Goal: Task Accomplishment & Management: Manage account settings

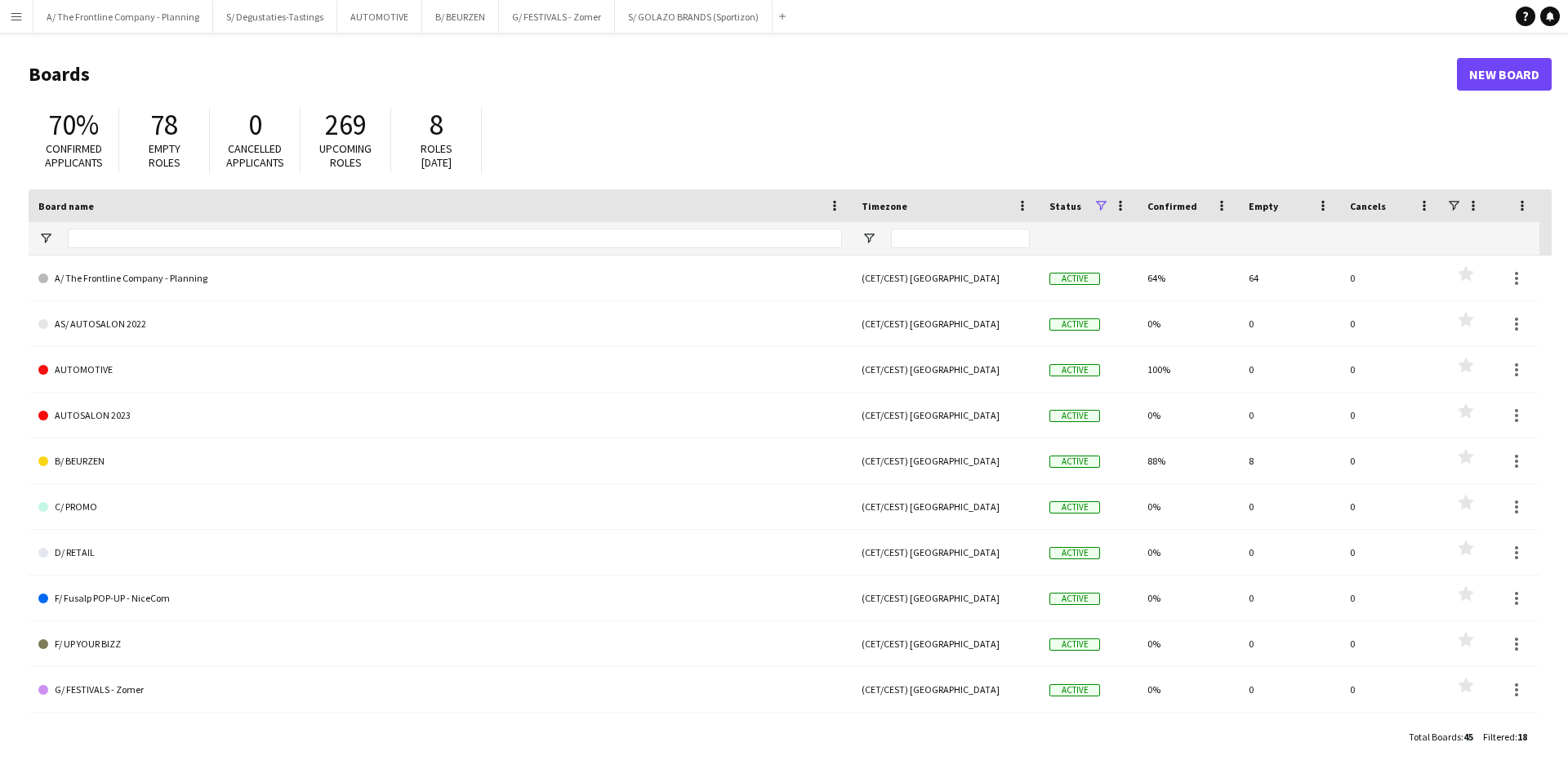
click at [17, 24] on button "Menu" at bounding box center [16, 16] width 32 height 32
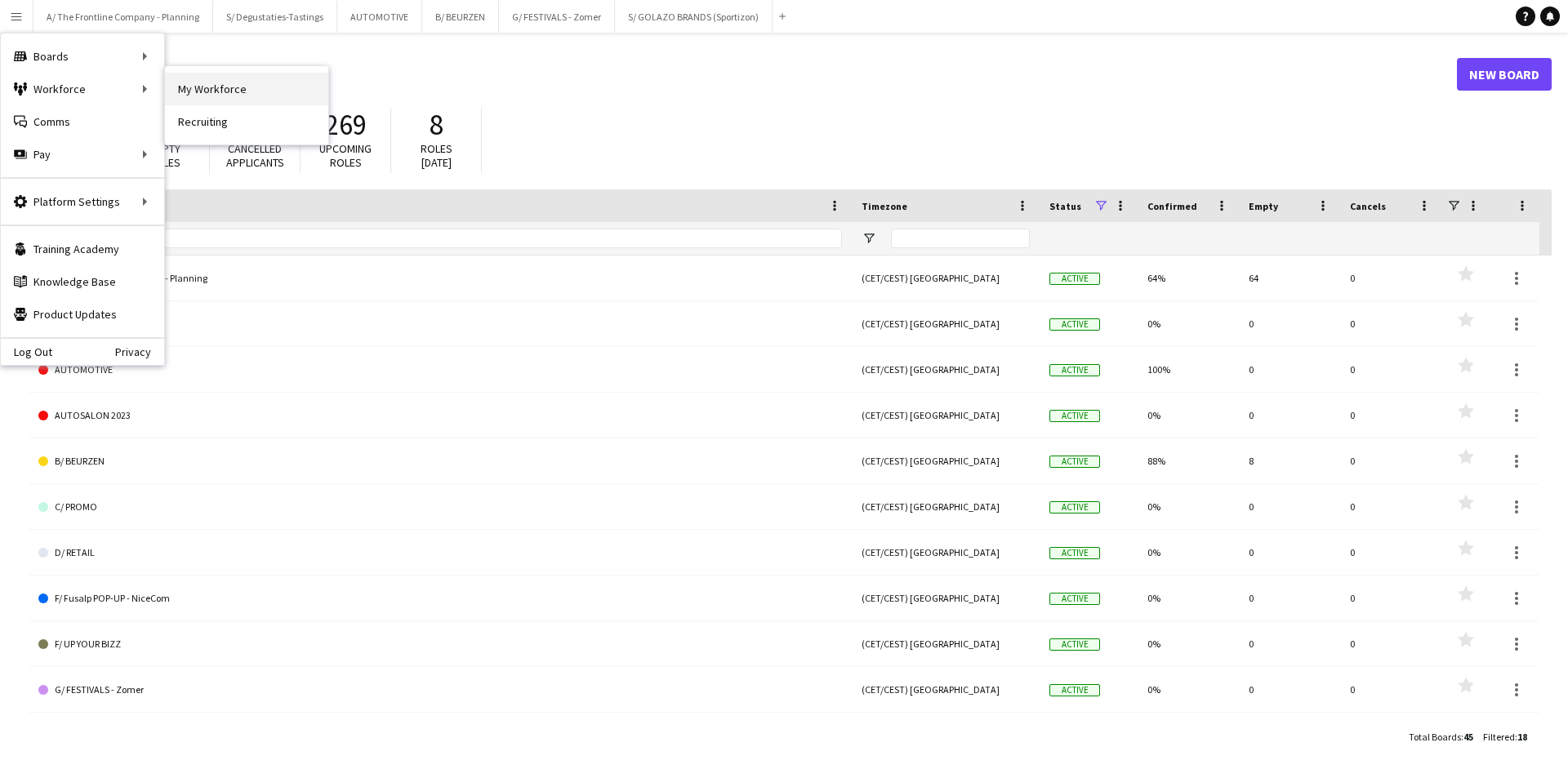
click at [218, 102] on link "My Workforce" at bounding box center [246, 88] width 163 height 32
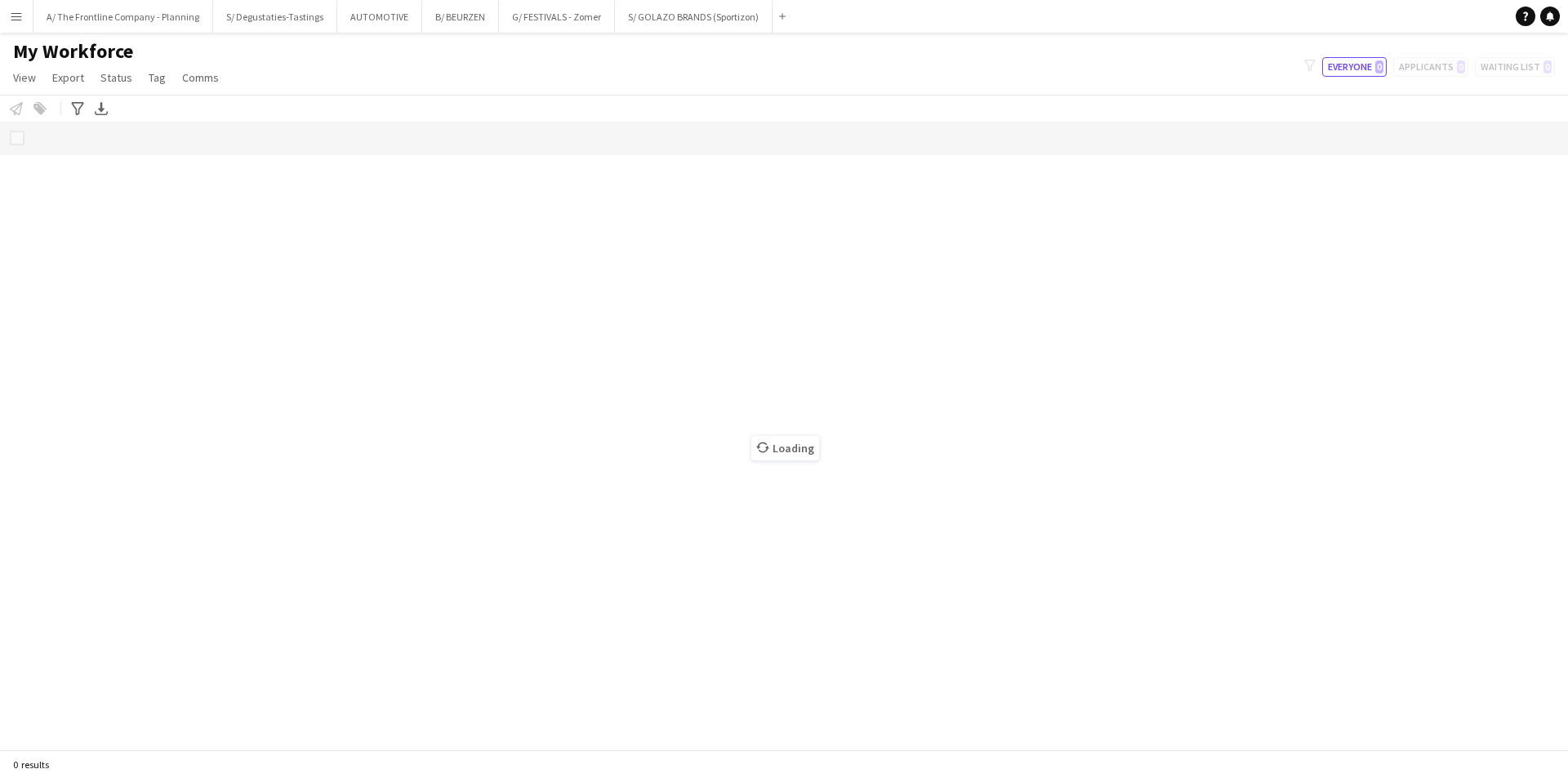
click at [12, 18] on app-icon "Menu" at bounding box center [17, 17] width 13 height 13
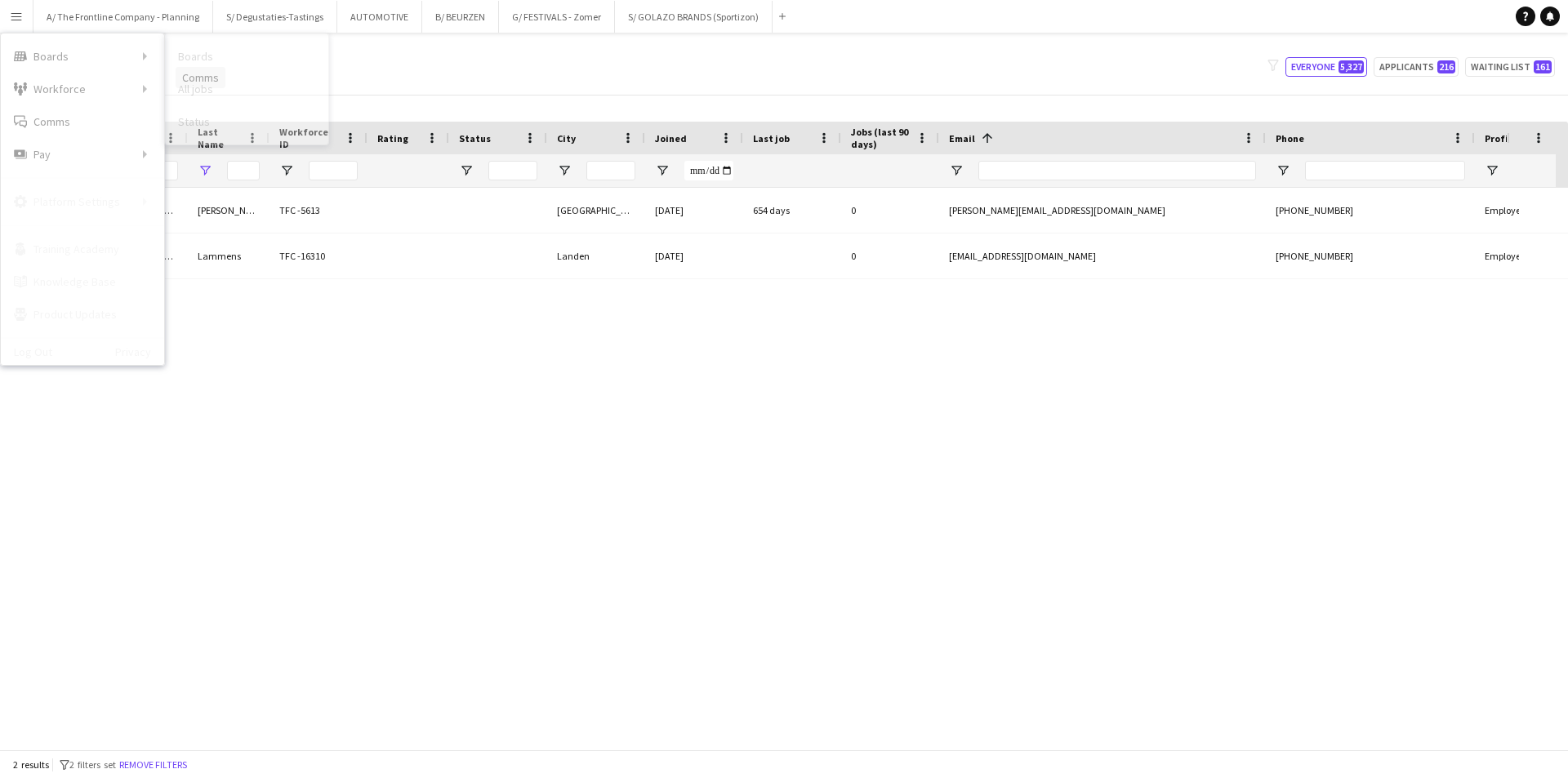
type input "*****"
type input "***"
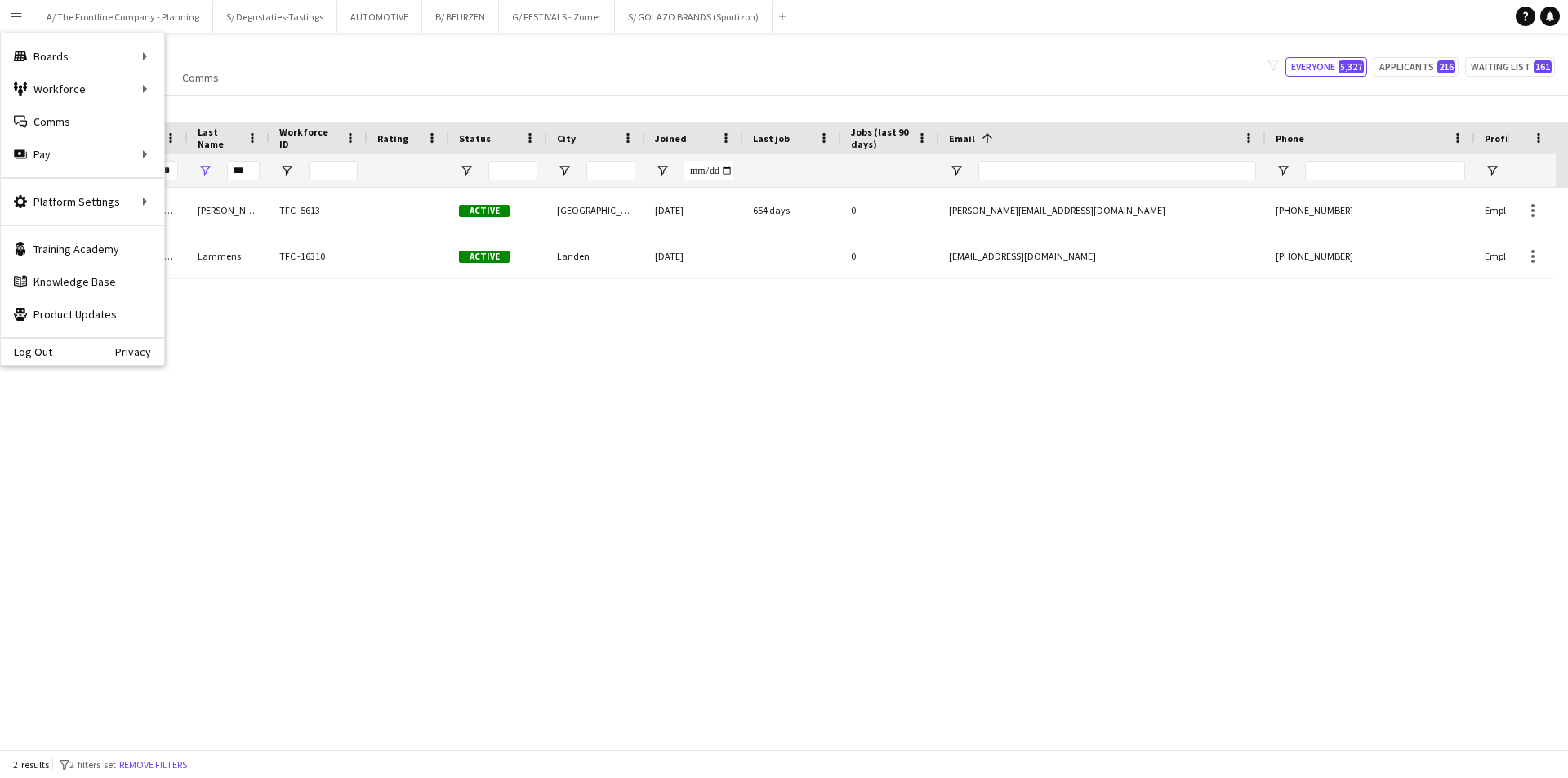
click at [448, 86] on div "My Workforce View Views Default view New view Update view Delete view Edit name…" at bounding box center [784, 67] width 1568 height 56
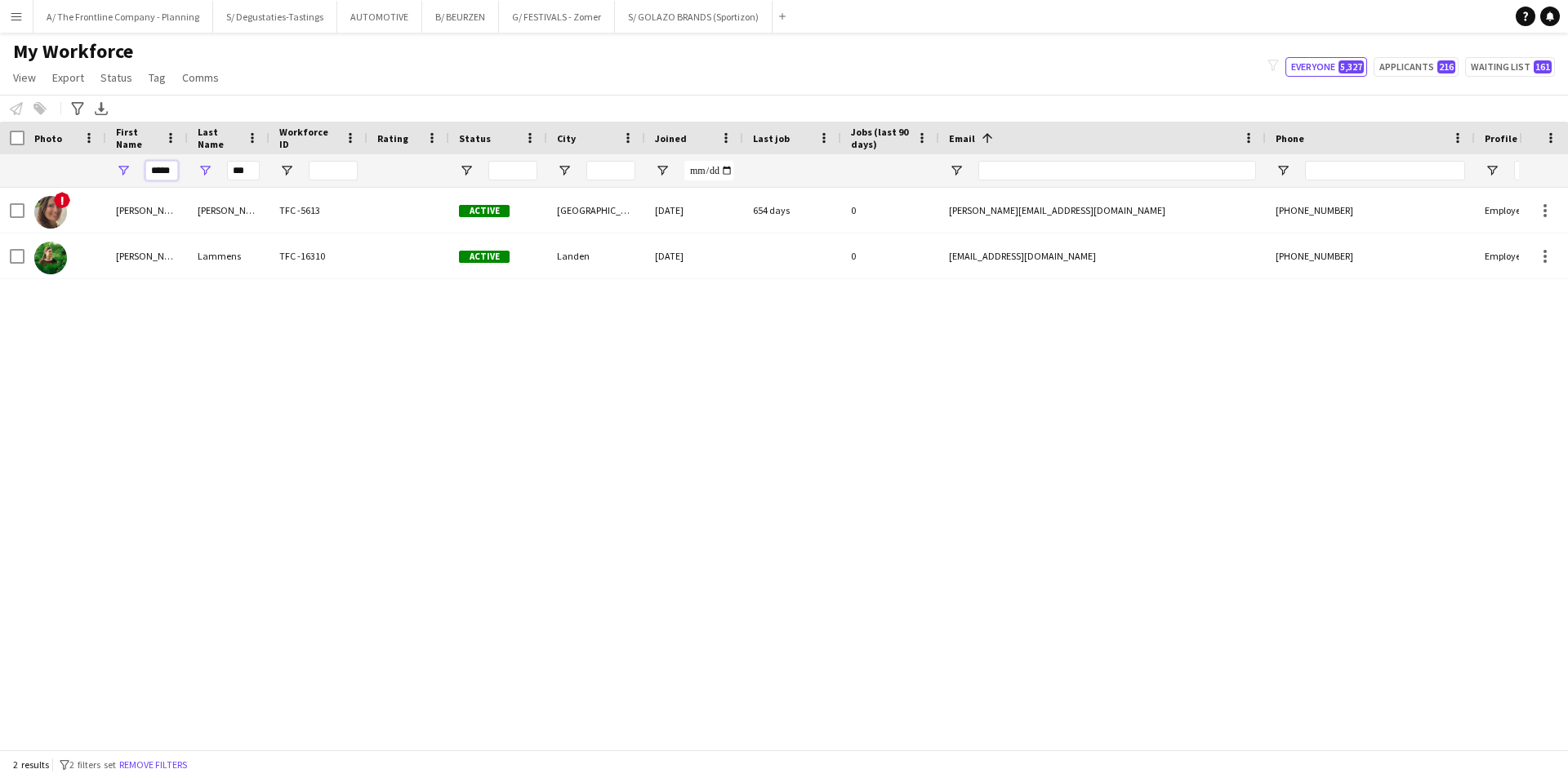
click at [148, 172] on input "*****" at bounding box center [161, 170] width 32 height 19
type input "********"
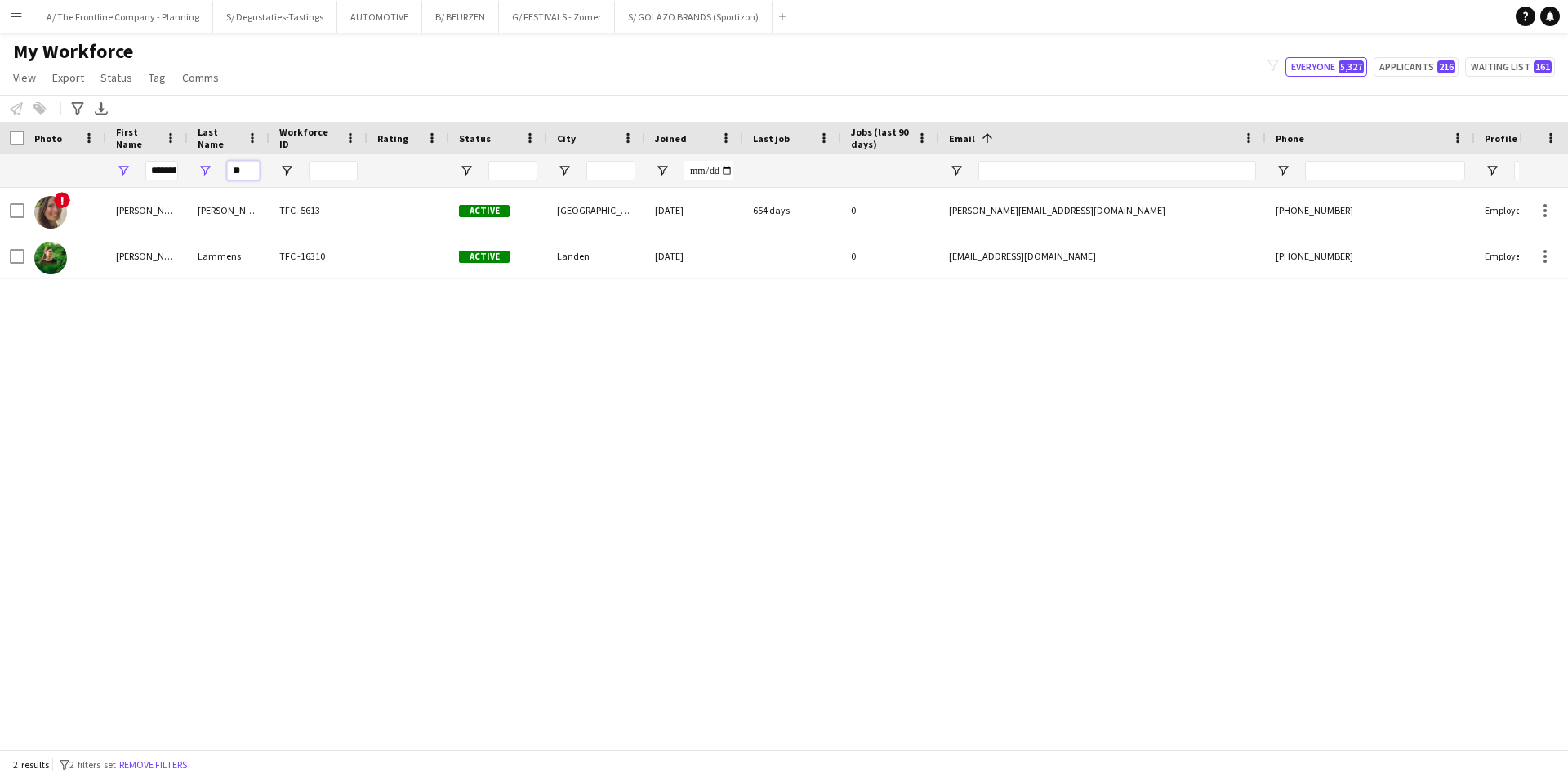
type input "*"
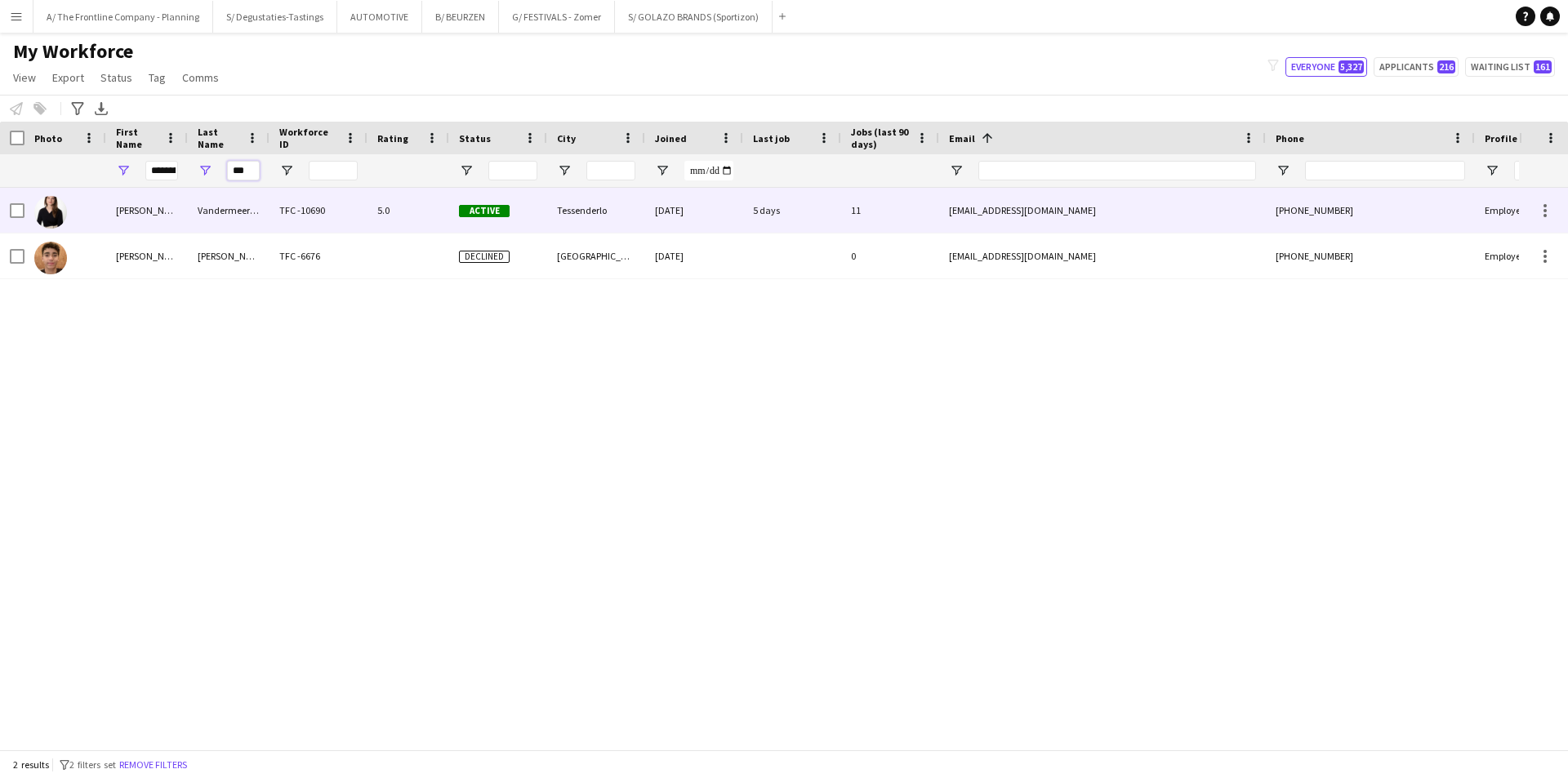
type input "***"
click at [180, 195] on div "Isabelle" at bounding box center [147, 210] width 82 height 44
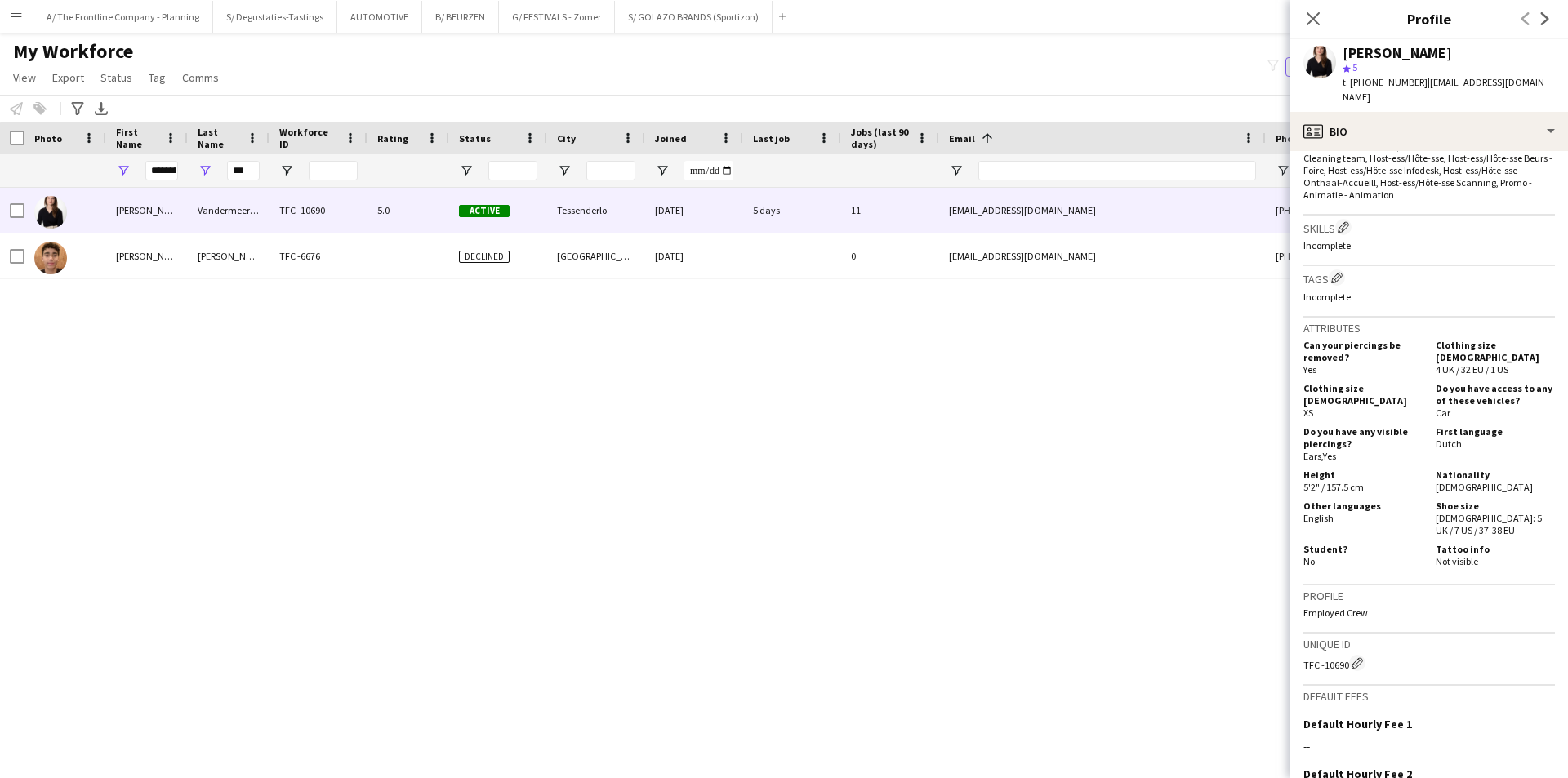
scroll to position [571, 0]
click at [19, 14] on app-icon "Menu" at bounding box center [17, 17] width 13 height 13
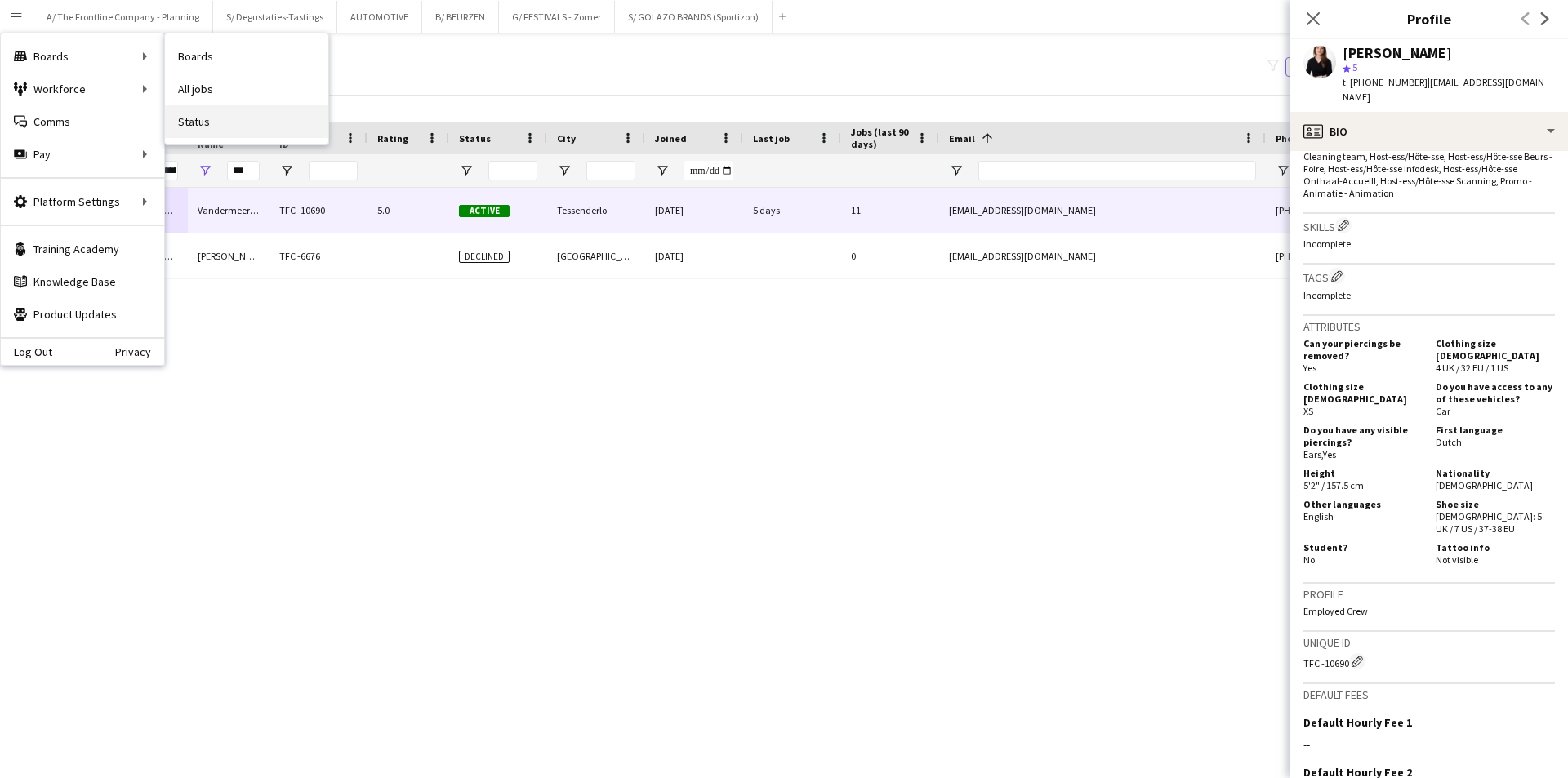
click at [229, 119] on link "Status" at bounding box center [246, 121] width 163 height 32
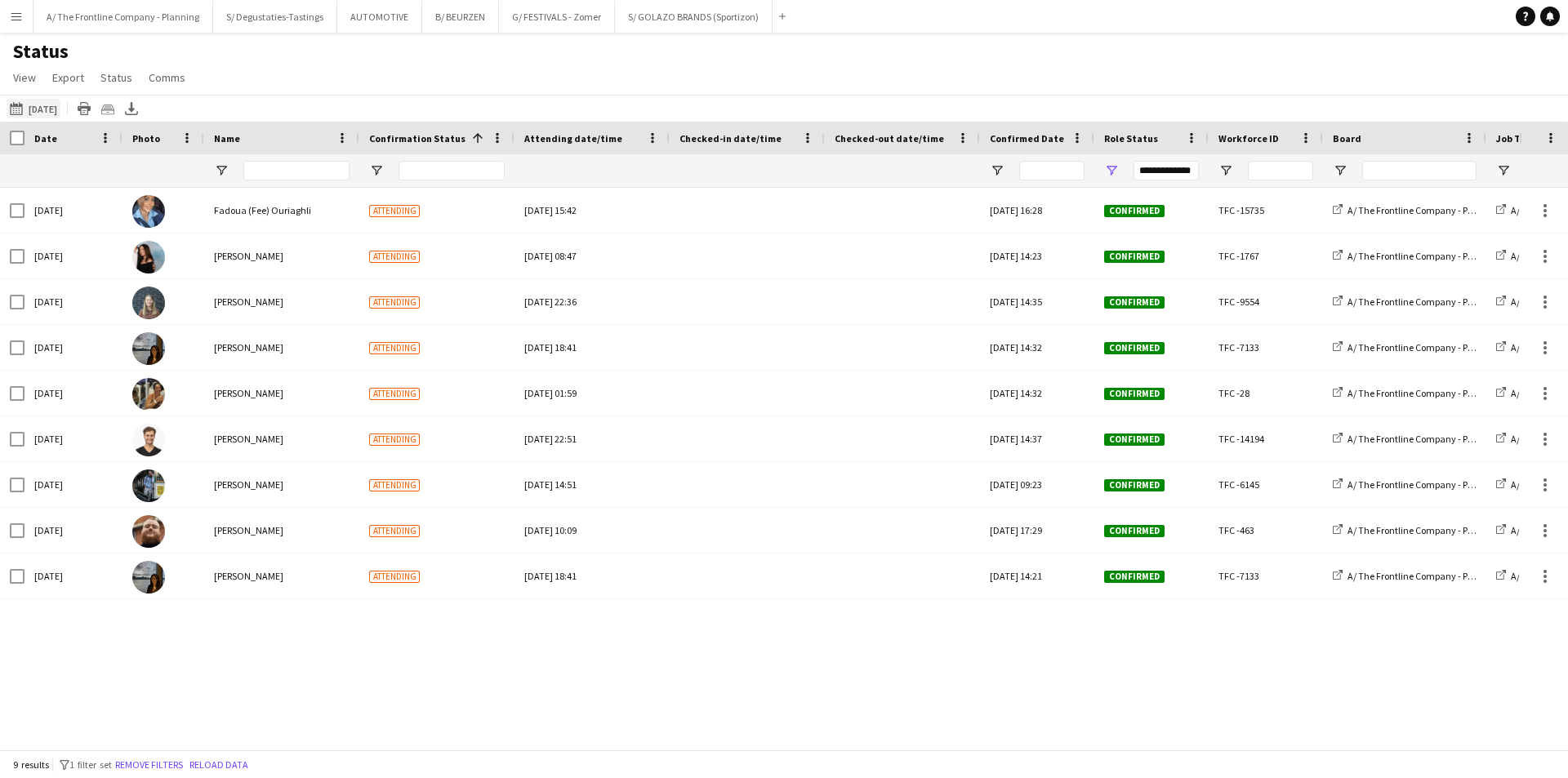
click at [50, 102] on button "23-09-2025 to 29-09-2025 Today" at bounding box center [33, 108] width 54 height 19
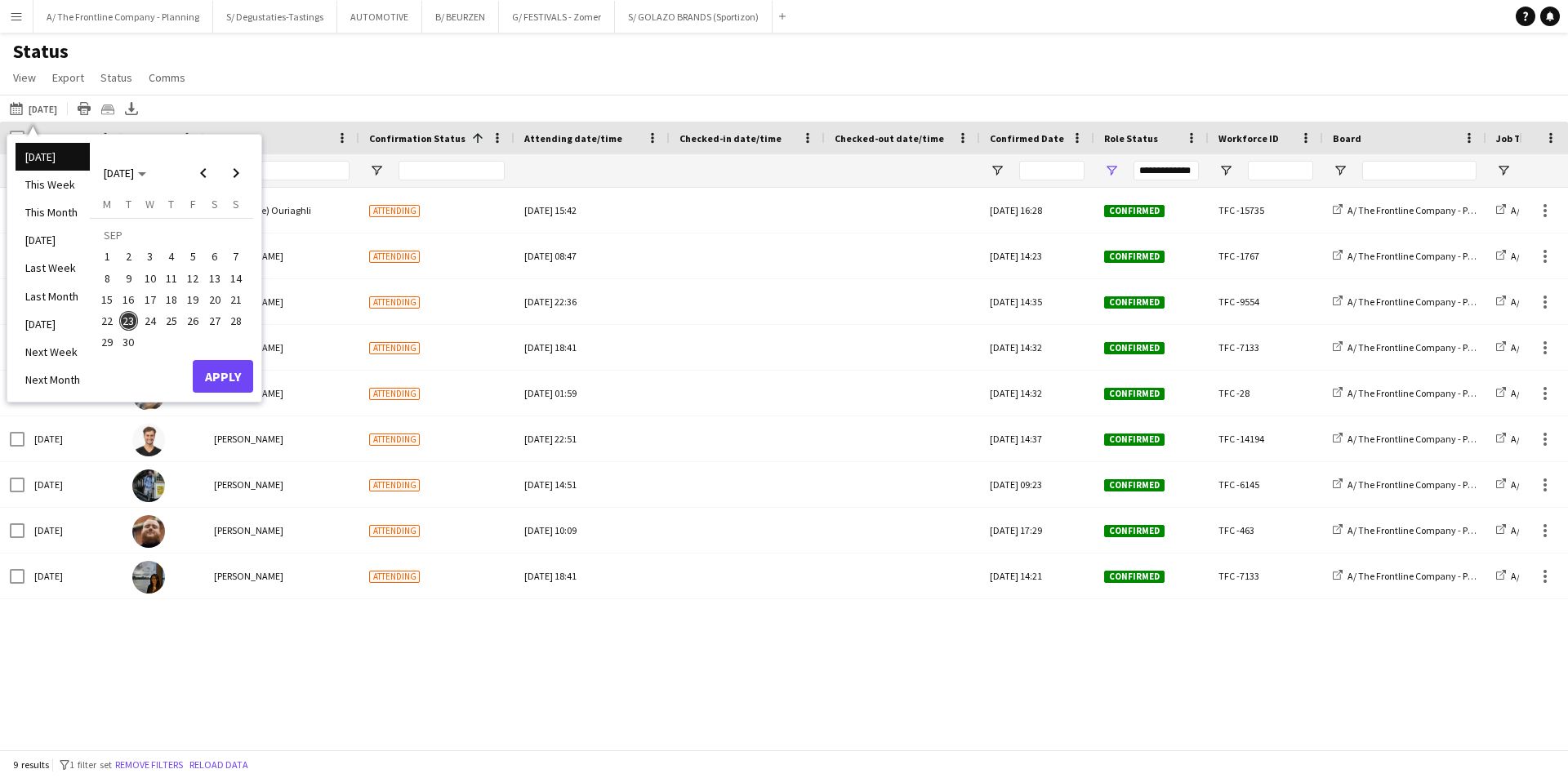
click at [153, 318] on span "24" at bounding box center [150, 320] width 19 height 19
click at [197, 369] on button "Apply" at bounding box center [222, 376] width 60 height 32
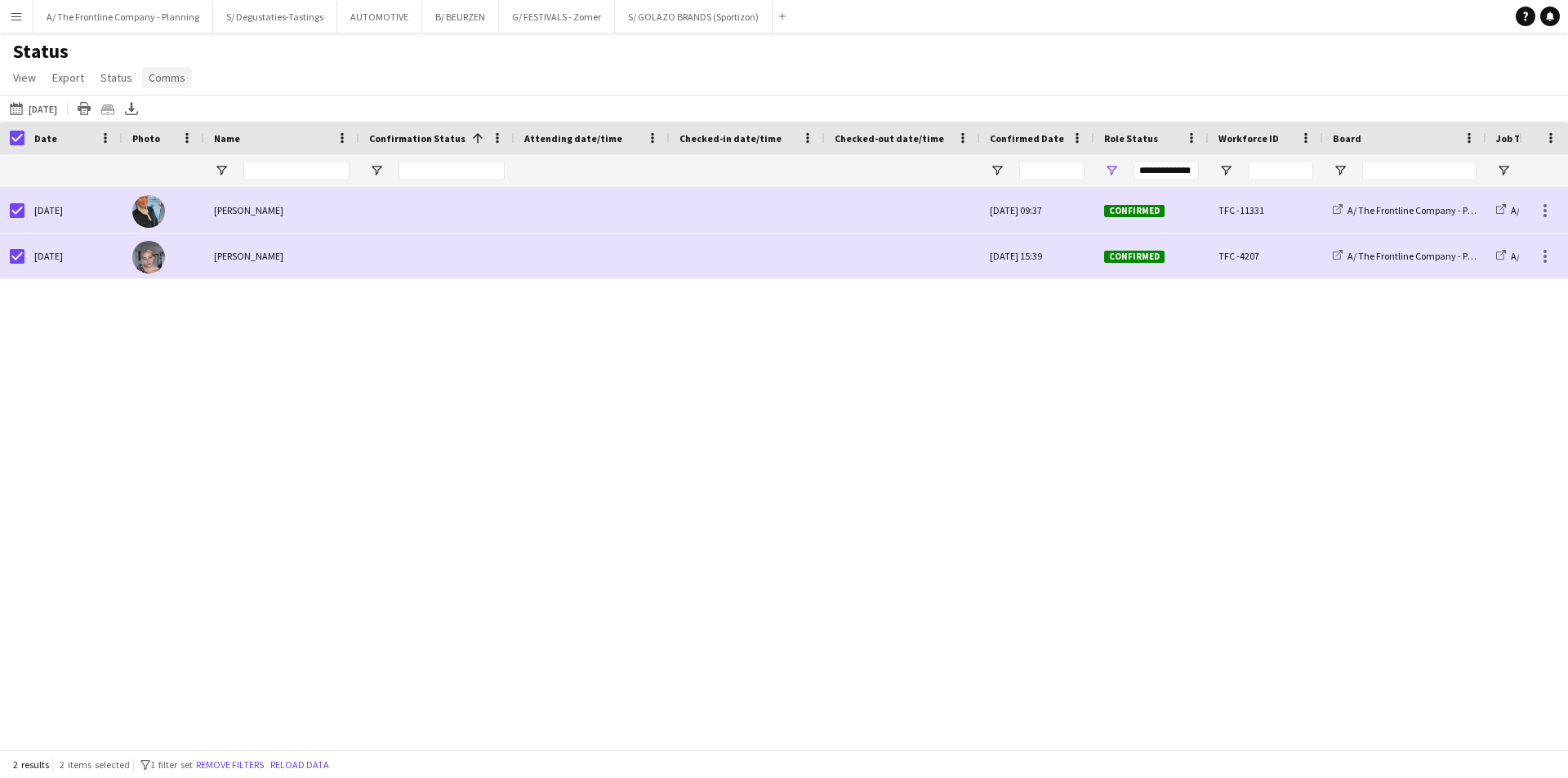
click at [169, 86] on link "Comms" at bounding box center [167, 77] width 50 height 21
click at [182, 122] on link "Send notification" at bounding box center [197, 112] width 114 height 34
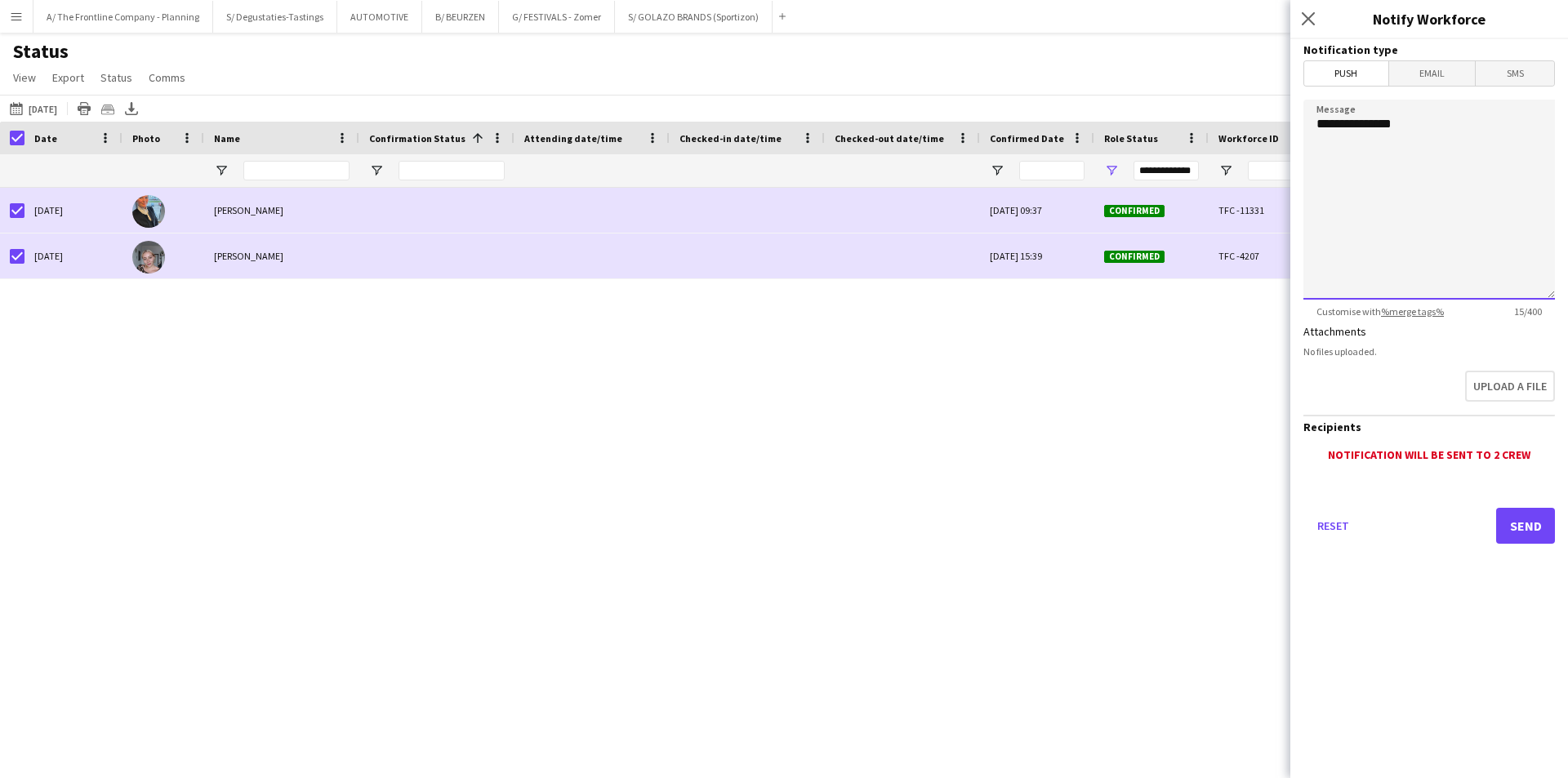
click at [1430, 240] on textarea "**********" at bounding box center [1429, 200] width 252 height 200
paste textarea "**********"
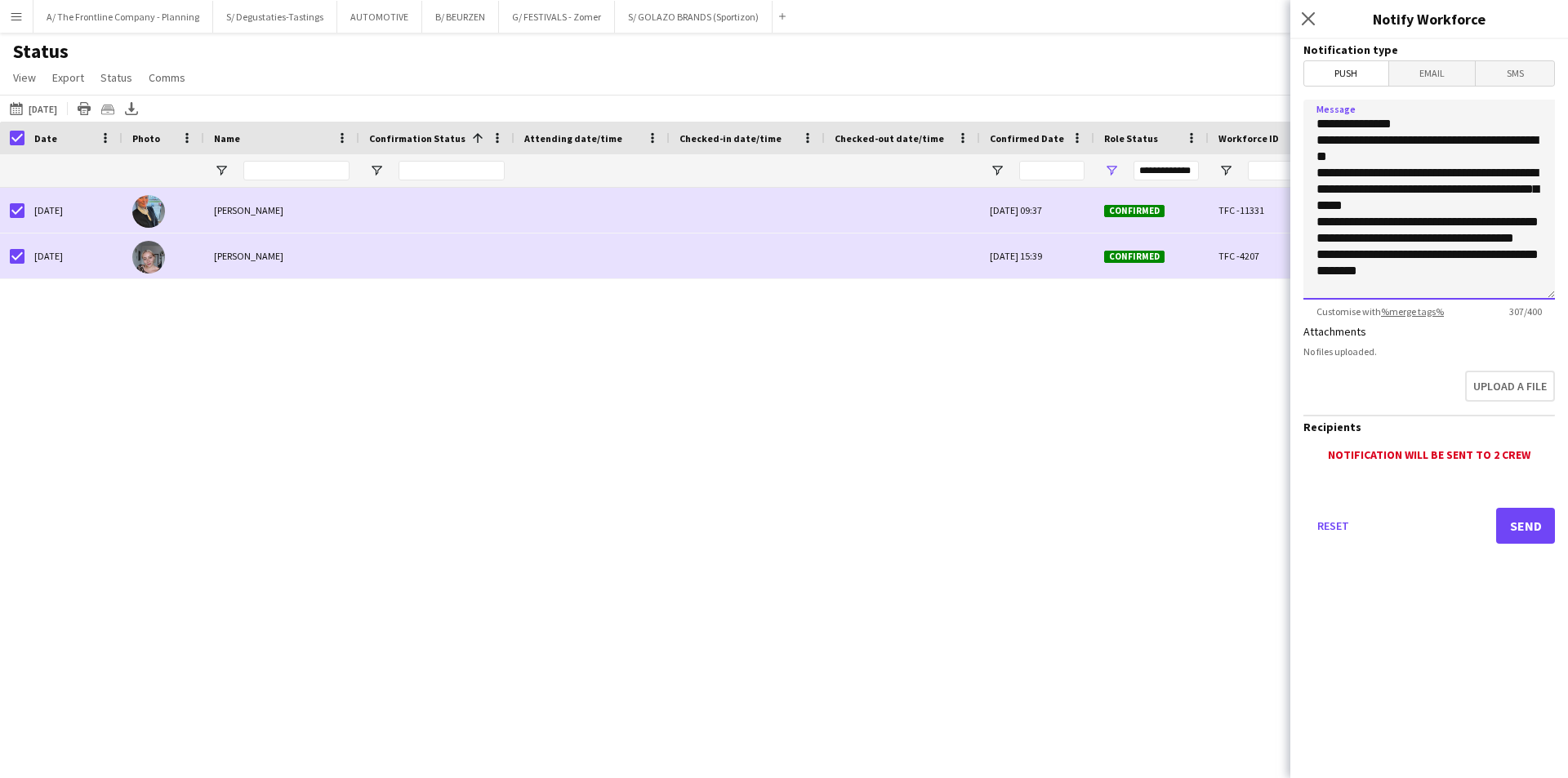
scroll to position [31, 0]
type textarea "**********"
click at [1537, 533] on button "Send" at bounding box center [1524, 525] width 58 height 36
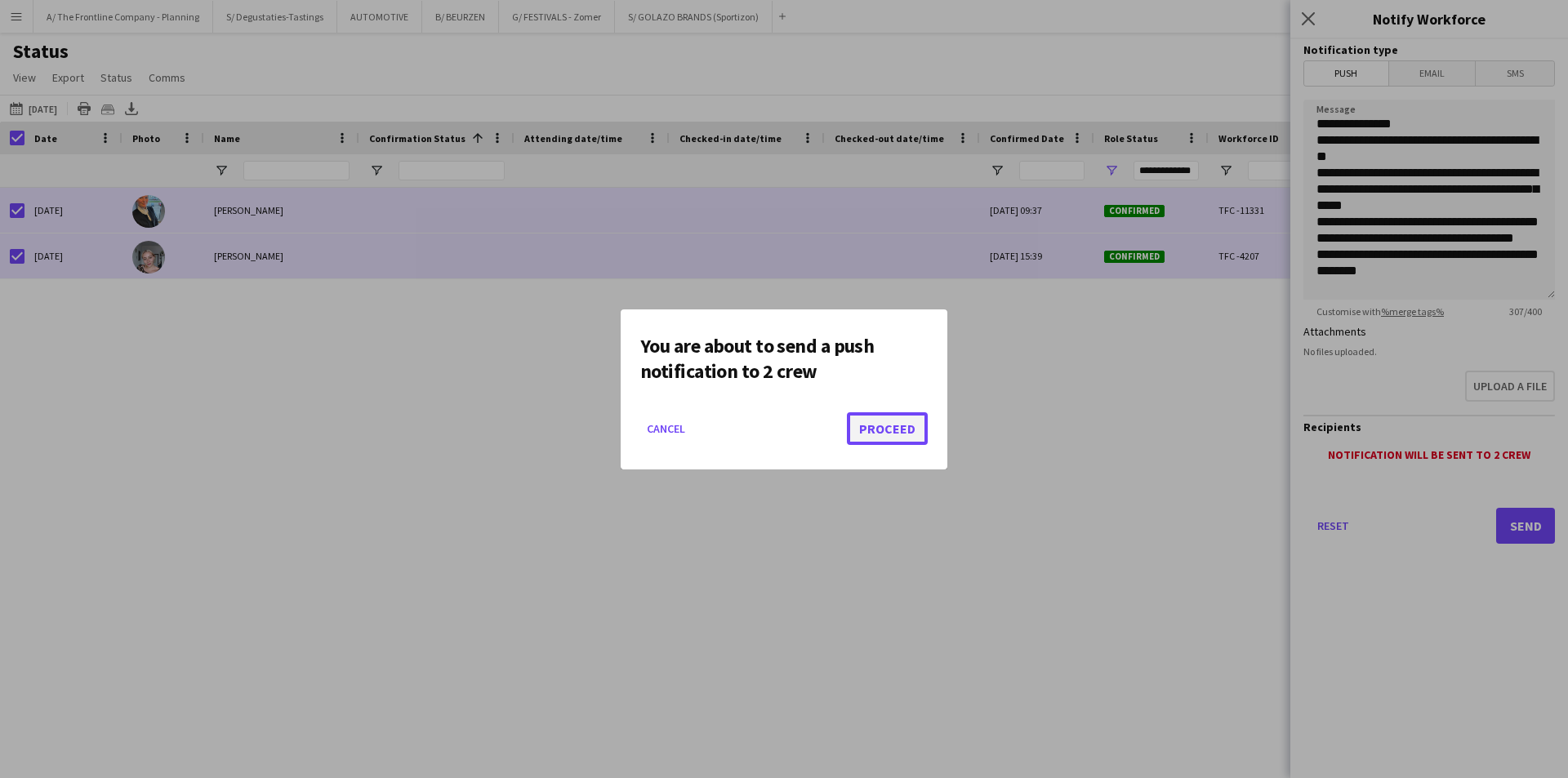
click at [878, 428] on button "Proceed" at bounding box center [886, 428] width 81 height 32
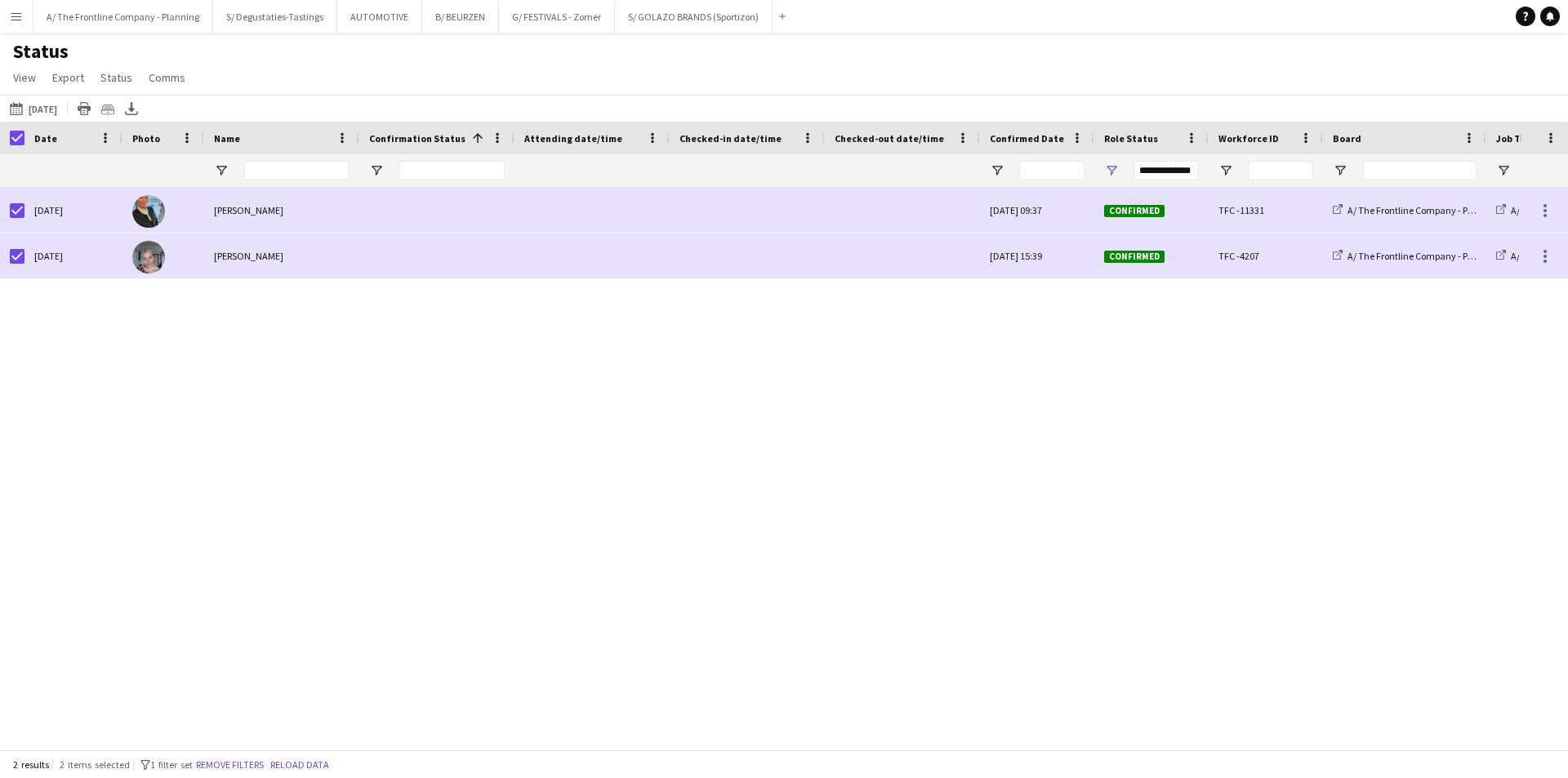
click at [457, 438] on div "Wed, 24 Sep 2025 Eveline Van Rompaey Tue, 5 Aug 2025 09:37 Confirmed TFC -11331…" at bounding box center [759, 462] width 1519 height 549
click at [107, 18] on button "A/ The Frontline Company - Planning Close" at bounding box center [123, 17] width 180 height 31
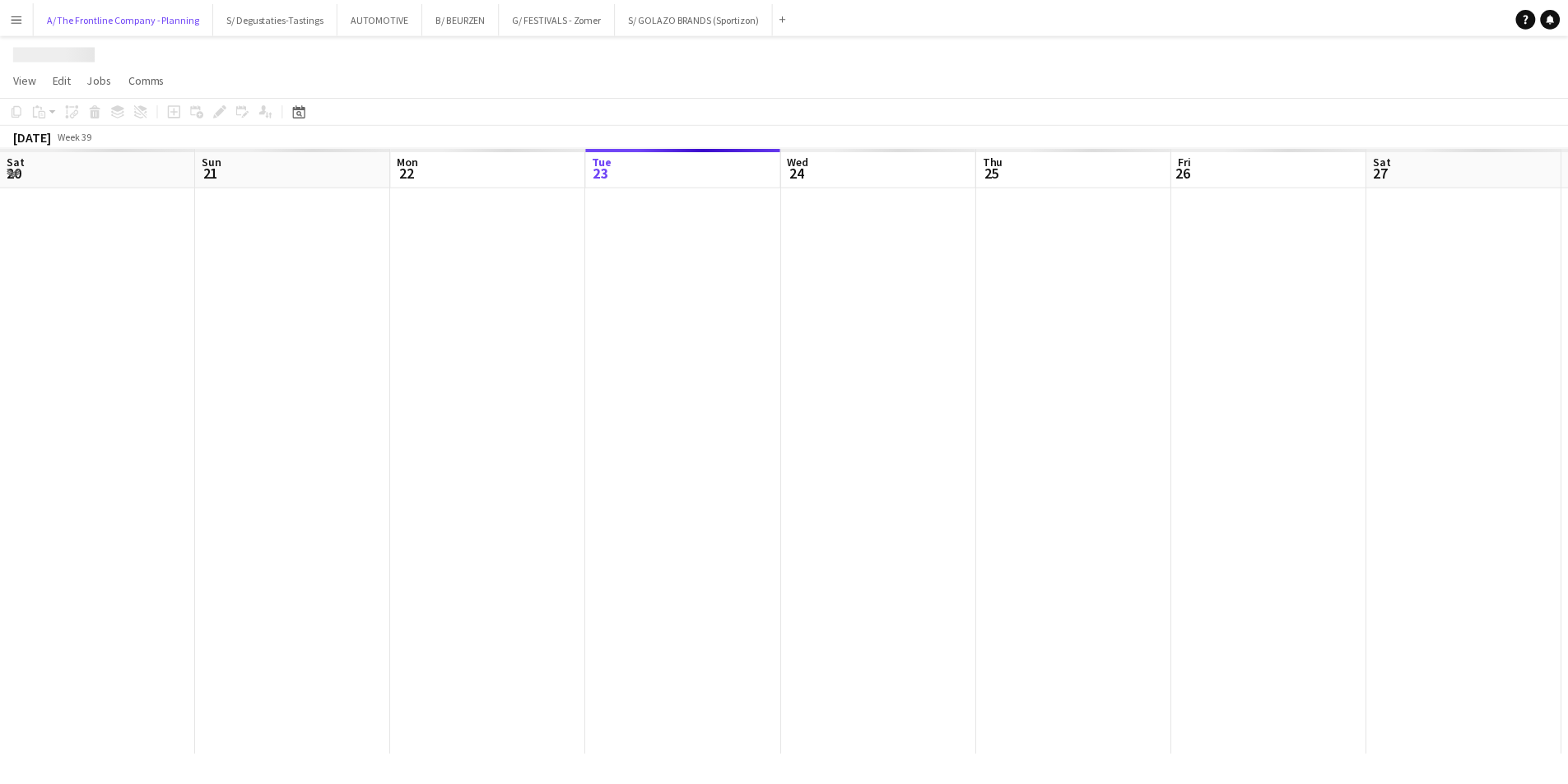
scroll to position [0, 393]
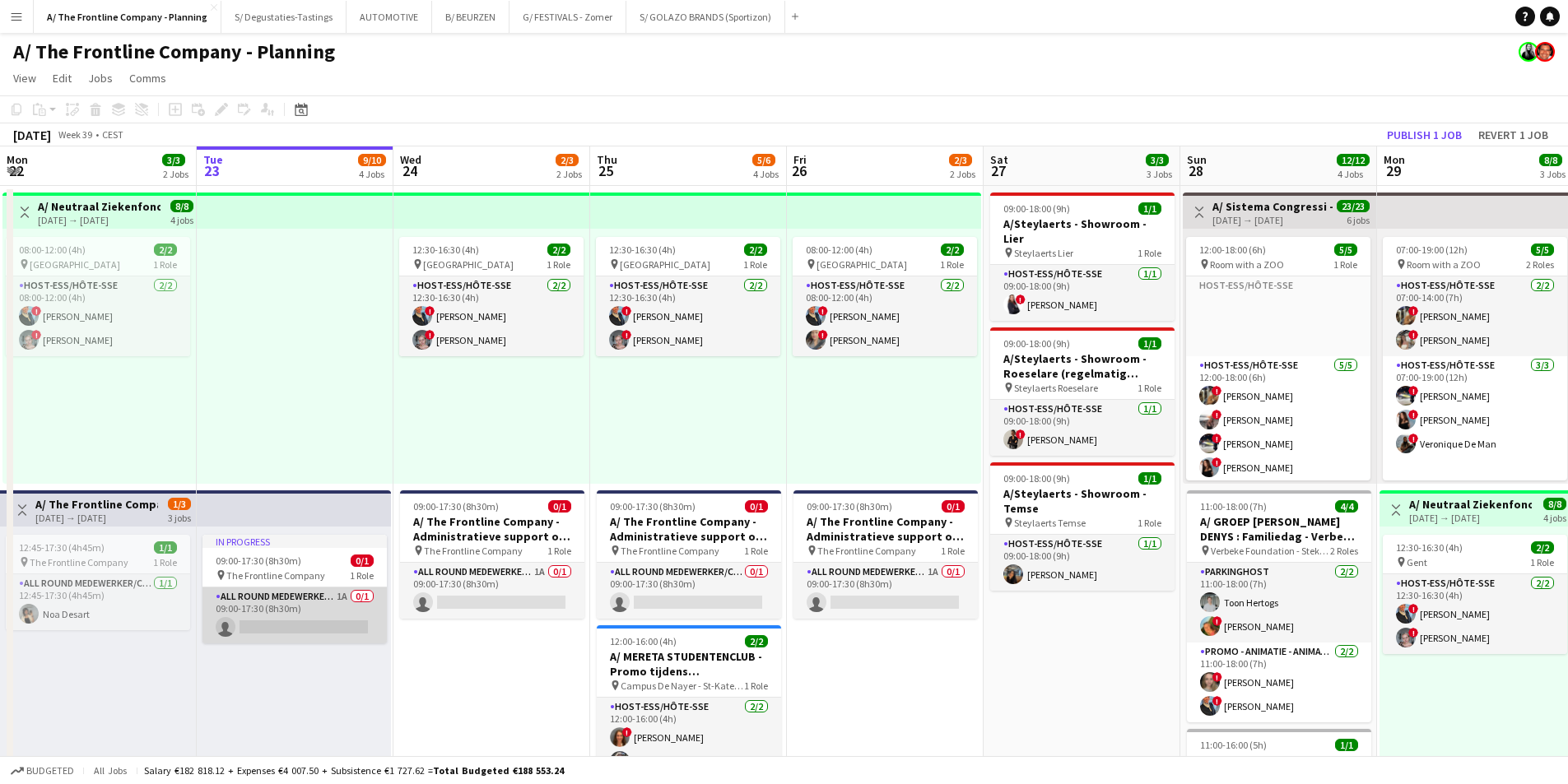
click at [324, 595] on app-card-role "All Round medewerker/collaborateur 1A 0/1 09:00-17:30 (8h30m) single-neutral-ac…" at bounding box center [295, 616] width 185 height 56
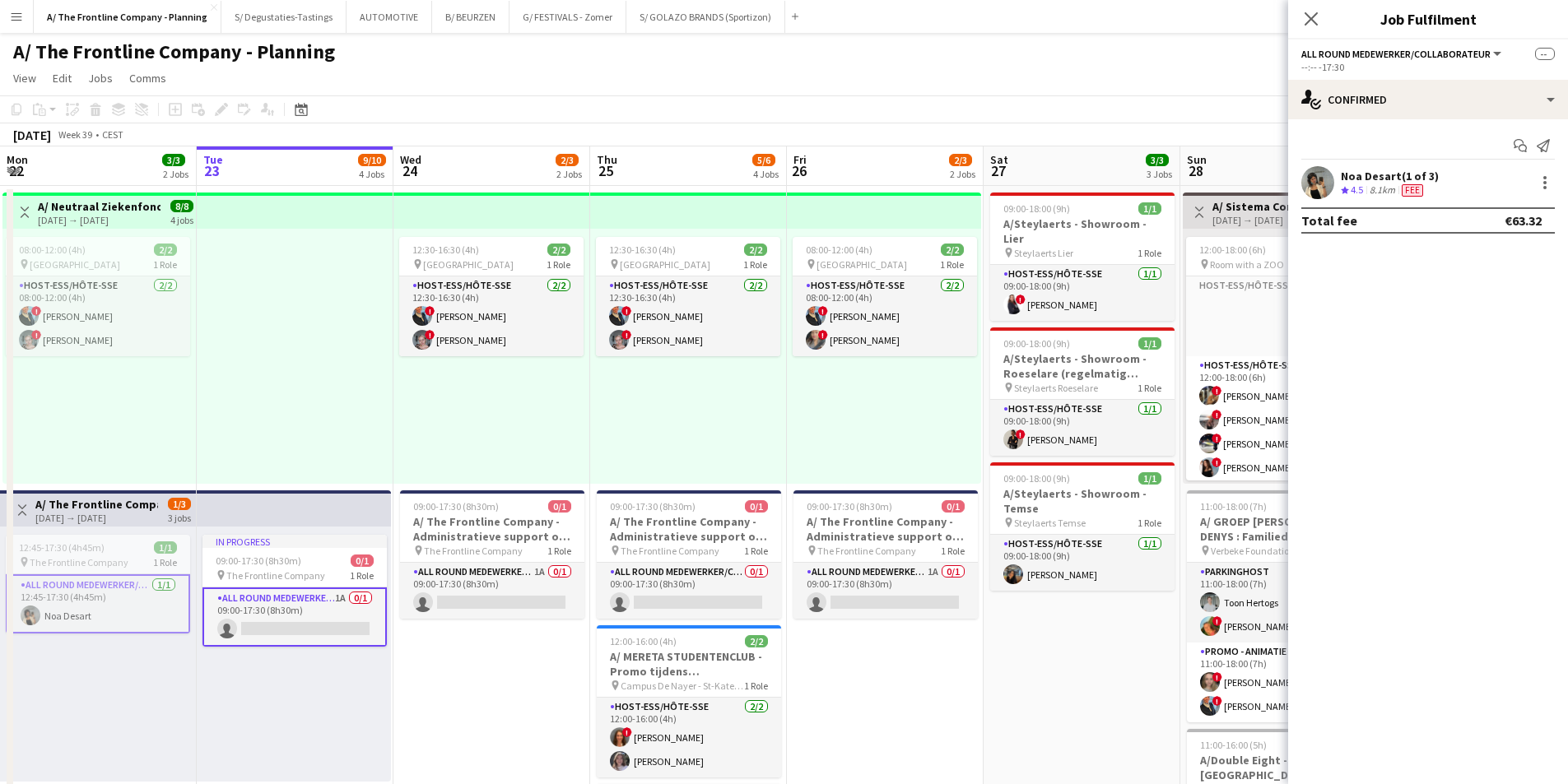
click at [367, 612] on app-card-role "All Round medewerker/collaborateur 1A 0/1 09:00-17:30 (8h30m) single-neutral-ac…" at bounding box center [295, 617] width 185 height 59
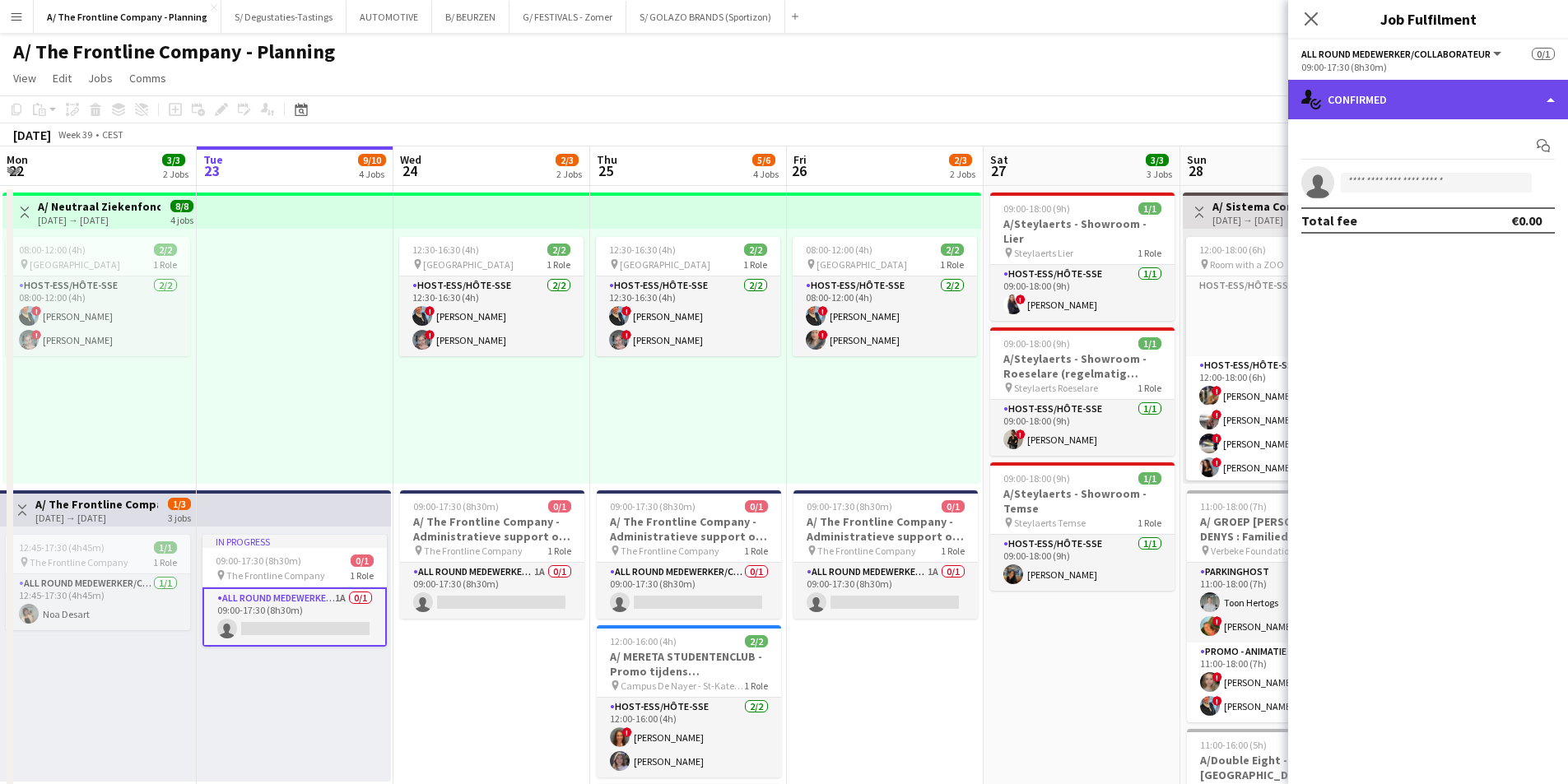
click at [1379, 115] on div "single-neutral-actions-check-2 Confirmed" at bounding box center [1428, 100] width 280 height 39
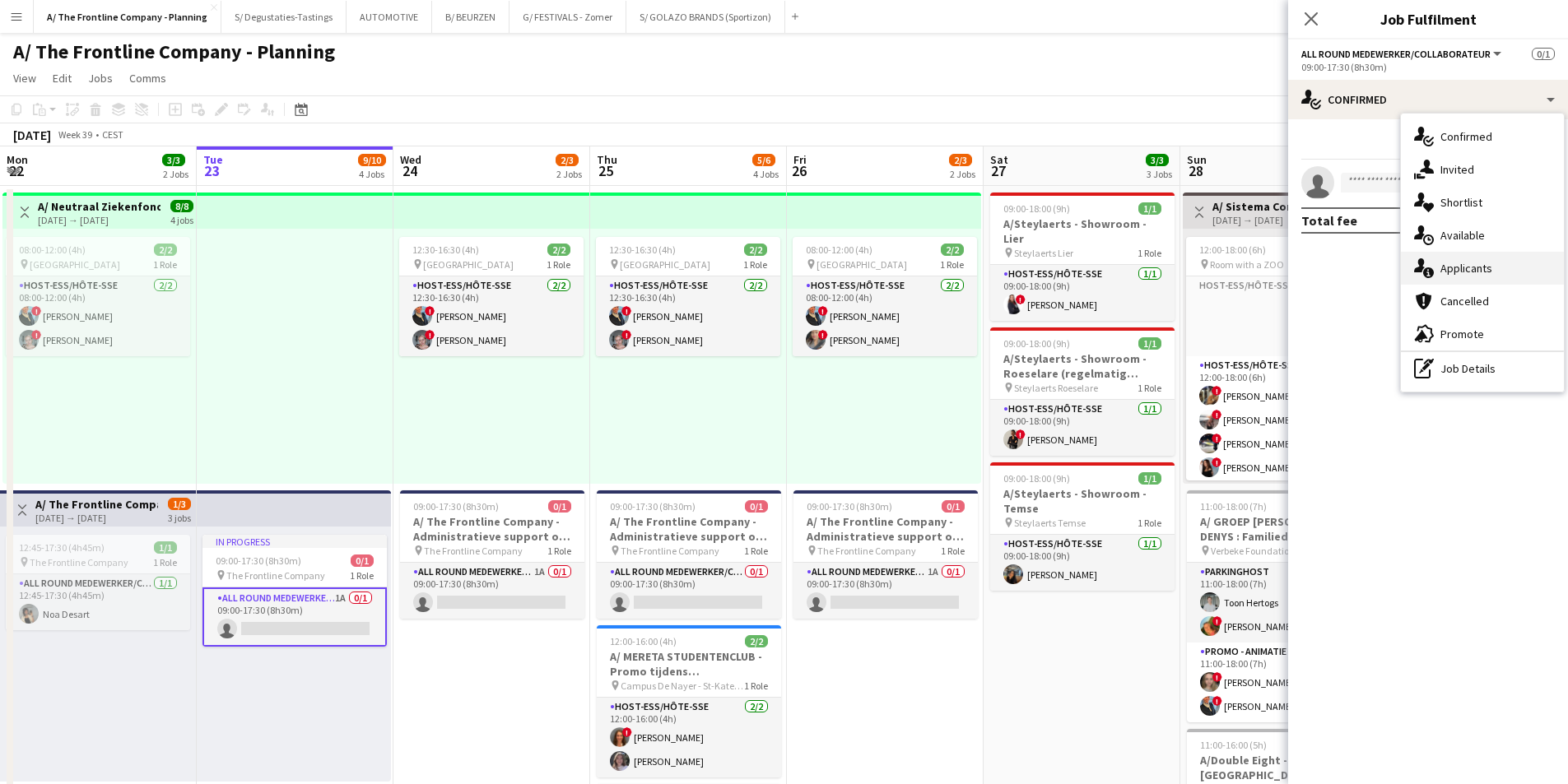
click at [1461, 268] on span "Applicants" at bounding box center [1466, 268] width 52 height 15
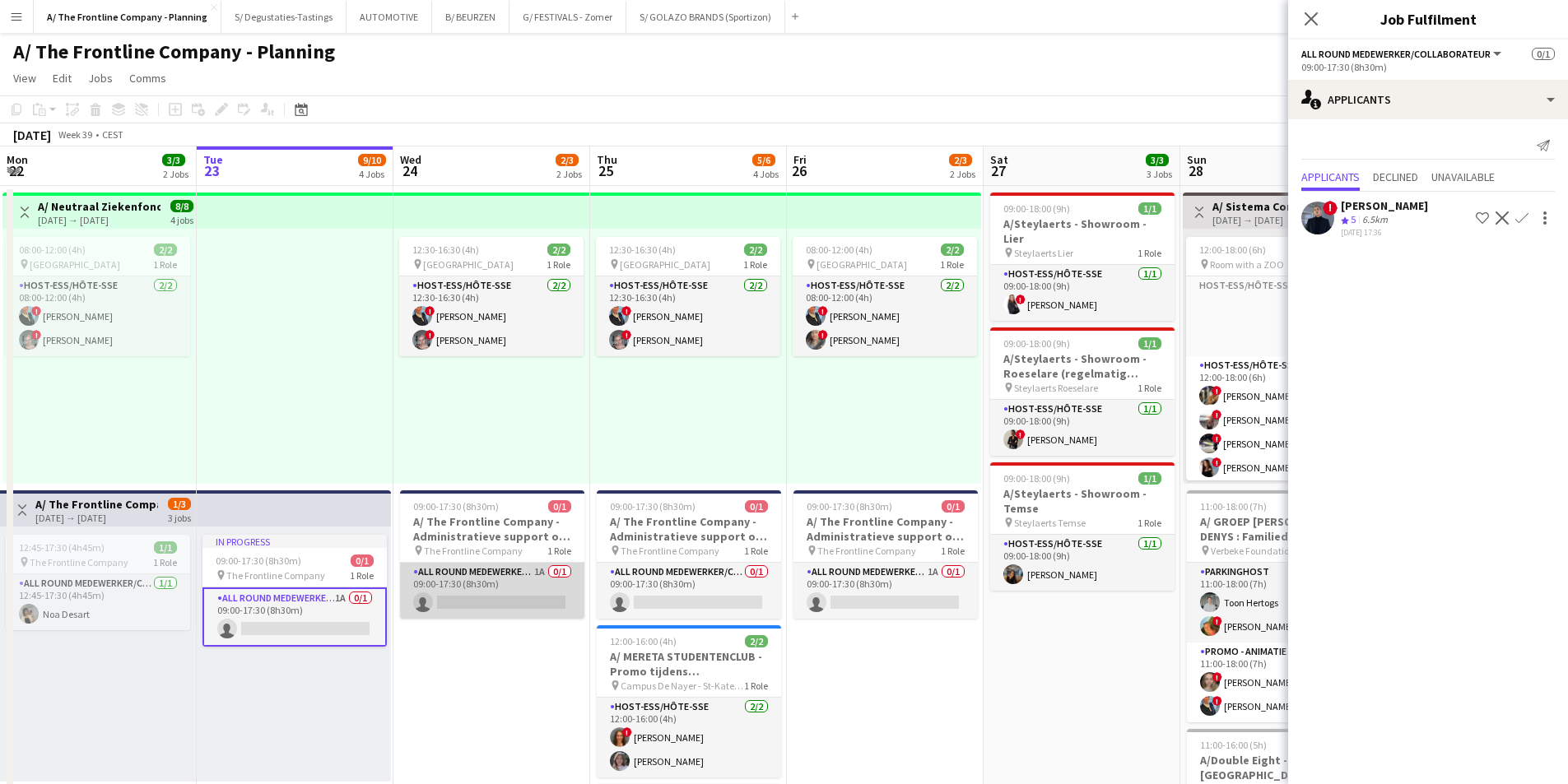
click at [539, 582] on app-card-role "All Round medewerker/collaborateur 1A 0/1 09:00-17:30 (8h30m) single-neutral-ac…" at bounding box center [493, 591] width 185 height 56
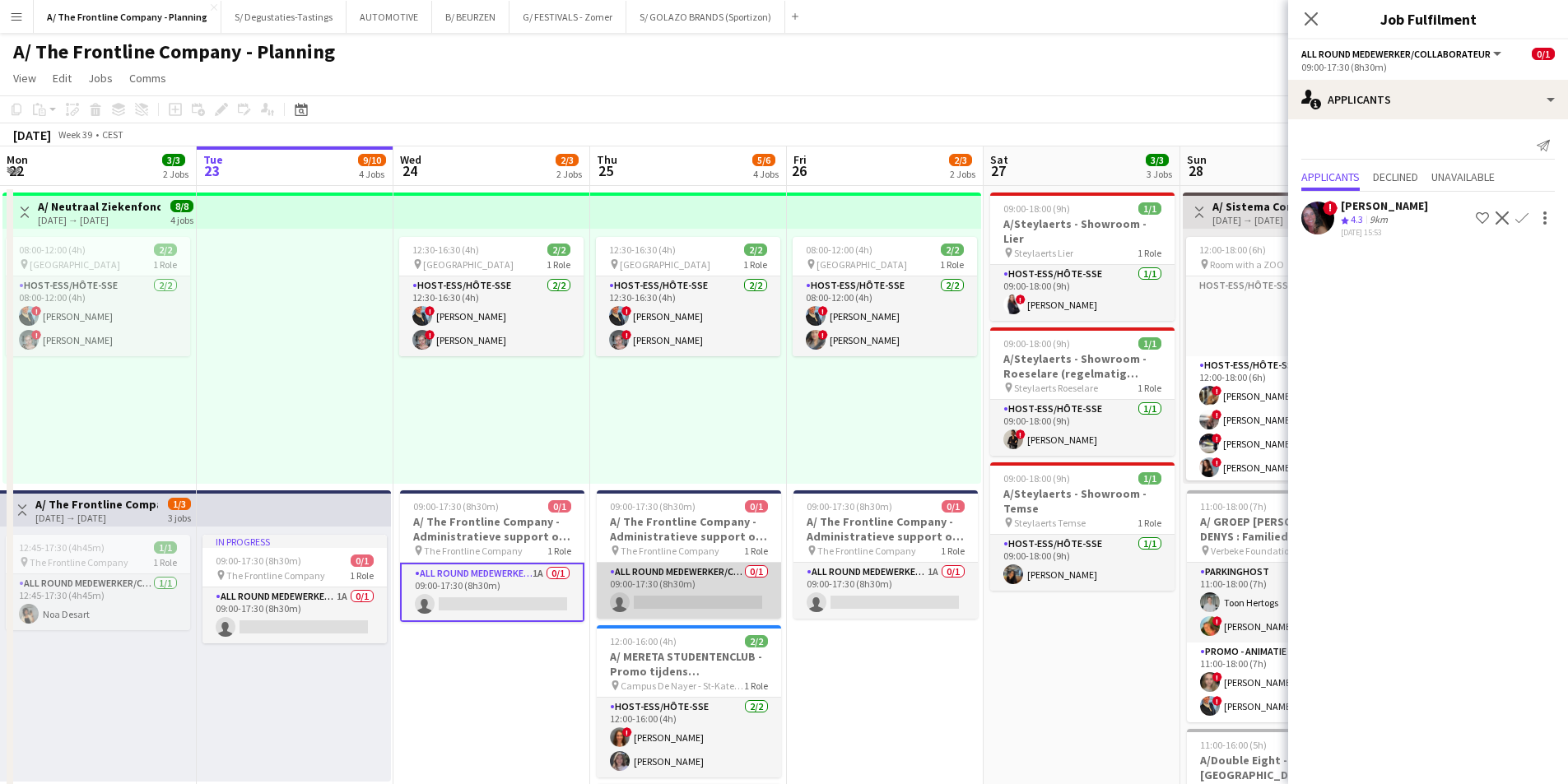
click at [708, 575] on app-card-role "All Round medewerker/collaborateur 0/1 09:00-17:30 (8h30m) single-neutral-actio…" at bounding box center [689, 591] width 185 height 56
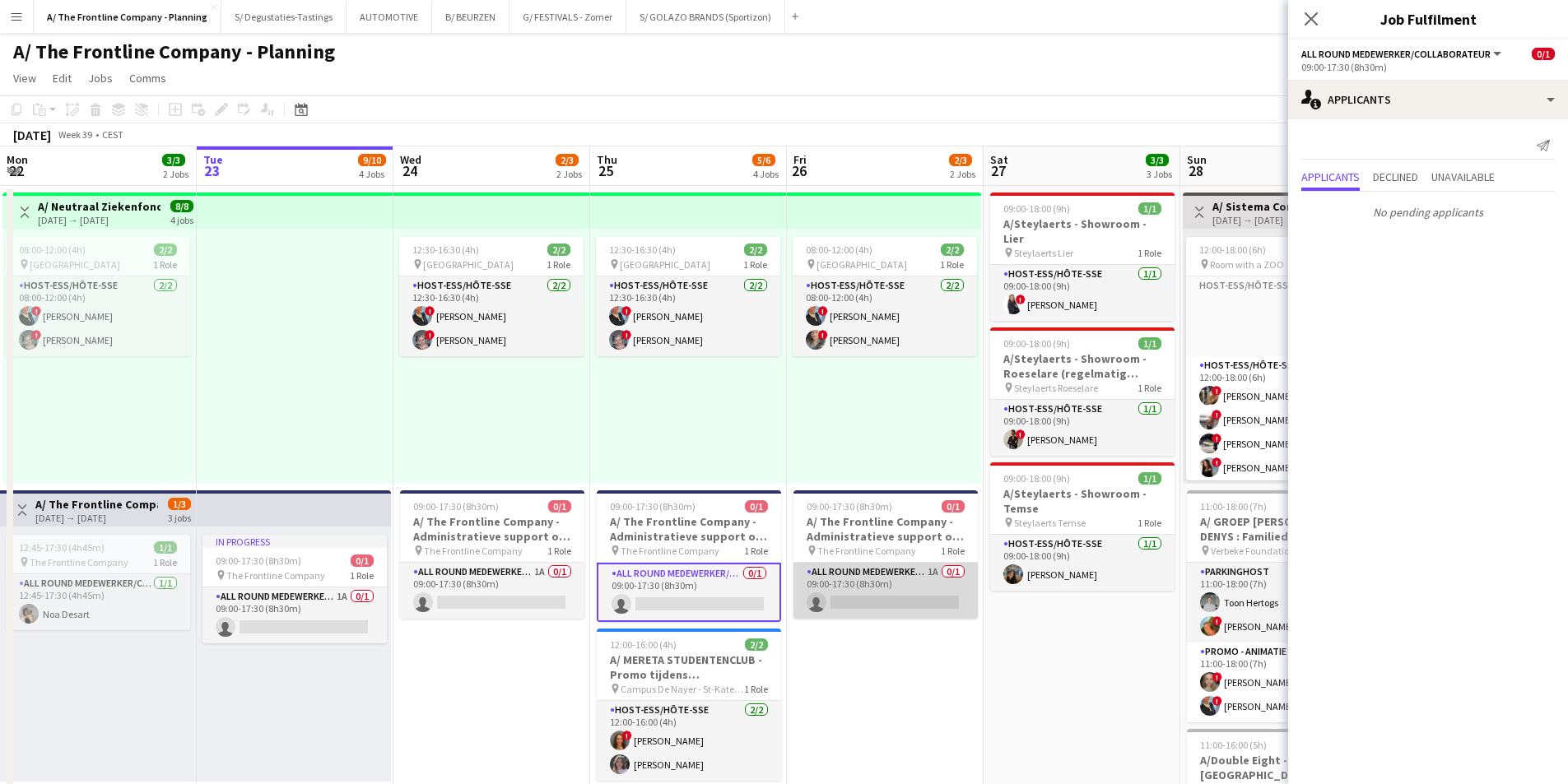
click at [891, 578] on app-card-role "All Round medewerker/collaborateur 1A 0/1 09:00-17:30 (8h30m) single-neutral-ac…" at bounding box center [886, 591] width 185 height 56
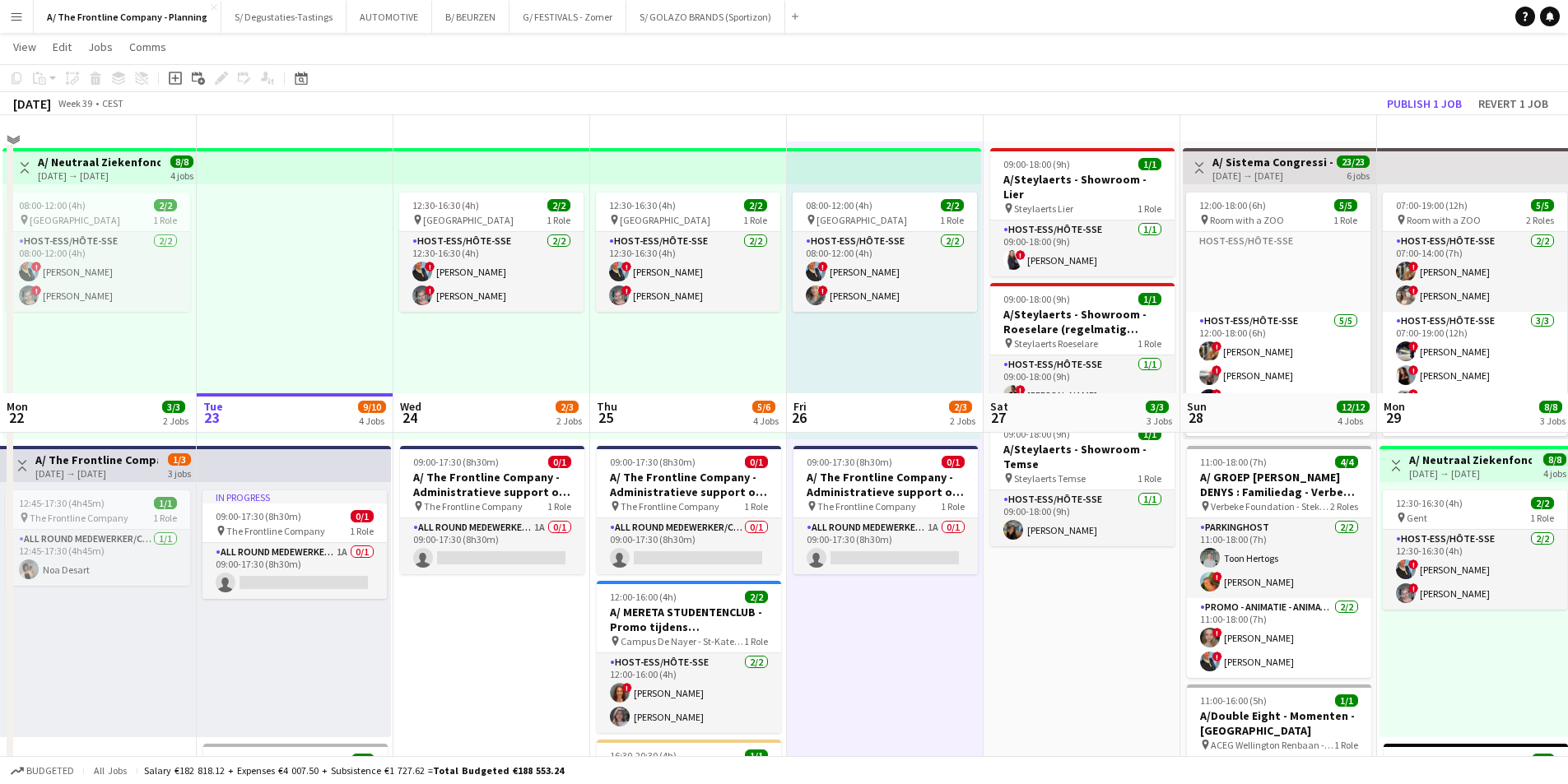
scroll to position [0, 0]
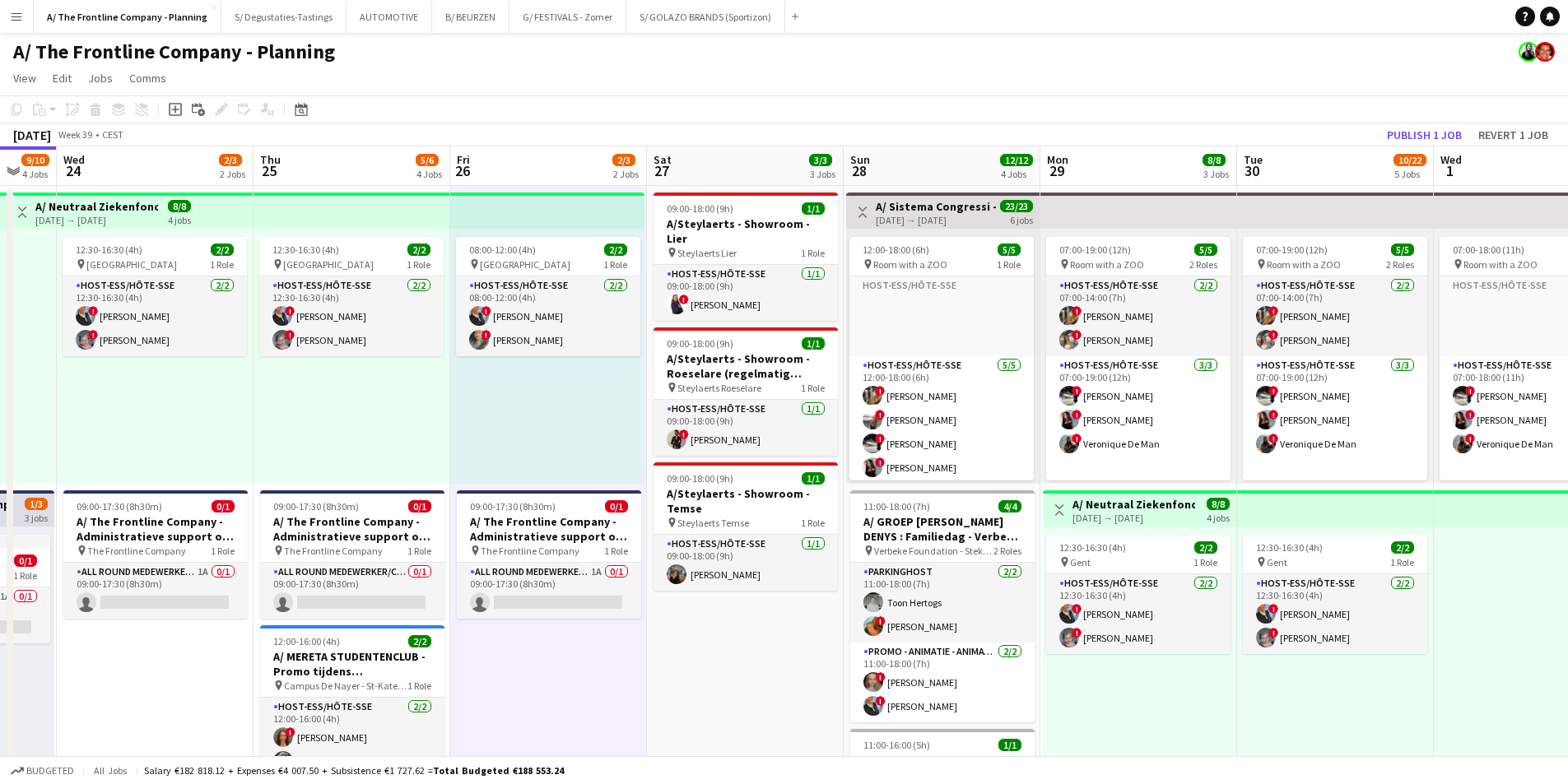
drag, startPoint x: 901, startPoint y: 317, endPoint x: 587, endPoint y: 330, distance: 314.3
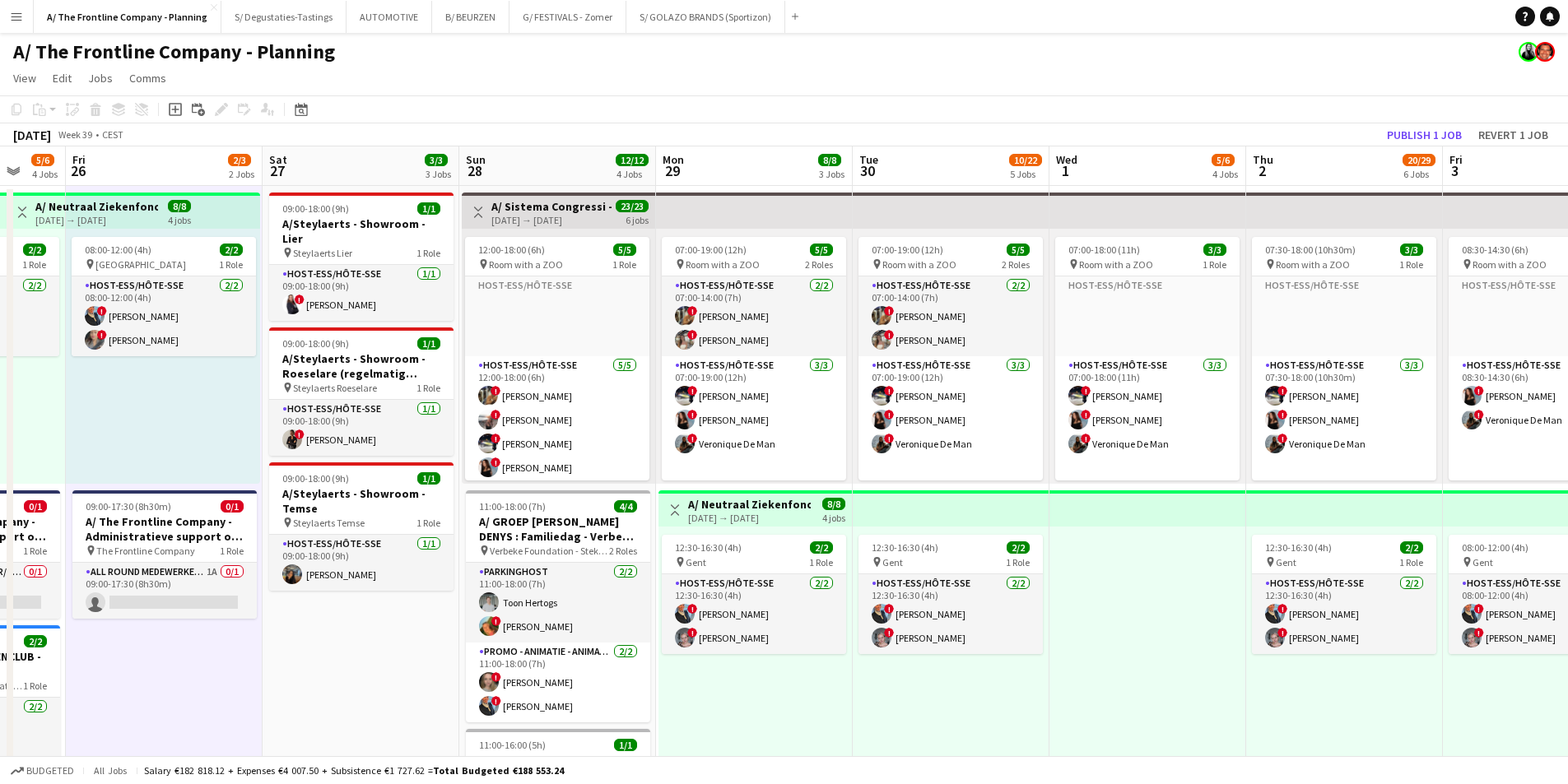
scroll to position [0, 543]
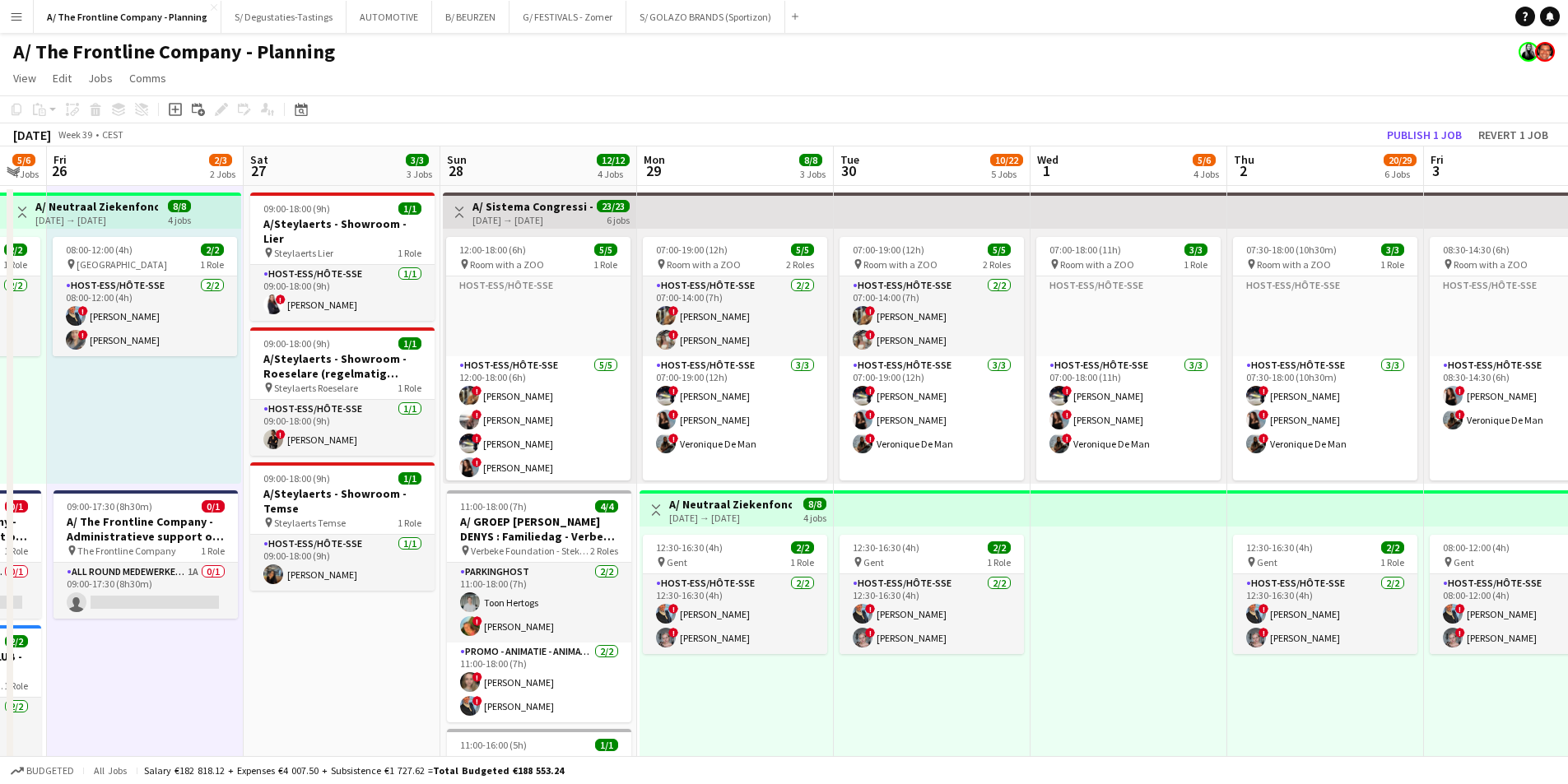
drag, startPoint x: 910, startPoint y: 296, endPoint x: 548, endPoint y: 288, distance: 362.1
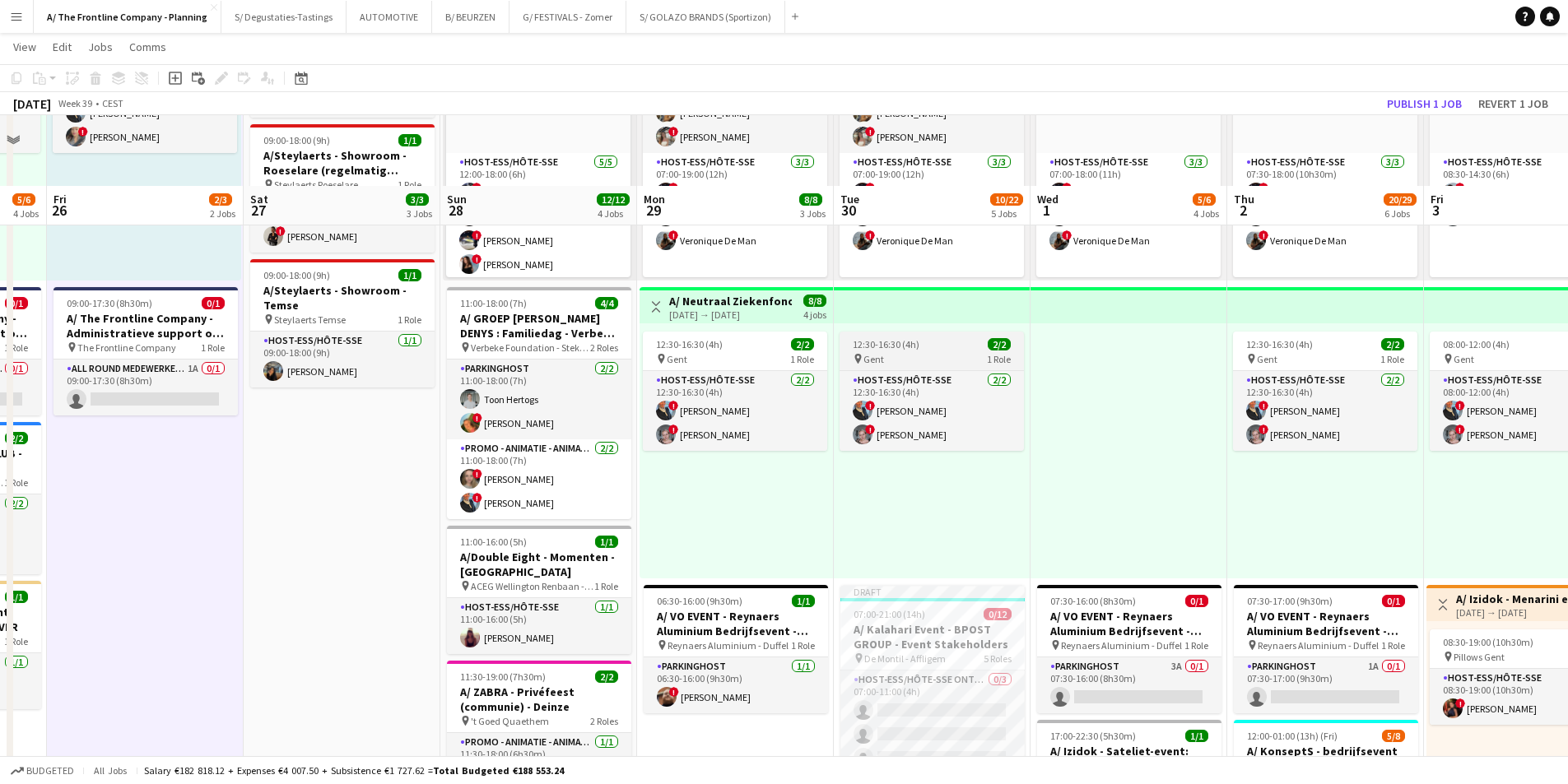
scroll to position [0, 0]
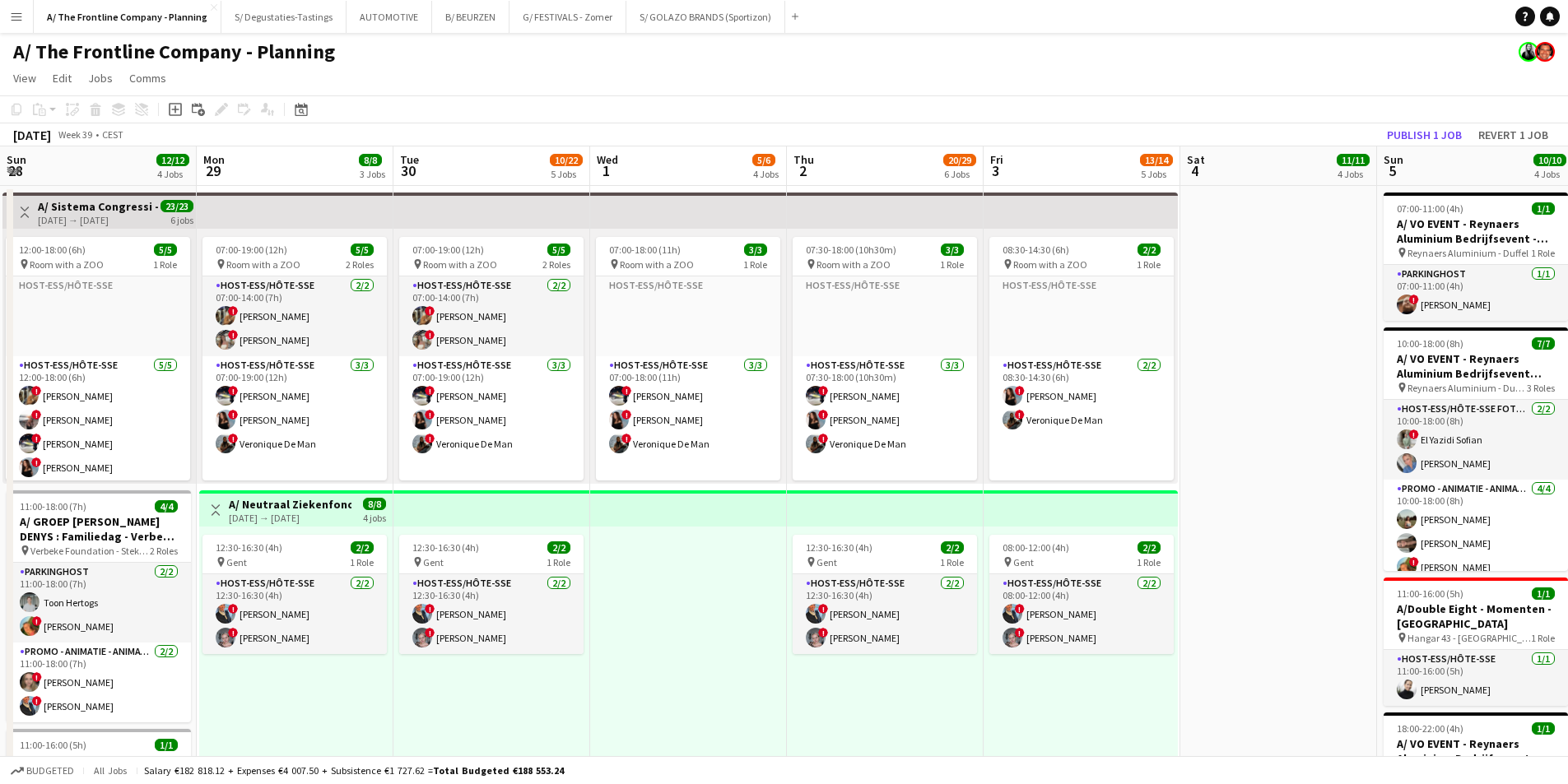
drag, startPoint x: 956, startPoint y: 559, endPoint x: 644, endPoint y: 525, distance: 313.8
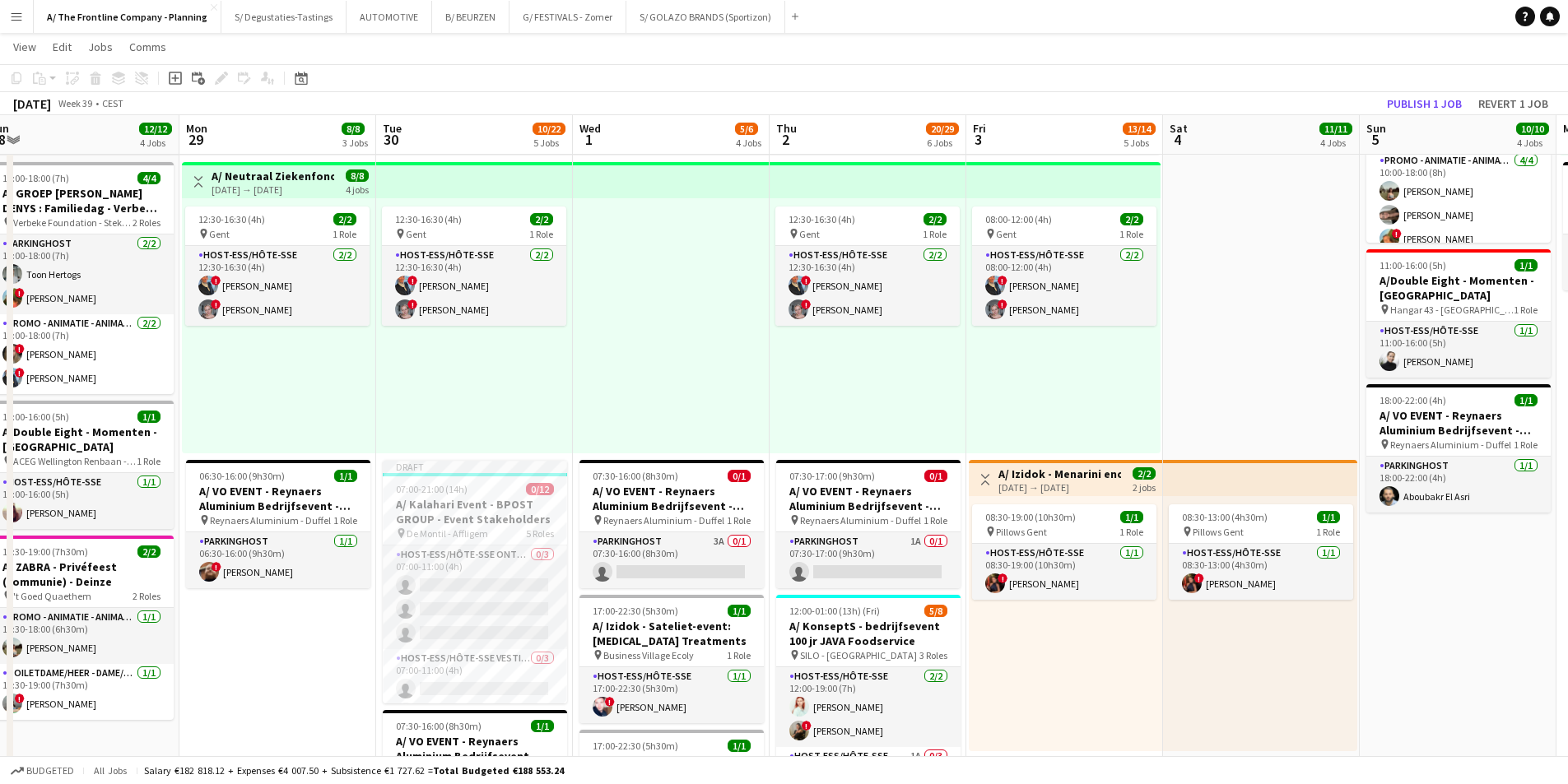
scroll to position [329, 0]
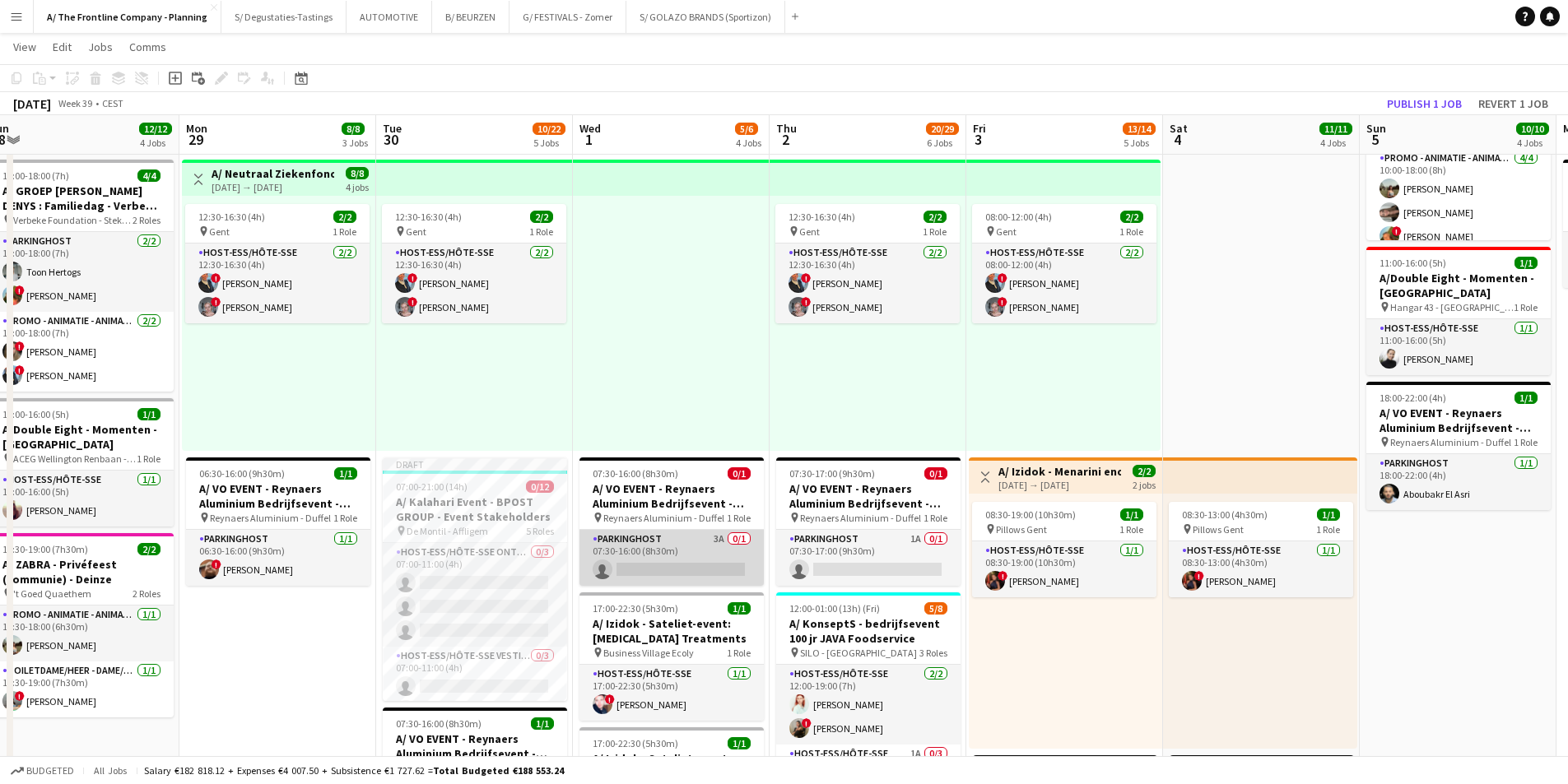
click at [642, 554] on app-card-role "Parkinghost 3A 0/1 07:30-16:00 (8h30m) single-neutral-actions" at bounding box center [672, 558] width 185 height 56
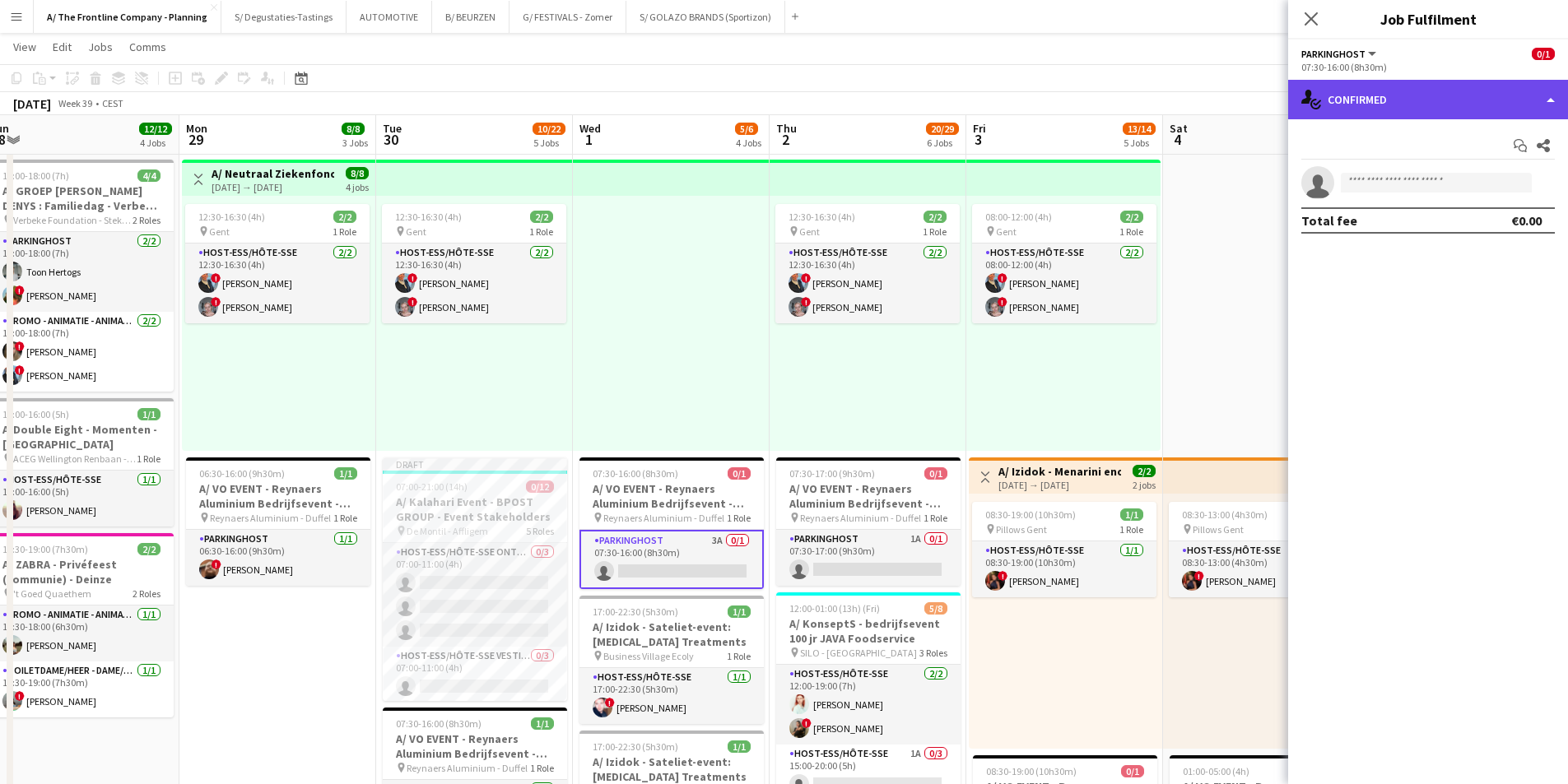
click at [1427, 118] on div "single-neutral-actions-check-2 Confirmed" at bounding box center [1428, 100] width 280 height 39
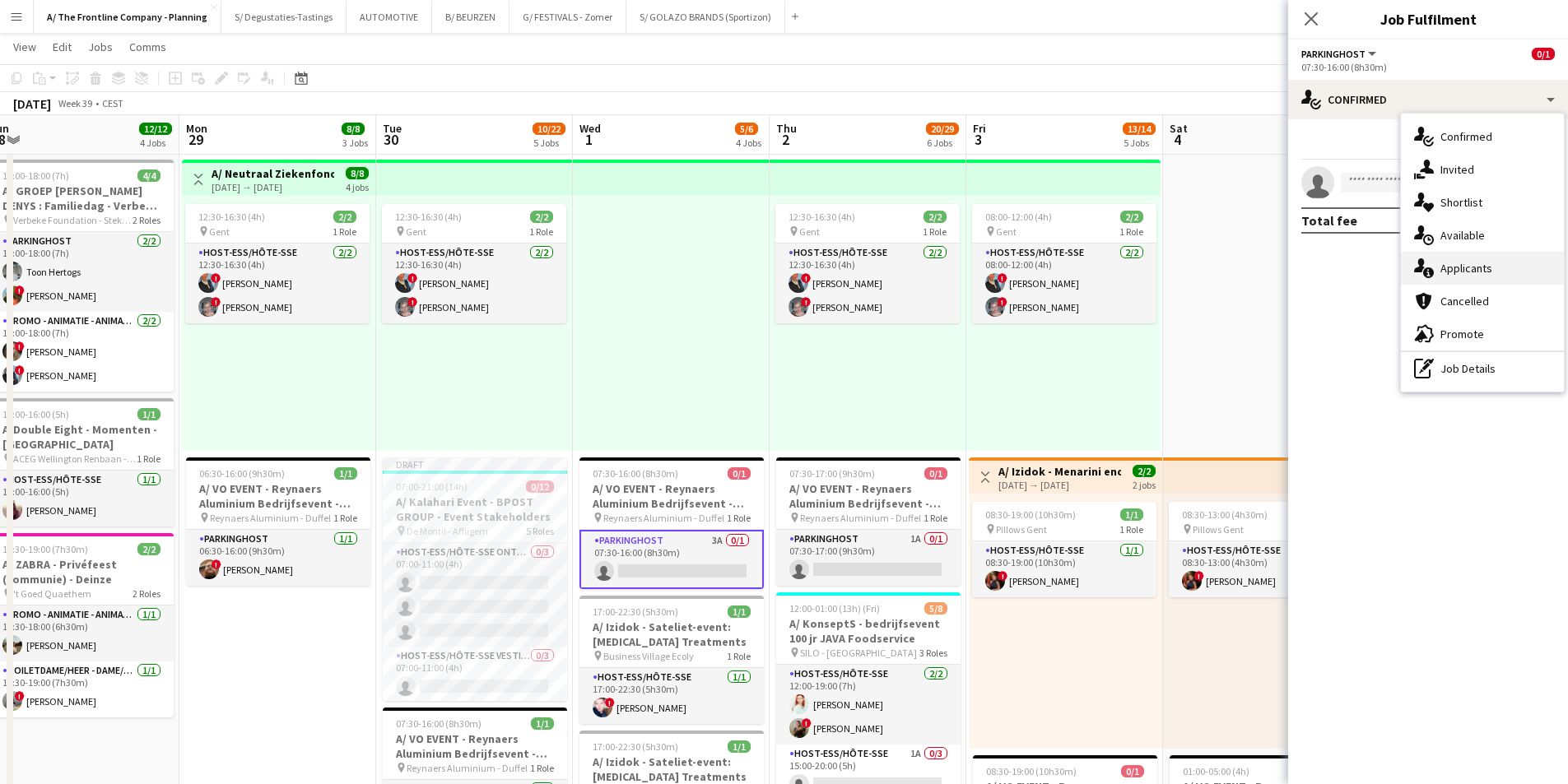
click at [1454, 270] on span "Applicants" at bounding box center [1466, 268] width 52 height 15
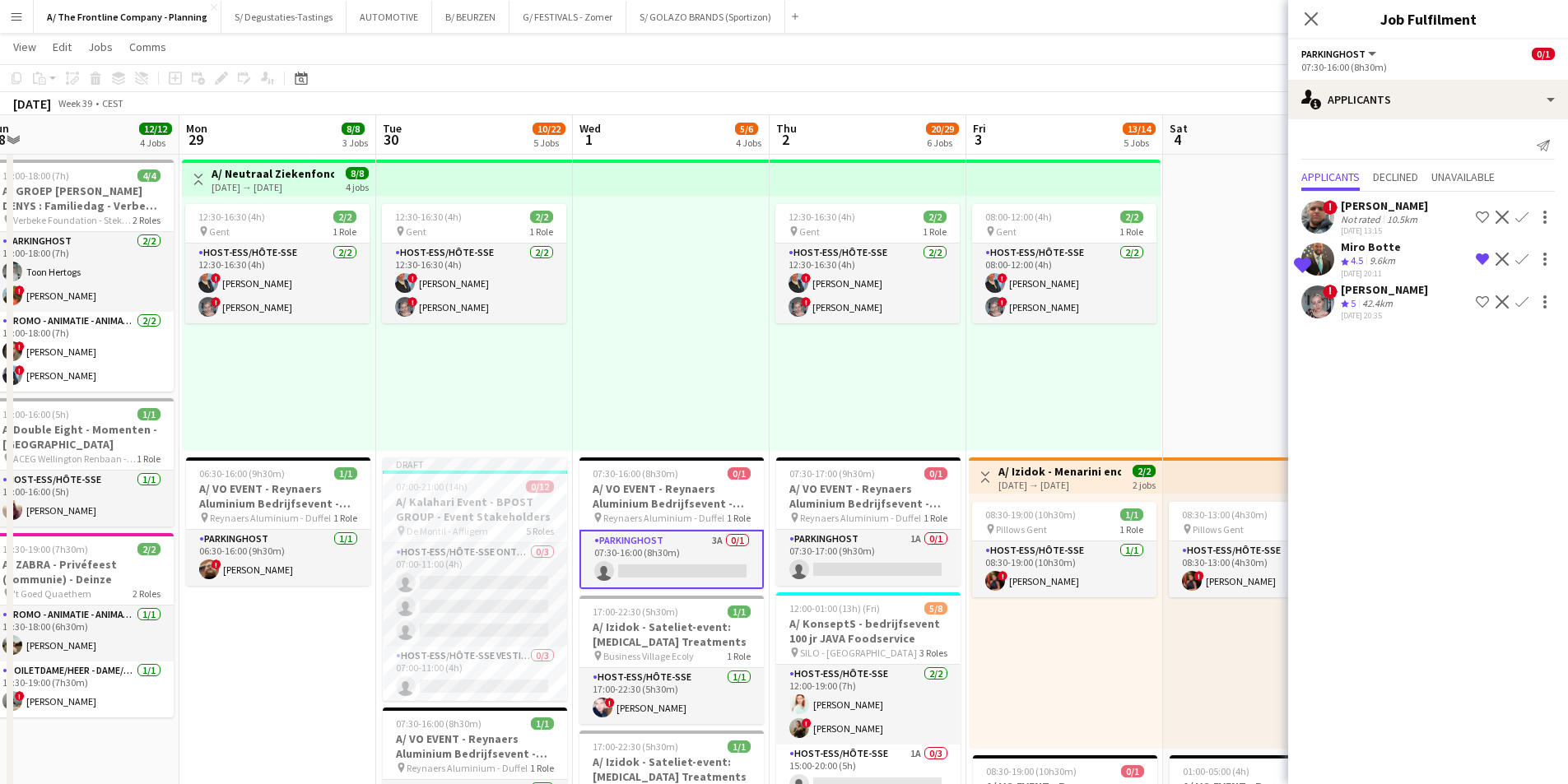
click at [1372, 299] on div "42.4km" at bounding box center [1378, 303] width 37 height 14
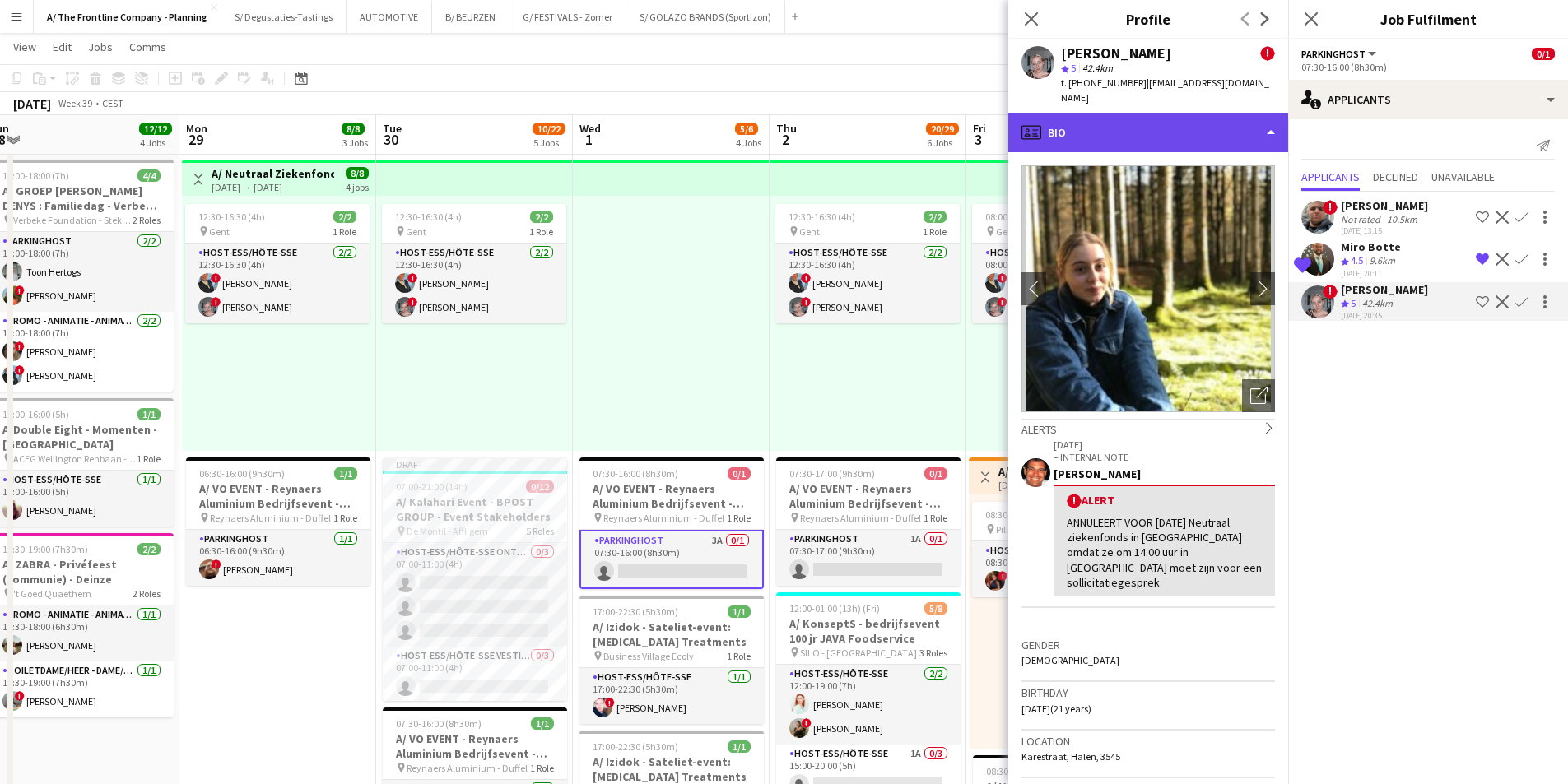
click at [1150, 119] on div "profile Bio" at bounding box center [1148, 133] width 280 height 39
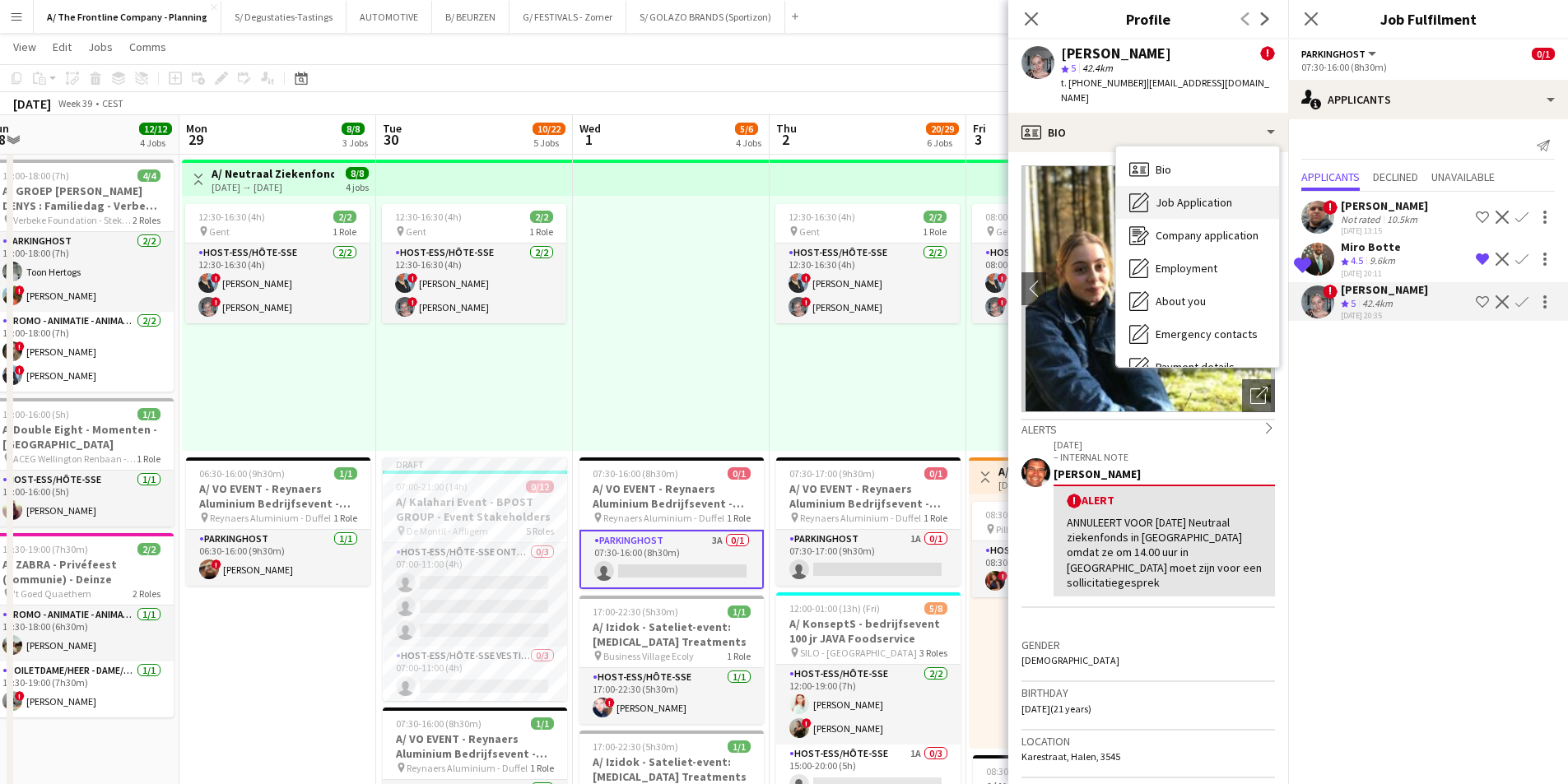
click at [1181, 201] on div "Job Application Job Application" at bounding box center [1197, 202] width 163 height 33
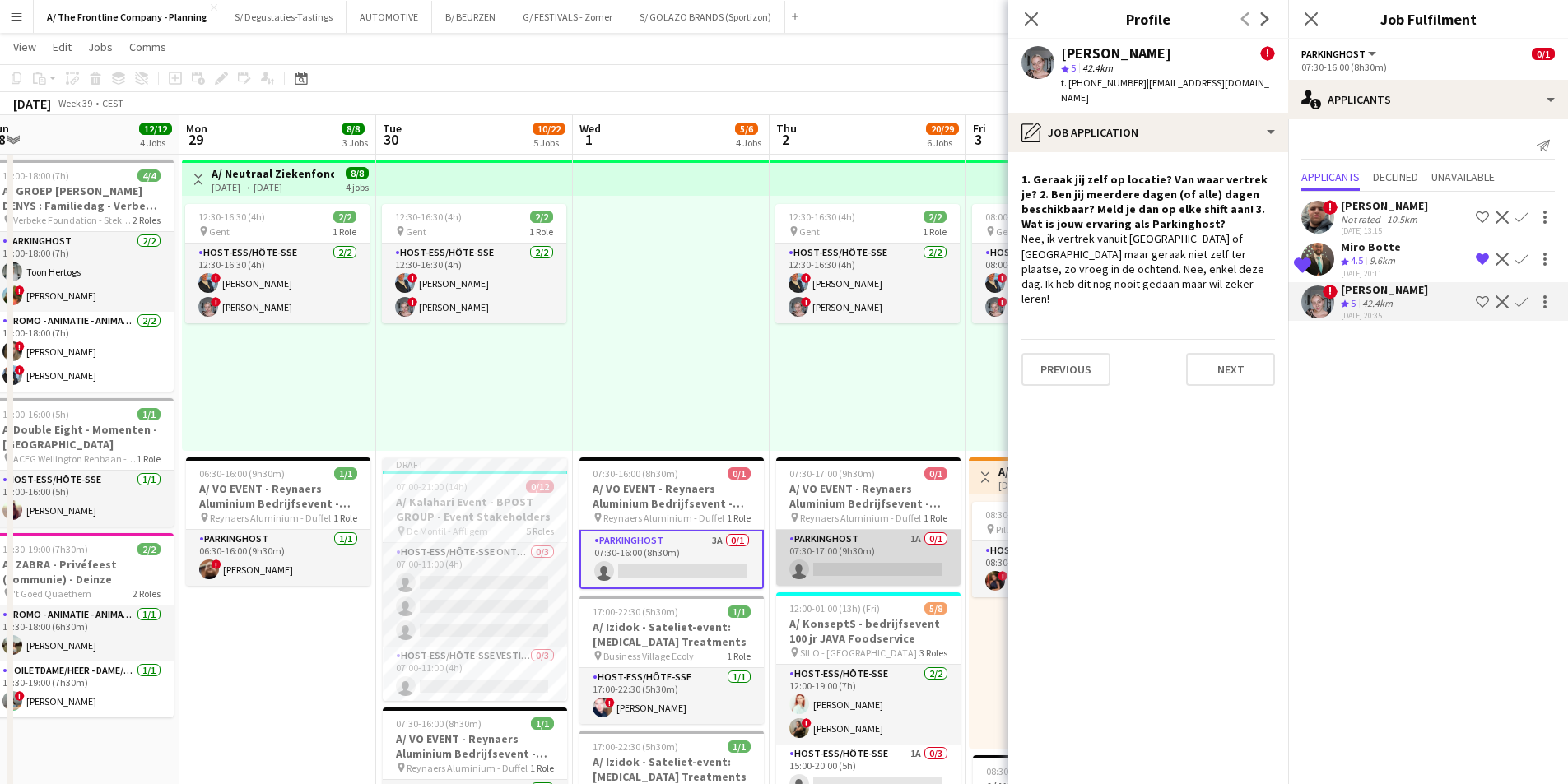
click at [836, 553] on app-card-role "Parkinghost 1A 0/1 07:30-17:00 (9h30m) single-neutral-actions" at bounding box center [868, 558] width 185 height 56
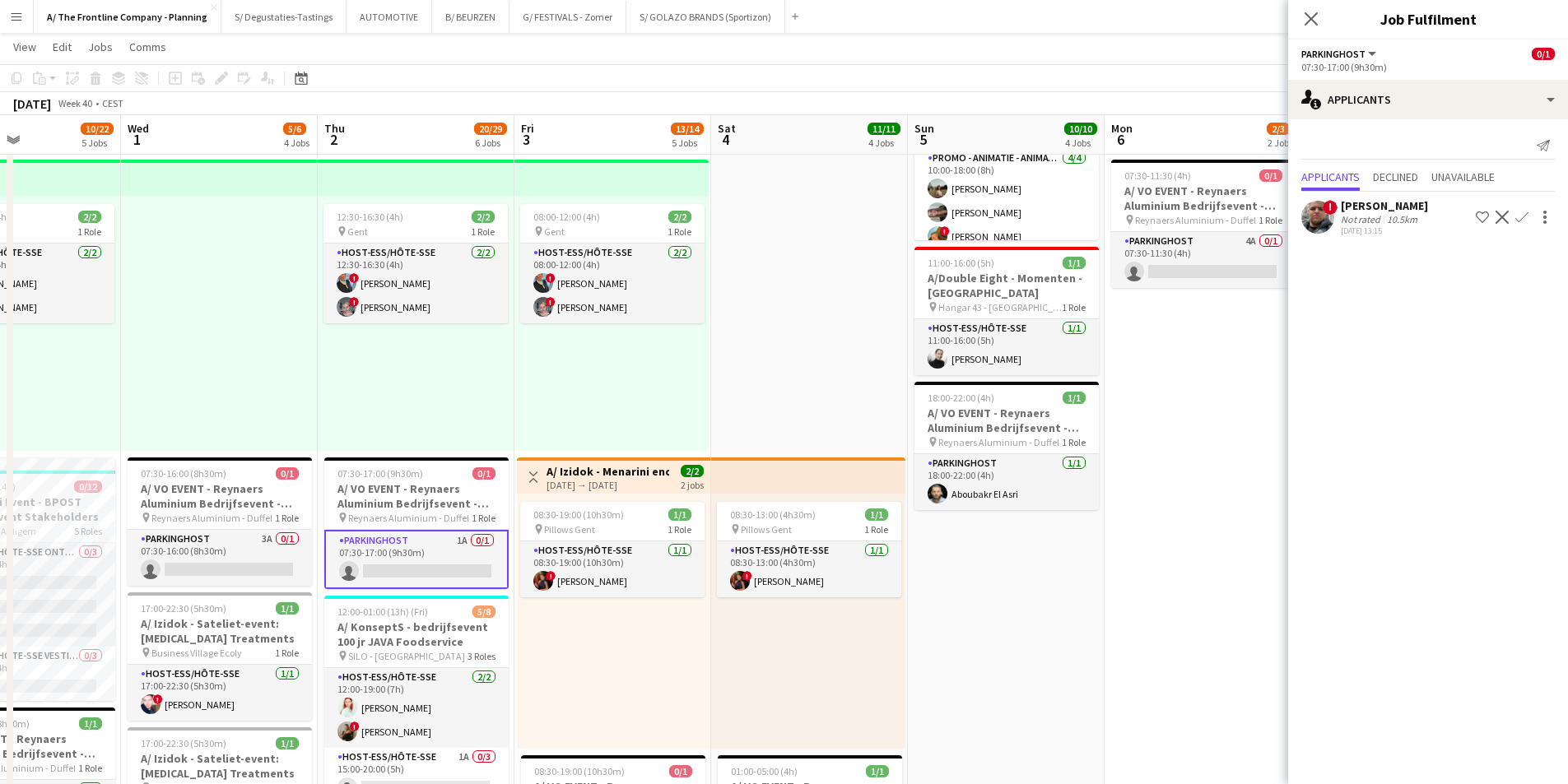
drag, startPoint x: 879, startPoint y: 431, endPoint x: 616, endPoint y: 433, distance: 263.0
click at [616, 433] on app-calendar-viewport "Sat 27 3/3 3 Jobs Sun 28 12/12 4 Jobs Mon 29 8/8 3 Jobs Tue 30 10/22 5 Jobs Wed…" at bounding box center [784, 595] width 1568 height 1721
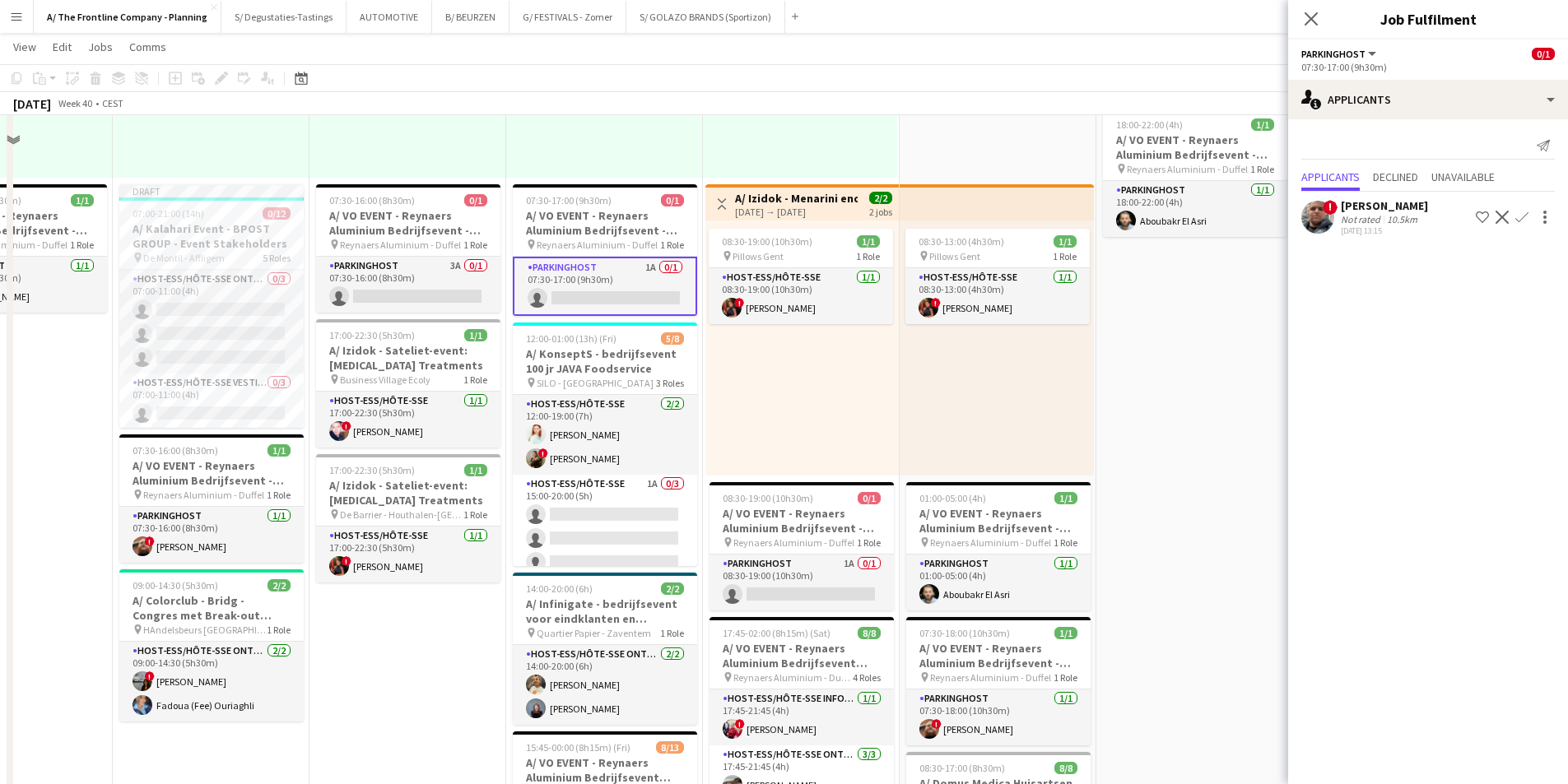
scroll to position [658, 0]
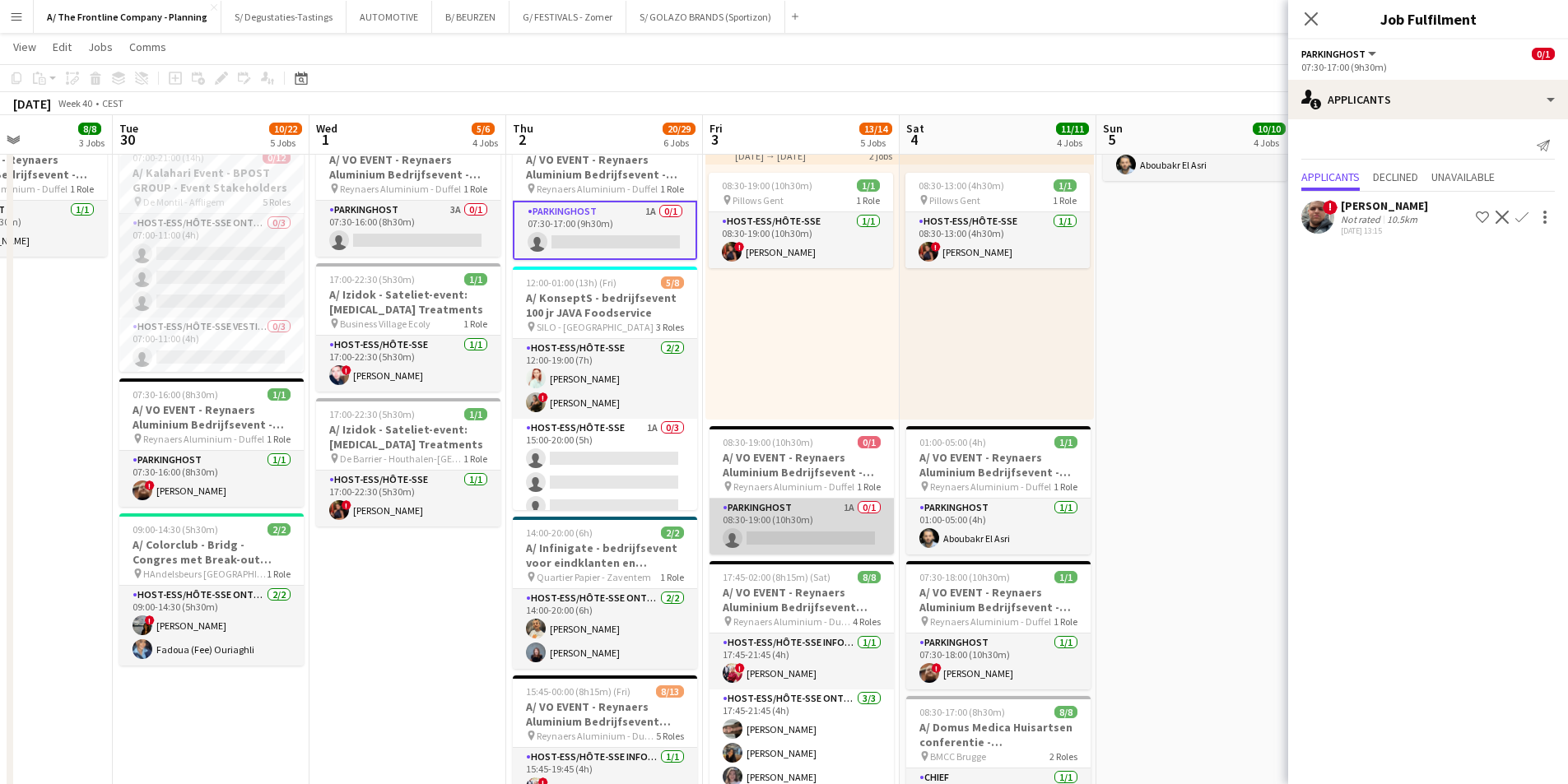
click at [801, 509] on app-card-role "Parkinghost 1A 0/1 08:30-19:00 (10h30m) single-neutral-actions" at bounding box center [802, 526] width 185 height 56
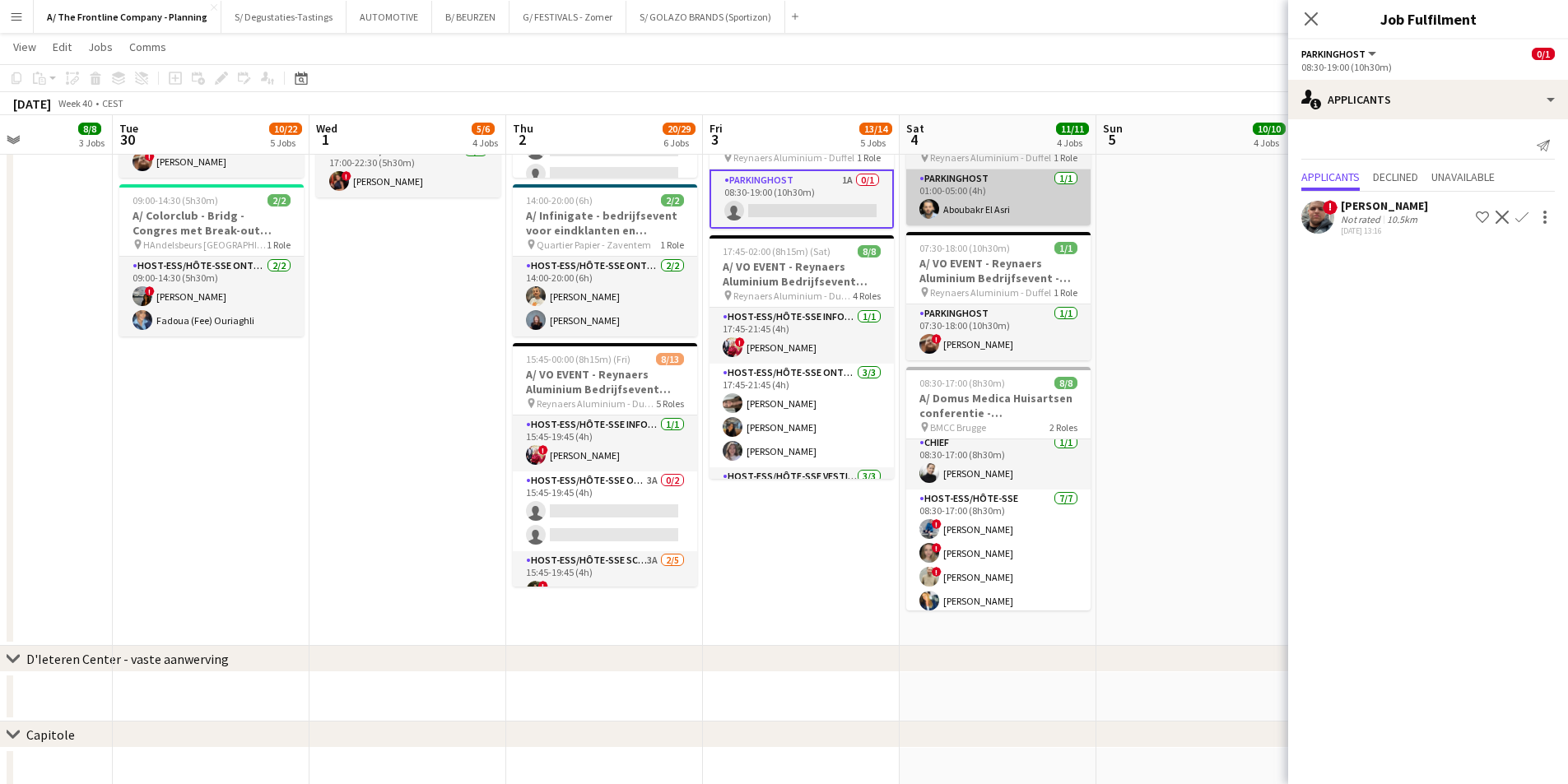
scroll to position [0, 0]
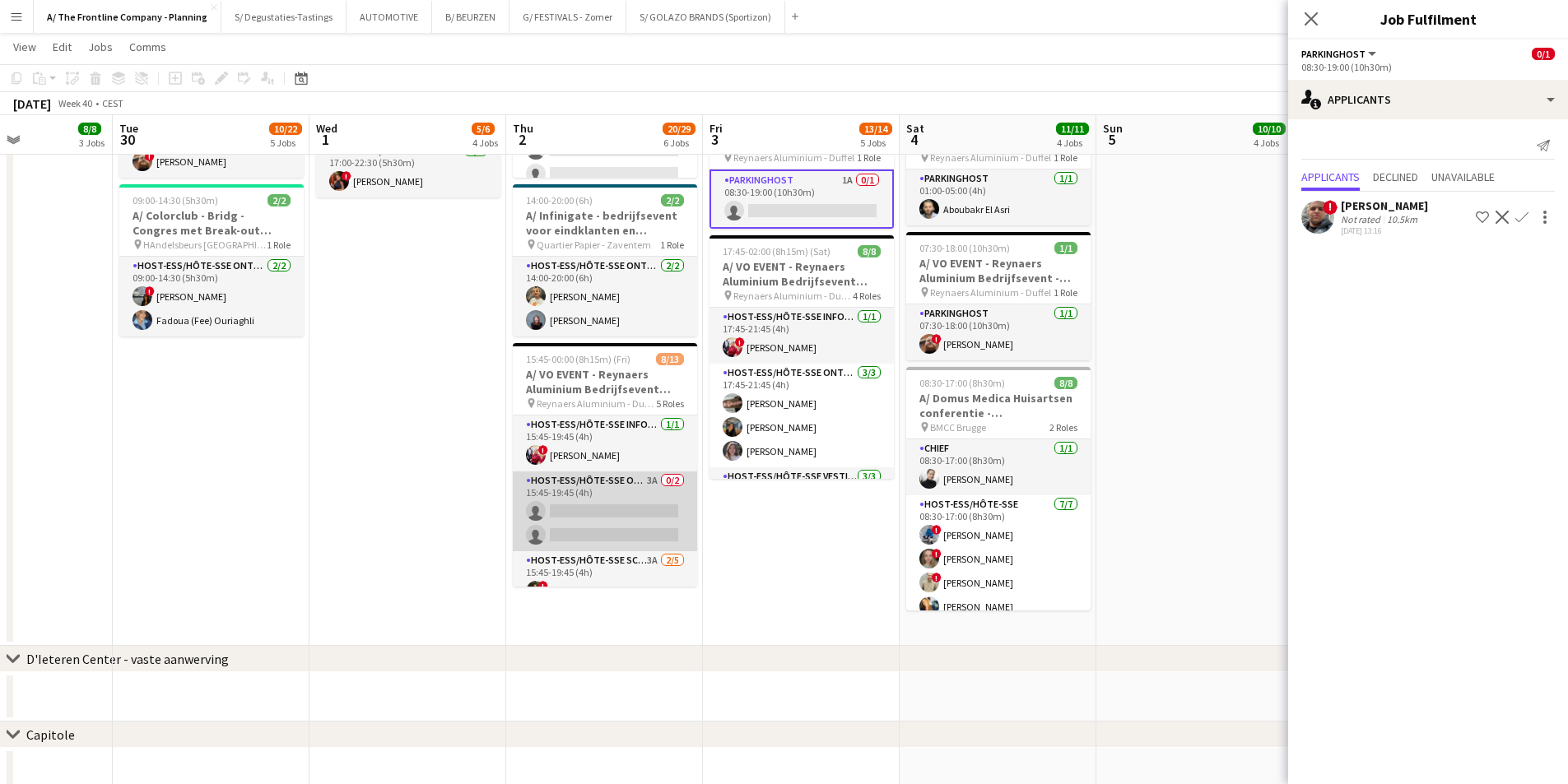
click at [547, 516] on app-card-role "Host-ess/Hôte-sse Onthaal-Accueill 3A 0/2 15:45-19:45 (4h) single-neutral-actio…" at bounding box center [605, 511] width 185 height 80
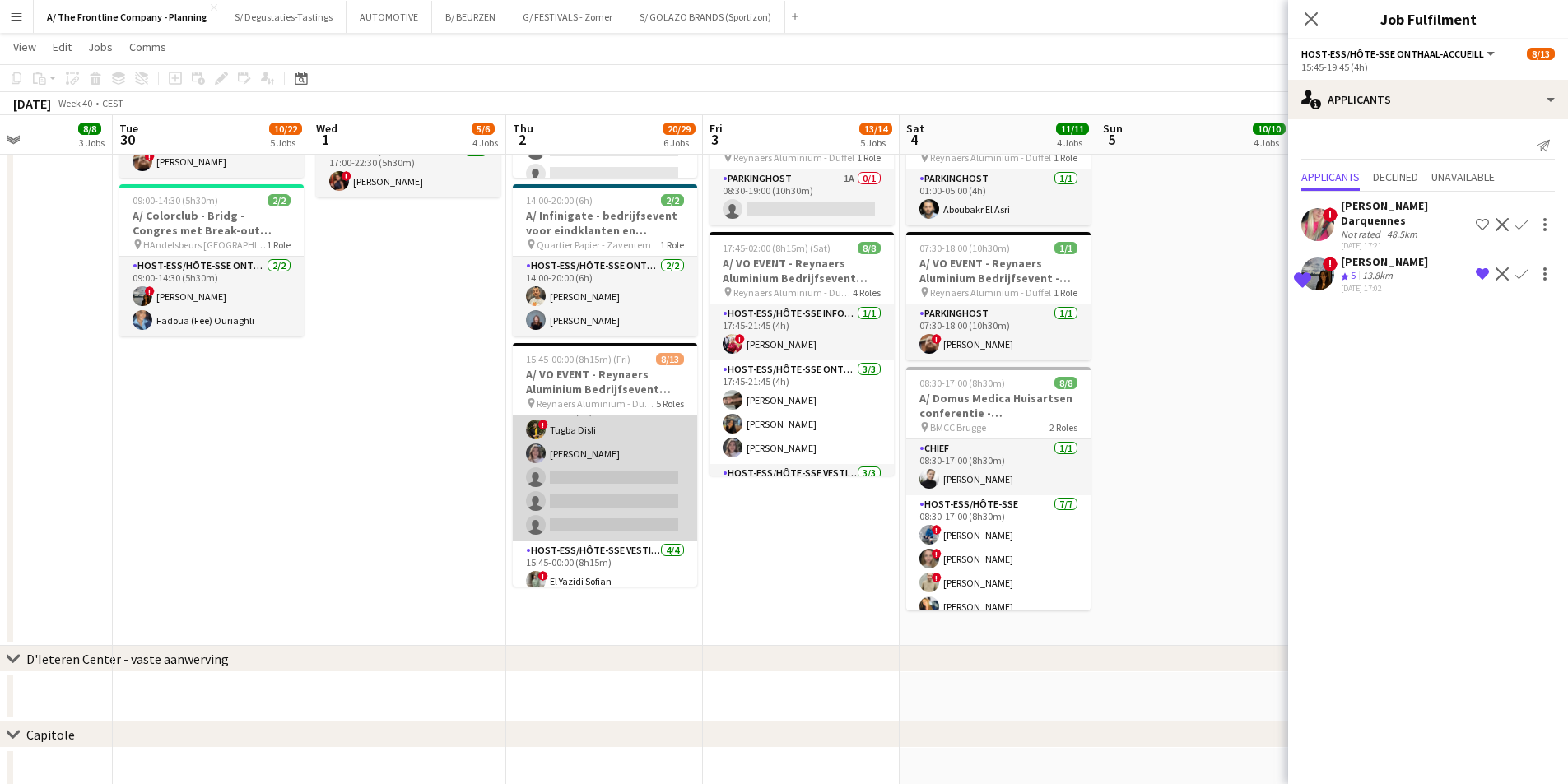
click at [579, 495] on app-card-role "Host-ess/Hôte-sse Scanning 3A 2/5 15:45-19:45 (4h) ! Tugba Disli Winke De Feyte…" at bounding box center [605, 466] width 185 height 151
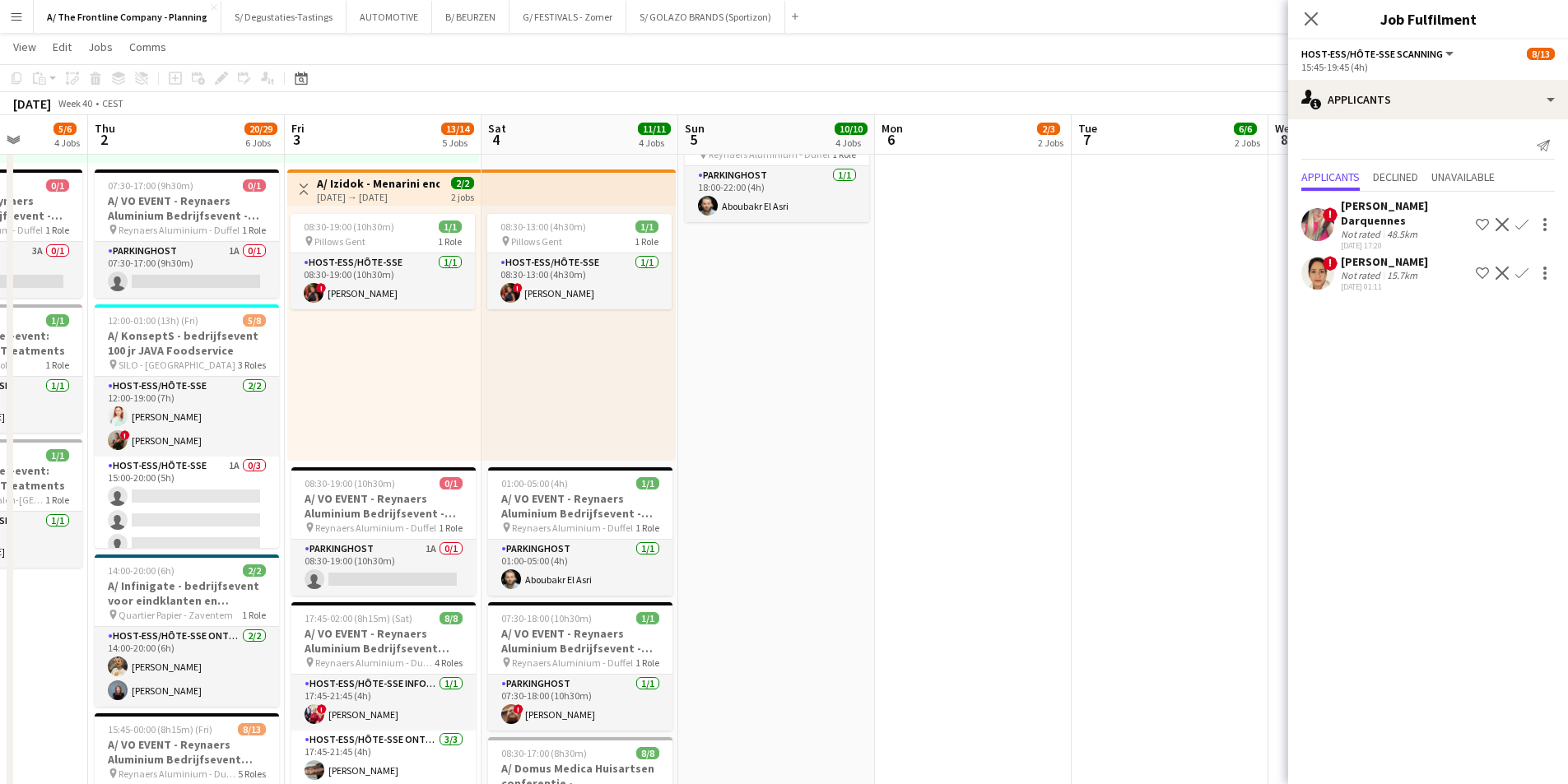
scroll to position [0, 583]
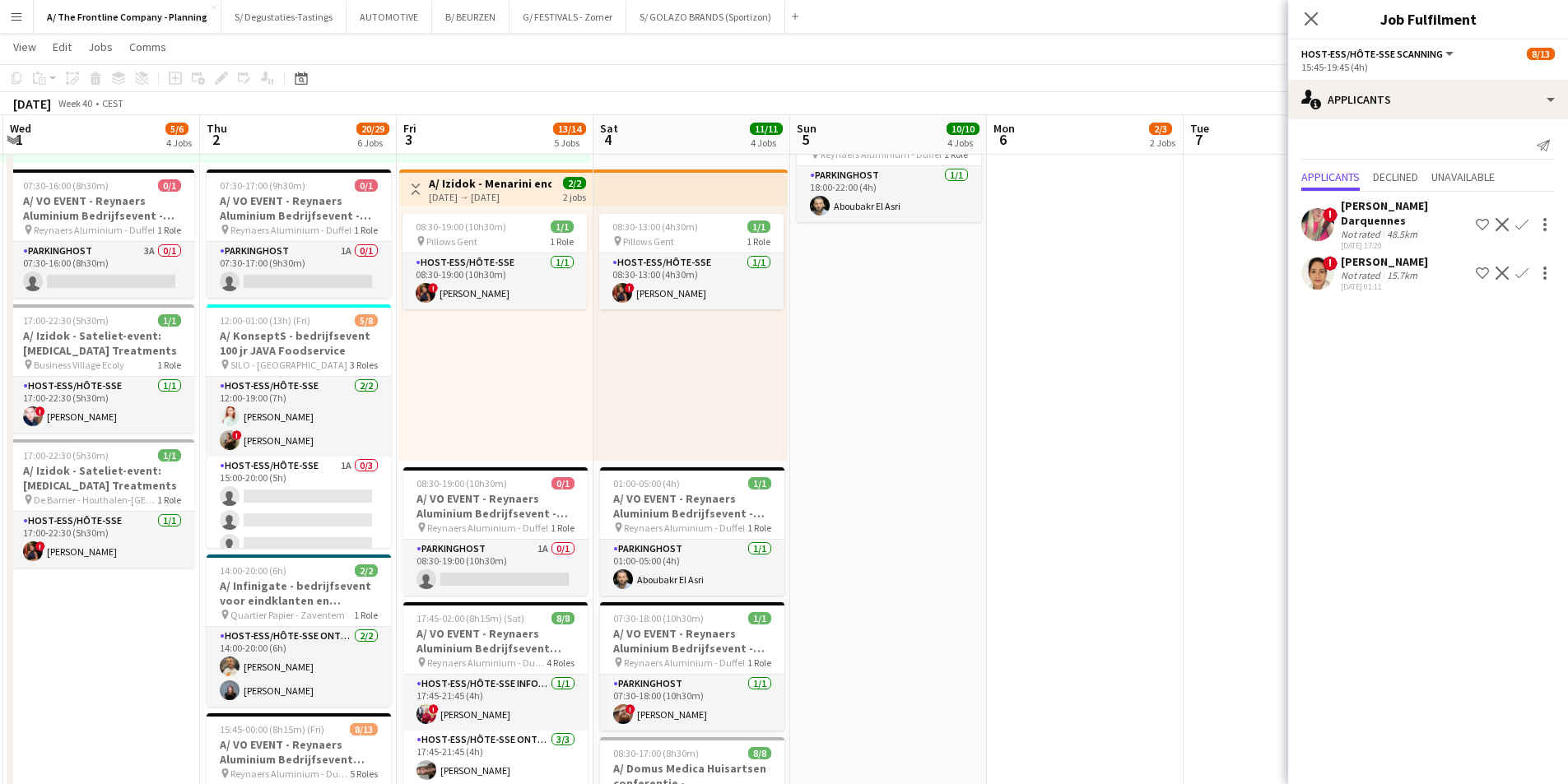
drag, startPoint x: 1203, startPoint y: 457, endPoint x: 734, endPoint y: 441, distance: 469.3
click at [734, 441] on app-calendar-viewport "Sun 28 12/12 4 Jobs Mon 29 8/8 3 Jobs Tue 30 10/22 5 Jobs Wed 1 5/6 4 Jobs Thu …" at bounding box center [784, 307] width 1568 height 1721
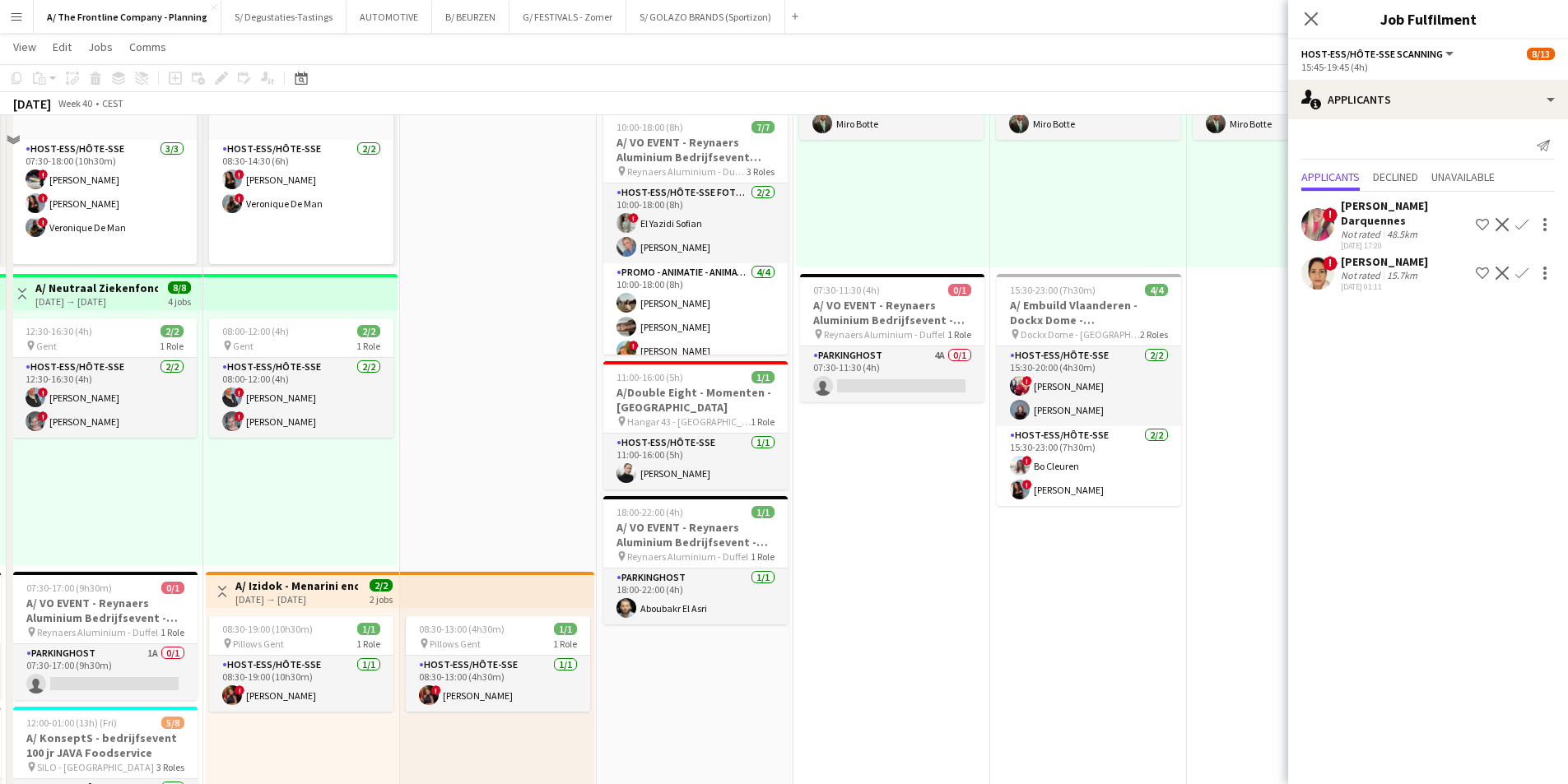
scroll to position [123, 0]
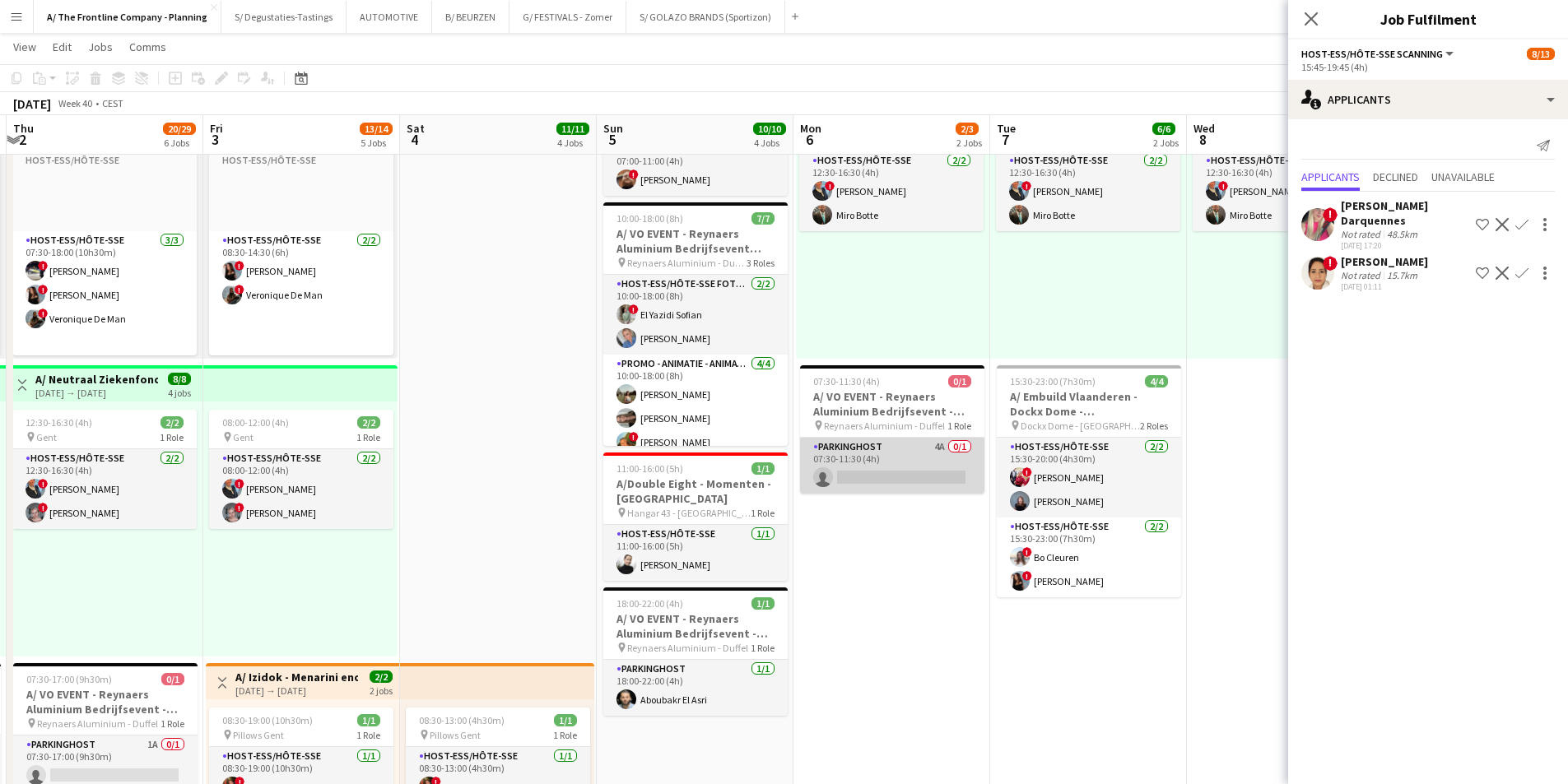
click at [912, 469] on app-card-role "Parkinghost 4A 0/1 07:30-11:30 (4h) single-neutral-actions" at bounding box center [892, 466] width 185 height 56
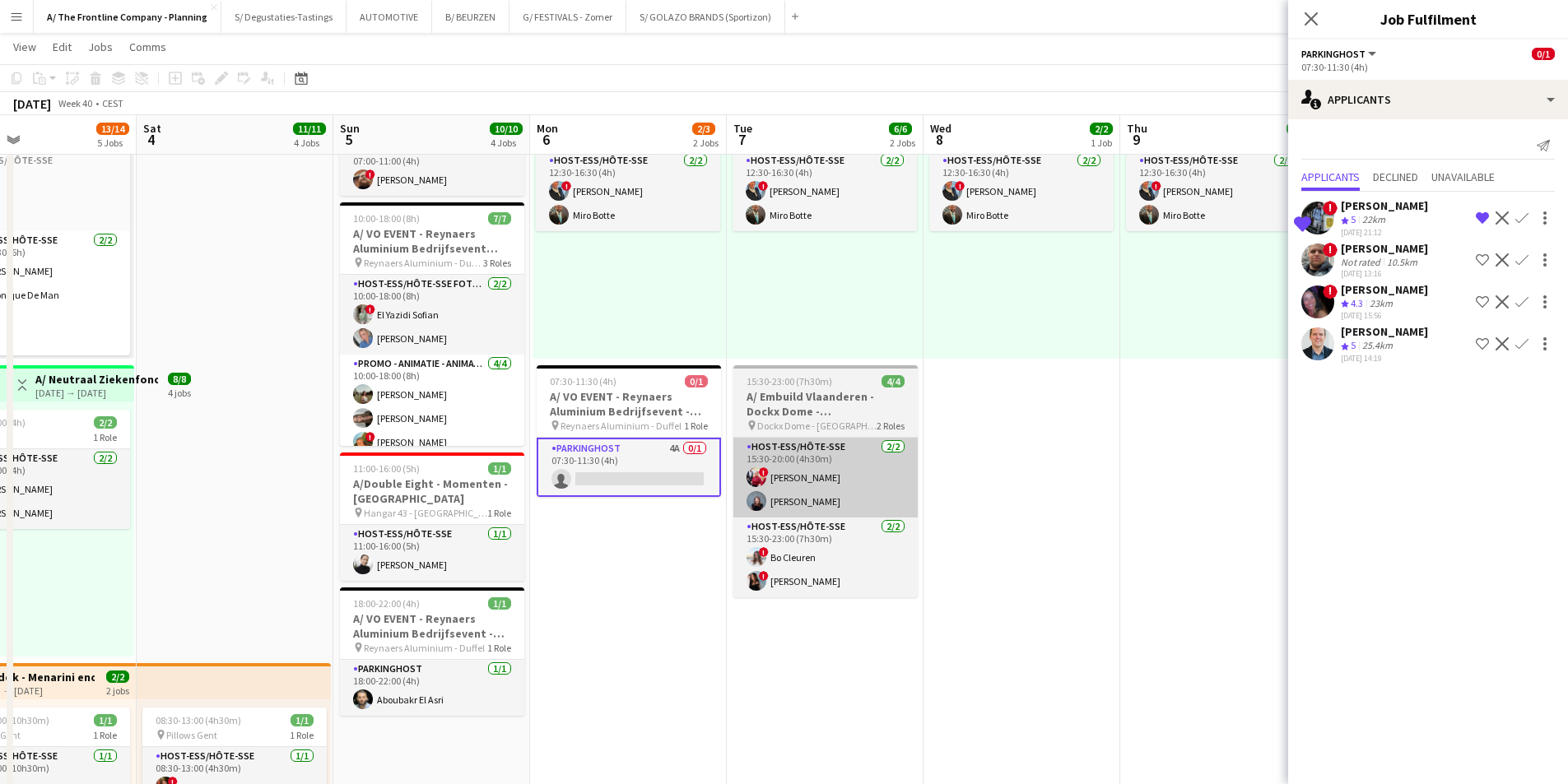
drag, startPoint x: 1062, startPoint y: 466, endPoint x: 795, endPoint y: 490, distance: 268.1
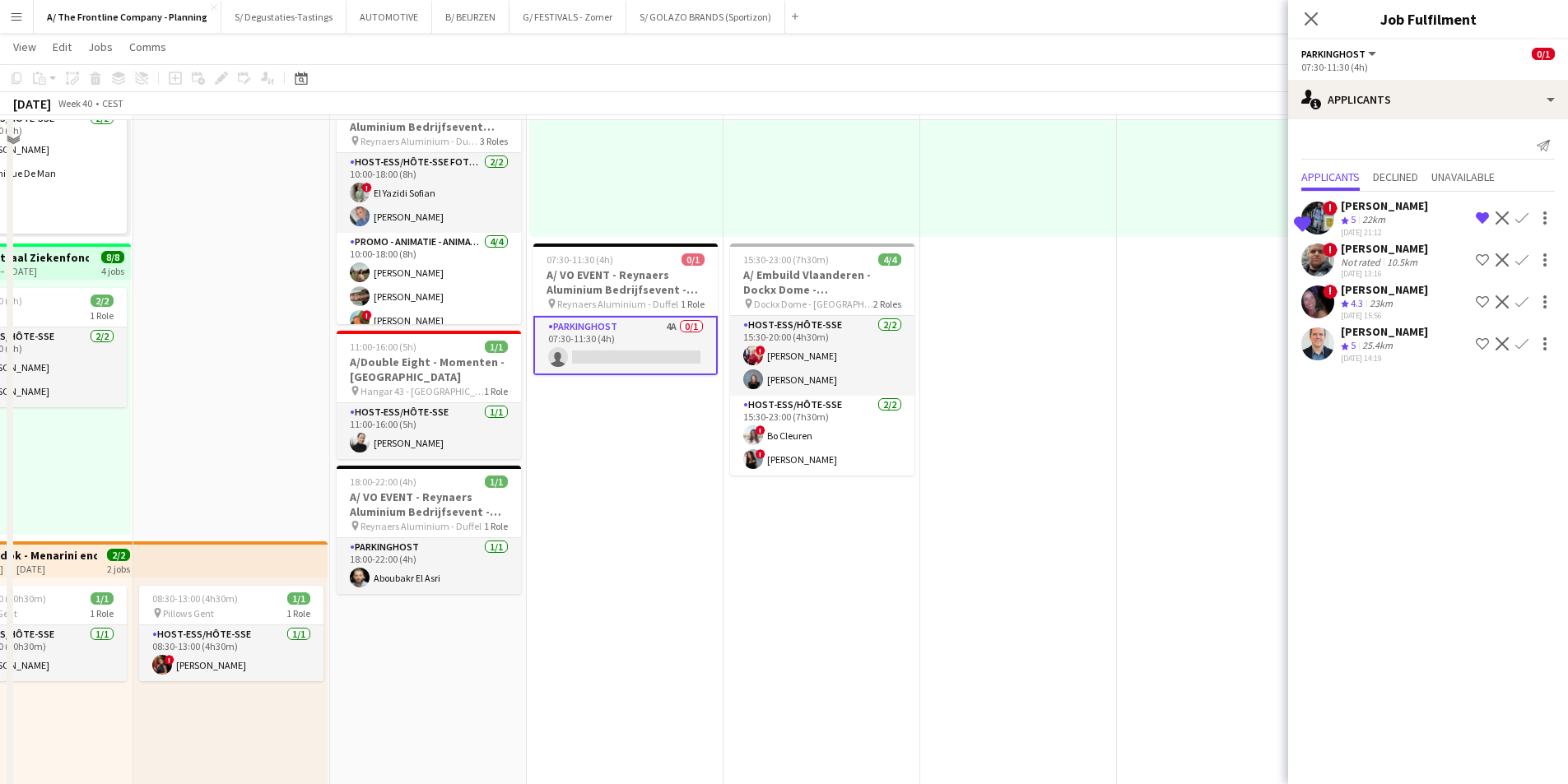
scroll to position [247, 0]
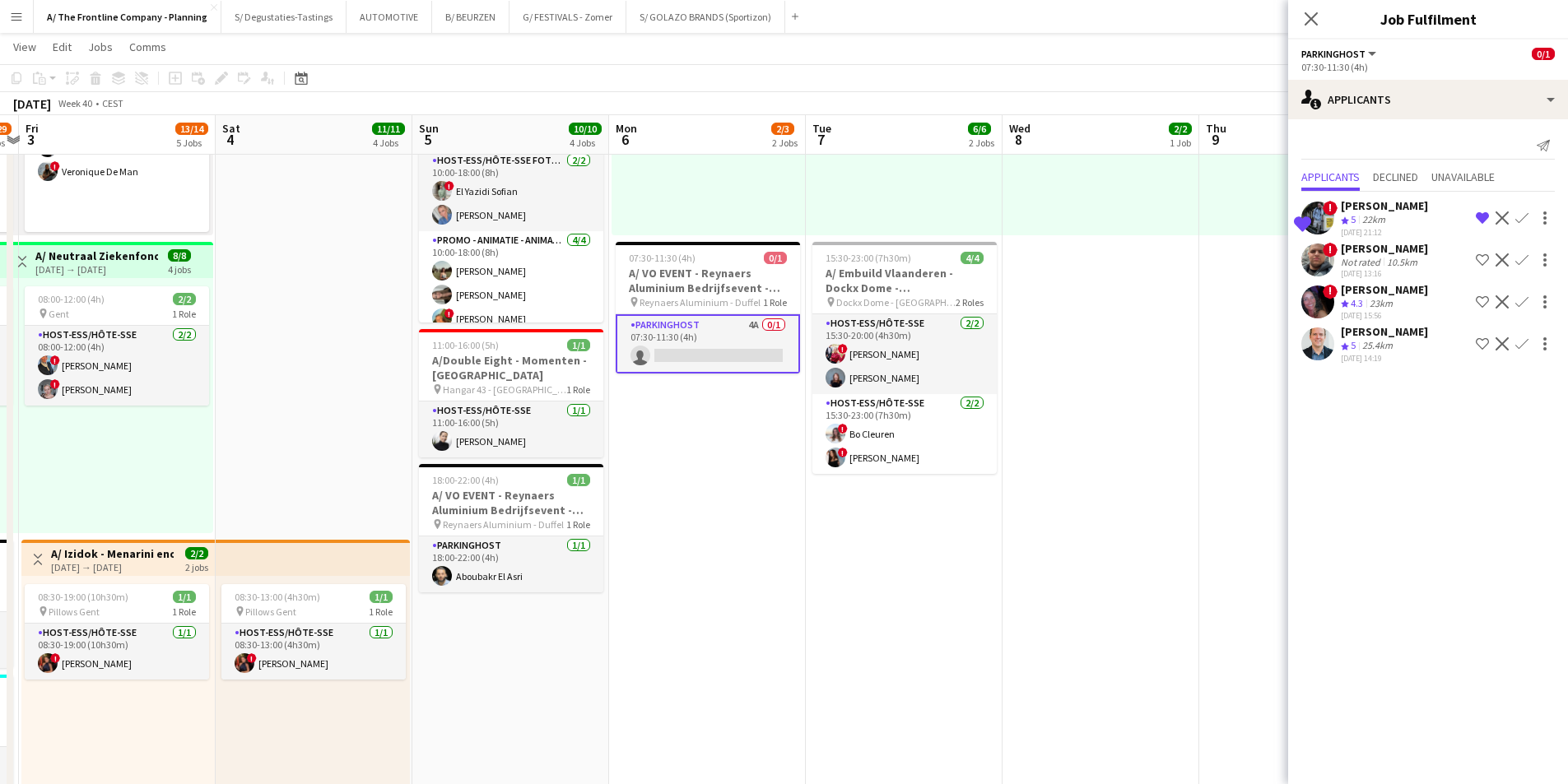
drag, startPoint x: 653, startPoint y: 502, endPoint x: 743, endPoint y: 482, distance: 92.2
click at [743, 482] on app-calendar-viewport "Tue 30 10/22 5 Jobs Wed 1 5/6 4 Jobs Thu 2 20/29 6 Jobs Fri 3 13/14 5 Jobs Sat …" at bounding box center [784, 678] width 1568 height 1721
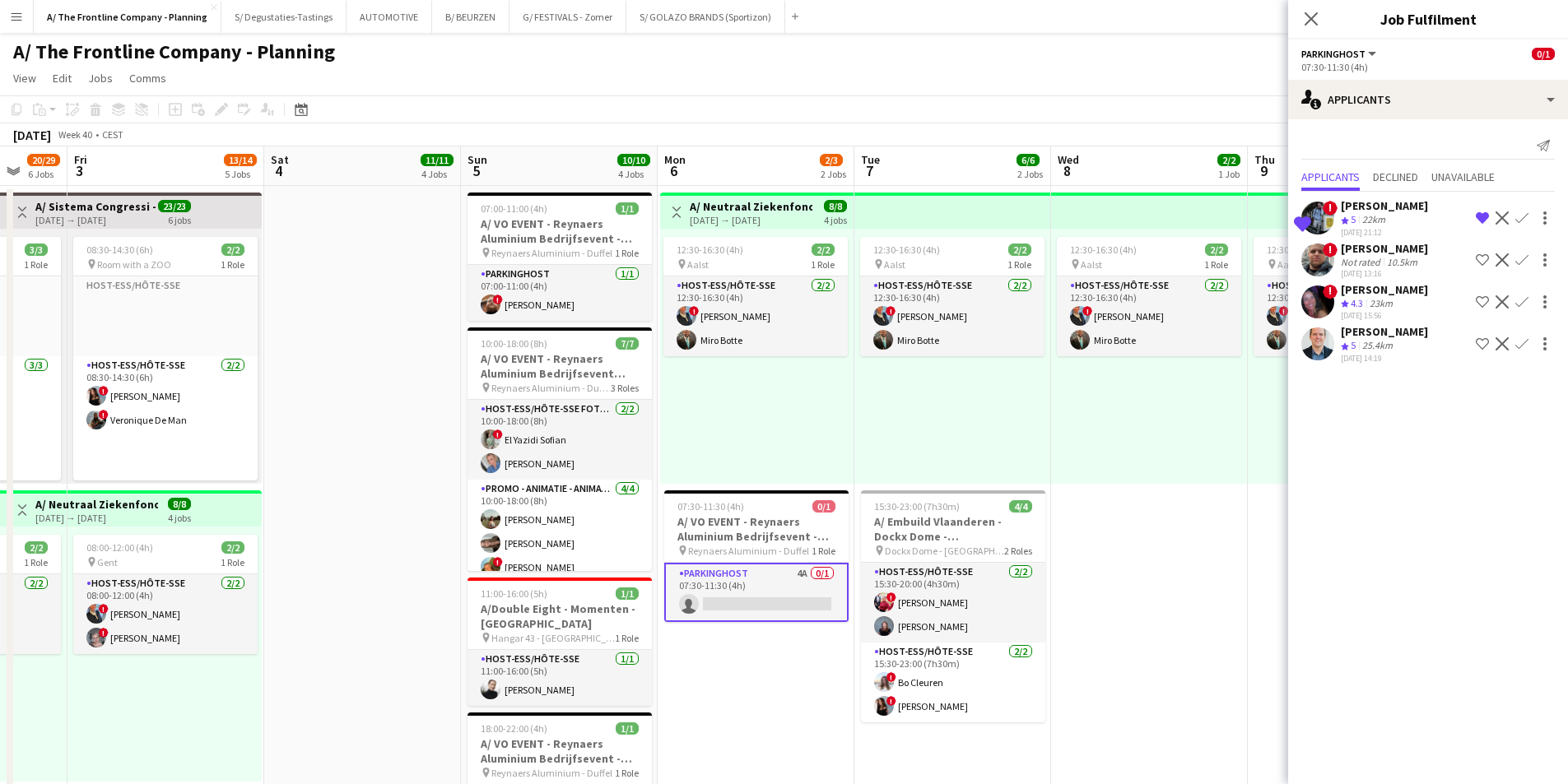
scroll to position [0, 525]
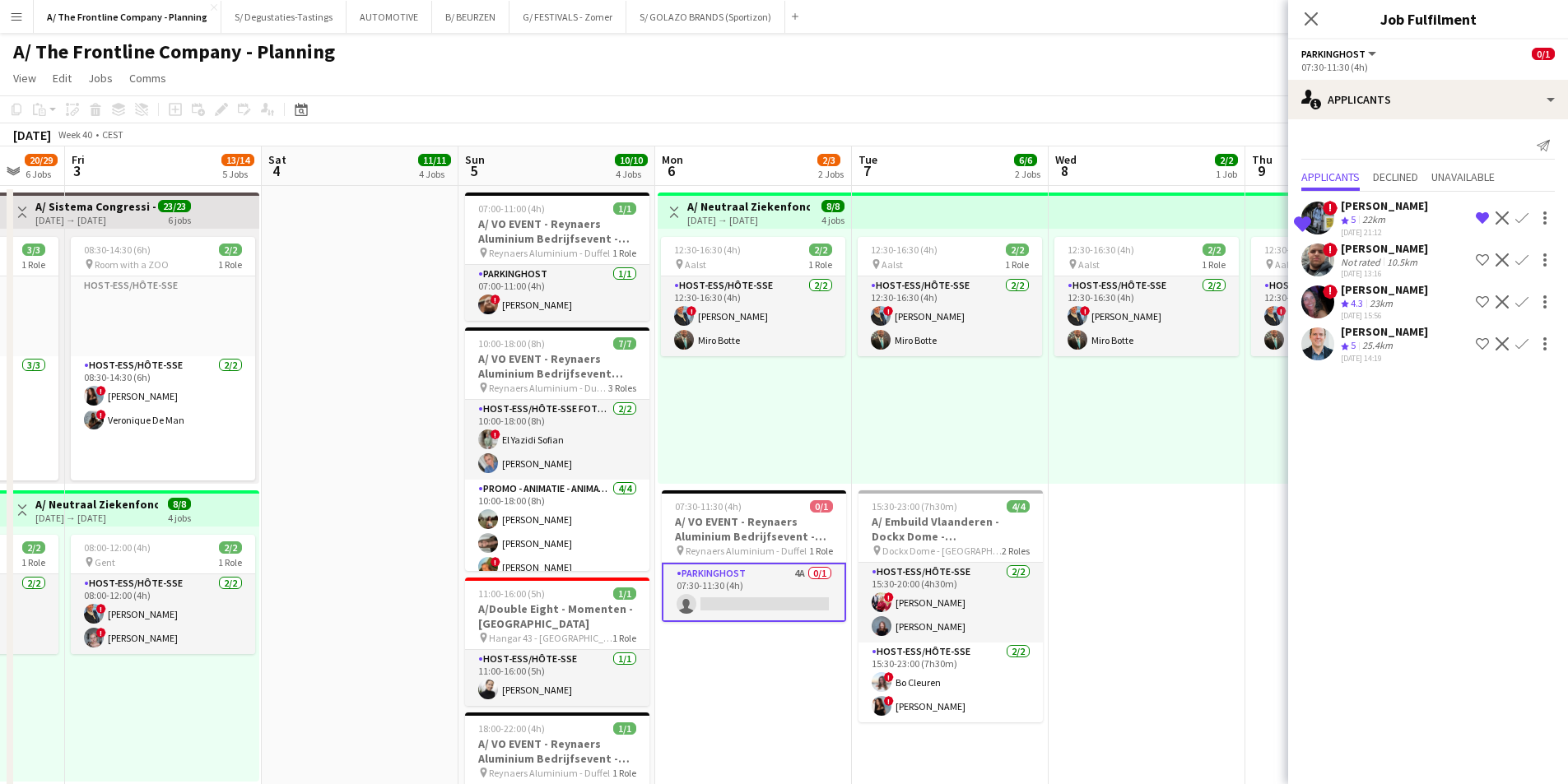
drag, startPoint x: 344, startPoint y: 458, endPoint x: 384, endPoint y: 458, distance: 40.0
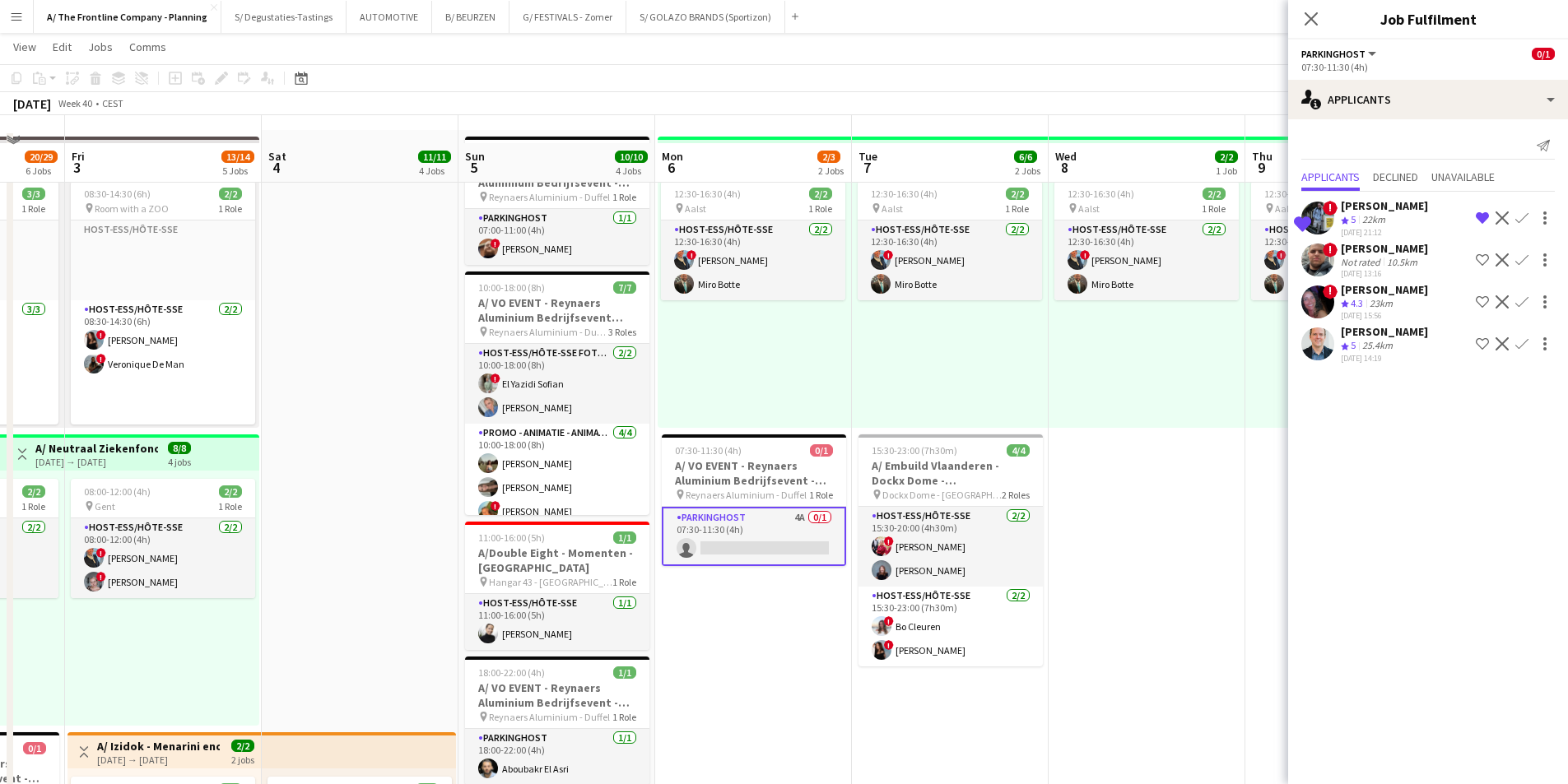
scroll to position [82, 0]
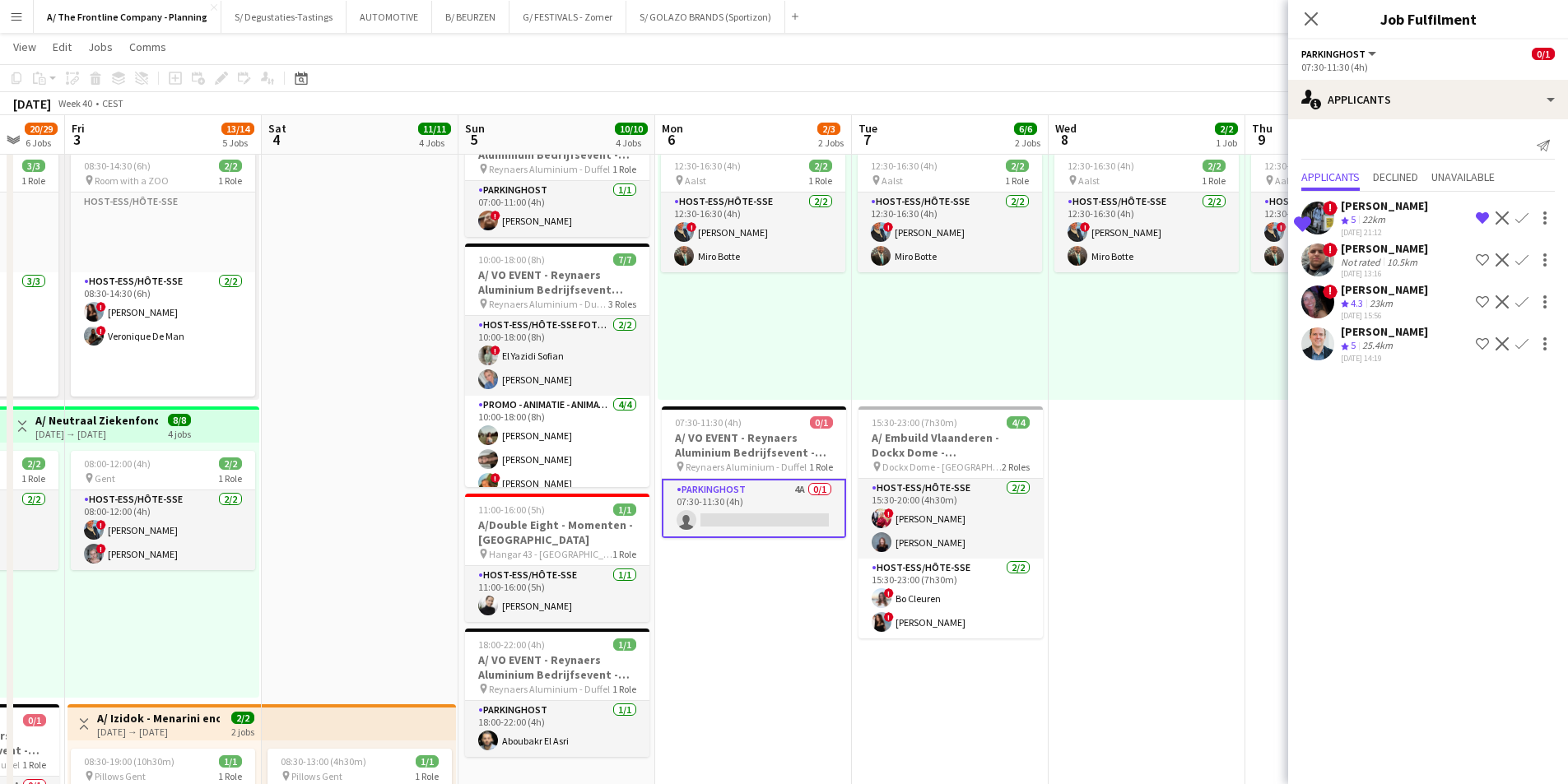
click at [1385, 254] on div "Bilal Srifi" at bounding box center [1383, 248] width 87 height 15
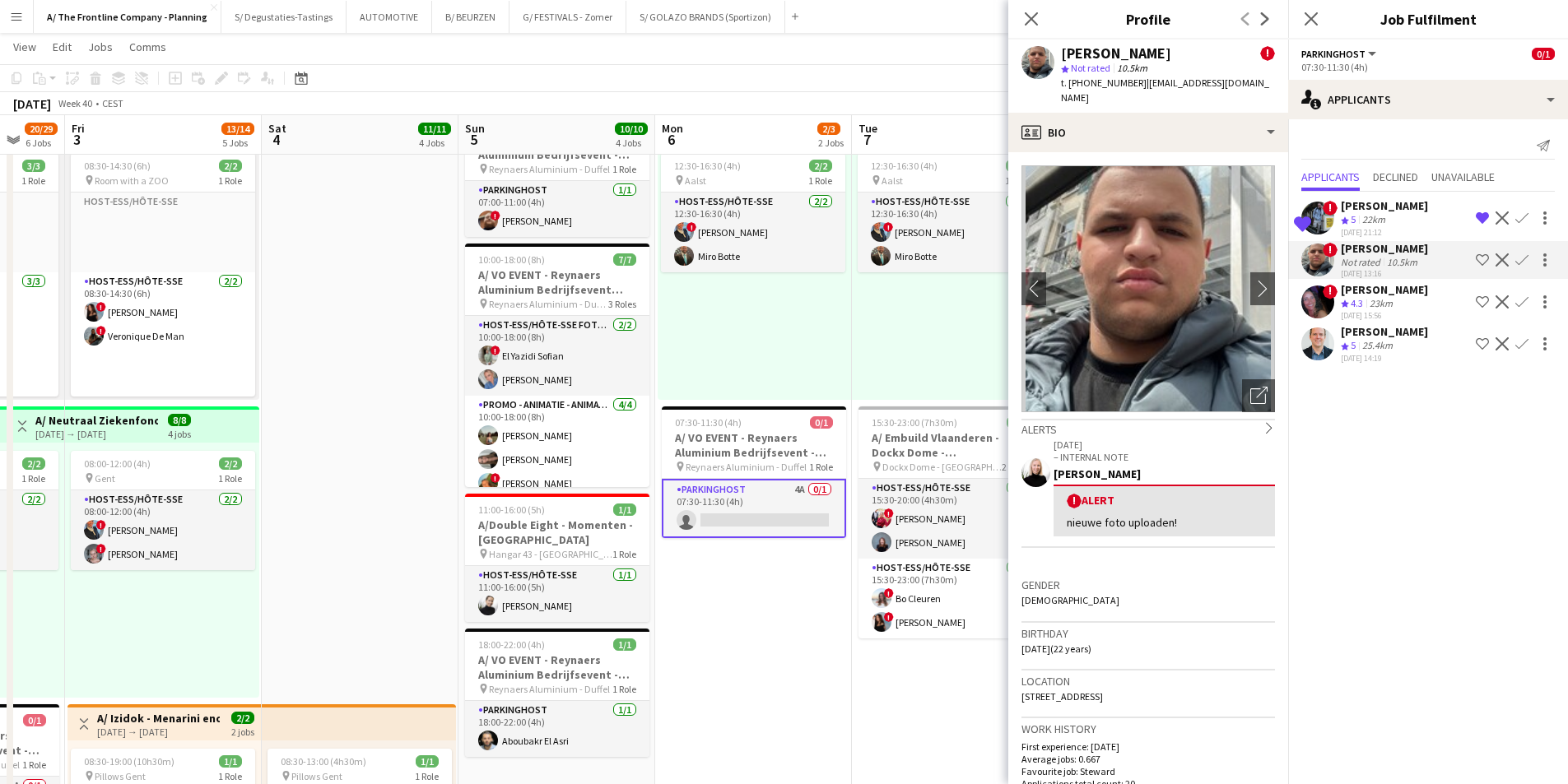
click at [1384, 351] on div "25.4km" at bounding box center [1378, 345] width 37 height 14
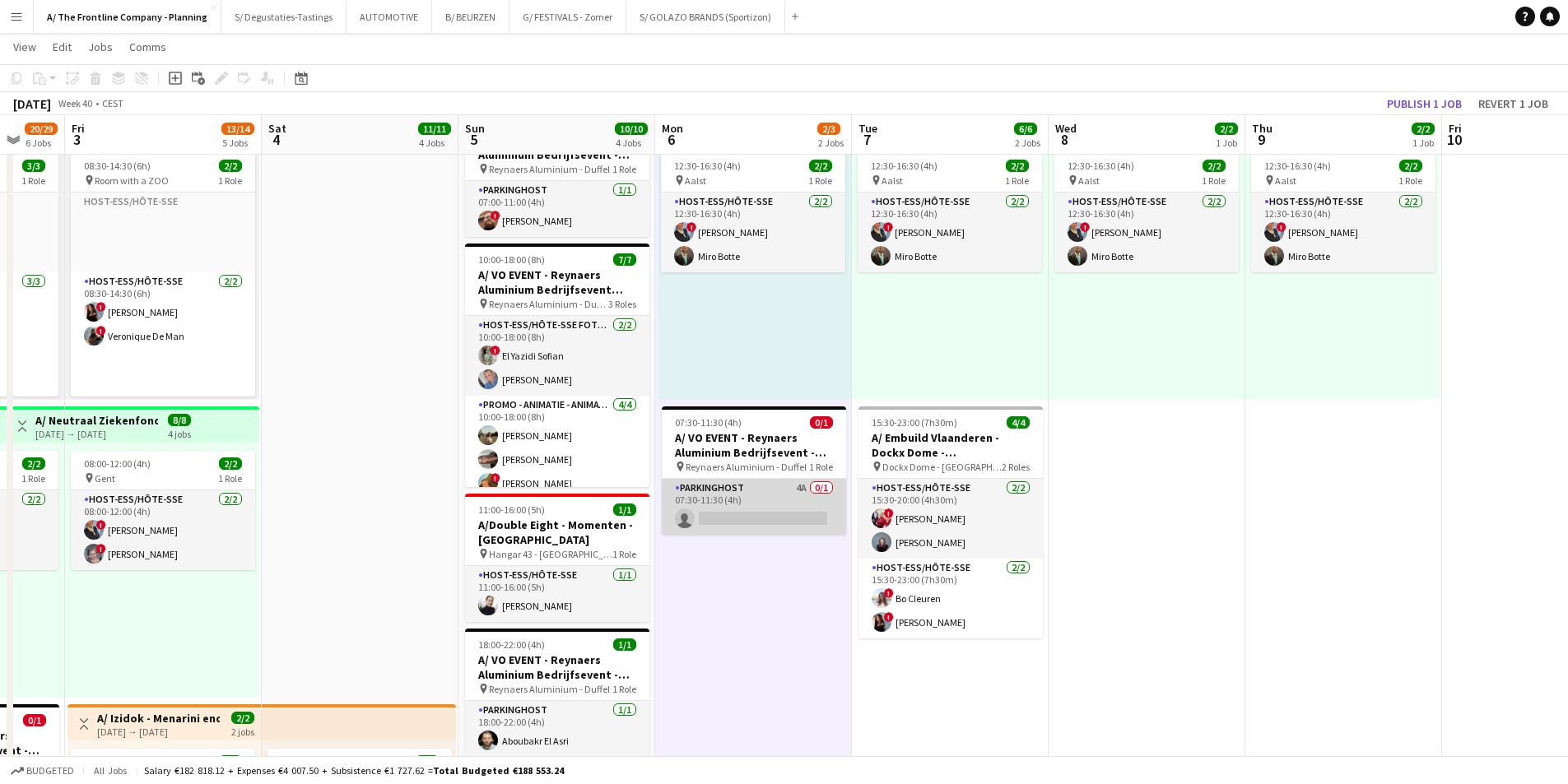
click at [763, 515] on app-card-role "Parkinghost 4A 0/1 07:30-11:30 (4h) single-neutral-actions" at bounding box center [754, 507] width 185 height 56
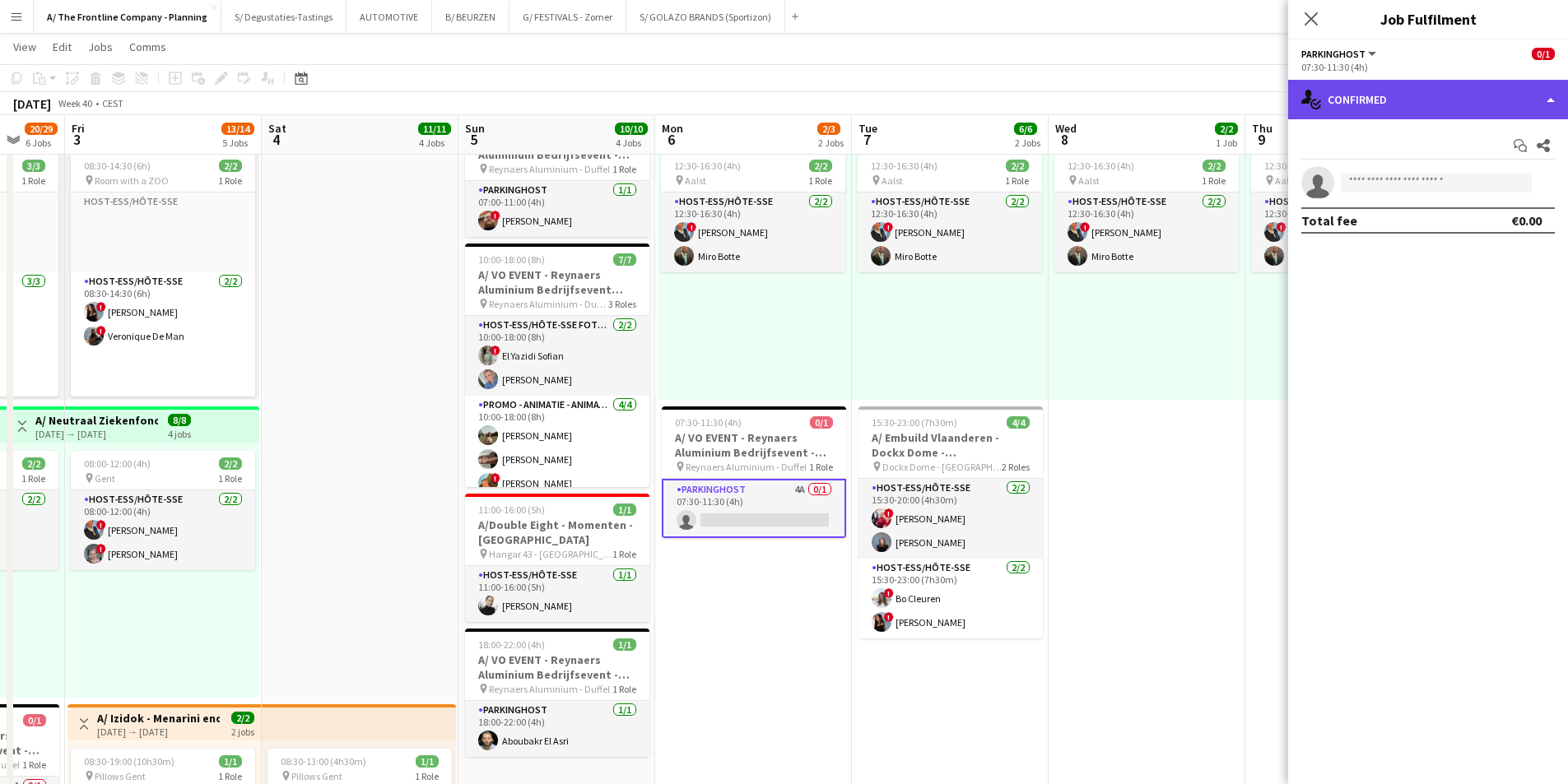
click at [1349, 108] on div "single-neutral-actions-check-2 Confirmed" at bounding box center [1428, 100] width 280 height 39
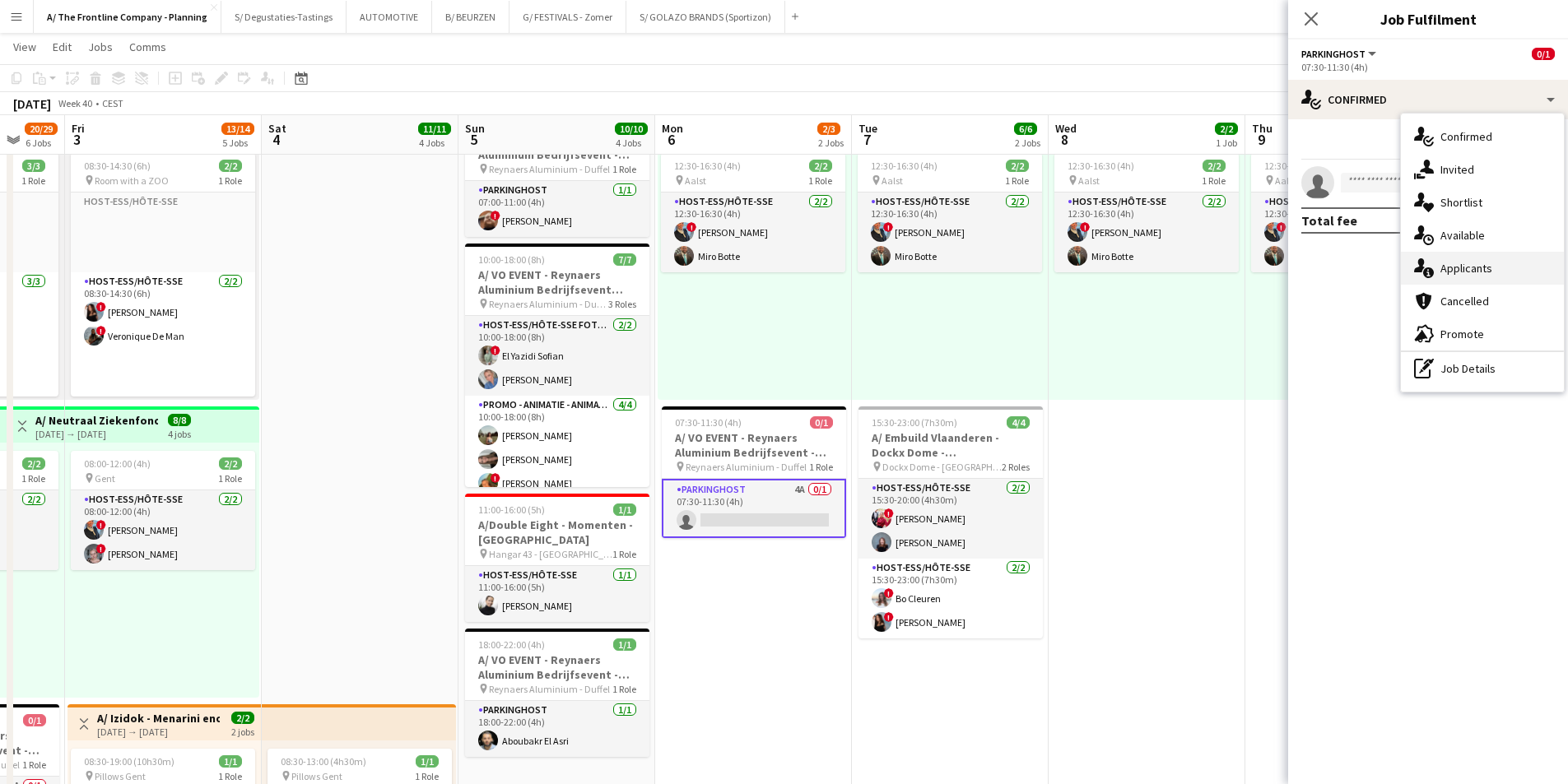
click at [1457, 276] on div "single-neutral-actions-information Applicants" at bounding box center [1482, 268] width 163 height 33
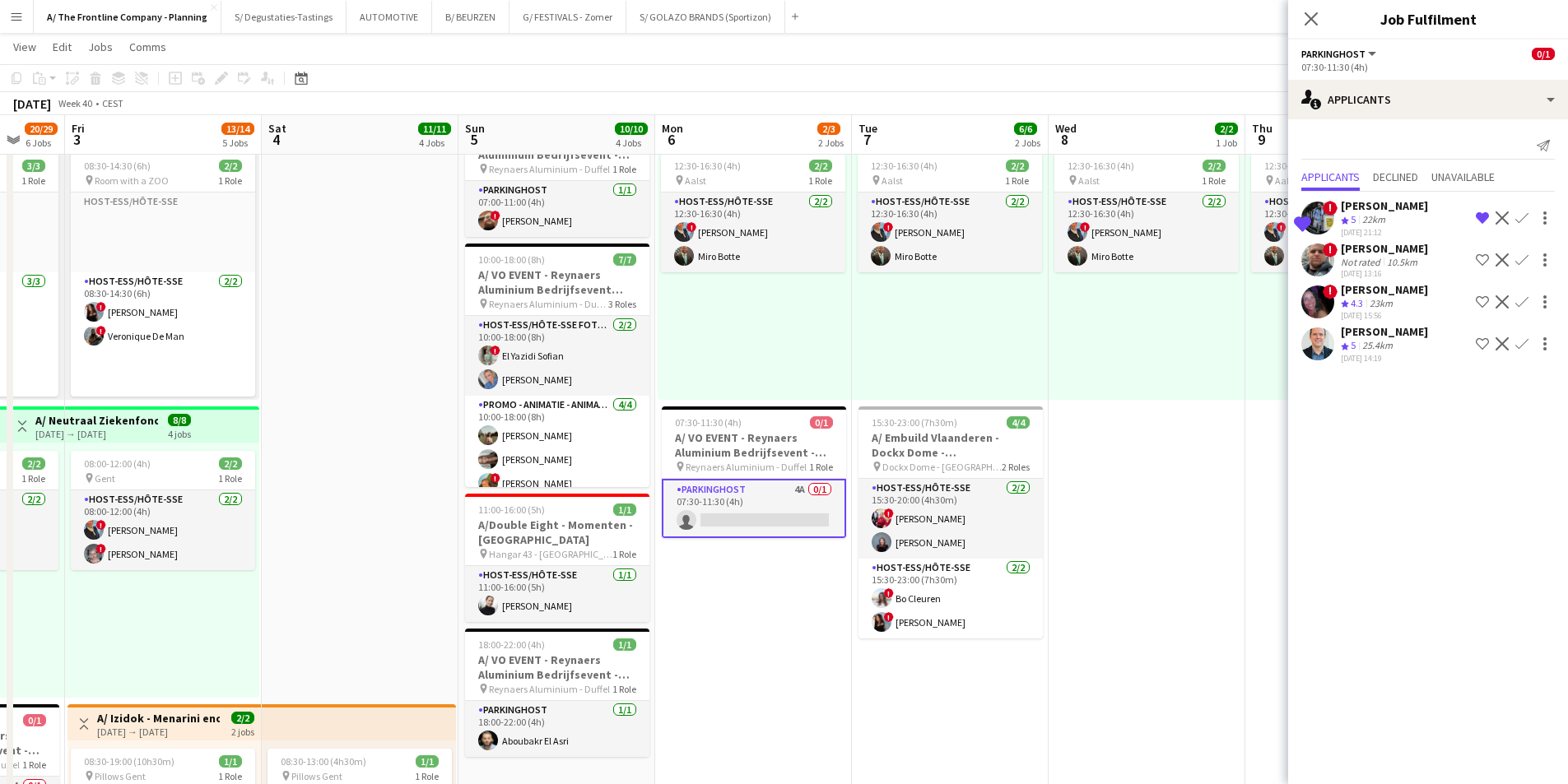
click at [1356, 212] on div "[PERSON_NAME]" at bounding box center [1383, 205] width 87 height 15
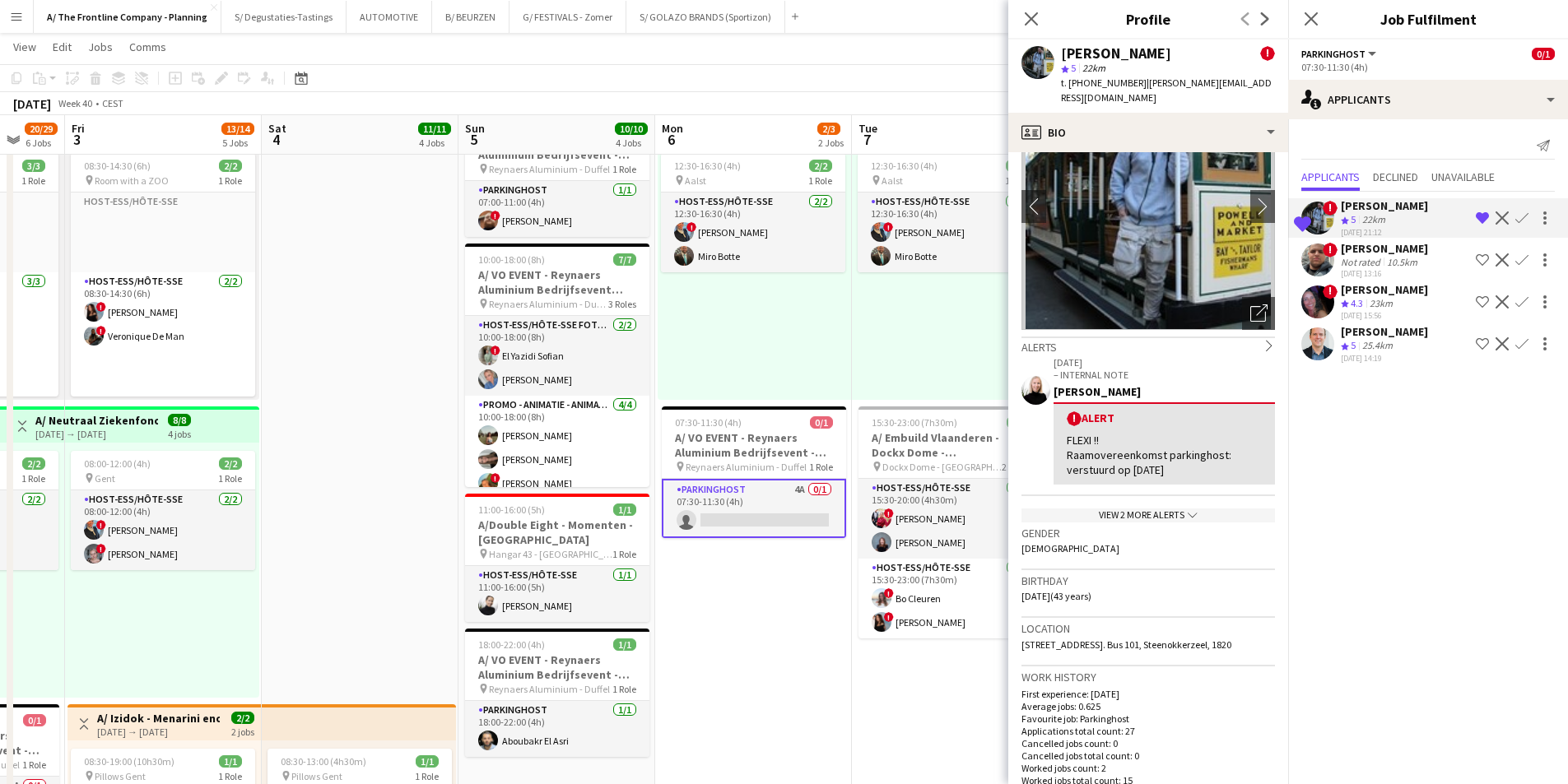
scroll to position [0, 0]
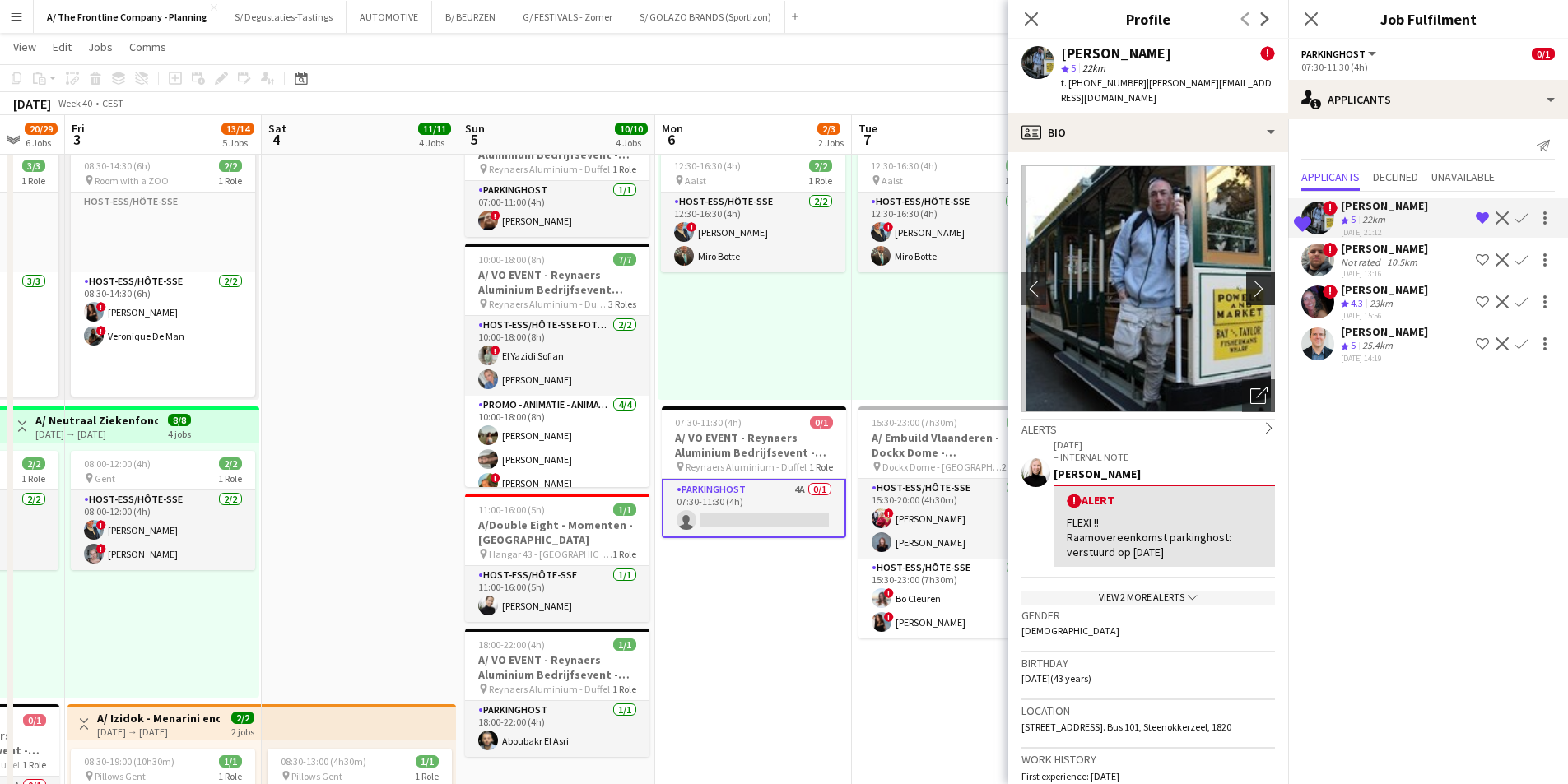
click at [1253, 280] on app-icon "chevron-right" at bounding box center [1262, 288] width 25 height 18
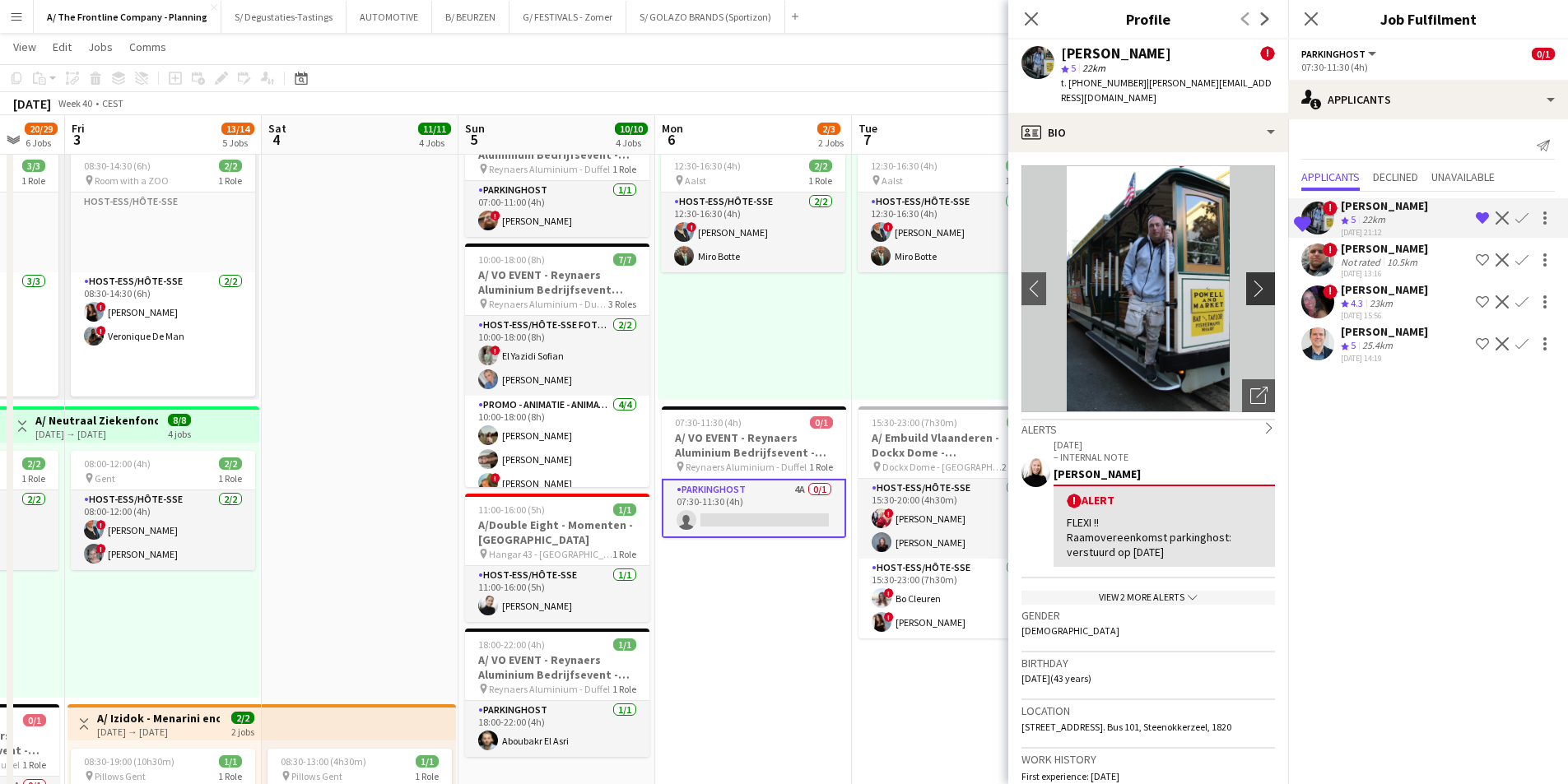
click at [1253, 280] on app-icon "chevron-right" at bounding box center [1262, 288] width 25 height 18
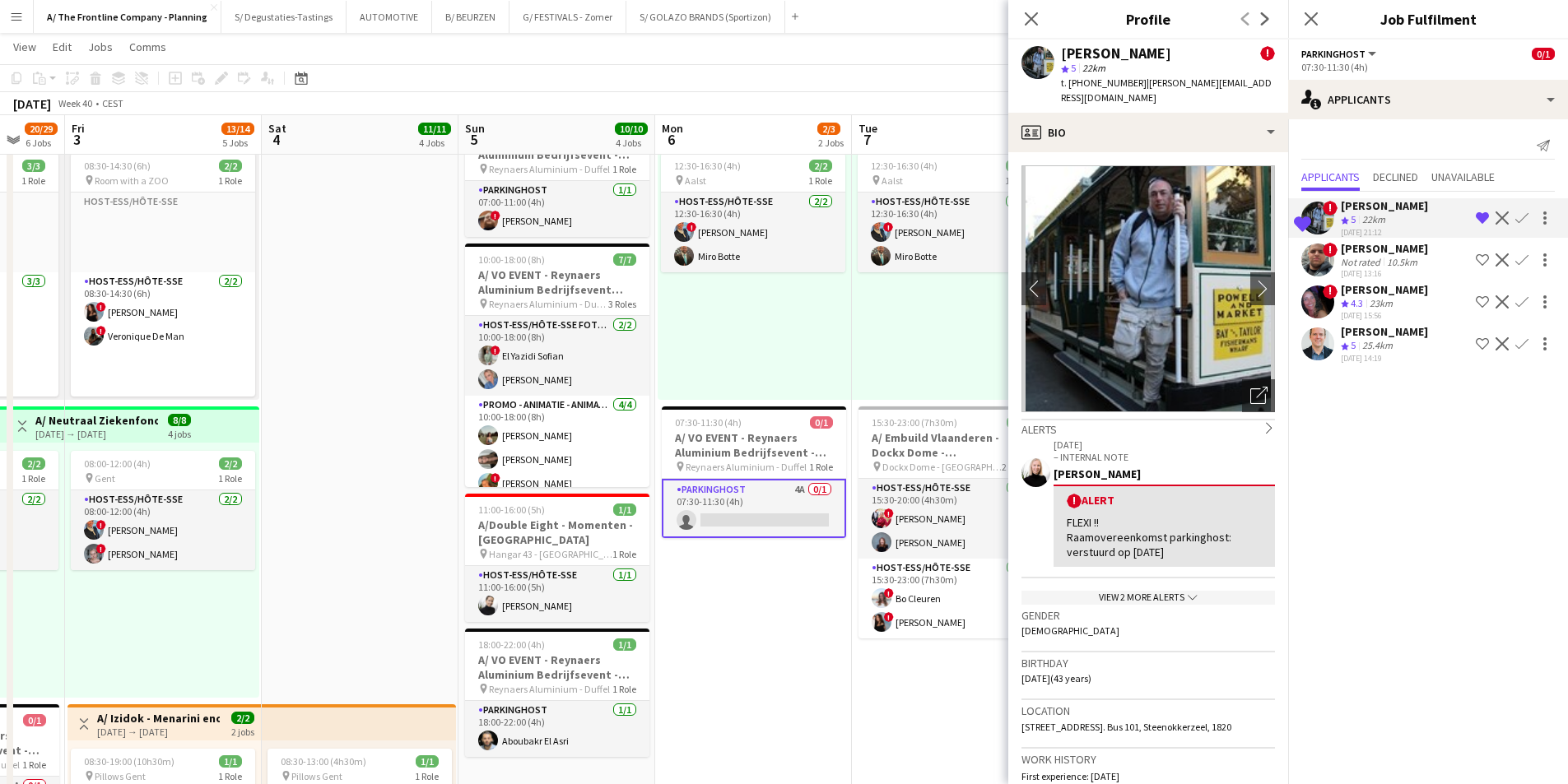
click at [1519, 212] on app-icon "Confirm" at bounding box center [1521, 218] width 13 height 13
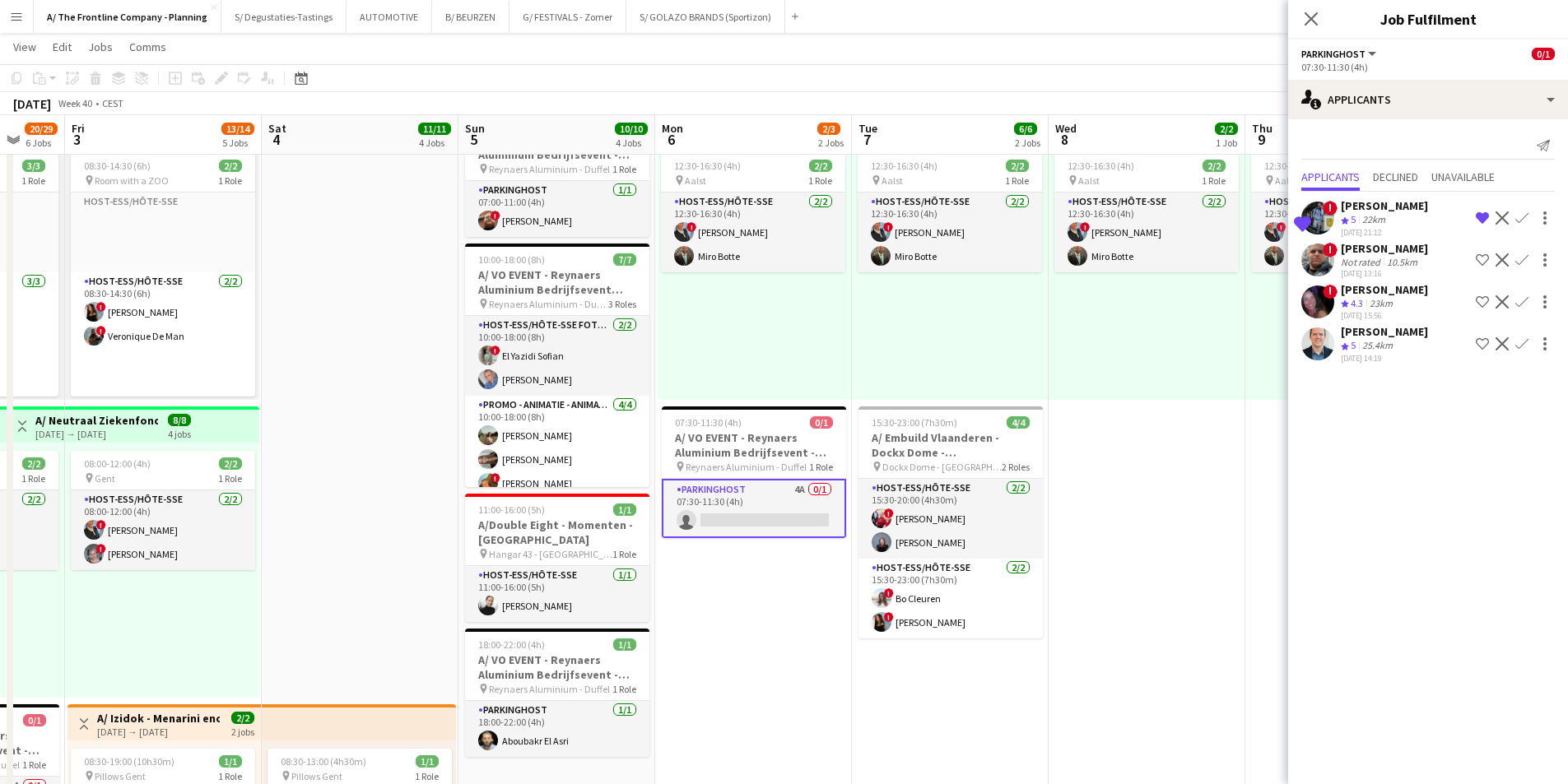
click at [1517, 222] on app-icon "Confirm" at bounding box center [1521, 218] width 13 height 13
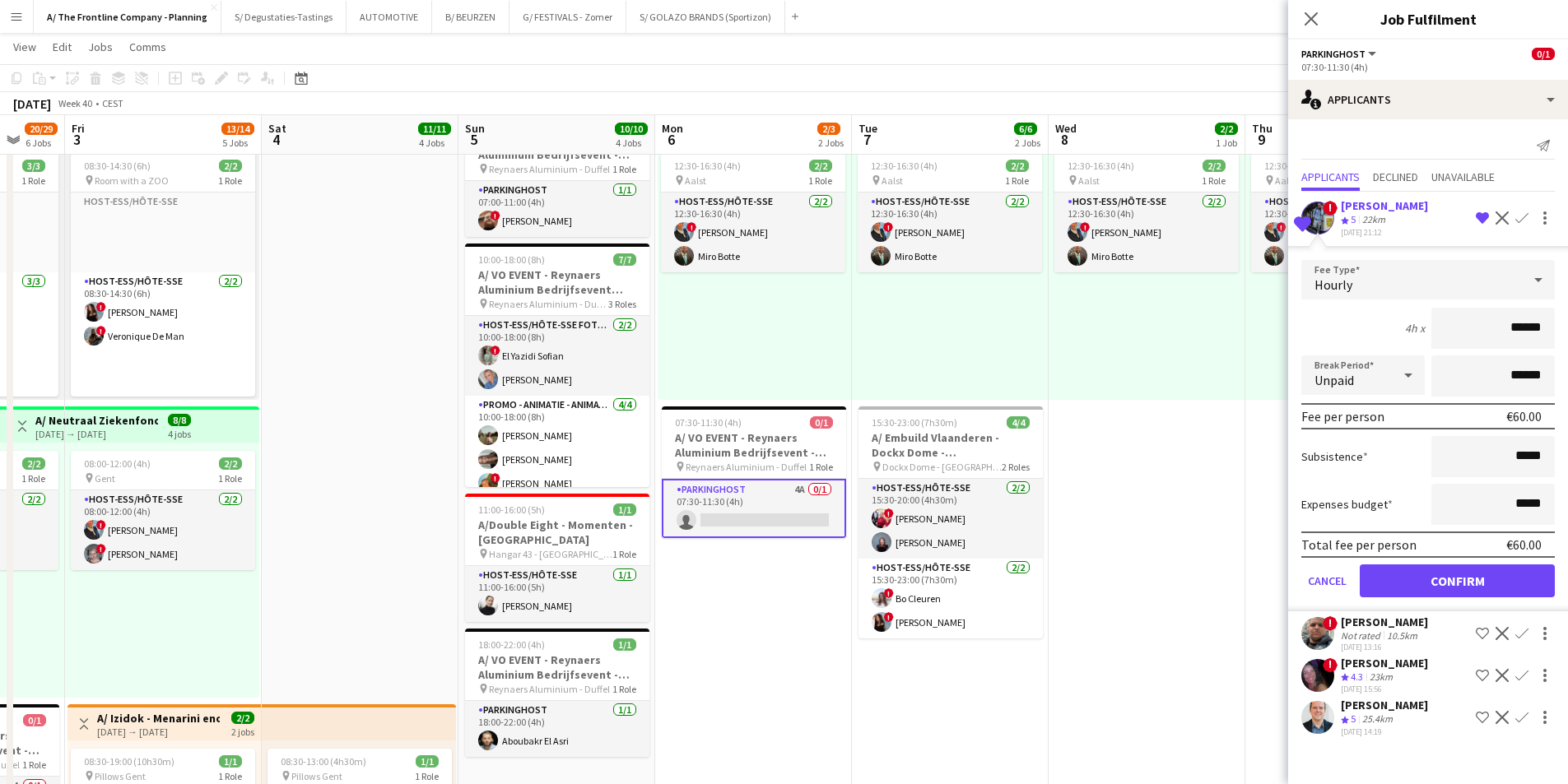
click at [1400, 222] on div "Crew rating 5 22km" at bounding box center [1383, 219] width 87 height 14
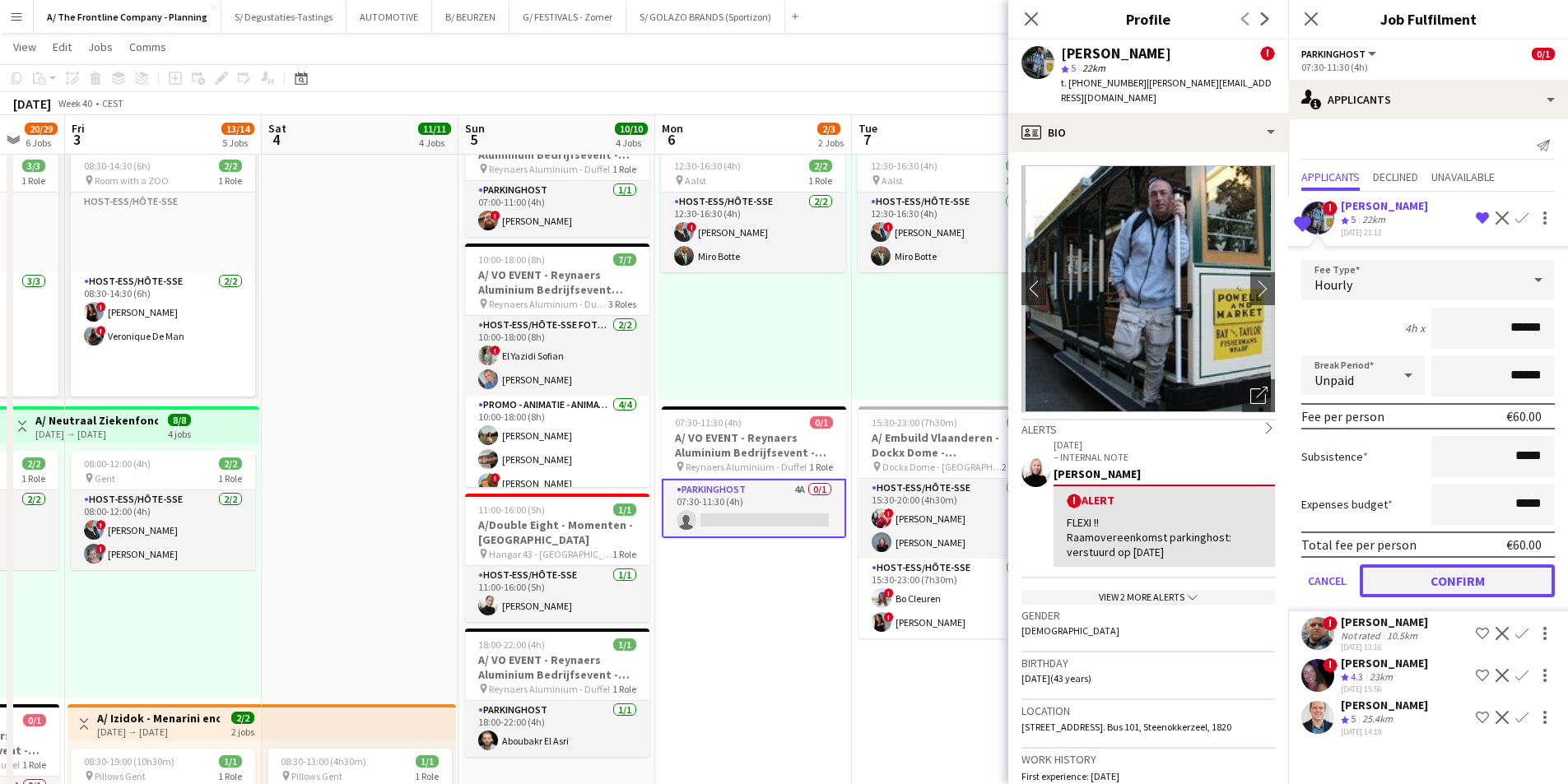
click at [1470, 573] on button "Confirm" at bounding box center [1457, 581] width 195 height 33
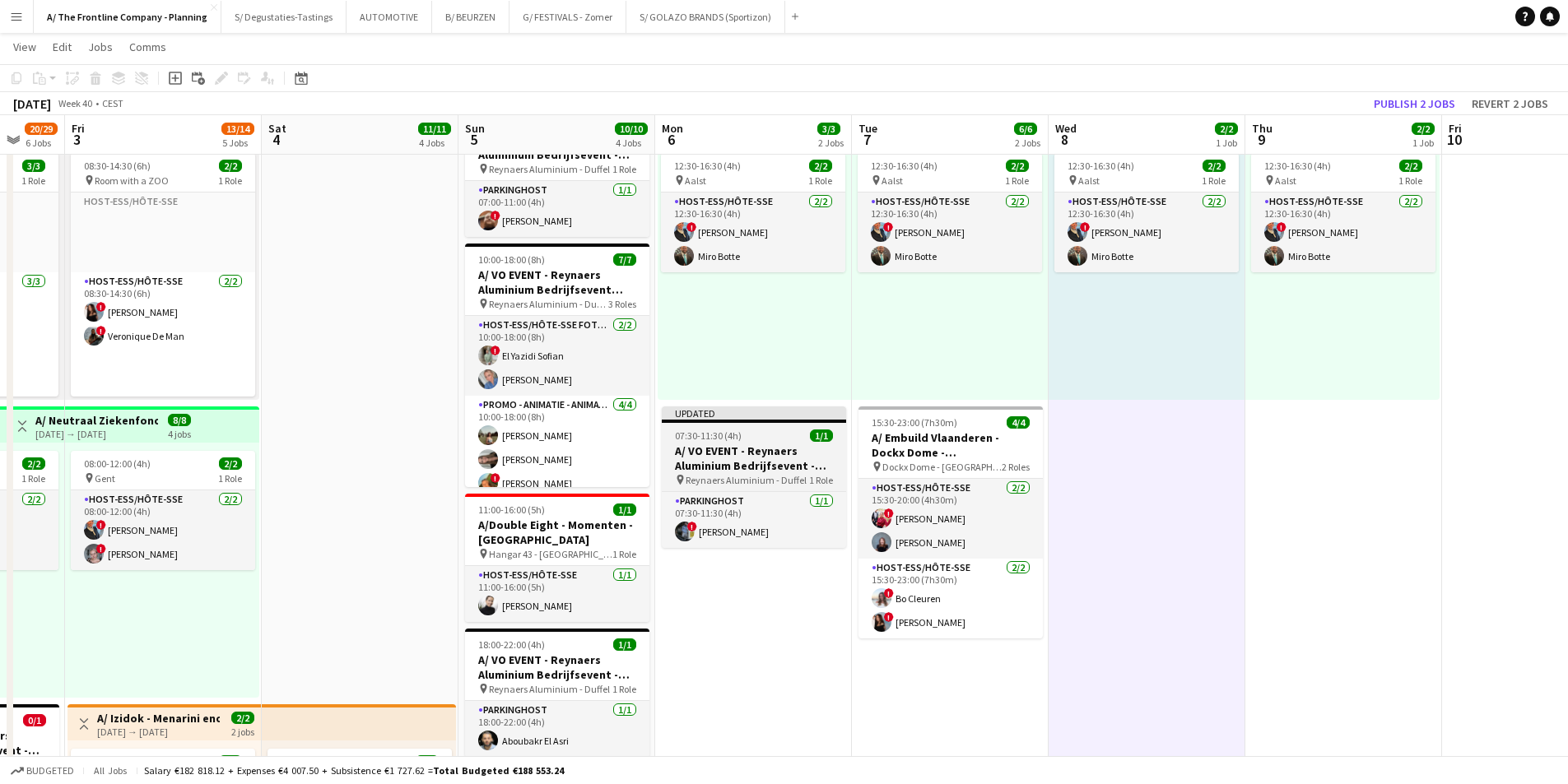
click at [747, 441] on app-job-card "Updated 07:30-11:30 (4h) 1/1 A/ VO EVENT - Reynaers Aluminium Bedrijfsevent - P…" at bounding box center [754, 478] width 185 height 142
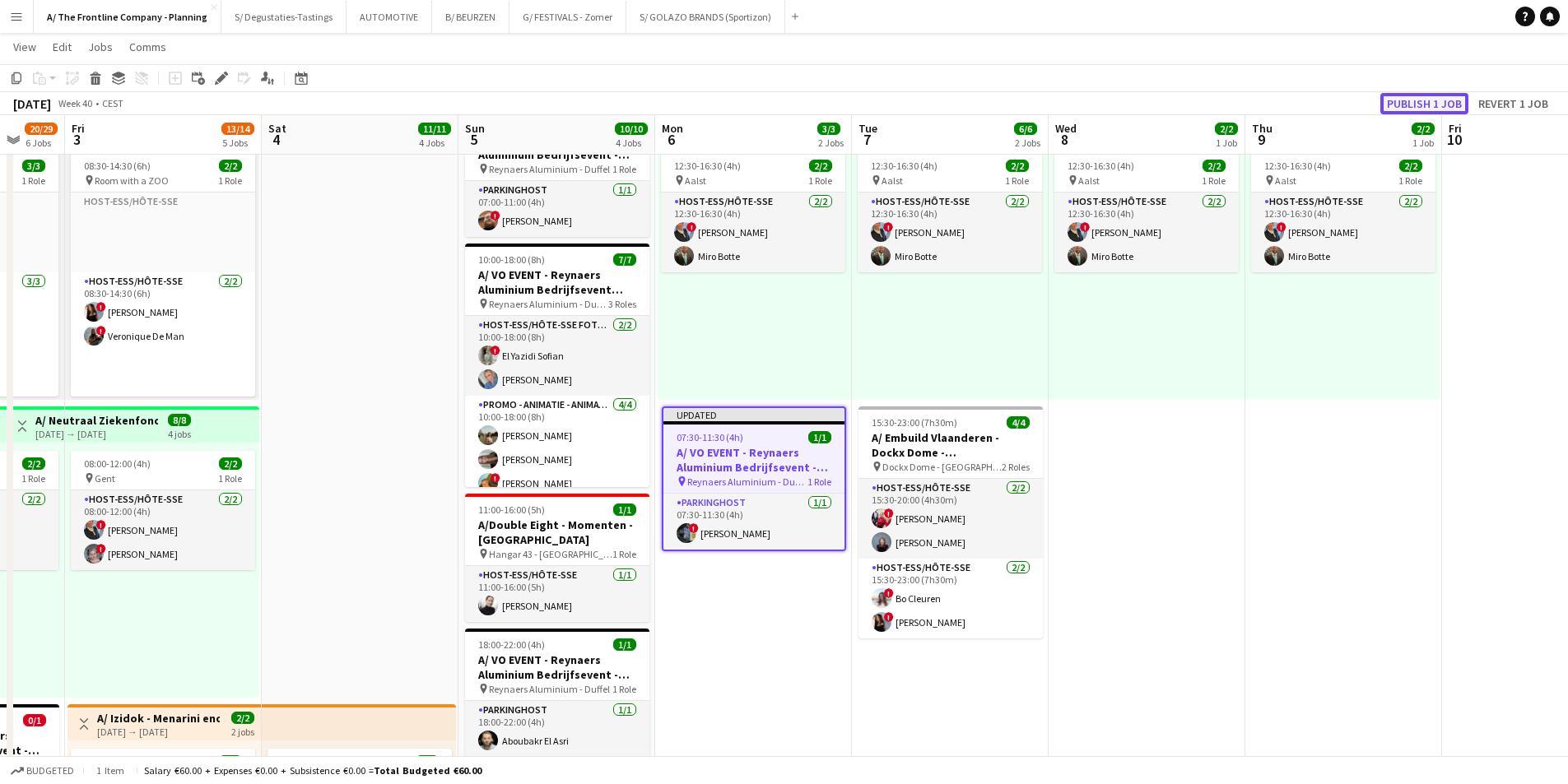
click at [1421, 94] on button "Publish 1 job" at bounding box center [1424, 104] width 88 height 21
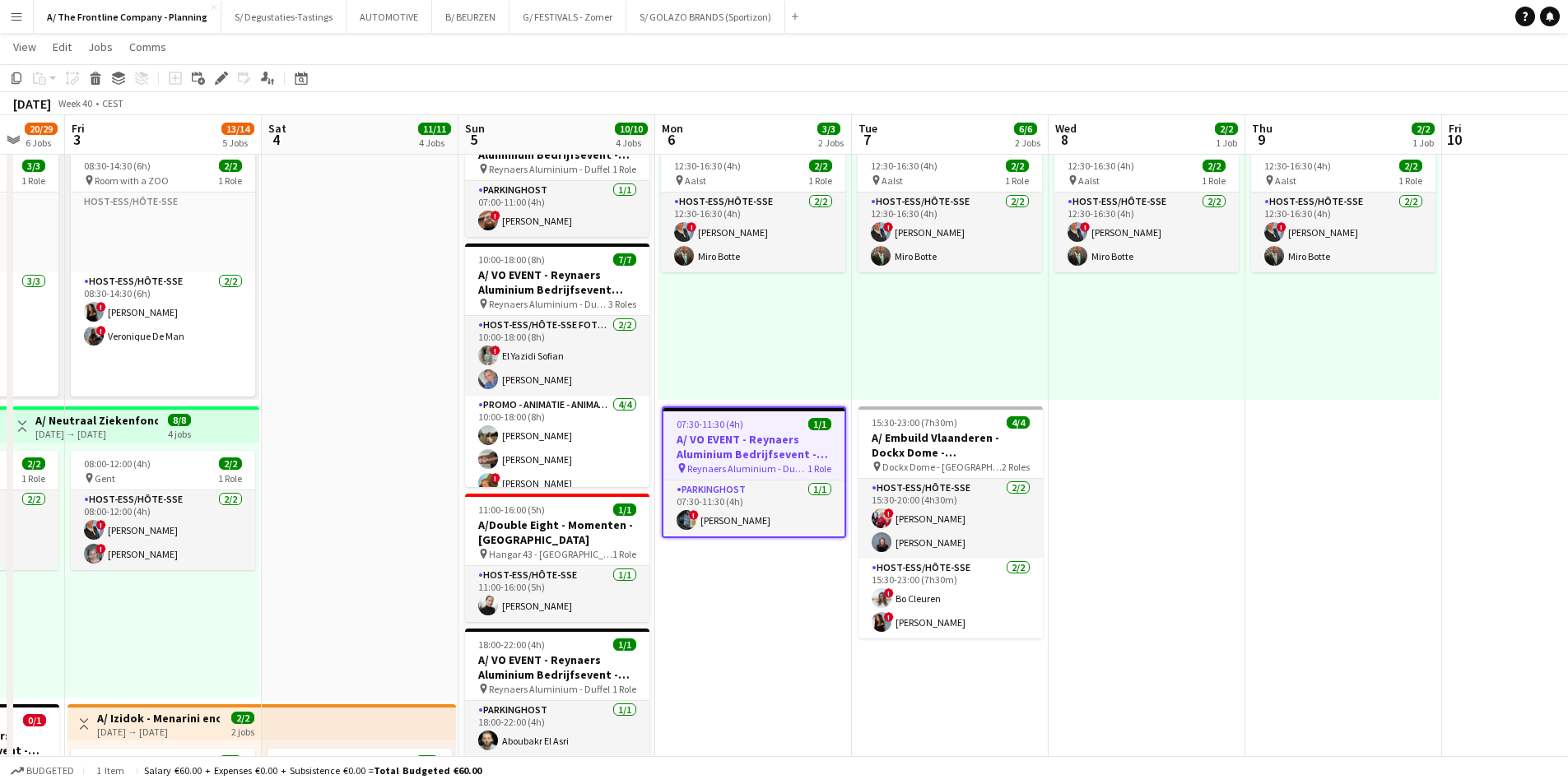
drag, startPoint x: 742, startPoint y: 531, endPoint x: 1092, endPoint y: 438, distance: 362.1
click at [742, 531] on app-card-role "Parkinghost 1/1 07:30-11:30 (4h) ! Johan Witters" at bounding box center [754, 509] width 181 height 56
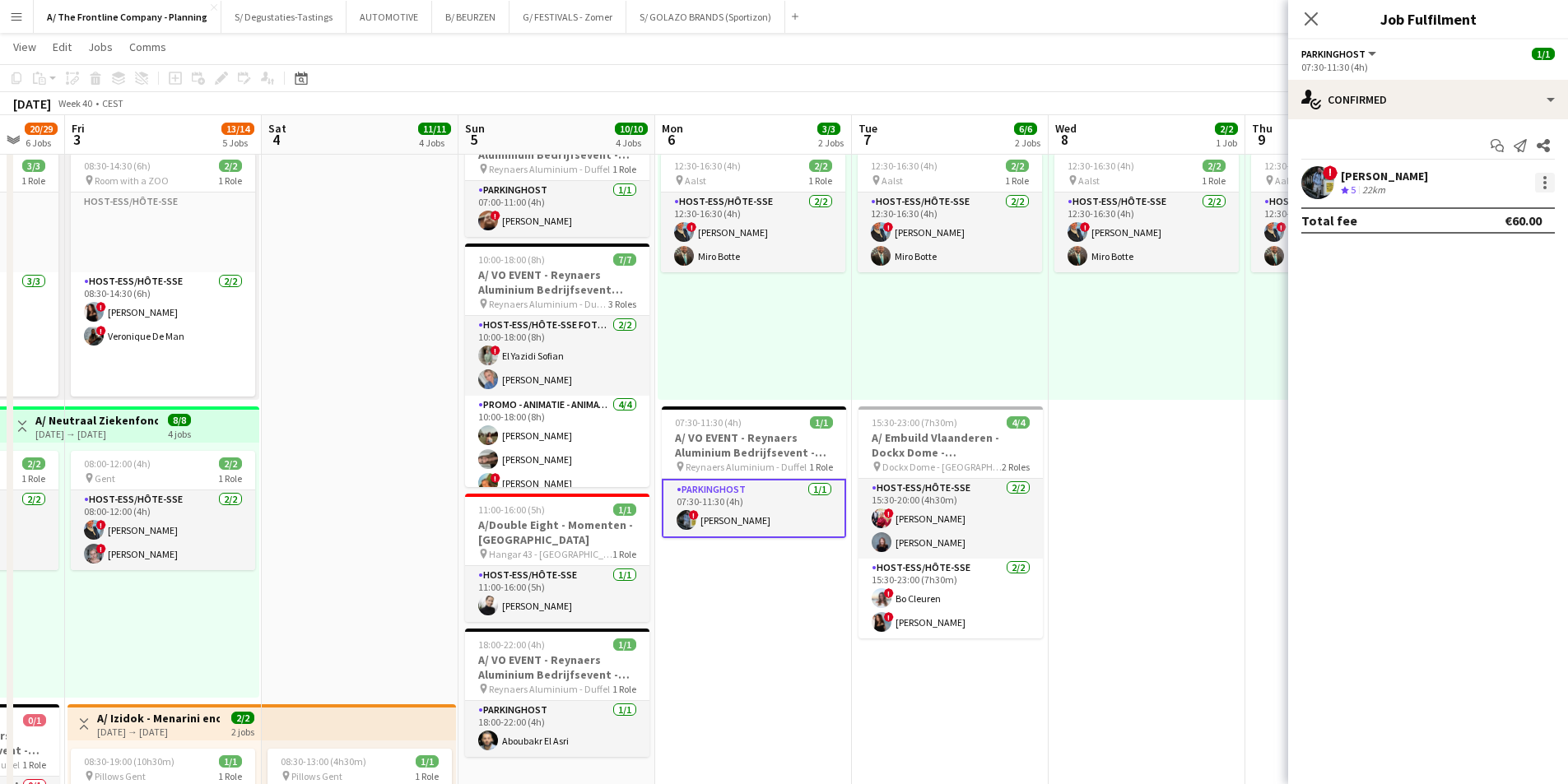
click at [1542, 188] on div at bounding box center [1544, 182] width 20 height 20
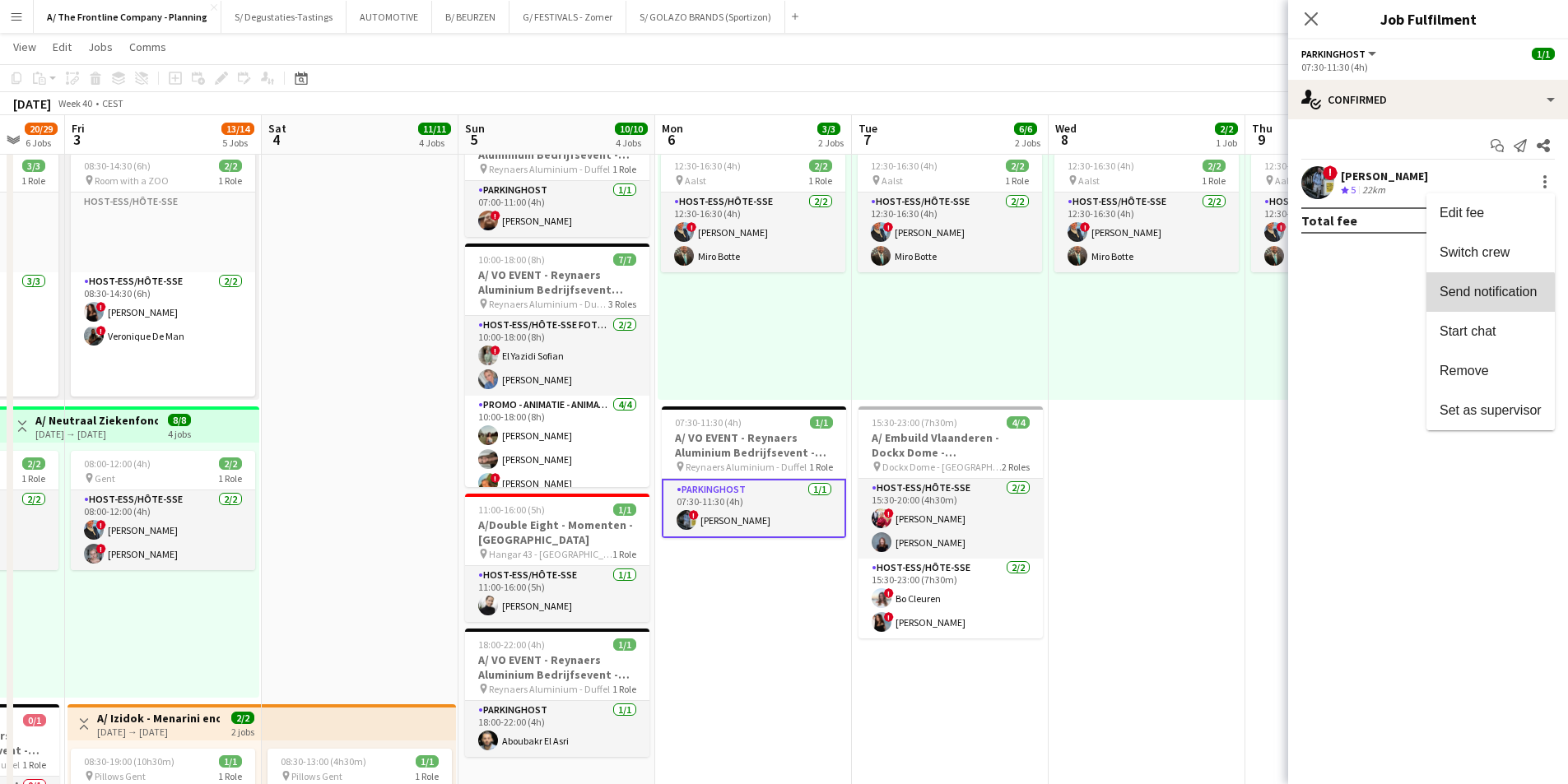
click at [1483, 310] on button "Send notification" at bounding box center [1491, 292] width 129 height 39
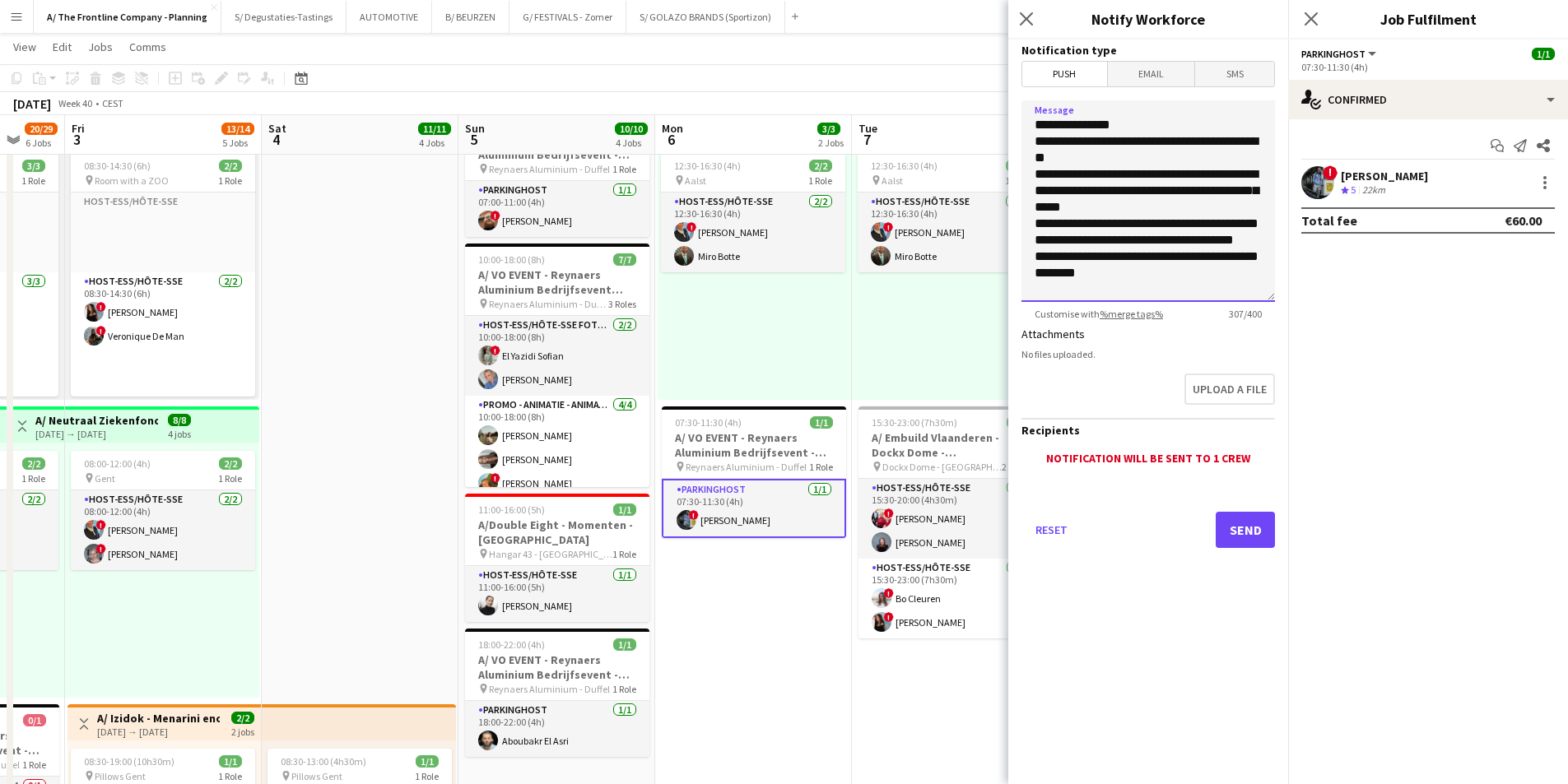
scroll to position [37, 0]
drag, startPoint x: 1026, startPoint y: 146, endPoint x: 1226, endPoint y: 326, distance: 269.1
click at [1226, 326] on form "**********" at bounding box center [1148, 316] width 280 height 554
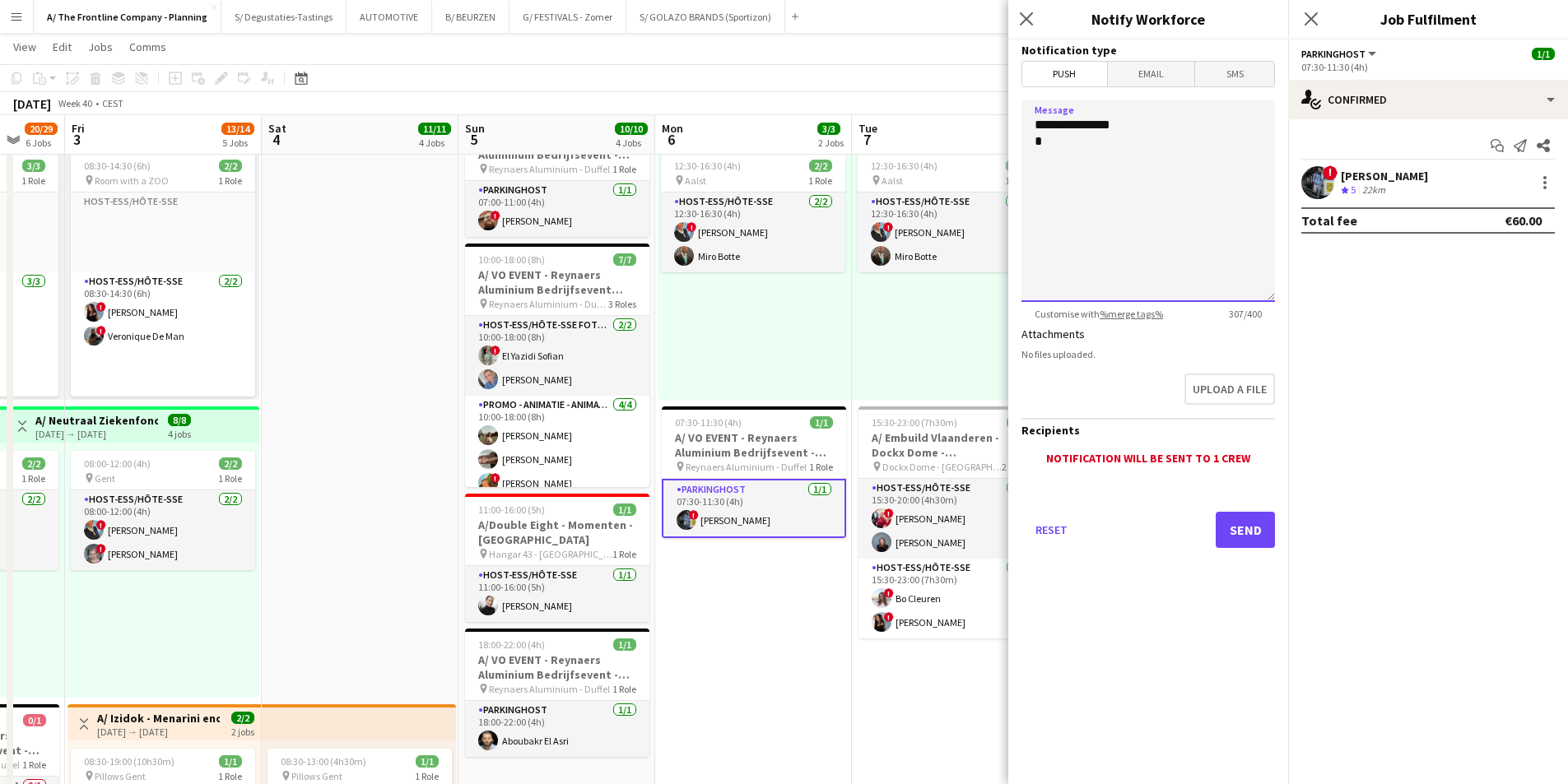
scroll to position [0, 0]
type textarea "**********"
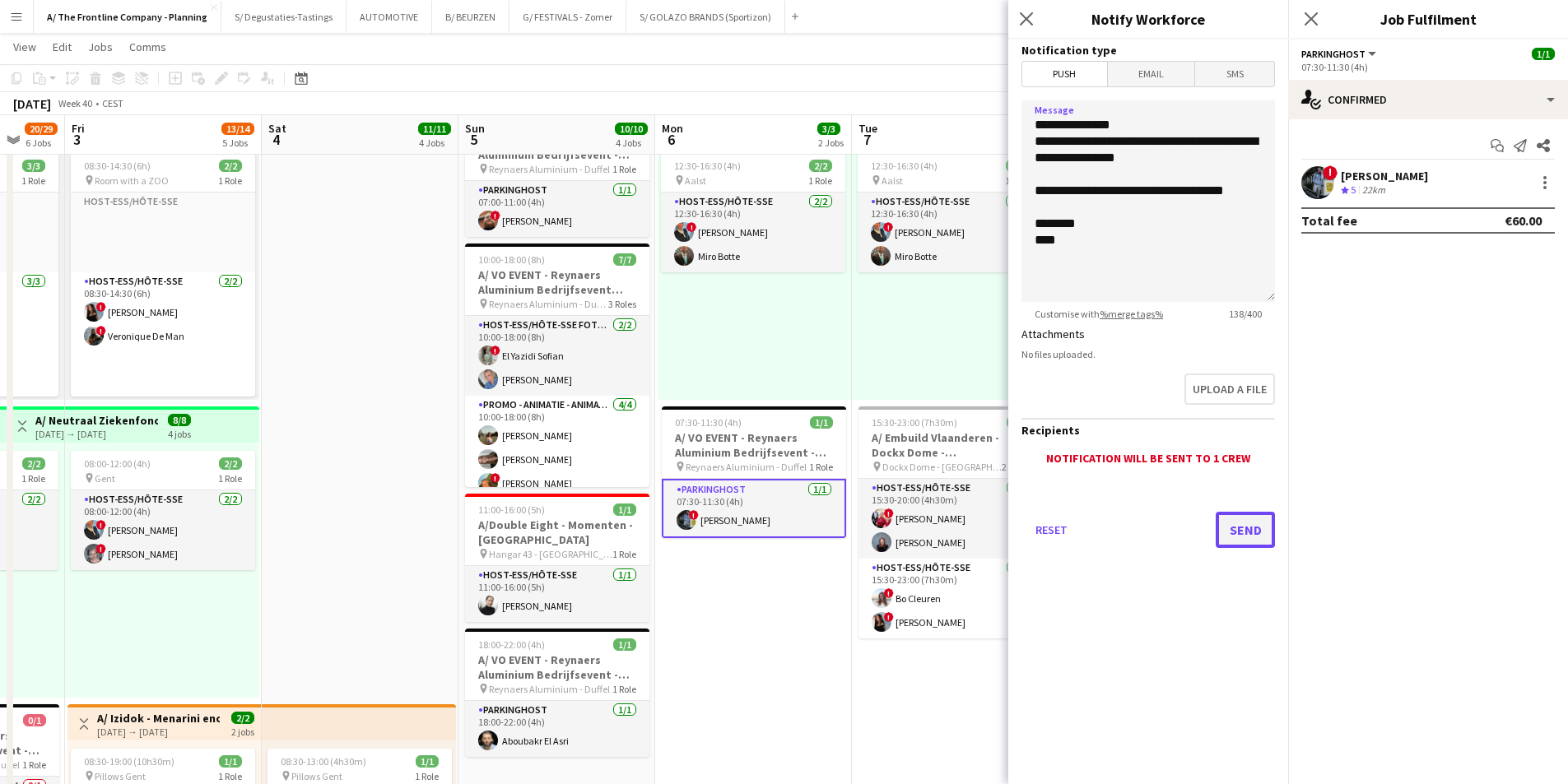
click at [1245, 512] on button "Send" at bounding box center [1244, 529] width 59 height 36
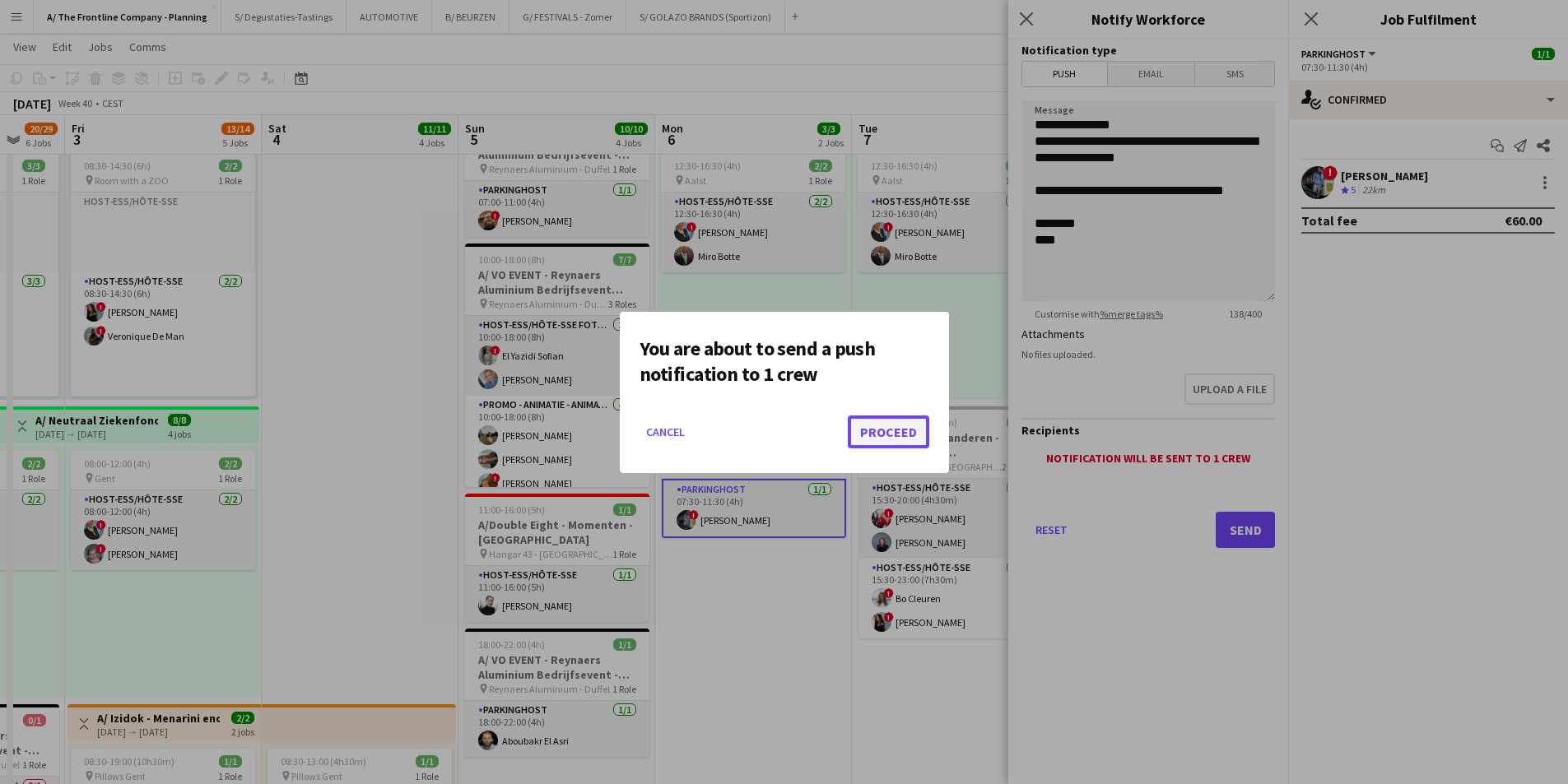
click at [894, 423] on button "Proceed" at bounding box center [888, 431] width 81 height 33
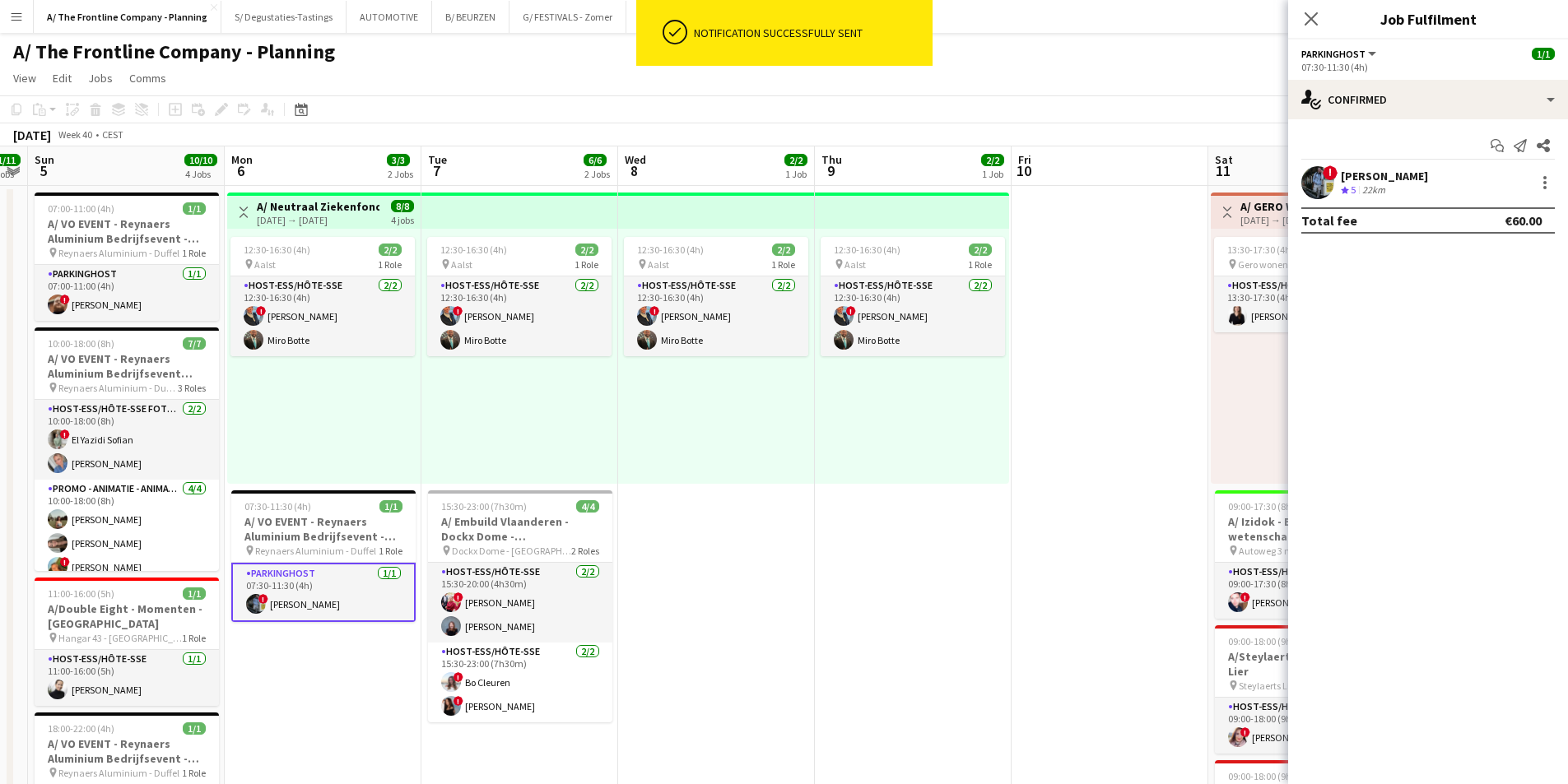
drag, startPoint x: 1155, startPoint y: 533, endPoint x: 707, endPoint y: 531, distance: 448.0
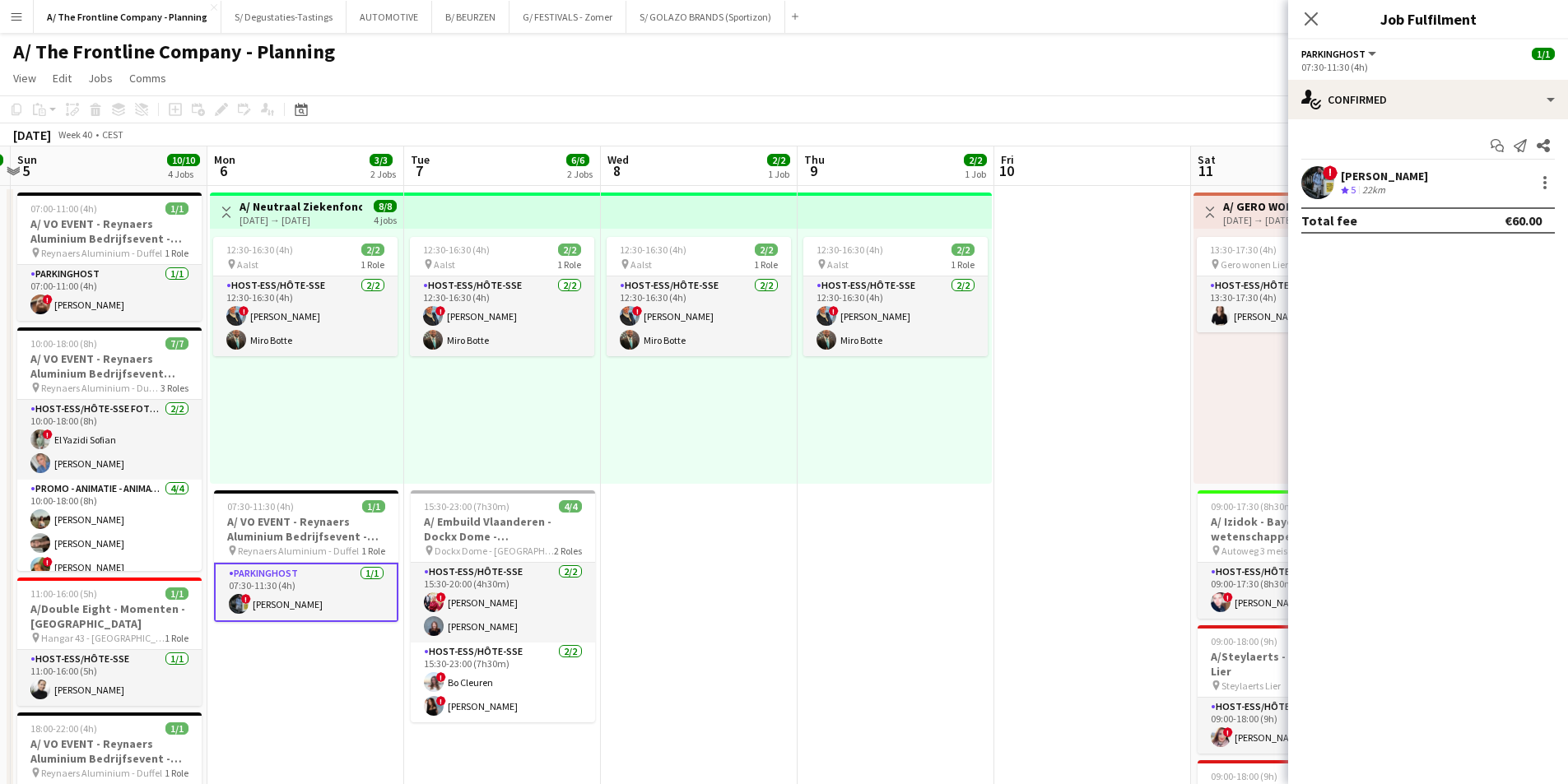
scroll to position [0, 377]
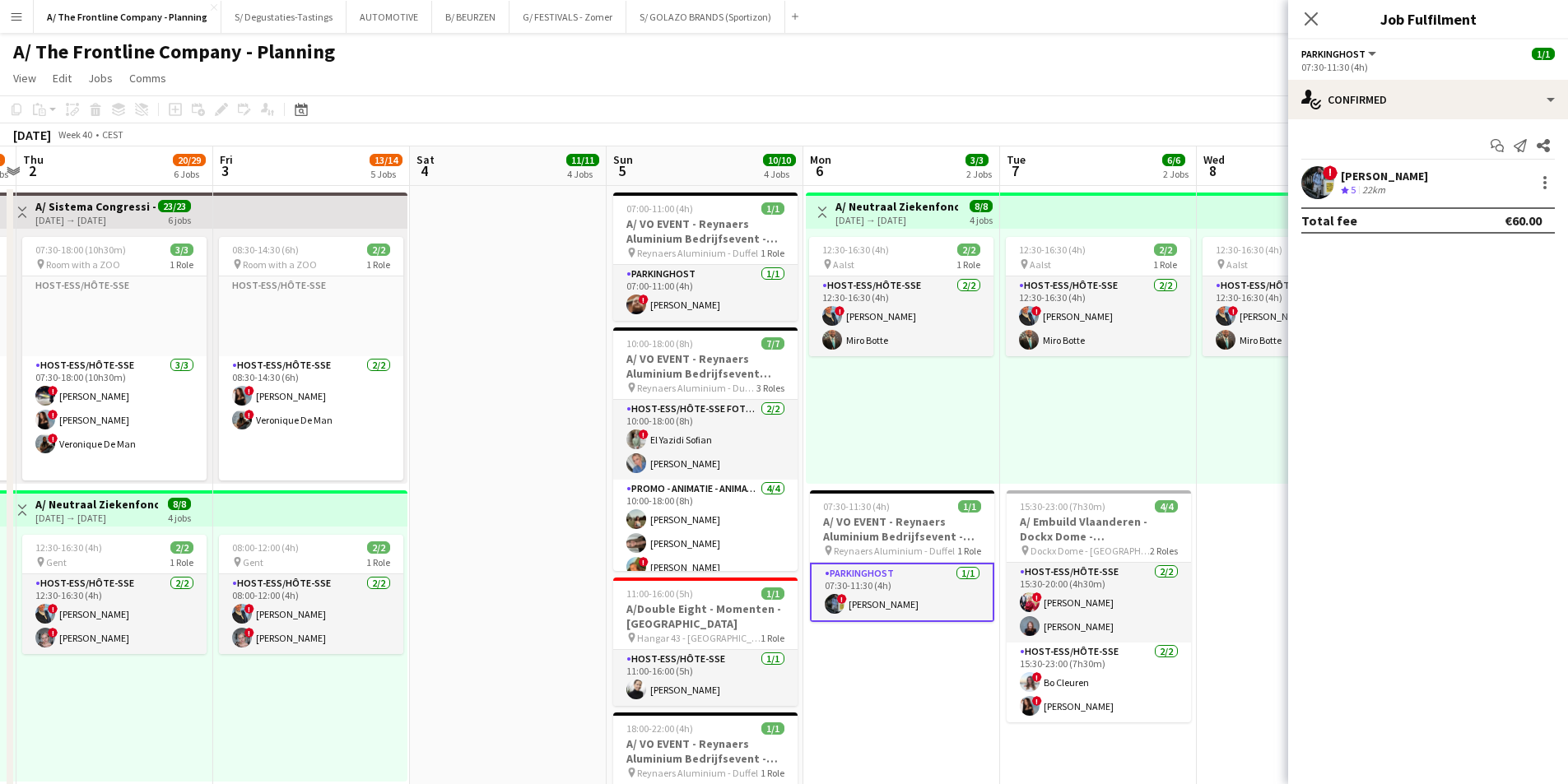
drag, startPoint x: 379, startPoint y: 400, endPoint x: 974, endPoint y: 388, distance: 595.1
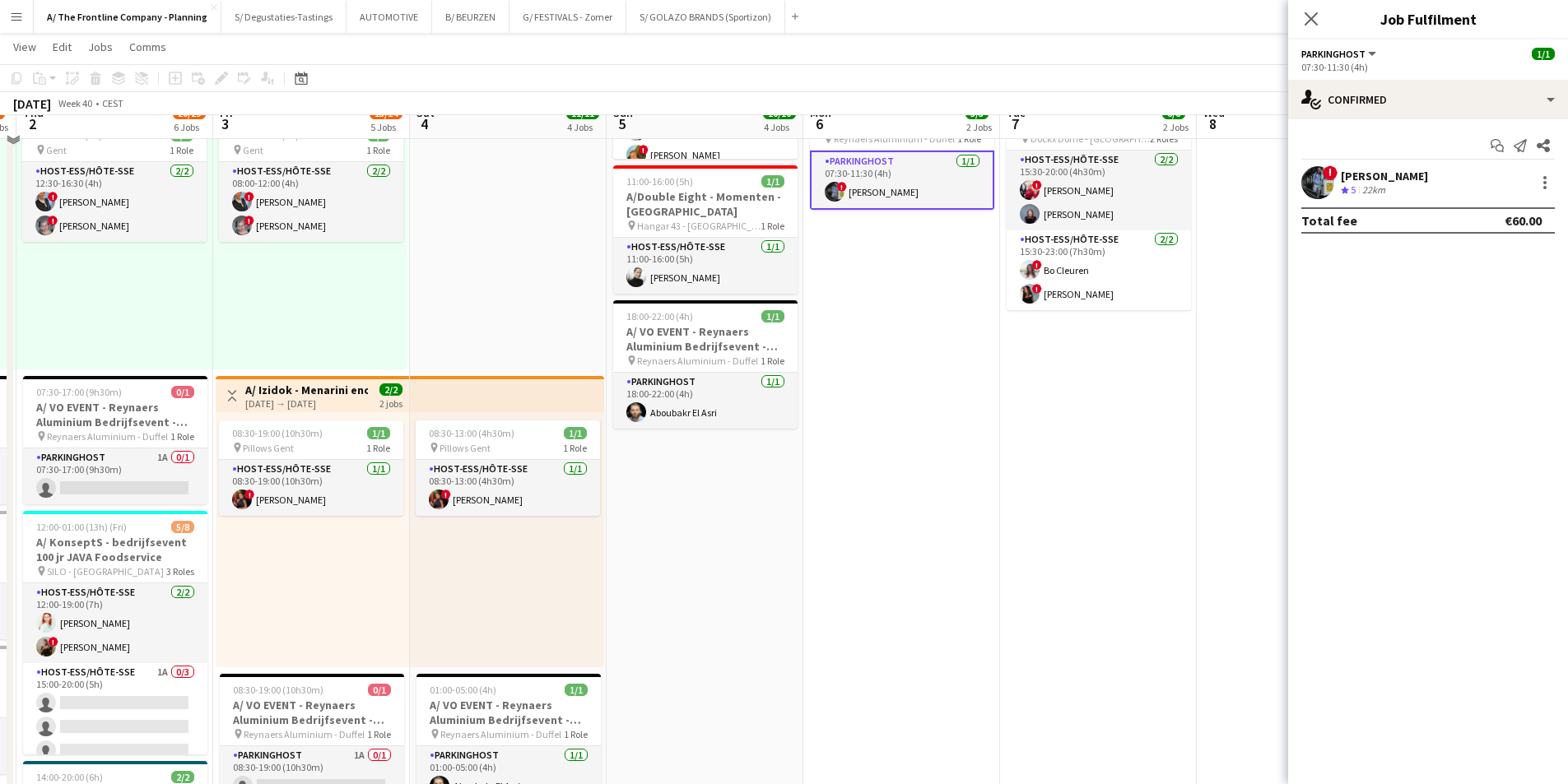
scroll to position [412, 0]
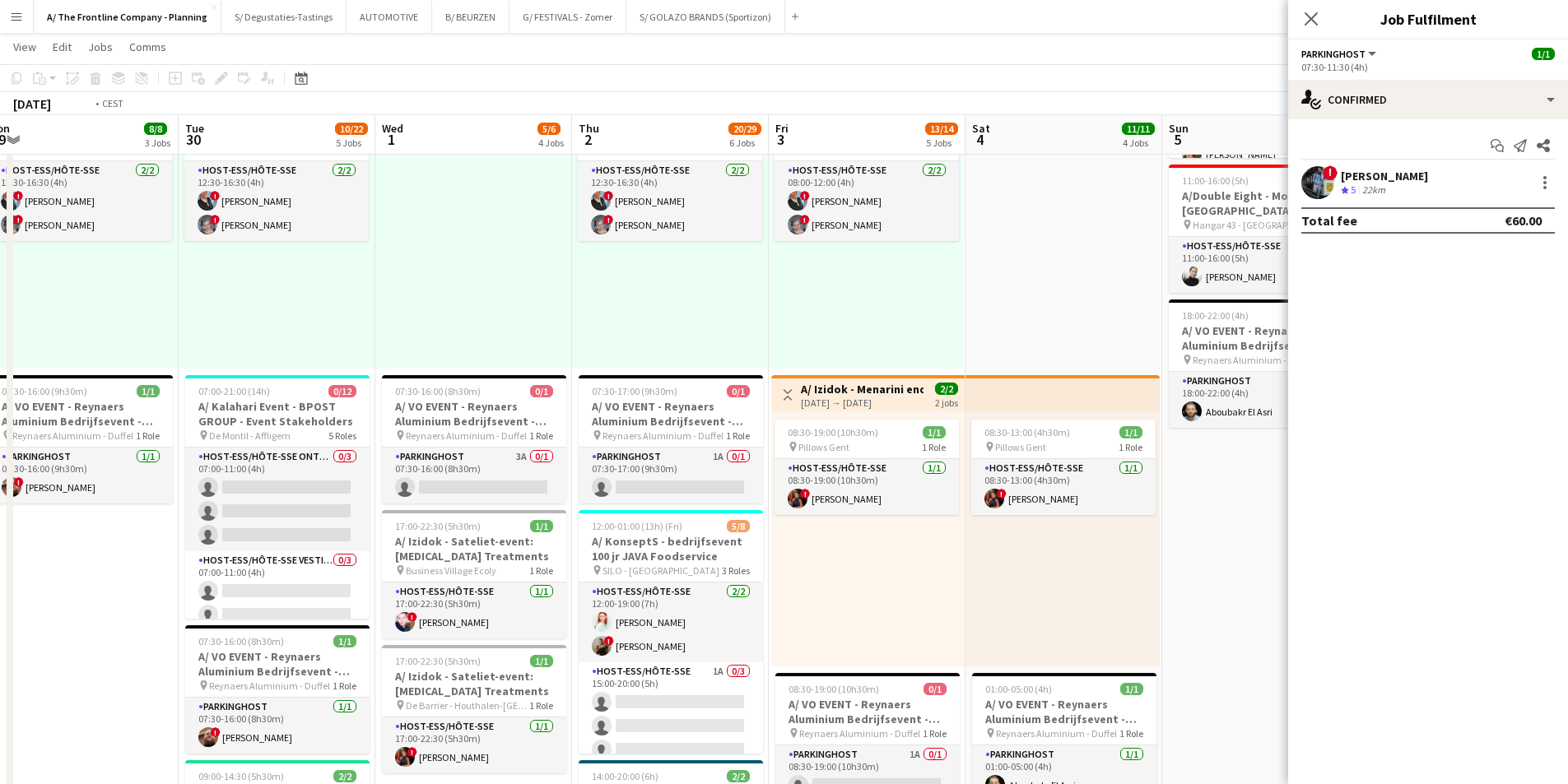
drag, startPoint x: 359, startPoint y: 551, endPoint x: 911, endPoint y: 488, distance: 555.6
click at [911, 488] on app-calendar-viewport "Fri 26 2/3 2 Jobs Sat 27 3/3 3 Jobs Sun 28 12/12 4 Jobs Mon 29 8/8 3 Jobs Tue 3…" at bounding box center [784, 513] width 1568 height 1721
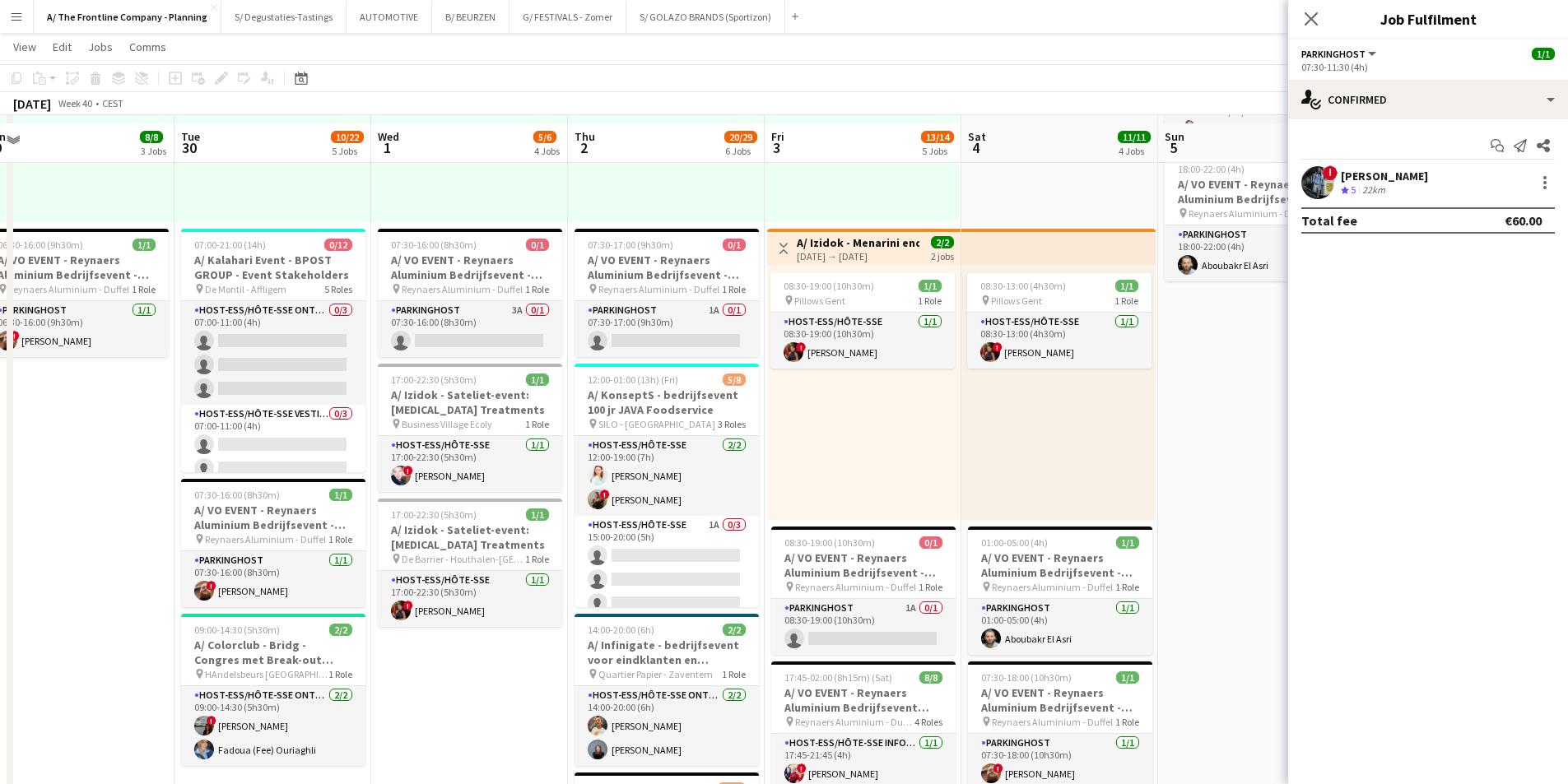
scroll to position [576, 0]
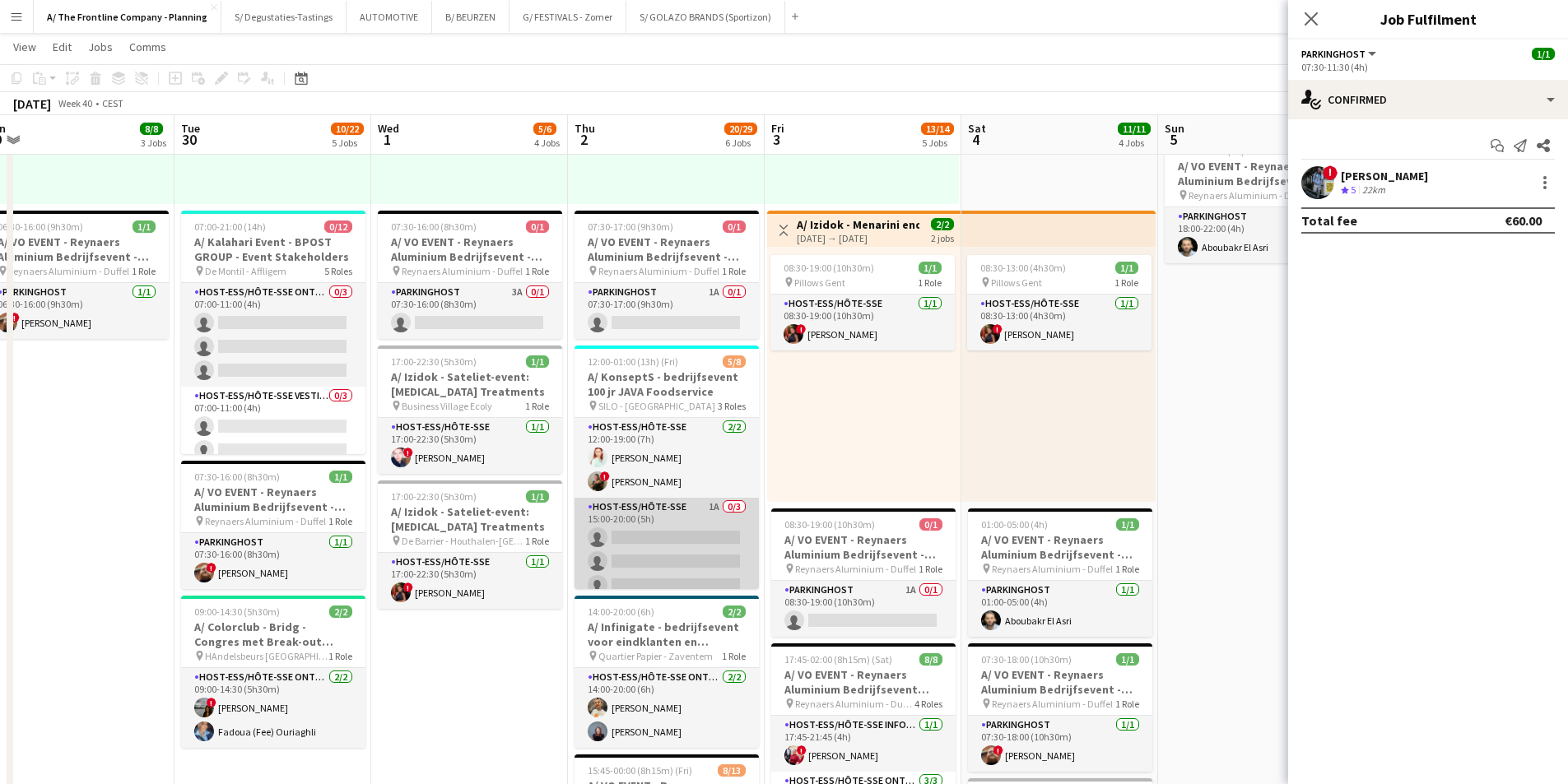
click at [717, 568] on app-card-role "Host-ess/Hôte-sse 1A 0/3 15:00-20:00 (5h) single-neutral-actions single-neutral…" at bounding box center [666, 549] width 185 height 104
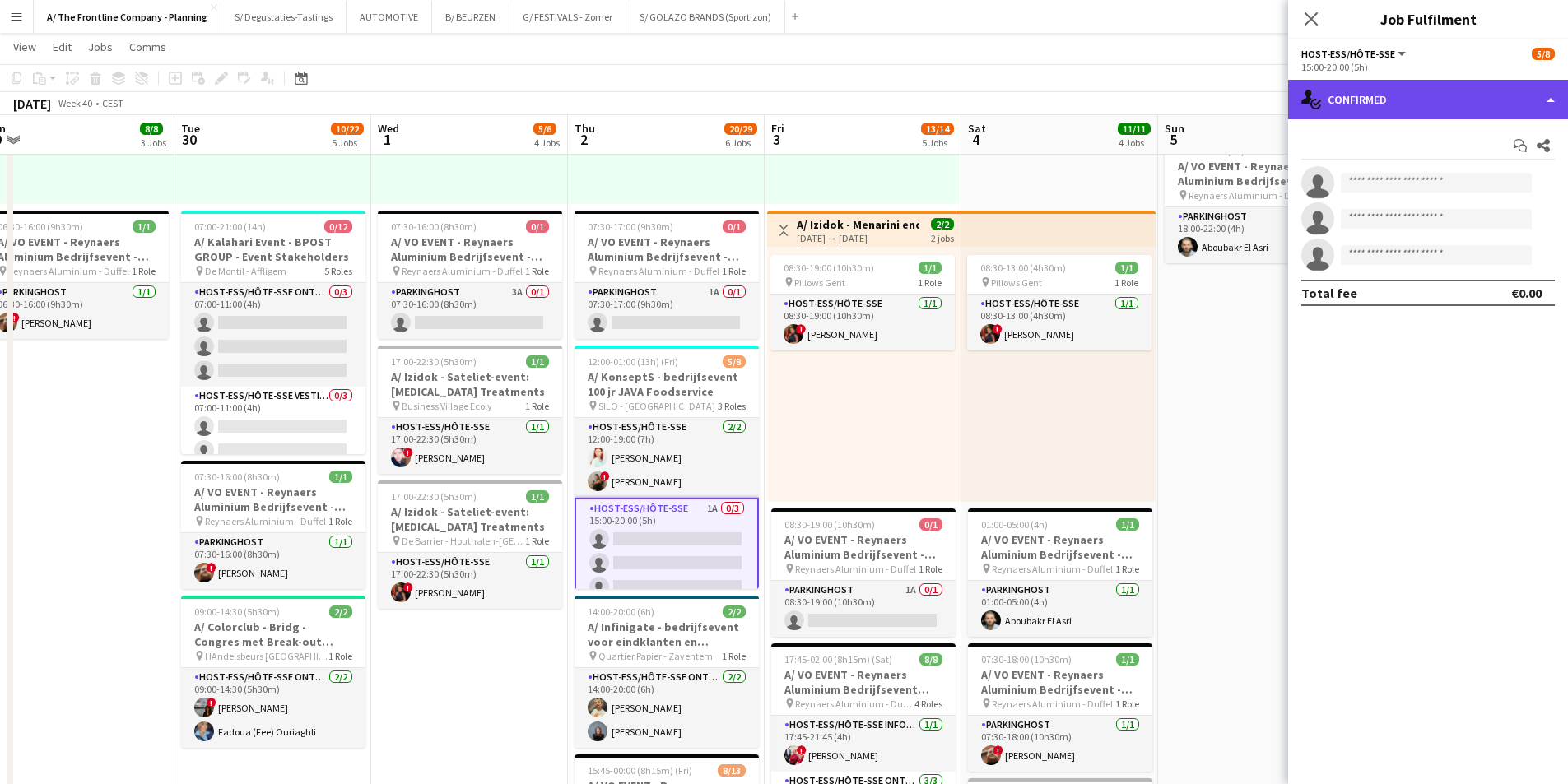
click at [1365, 110] on div "single-neutral-actions-check-2 Confirmed" at bounding box center [1428, 100] width 280 height 39
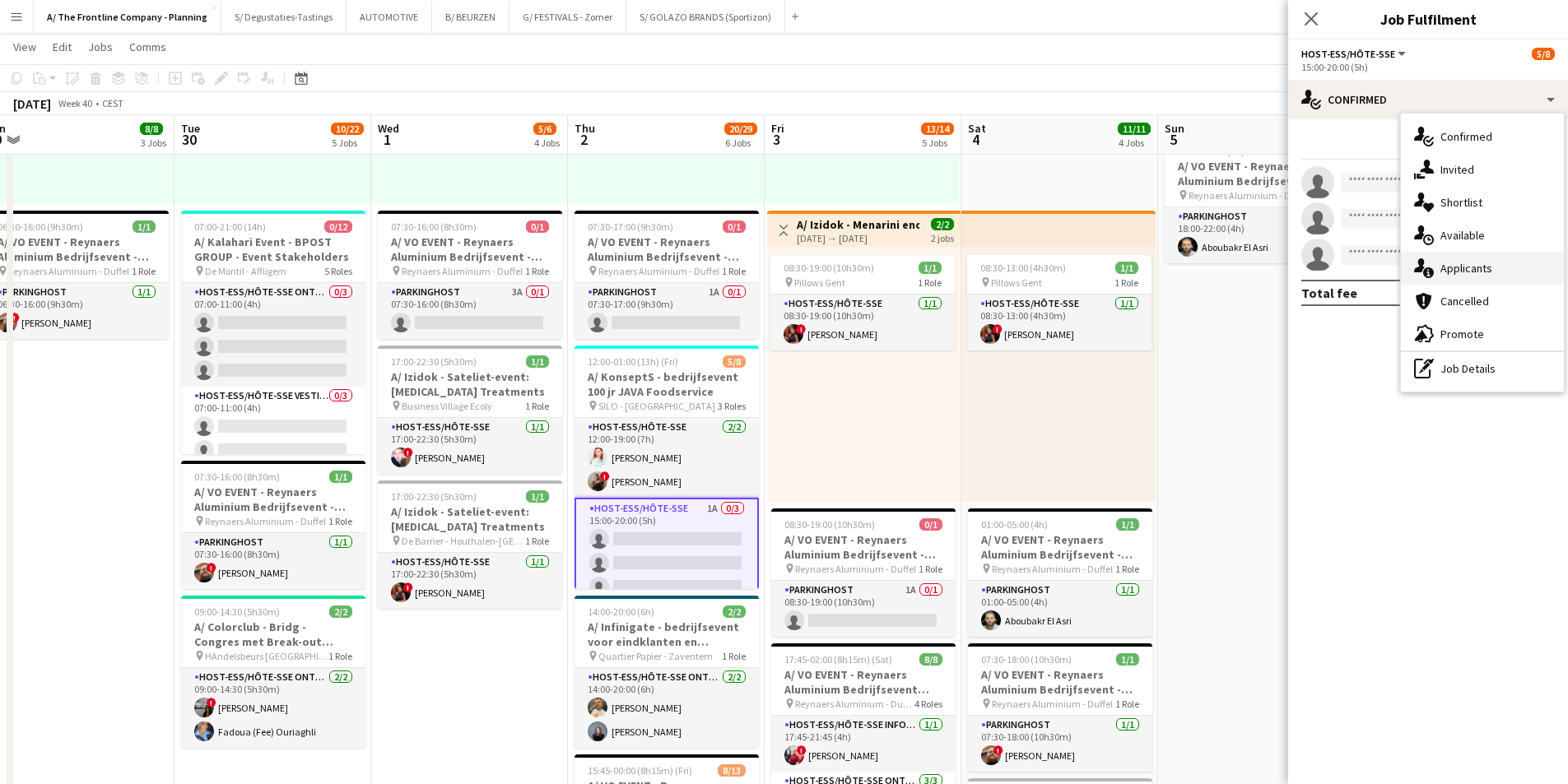
click at [1457, 268] on span "Applicants" at bounding box center [1466, 268] width 52 height 15
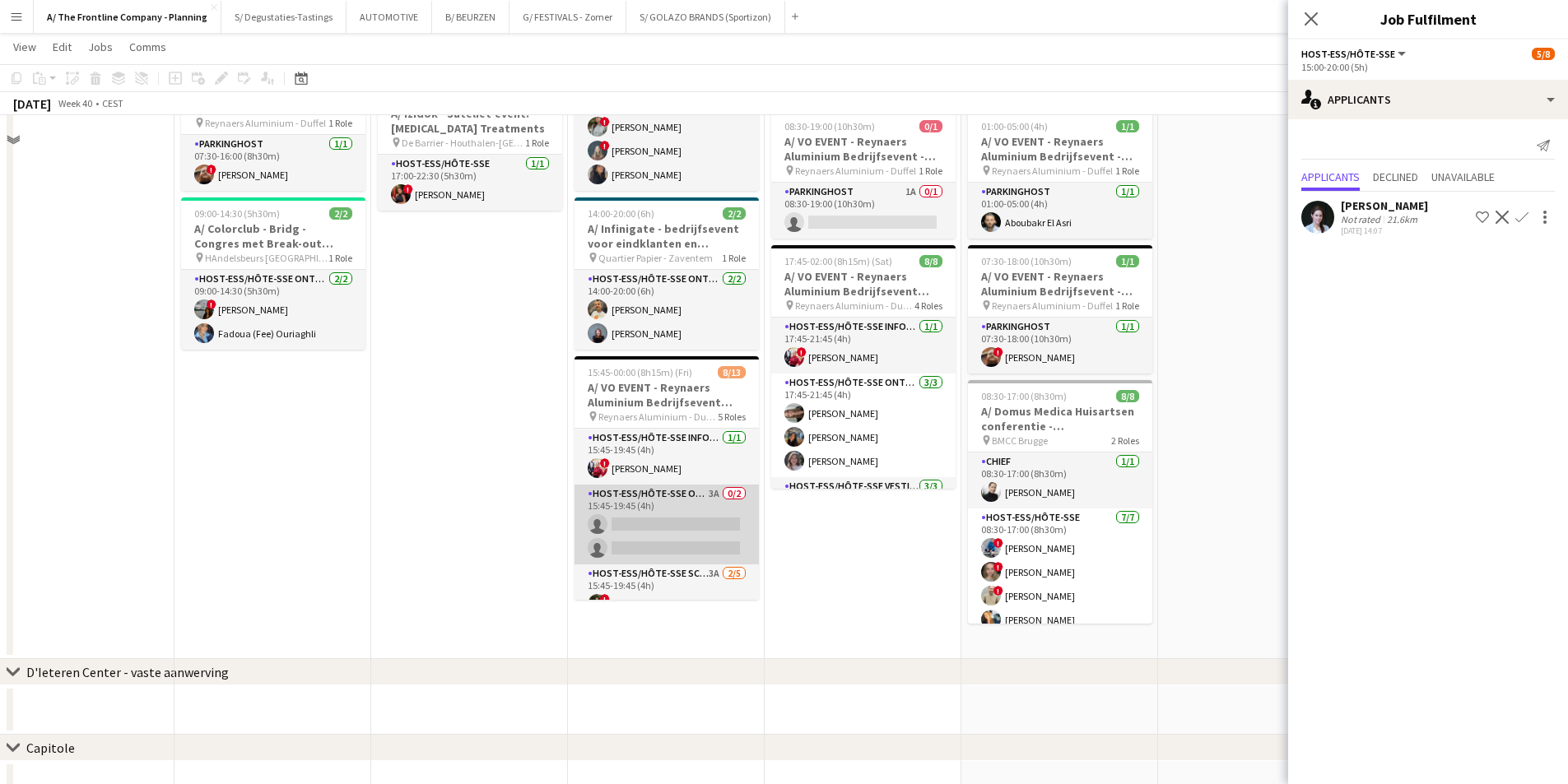
scroll to position [987, 0]
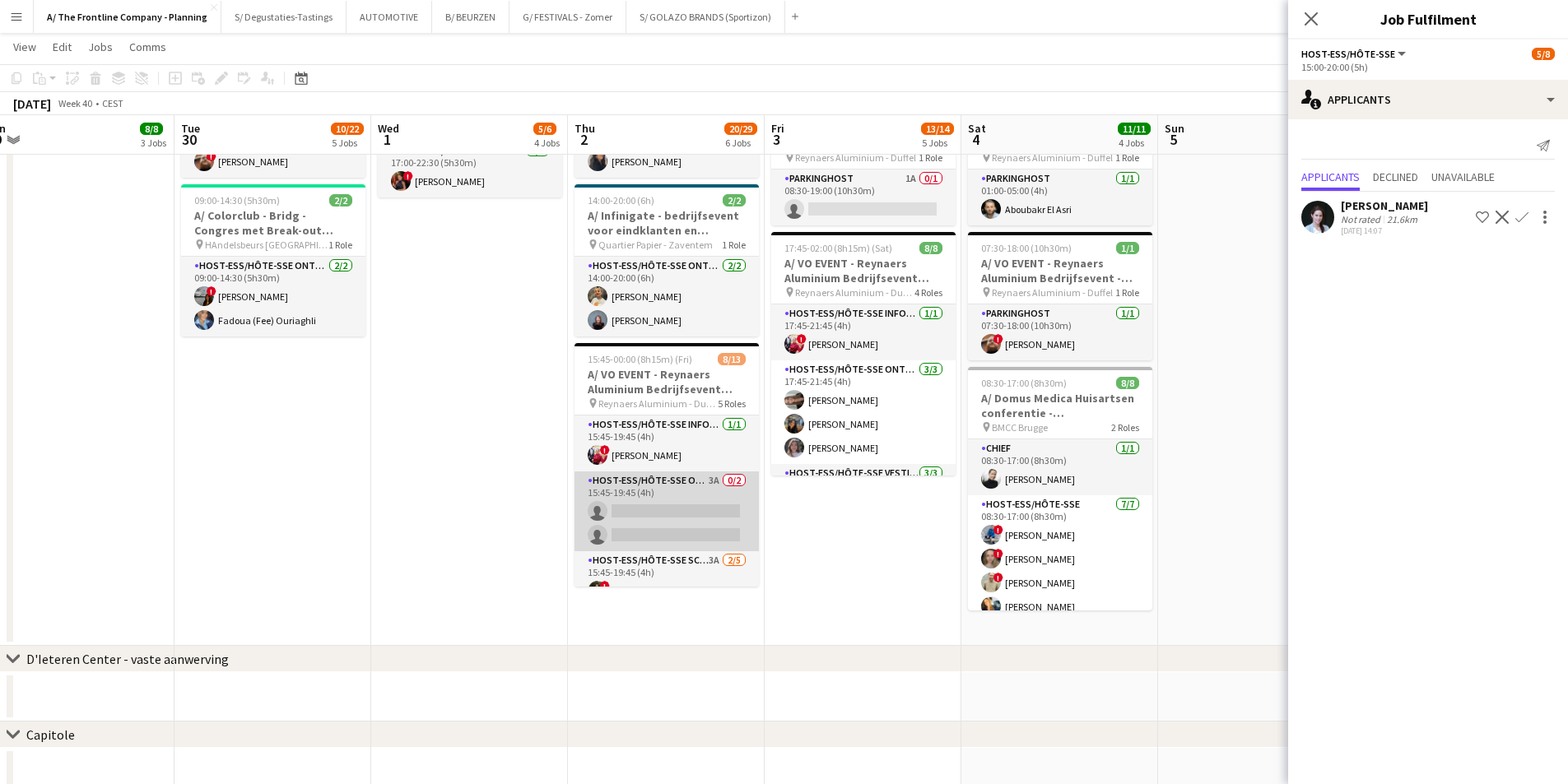
click at [690, 520] on app-card-role "Host-ess/Hôte-sse Onthaal-Accueill 3A 0/2 15:45-19:45 (4h) single-neutral-actio…" at bounding box center [666, 511] width 185 height 80
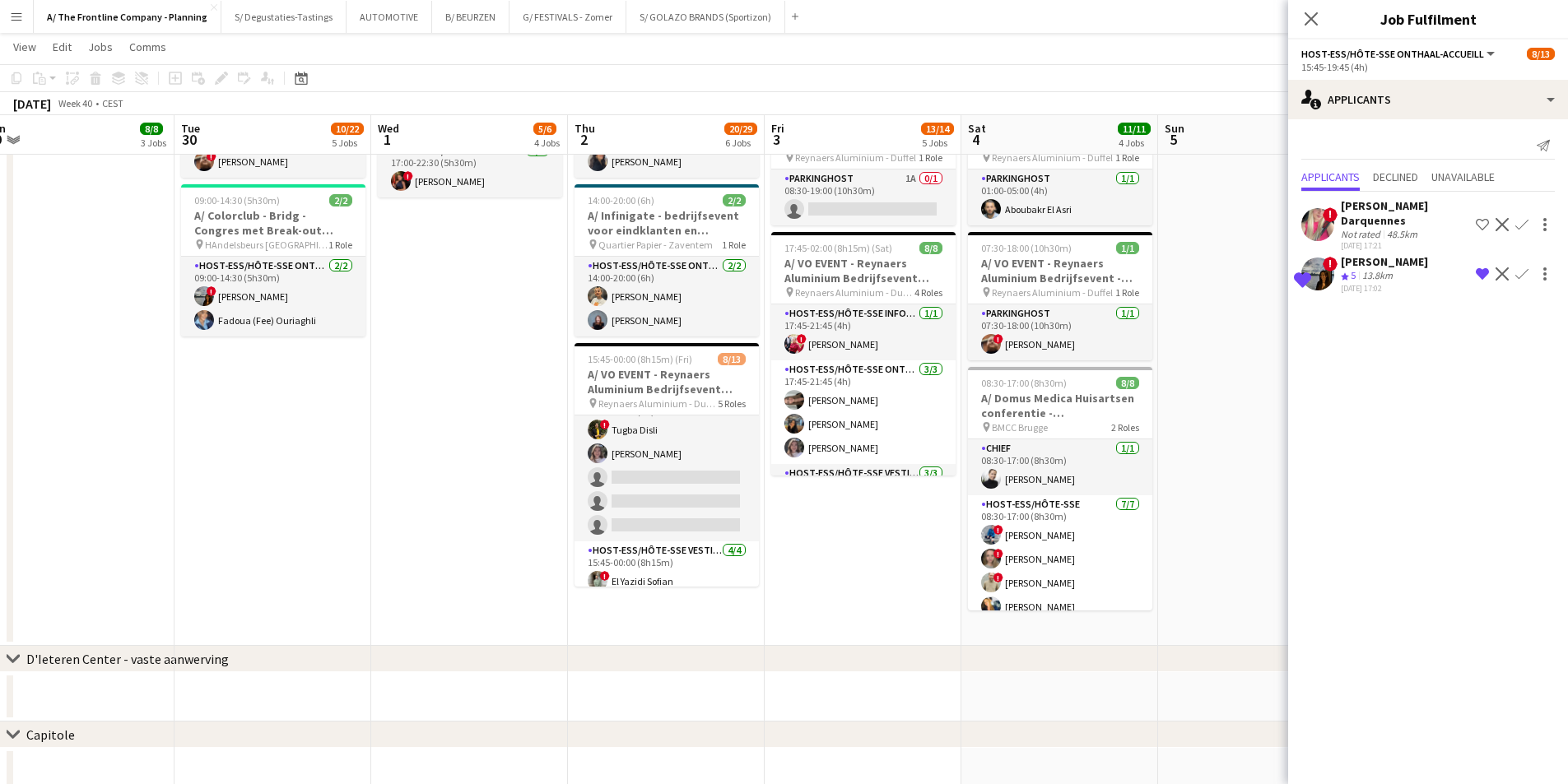
click at [690, 520] on app-card-role "Host-ess/Hôte-sse Scanning 3A 2/5 15:45-19:45 (4h) ! Tugba Disli Winke De Feyte…" at bounding box center [666, 466] width 185 height 151
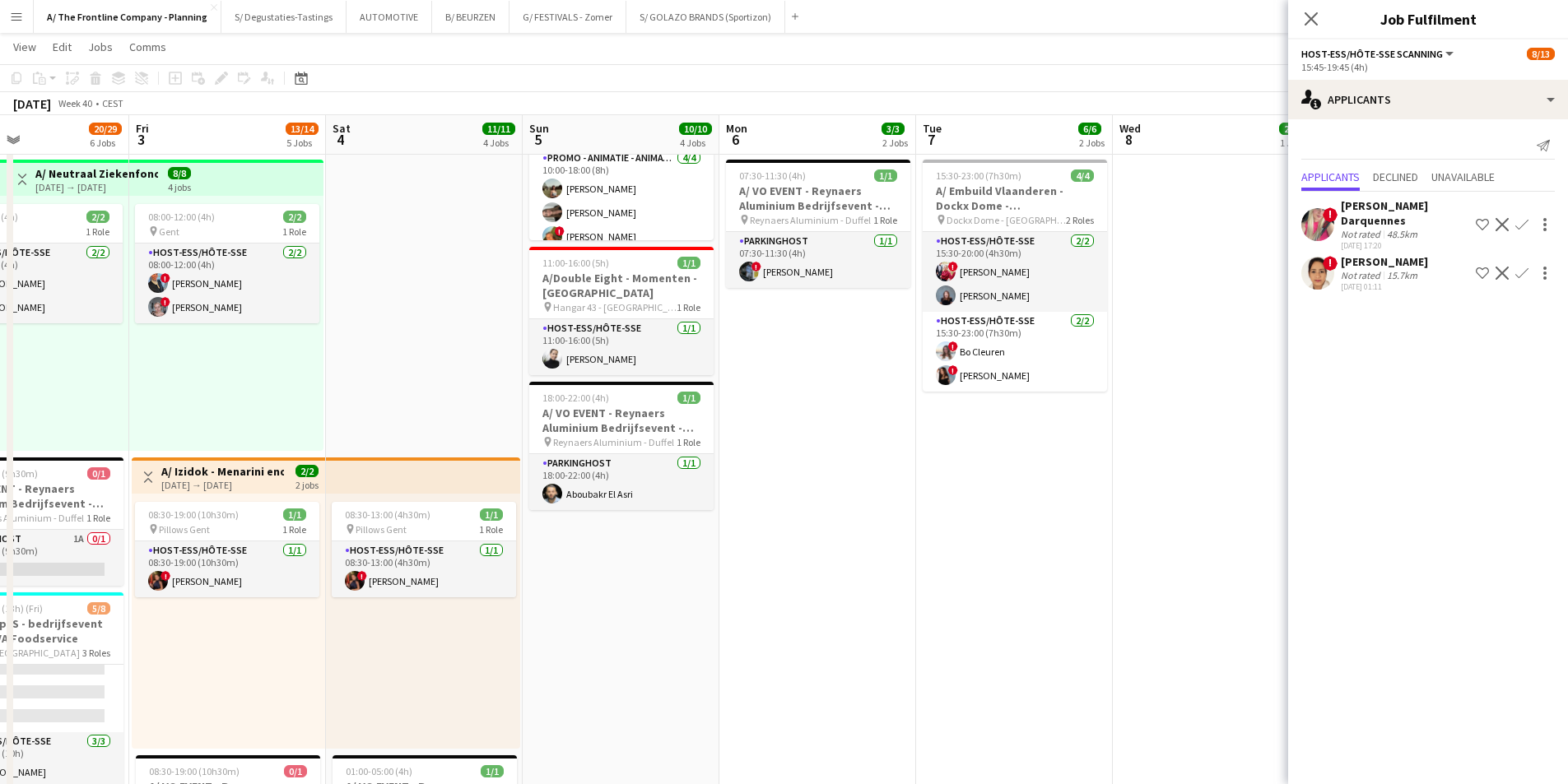
scroll to position [0, 553]
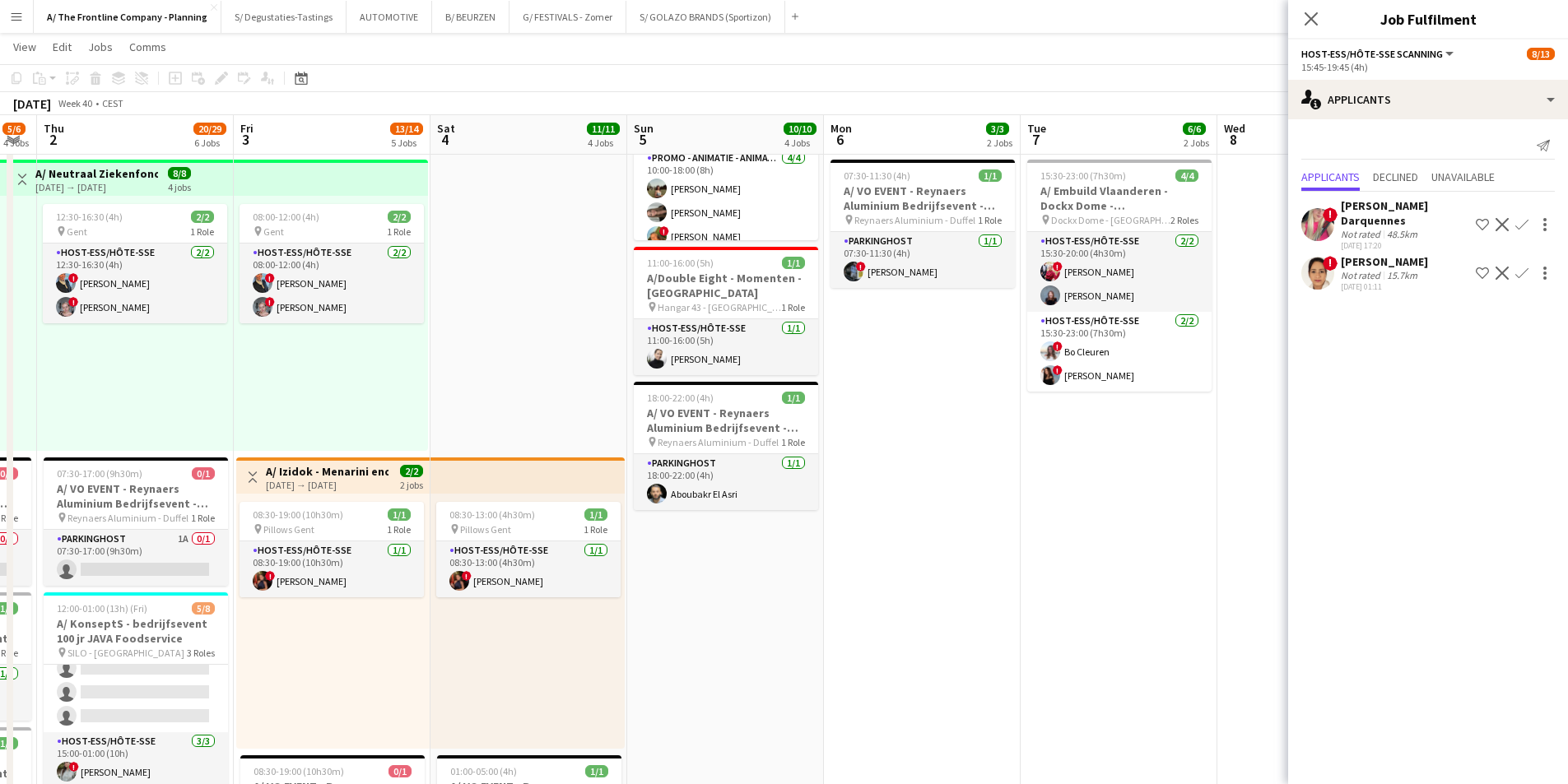
drag, startPoint x: 883, startPoint y: 507, endPoint x: 440, endPoint y: 507, distance: 443.0
click at [440, 507] on app-calendar-viewport "Mon 29 8/8 3 Jobs Tue 30 10/22 5 Jobs Wed 1 5/6 4 Jobs Thu 2 20/29 6 Jobs Fri 3…" at bounding box center [784, 595] width 1568 height 1721
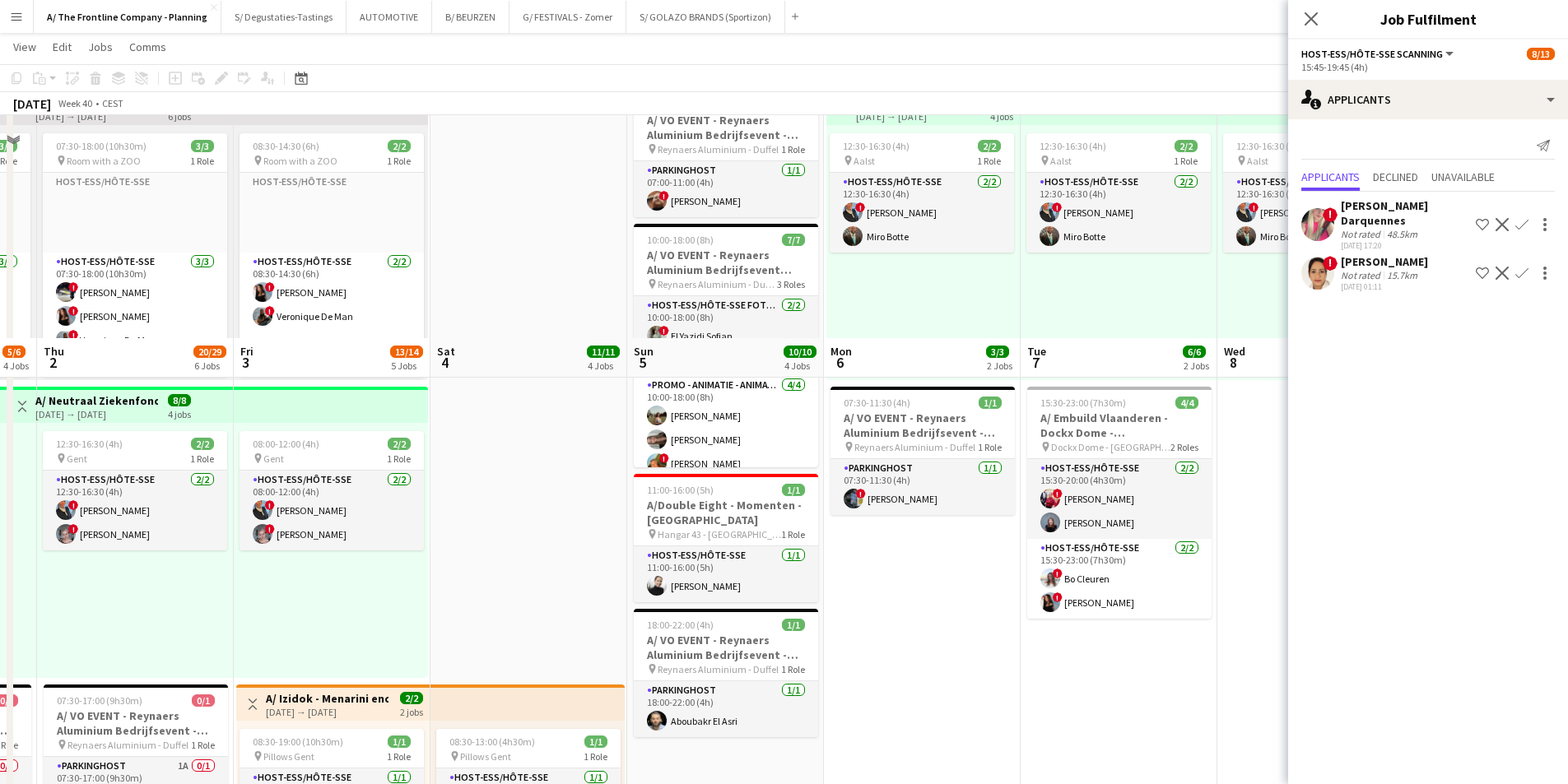
scroll to position [0, 0]
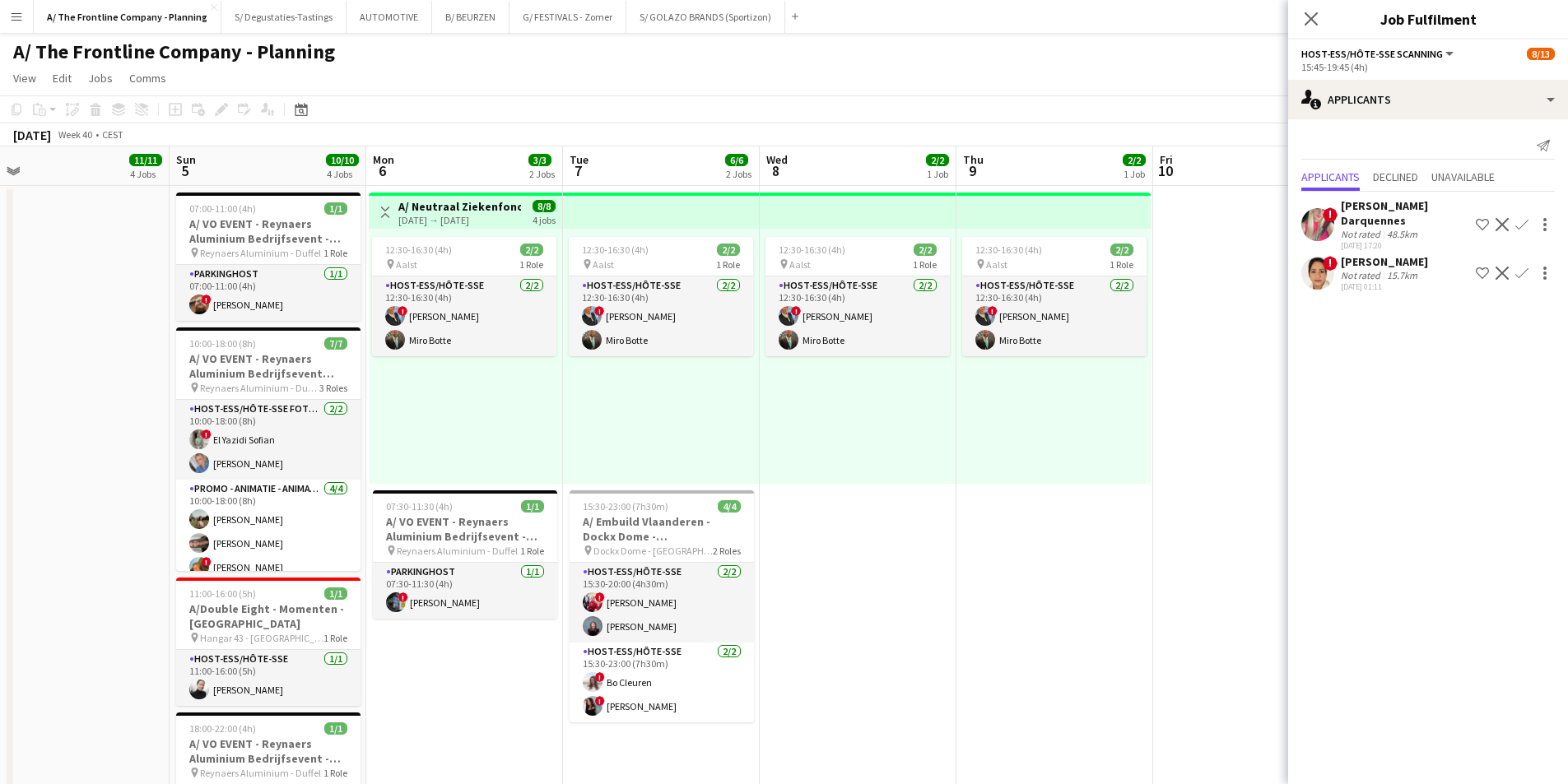
drag, startPoint x: 1055, startPoint y: 444, endPoint x: 597, endPoint y: 429, distance: 458.2
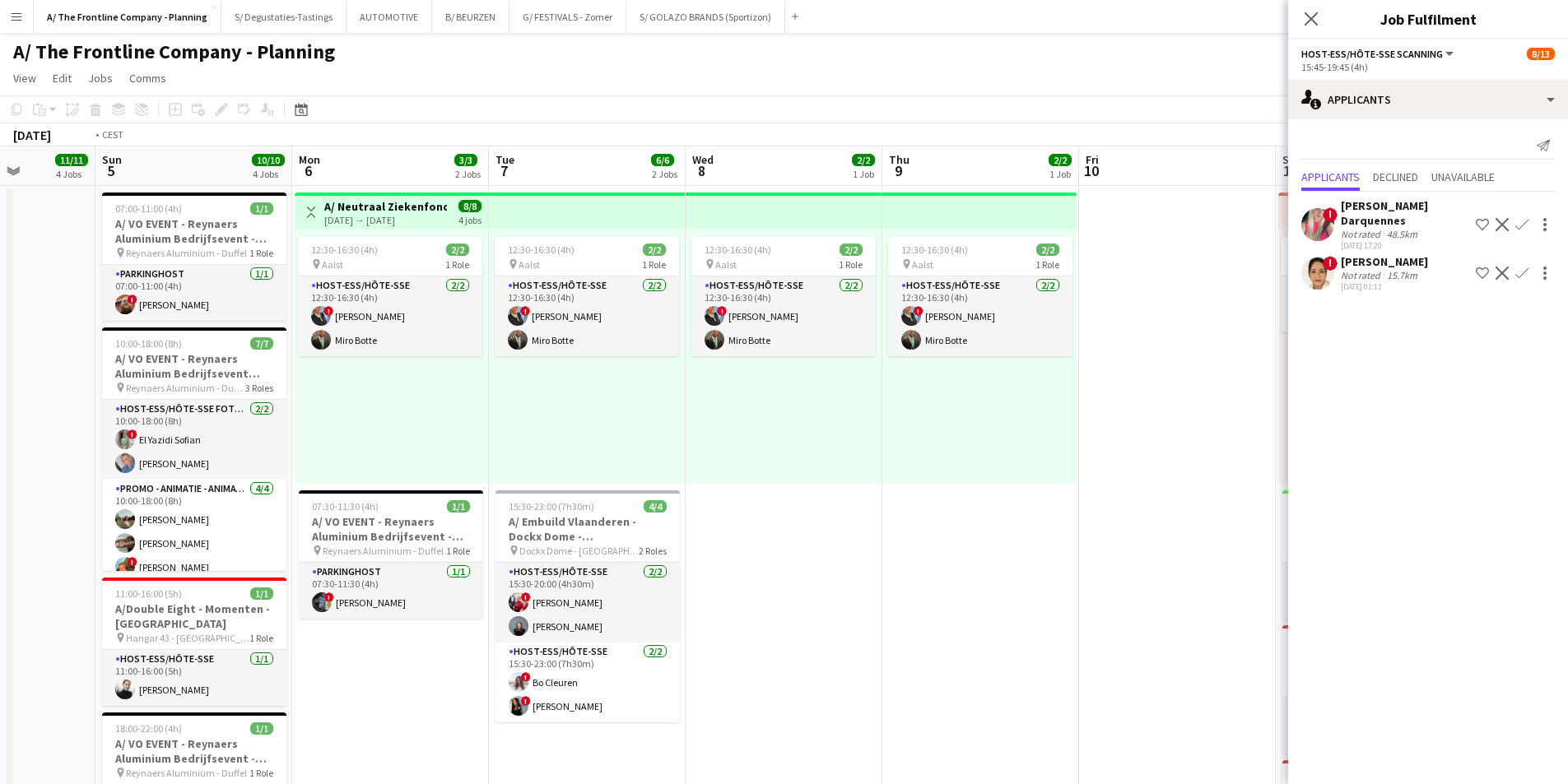
drag, startPoint x: 936, startPoint y: 413, endPoint x: 389, endPoint y: 425, distance: 547.1
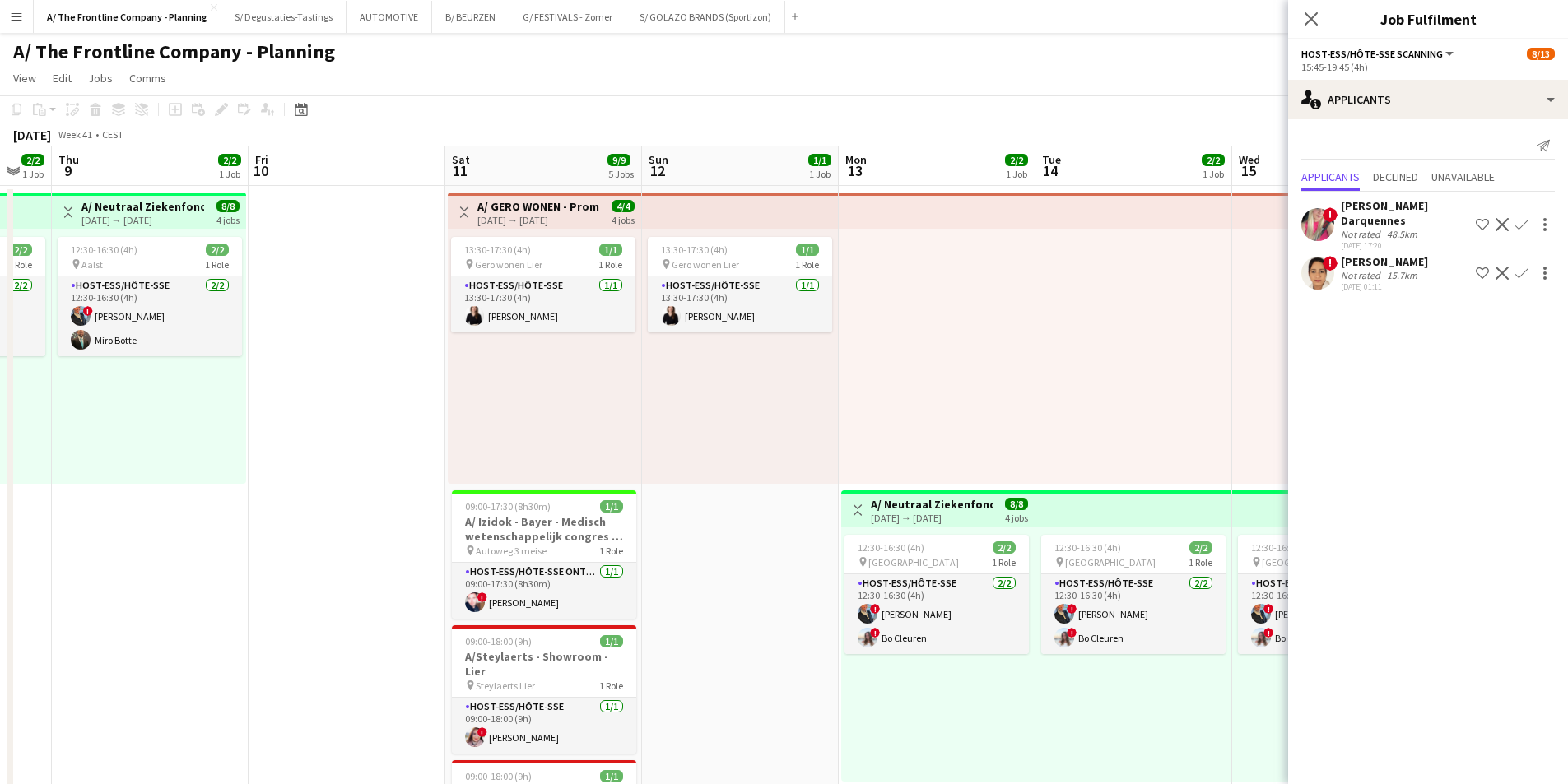
drag, startPoint x: 1129, startPoint y: 412, endPoint x: 429, endPoint y: 409, distance: 700.0
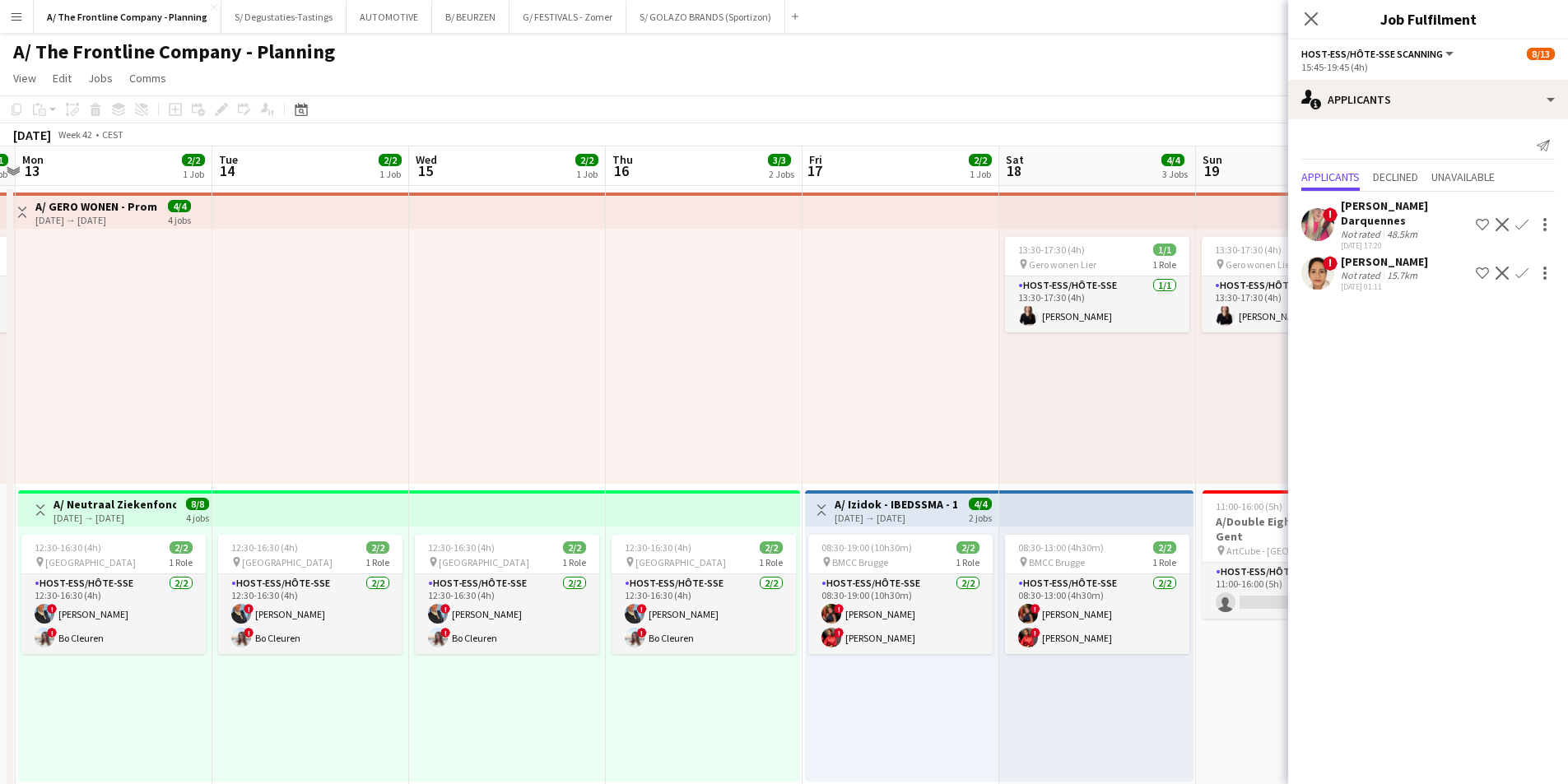
drag, startPoint x: 766, startPoint y: 394, endPoint x: 365, endPoint y: 396, distance: 401.0
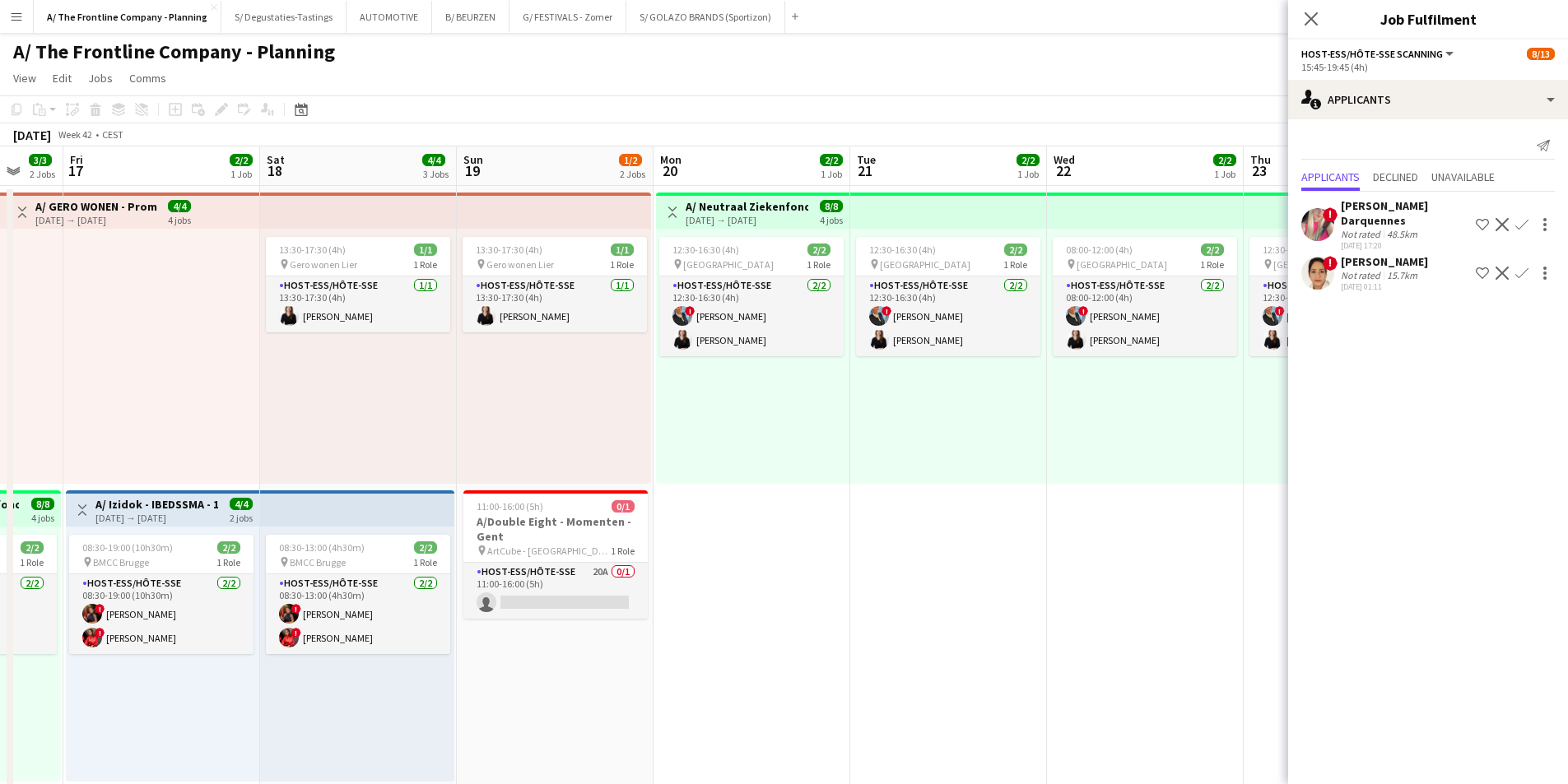
drag, startPoint x: 1047, startPoint y: 389, endPoint x: 496, endPoint y: 386, distance: 551.0
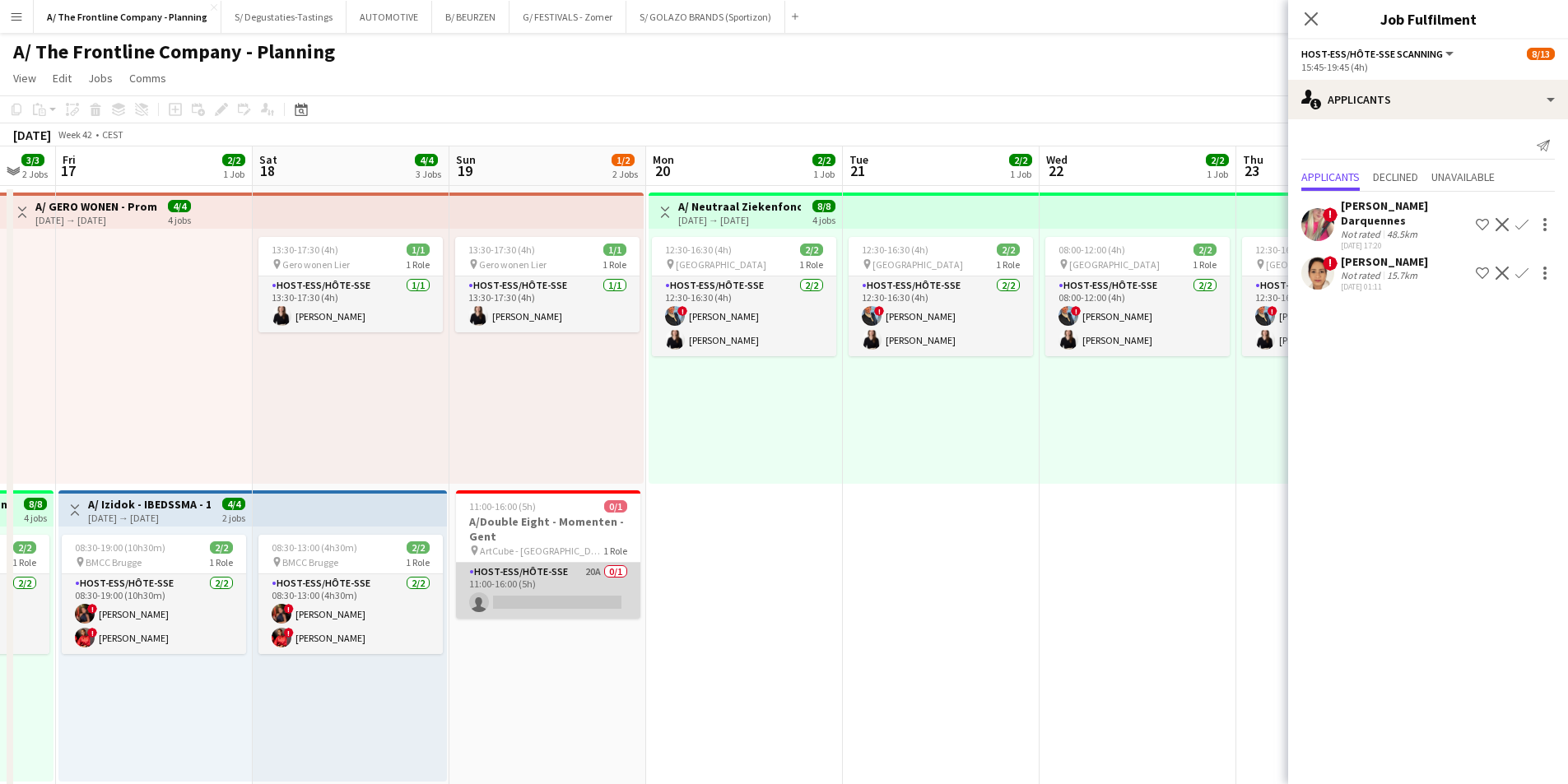
click at [558, 592] on app-card-role "Host-ess/Hôte-sse 20A 0/1 11:00-16:00 (5h) single-neutral-actions" at bounding box center [548, 591] width 185 height 56
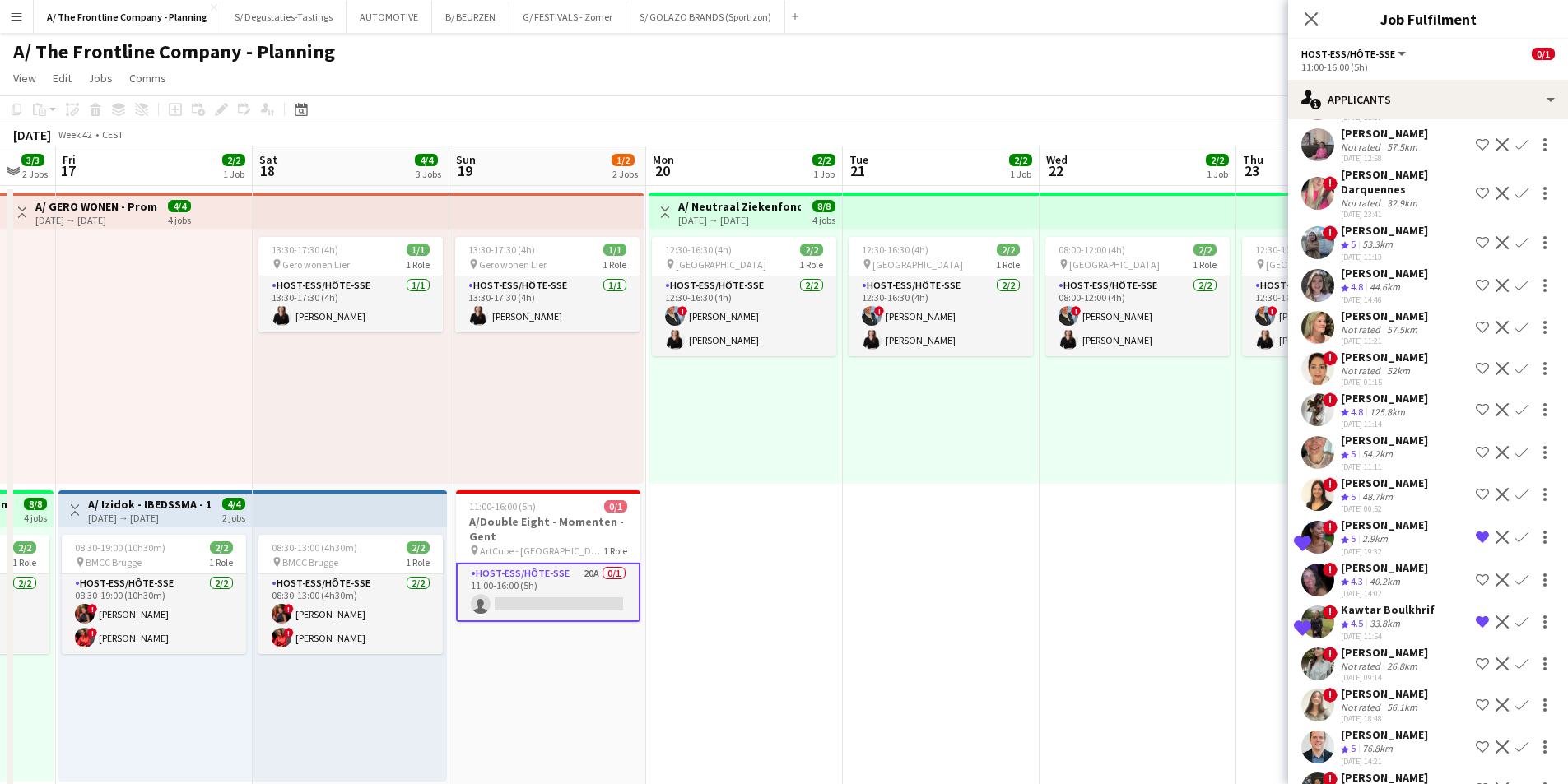
scroll to position [247, 0]
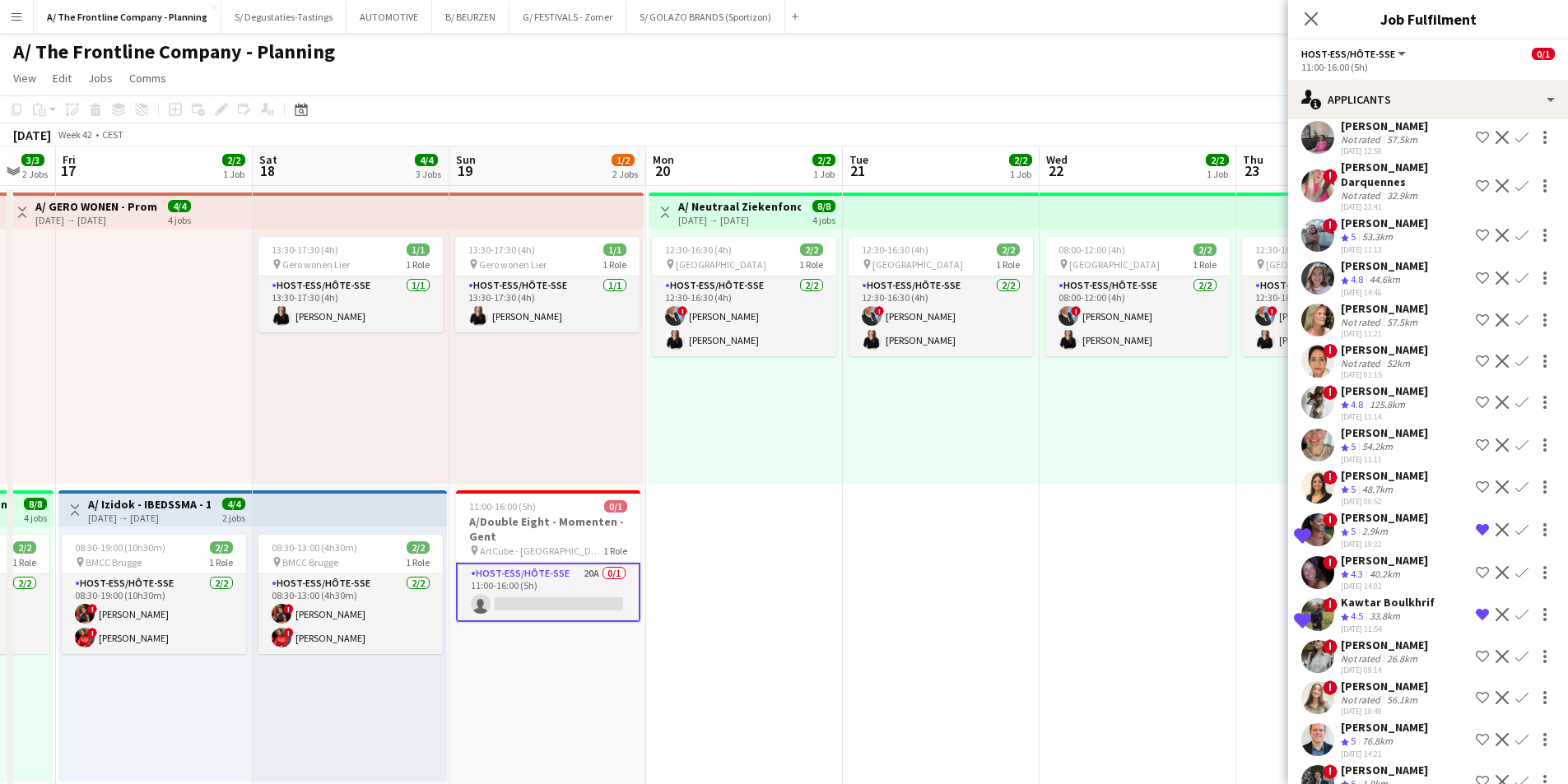
click at [1495, 532] on app-icon "Decline" at bounding box center [1502, 530] width 13 height 13
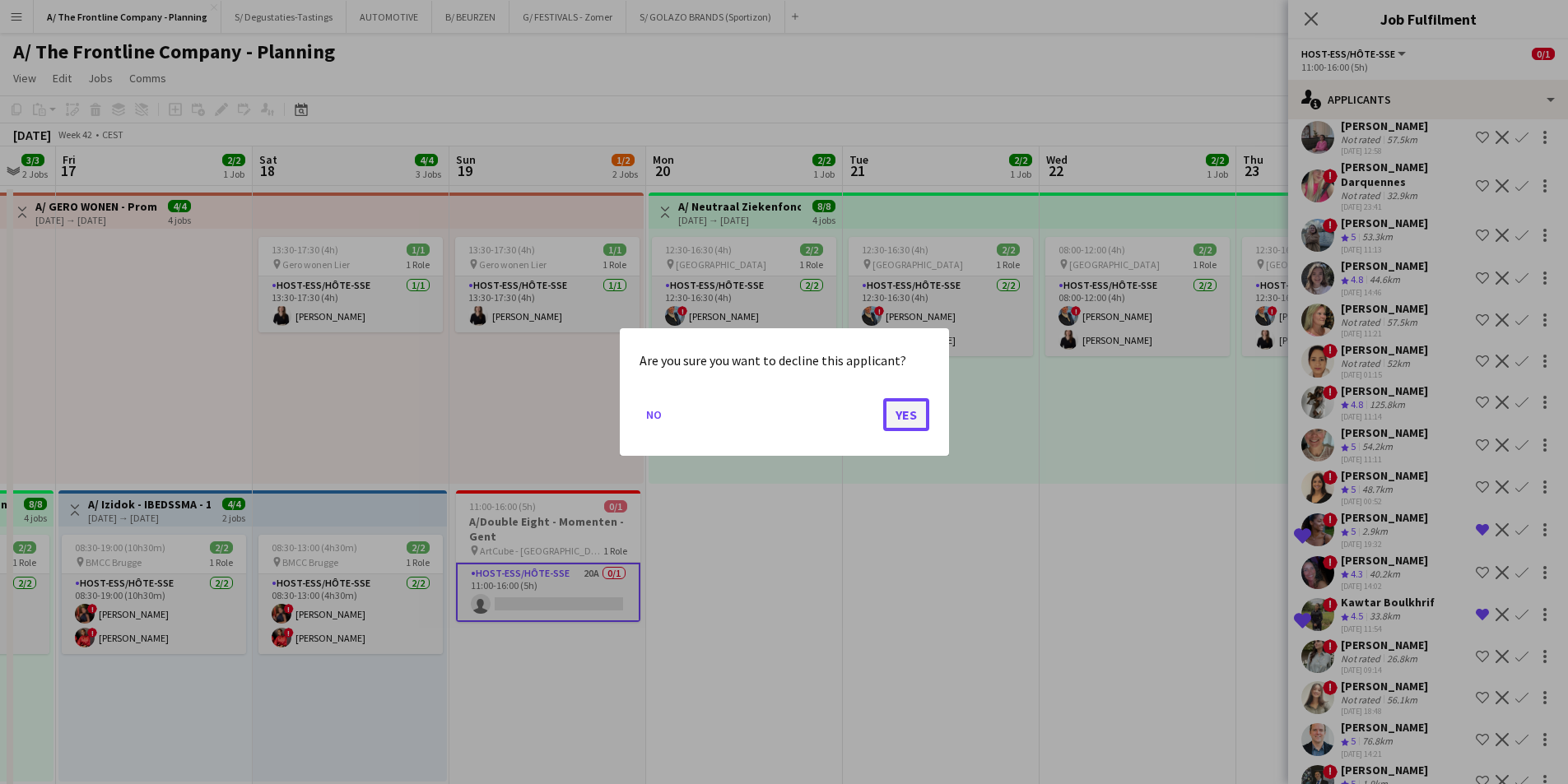
click at [917, 412] on button "Yes" at bounding box center [905, 414] width 46 height 33
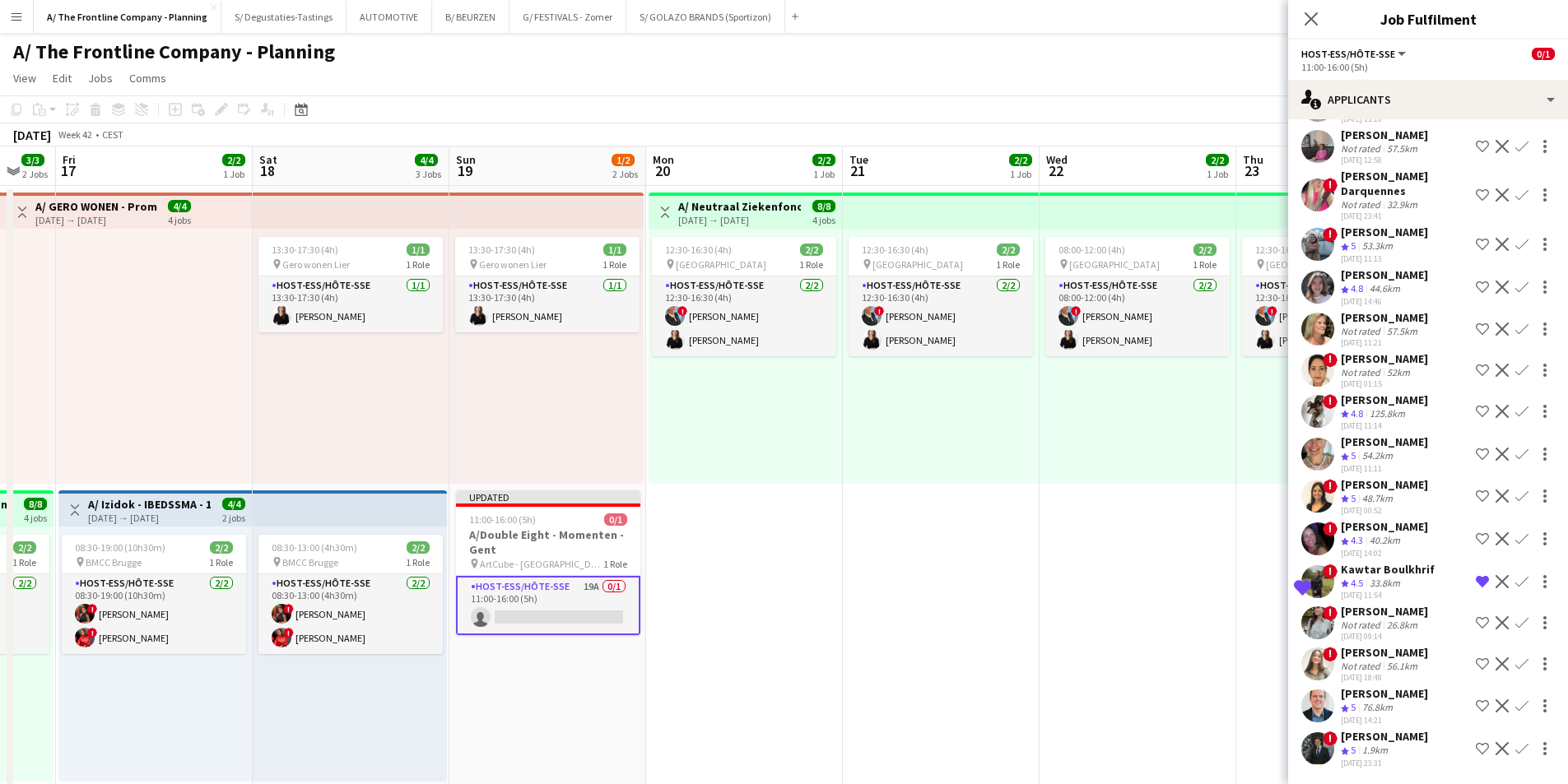
scroll to position [238, 0]
click at [1402, 624] on div "26.8km" at bounding box center [1402, 624] width 37 height 12
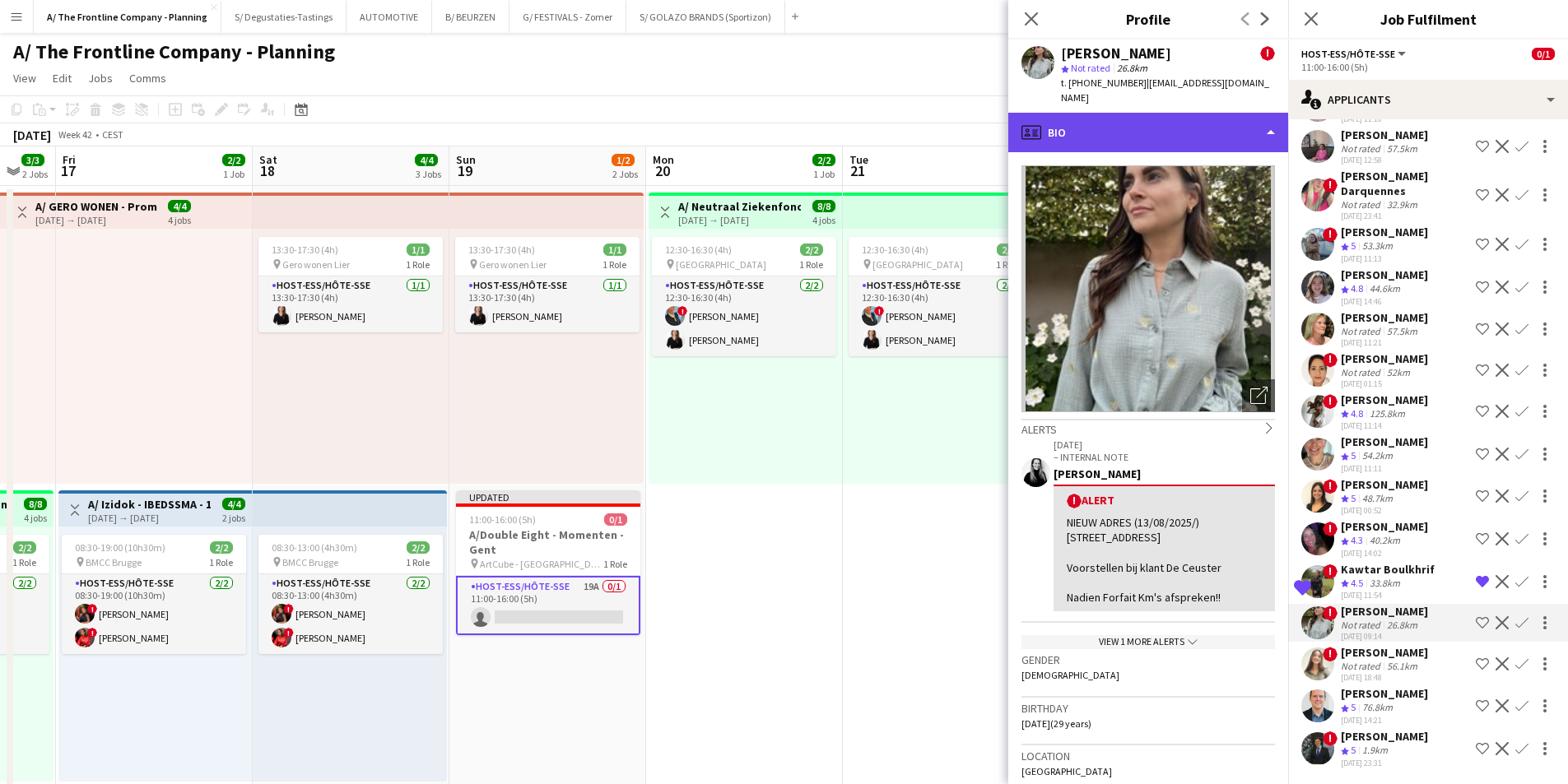
click at [1168, 125] on div "profile Bio" at bounding box center [1148, 133] width 280 height 39
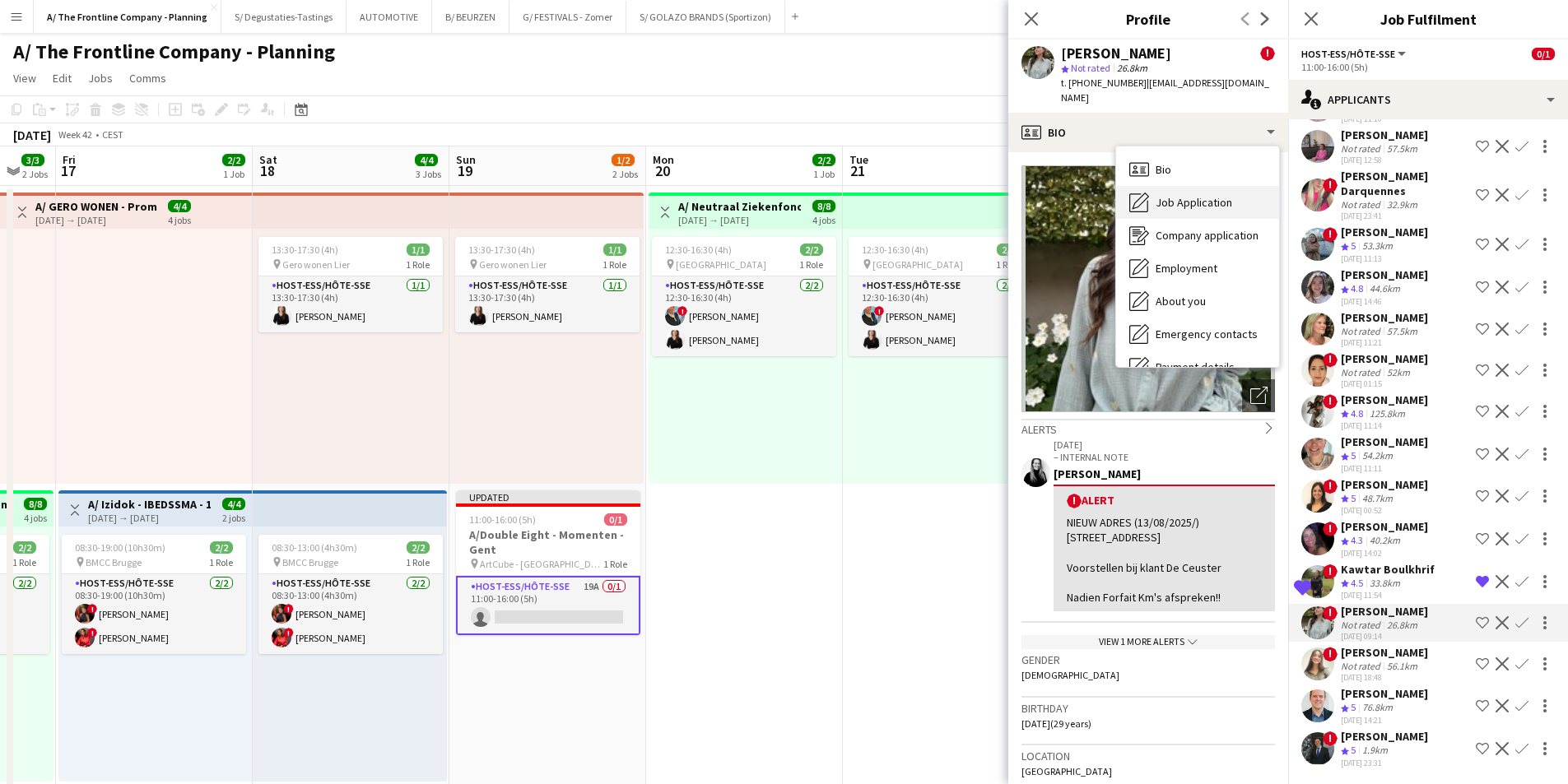
click at [1187, 195] on span "Job Application" at bounding box center [1194, 203] width 77 height 15
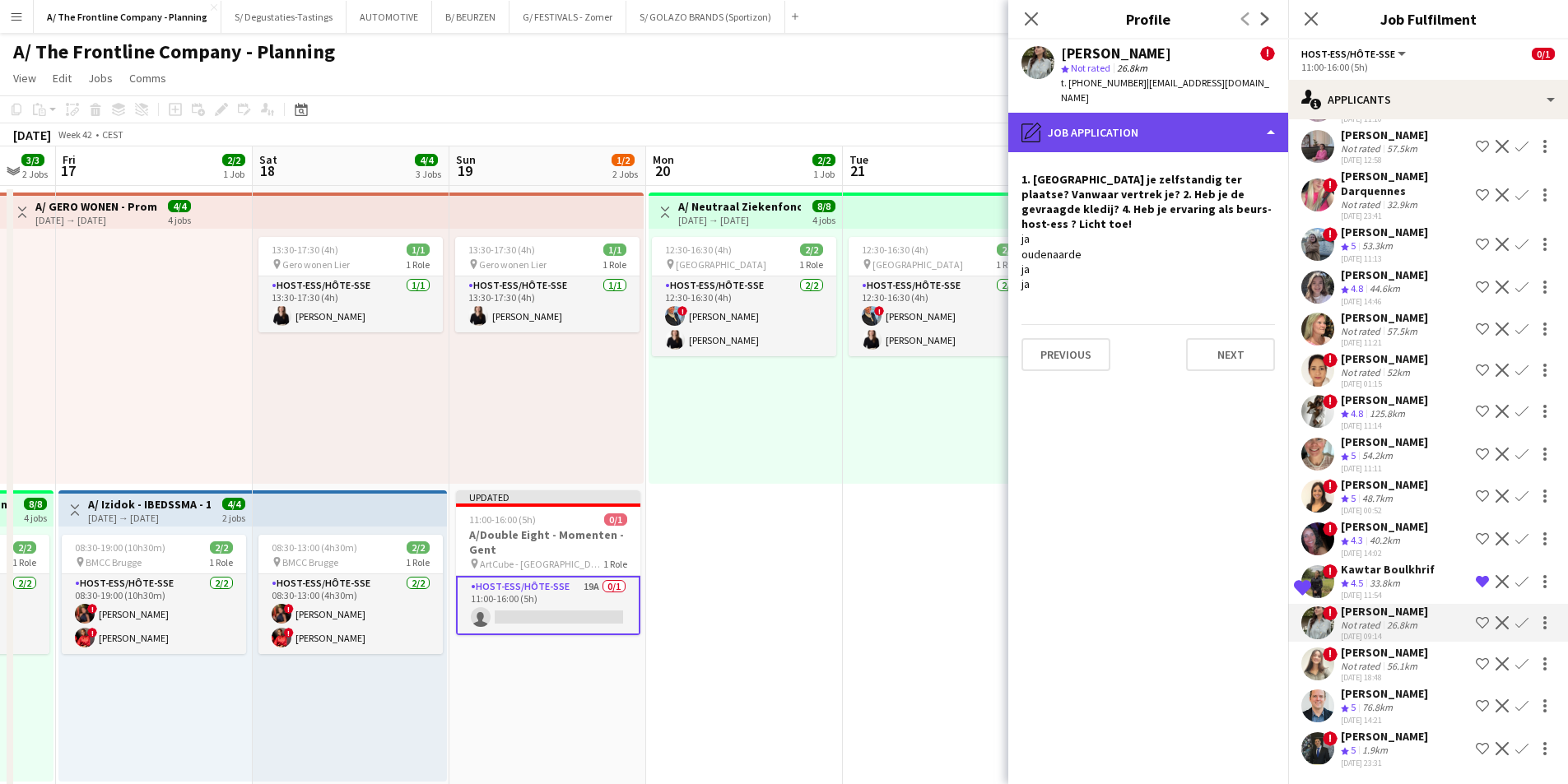
click at [1172, 115] on div "pencil4 Job Application" at bounding box center [1148, 133] width 280 height 39
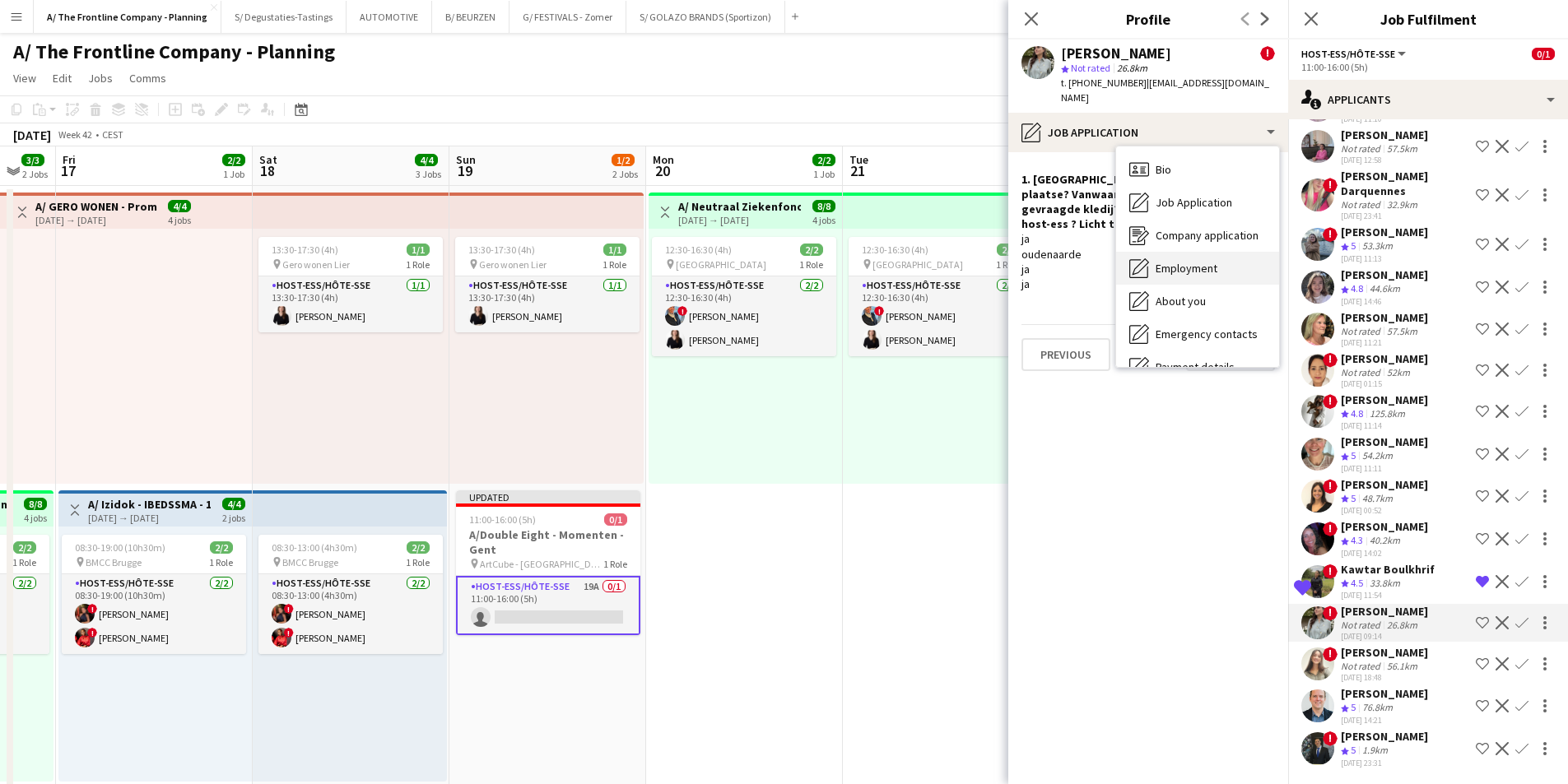
click at [1201, 252] on div "Employment Employment" at bounding box center [1197, 268] width 163 height 33
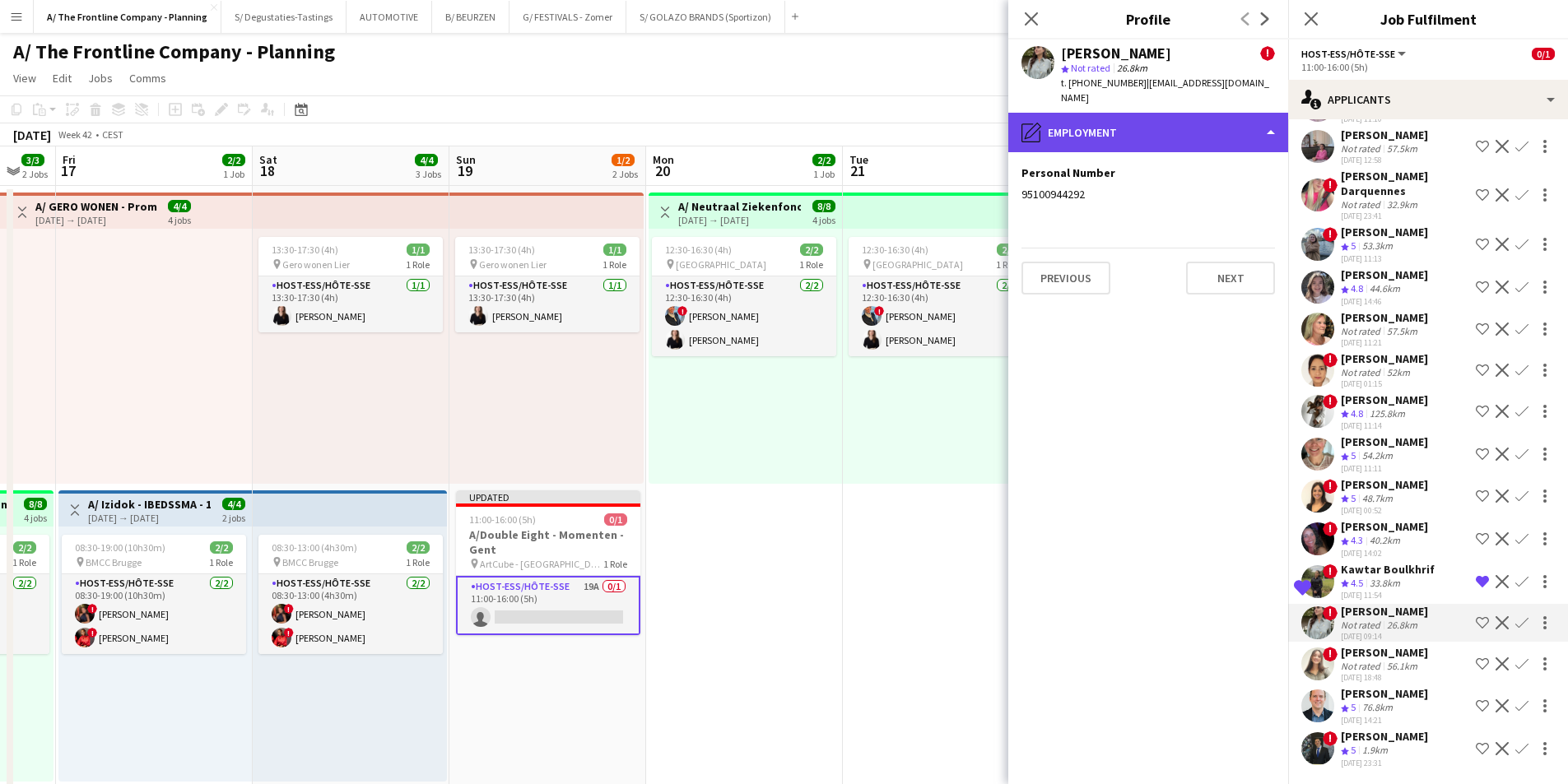
click at [1184, 123] on div "pencil4 Employment" at bounding box center [1148, 133] width 280 height 39
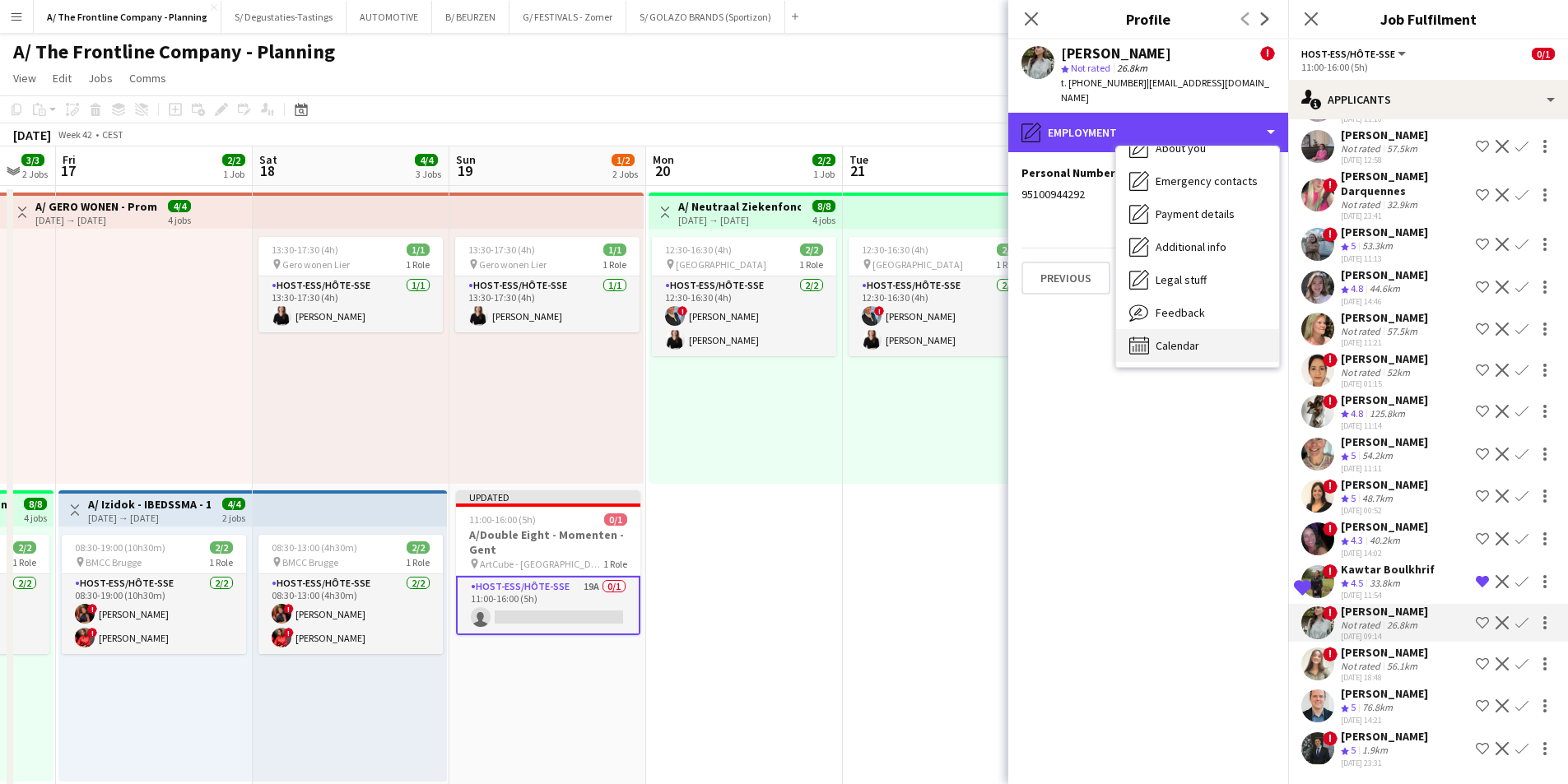
scroll to position [155, 0]
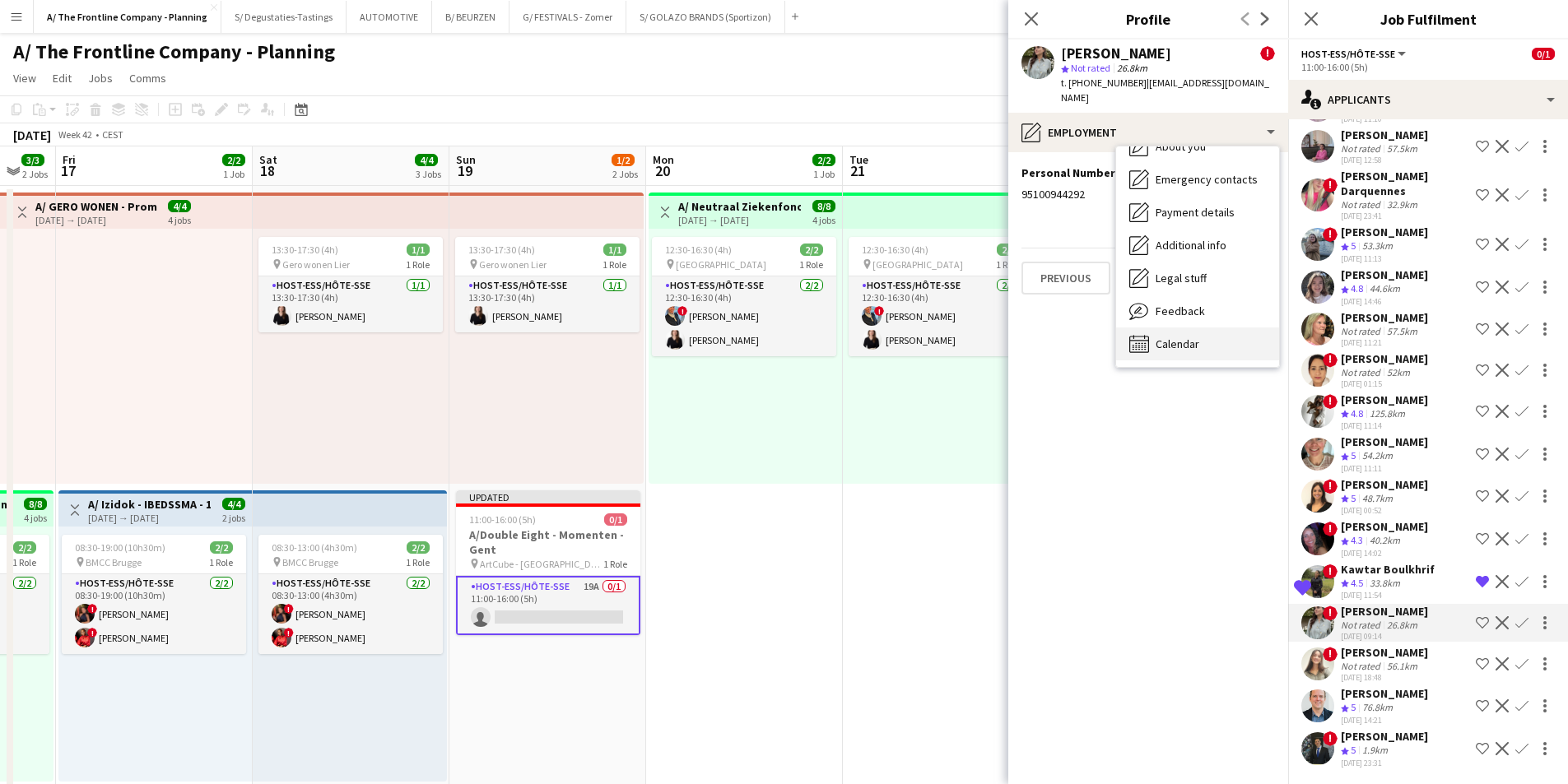
click at [1206, 328] on div "Calendar Calendar" at bounding box center [1197, 343] width 163 height 33
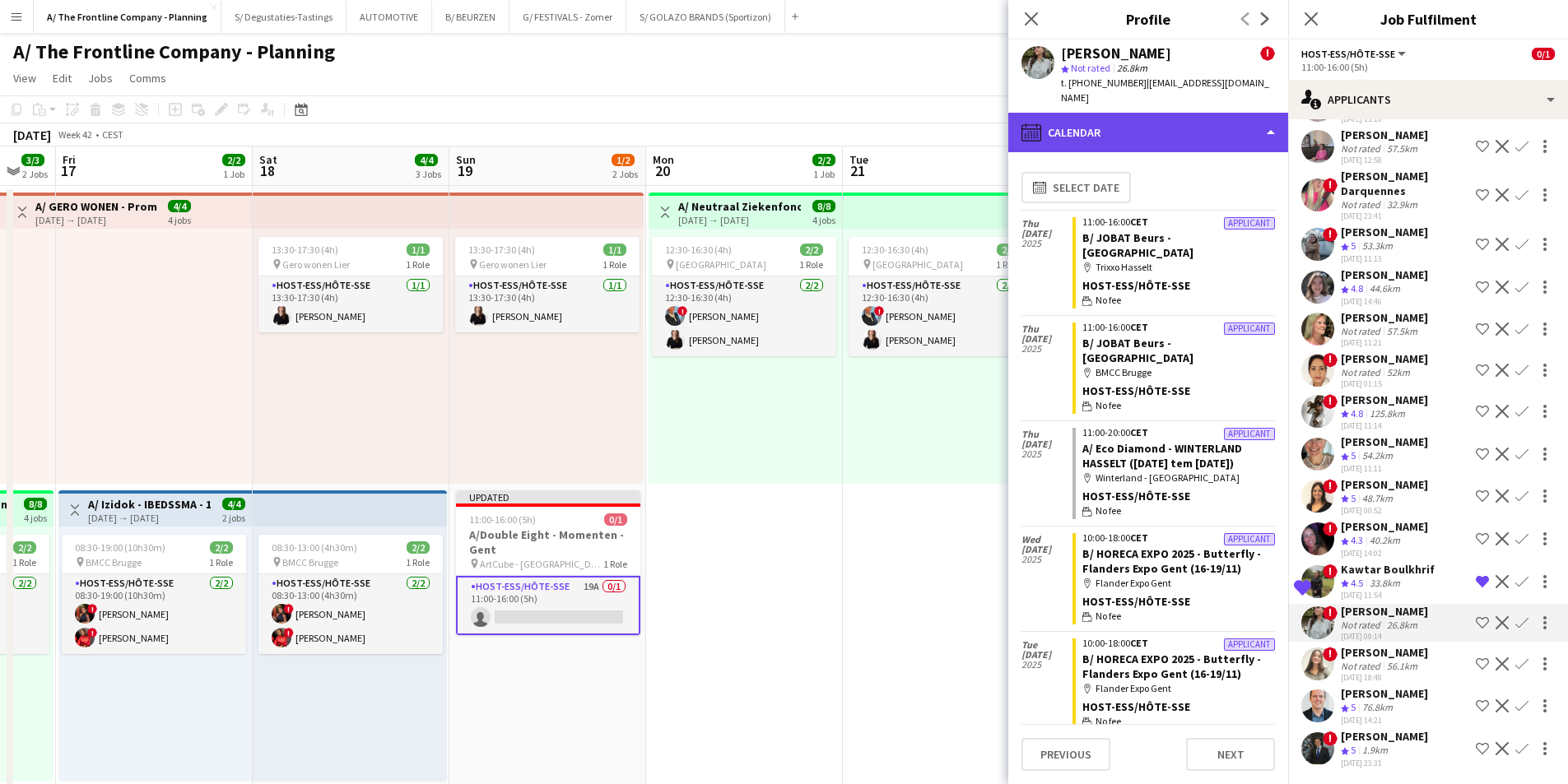
click at [1189, 113] on div "calendar-full Calendar" at bounding box center [1148, 133] width 280 height 39
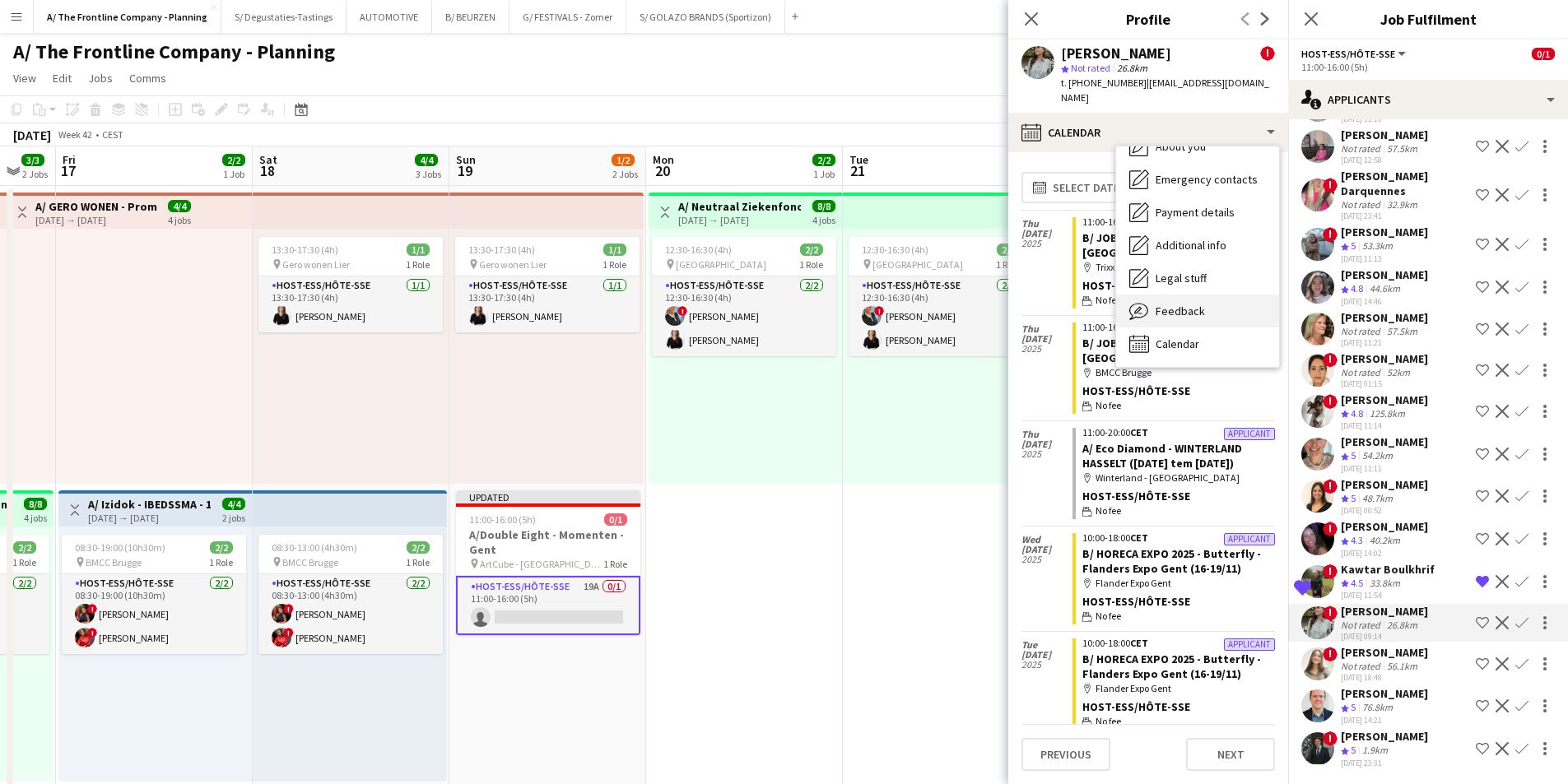
click at [1205, 295] on div "Feedback Feedback" at bounding box center [1197, 311] width 163 height 33
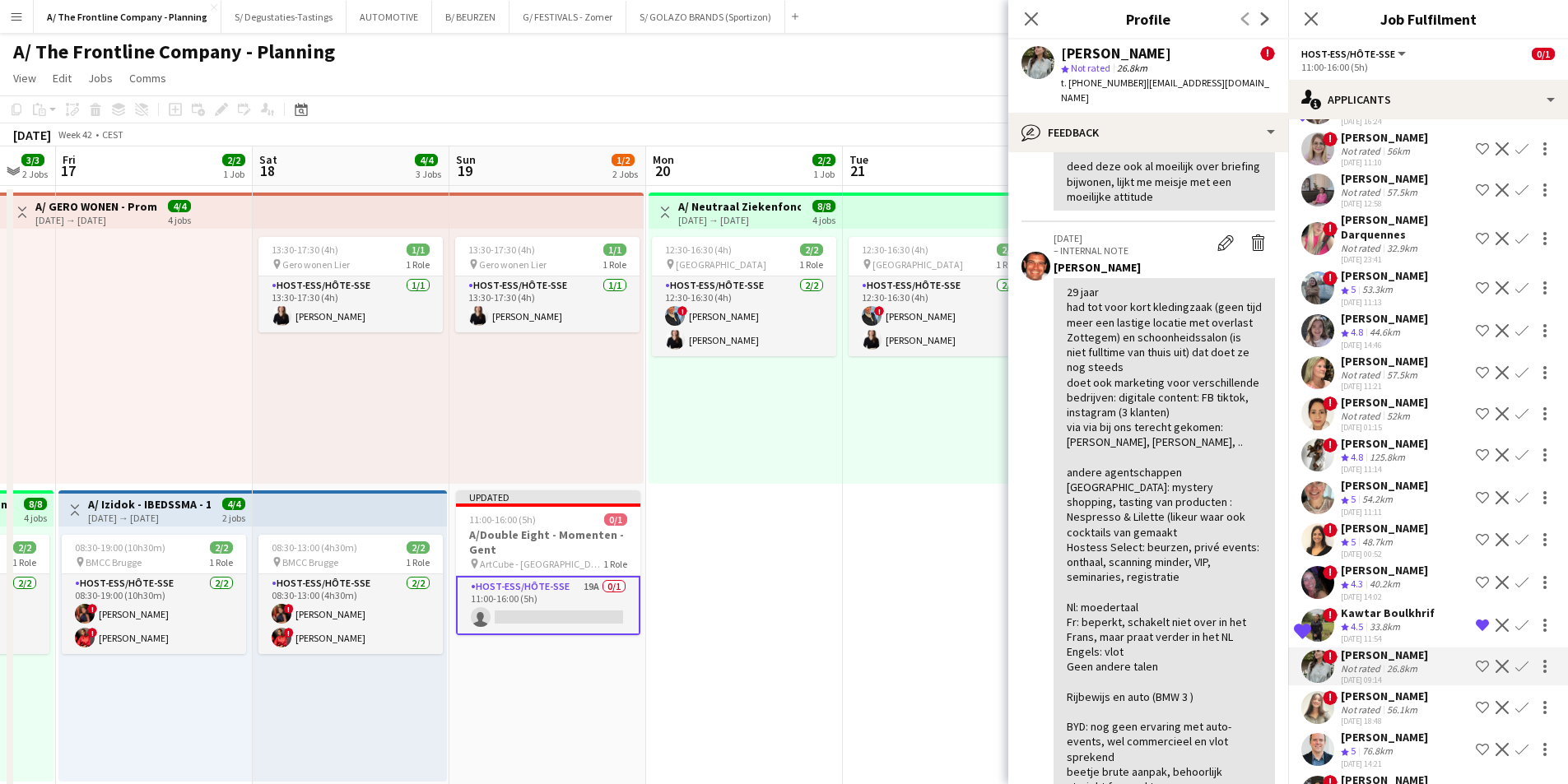
scroll to position [238, 0]
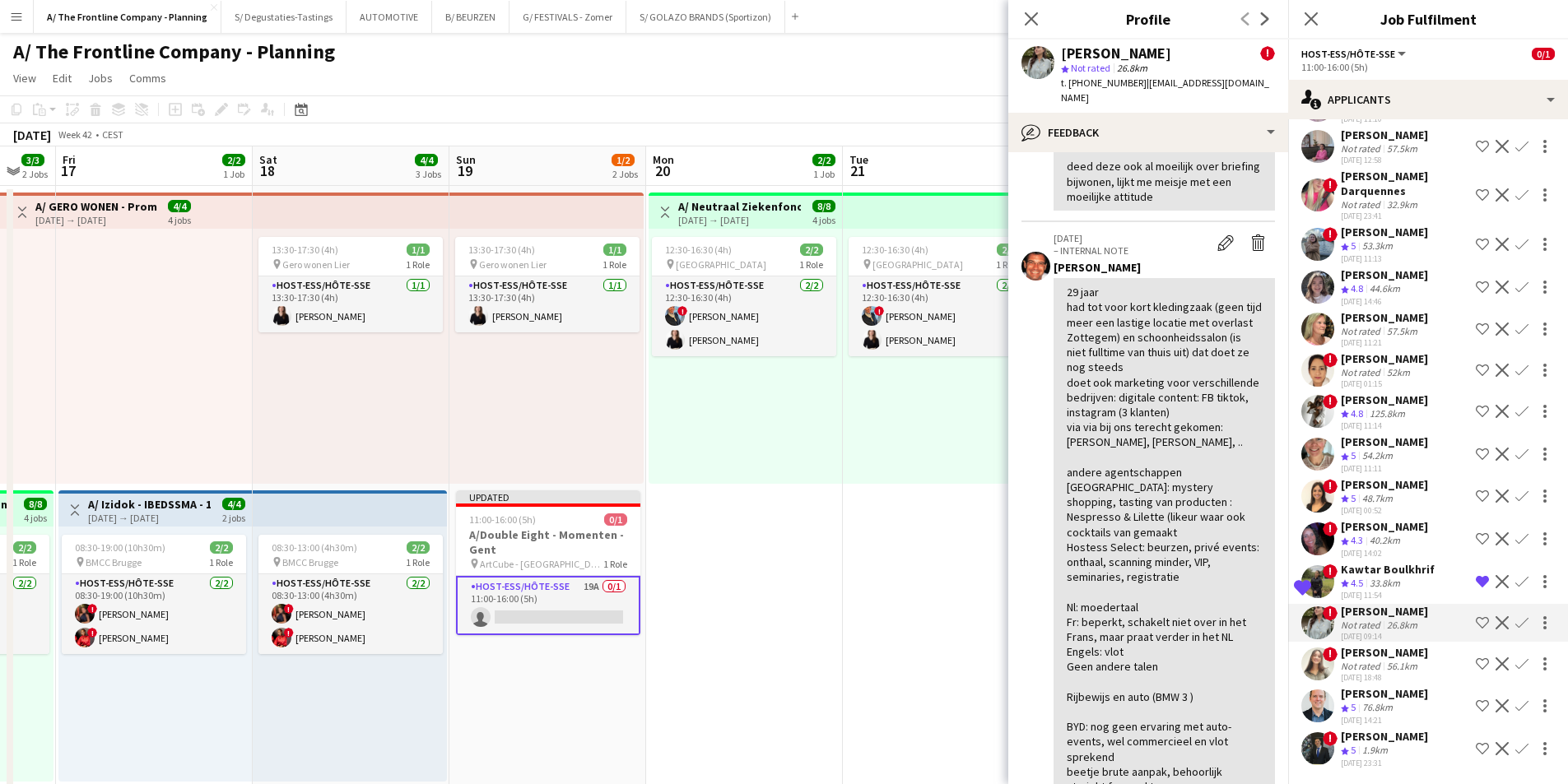
click at [1396, 628] on div "26.8km" at bounding box center [1402, 624] width 37 height 12
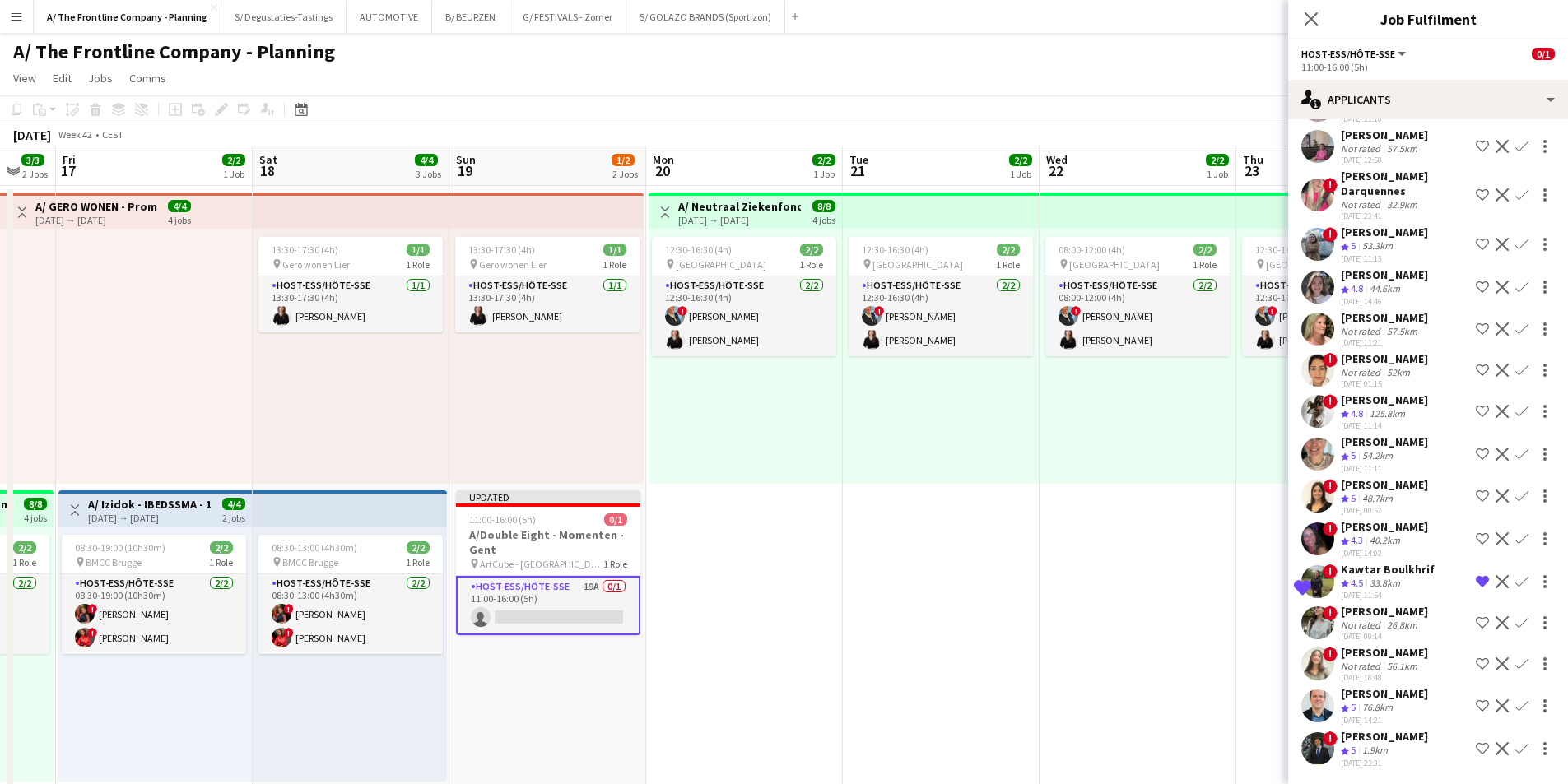
click at [1371, 623] on div "Not rated" at bounding box center [1362, 624] width 43 height 12
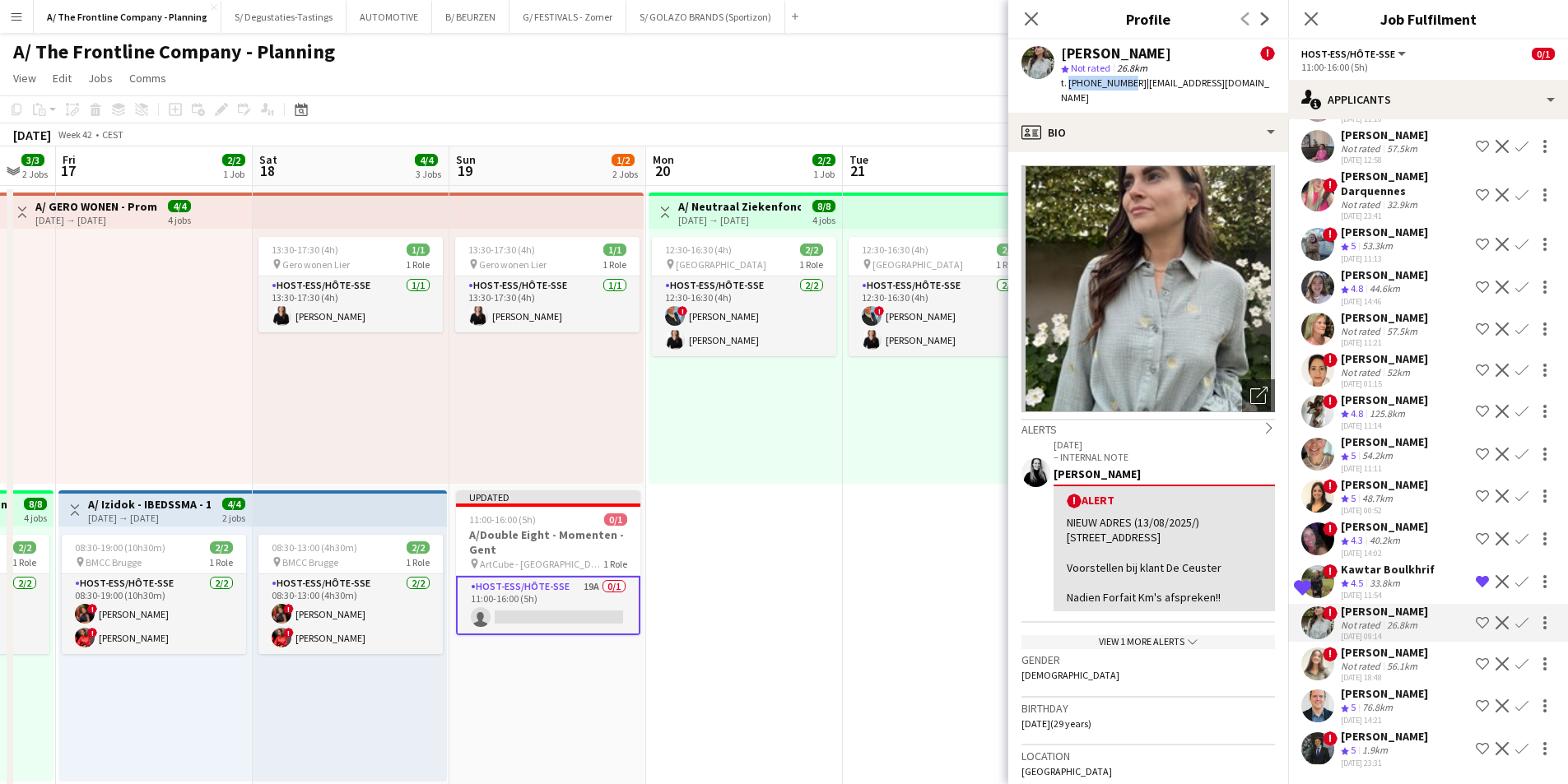
drag, startPoint x: 1073, startPoint y: 85, endPoint x: 1123, endPoint y: 85, distance: 50.0
click at [1123, 85] on span "t. +32476716104" at bounding box center [1104, 82] width 86 height 12
click at [1116, 54] on div "[PERSON_NAME]" at bounding box center [1116, 53] width 110 height 15
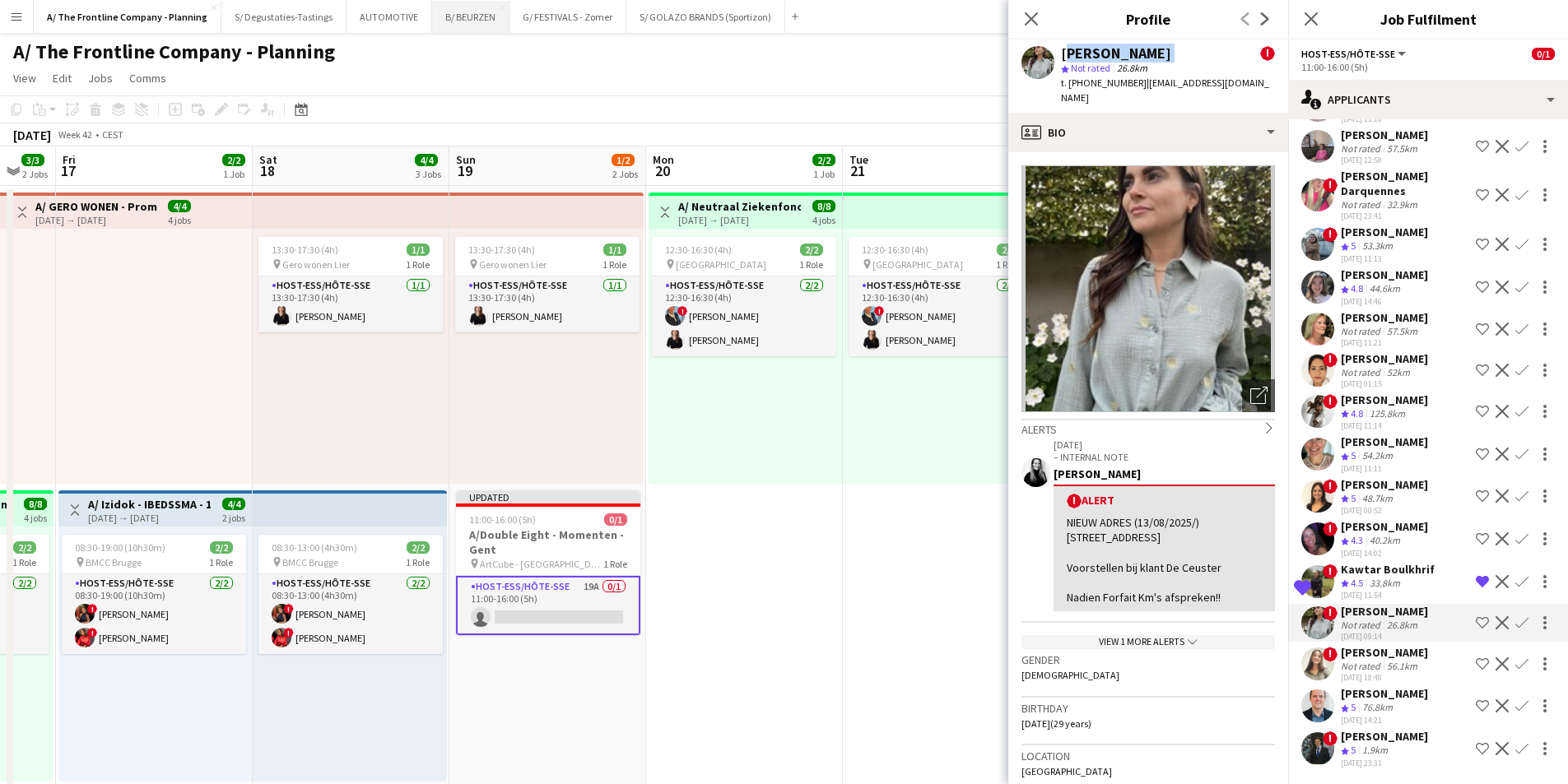
copy div "[PERSON_NAME]"
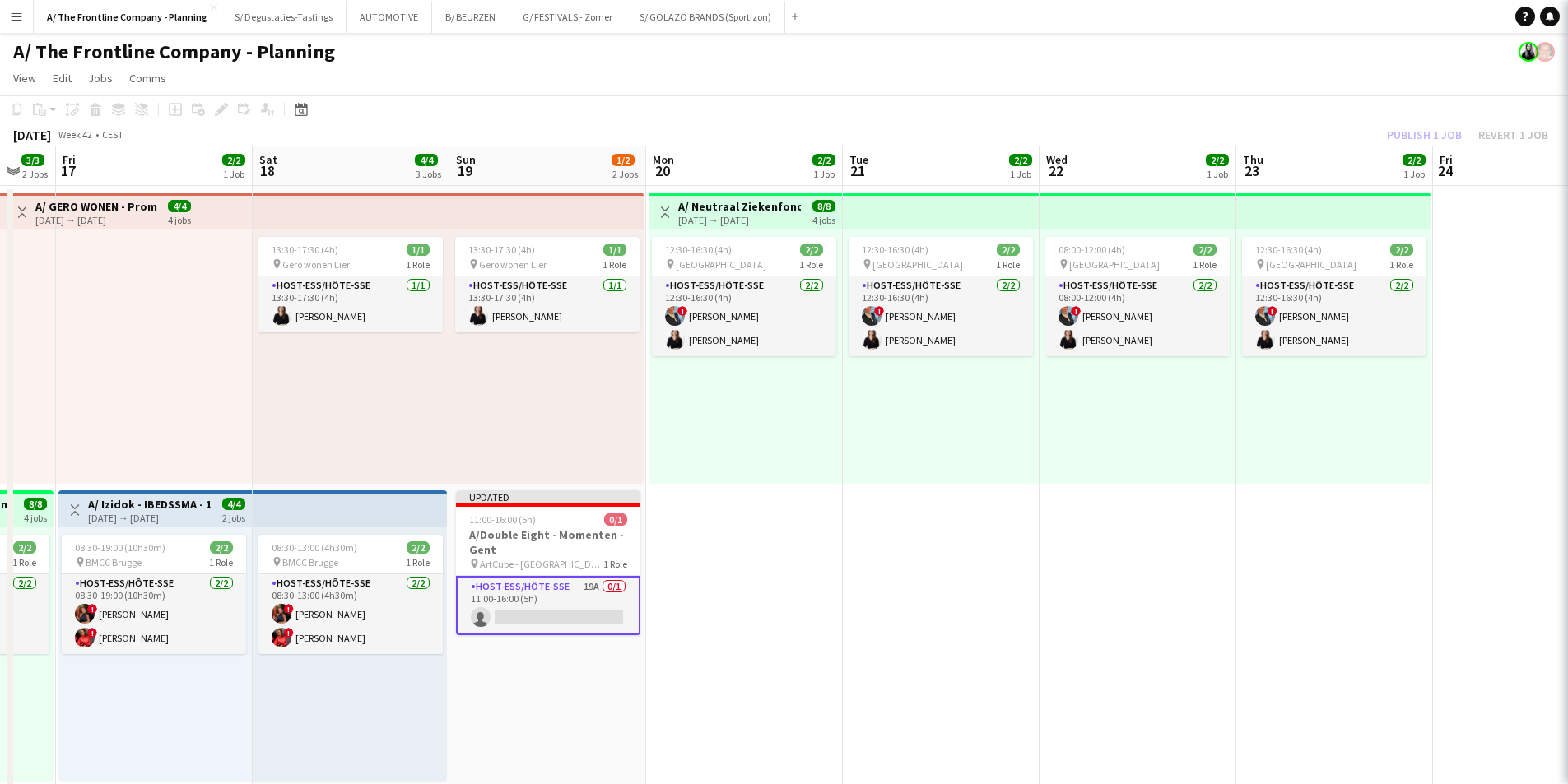
scroll to position [0, 0]
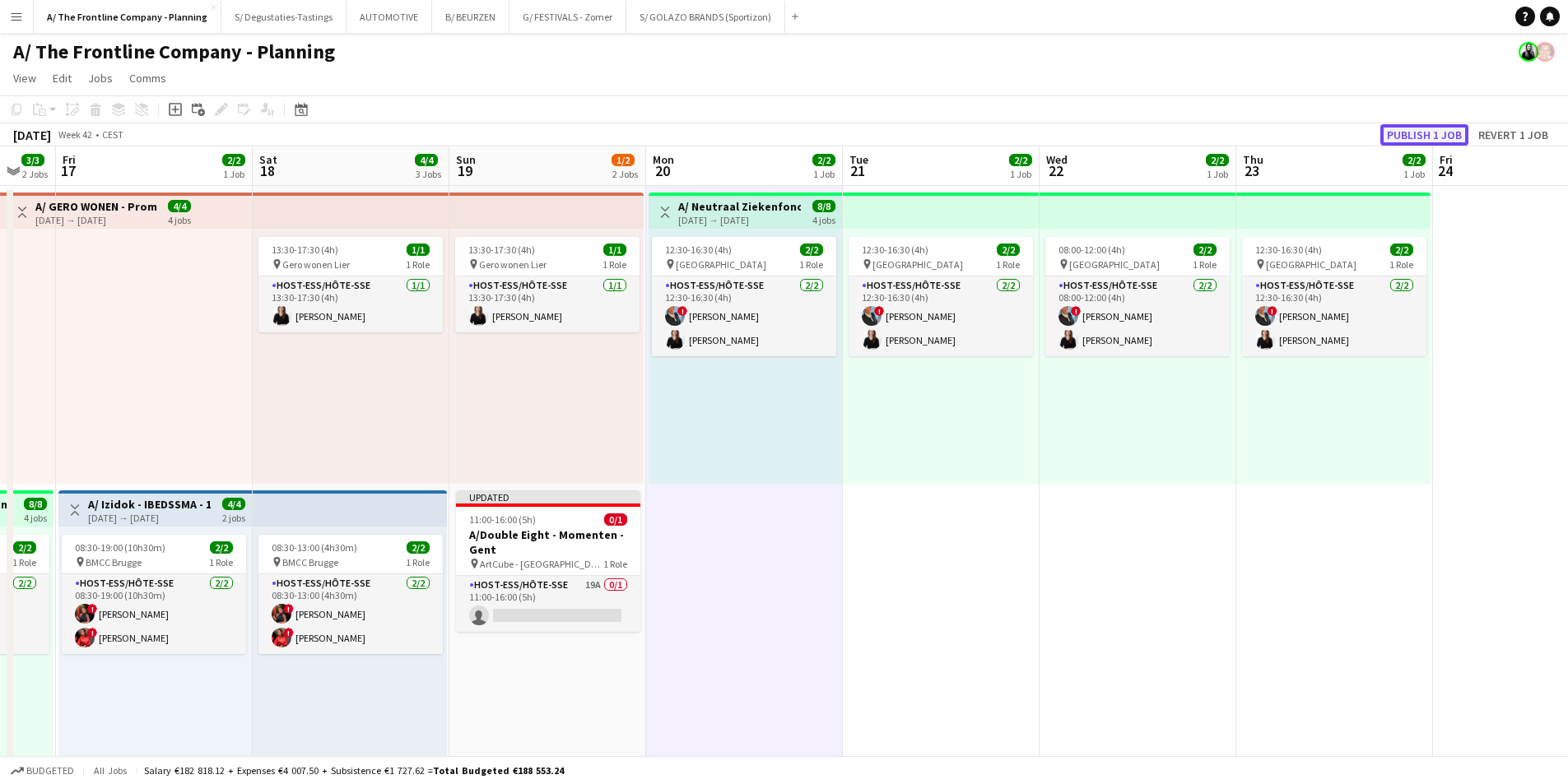
click at [1414, 135] on button "Publish 1 job" at bounding box center [1424, 134] width 88 height 21
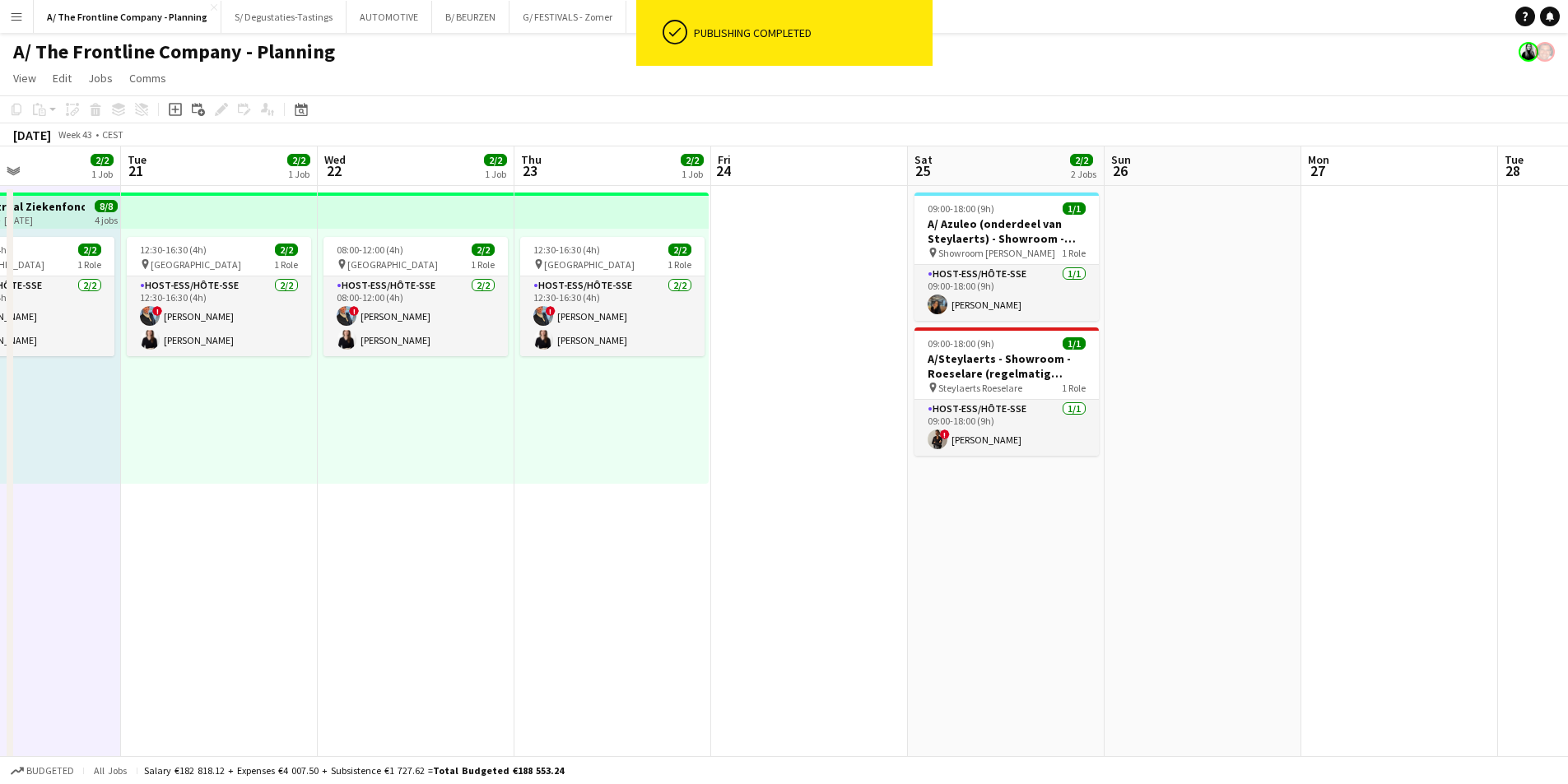
drag, startPoint x: 1432, startPoint y: 423, endPoint x: 513, endPoint y: 417, distance: 919.0
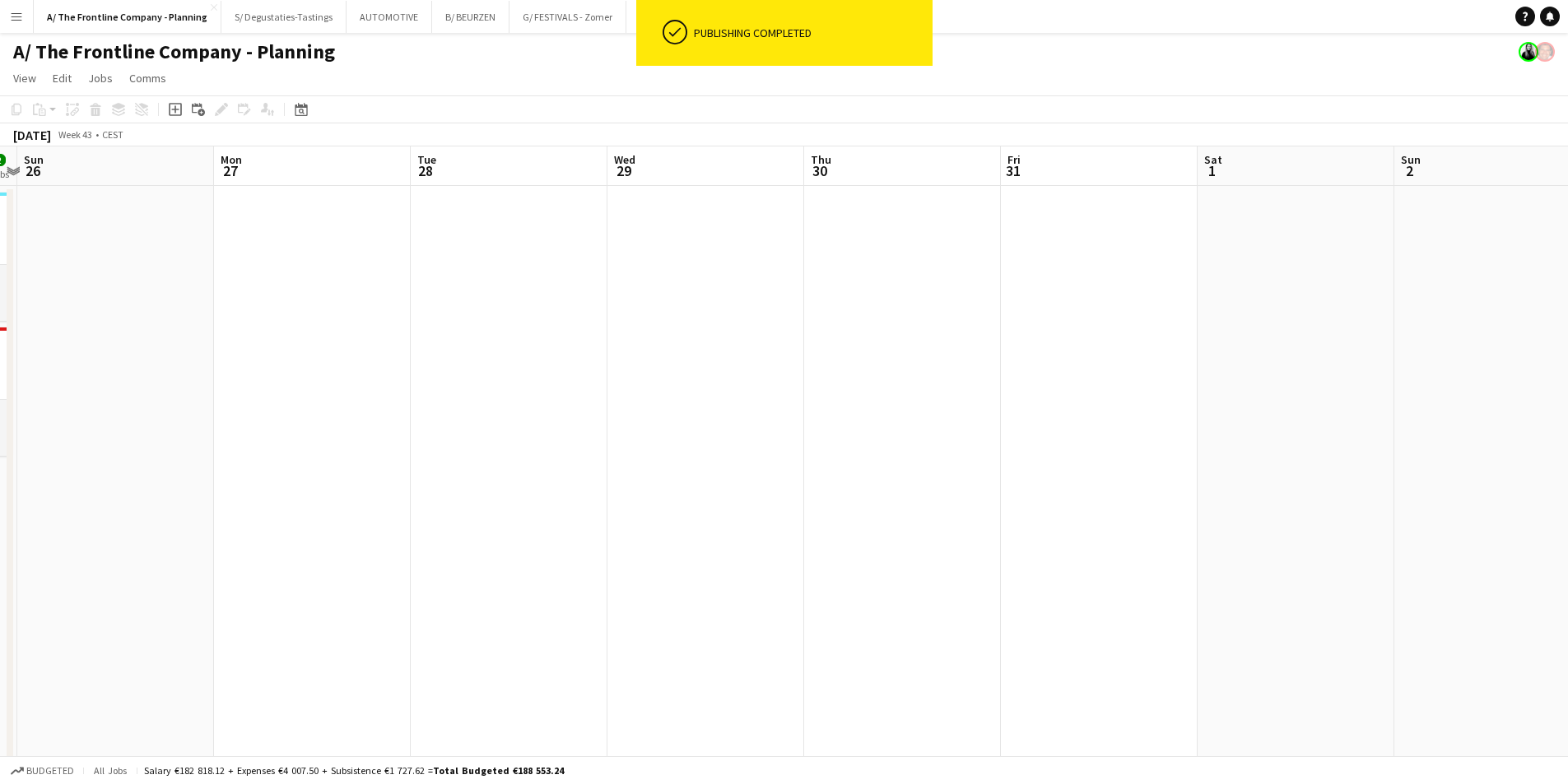
drag, startPoint x: 994, startPoint y: 356, endPoint x: 370, endPoint y: 386, distance: 624.7
drag, startPoint x: 1179, startPoint y: 372, endPoint x: 260, endPoint y: 391, distance: 919.2
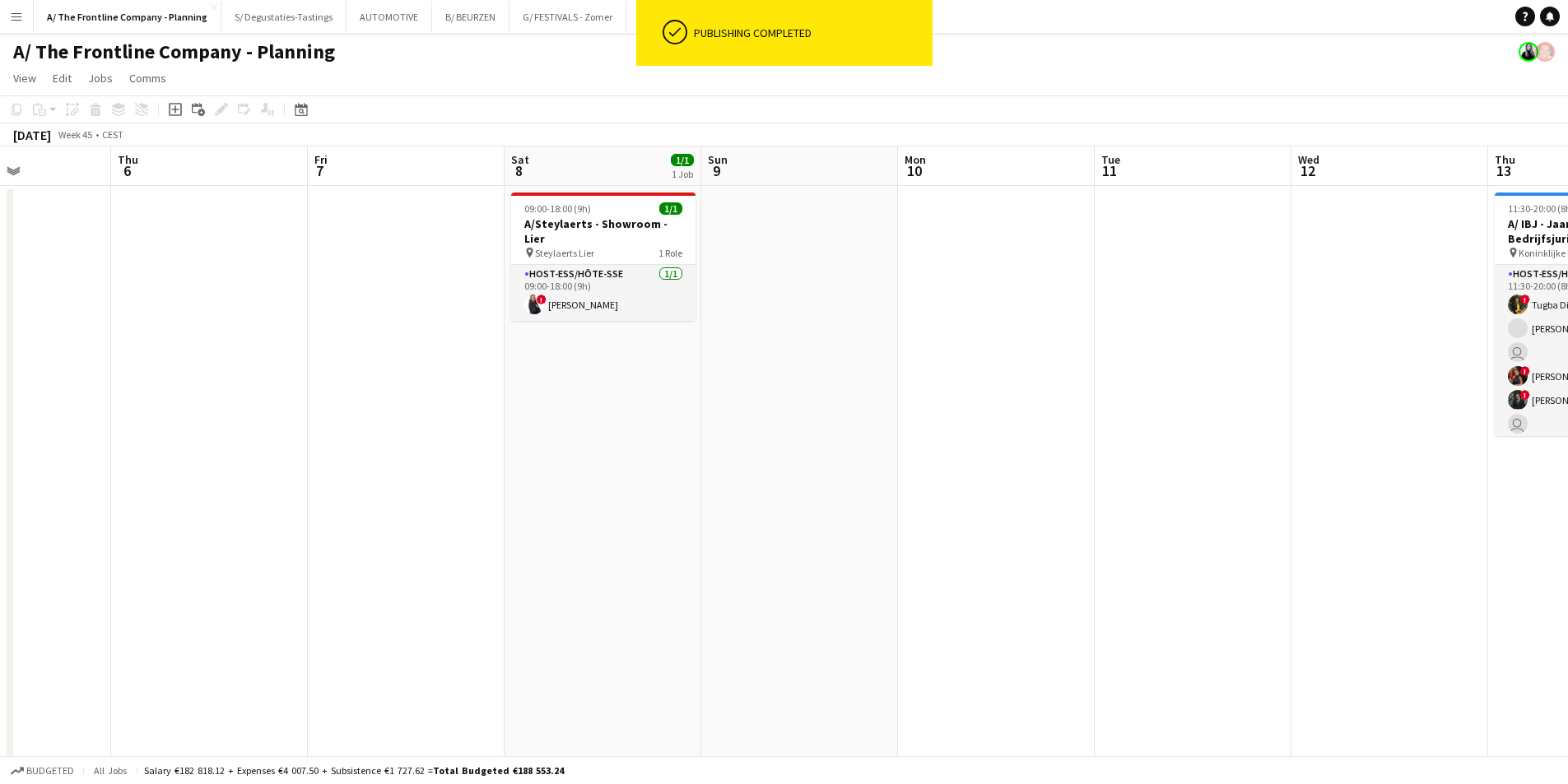
drag, startPoint x: 1270, startPoint y: 375, endPoint x: 819, endPoint y: 363, distance: 451.2
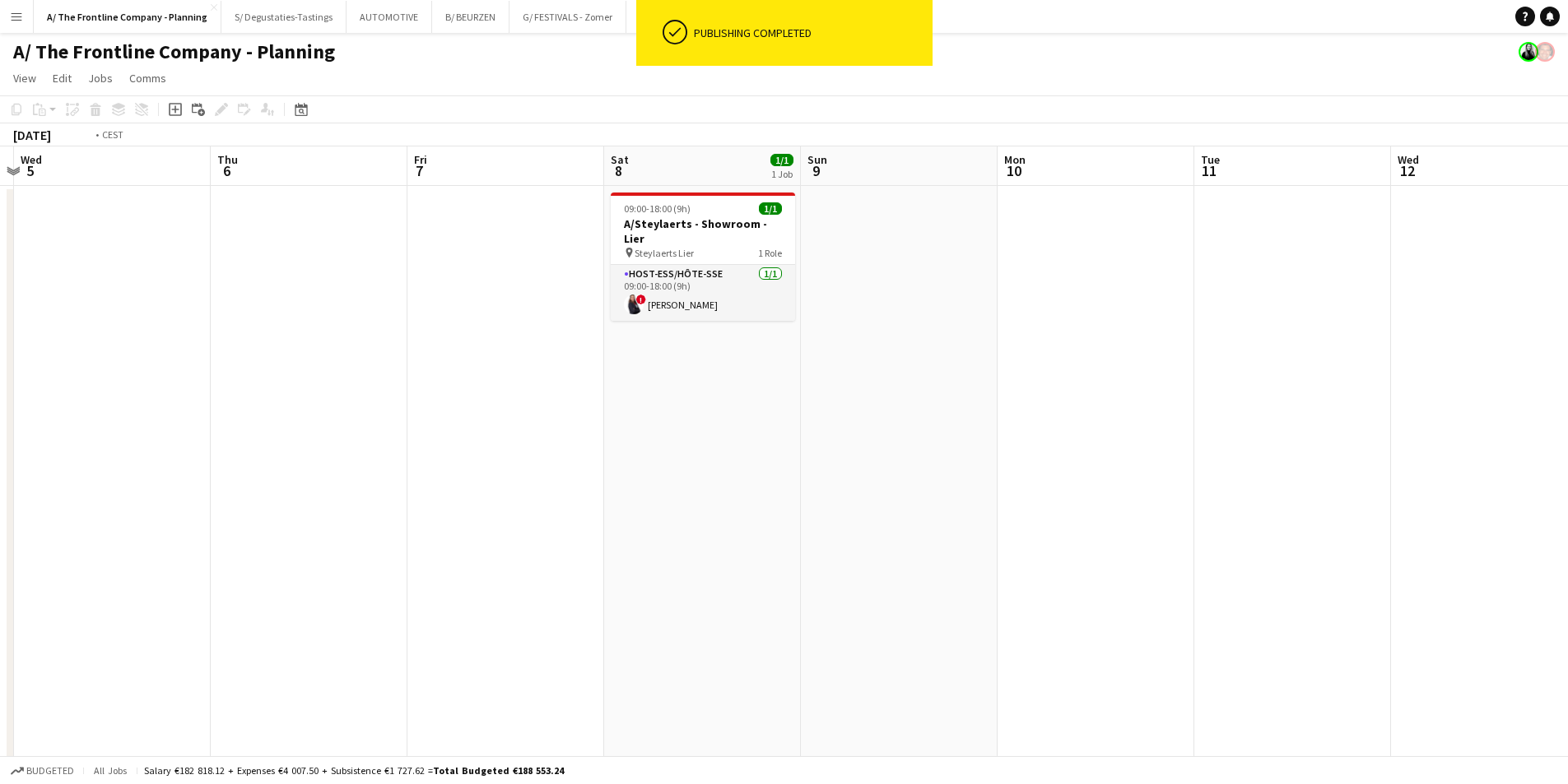
drag, startPoint x: 520, startPoint y: 381, endPoint x: 1579, endPoint y: 354, distance: 1059.3
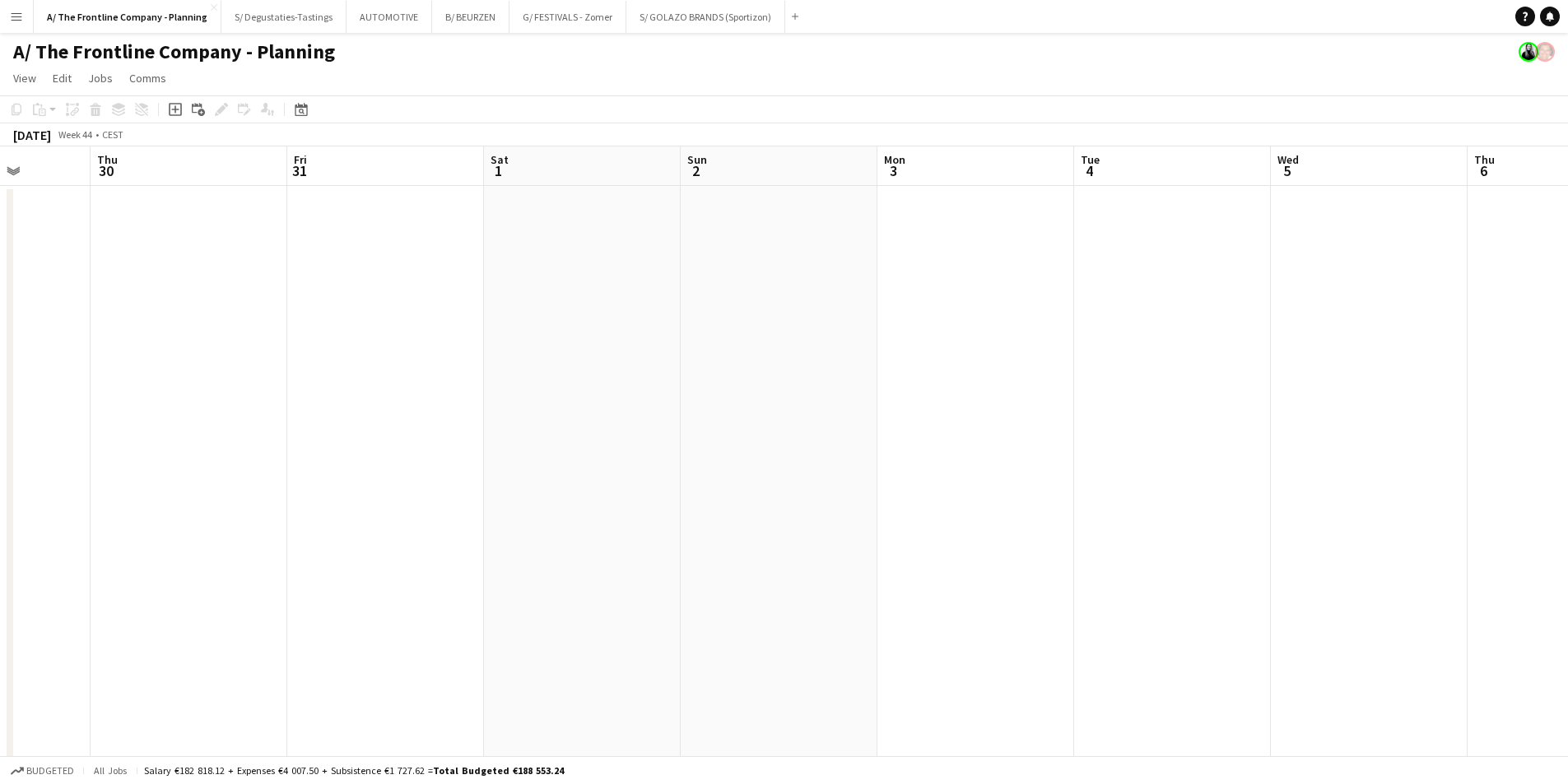
drag, startPoint x: 737, startPoint y: 274, endPoint x: 532, endPoint y: 264, distance: 205.2
drag, startPoint x: 135, startPoint y: 264, endPoint x: 1054, endPoint y: 226, distance: 919.8
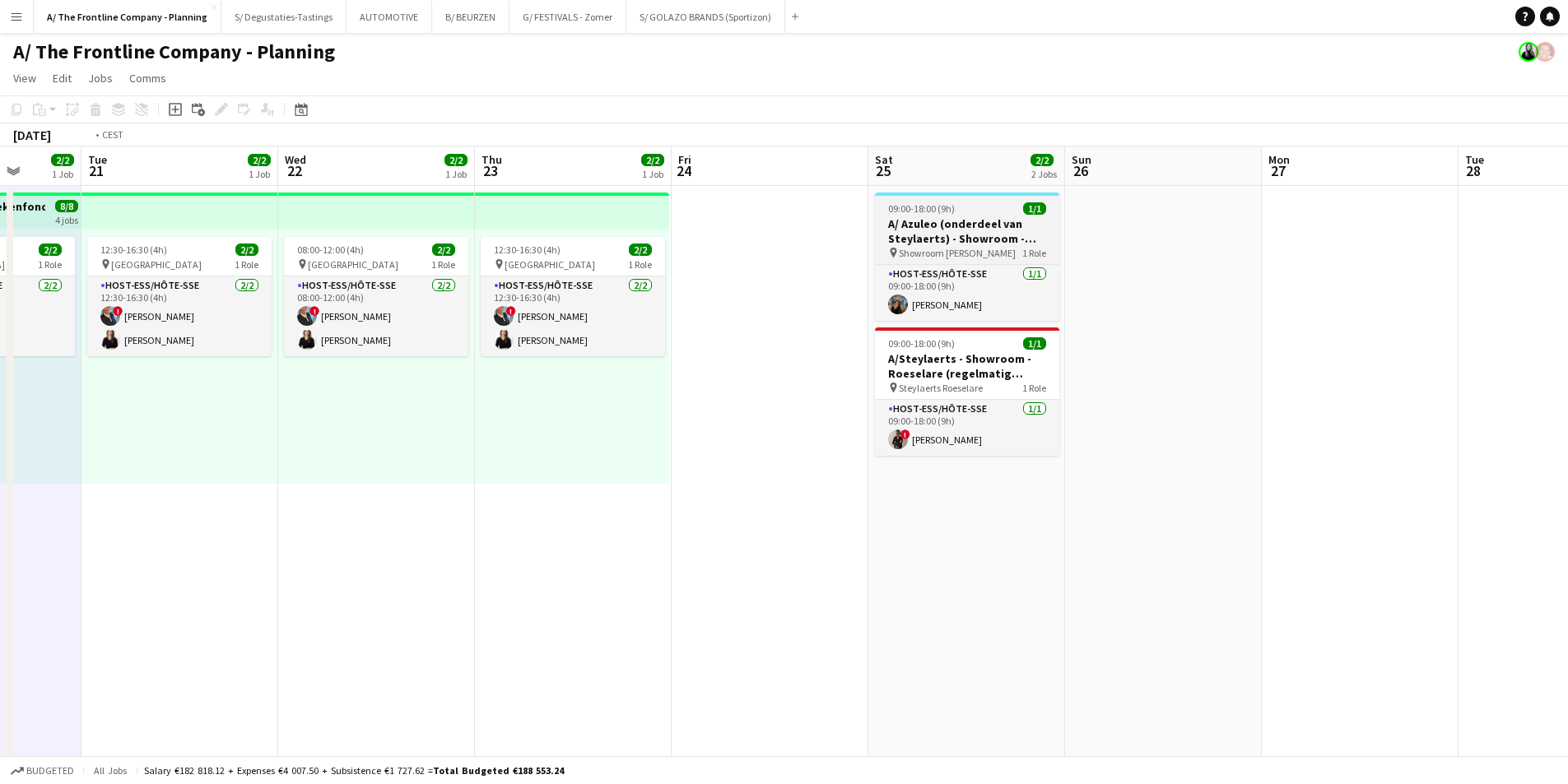
drag, startPoint x: 337, startPoint y: 335, endPoint x: 1193, endPoint y: 259, distance: 859.4
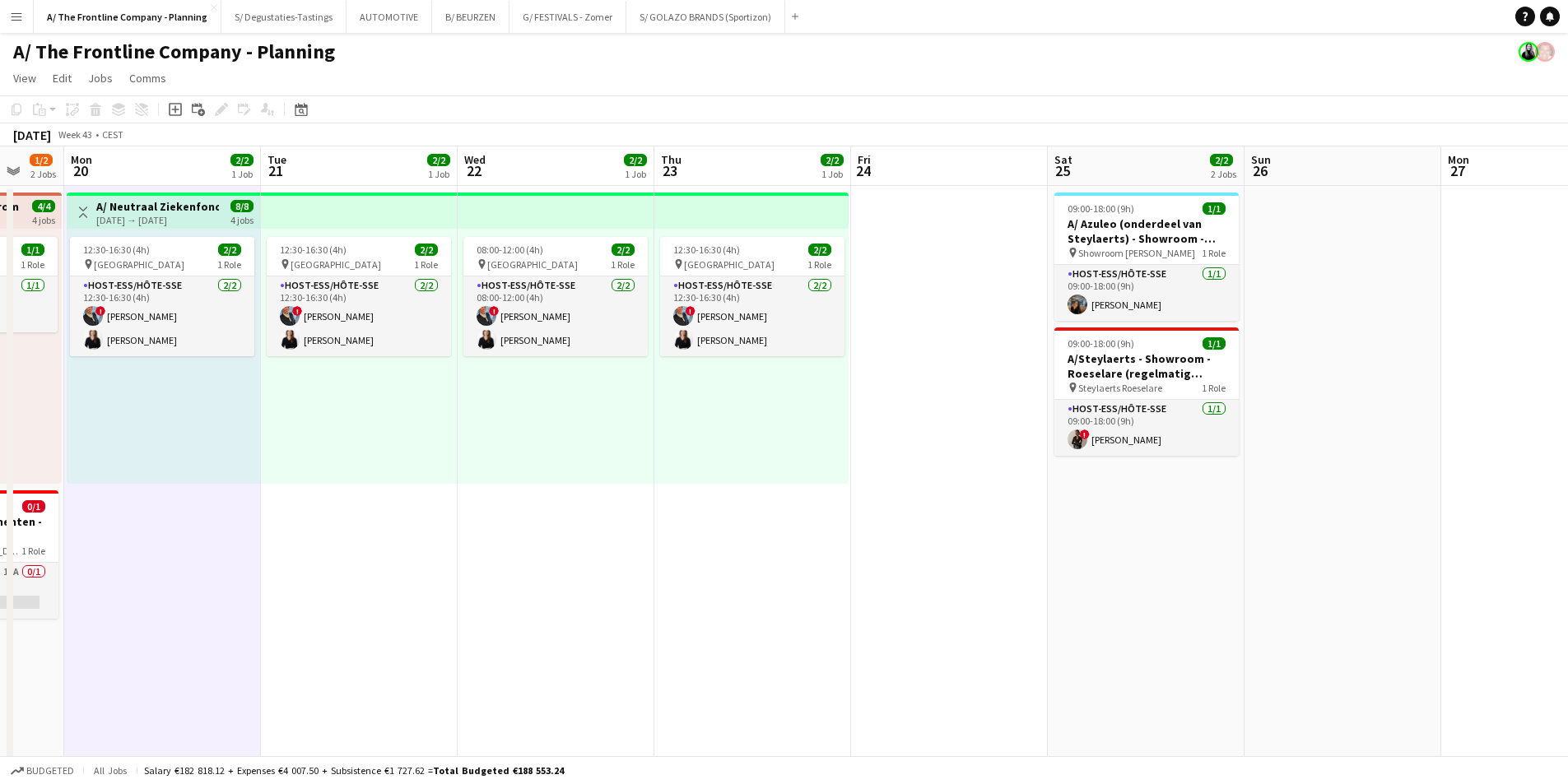
drag, startPoint x: 212, startPoint y: 284, endPoint x: 1187, endPoint y: 190, distance: 979.5
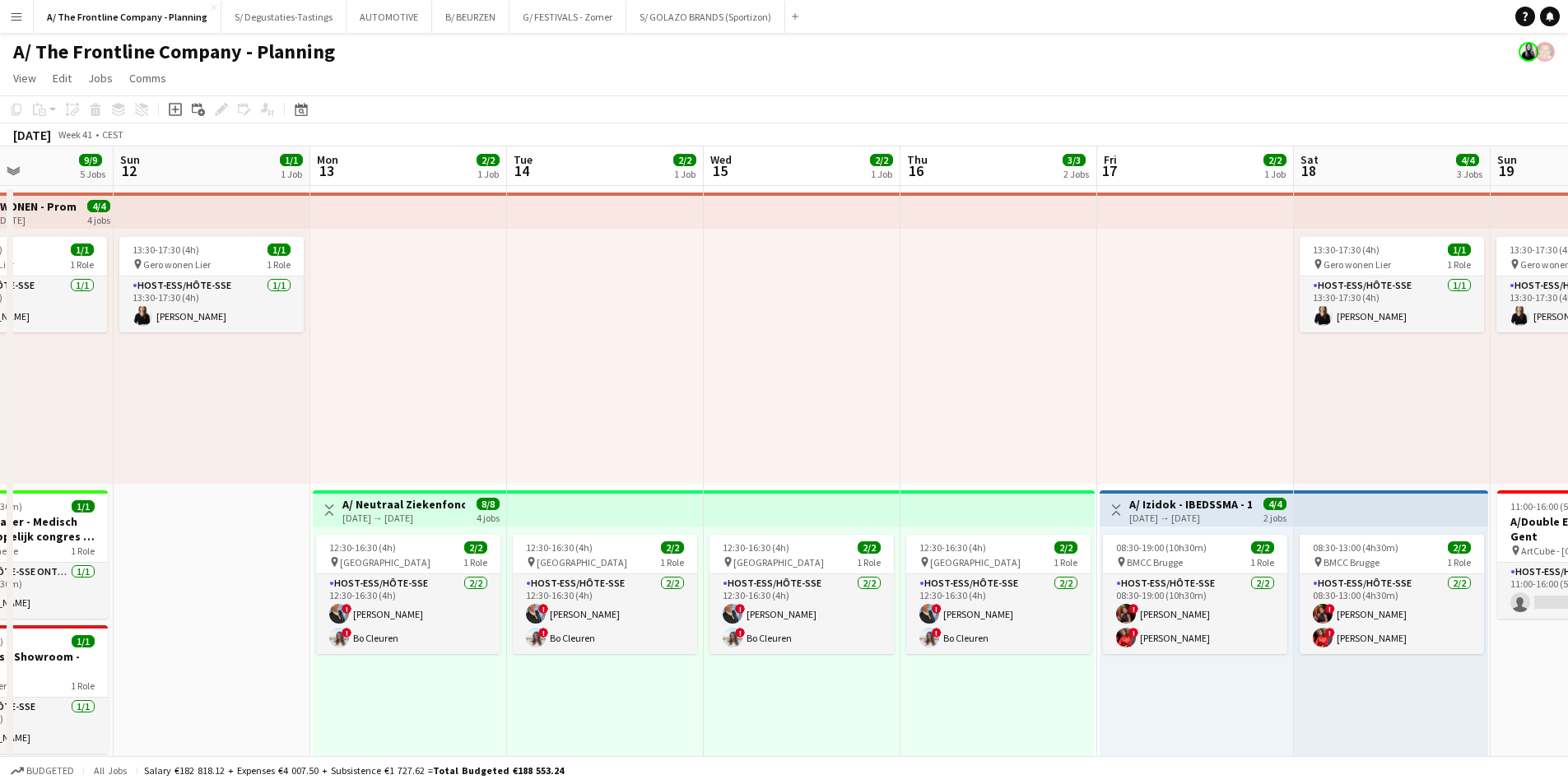
drag, startPoint x: 1046, startPoint y: 224, endPoint x: 1099, endPoint y: 222, distance: 53.0
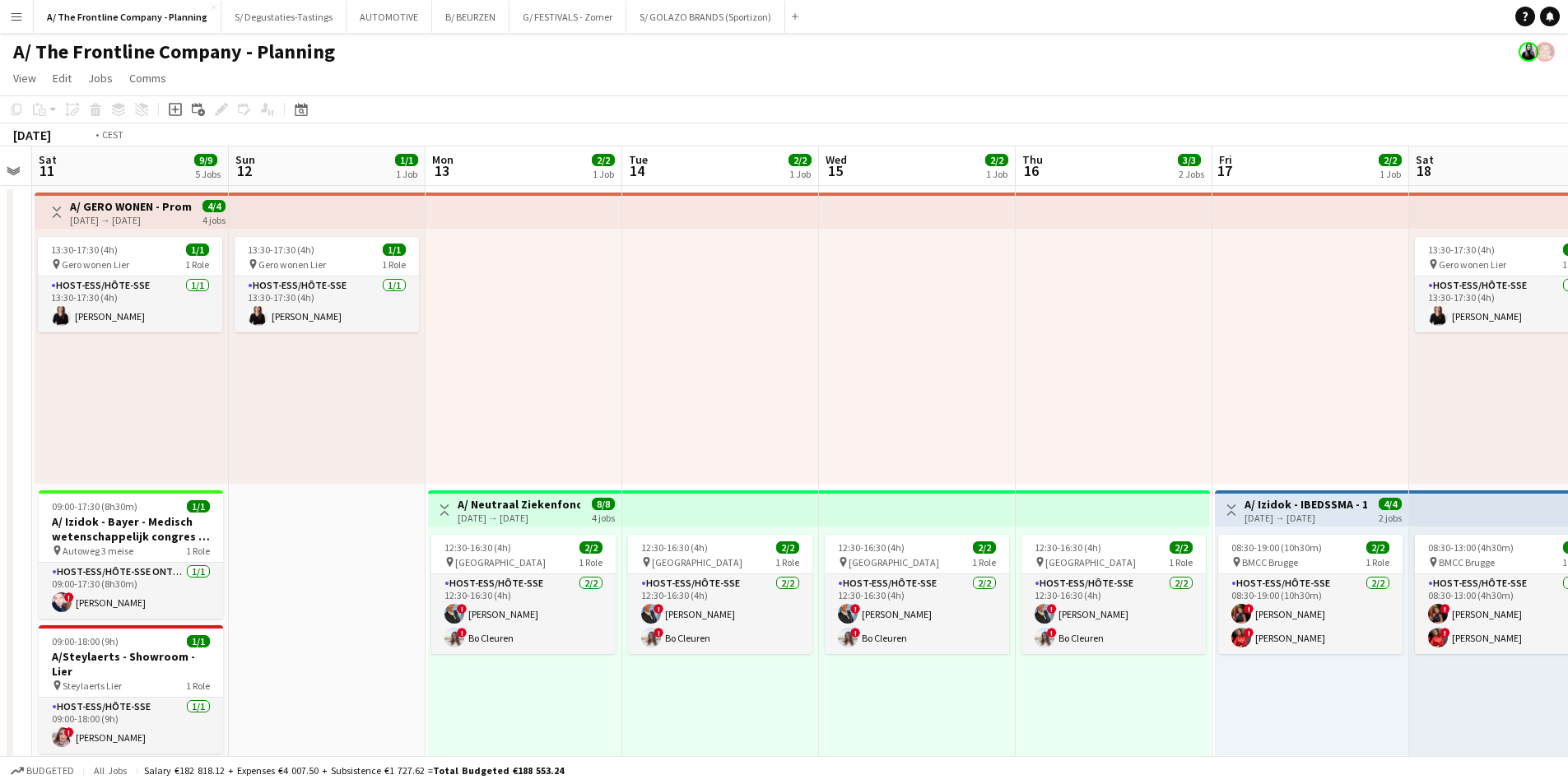
scroll to position [0, 540]
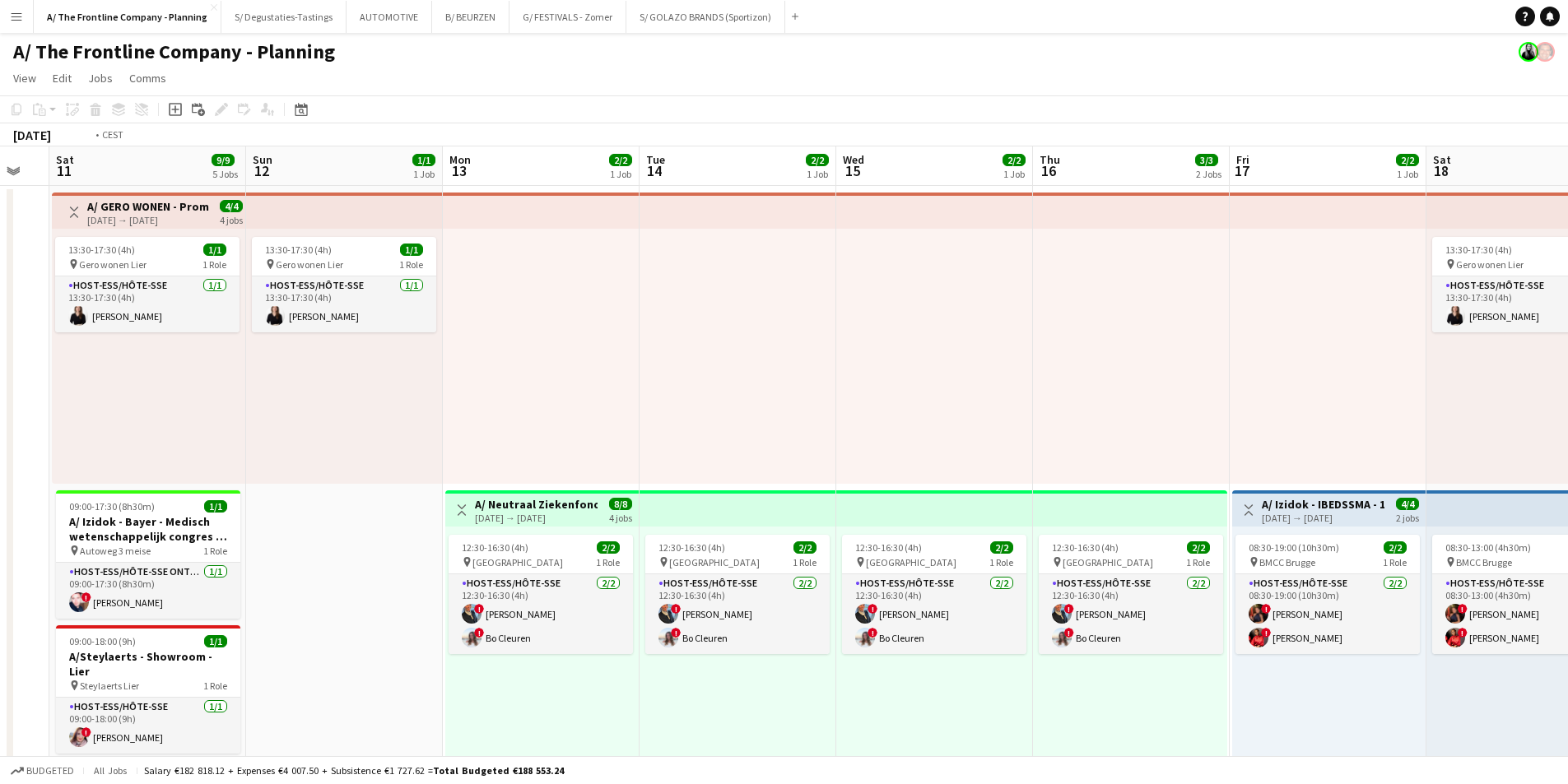
drag, startPoint x: 1025, startPoint y: 233, endPoint x: 414, endPoint y: 267, distance: 611.9
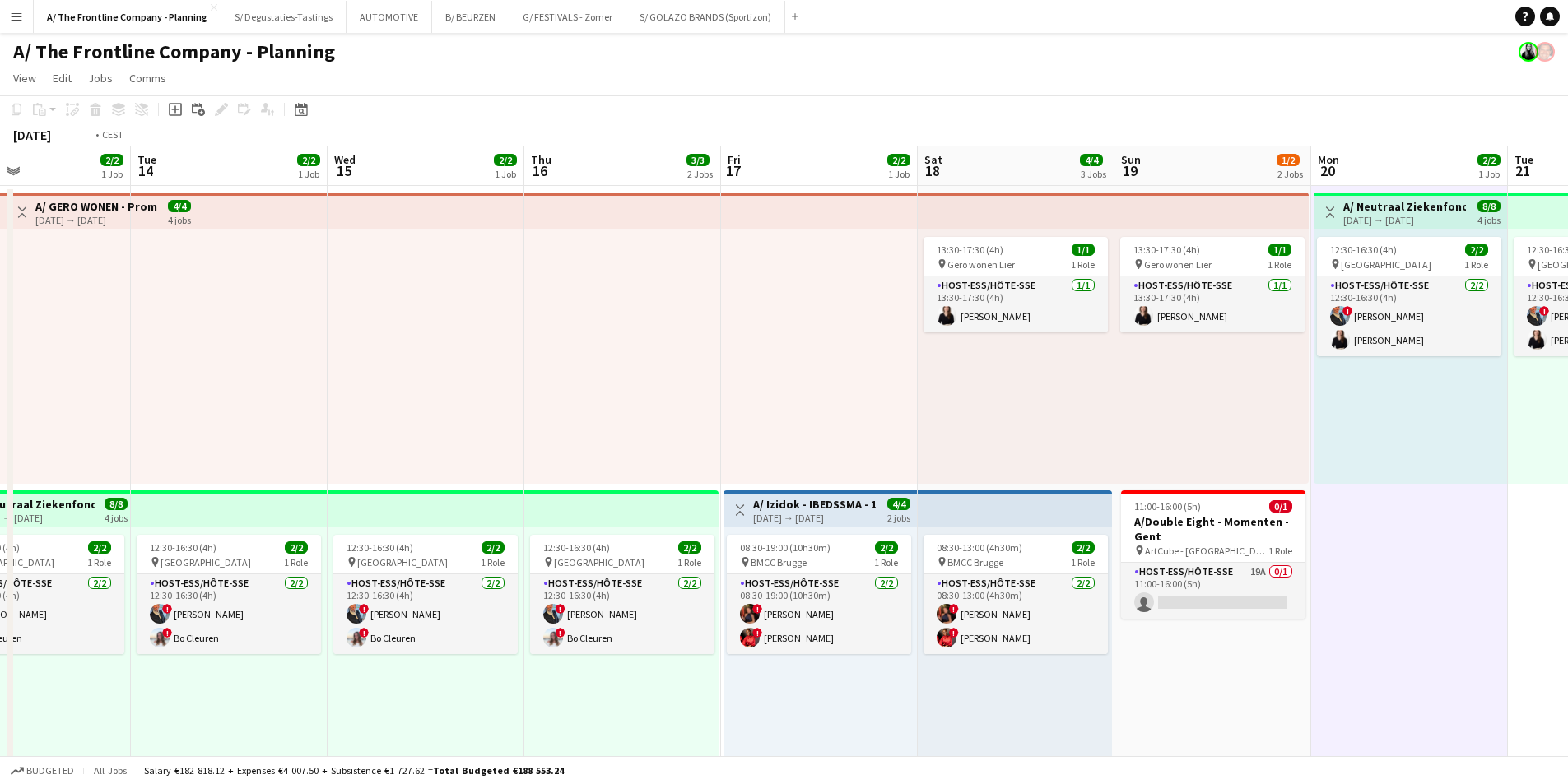
drag, startPoint x: 414, startPoint y: 267, endPoint x: 916, endPoint y: 282, distance: 502.2
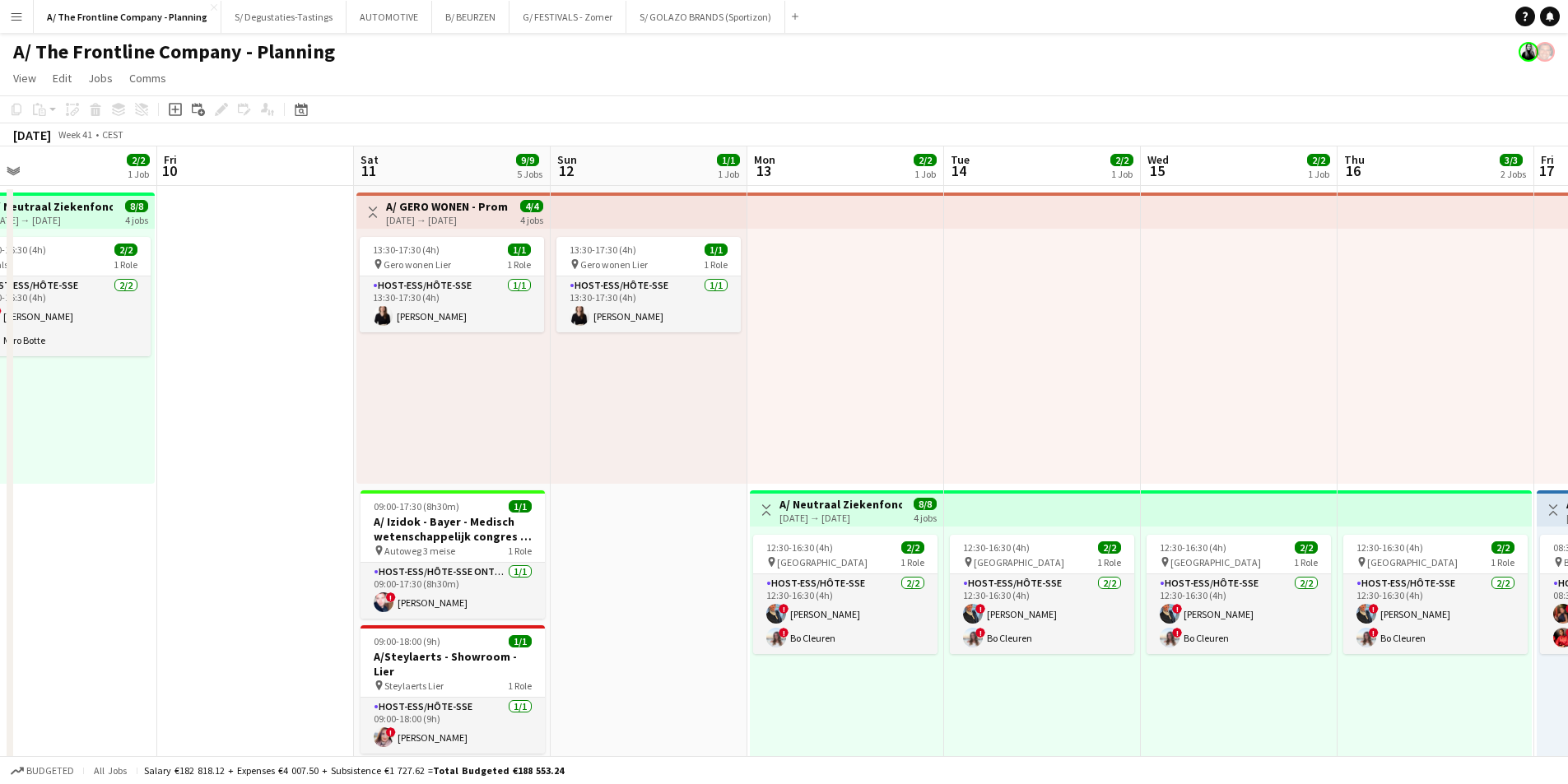
drag, startPoint x: 66, startPoint y: 280, endPoint x: 947, endPoint y: 282, distance: 881.0
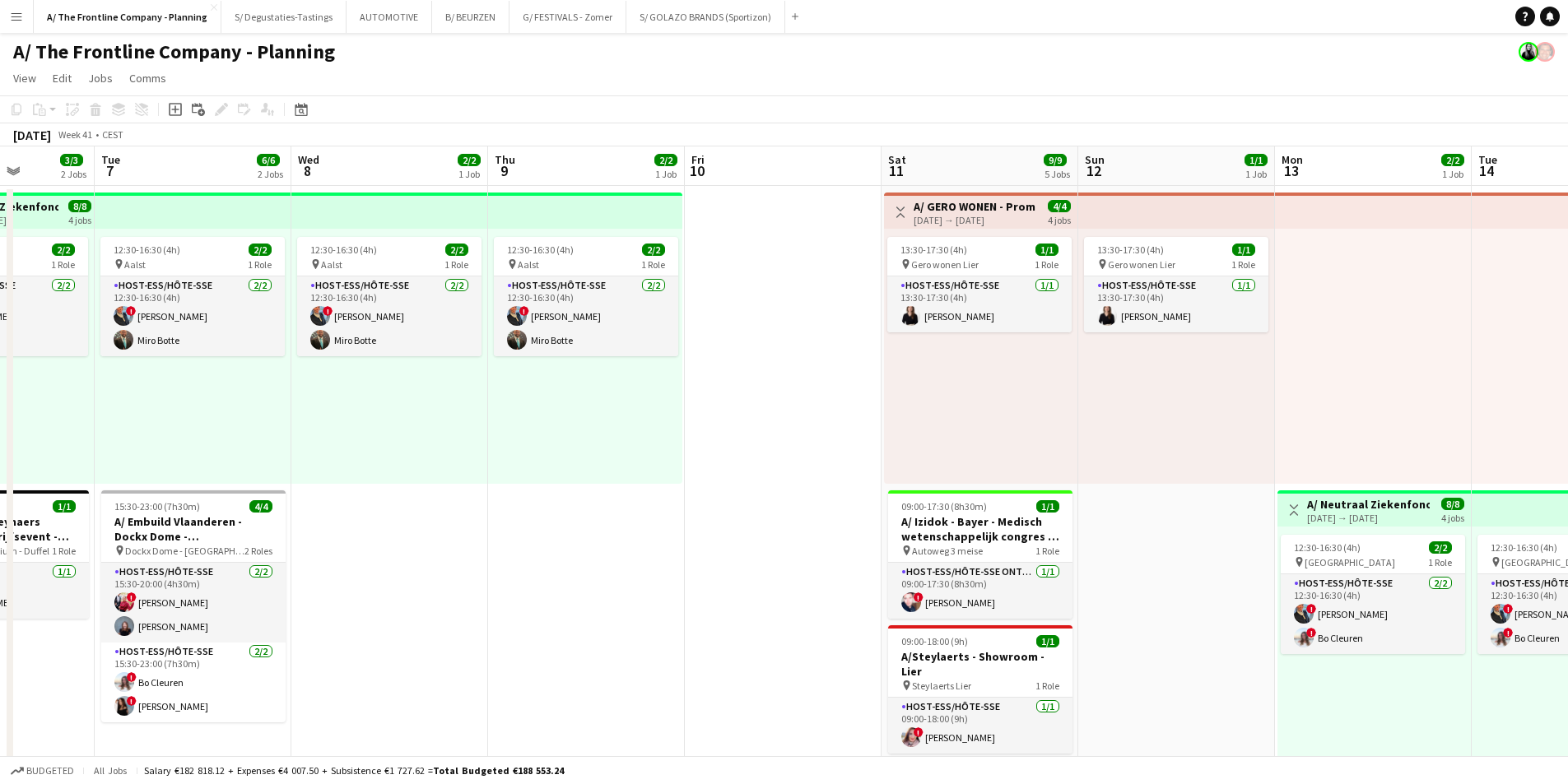
click at [314, 102] on div "Date picker SEP 2025 SEP 2025 Monday M Tuesday T Wednesday W Thursday T Friday …" at bounding box center [296, 109] width 37 height 20
click at [299, 104] on icon at bounding box center [301, 109] width 12 height 13
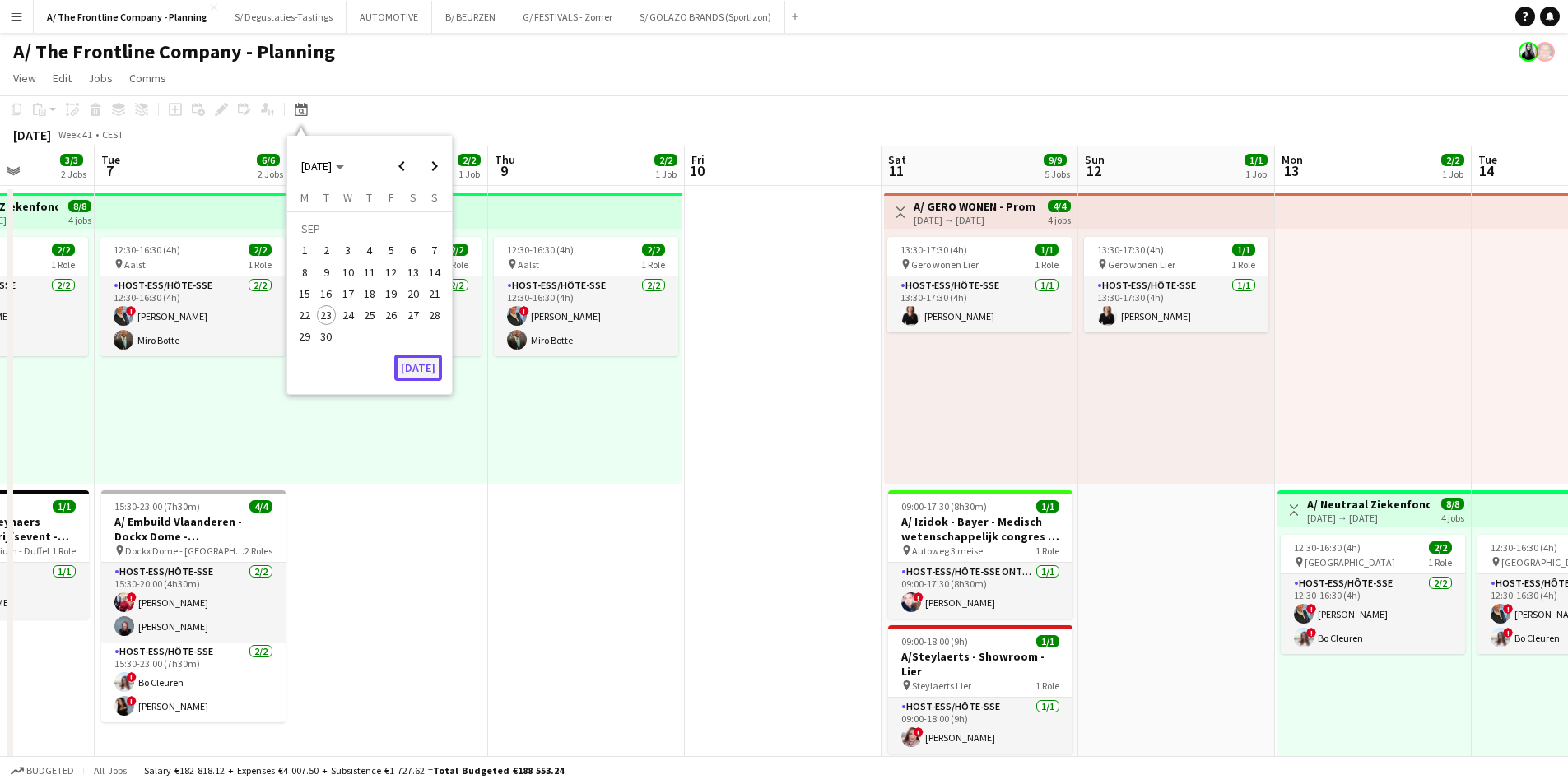
click at [409, 359] on button "[DATE]" at bounding box center [417, 368] width 48 height 26
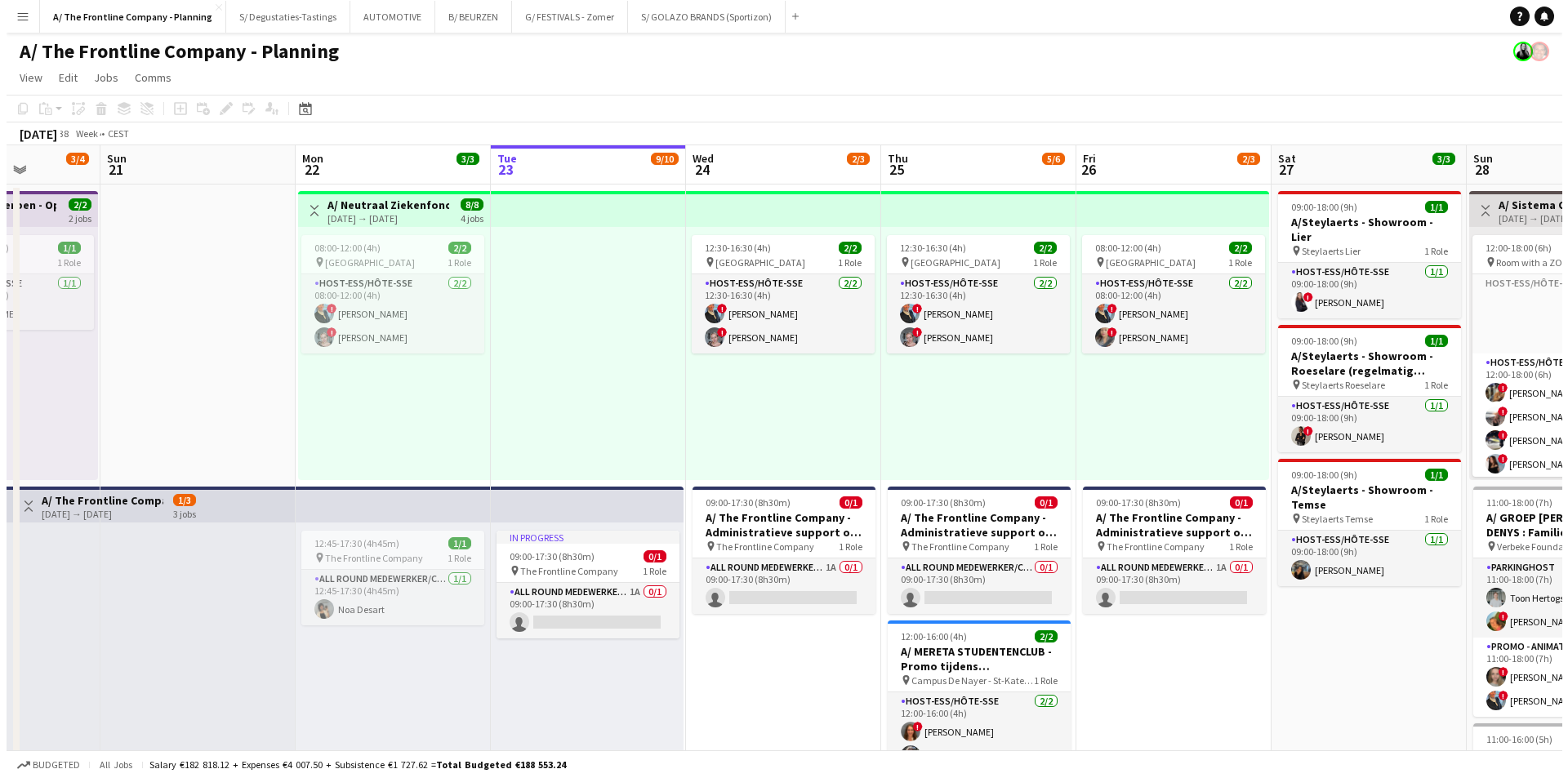
scroll to position [0, 562]
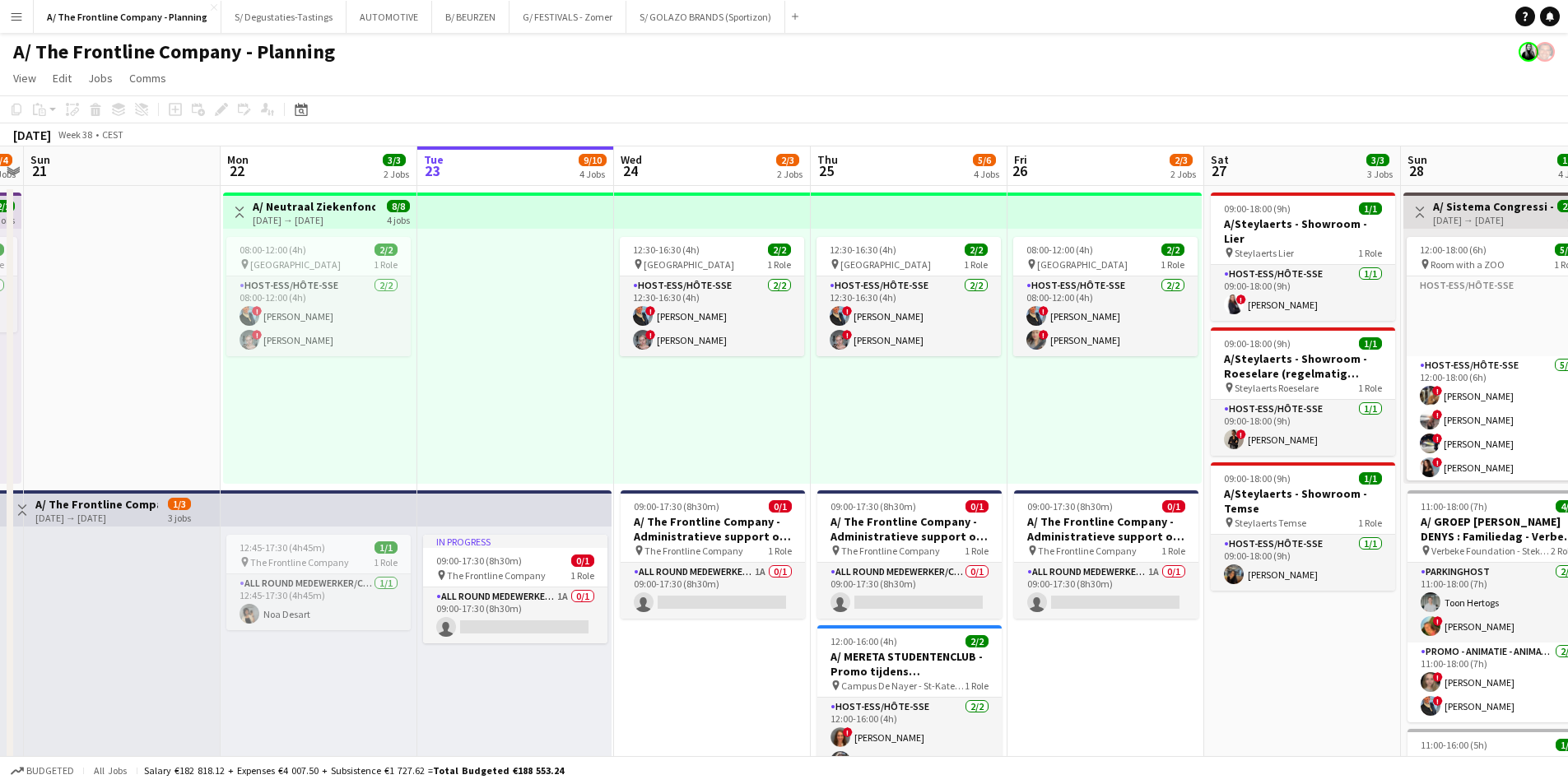
click at [11, 13] on app-icon "Menu" at bounding box center [17, 17] width 13 height 13
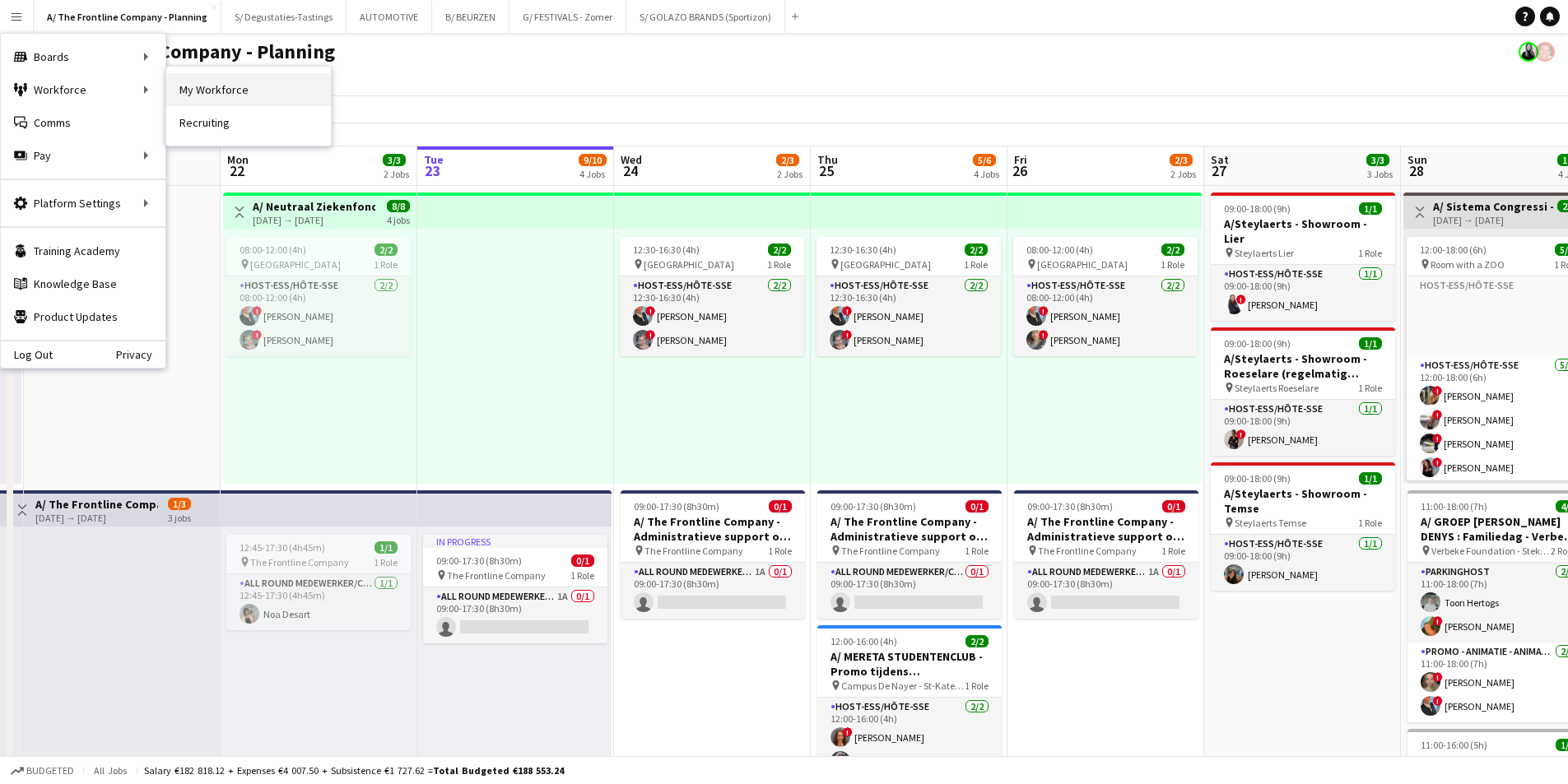
click at [201, 89] on link "My Workforce" at bounding box center [248, 89] width 164 height 33
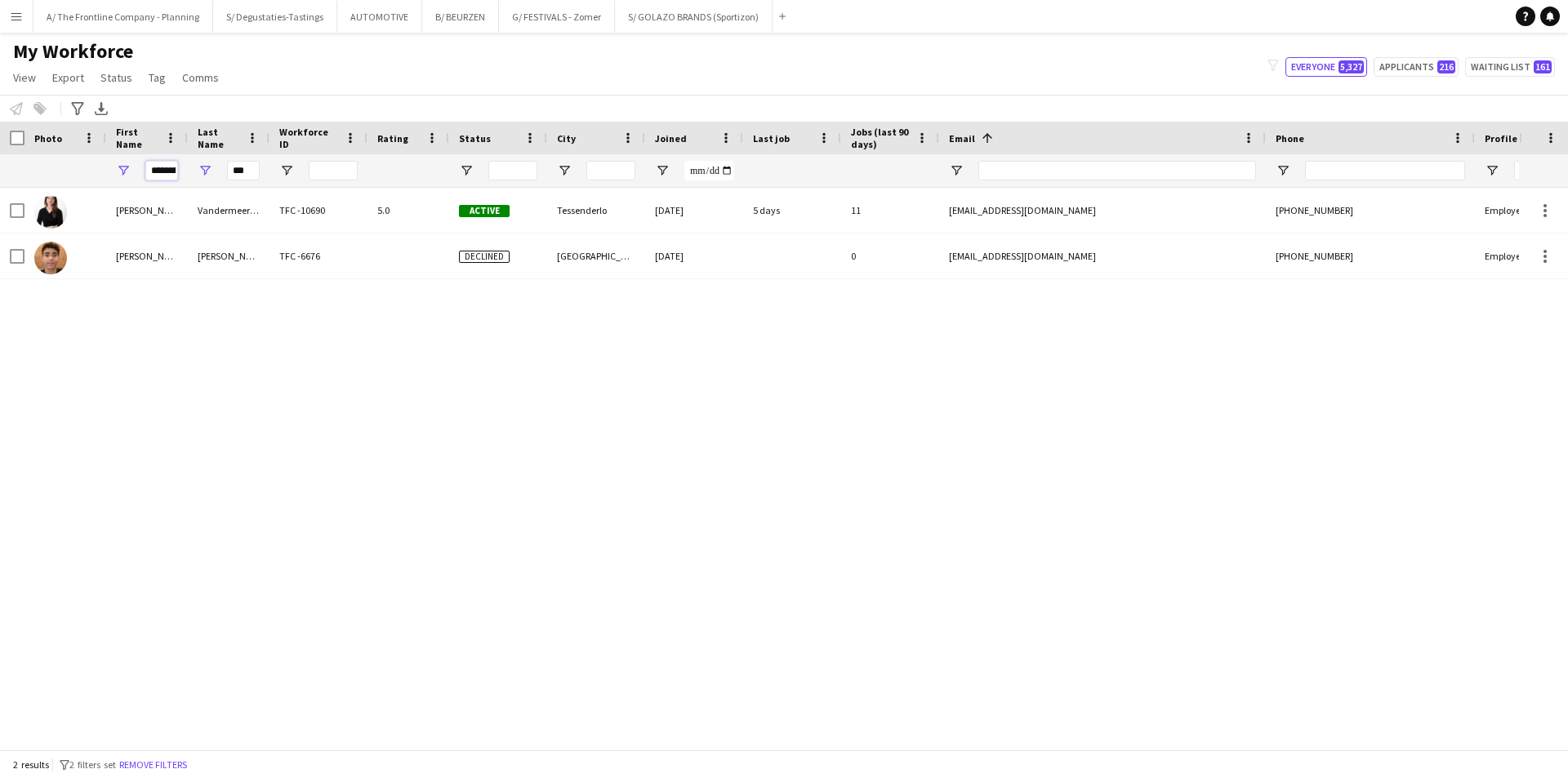
click at [145, 168] on input "********" at bounding box center [161, 170] width 32 height 19
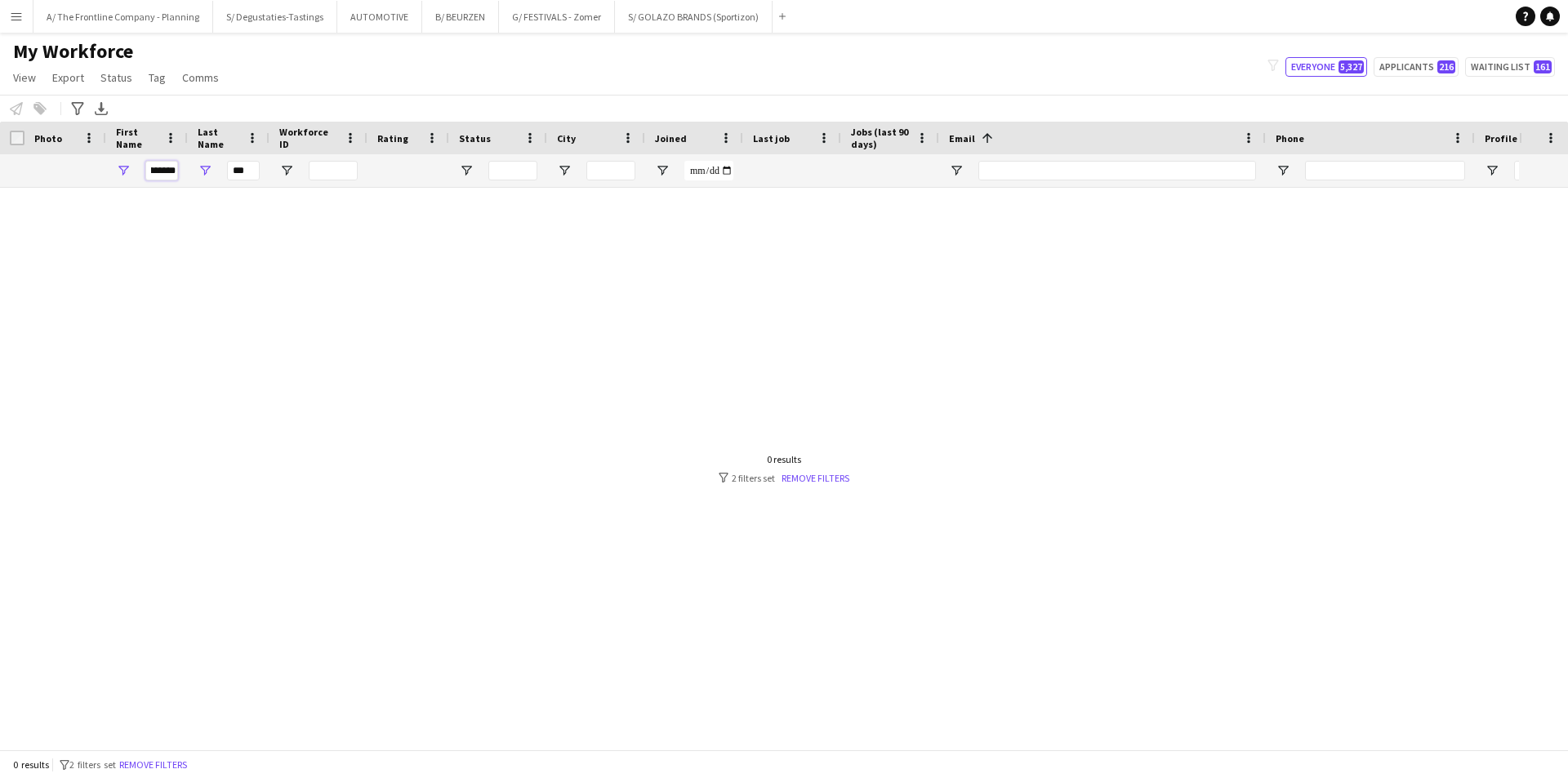
type input "*********"
type input "*"
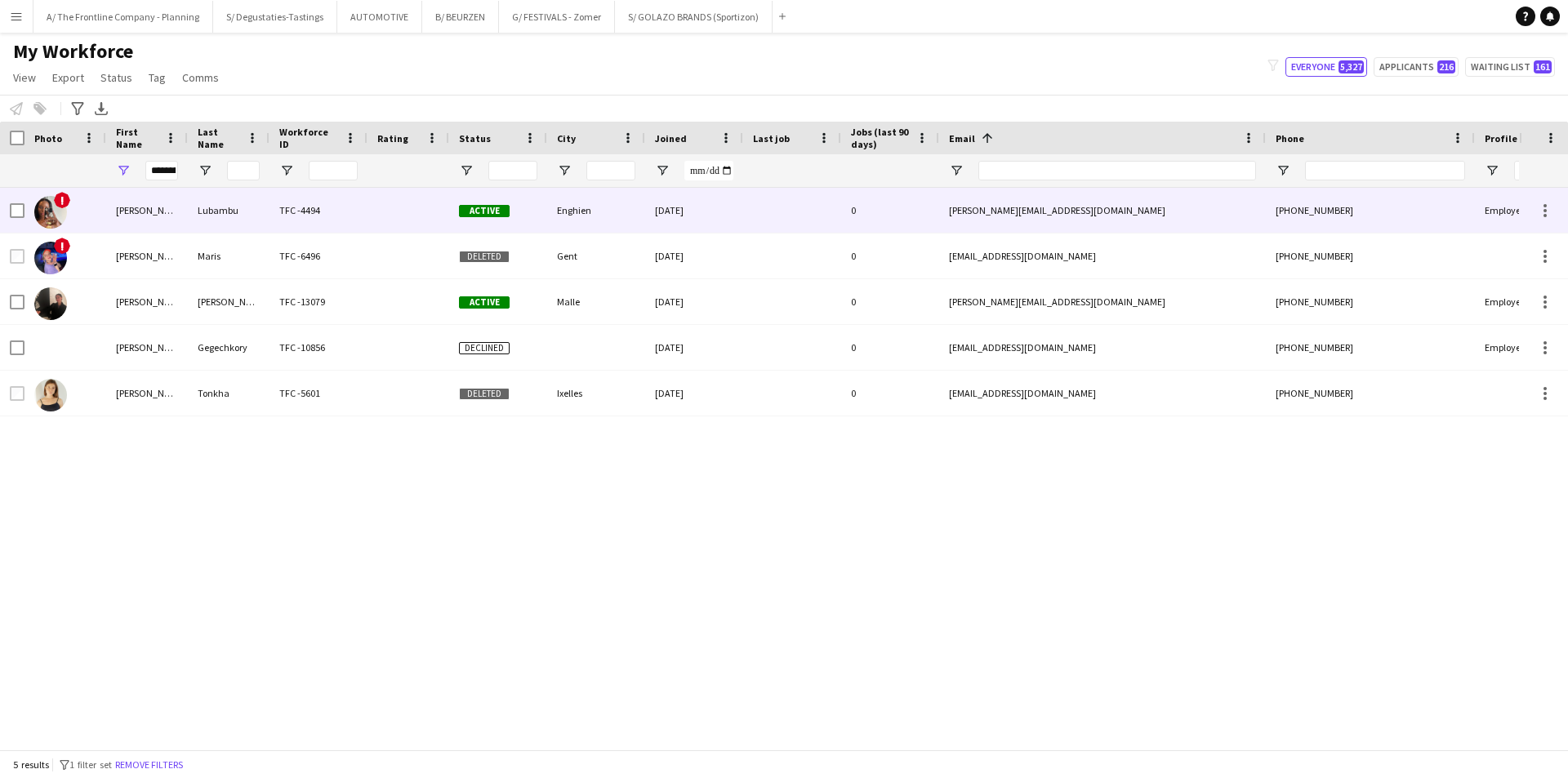
click at [179, 213] on div "Yanisse Anastasia" at bounding box center [147, 210] width 82 height 44
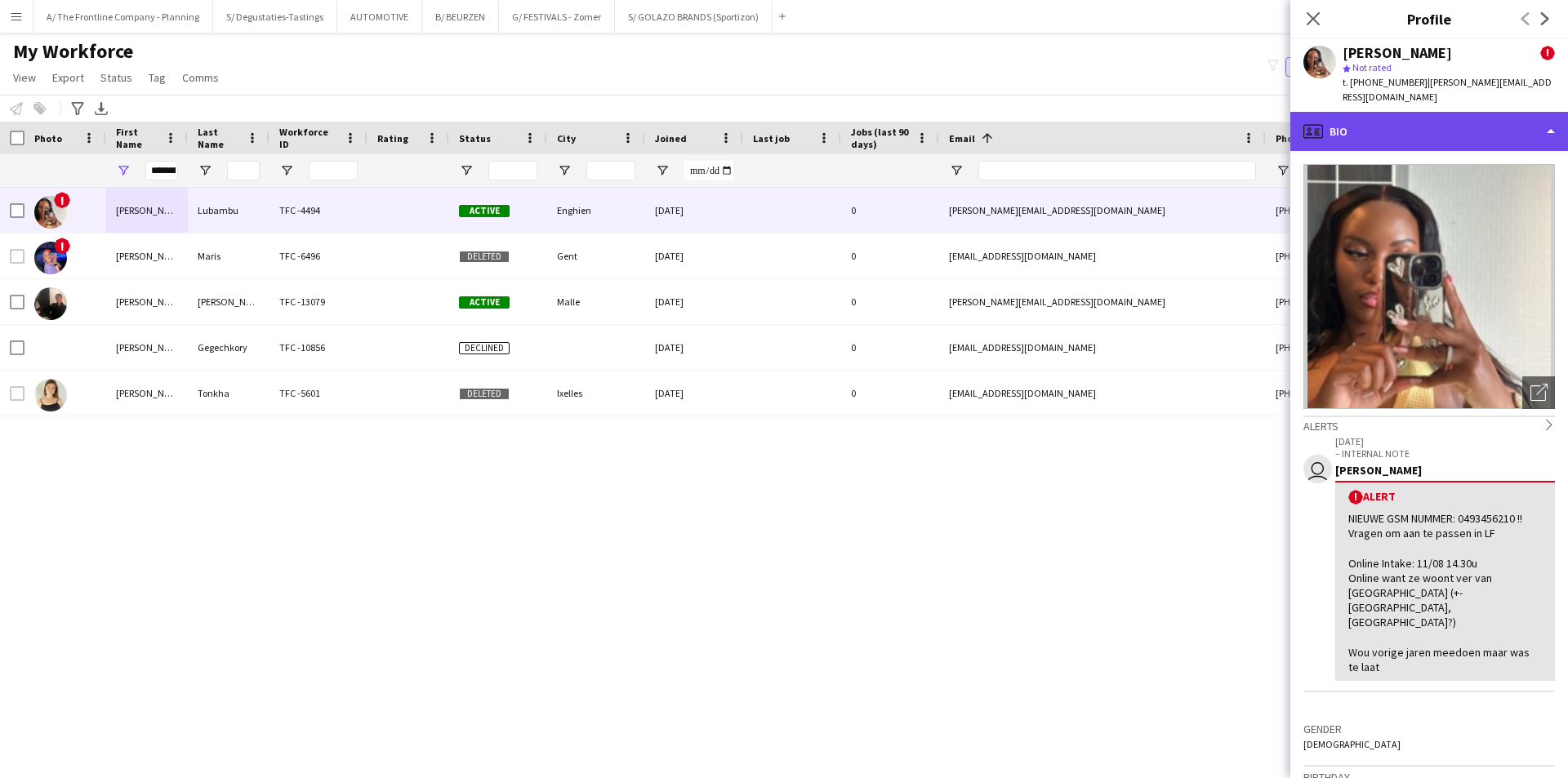
click at [1452, 127] on div "profile Bio" at bounding box center [1429, 132] width 278 height 39
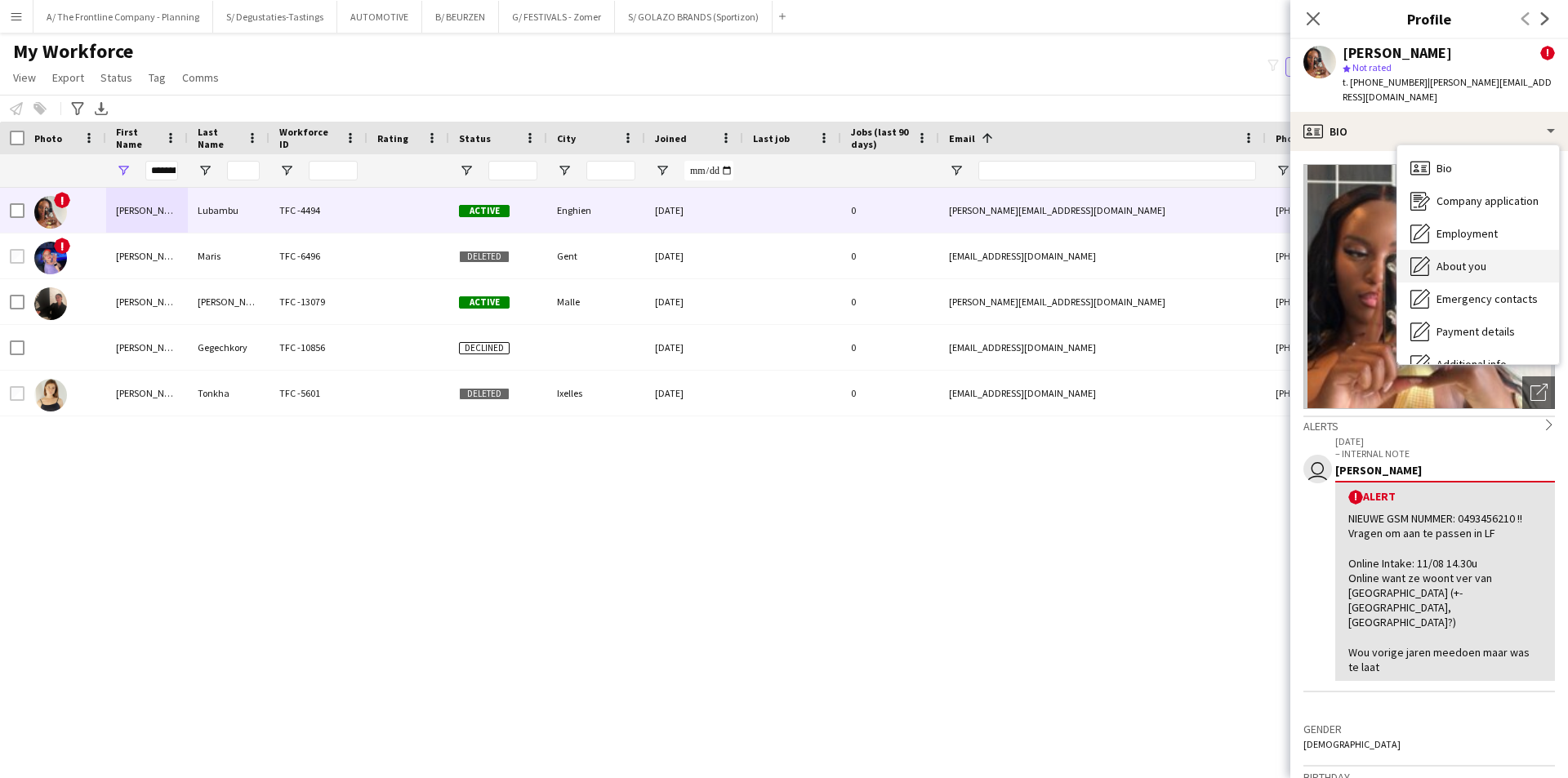
click at [1456, 250] on div "About you About you" at bounding box center [1478, 266] width 162 height 32
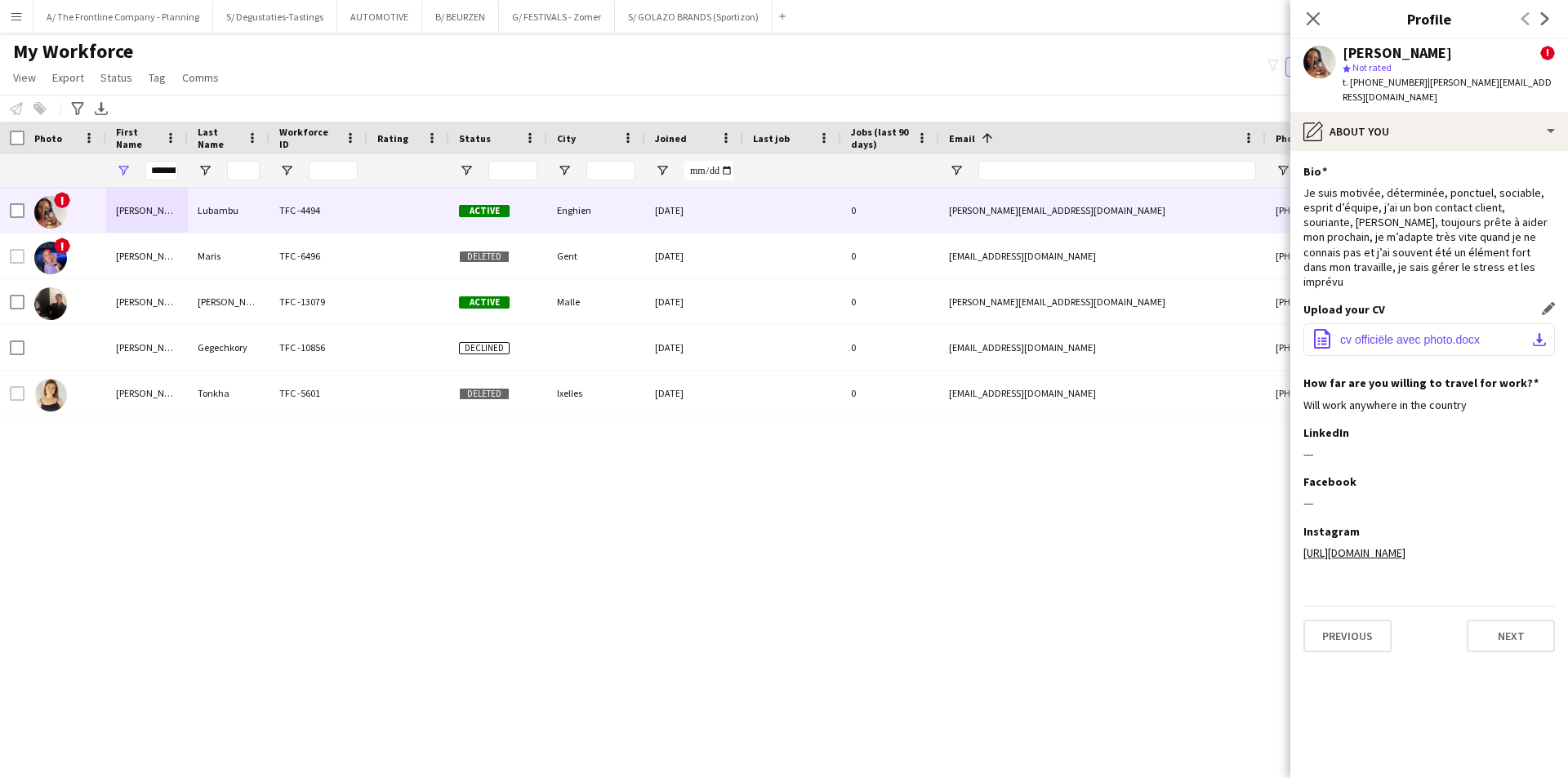
click at [1396, 333] on span "cv officiële avec photo.docx" at bounding box center [1410, 340] width 140 height 13
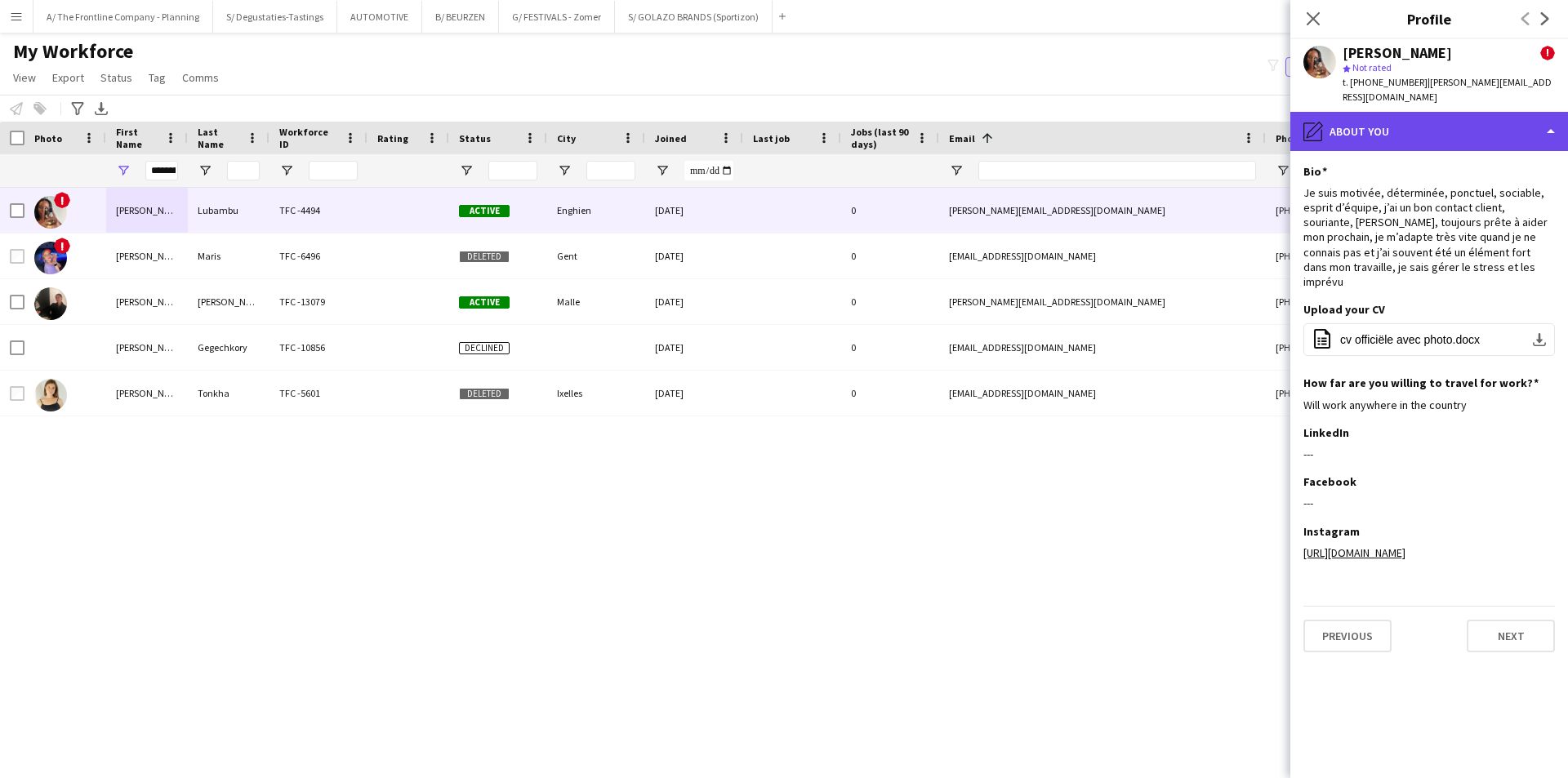
drag, startPoint x: 1408, startPoint y: 134, endPoint x: 1413, endPoint y: 125, distance: 10.3
click at [1408, 134] on div "pencil4 About you" at bounding box center [1429, 132] width 278 height 39
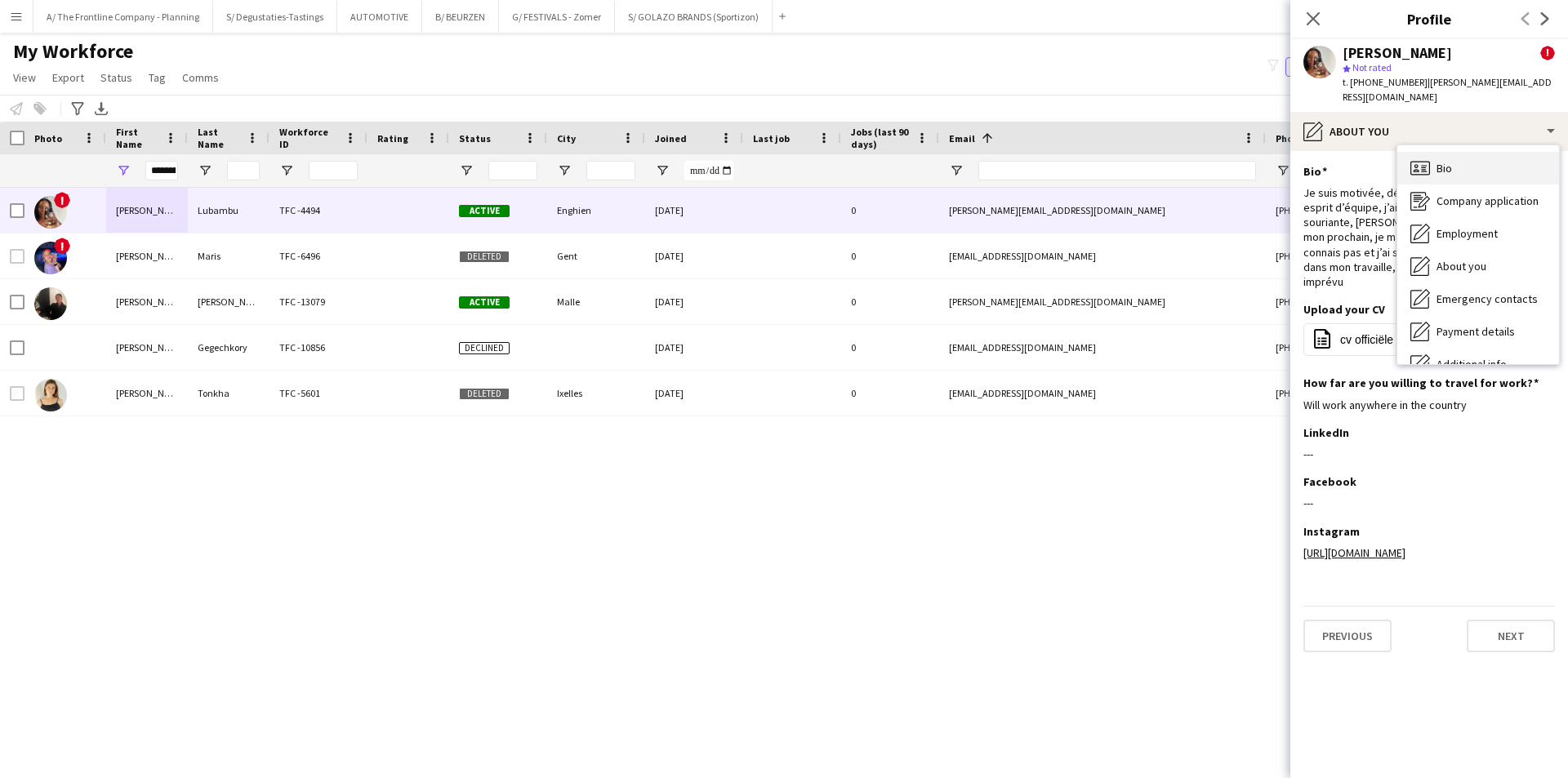
click at [1434, 152] on div "Bio Bio" at bounding box center [1478, 168] width 162 height 32
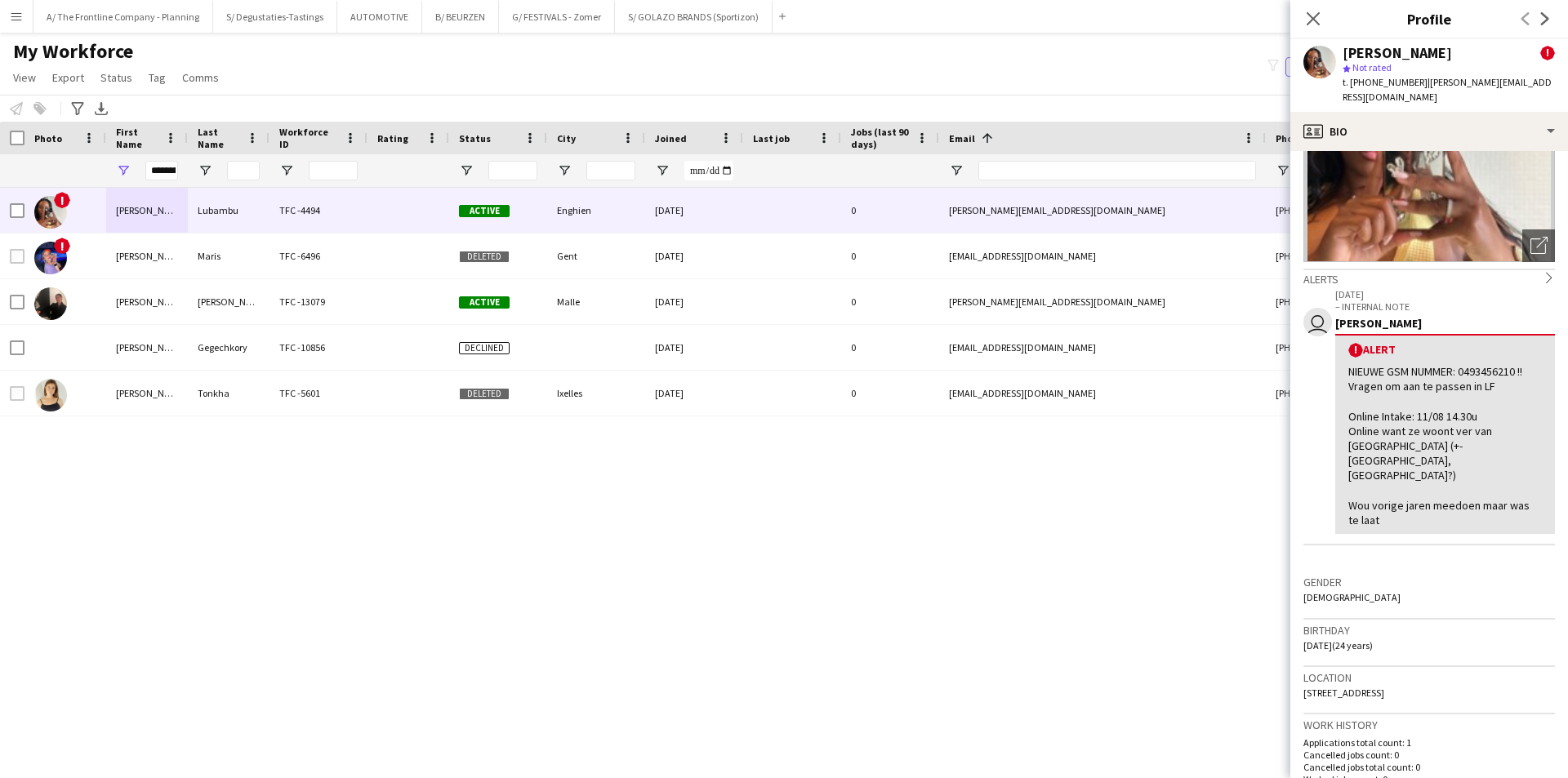
scroll to position [163, 0]
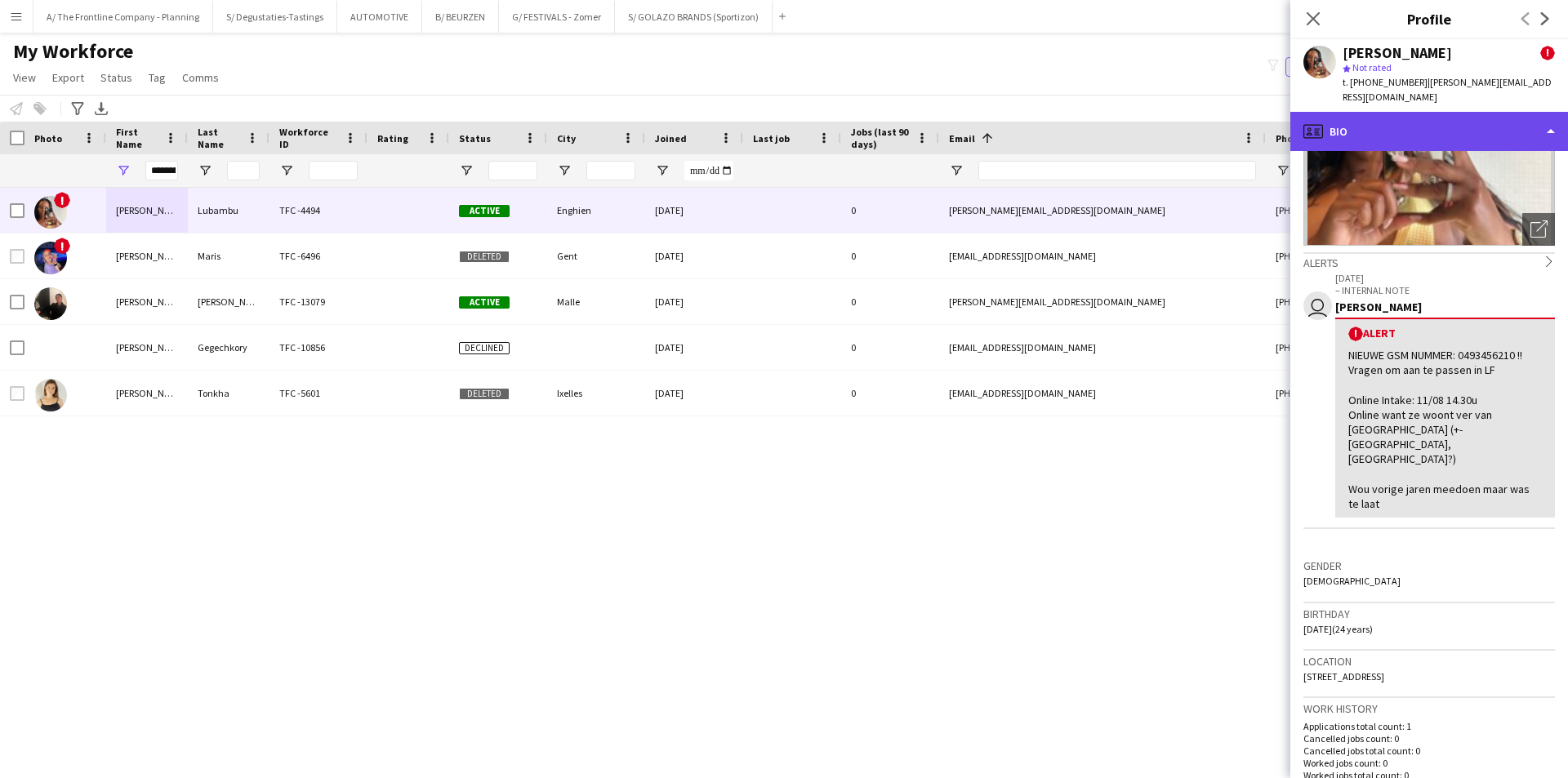
click at [1446, 112] on div "profile Bio" at bounding box center [1429, 132] width 278 height 39
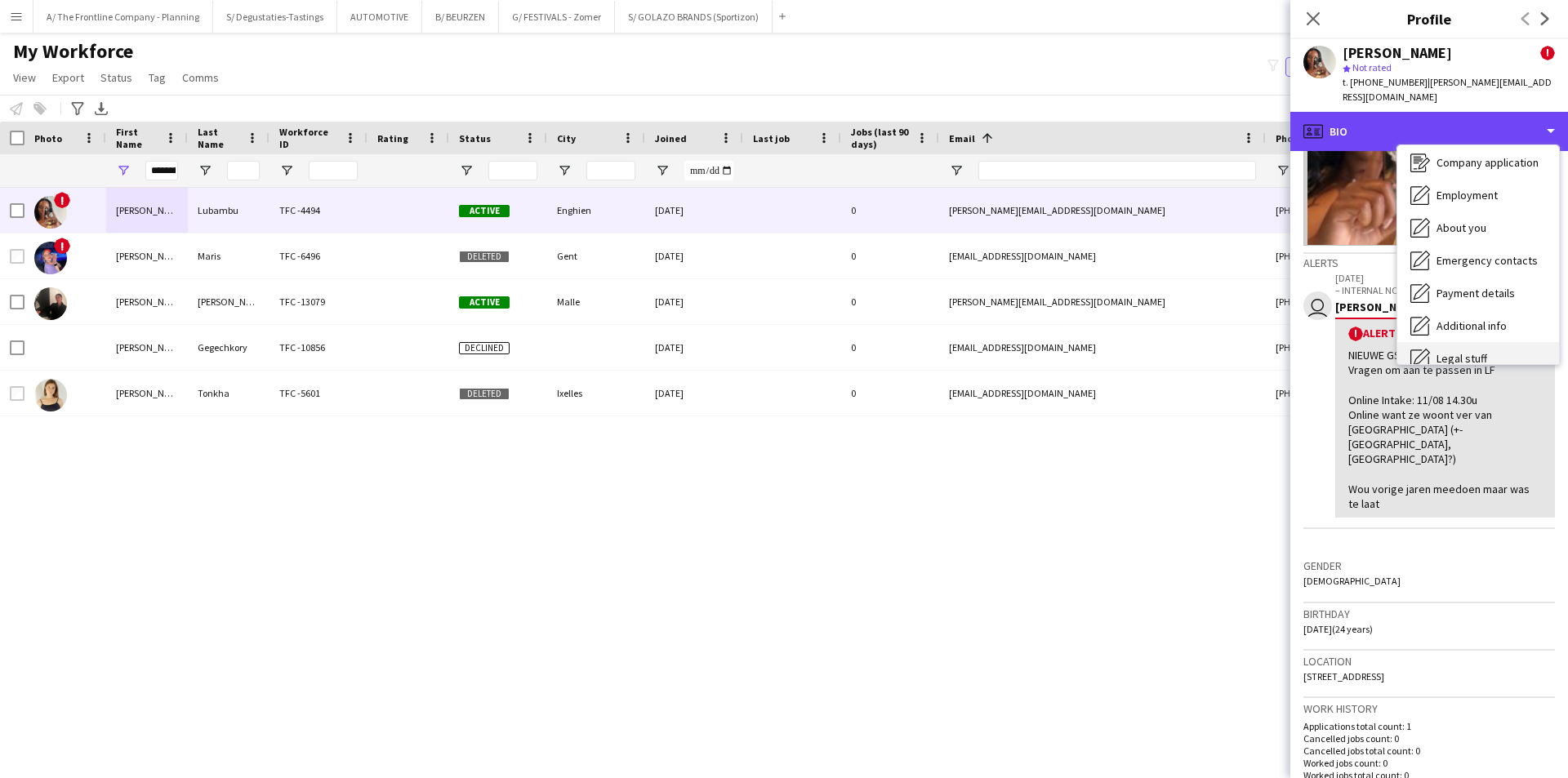
scroll to position [120, 0]
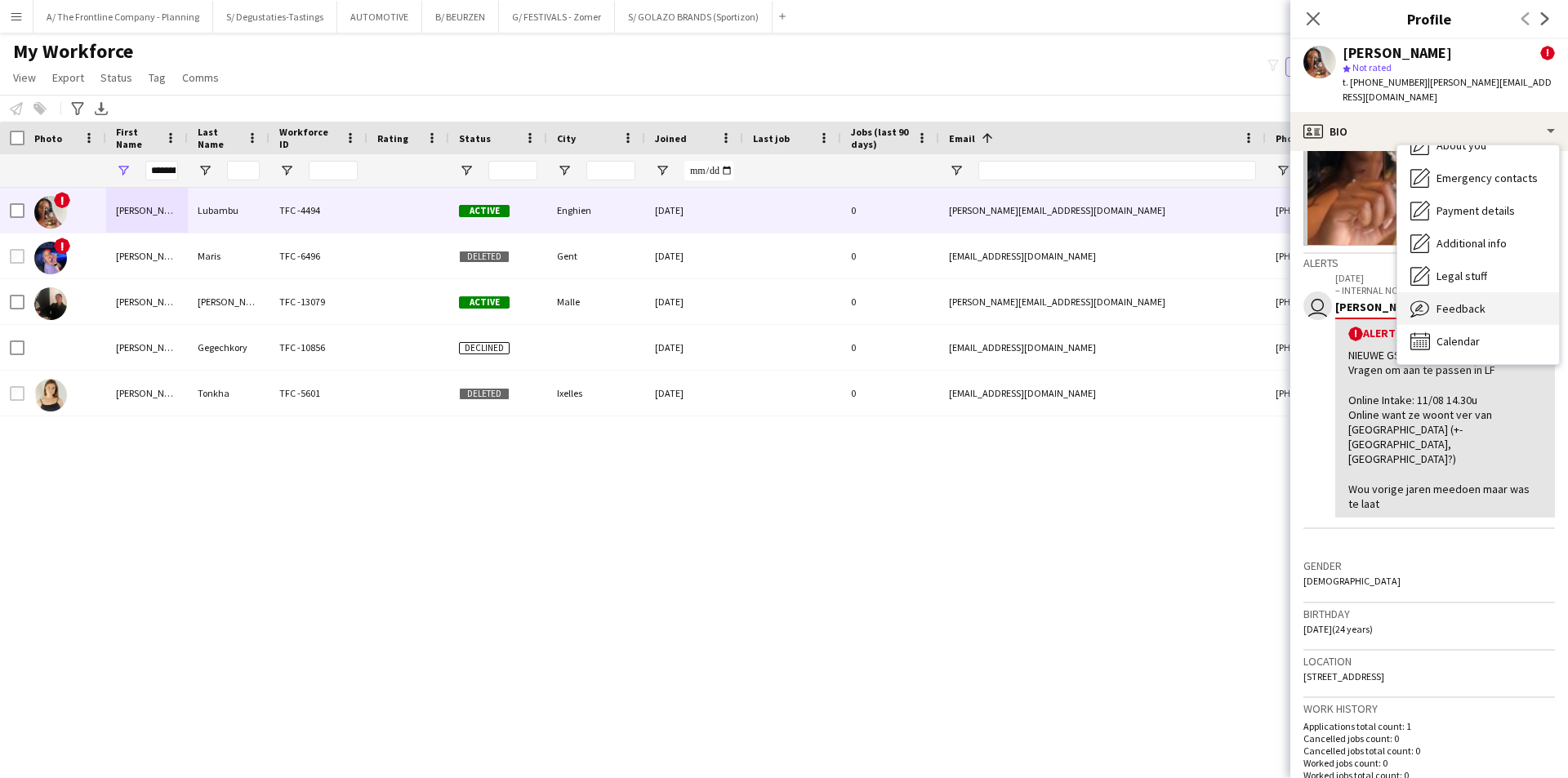
click at [1475, 301] on span "Feedback" at bounding box center [1461, 308] width 49 height 15
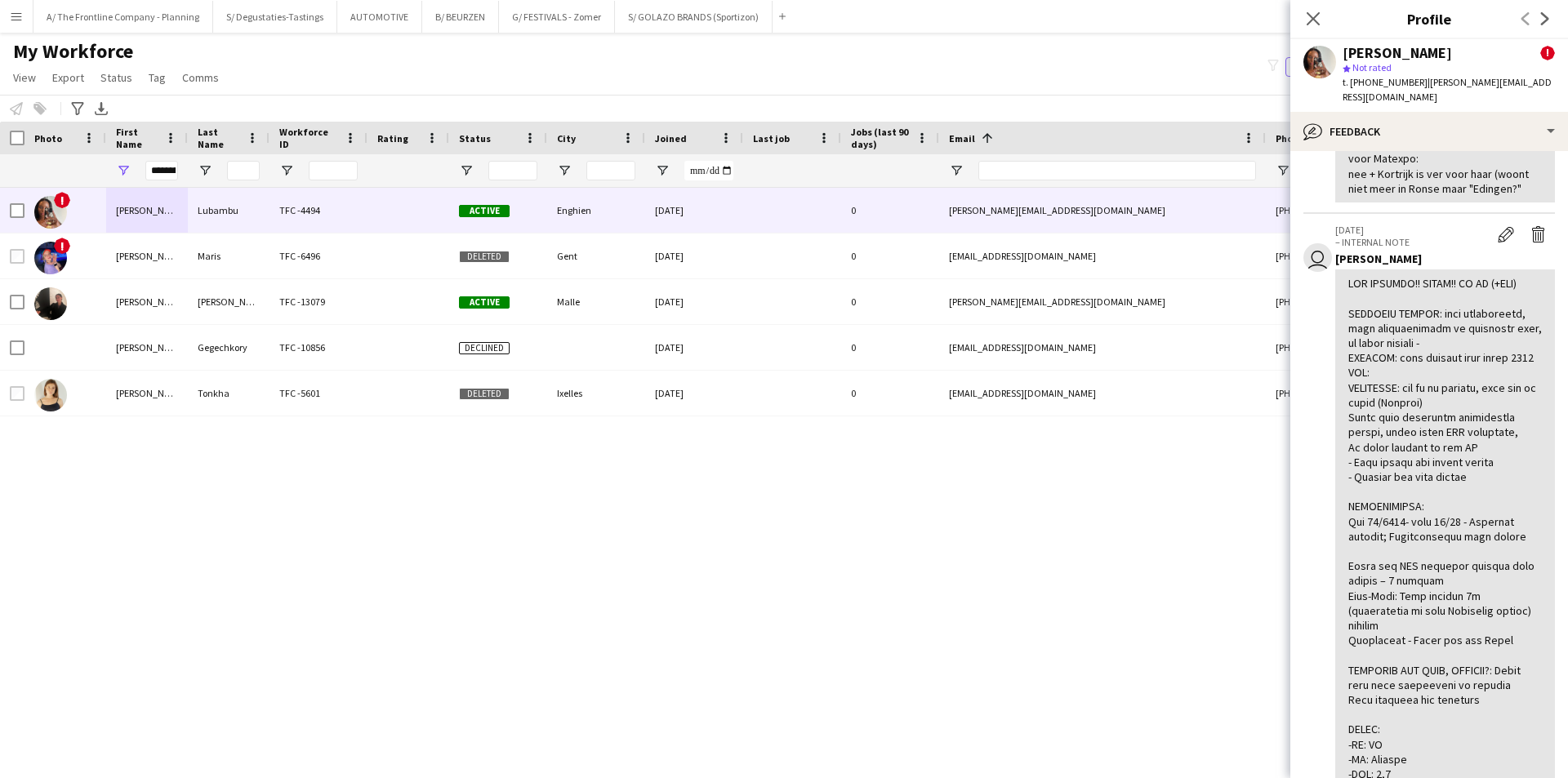
scroll to position [408, 0]
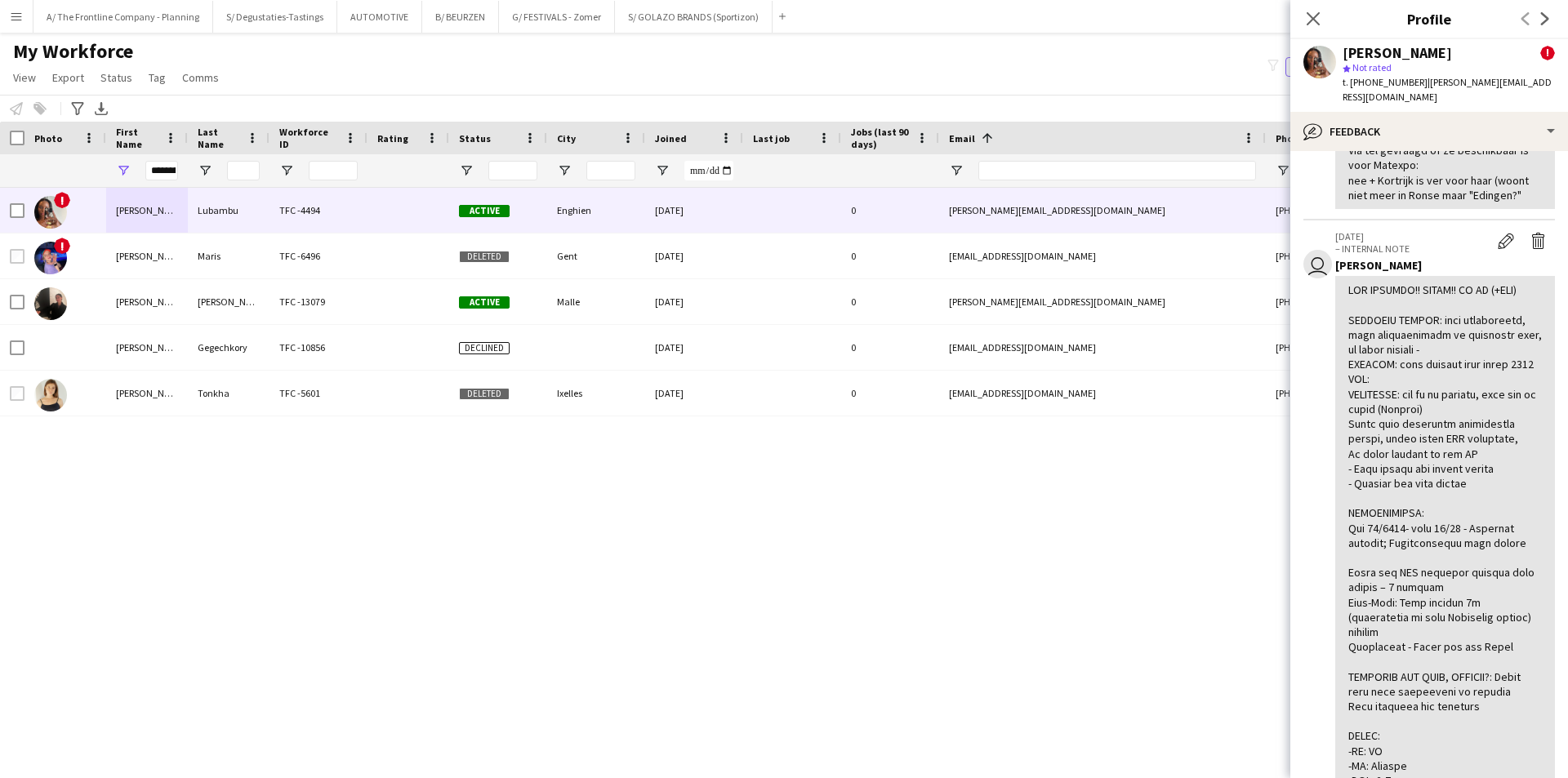
click at [1440, 500] on div at bounding box center [1445, 735] width 194 height 907
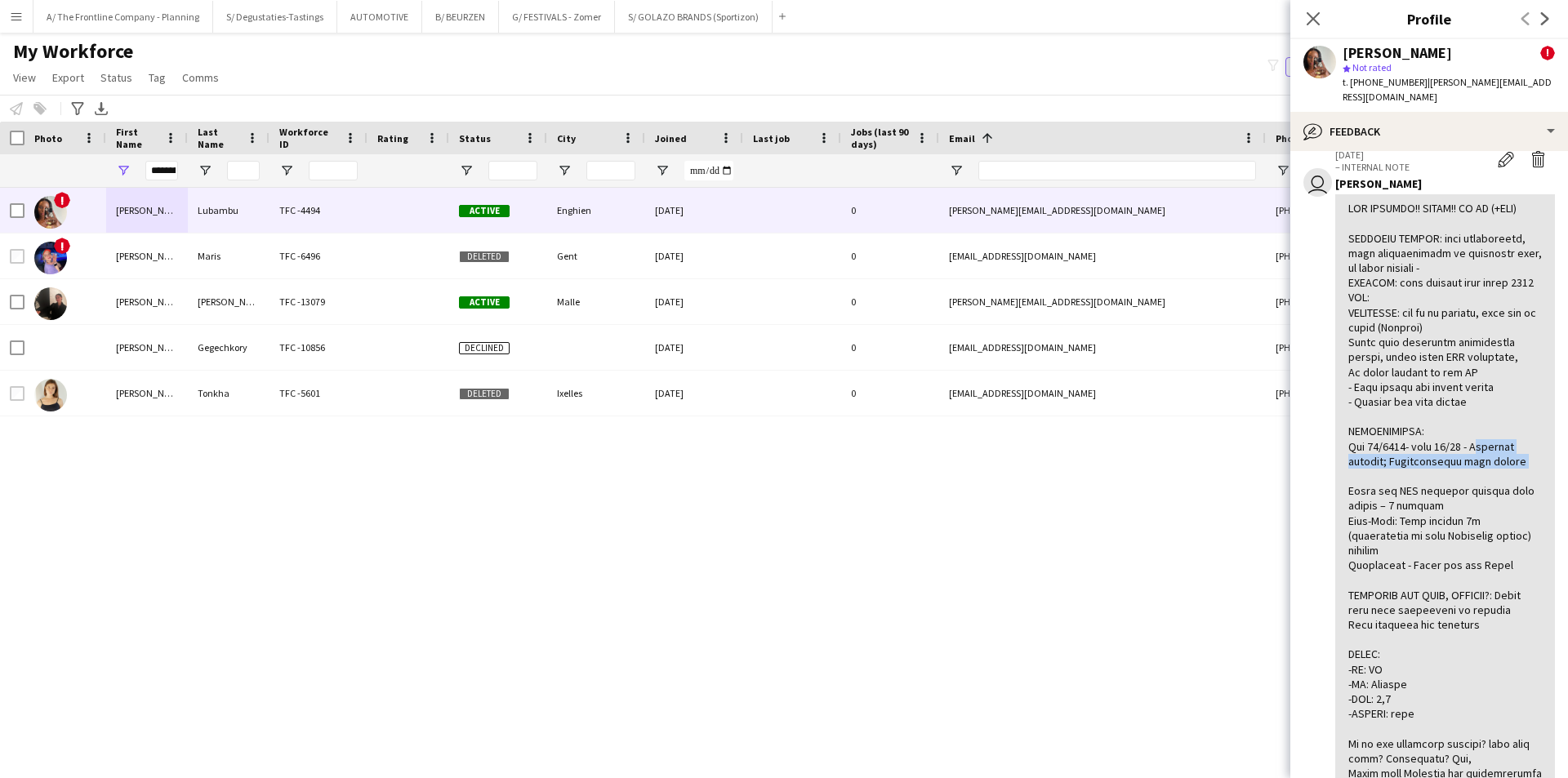
drag, startPoint x: 1473, startPoint y: 411, endPoint x: 1515, endPoint y: 432, distance: 47.0
click at [1515, 432] on div at bounding box center [1445, 654] width 194 height 907
copy div "Mercedes interim; Receptioniste back office"
drag, startPoint x: 1449, startPoint y: 473, endPoint x: 1391, endPoint y: 466, distance: 58.4
click at [1391, 466] on div at bounding box center [1445, 654] width 194 height 907
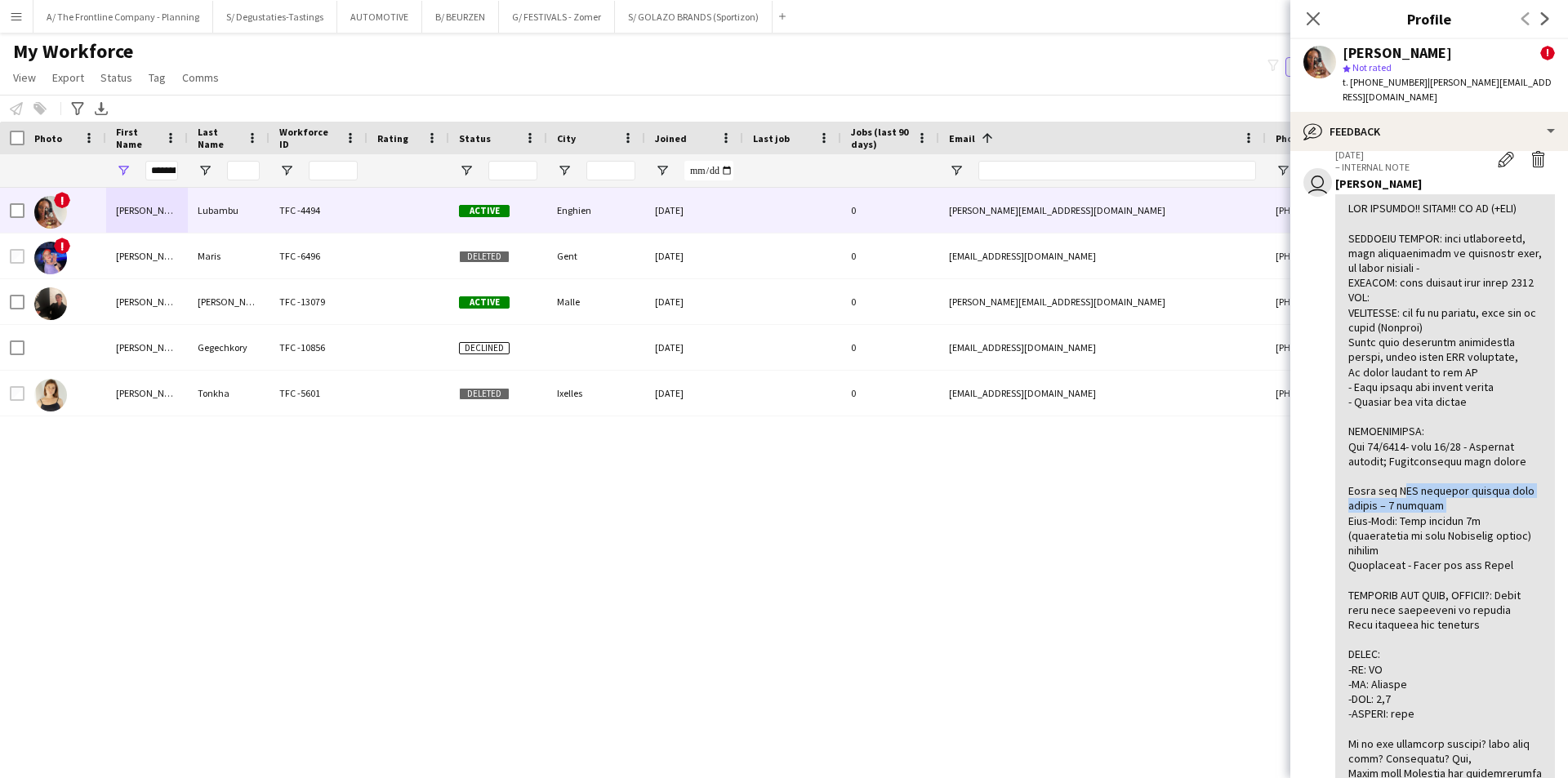
copy div "BNP parisbas gewerkt back office – 8 maanden"
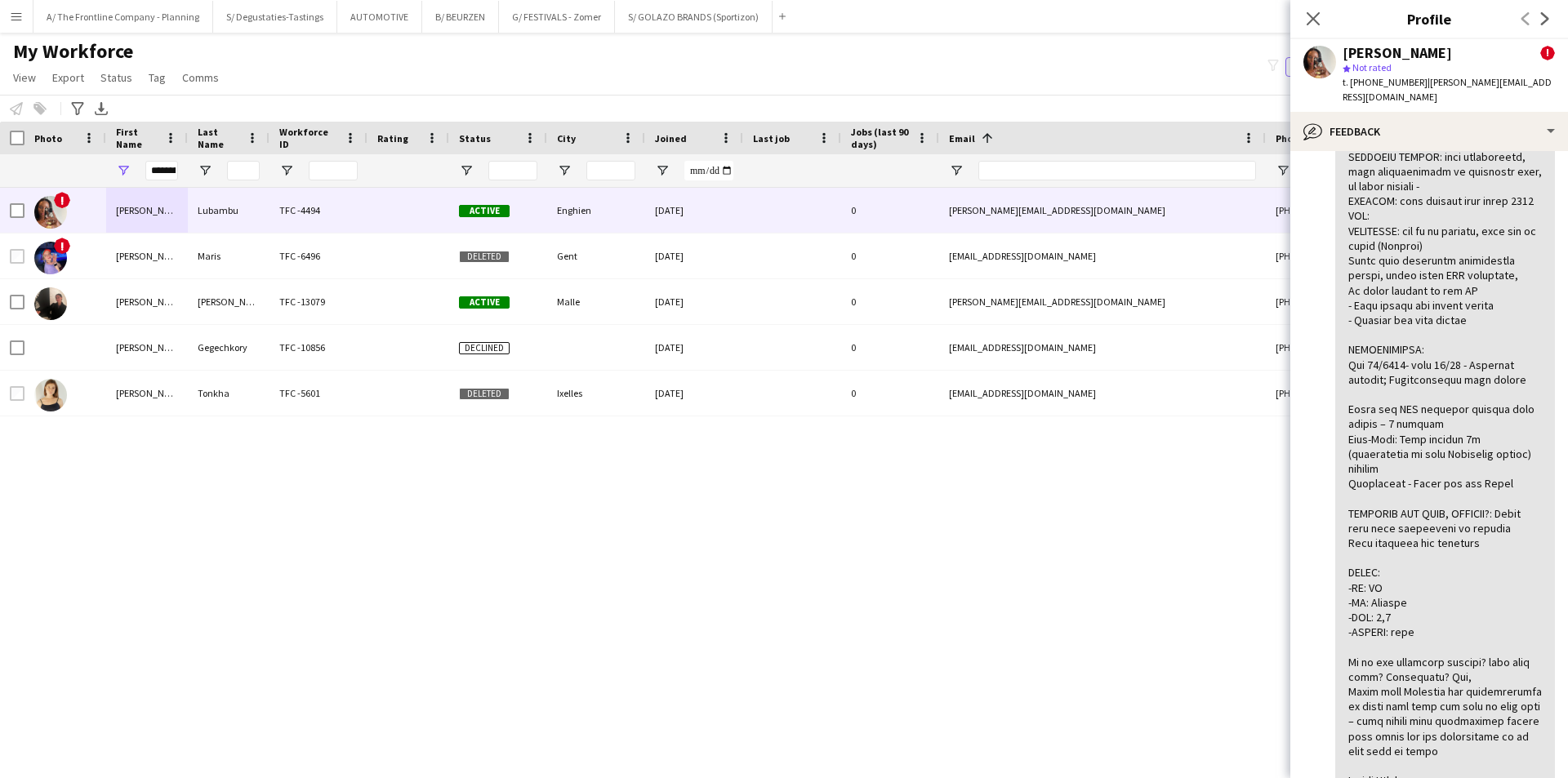
click at [1427, 446] on div at bounding box center [1445, 572] width 194 height 907
drag, startPoint x: 1339, startPoint y: 411, endPoint x: 1462, endPoint y: 411, distance: 123.0
click at [1462, 411] on div at bounding box center [1445, 572] width 220 height 920
copy div "Coca-Cola: Data steward"
click at [169, 181] on input "*********" at bounding box center [161, 170] width 32 height 19
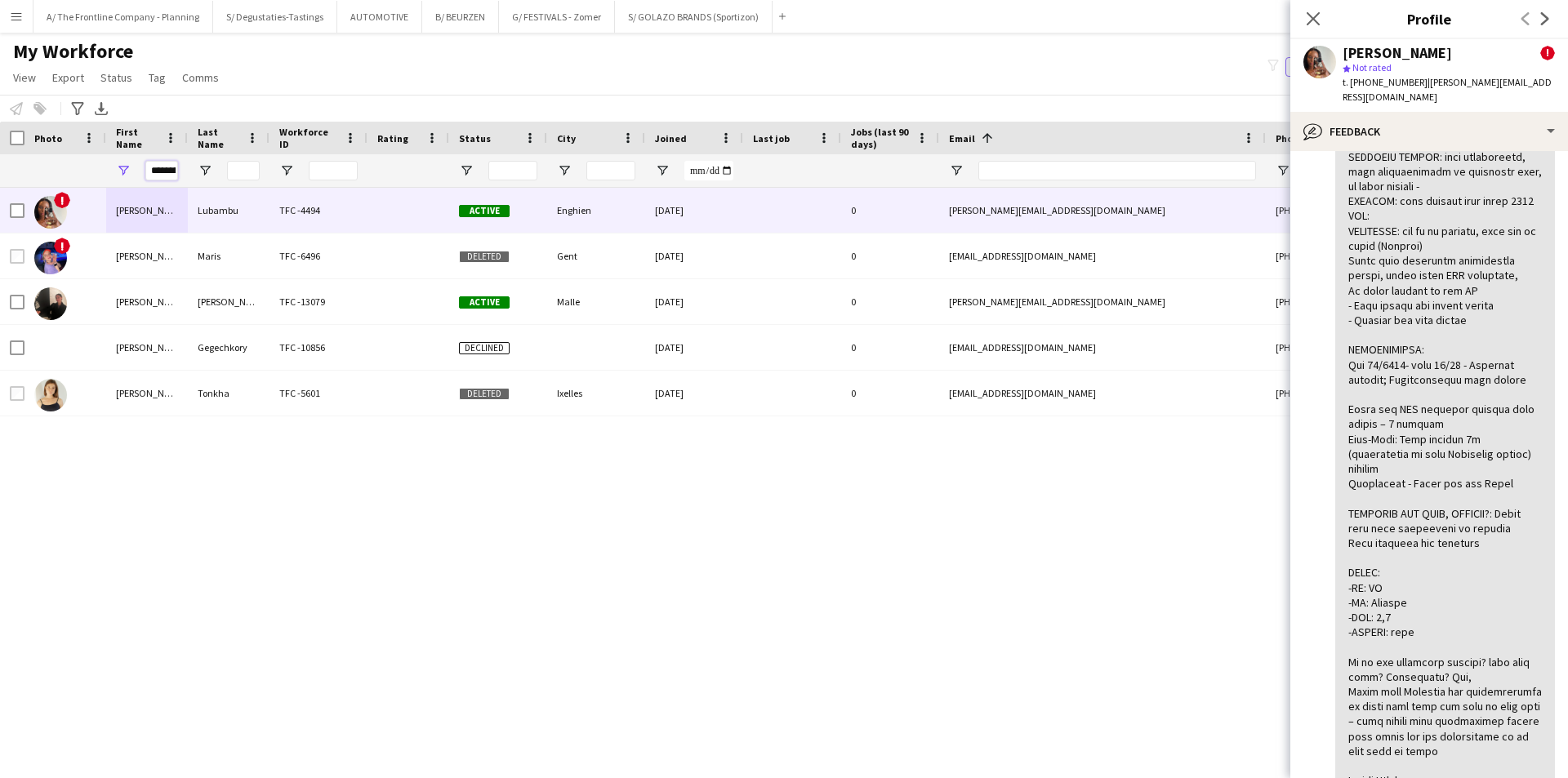
click at [169, 181] on input "*********" at bounding box center [161, 170] width 32 height 19
click at [162, 171] on input "*********" at bounding box center [161, 170] width 32 height 19
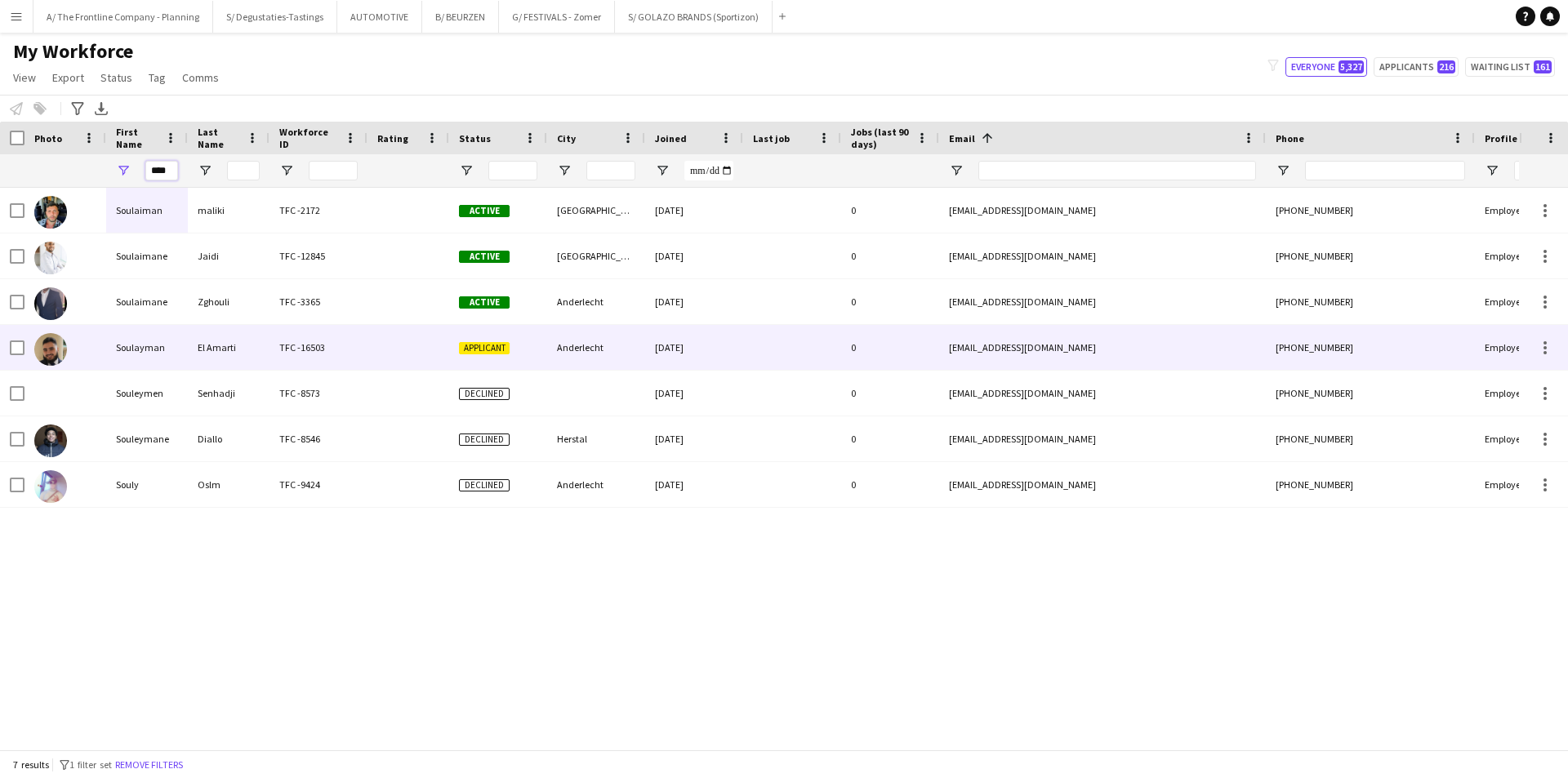
type input "****"
click at [230, 356] on div "El Amarti" at bounding box center [229, 347] width 82 height 44
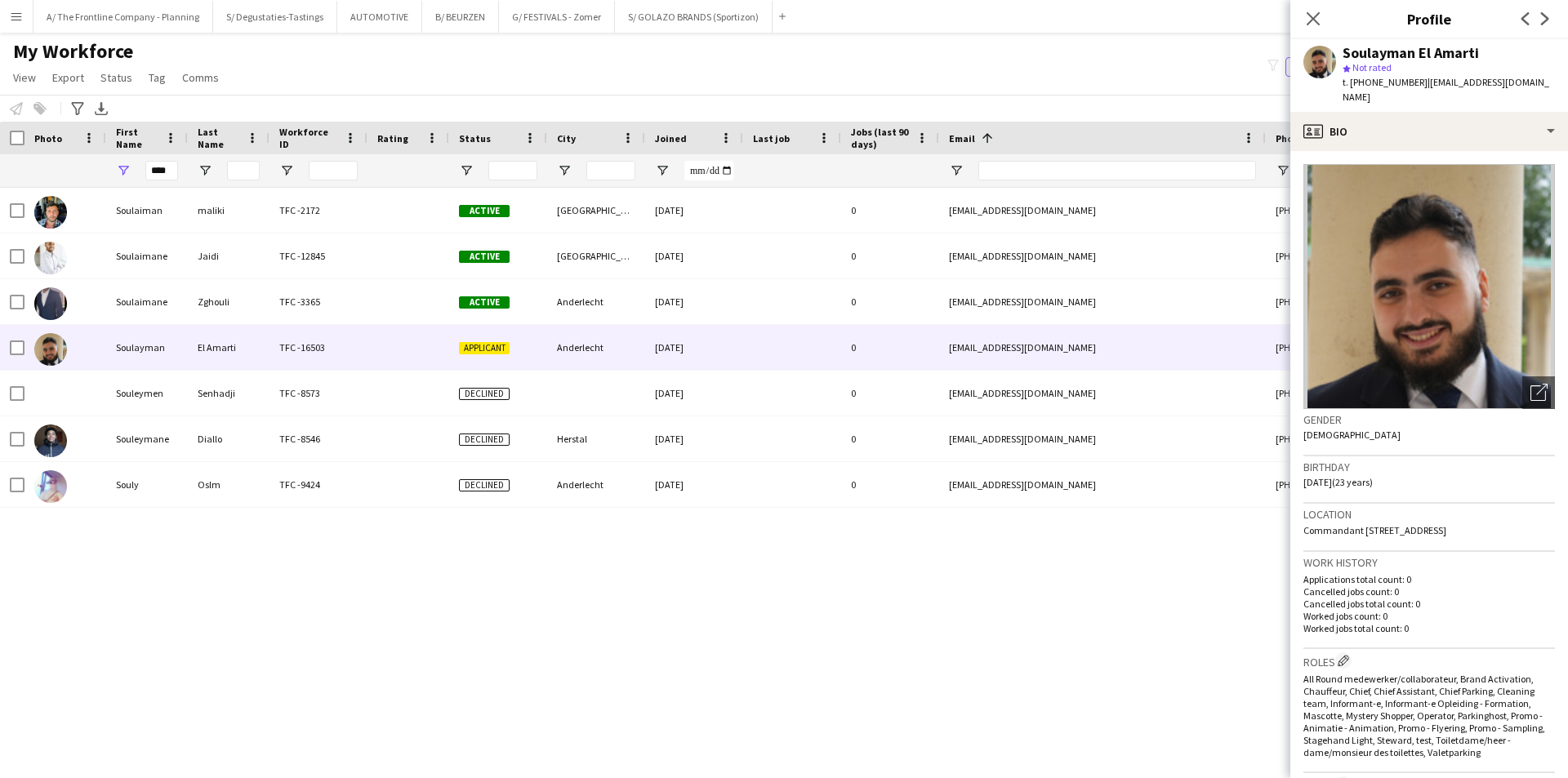
click at [1449, 151] on app-crew-profile-bio "Open photos pop-in Gender Male Birthday 12-06-2002 (23 years) Location Commanda…" at bounding box center [1429, 464] width 278 height 627
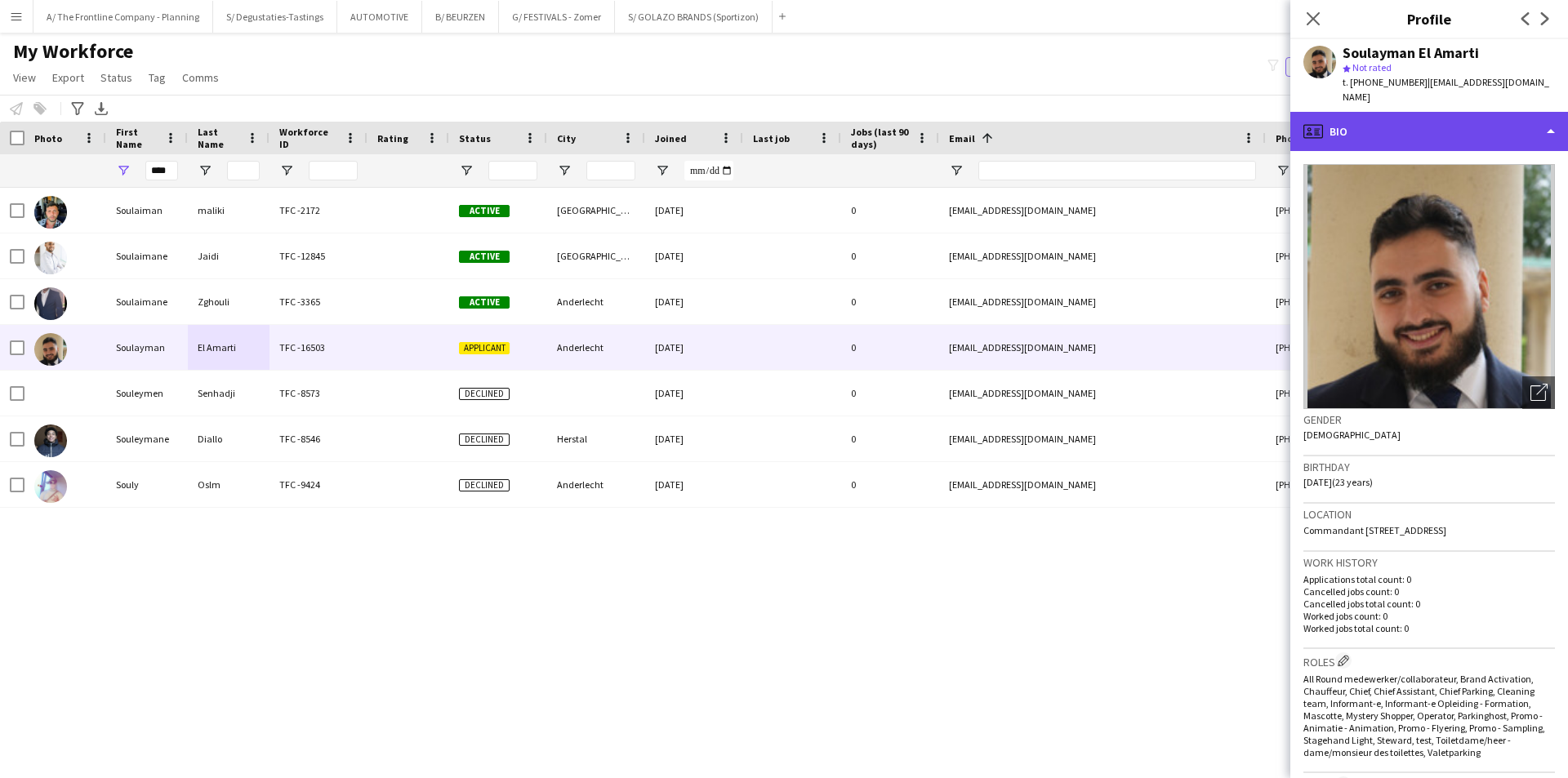
click at [1449, 144] on div "profile Bio" at bounding box center [1429, 132] width 278 height 39
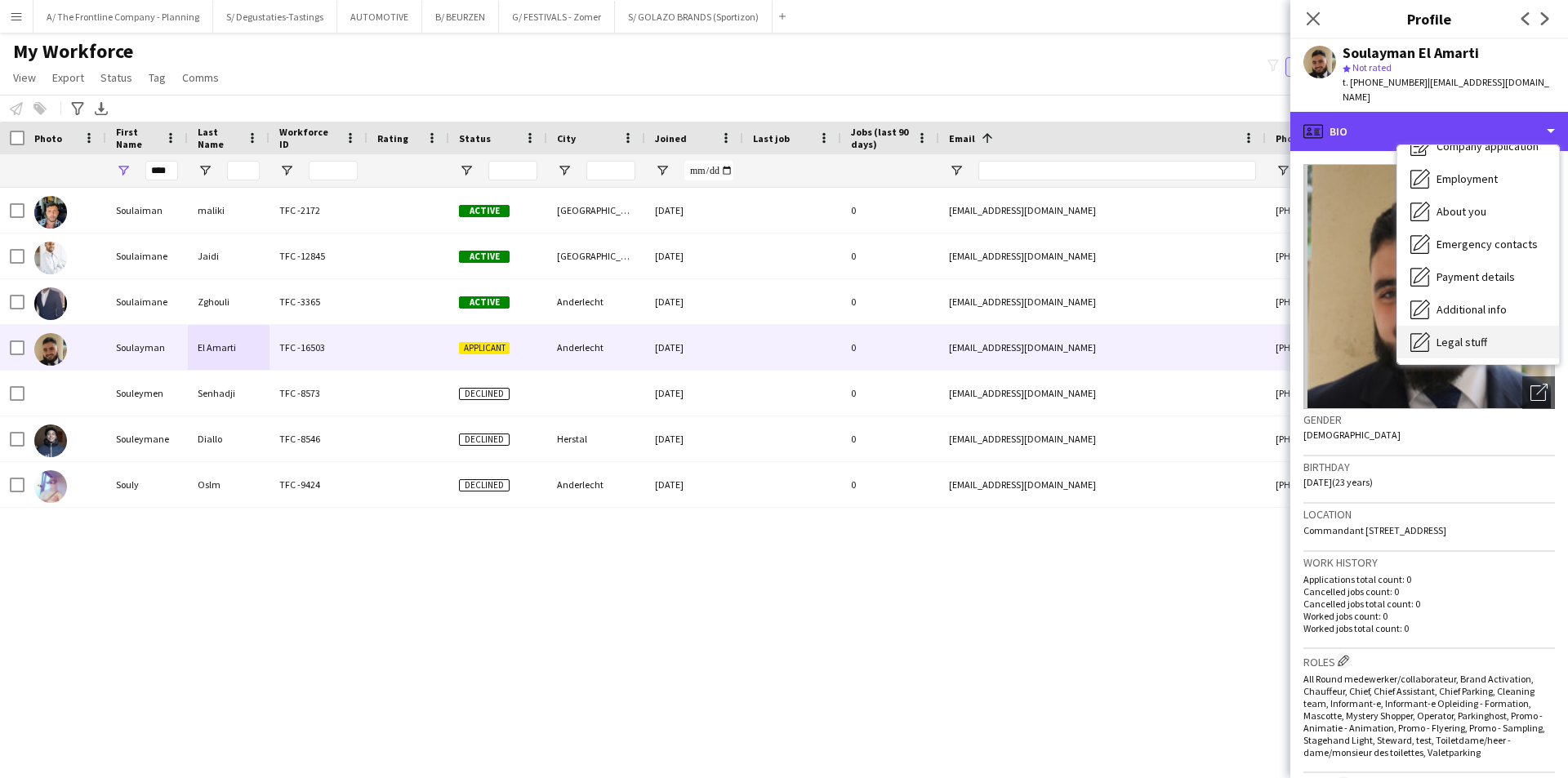
scroll to position [120, 0]
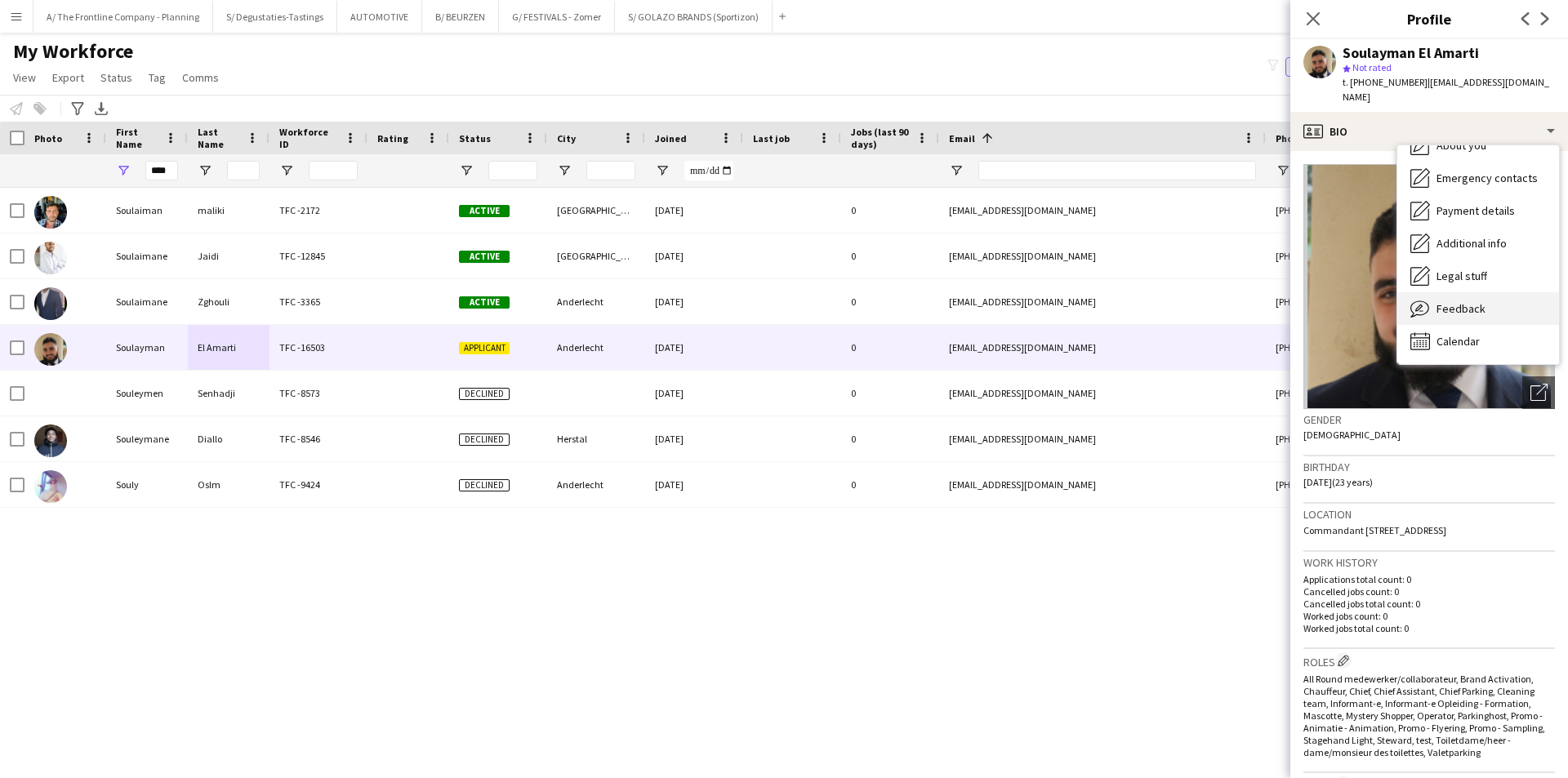
click at [1460, 311] on span "Feedback" at bounding box center [1461, 308] width 49 height 15
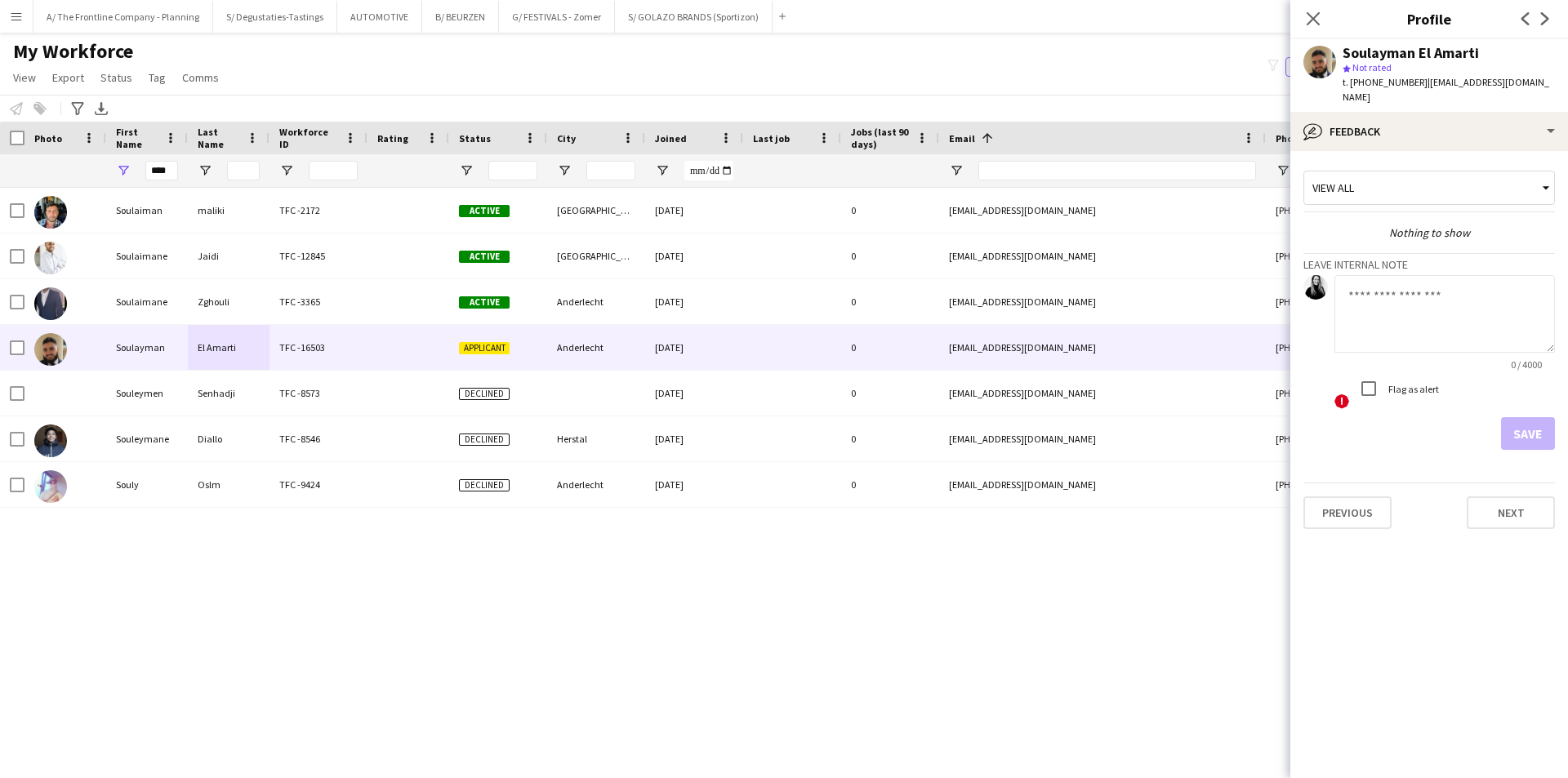
click at [1449, 334] on textarea at bounding box center [1445, 314] width 220 height 78
type textarea "**********"
click at [1412, 395] on div "Flag as alert" at bounding box center [1395, 388] width 86 height 32
click at [1431, 390] on label "Flag as alert" at bounding box center [1411, 389] width 54 height 12
click at [1515, 432] on button "Save" at bounding box center [1528, 433] width 54 height 32
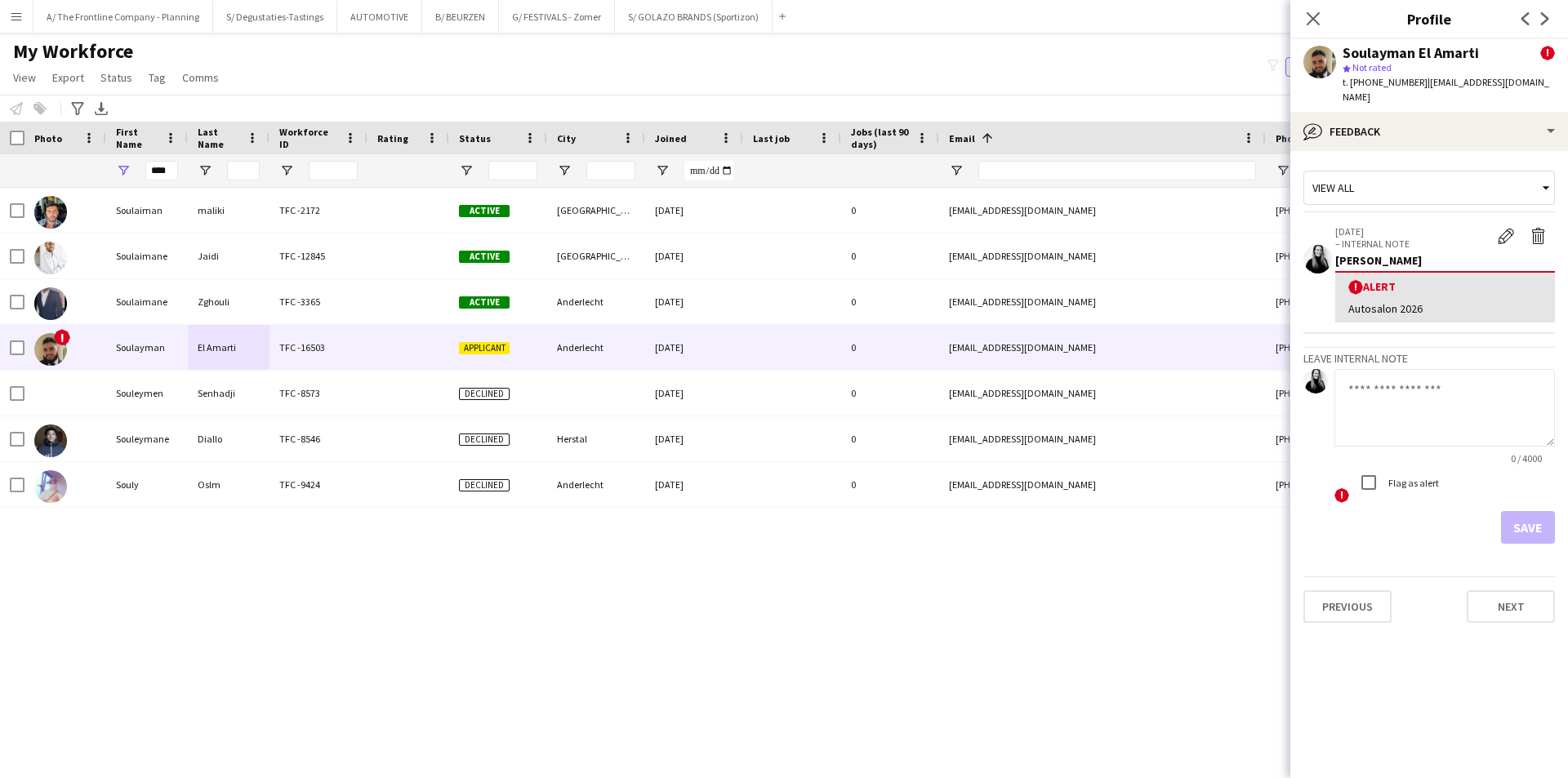
click at [1408, 56] on div "Soulayman El Amarti" at bounding box center [1411, 53] width 136 height 15
copy div "Soulayman El Amarti"
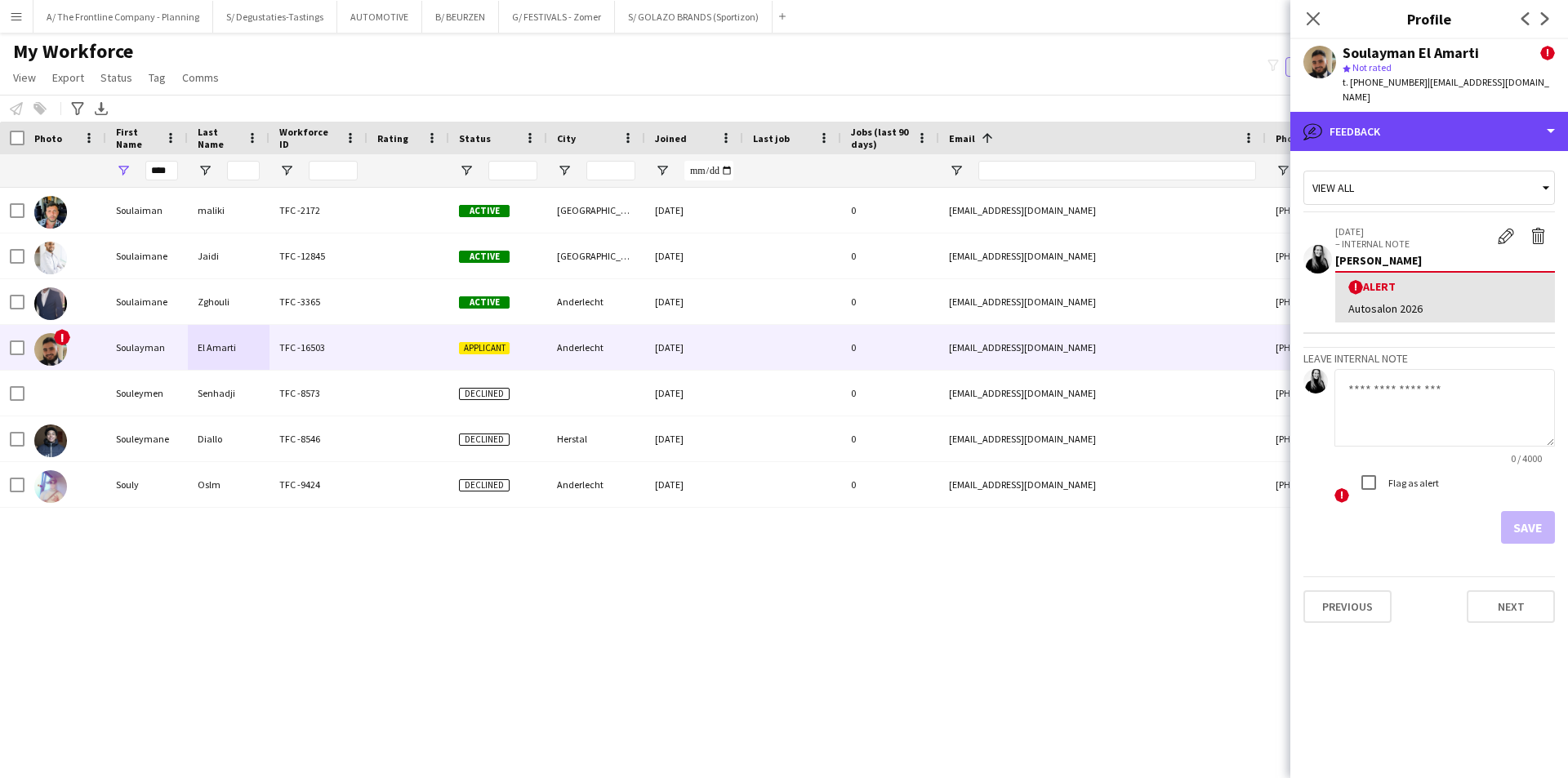
drag, startPoint x: 1388, startPoint y: 135, endPoint x: 1480, endPoint y: 157, distance: 94.6
click at [1388, 135] on div "bubble-pencil Feedback" at bounding box center [1429, 132] width 278 height 39
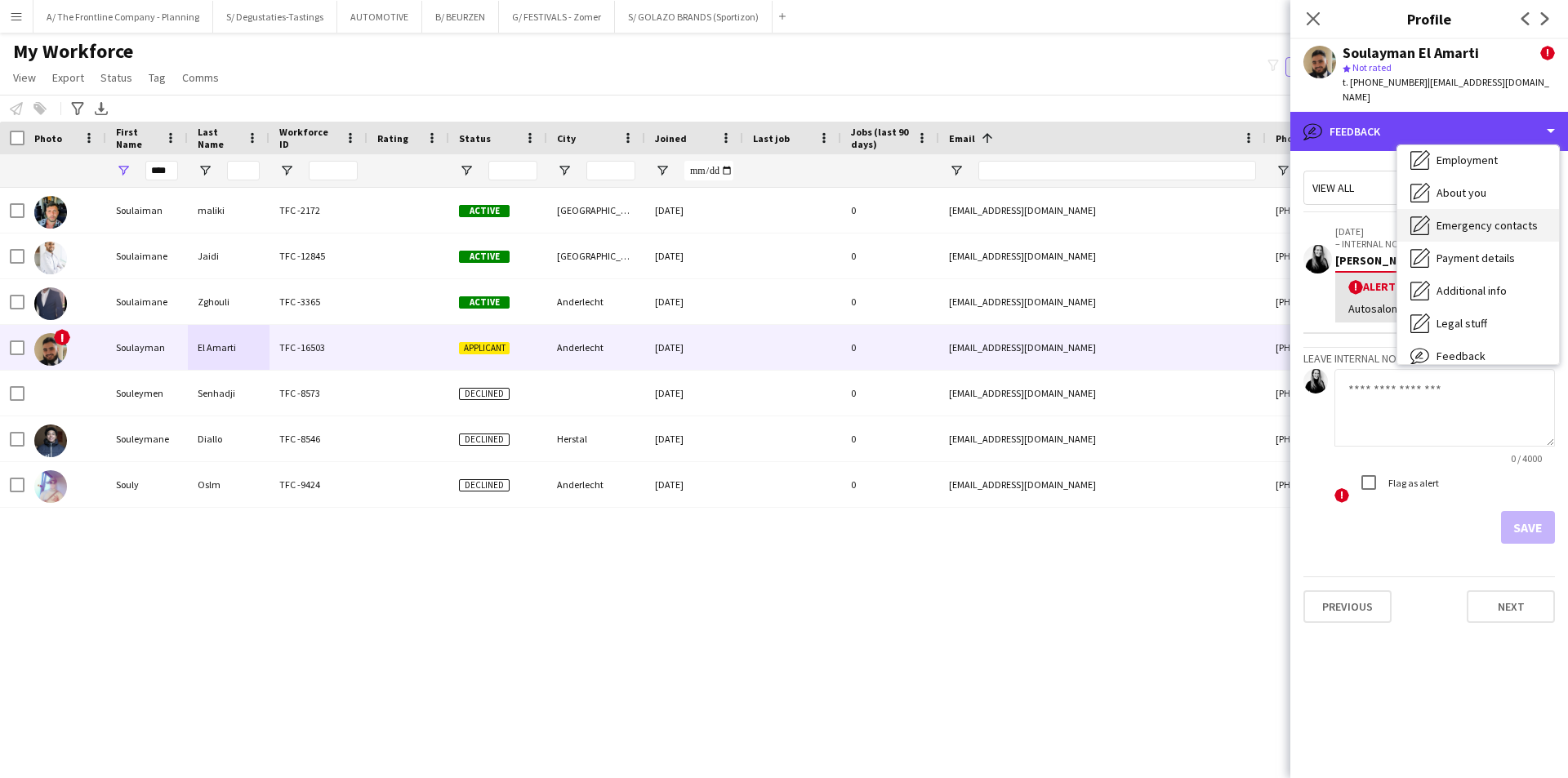
scroll to position [0, 0]
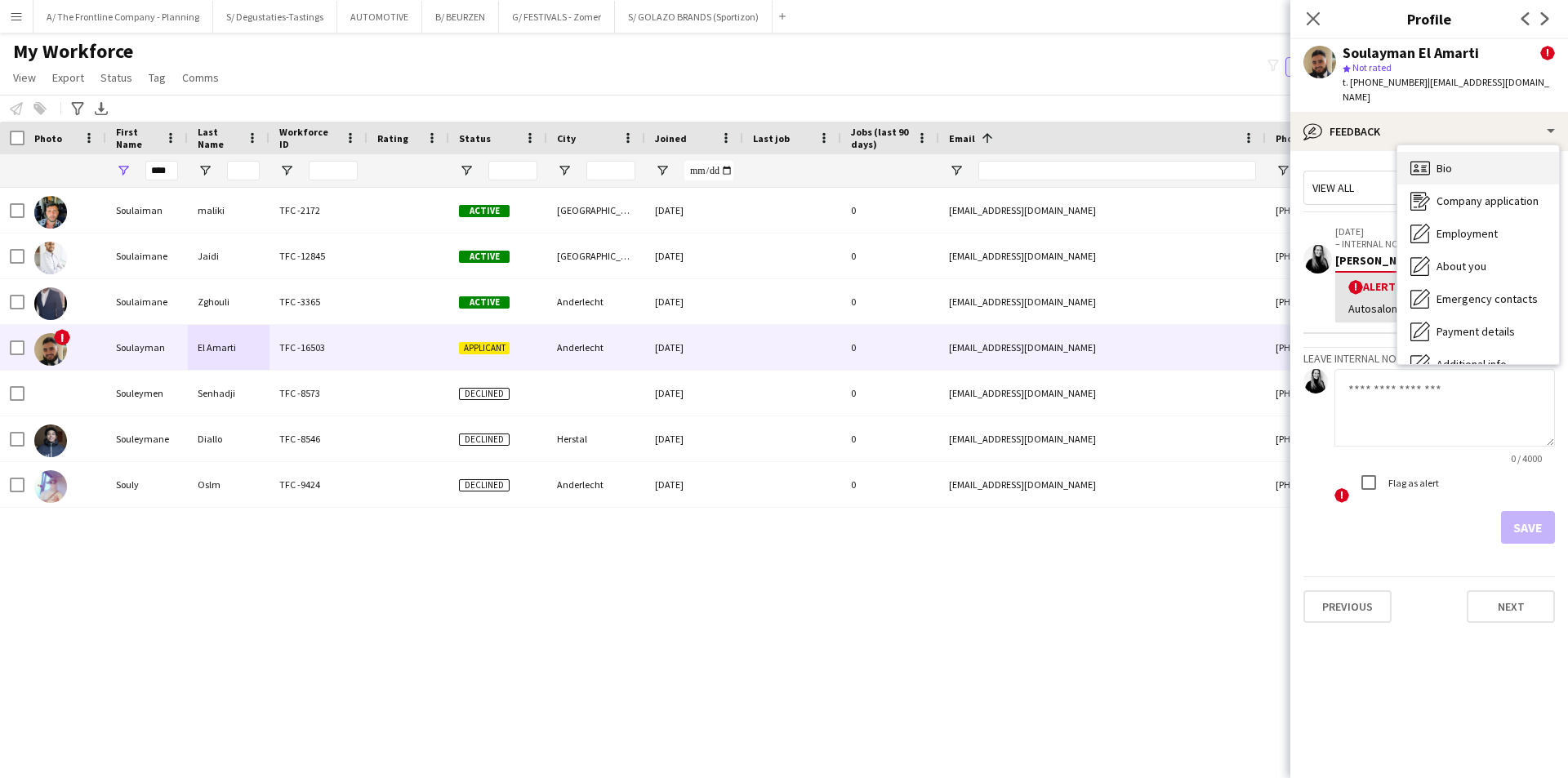
click at [1501, 162] on div "Bio Bio" at bounding box center [1478, 168] width 162 height 32
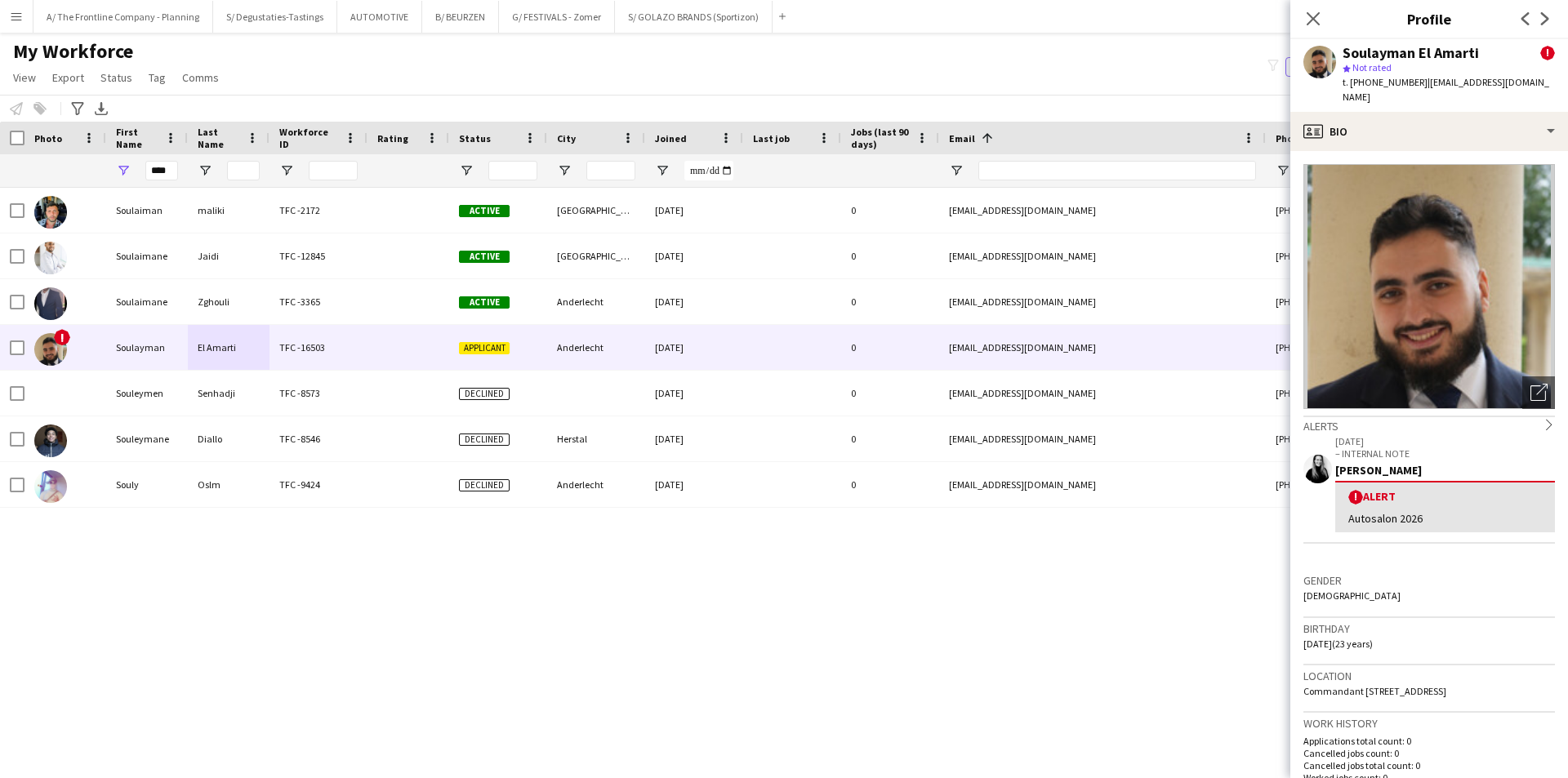
click at [1438, 252] on img at bounding box center [1429, 286] width 252 height 245
drag, startPoint x: 1438, startPoint y: 252, endPoint x: 1521, endPoint y: 395, distance: 165.3
click at [1501, 380] on img at bounding box center [1429, 286] width 252 height 245
click at [1530, 398] on icon "Open photos pop-in" at bounding box center [1538, 392] width 18 height 18
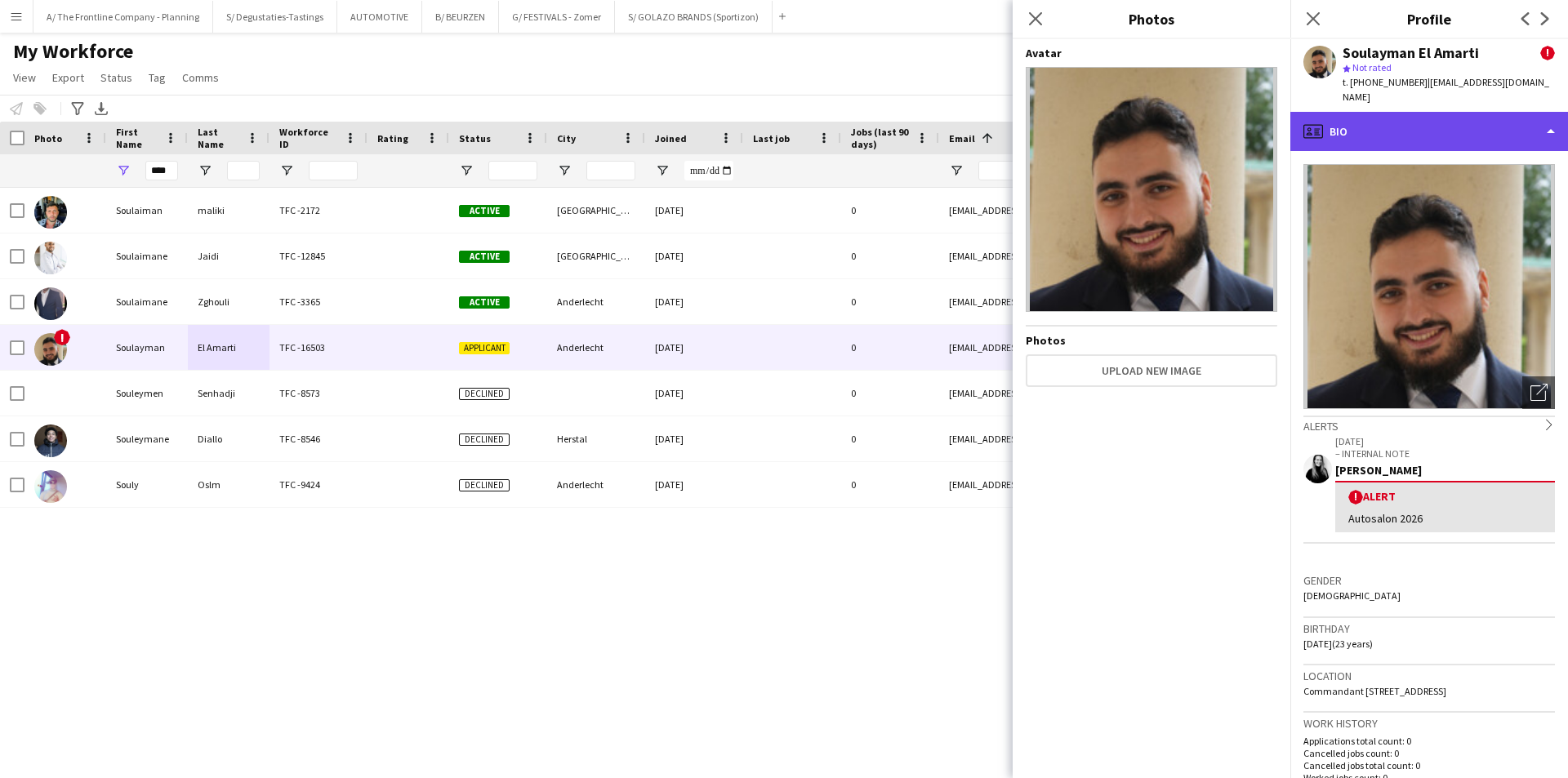
click at [1419, 129] on div "profile Bio" at bounding box center [1429, 132] width 278 height 39
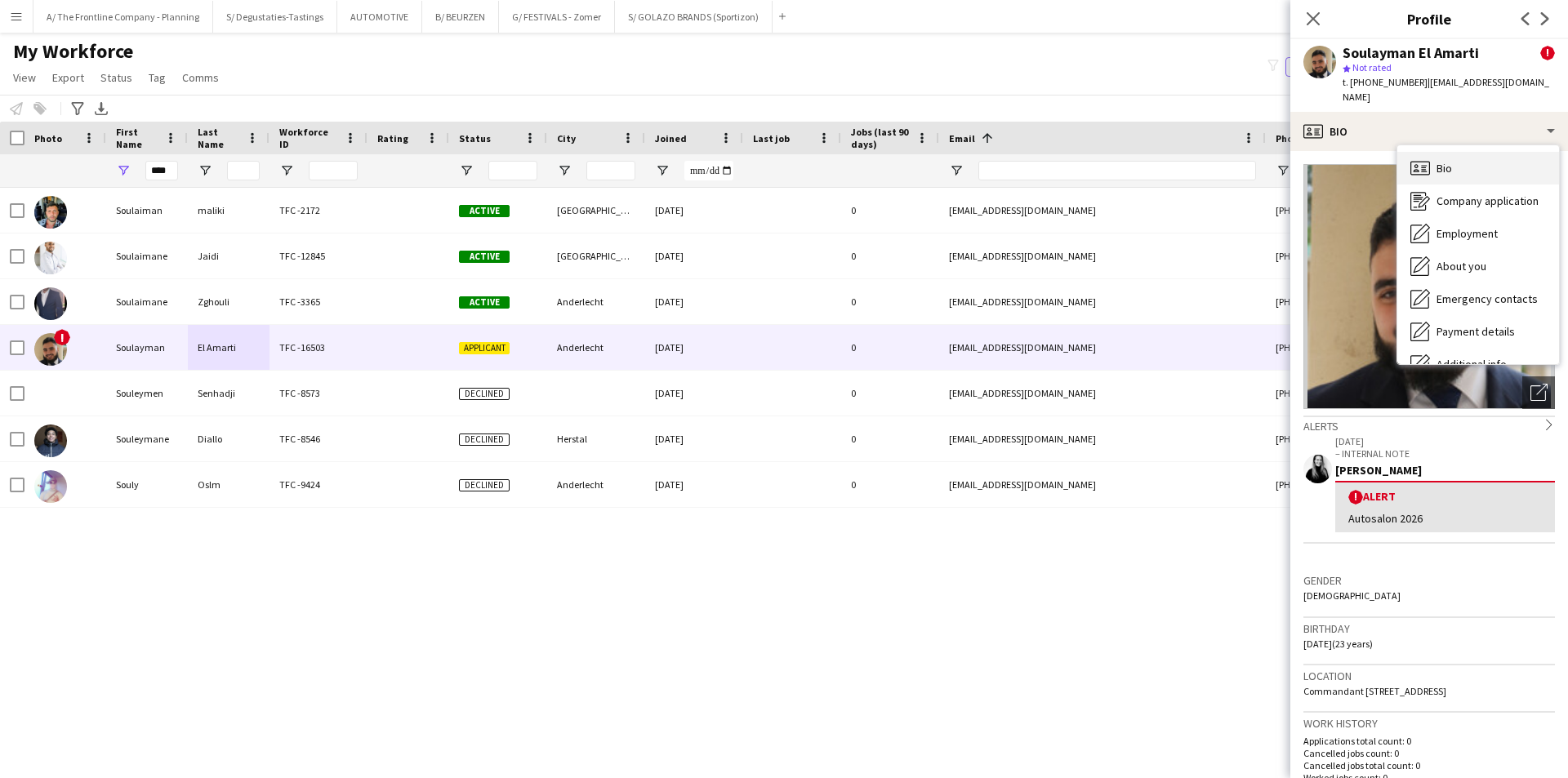
click at [1467, 165] on div "Bio Bio" at bounding box center [1478, 168] width 162 height 32
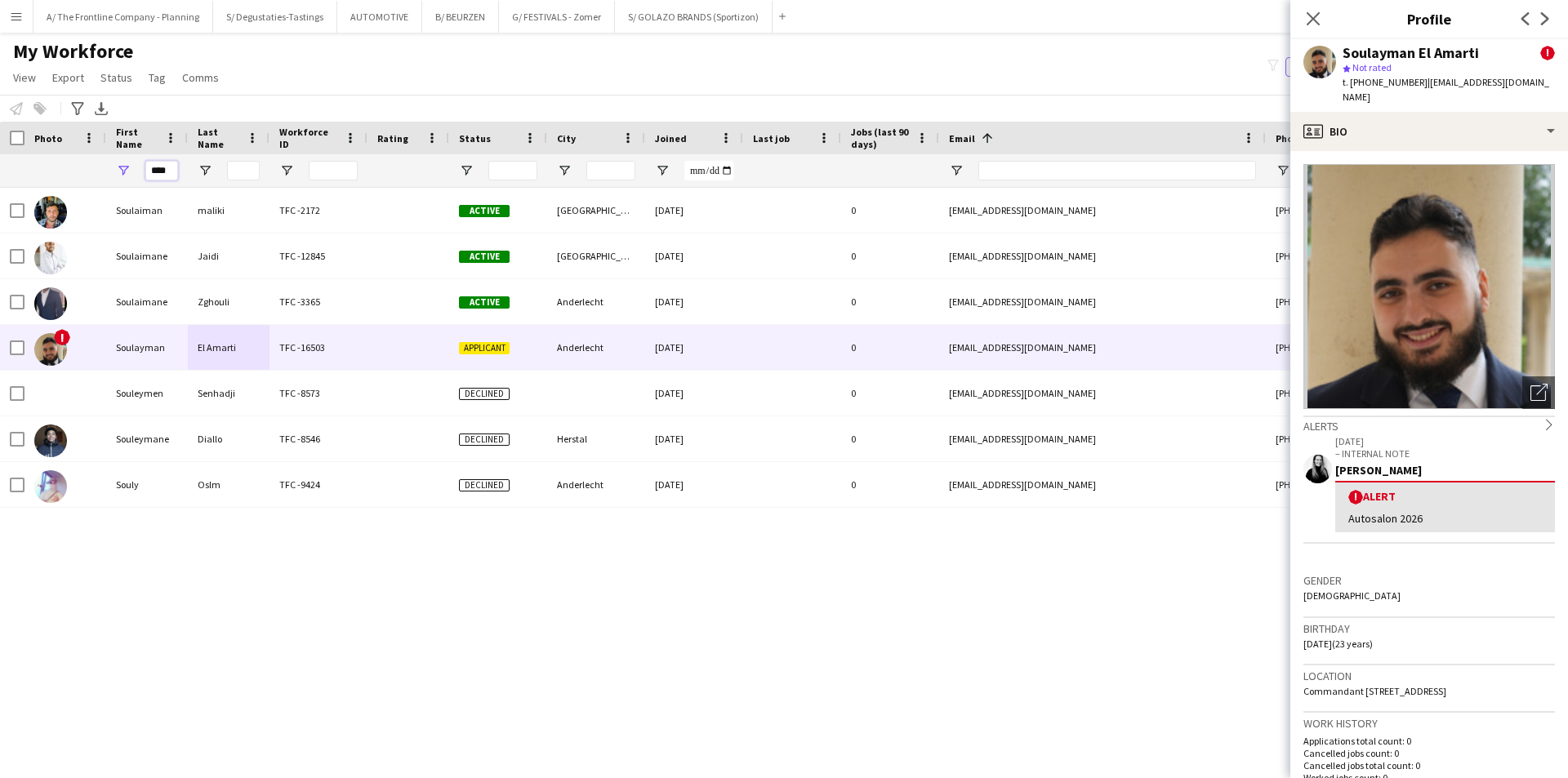
click at [156, 166] on input "****" at bounding box center [161, 170] width 32 height 19
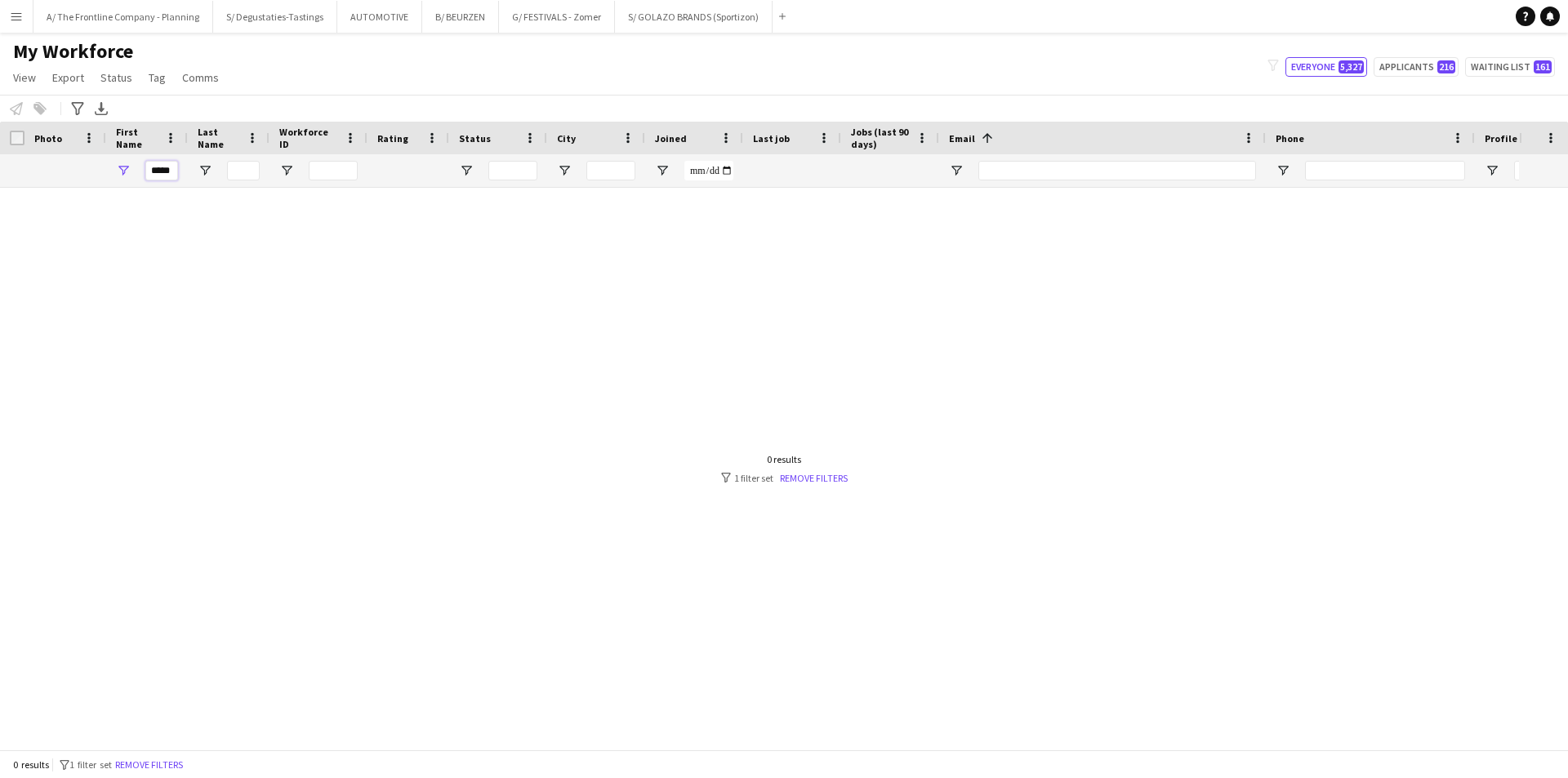
type input "*****"
click at [164, 176] on input "*****" at bounding box center [161, 170] width 32 height 19
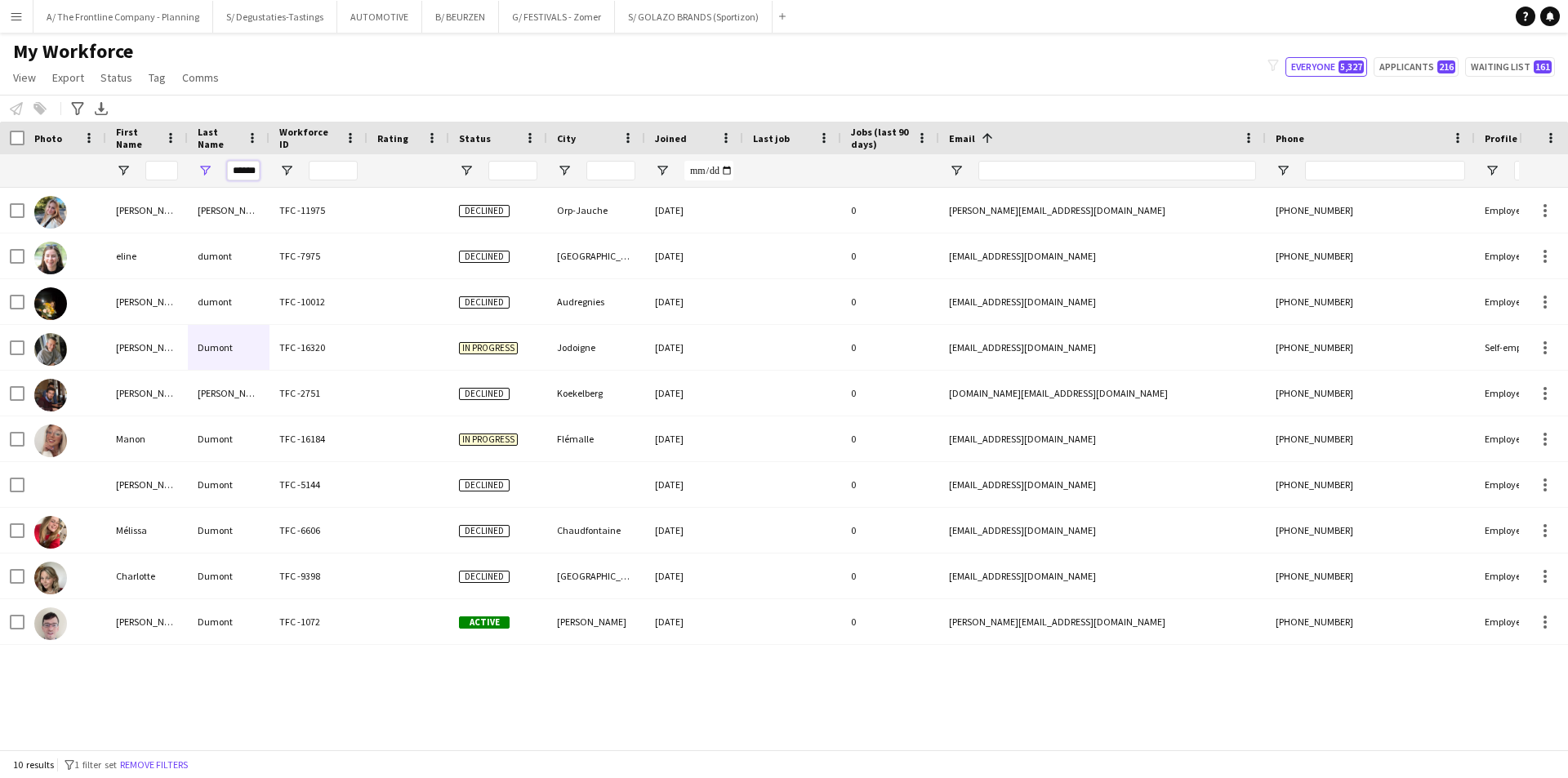
click at [240, 170] on input "******" at bounding box center [243, 170] width 32 height 19
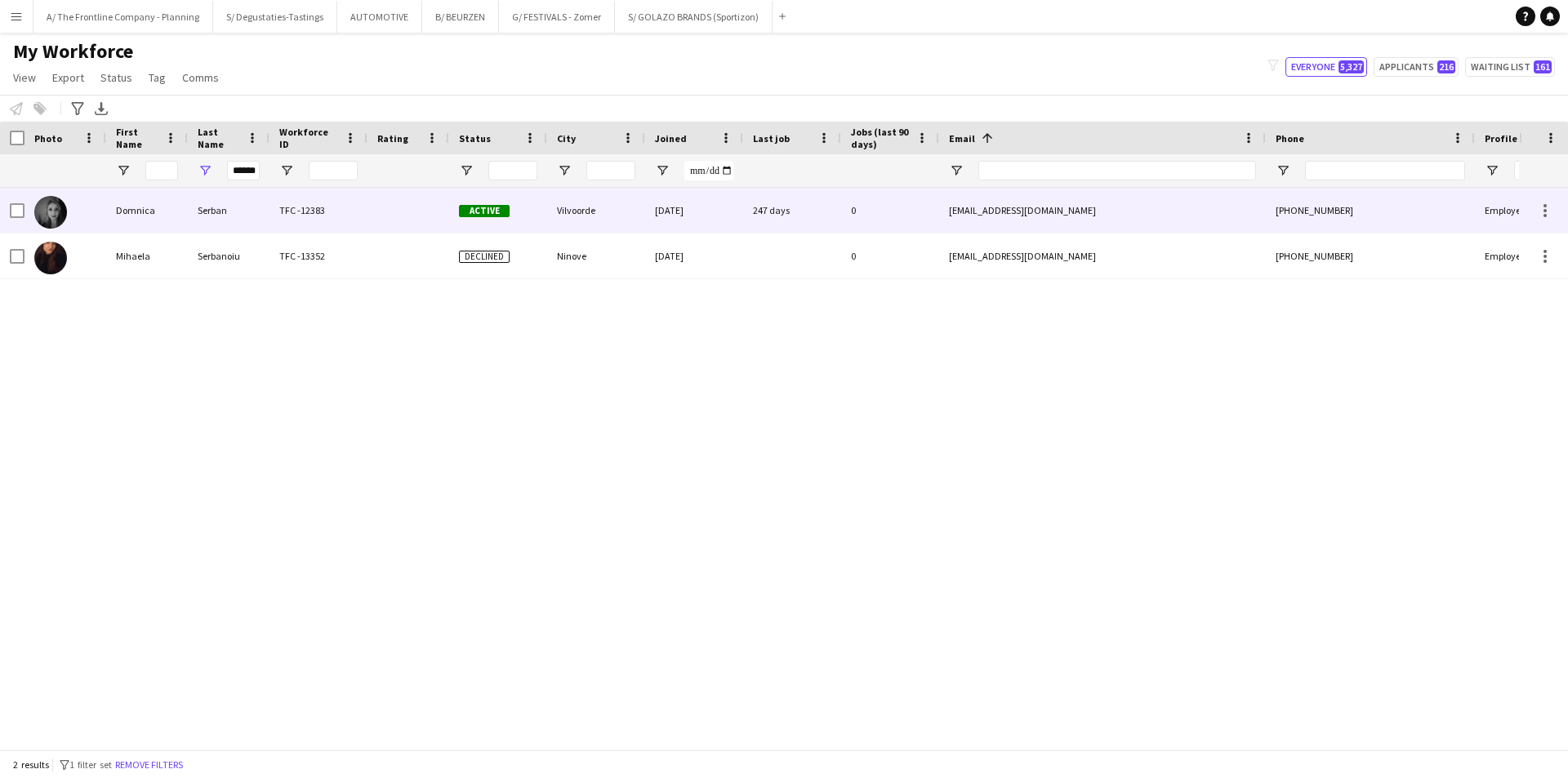
click at [205, 194] on div "Serban" at bounding box center [229, 210] width 82 height 44
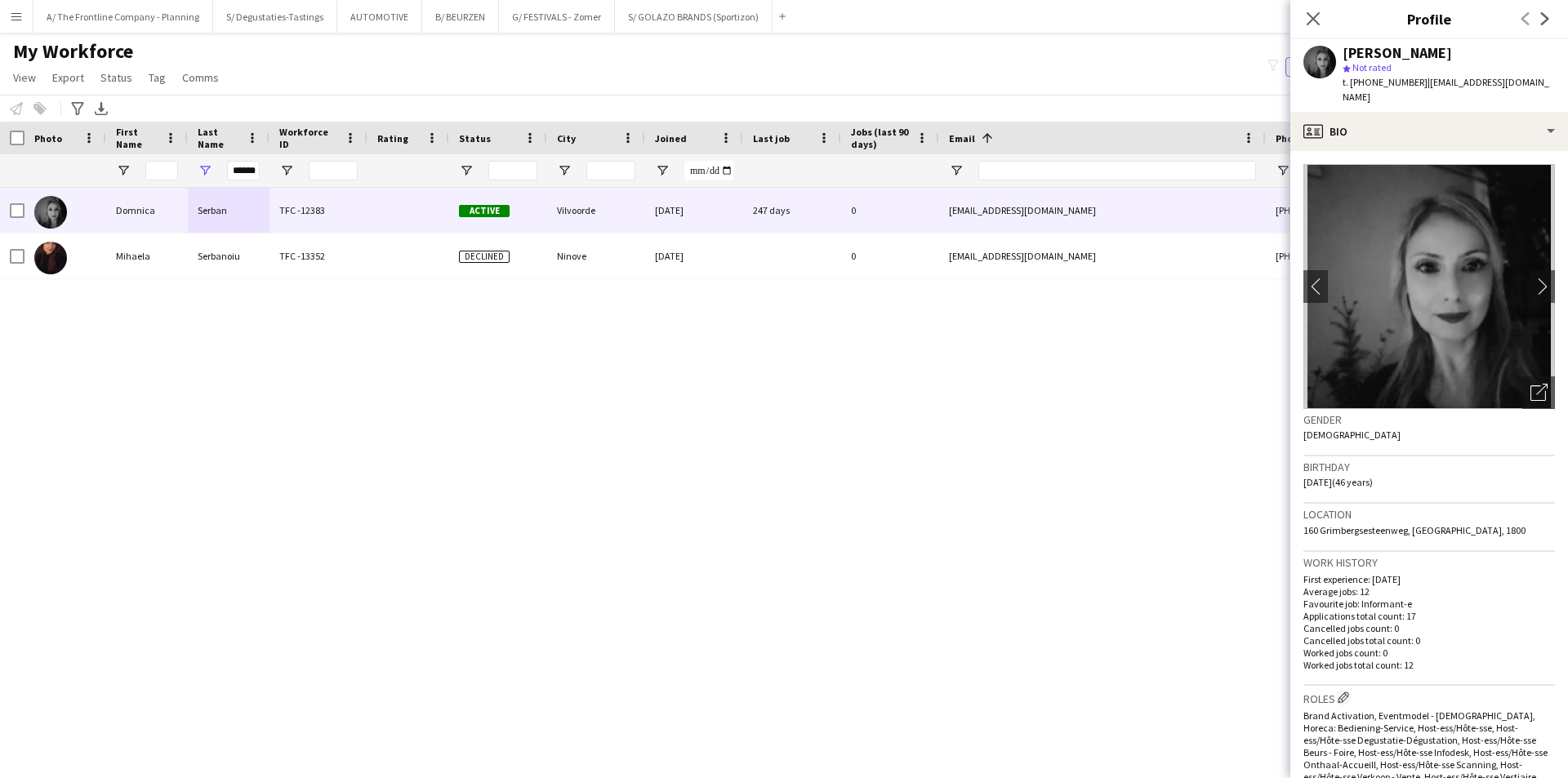
click at [1515, 268] on img at bounding box center [1429, 286] width 252 height 245
click at [1530, 278] on app-icon "chevron-right" at bounding box center [1542, 286] width 25 height 18
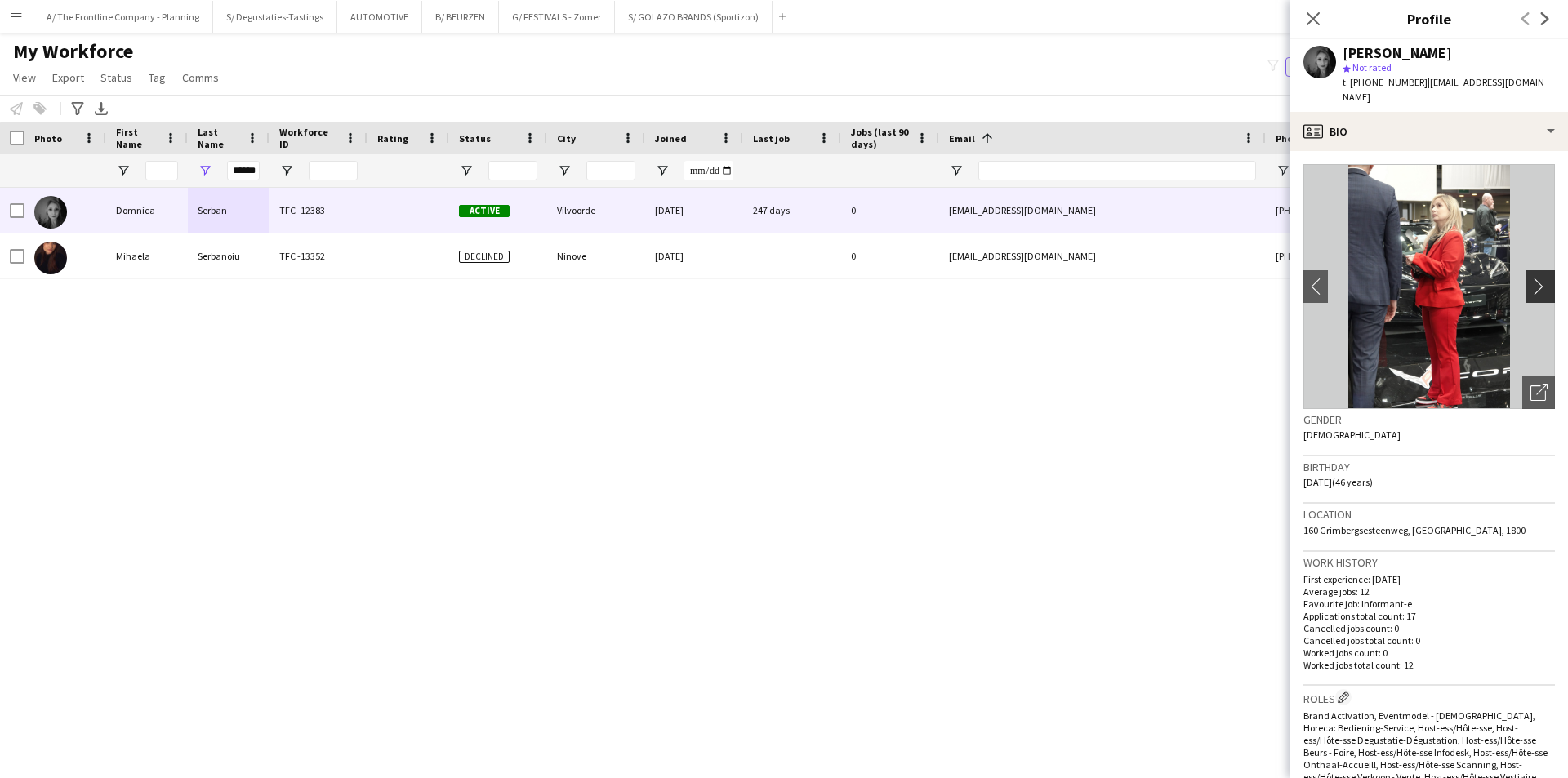
click at [1530, 278] on app-icon "chevron-right" at bounding box center [1542, 286] width 25 height 18
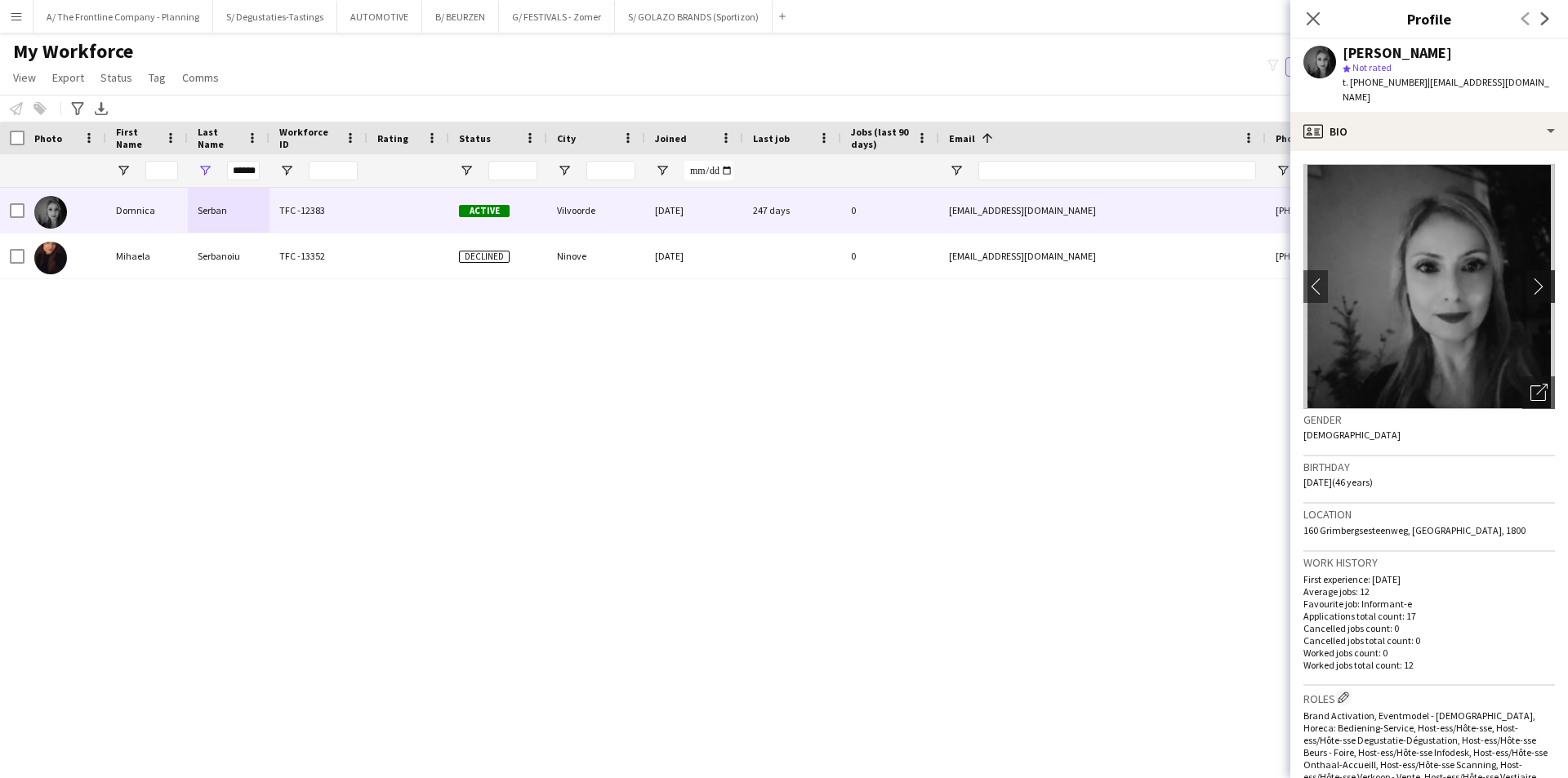
click at [1530, 278] on app-icon "chevron-right" at bounding box center [1542, 286] width 25 height 18
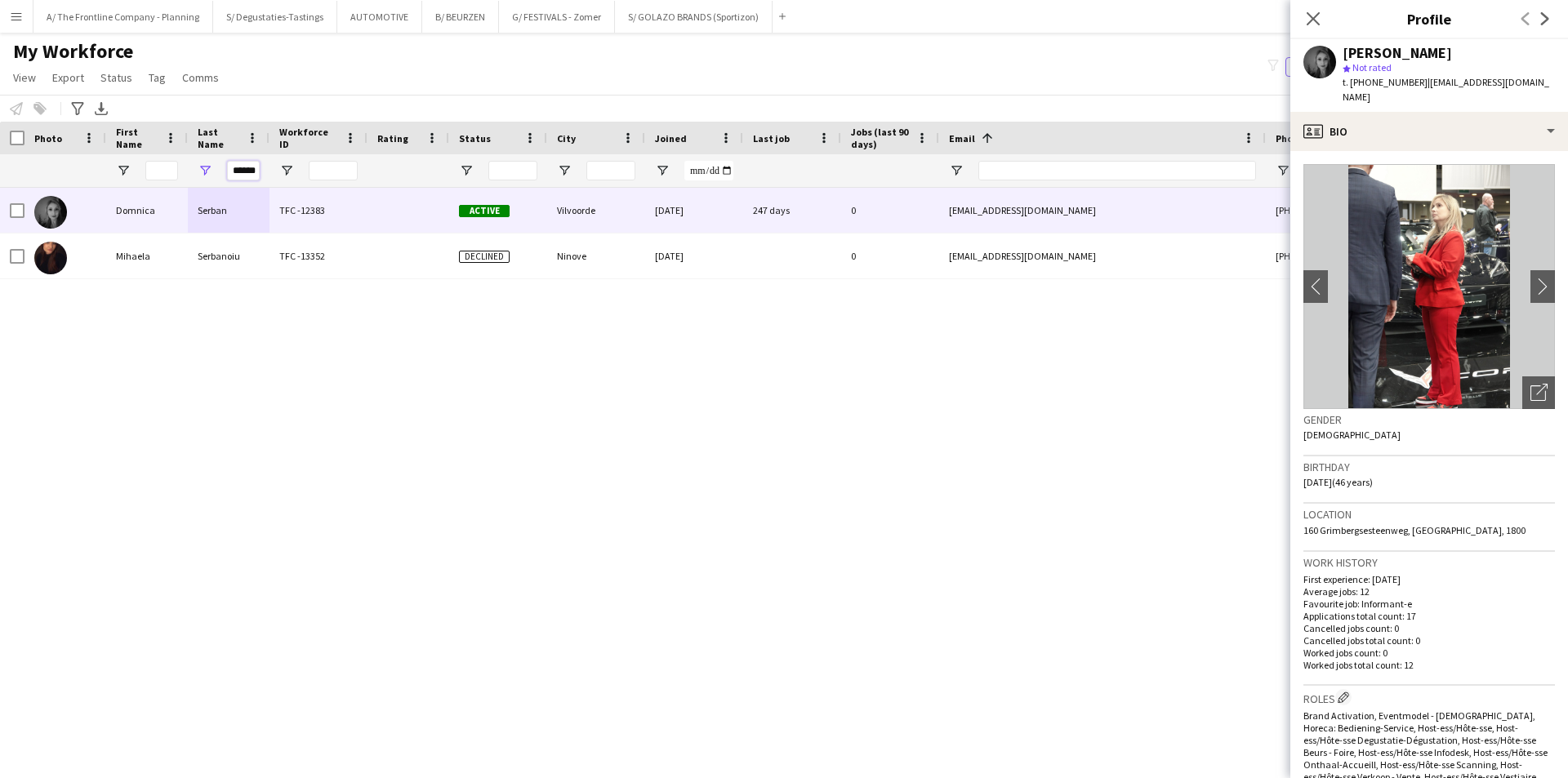
click at [246, 173] on input "******" at bounding box center [243, 170] width 32 height 19
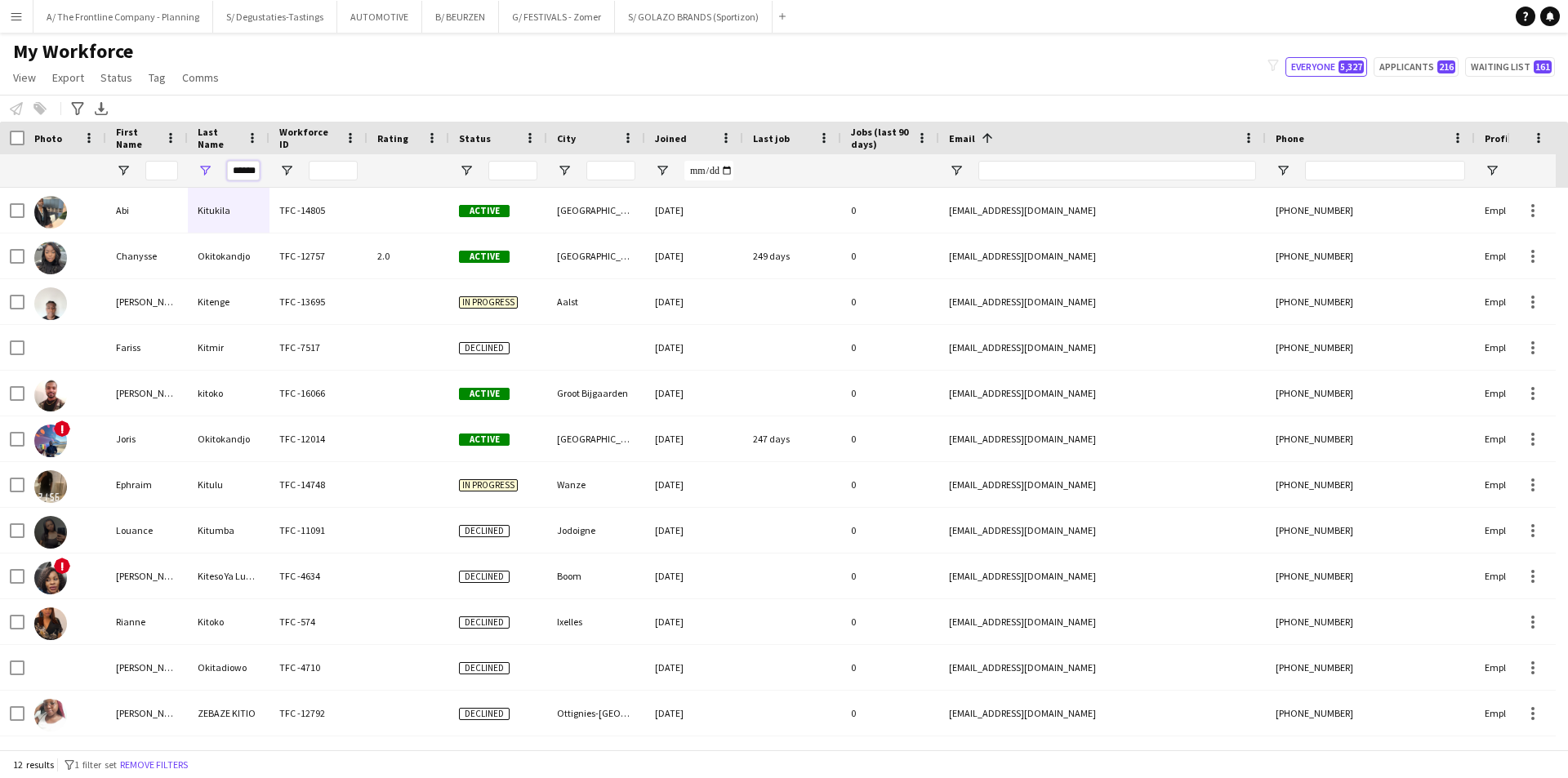
scroll to position [0, 1]
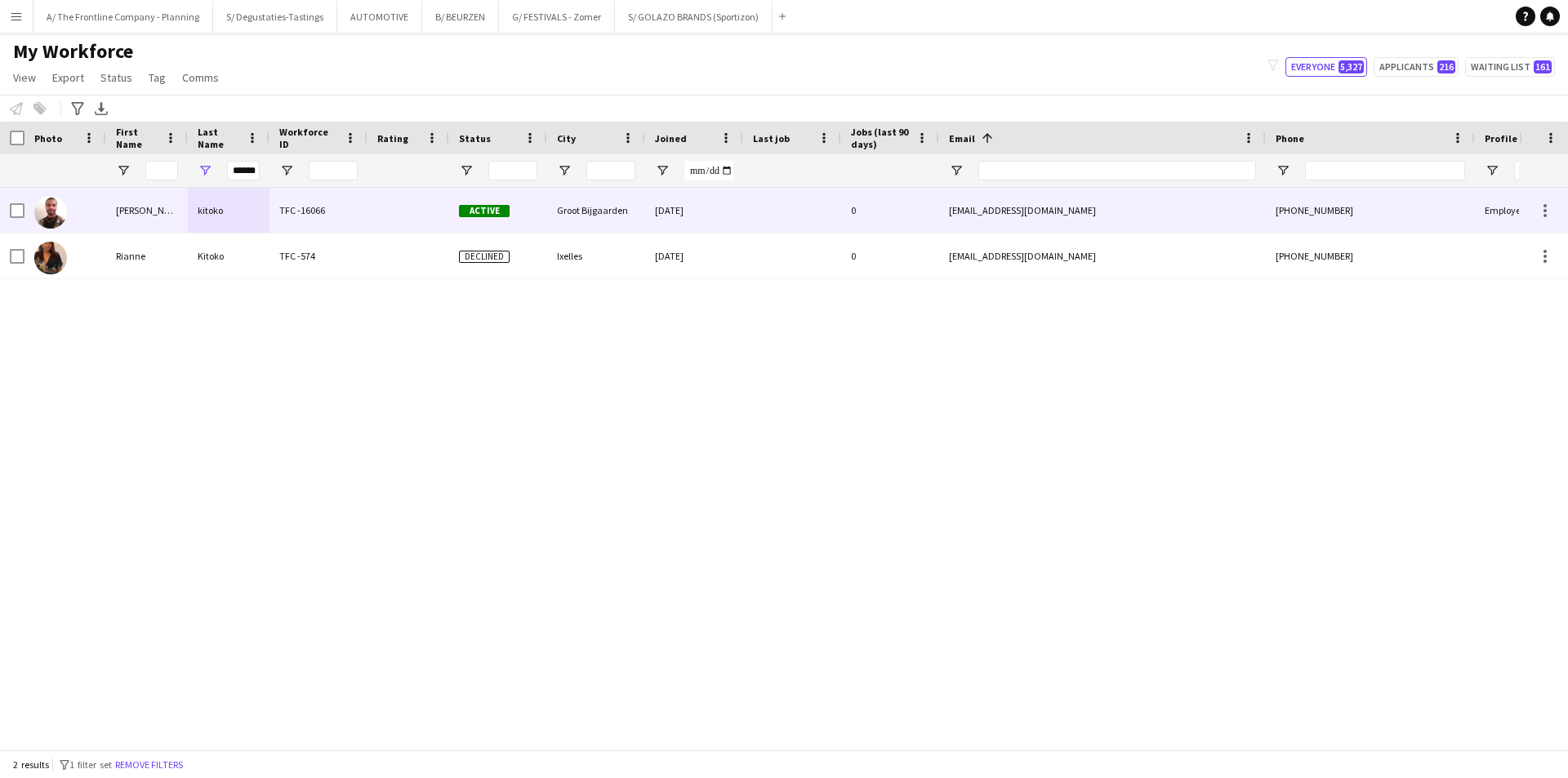
click at [223, 219] on div "kitoko" at bounding box center [229, 210] width 82 height 44
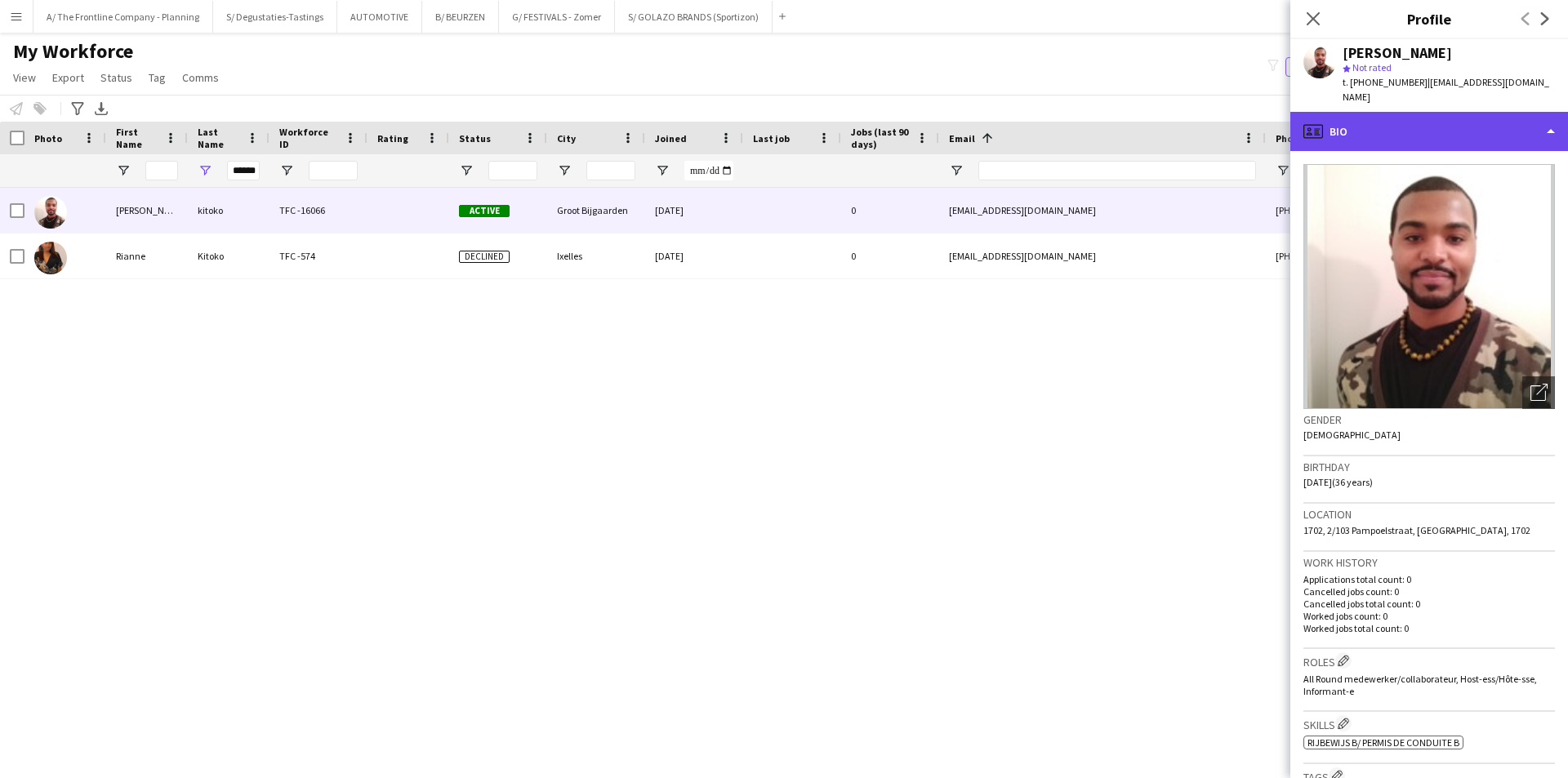
click at [1436, 124] on div "profile Bio" at bounding box center [1429, 132] width 278 height 39
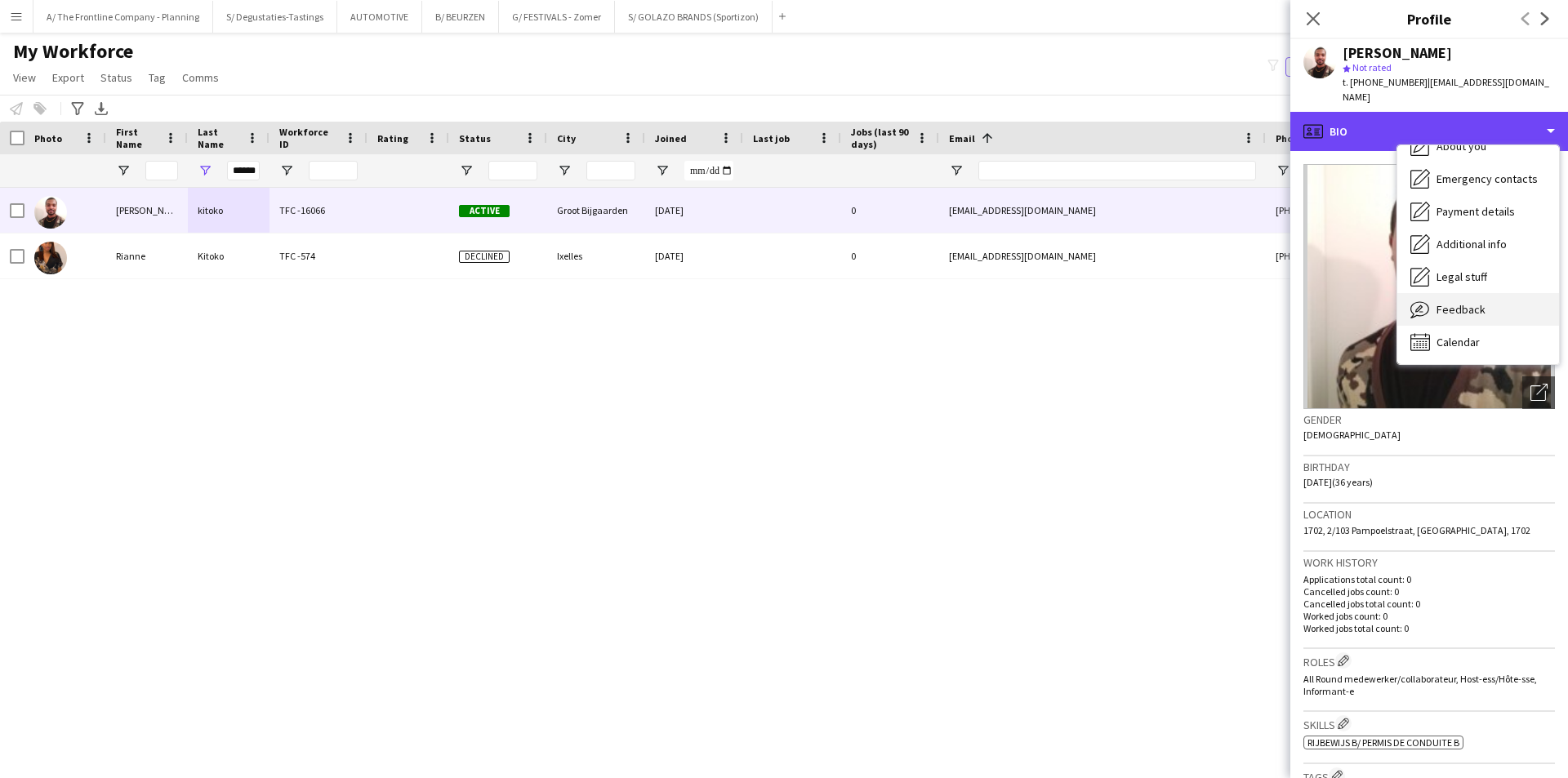
scroll to position [120, 0]
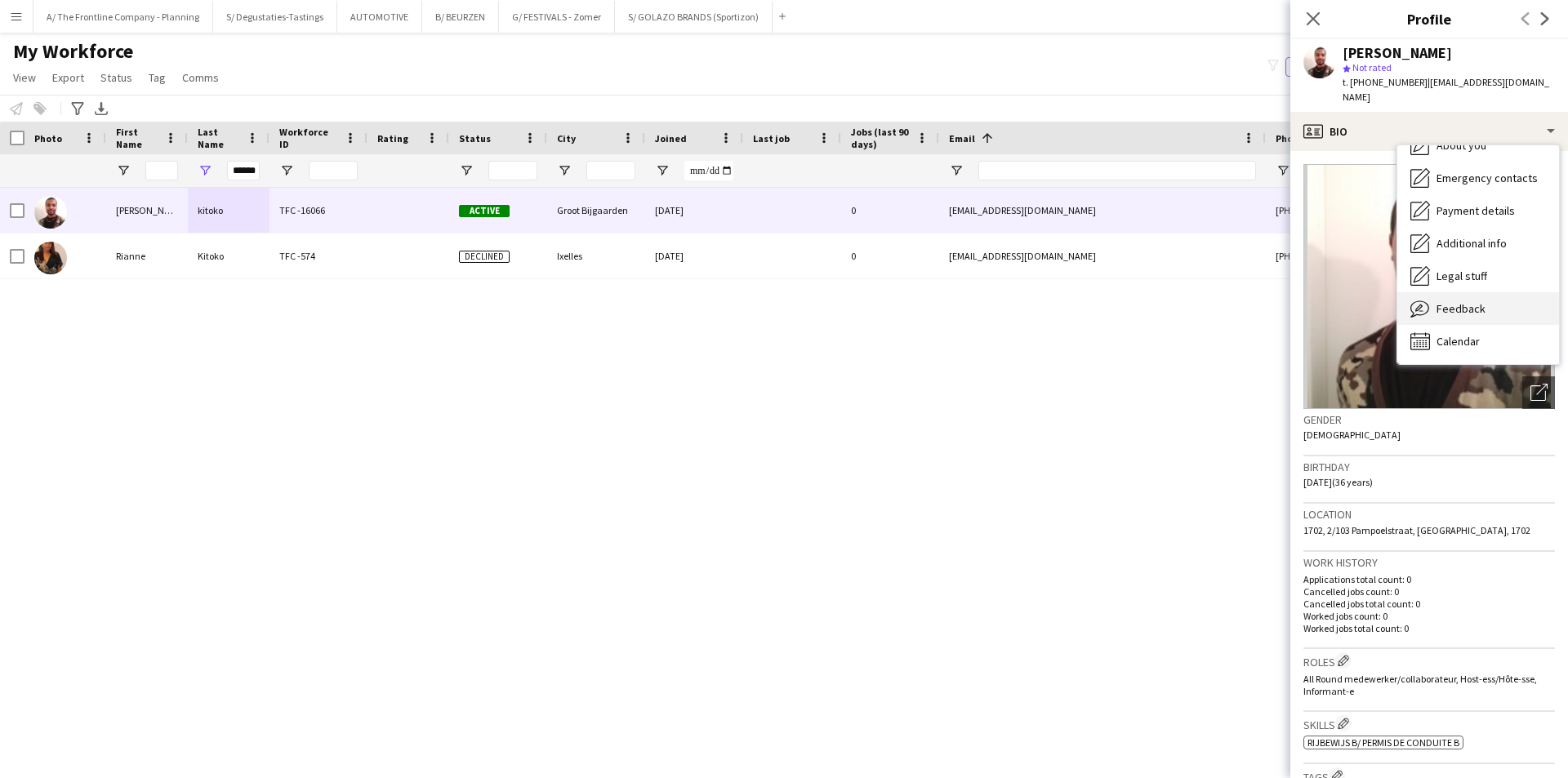
click at [1487, 307] on div "Feedback Feedback" at bounding box center [1478, 308] width 162 height 32
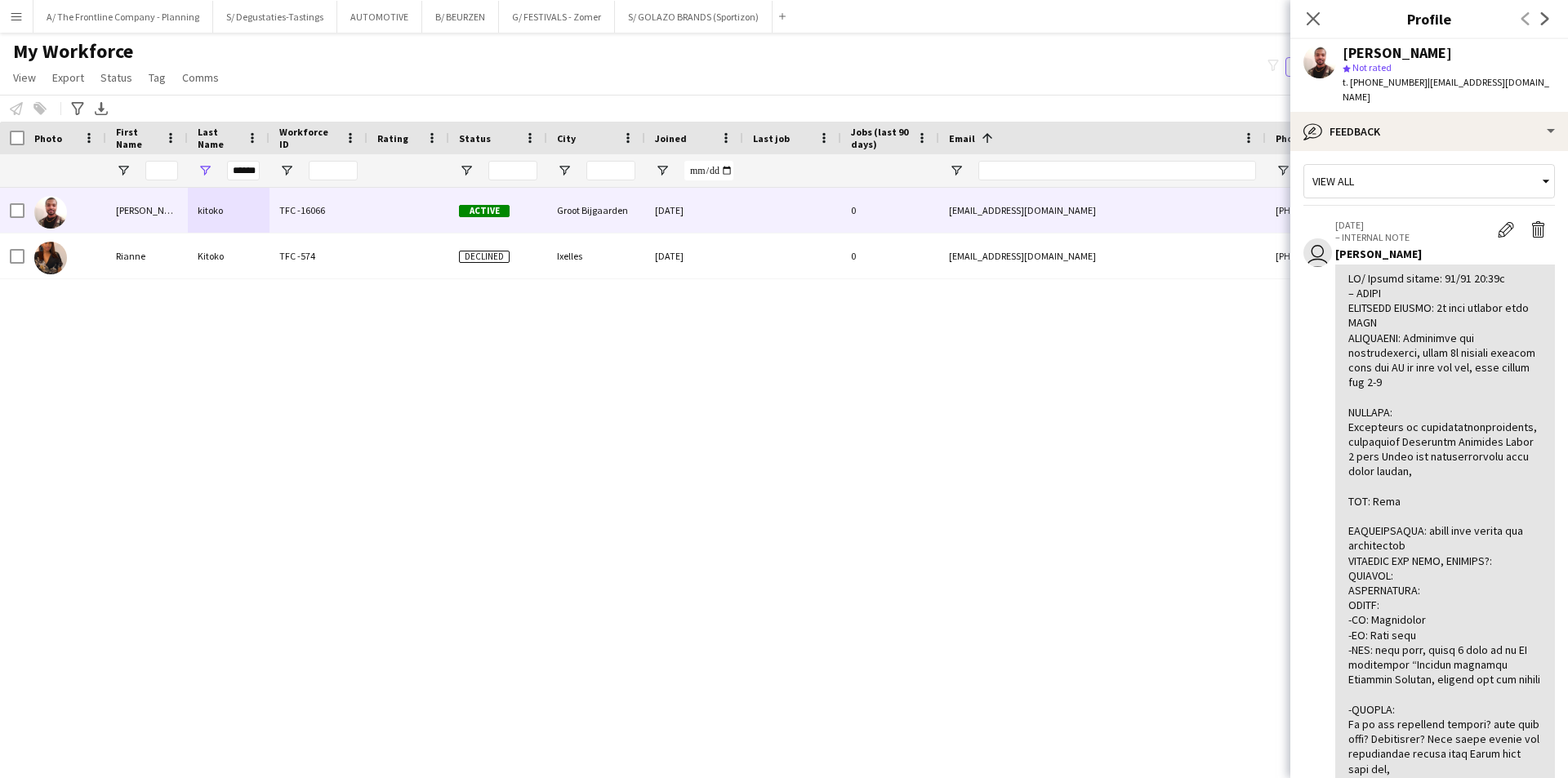
scroll to position [0, 0]
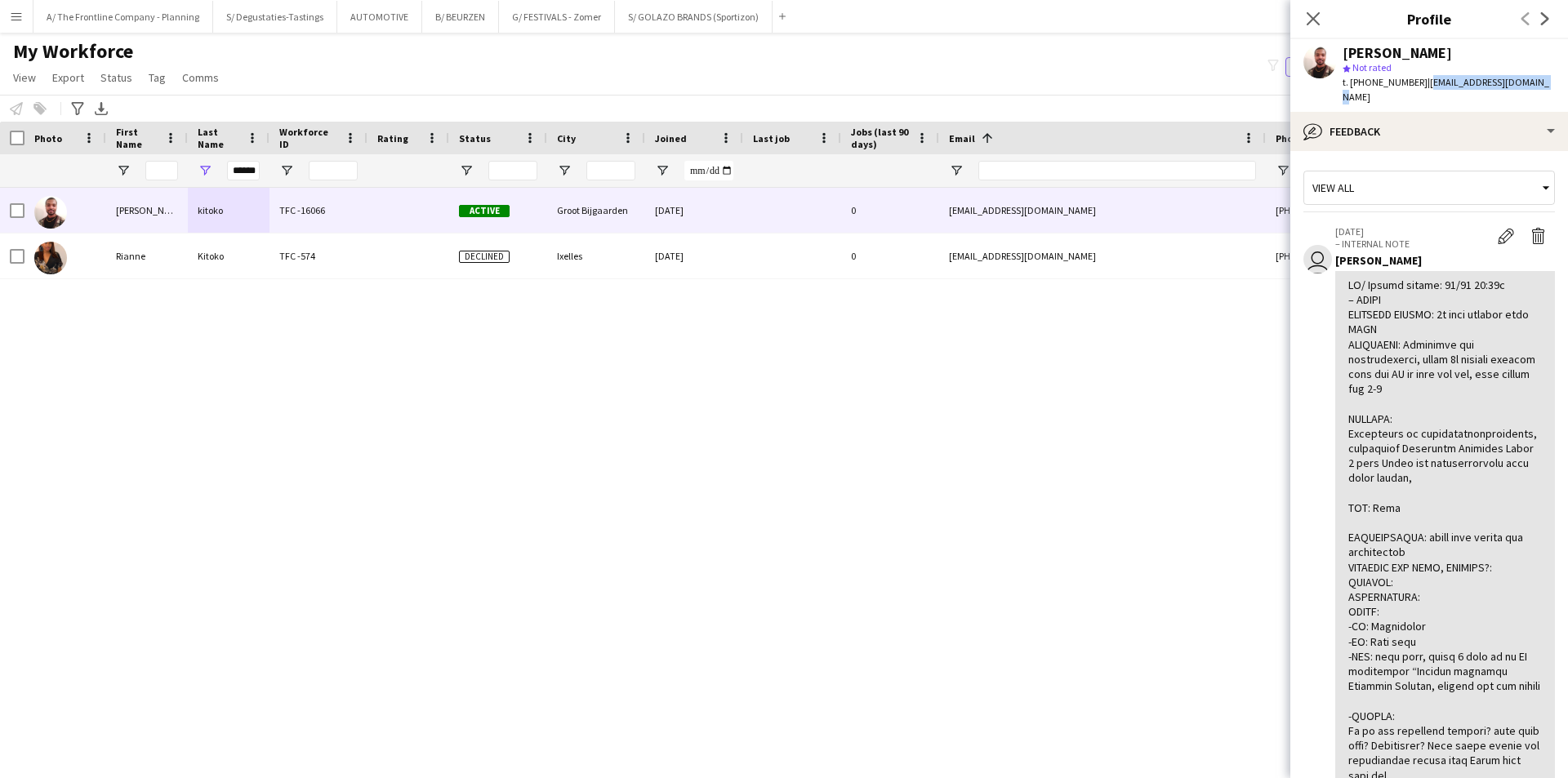
drag, startPoint x: 1414, startPoint y: 82, endPoint x: 1524, endPoint y: 82, distance: 110.0
click at [1524, 82] on div "jean christophe kitoko star Not rated t. +32486411943 | jean.c.kitoko@gmail.com" at bounding box center [1429, 75] width 278 height 72
copy span "jean.c.kitoko@gmail.com"
click at [638, 583] on div "jean christophe kitoko TFC -16066 Active Groot Bijgaarden 06-08-2025 0 jean.c.k…" at bounding box center [759, 462] width 1519 height 549
click at [243, 175] on input "******" at bounding box center [243, 170] width 32 height 19
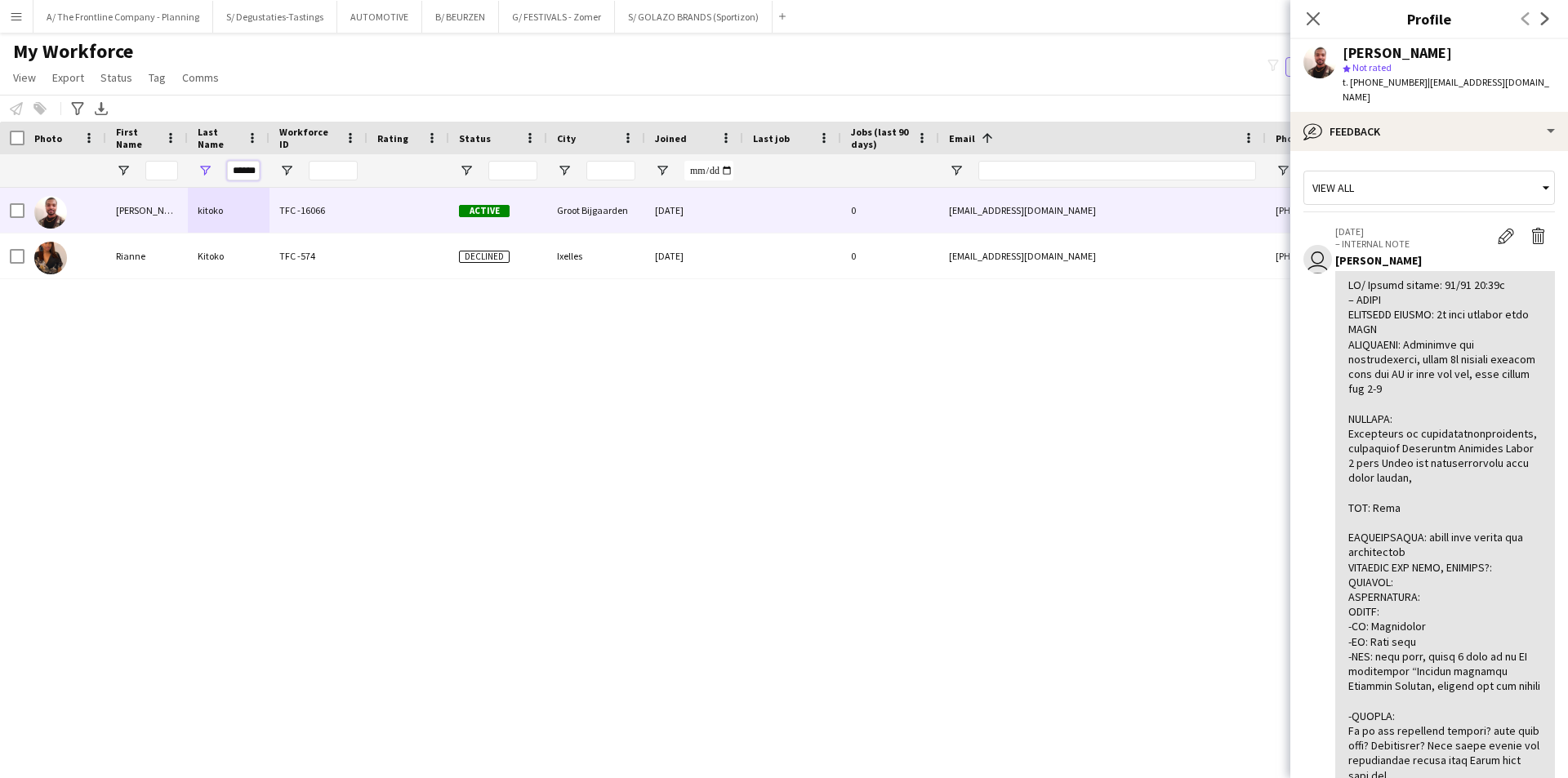
click at [243, 175] on input "******" at bounding box center [243, 170] width 32 height 19
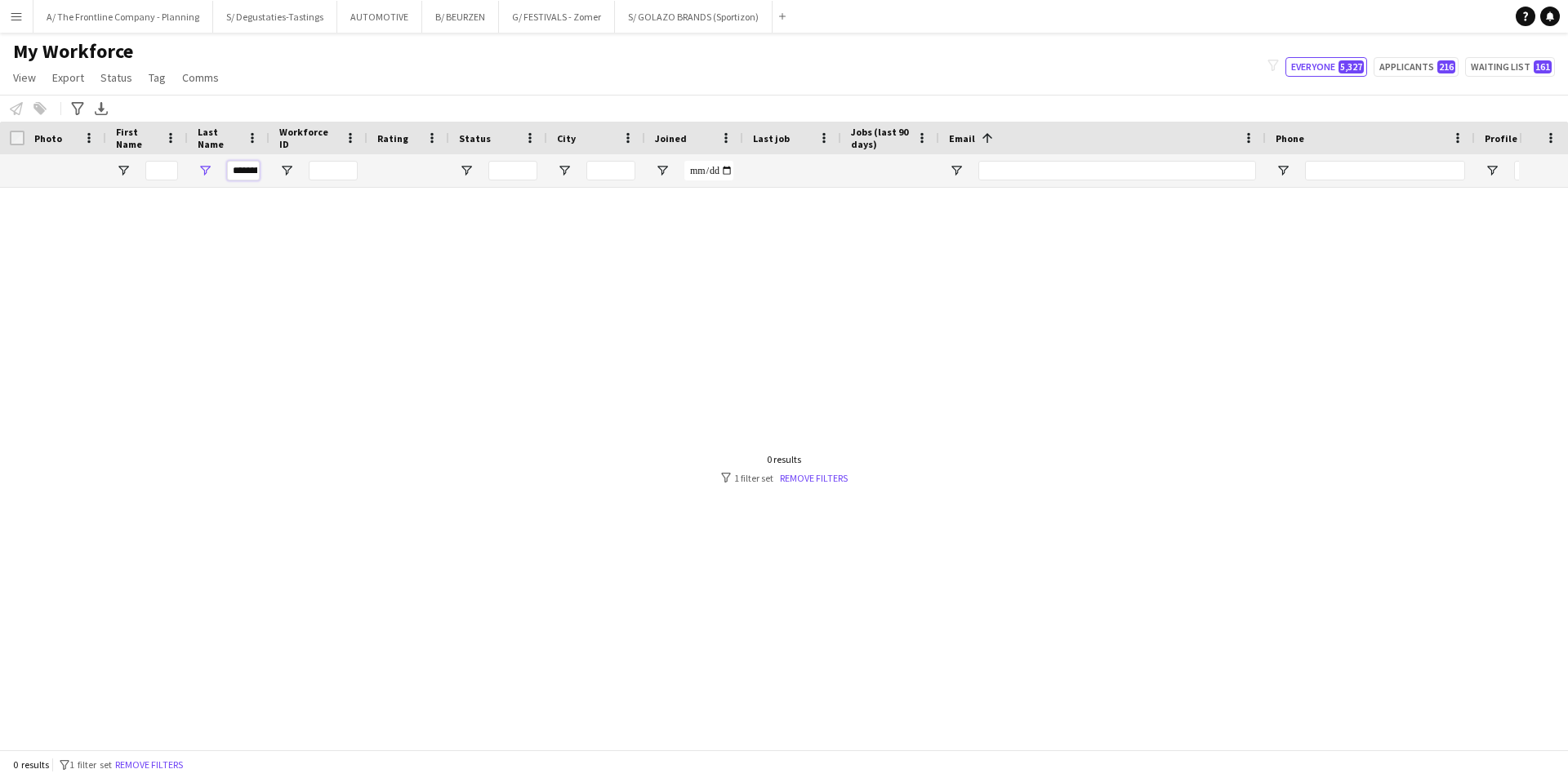
click at [247, 172] on input "********" at bounding box center [243, 170] width 32 height 19
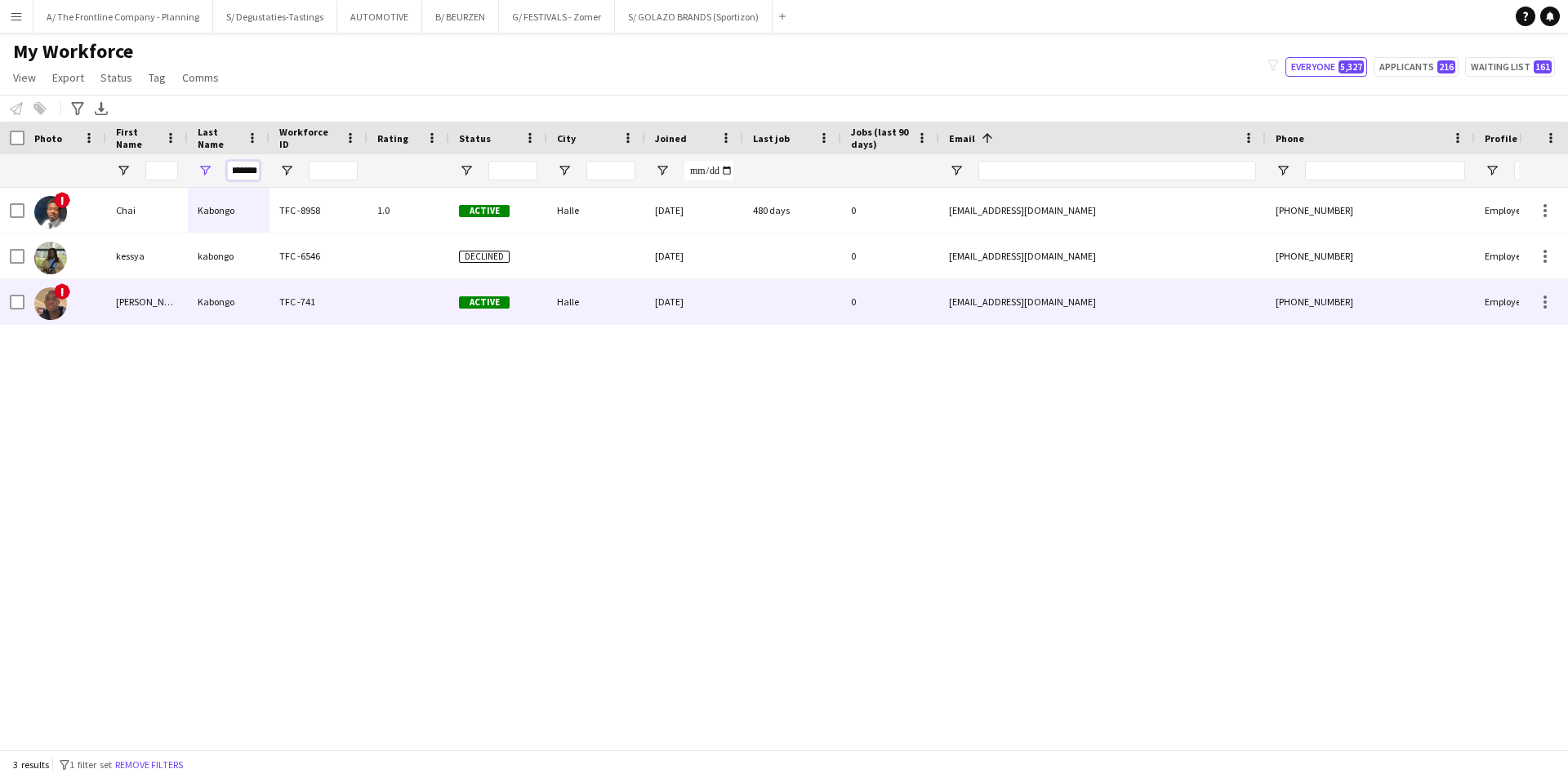
type input "*******"
click at [267, 307] on div "Kabongo" at bounding box center [229, 302] width 82 height 44
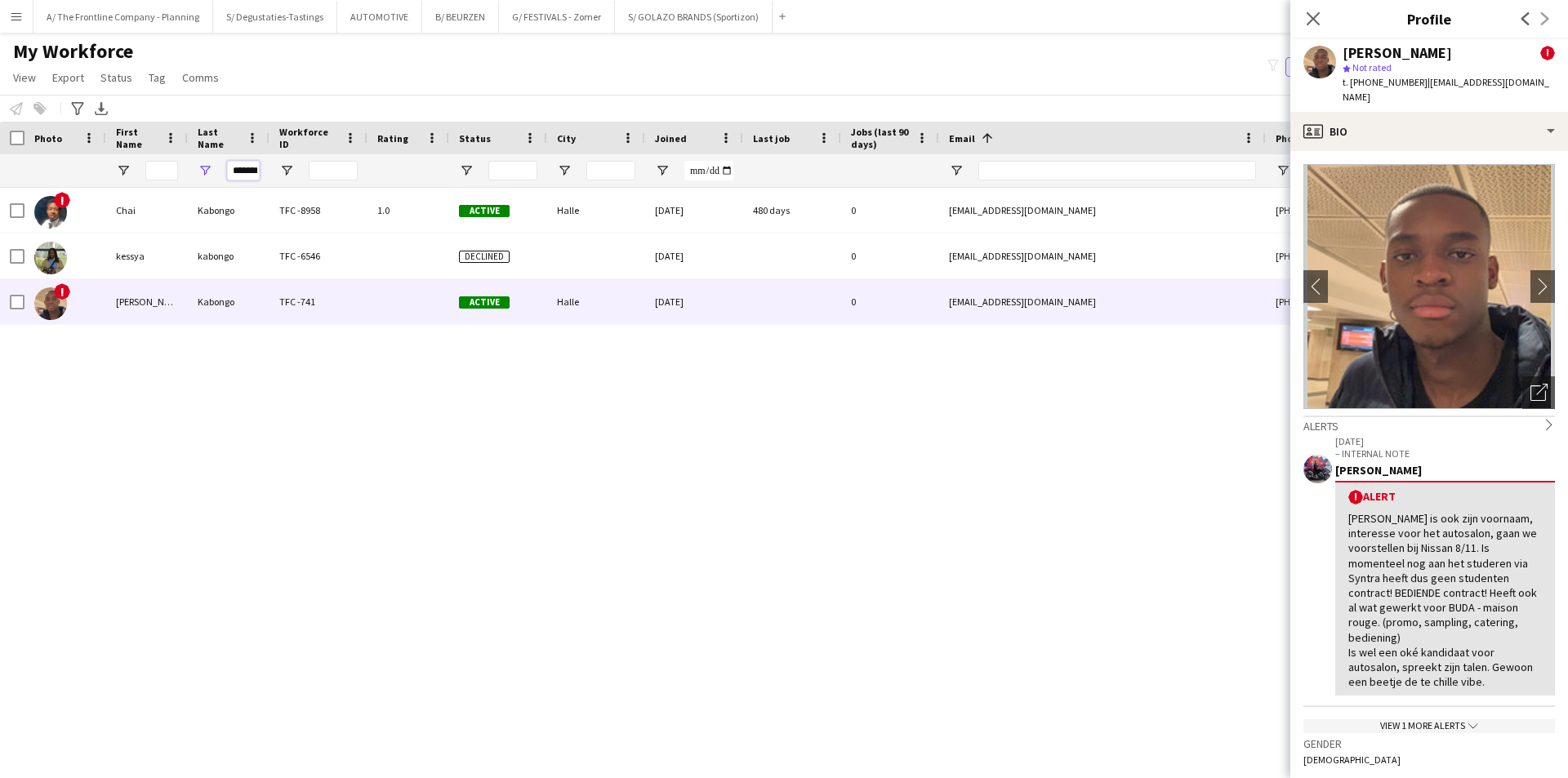
click at [237, 165] on input "*******" at bounding box center [243, 170] width 32 height 19
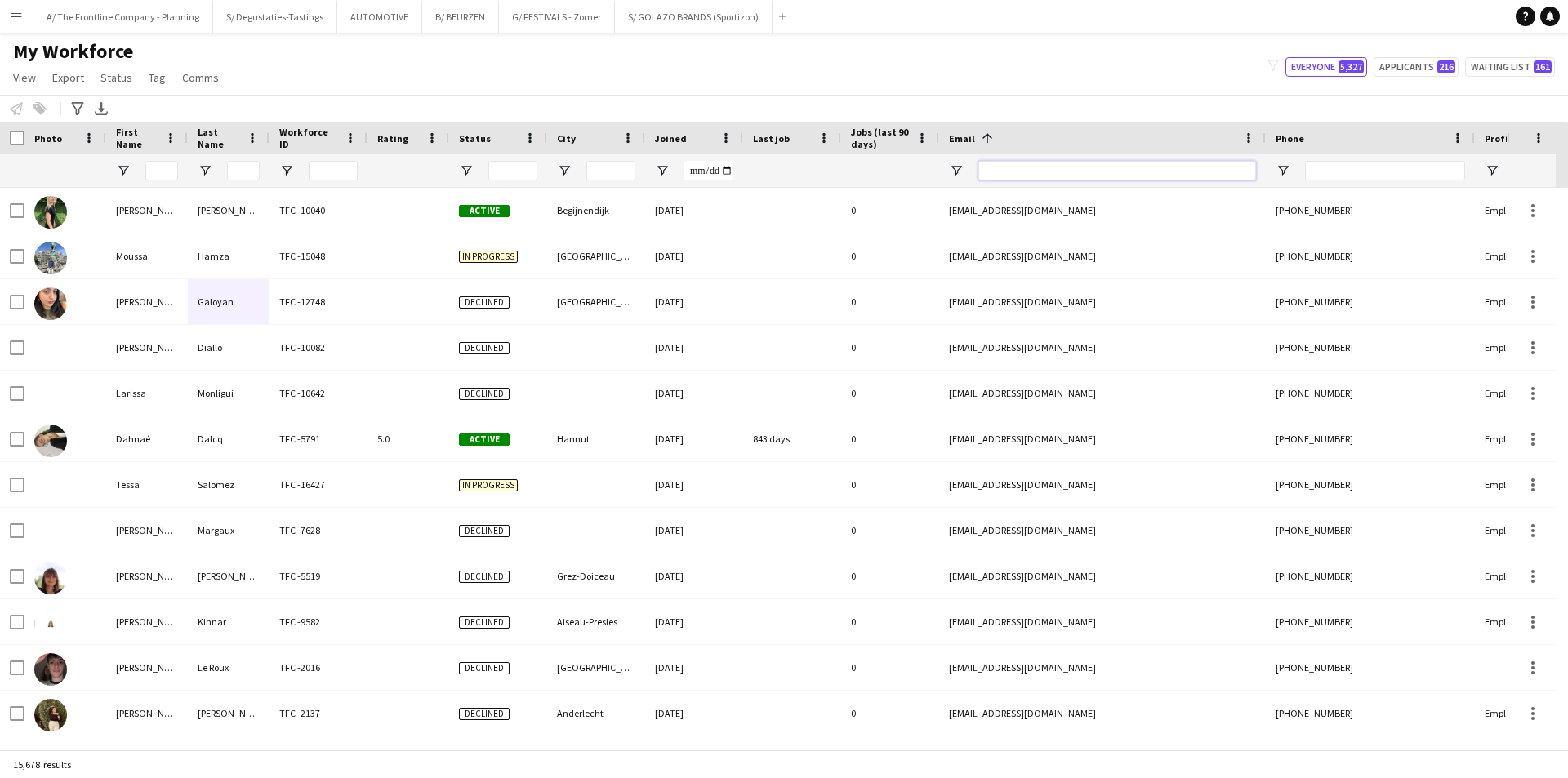
click at [1070, 170] on input "Email Filter Input" at bounding box center [1117, 170] width 278 height 19
paste input "**********"
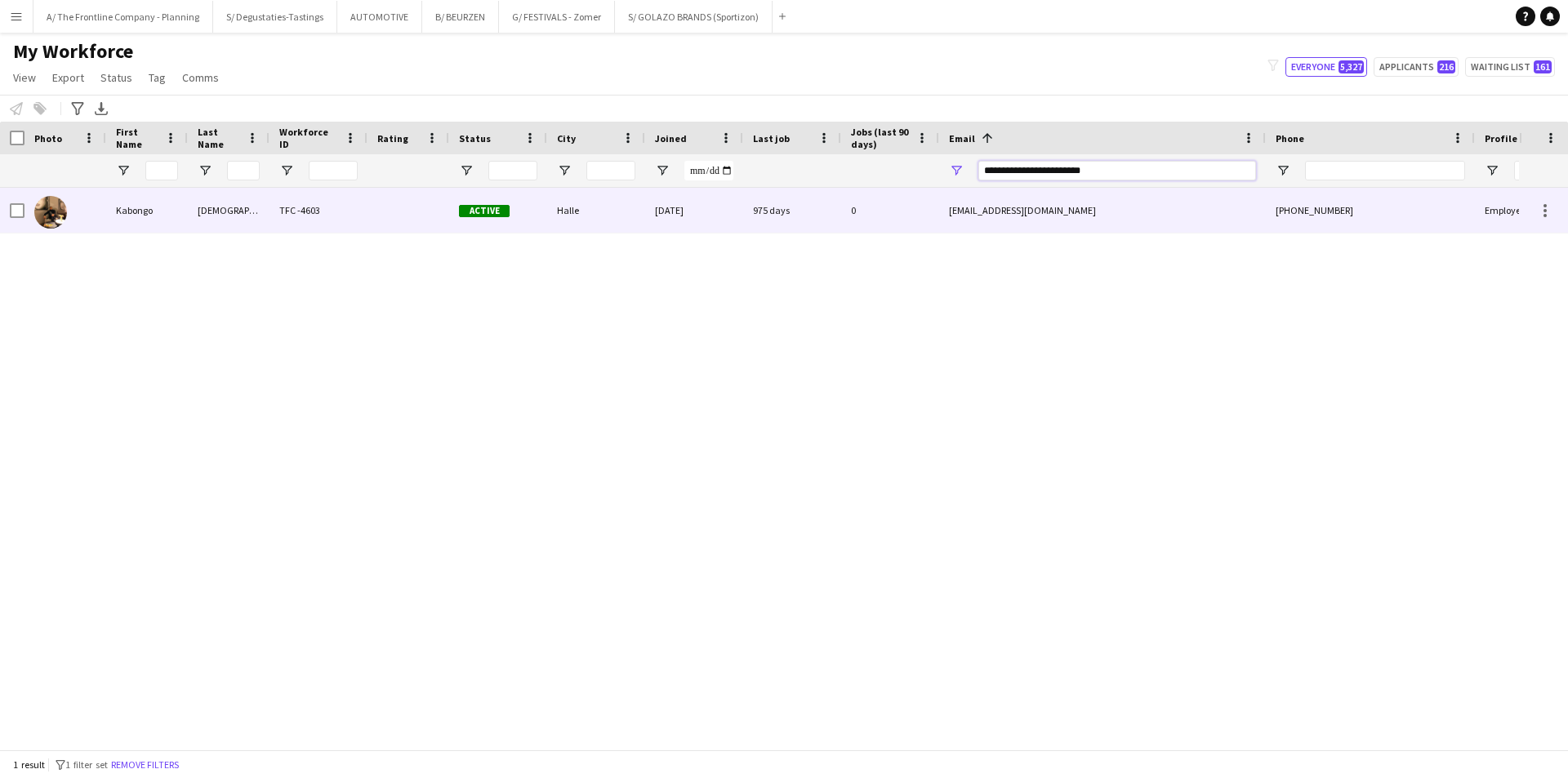
type input "**********"
click at [374, 223] on div at bounding box center [408, 210] width 82 height 44
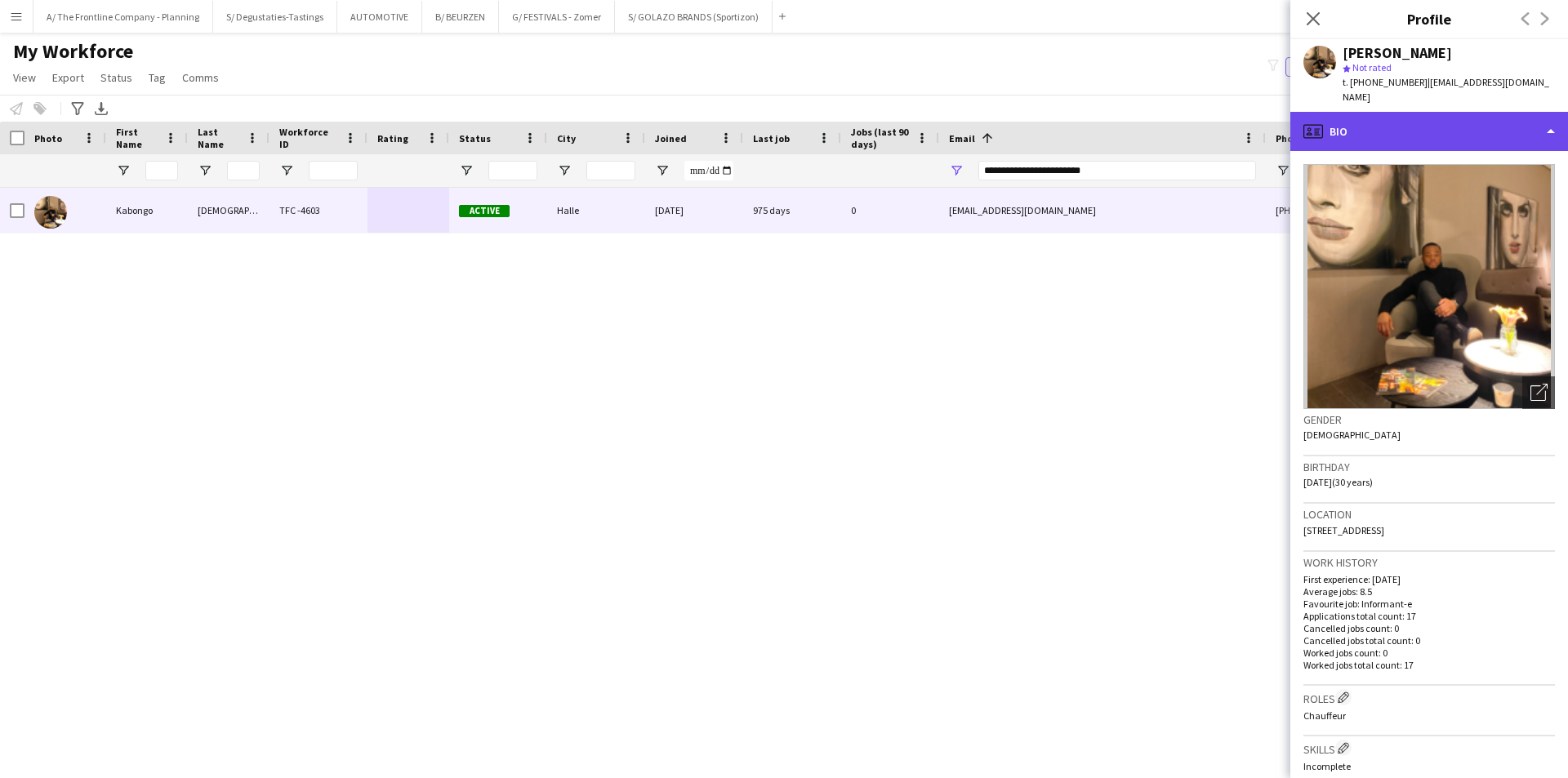
click at [1404, 129] on div "profile Bio" at bounding box center [1429, 132] width 278 height 39
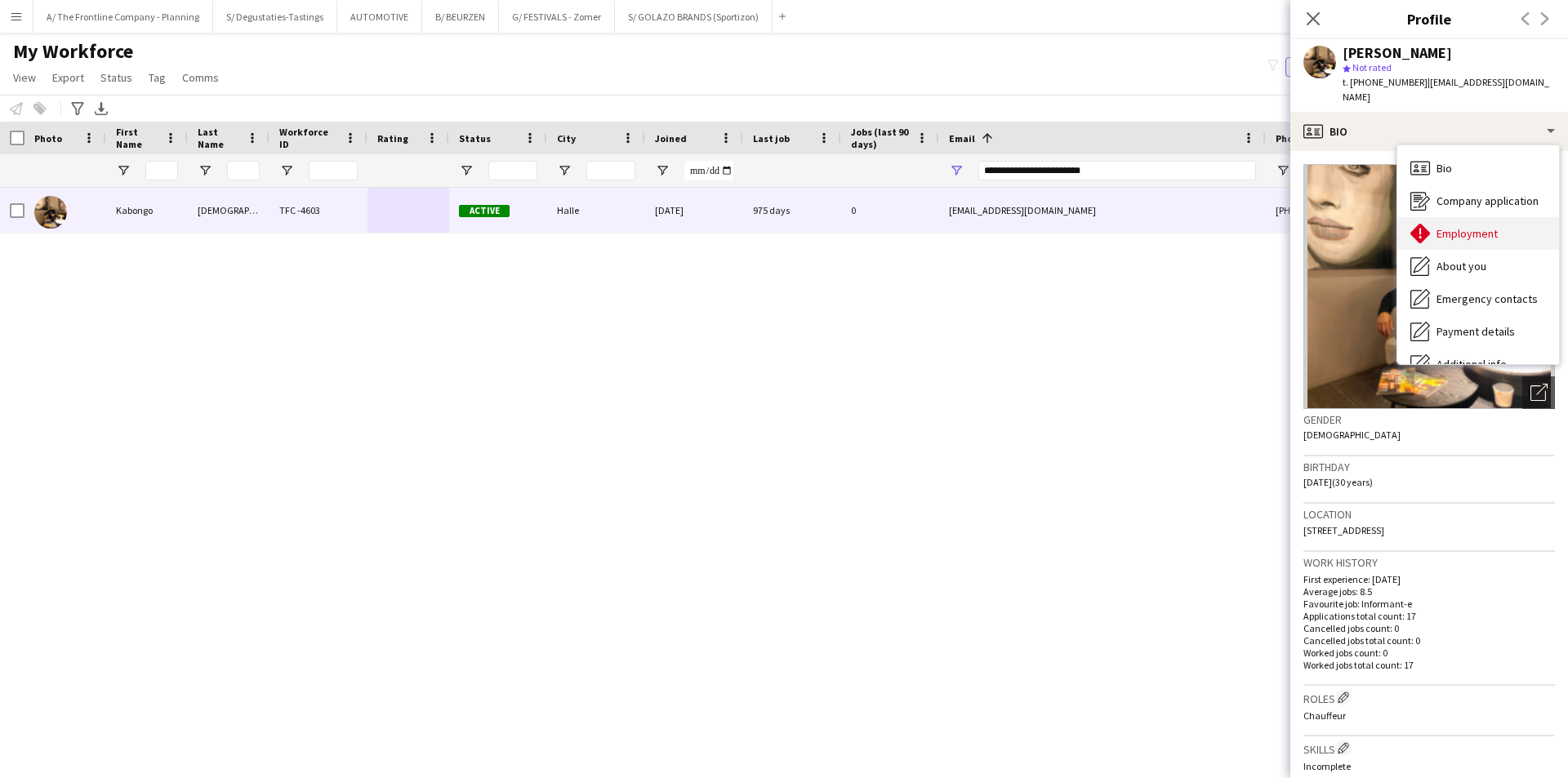
click at [1481, 226] on span "Employment" at bounding box center [1467, 233] width 61 height 15
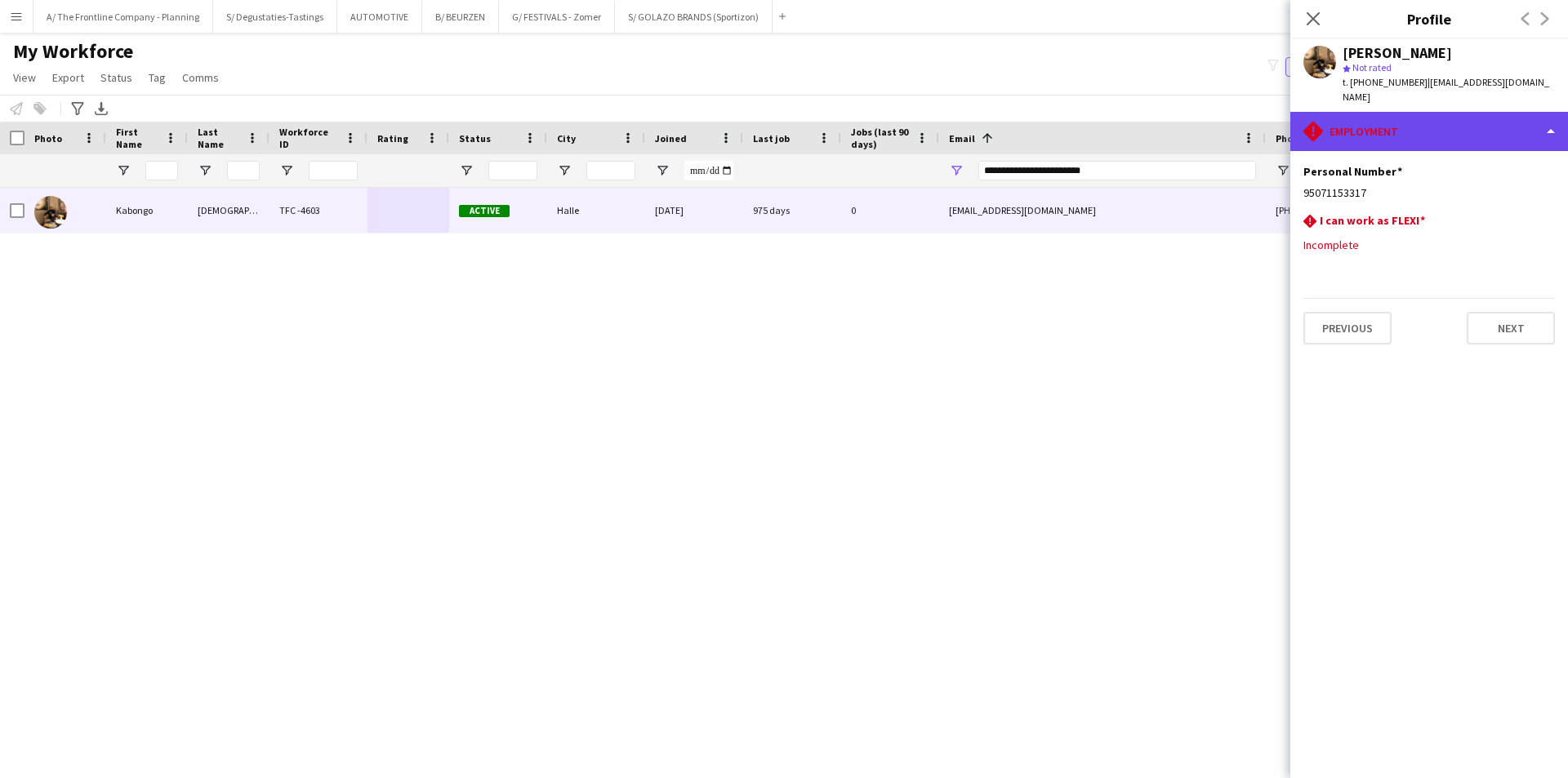
click at [1448, 112] on div "rhombus-alert Employment" at bounding box center [1429, 132] width 278 height 39
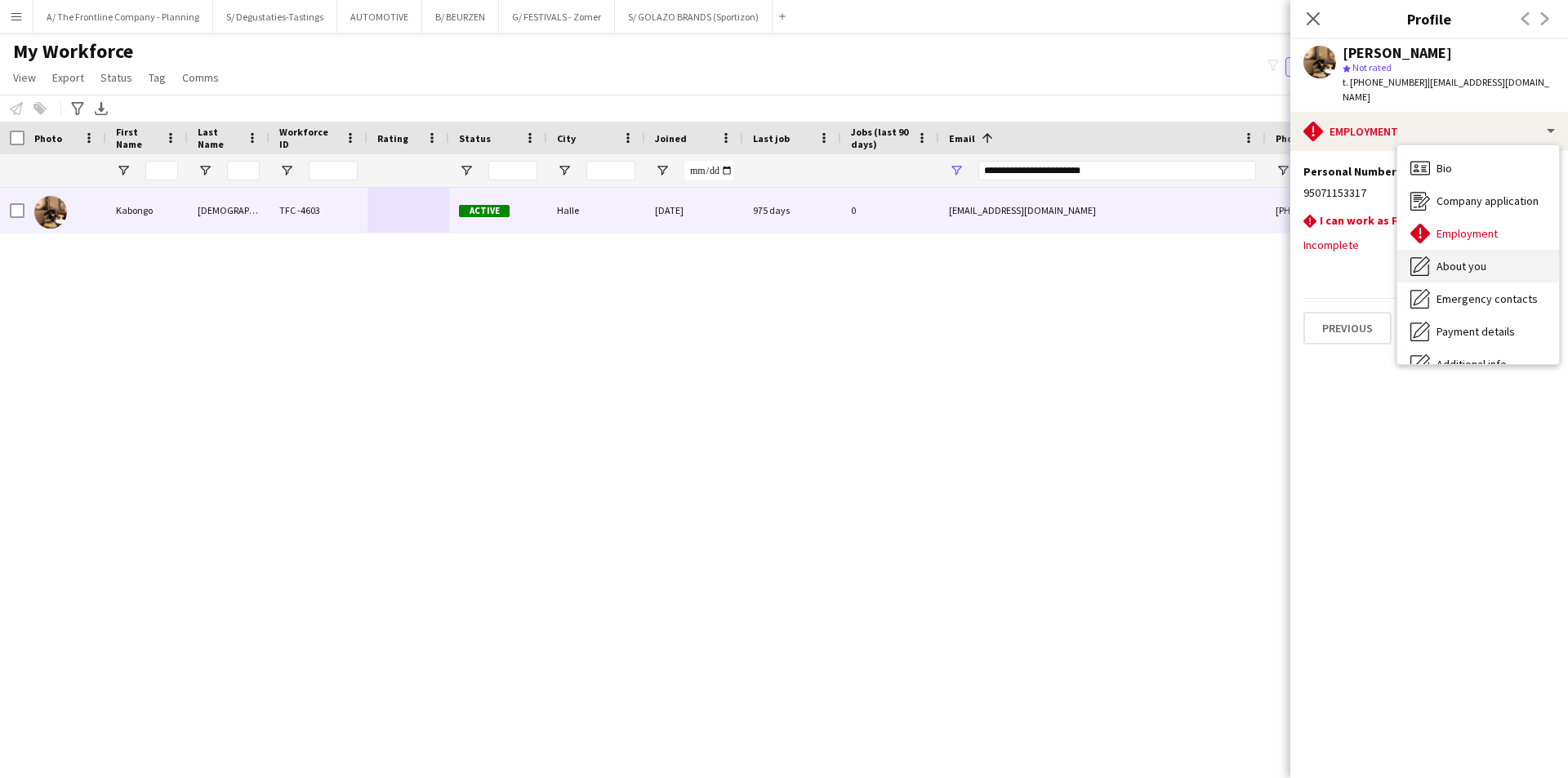
click at [1486, 251] on div "About you About you" at bounding box center [1478, 266] width 162 height 32
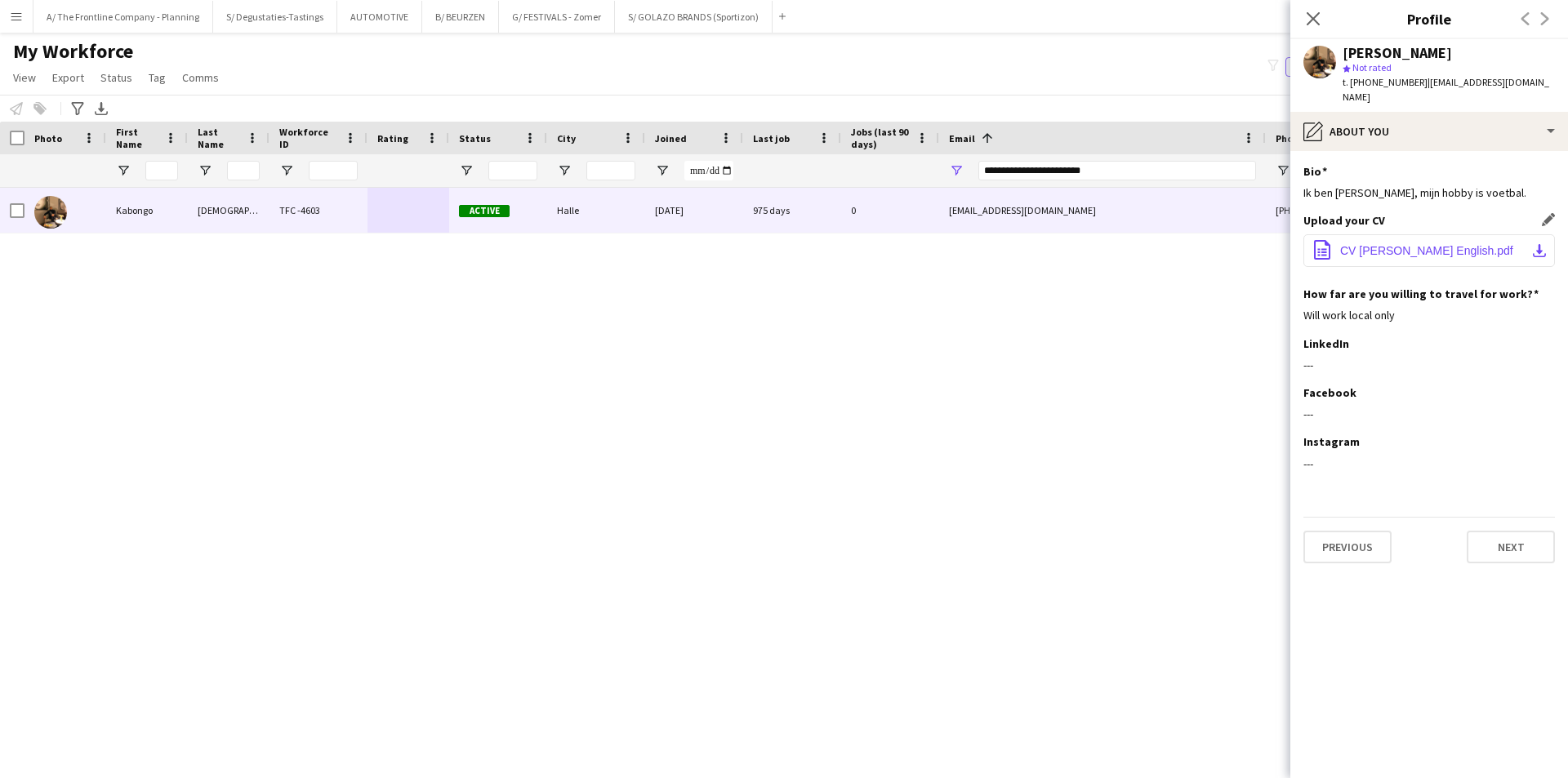
click at [1380, 245] on span "CV JOSUÉ KABONGO English.pdf" at bounding box center [1426, 251] width 173 height 13
drag, startPoint x: 1350, startPoint y: 83, endPoint x: 1409, endPoint y: 86, distance: 59.1
click at [1409, 86] on span "t. +32456208622" at bounding box center [1386, 82] width 85 height 12
copy span "+32456208622"
click at [1107, 175] on input "**********" at bounding box center [1117, 170] width 278 height 19
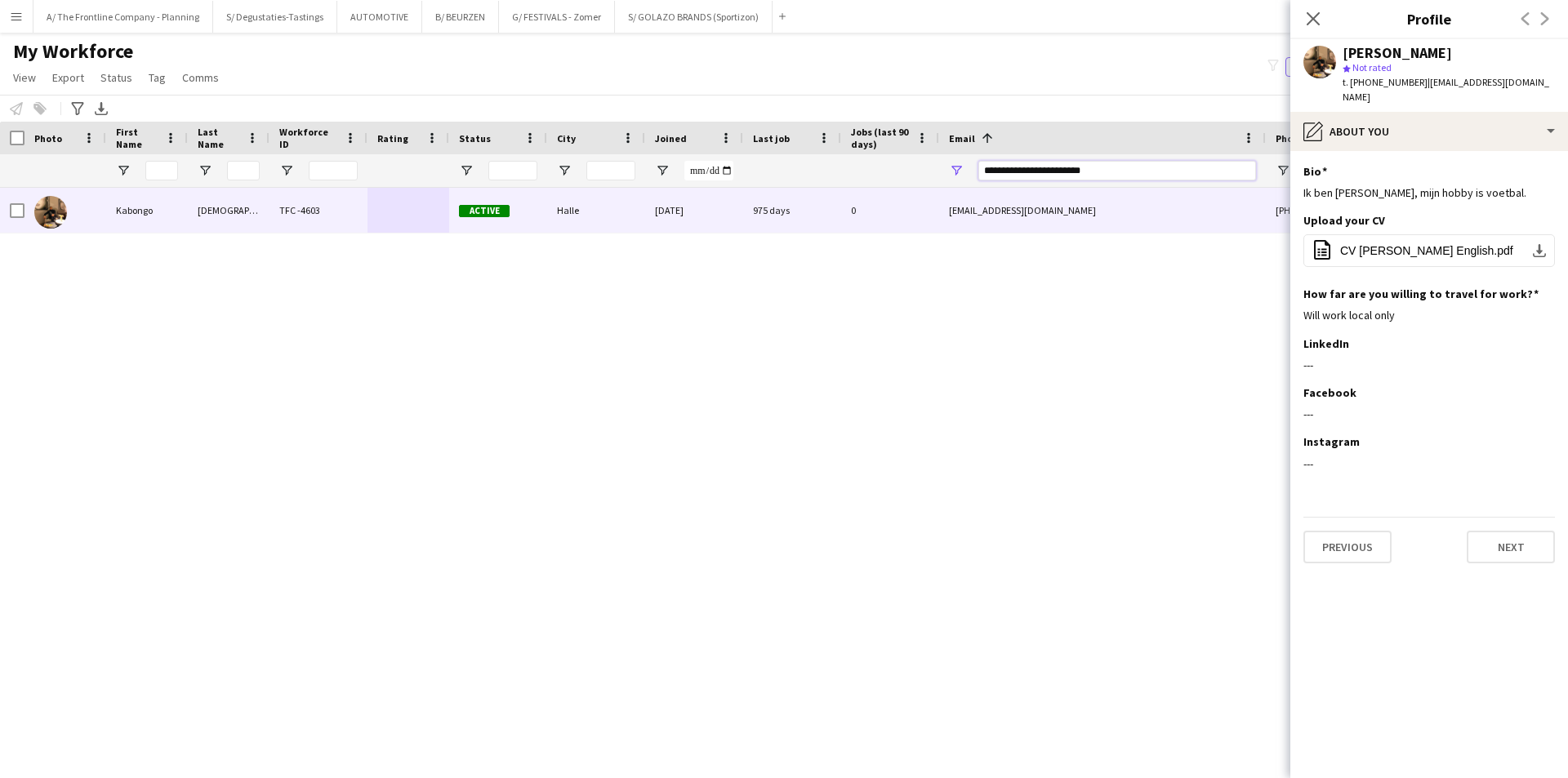
click at [1107, 175] on input "**********" at bounding box center [1117, 170] width 278 height 19
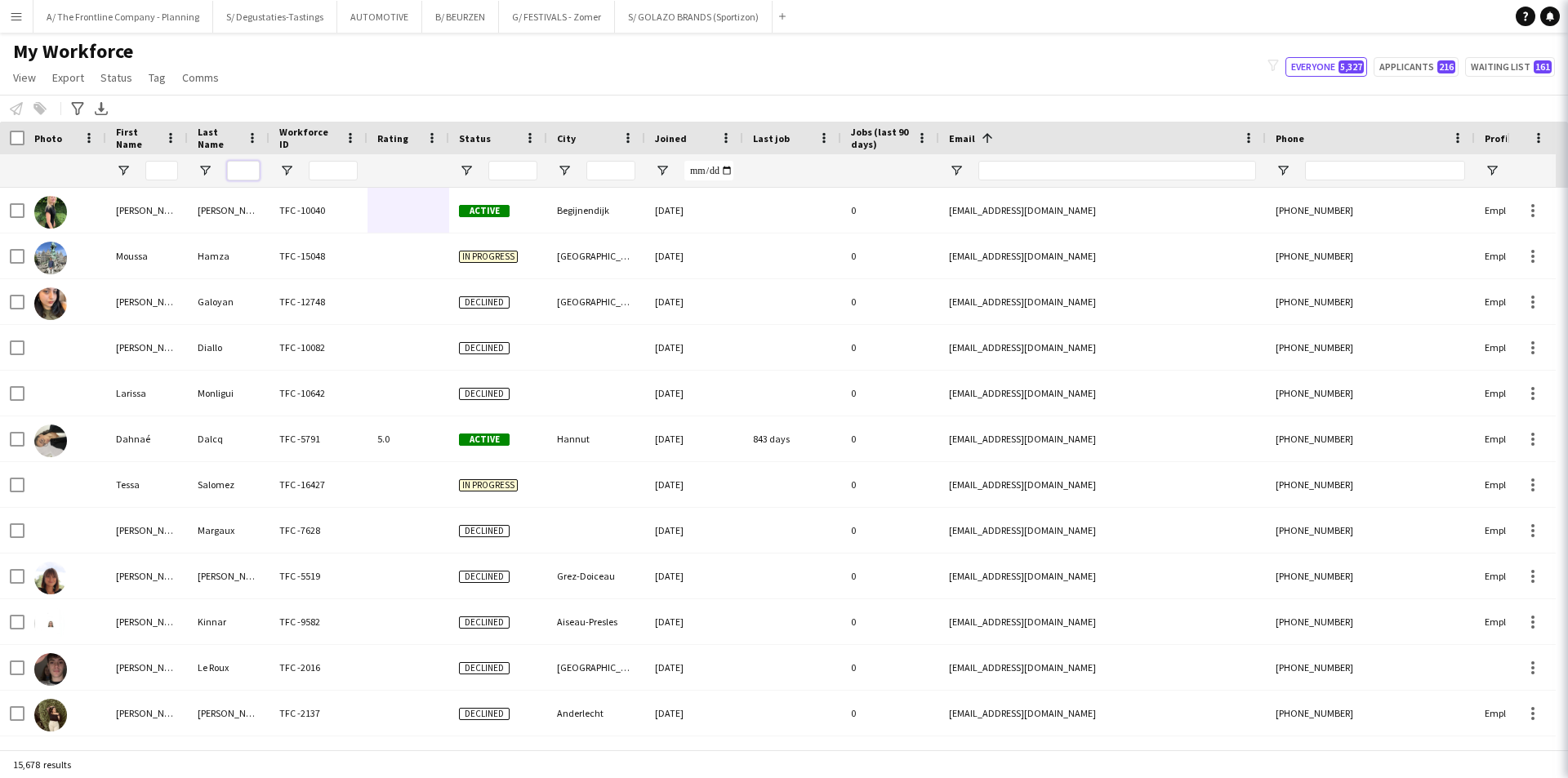
click at [245, 171] on input "Last Name Filter Input" at bounding box center [243, 170] width 32 height 19
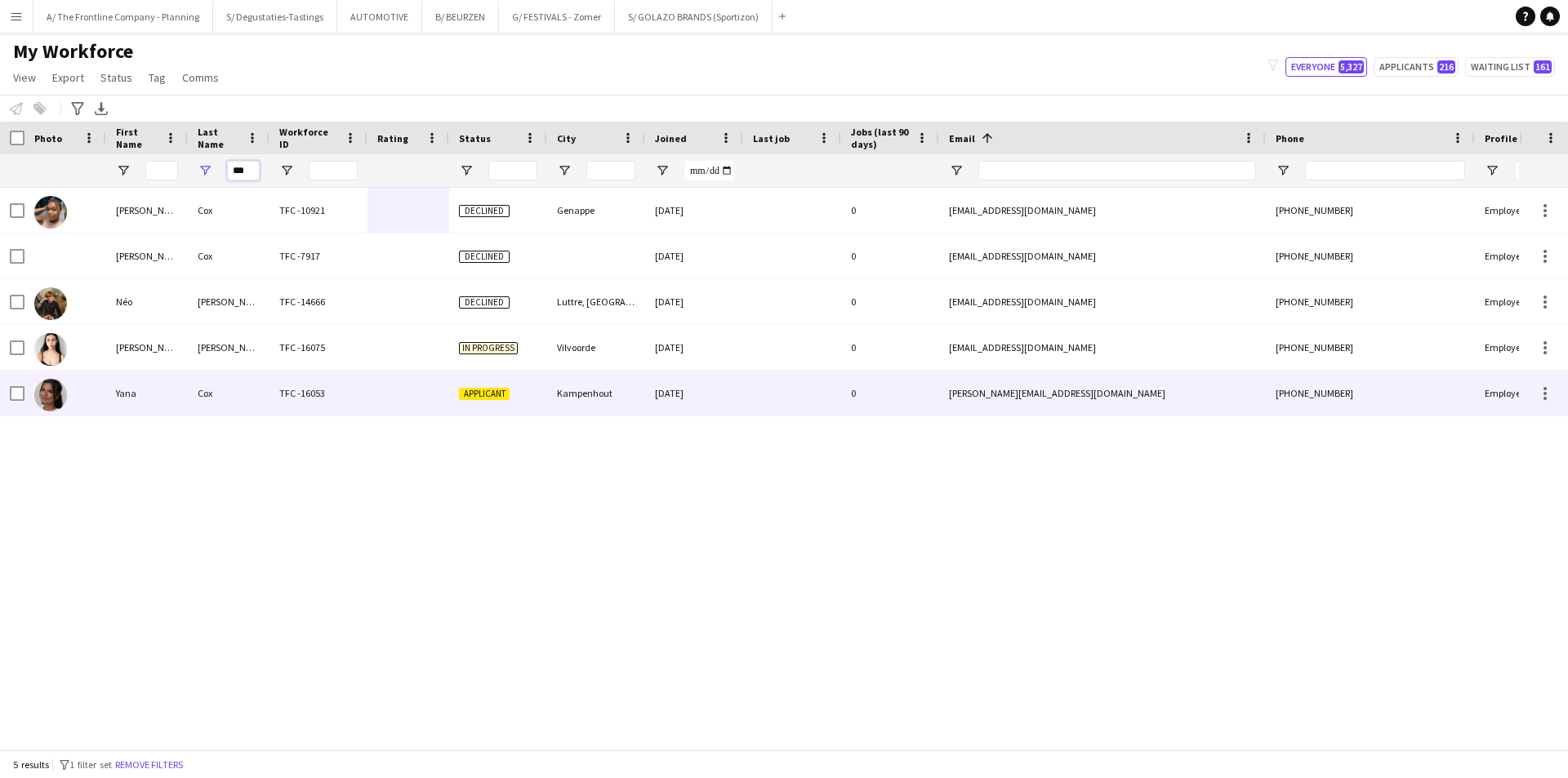
type input "***"
click at [230, 404] on div "Cox" at bounding box center [229, 393] width 82 height 44
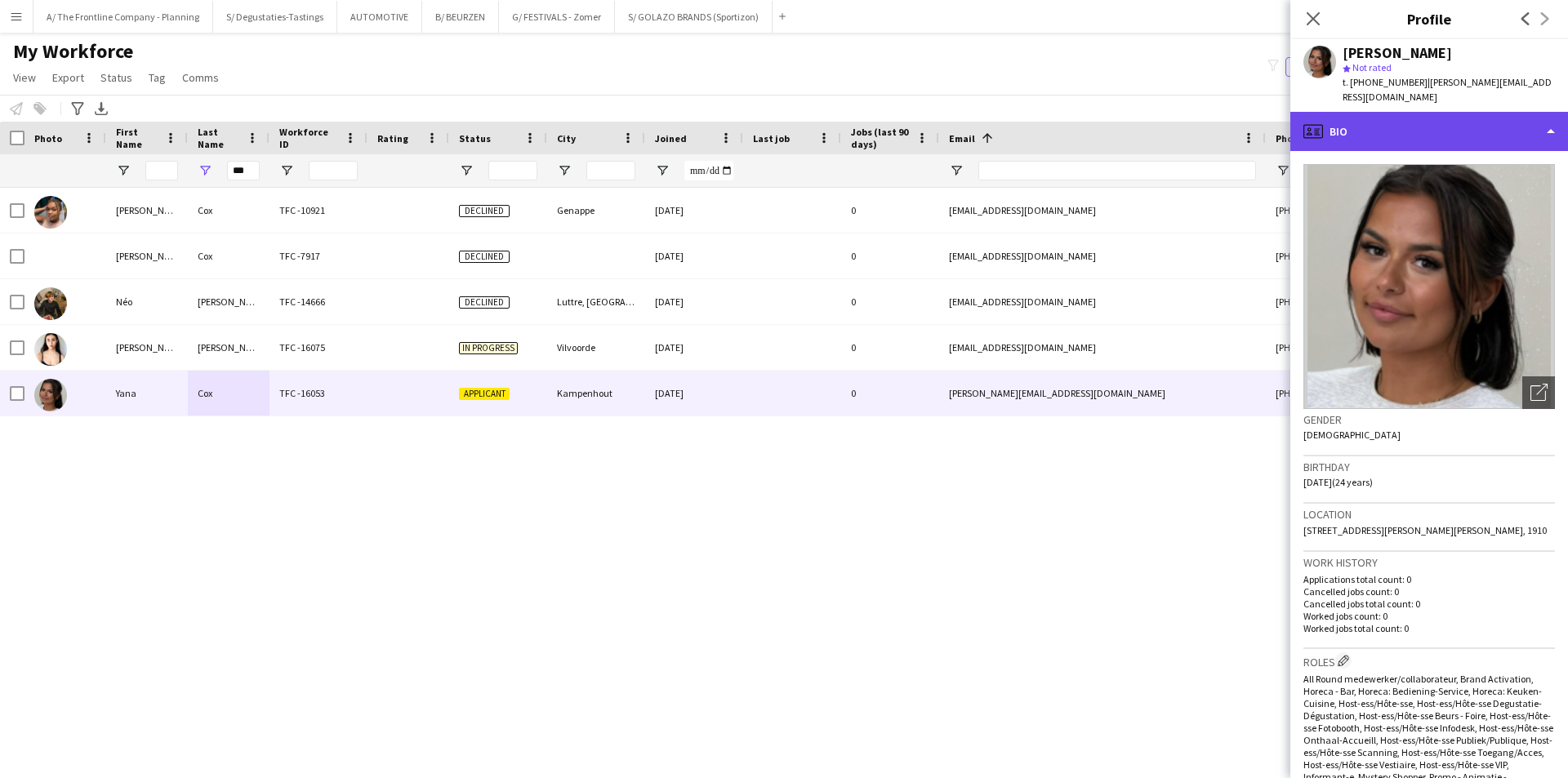
click at [1450, 112] on div "profile Bio" at bounding box center [1429, 132] width 278 height 39
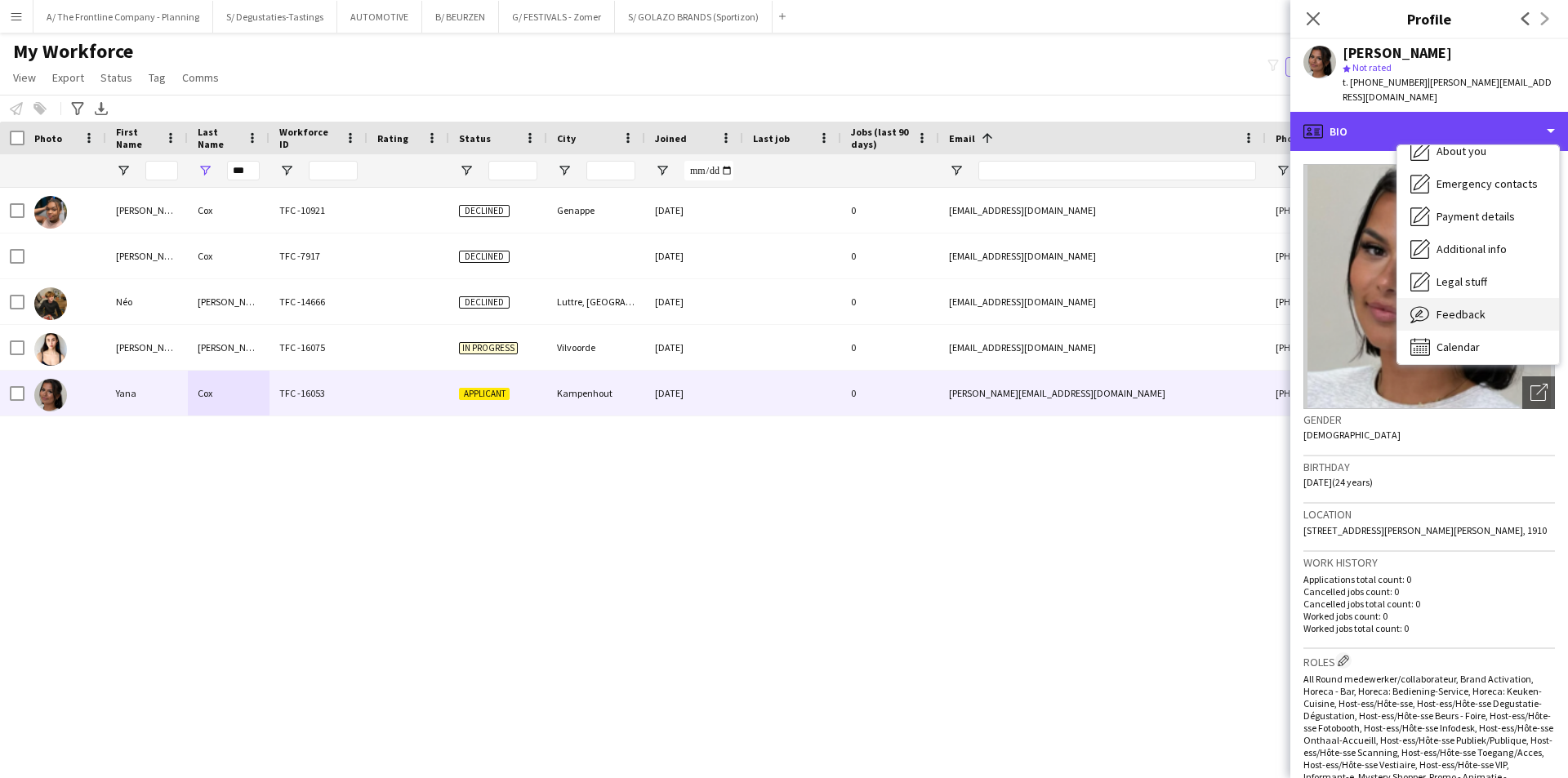
scroll to position [120, 0]
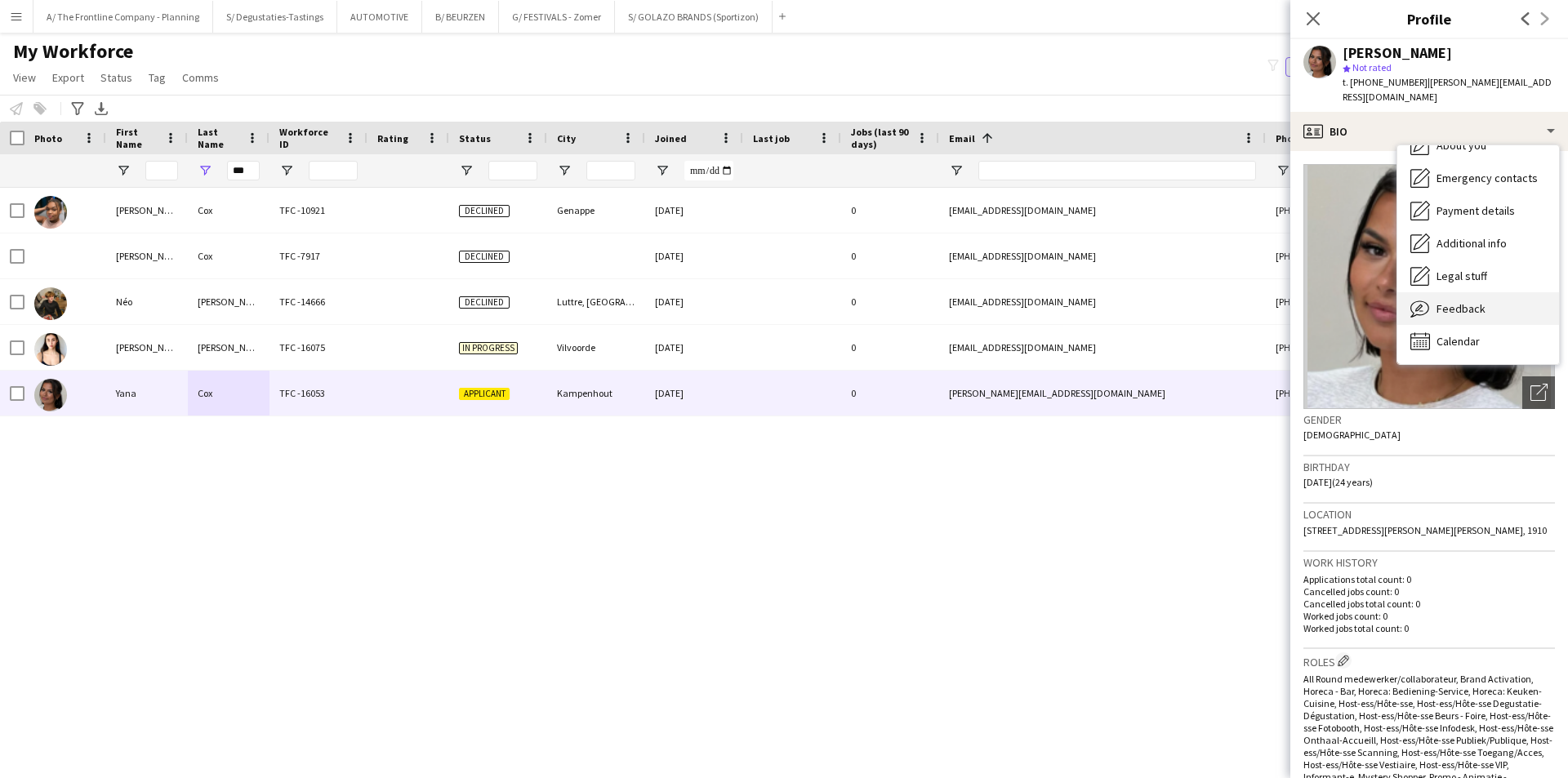
click at [1471, 308] on div "Feedback Feedback" at bounding box center [1478, 308] width 162 height 32
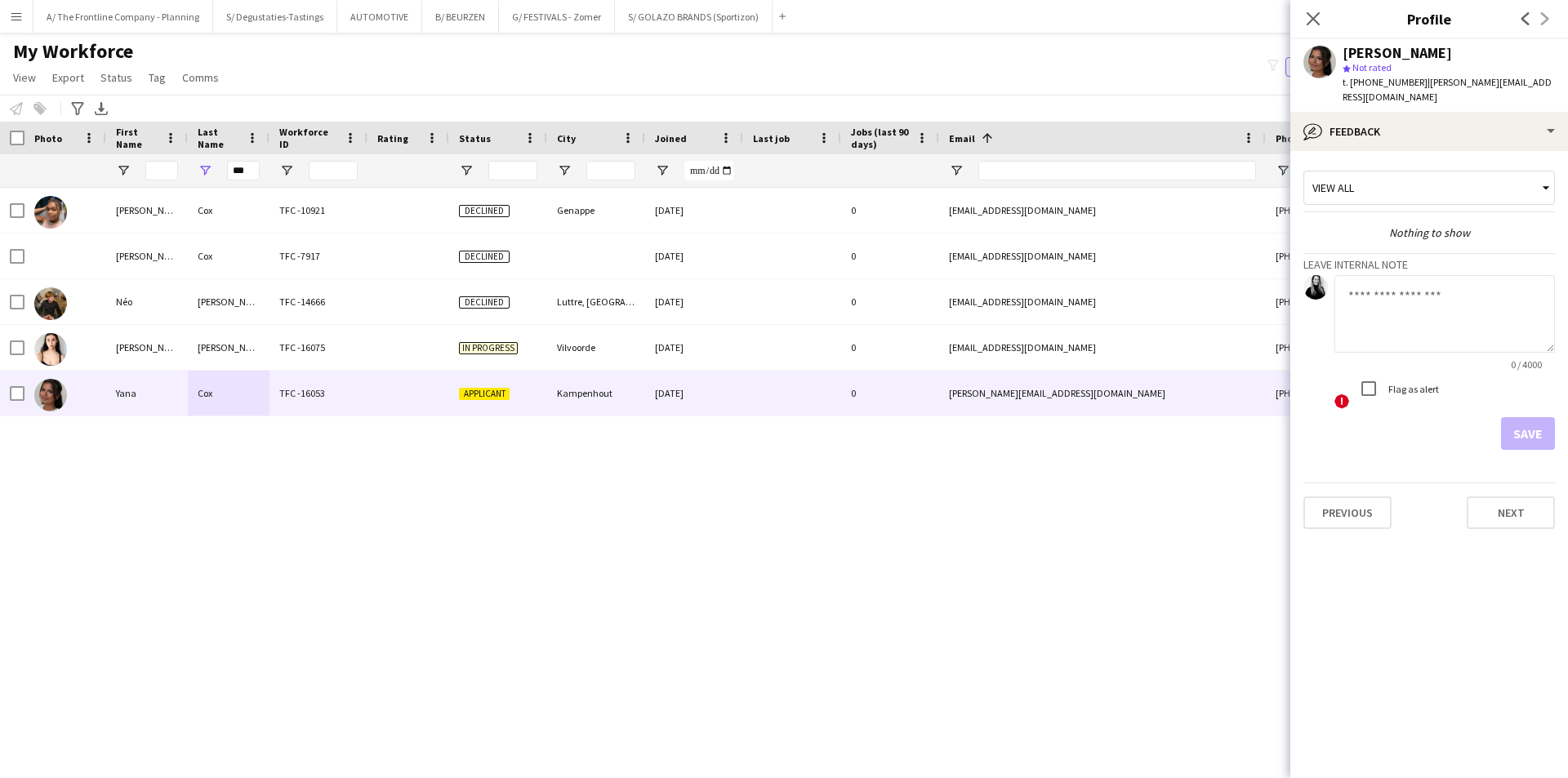
click at [1439, 320] on textarea at bounding box center [1445, 314] width 220 height 78
click at [1397, 383] on label "Flag as alert" at bounding box center [1411, 389] width 54 height 12
click at [1396, 310] on textarea at bounding box center [1445, 314] width 220 height 78
type textarea "**********"
click at [1525, 418] on button "Save" at bounding box center [1528, 433] width 54 height 32
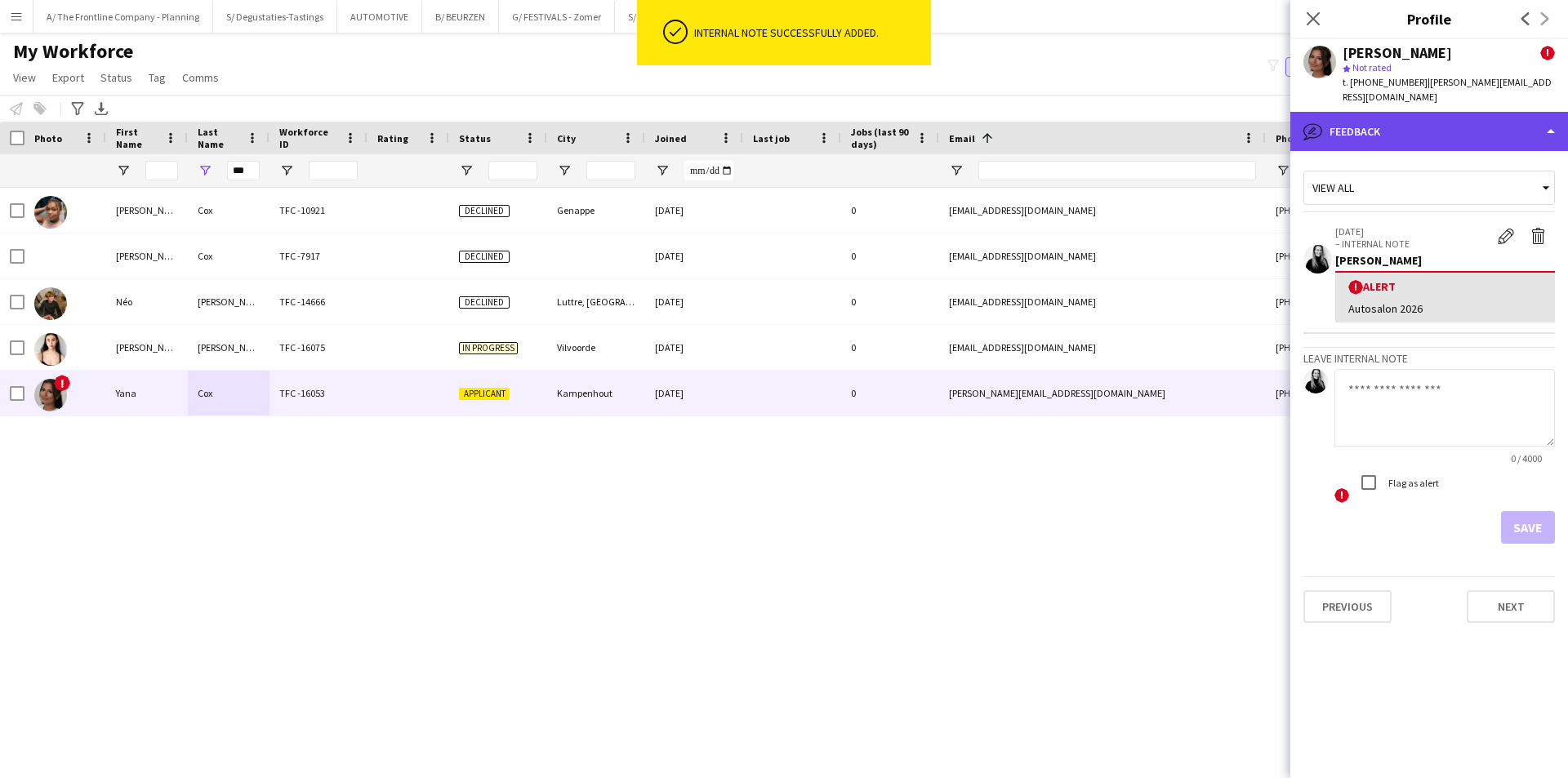
click at [1412, 126] on div "bubble-pencil Feedback" at bounding box center [1429, 132] width 278 height 39
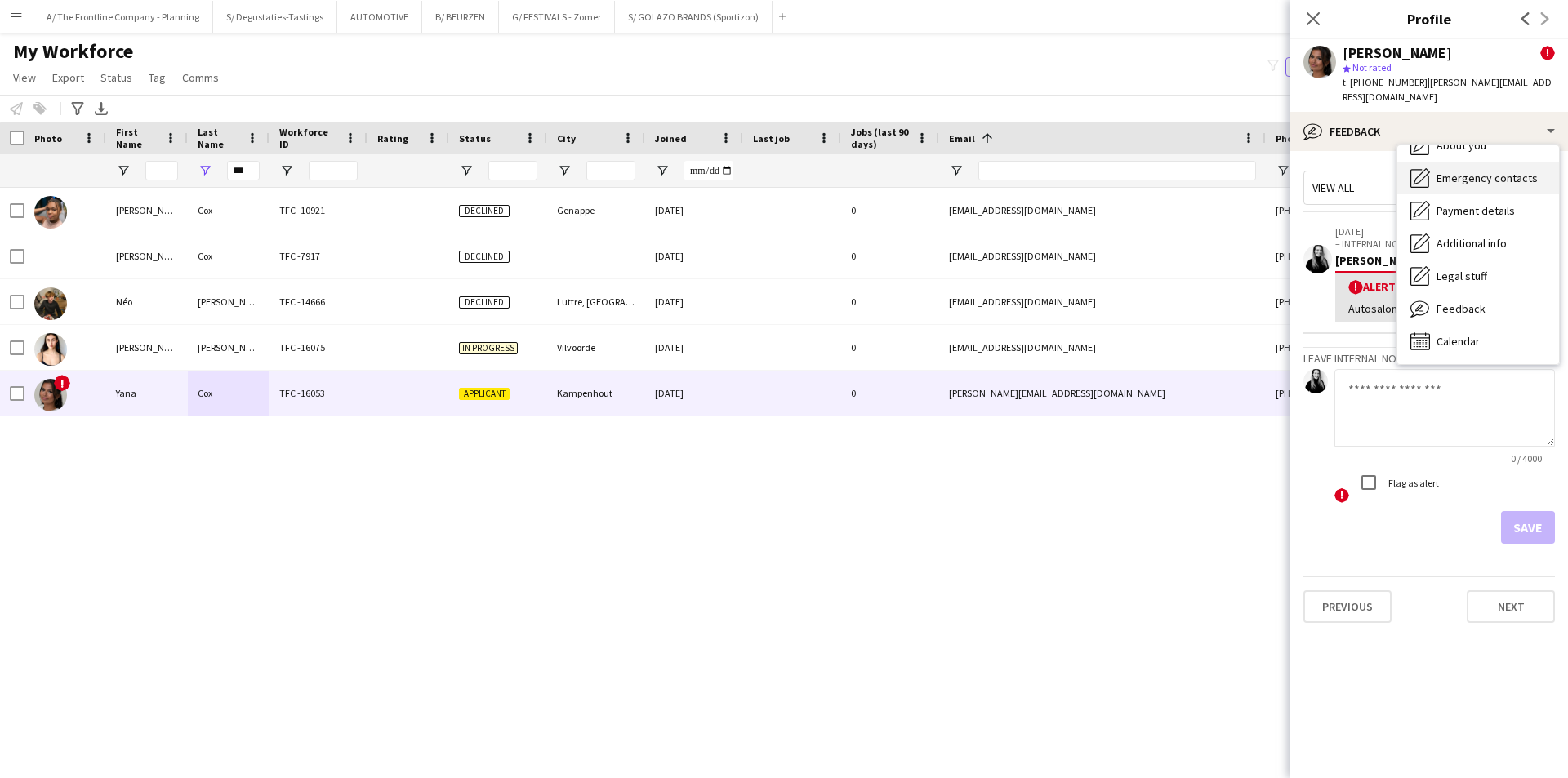
click at [1446, 162] on div "Emergency contacts Emergency contacts" at bounding box center [1478, 178] width 162 height 32
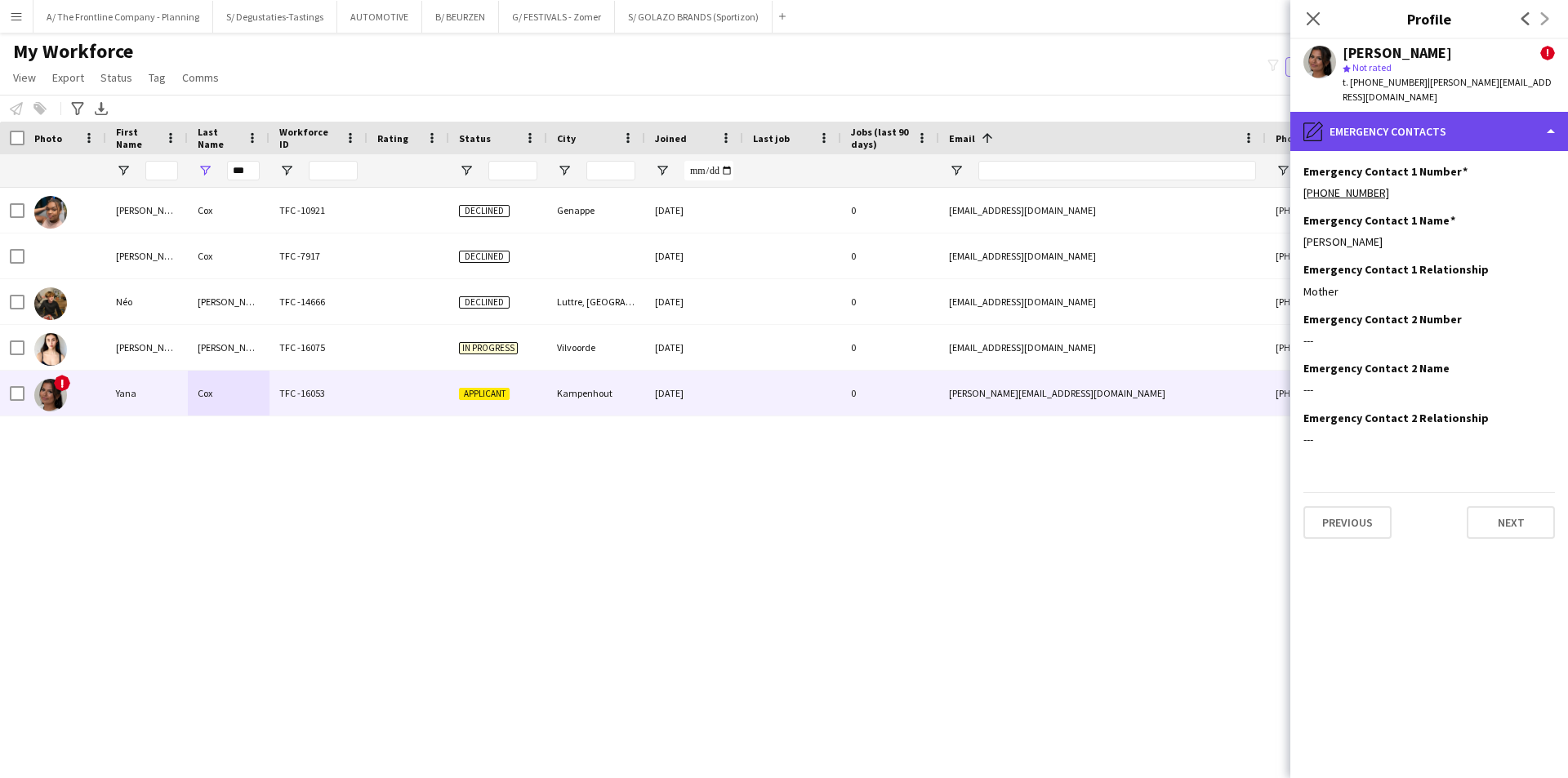
click at [1457, 127] on div "pencil4 Emergency contacts" at bounding box center [1429, 132] width 278 height 39
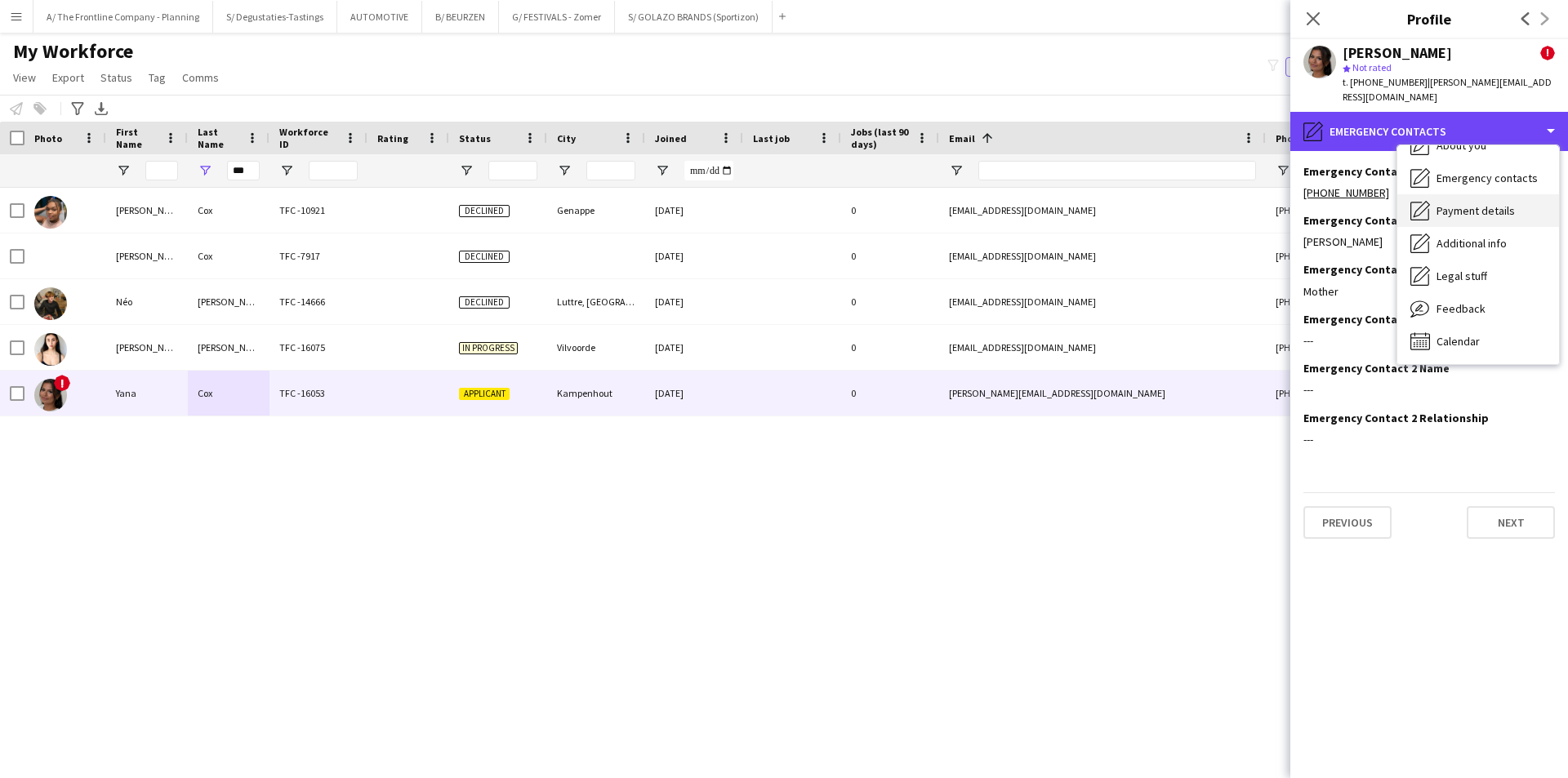
scroll to position [39, 0]
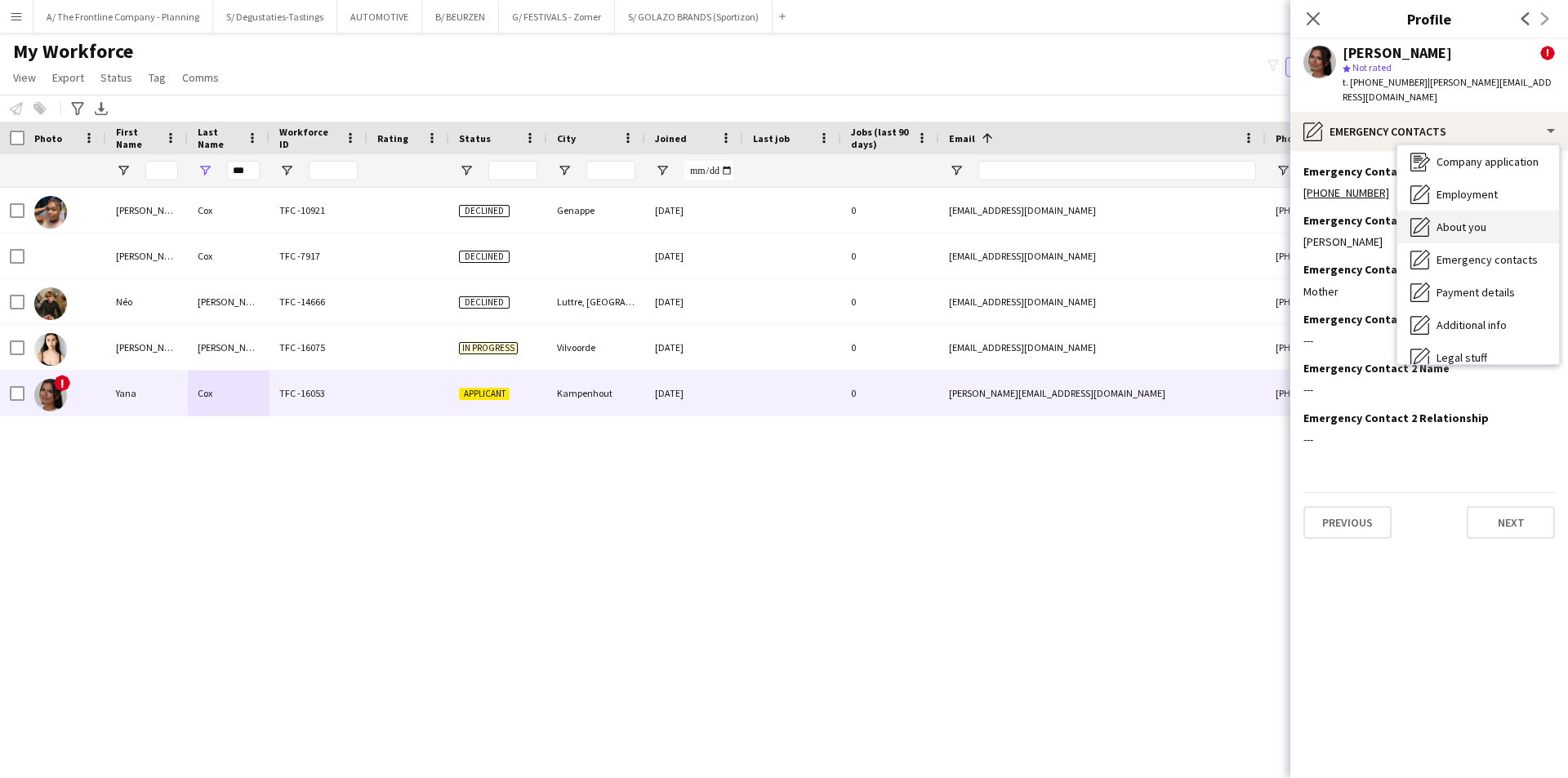
click at [1459, 220] on span "About you" at bounding box center [1461, 227] width 50 height 15
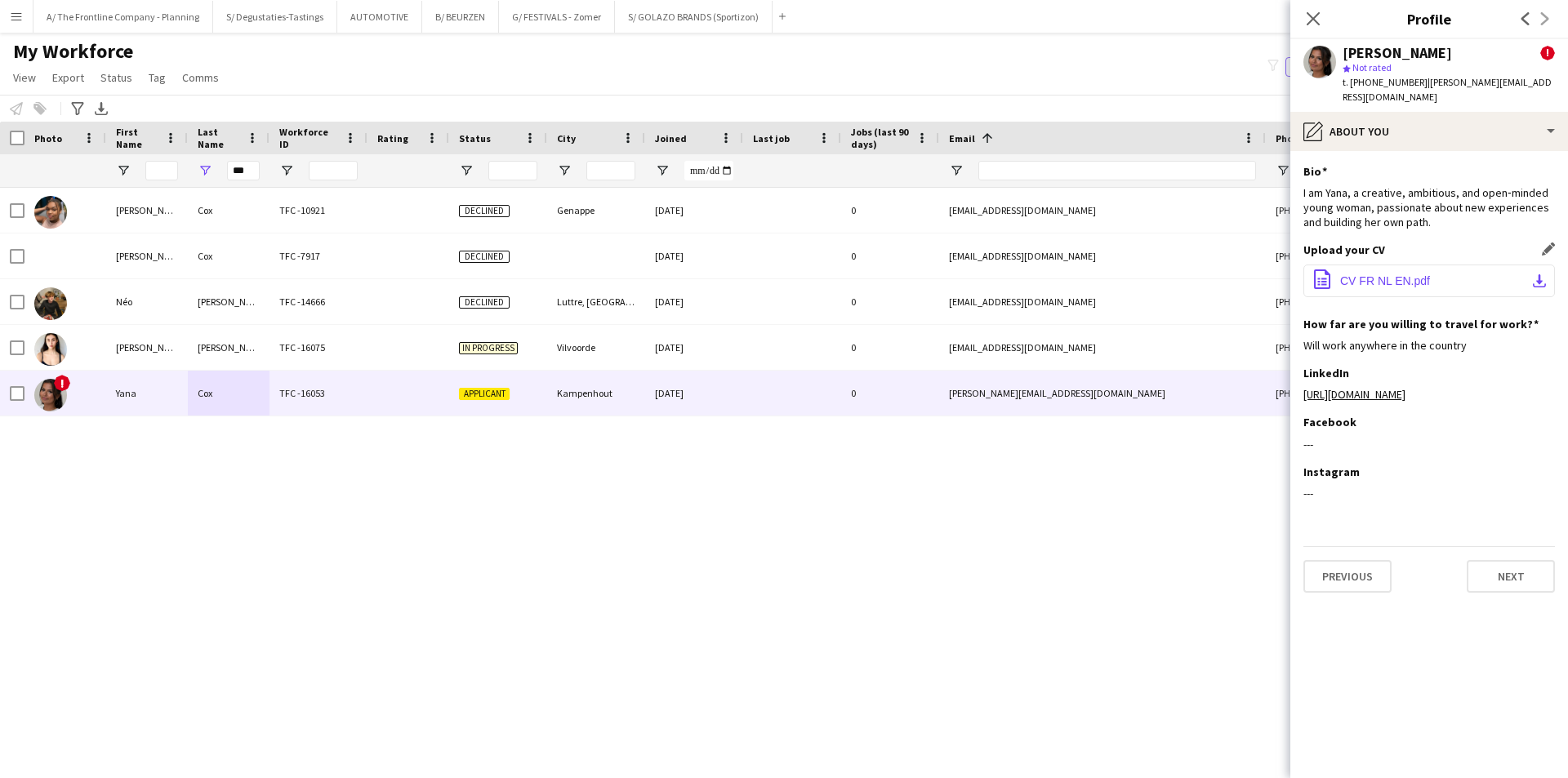
click at [1393, 274] on span "CV FR NL EN.pdf" at bounding box center [1385, 281] width 90 height 13
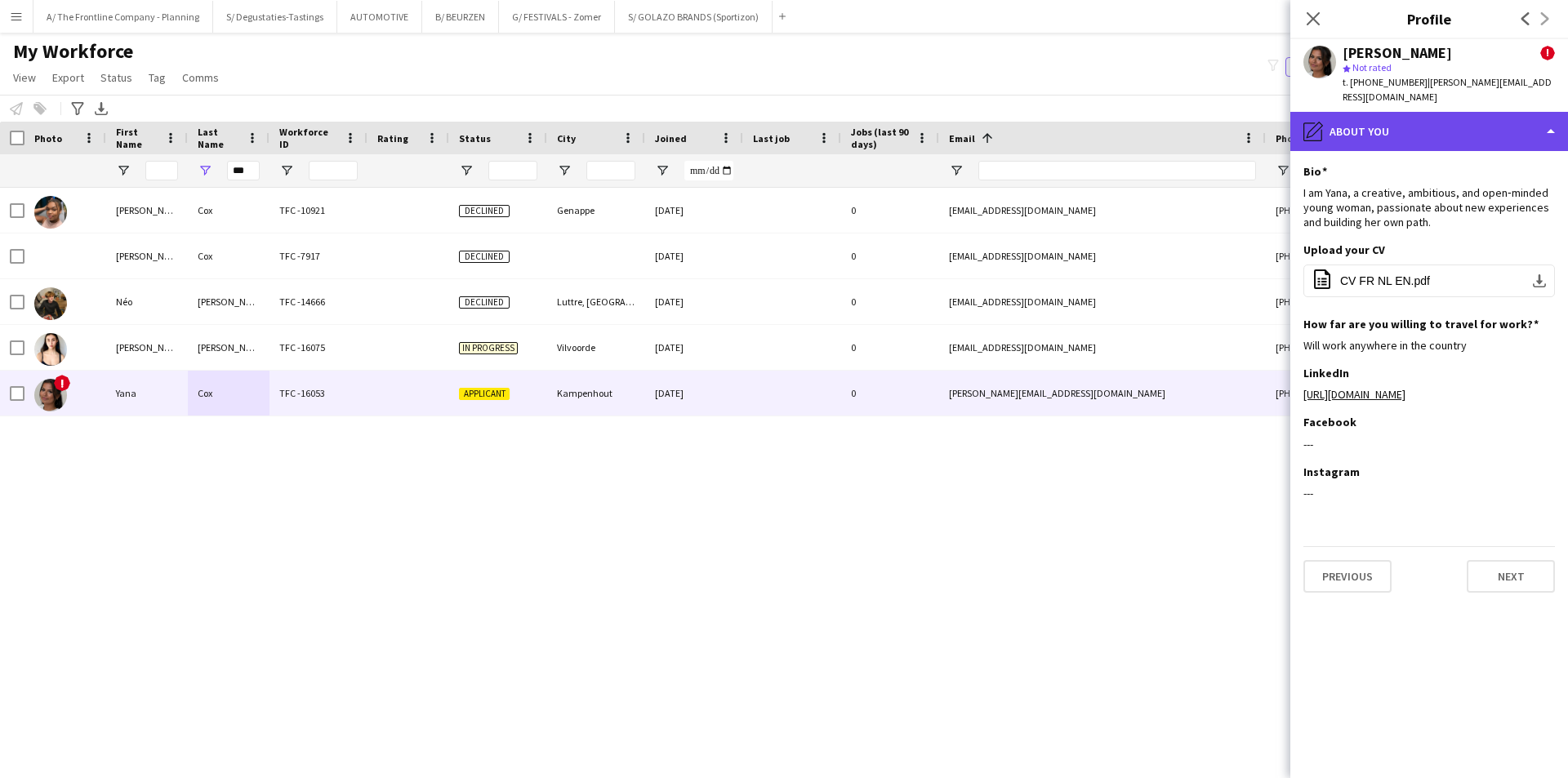
click at [1375, 131] on div "pencil4 About you" at bounding box center [1429, 132] width 278 height 39
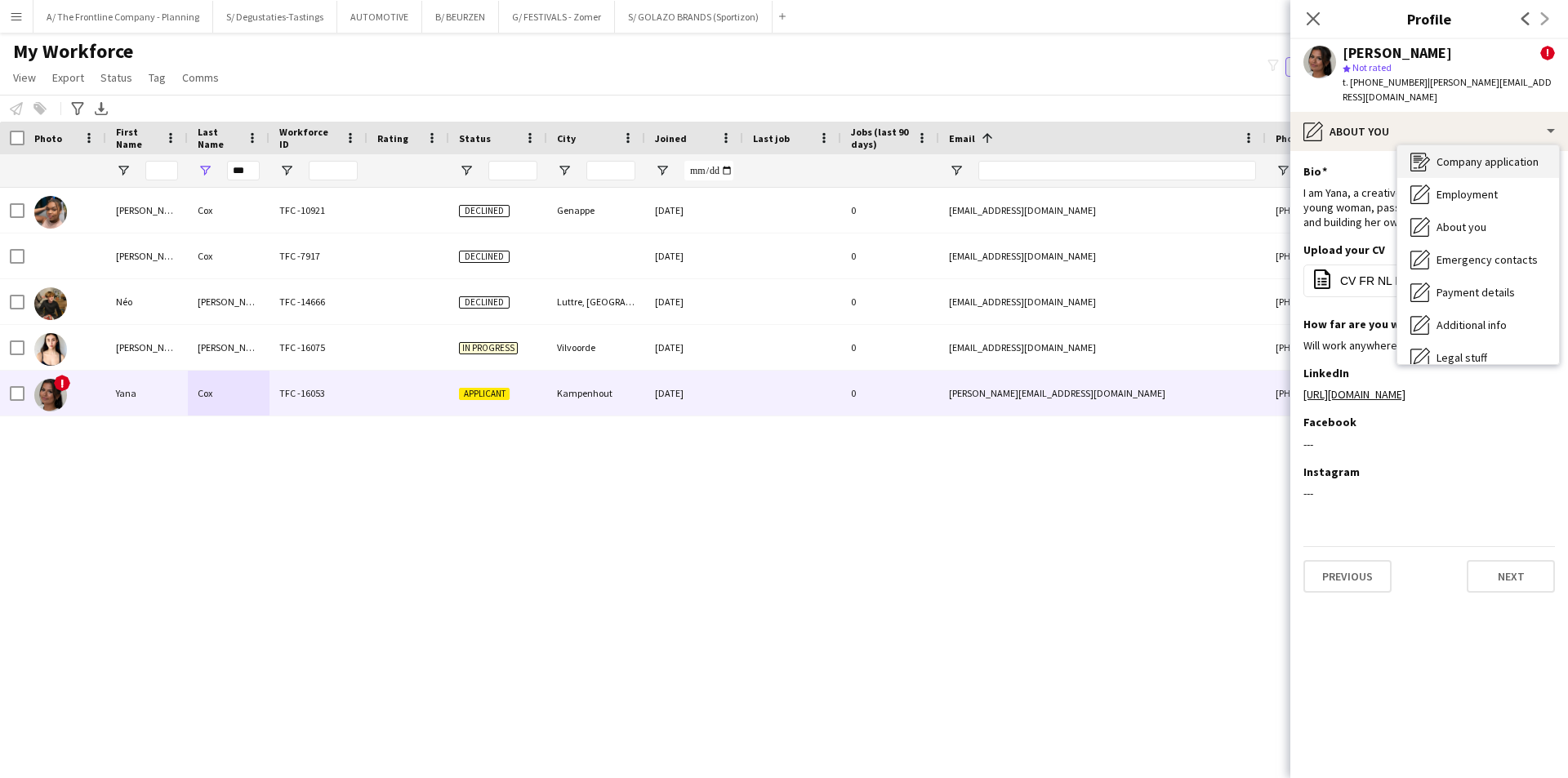
click at [1439, 155] on span "Company application" at bounding box center [1487, 162] width 102 height 15
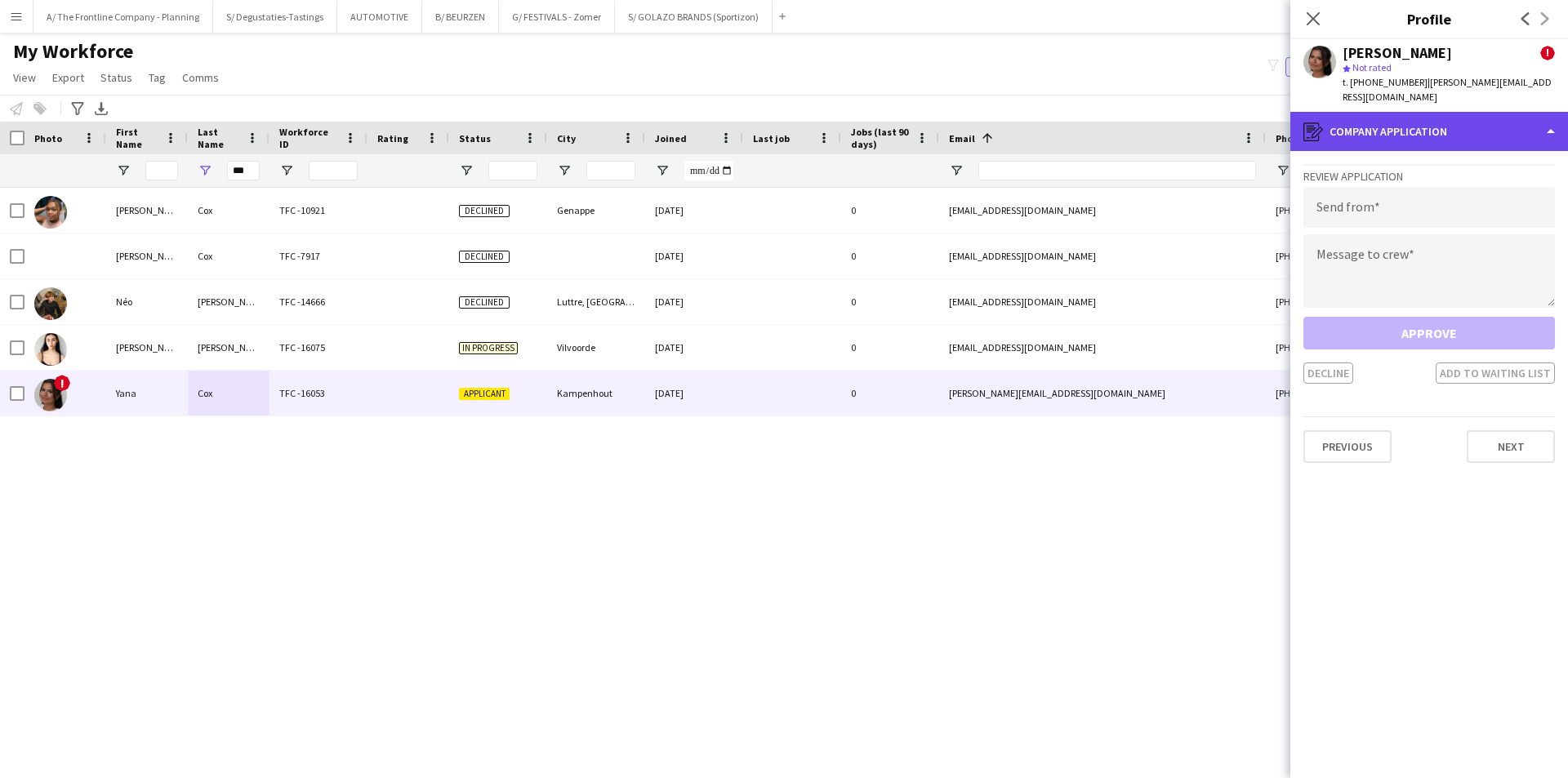
click at [1446, 130] on div "register Company application" at bounding box center [1429, 132] width 278 height 39
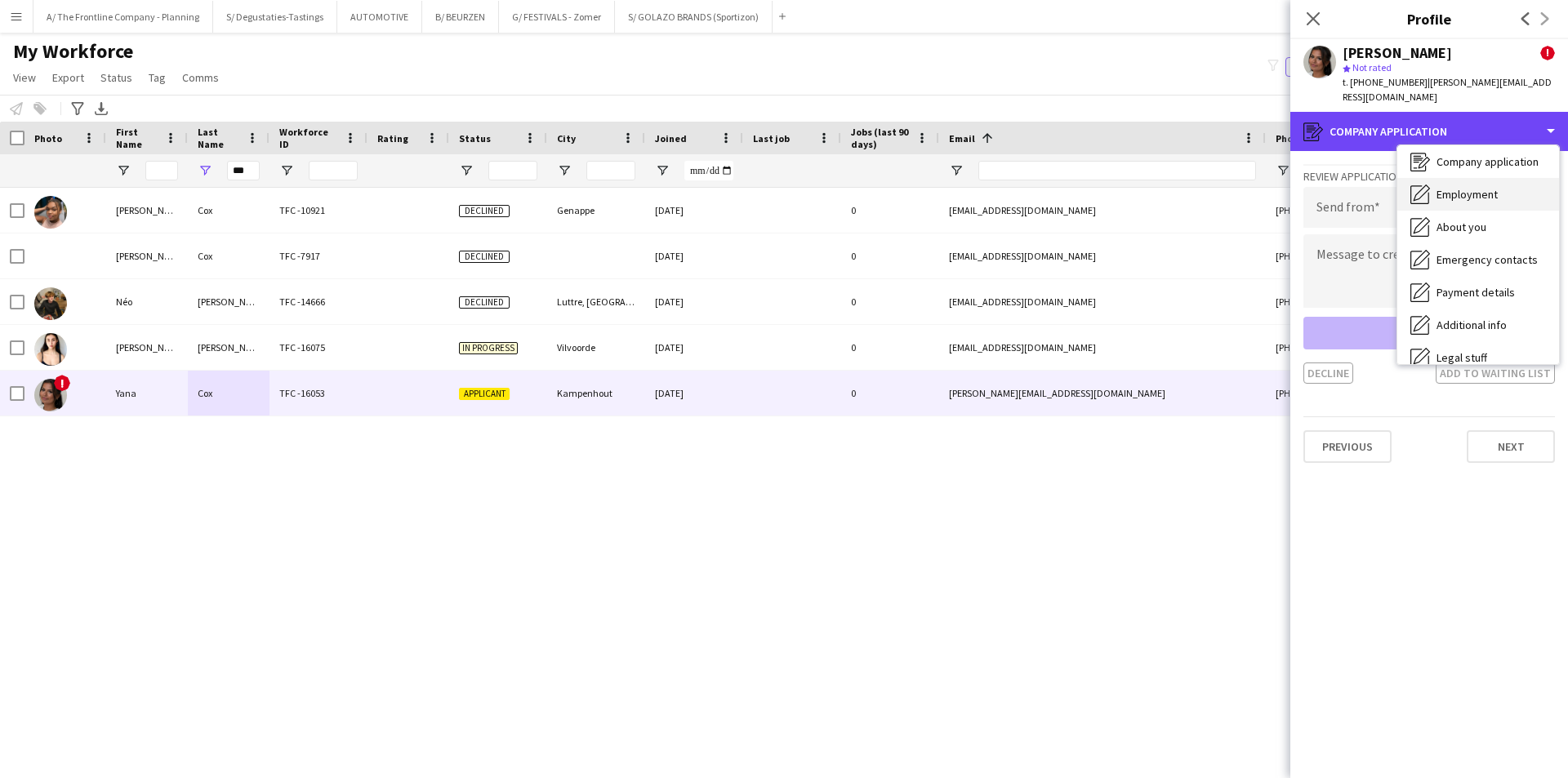
scroll to position [0, 0]
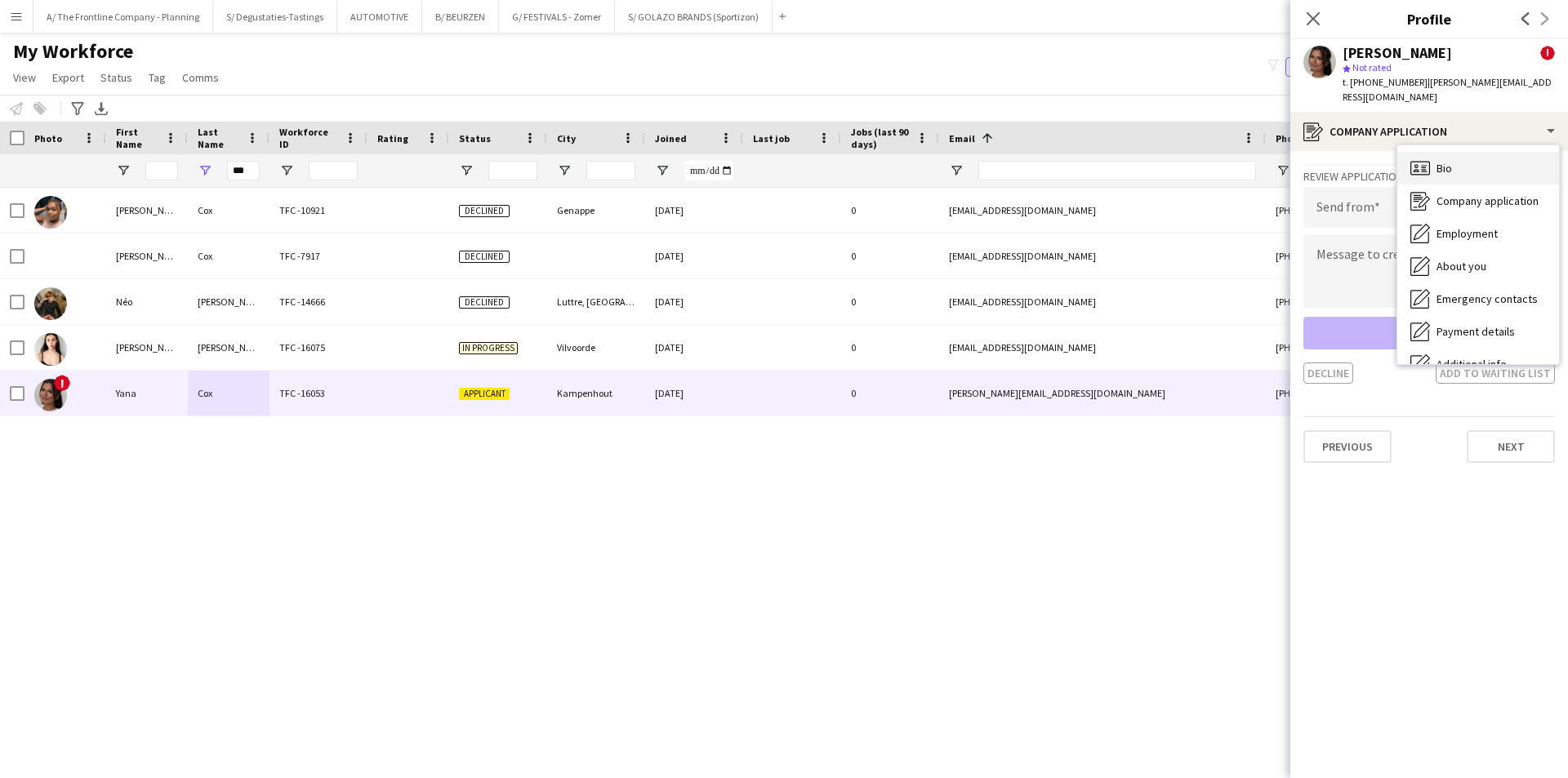
click at [1457, 157] on div "Bio Bio" at bounding box center [1478, 168] width 162 height 32
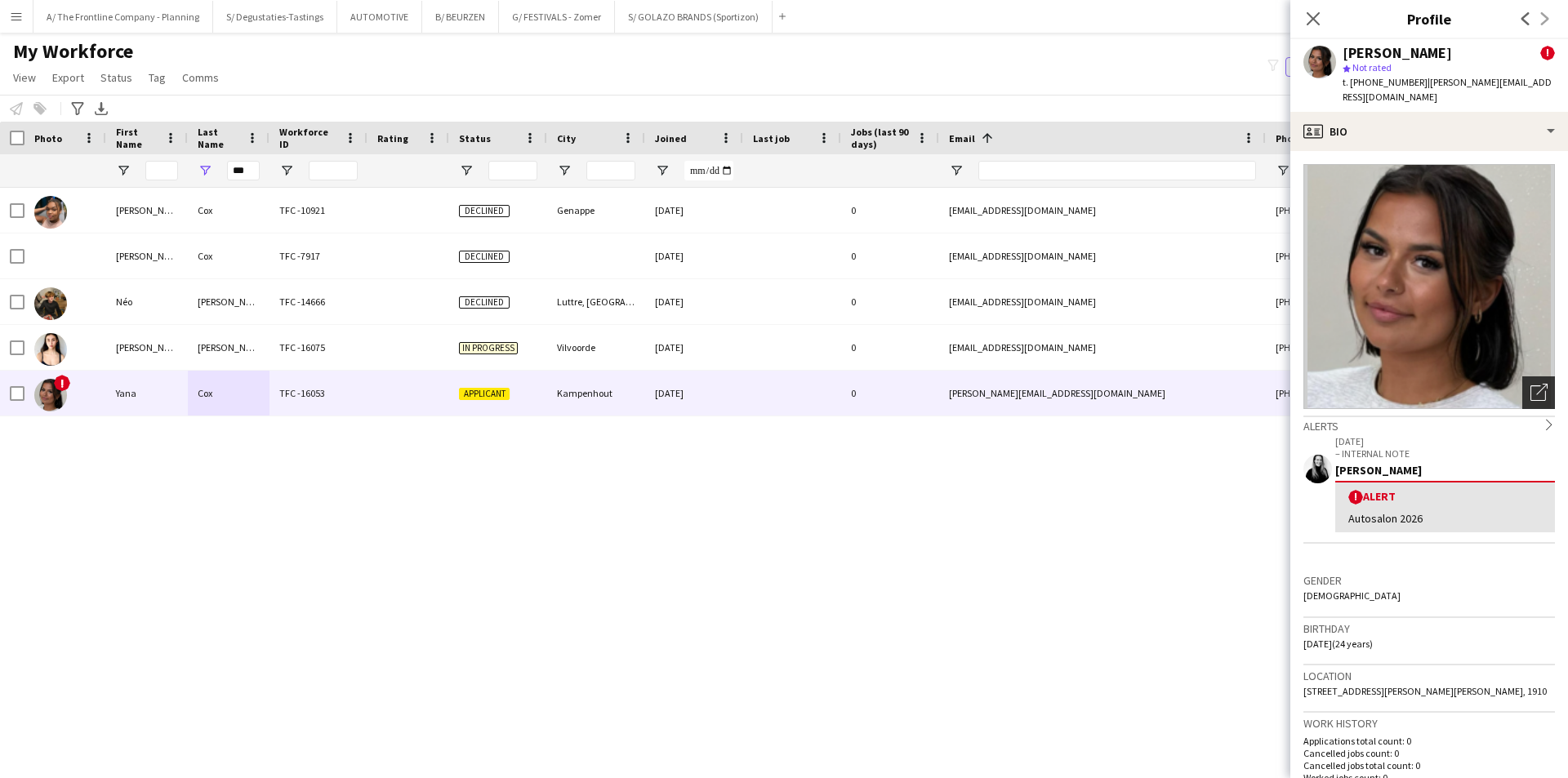
click at [1530, 383] on icon "Open photos pop-in" at bounding box center [1538, 392] width 18 height 18
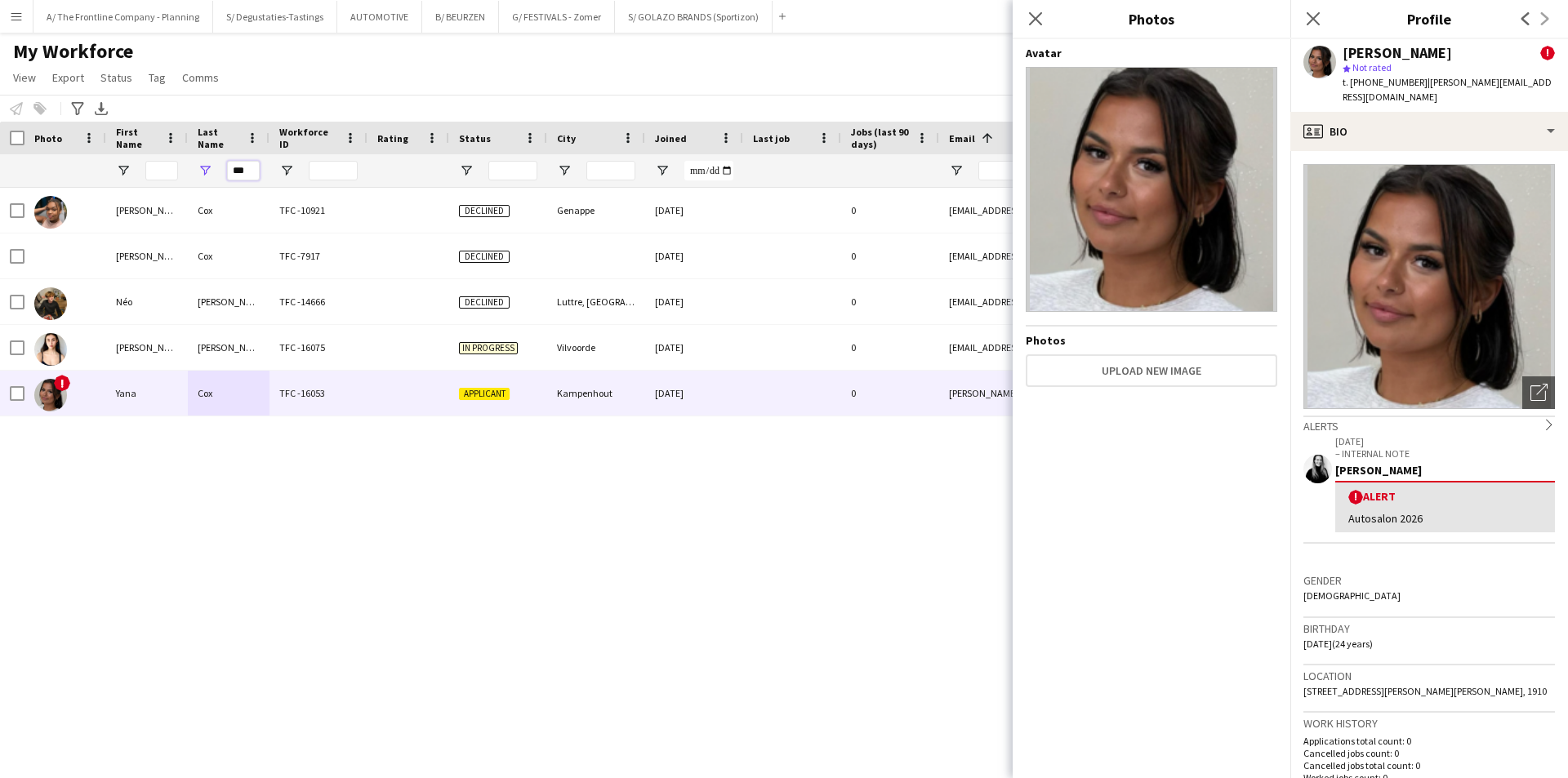
click at [246, 171] on input "***" at bounding box center [243, 170] width 32 height 19
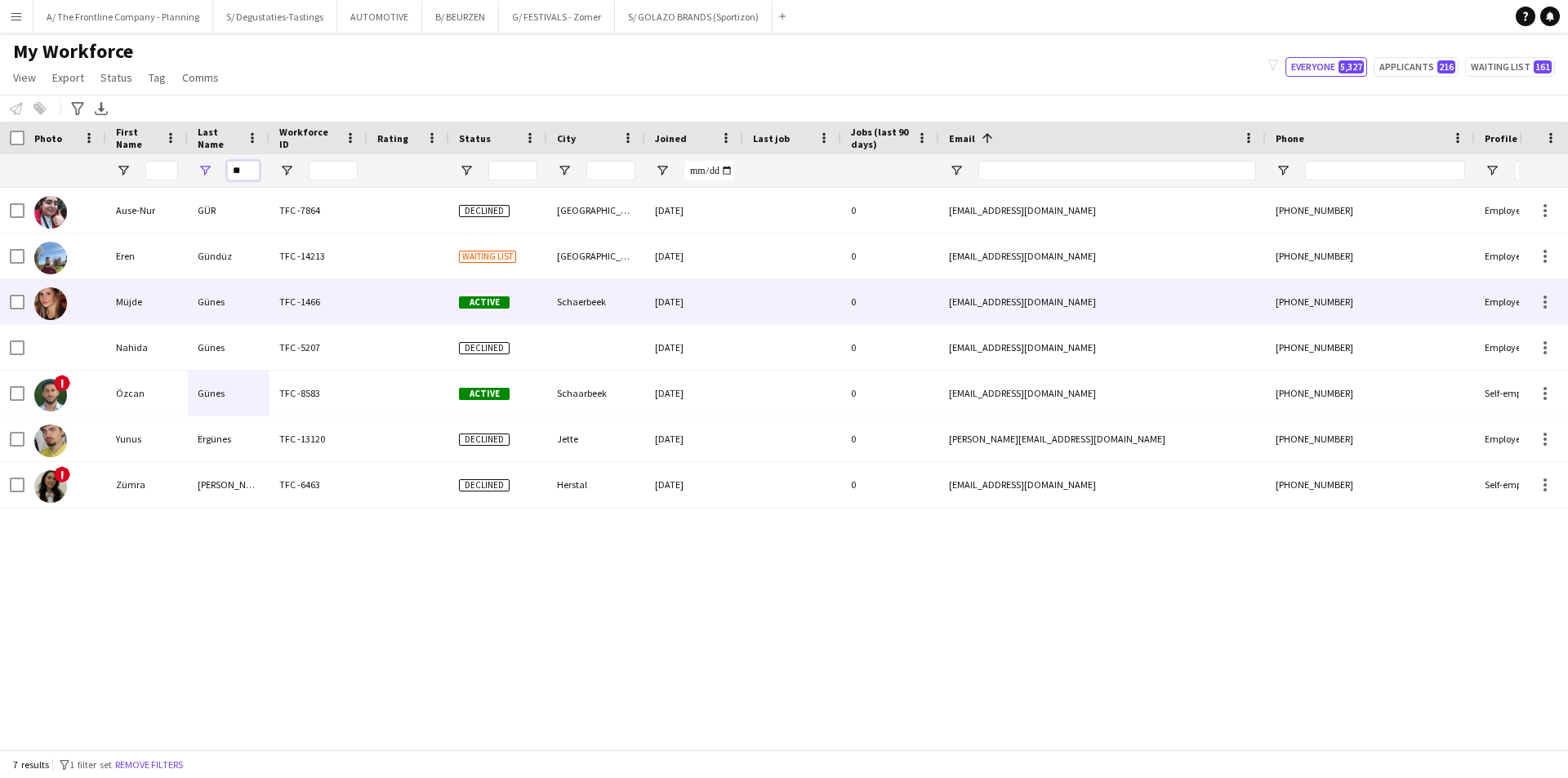
type input "**"
click at [286, 302] on div "TFC -1466" at bounding box center [319, 302] width 98 height 44
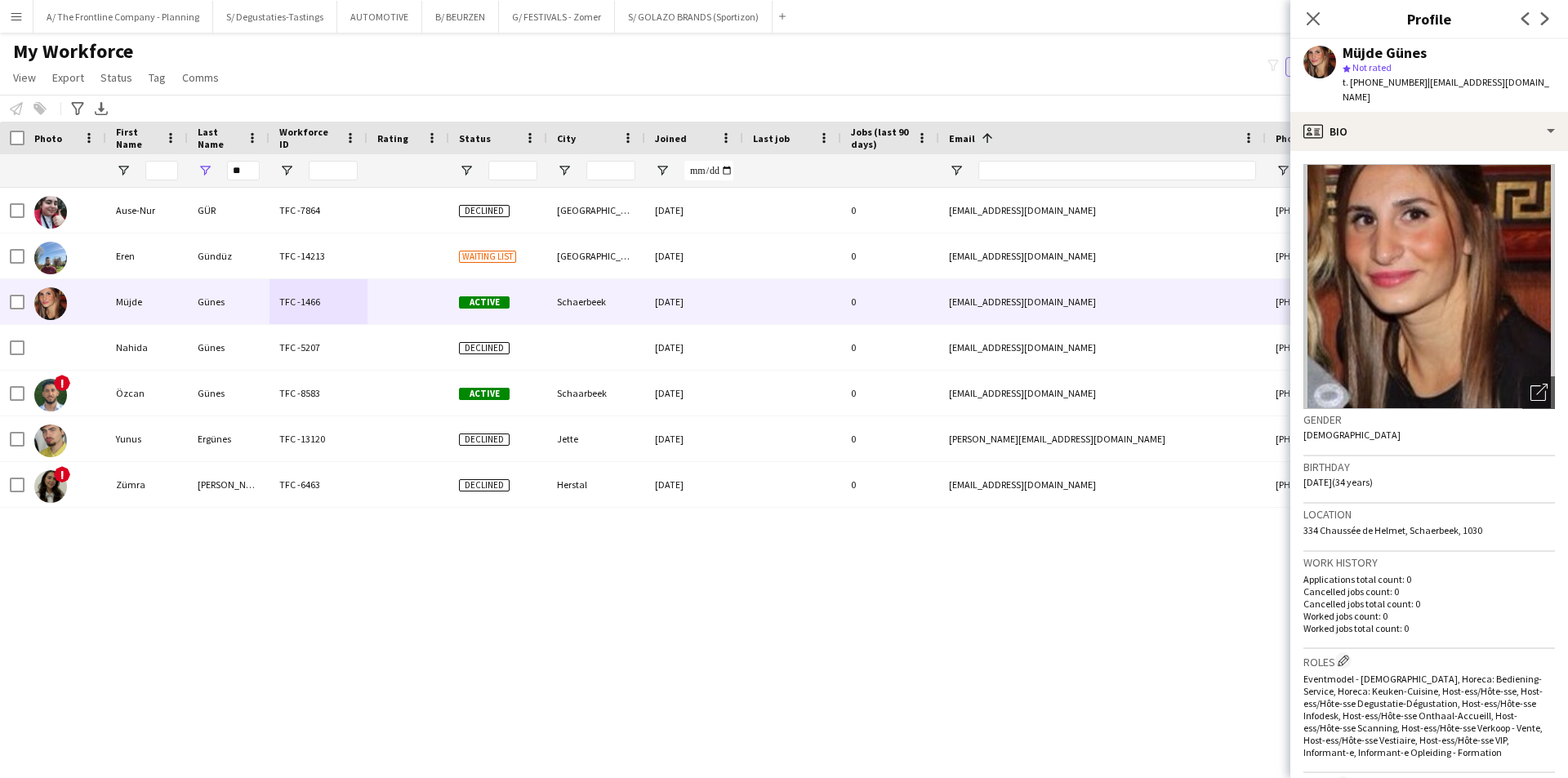
click at [1453, 151] on app-crew-profile-bio "Open photos pop-in Gender Female Birthday 15-08-1991 (34 years) Location 334 Ch…" at bounding box center [1429, 464] width 278 height 627
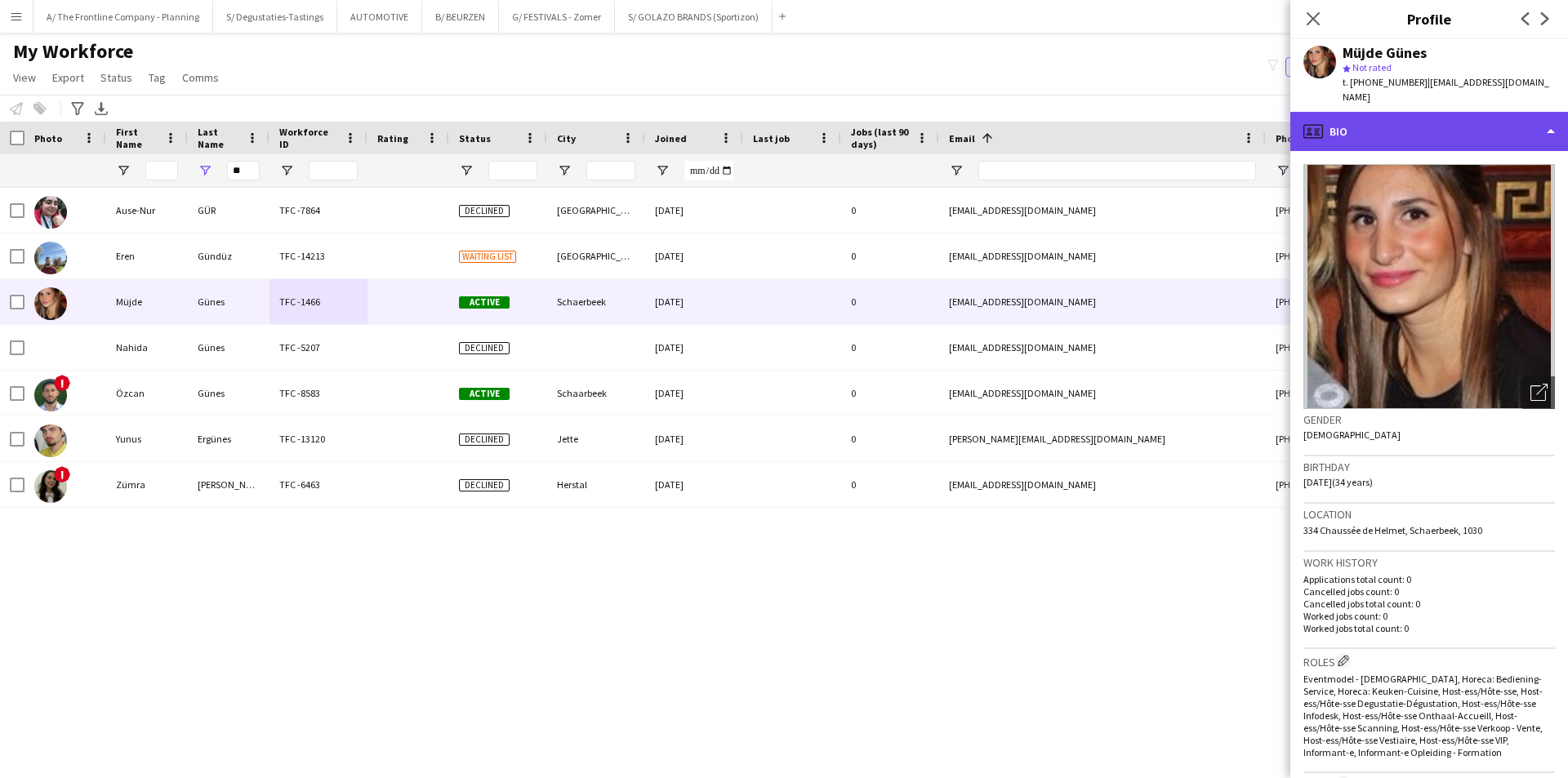
click at [1509, 122] on div "profile Bio" at bounding box center [1429, 132] width 278 height 39
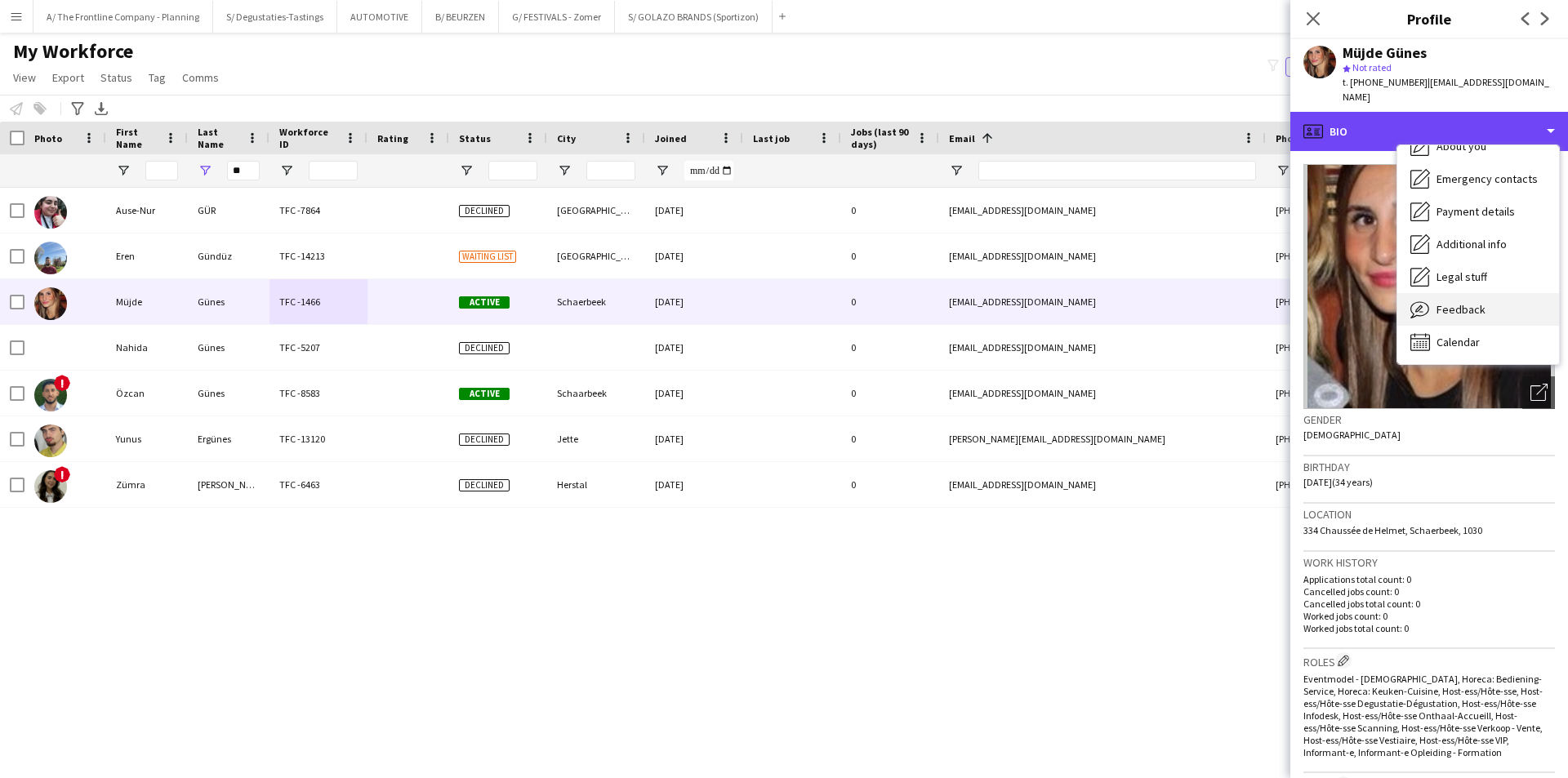
scroll to position [120, 0]
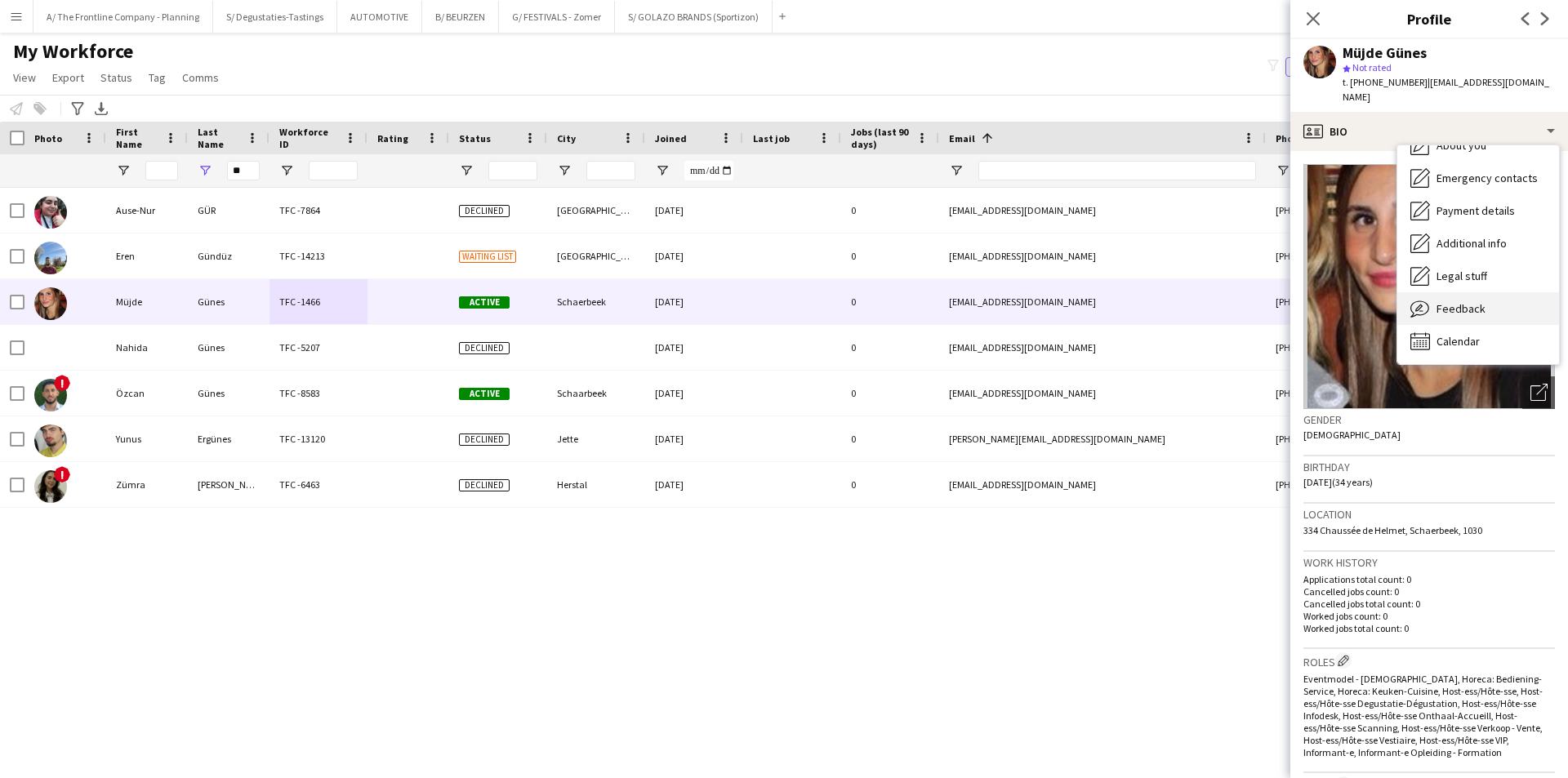
click at [1479, 293] on div "Feedback Feedback" at bounding box center [1478, 308] width 162 height 32
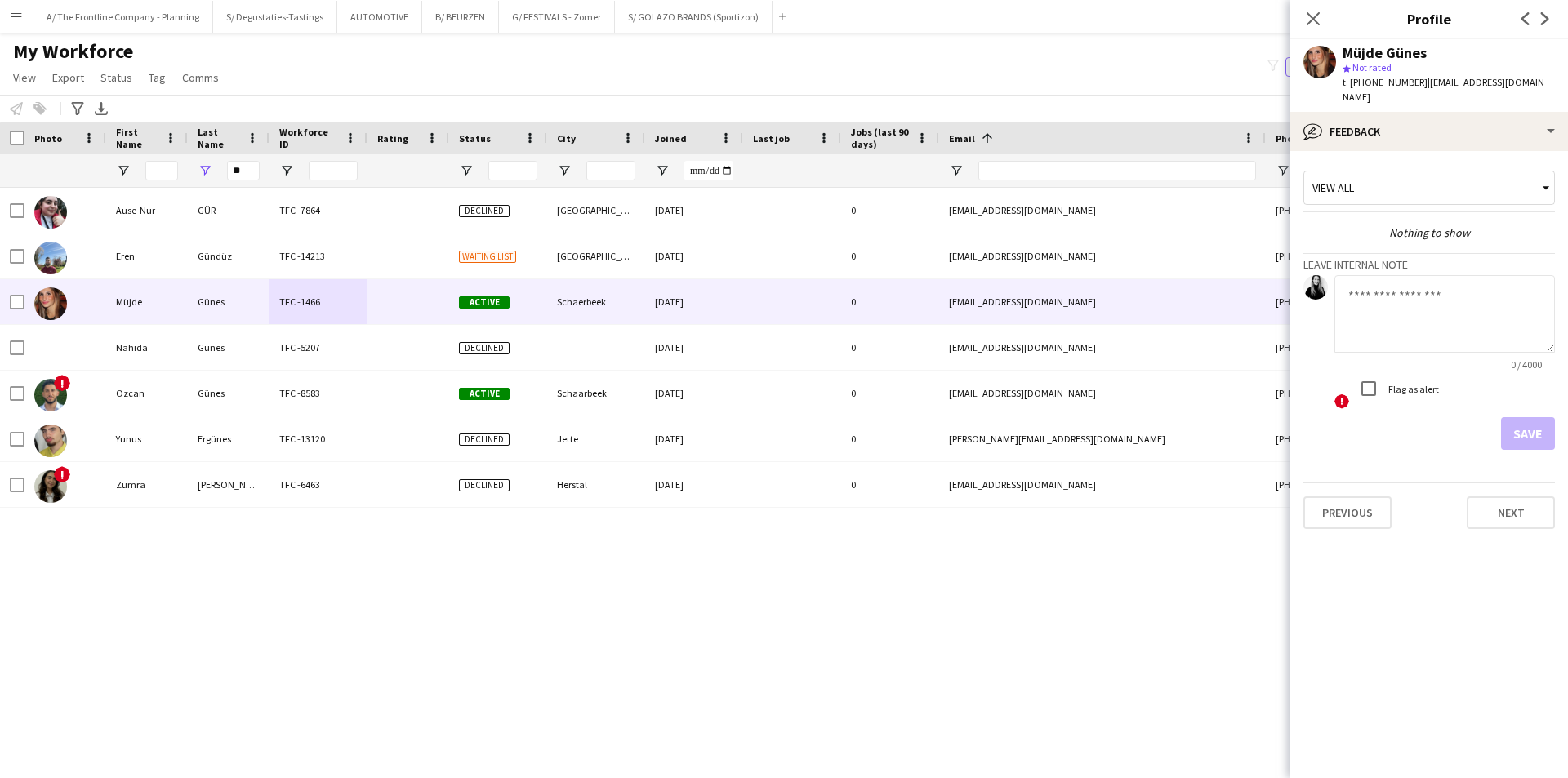
click at [1426, 318] on textarea at bounding box center [1445, 314] width 220 height 78
click at [1399, 381] on div "Flag as alert" at bounding box center [1395, 388] width 86 height 32
click at [1417, 383] on label "Flag as alert" at bounding box center [1411, 389] width 54 height 12
click at [1501, 282] on textarea "**********" at bounding box center [1445, 314] width 220 height 78
type textarea "**********"
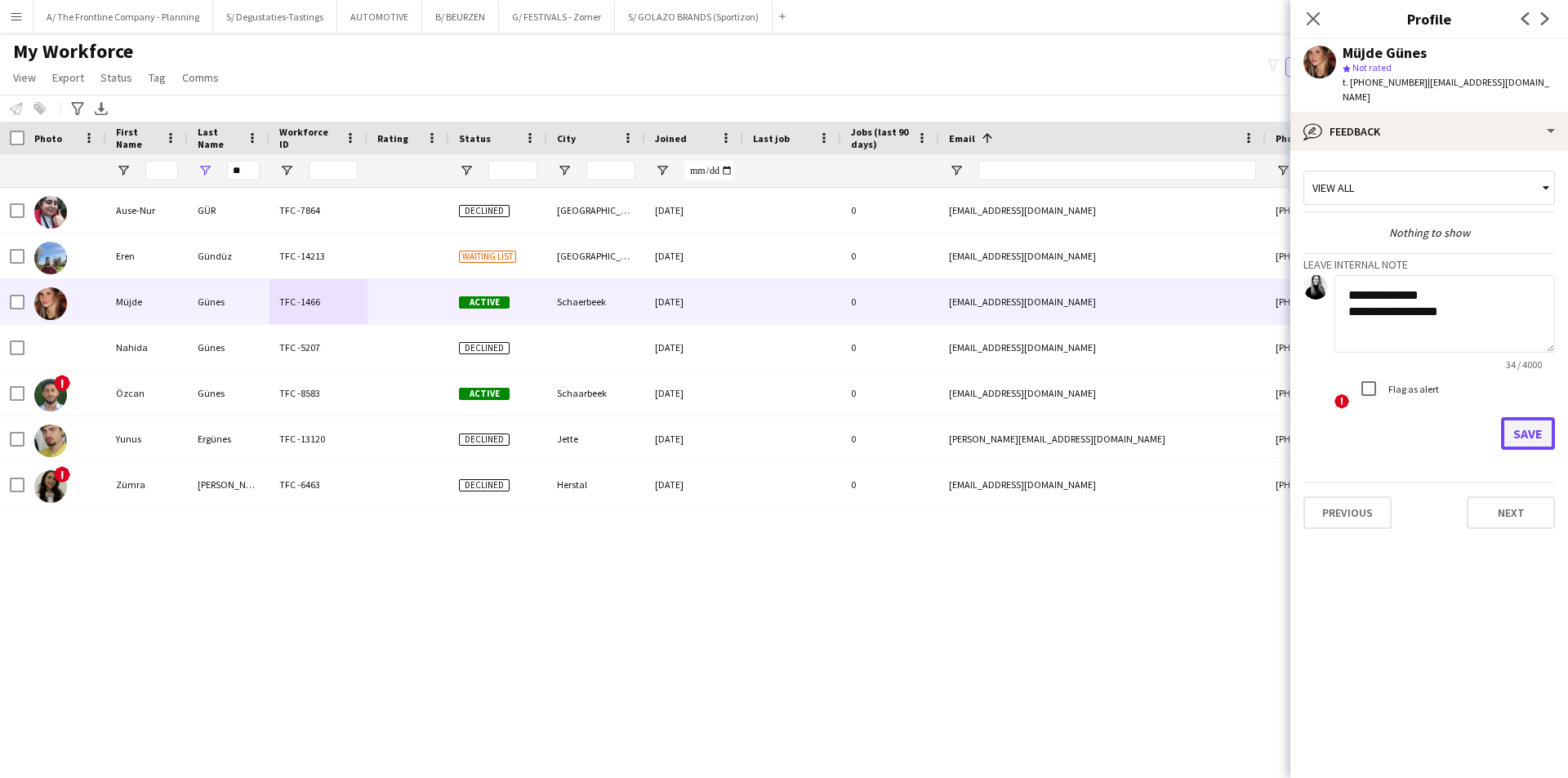
click at [1537, 420] on button "Save" at bounding box center [1528, 433] width 54 height 32
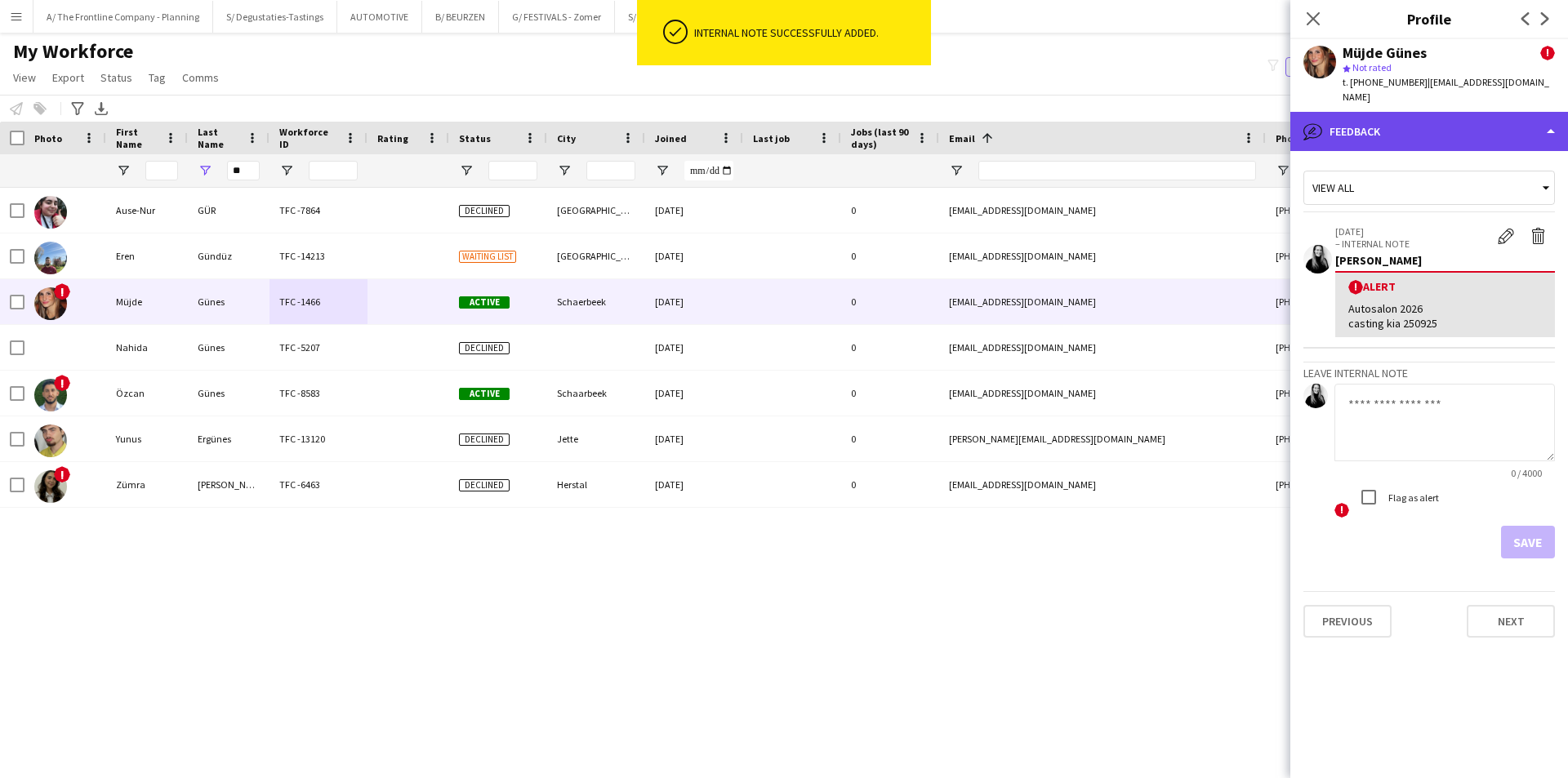
click at [1430, 114] on div "bubble-pencil Feedback" at bounding box center [1429, 132] width 278 height 39
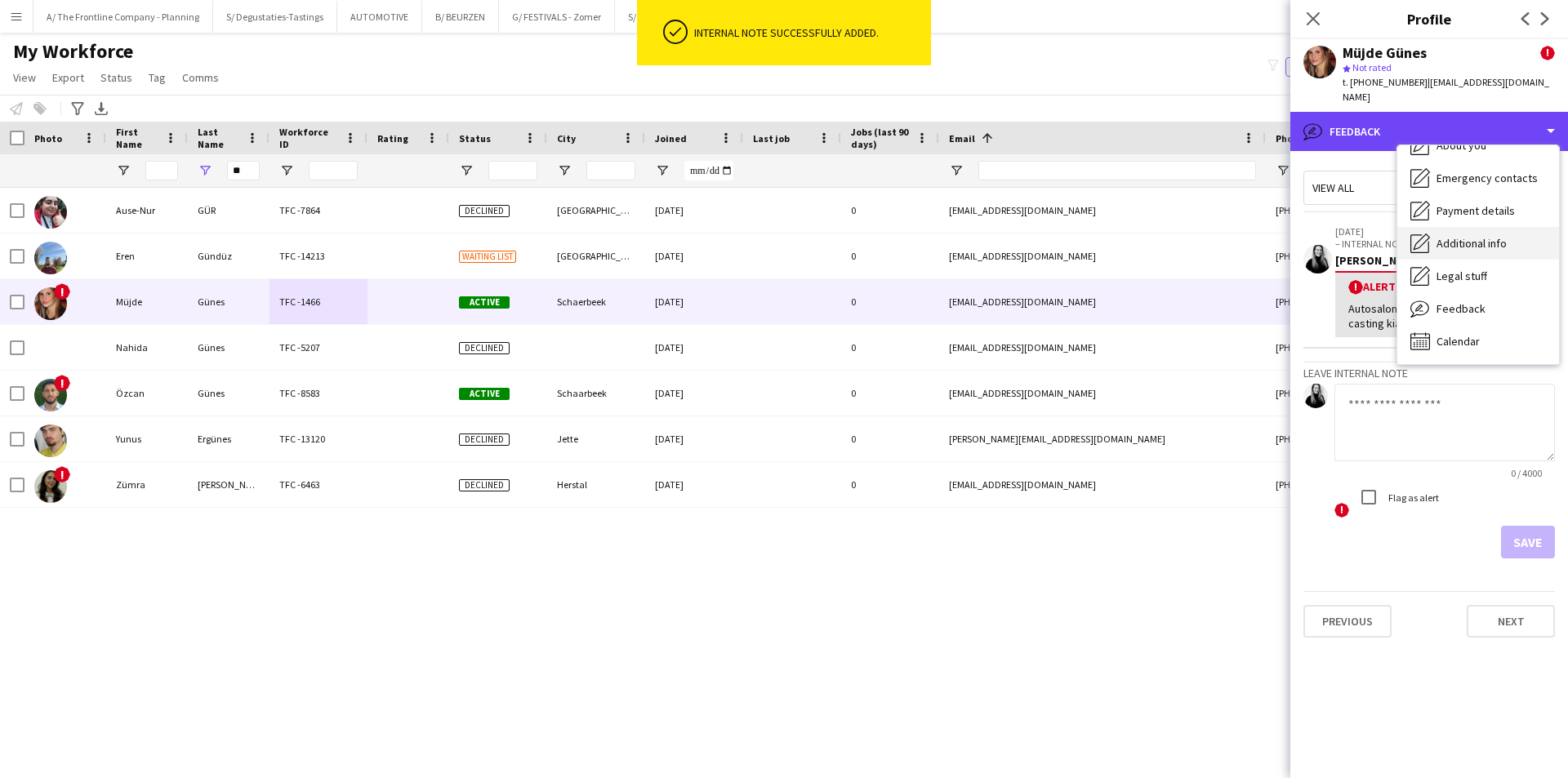
scroll to position [0, 0]
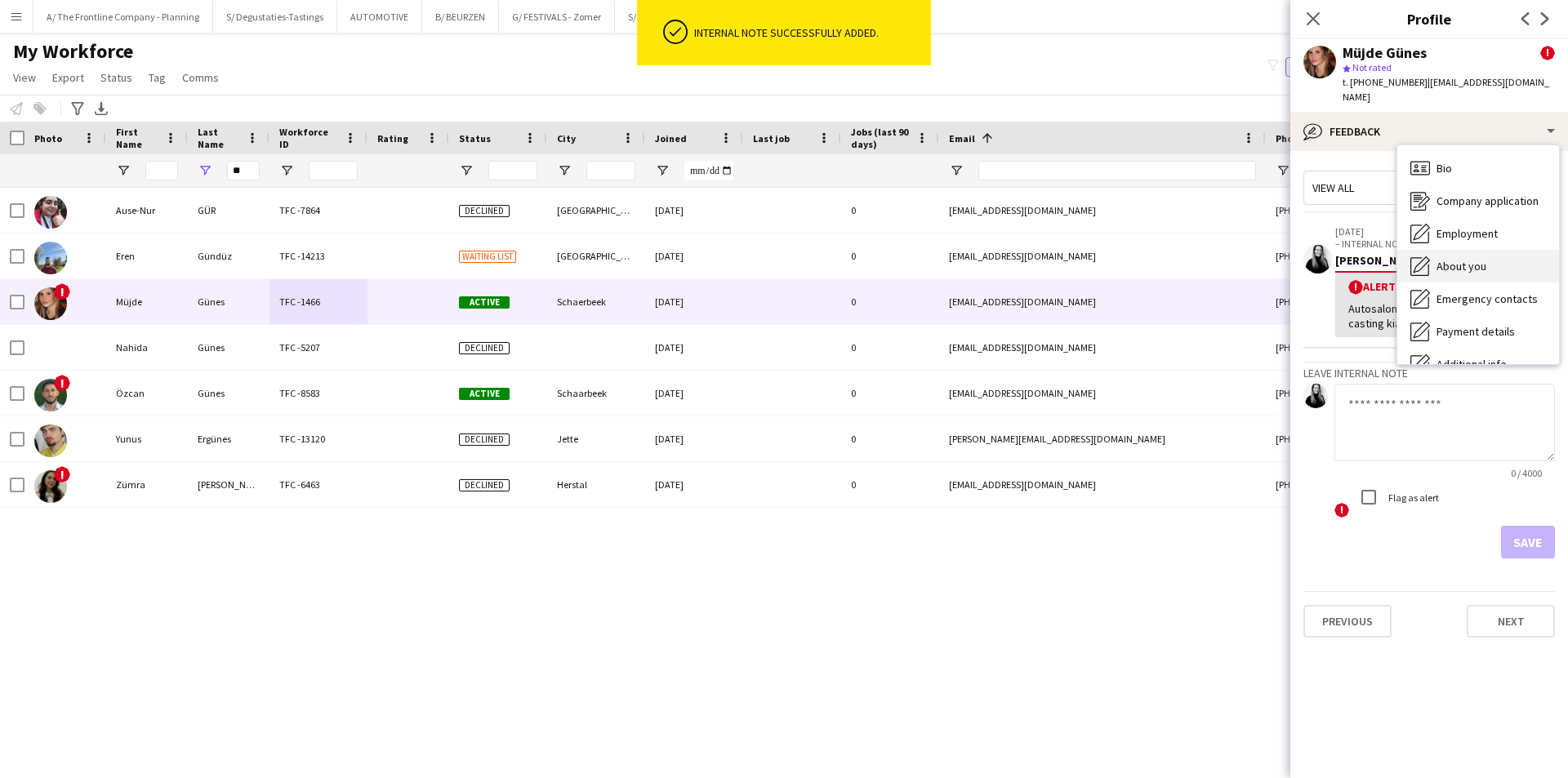
click at [1470, 258] on span "About you" at bounding box center [1461, 266] width 50 height 15
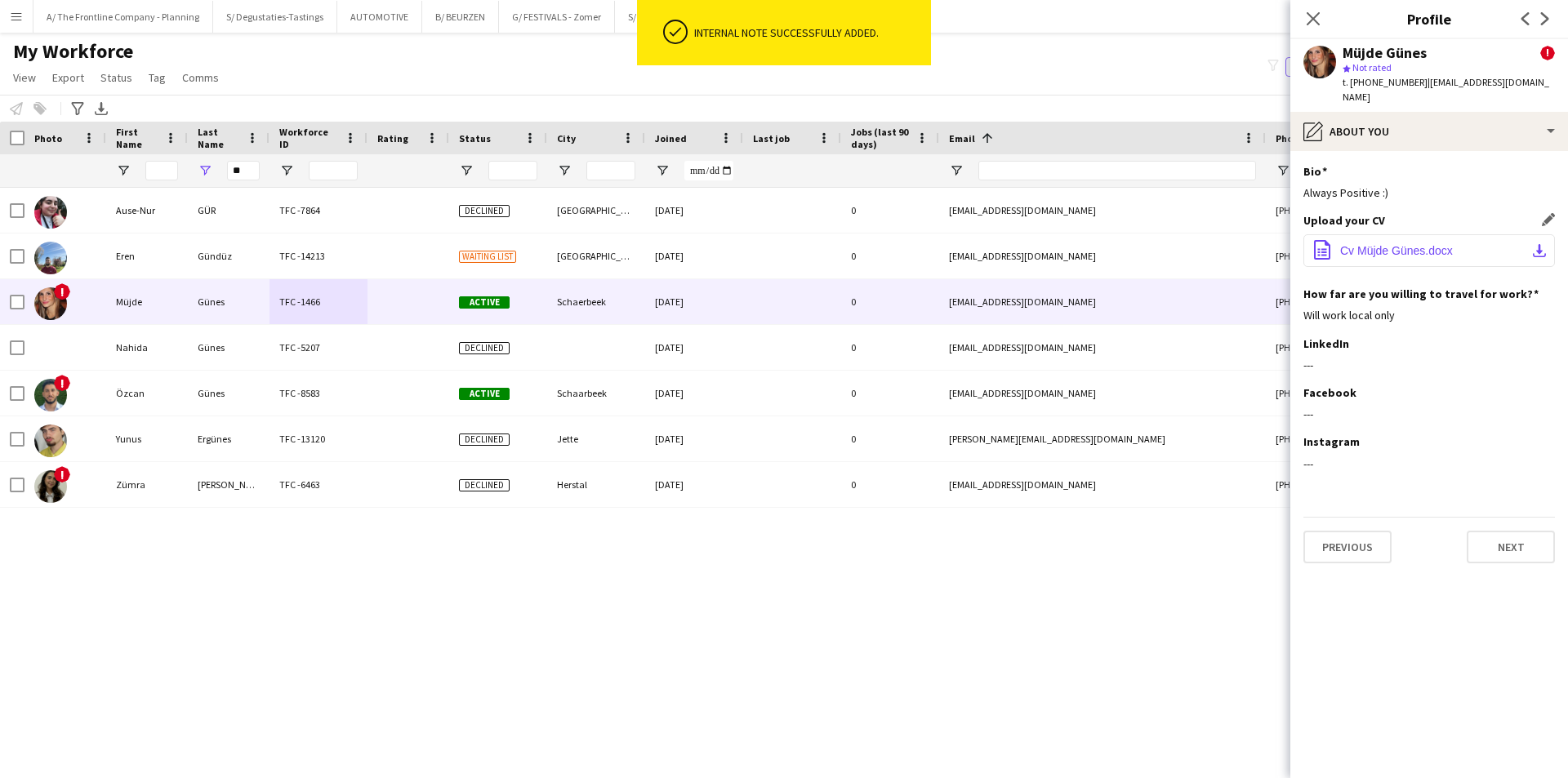
click at [1532, 238] on button "office-file-sheet Cv Müjde Günes.docx download-bottom" at bounding box center [1429, 250] width 252 height 32
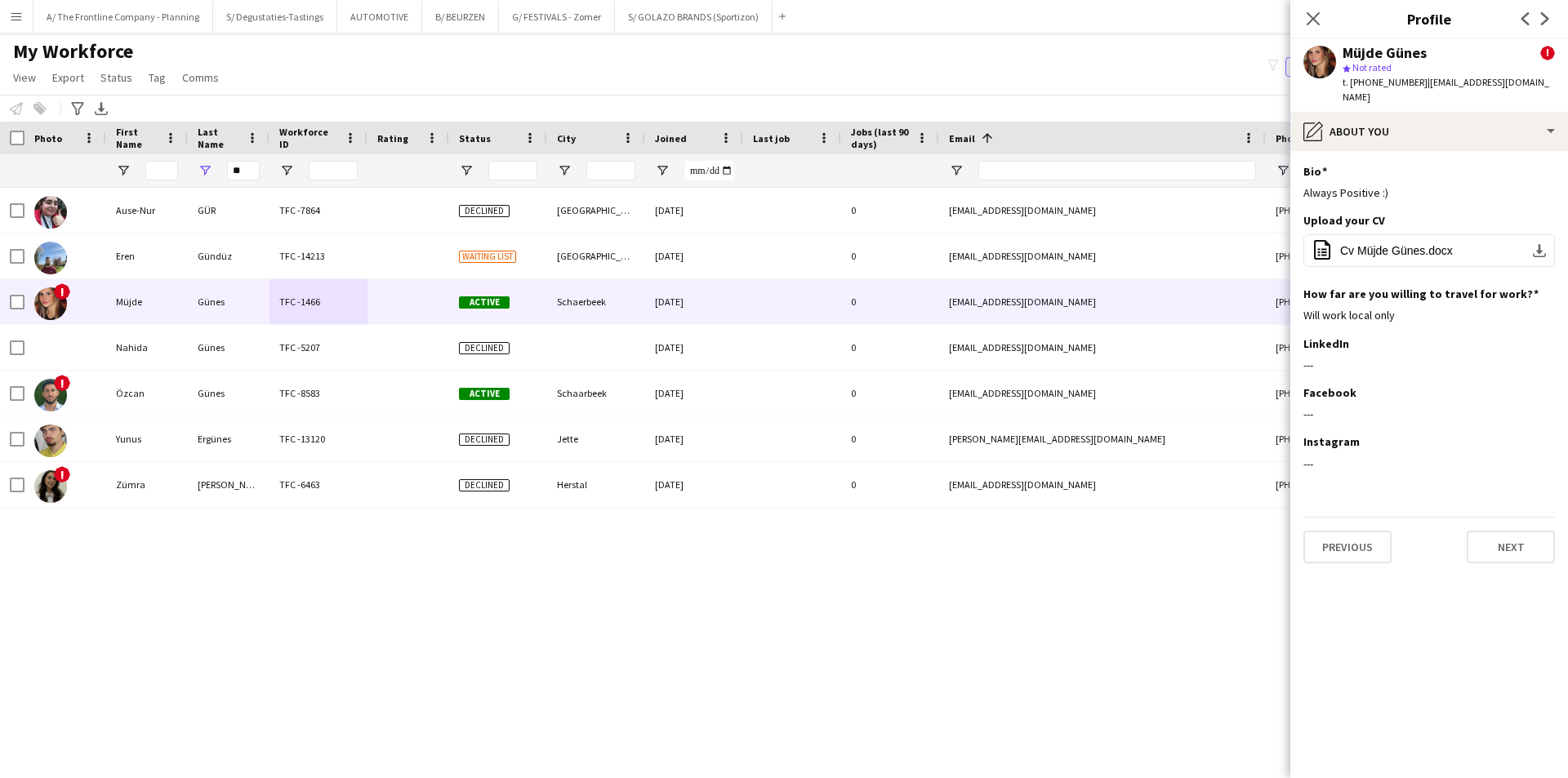
drag, startPoint x: 822, startPoint y: 81, endPoint x: 784, endPoint y: 92, distance: 39.6
click at [822, 81] on div "My Workforce View Views Default view New view Update view Delete view Edit name…" at bounding box center [784, 67] width 1568 height 56
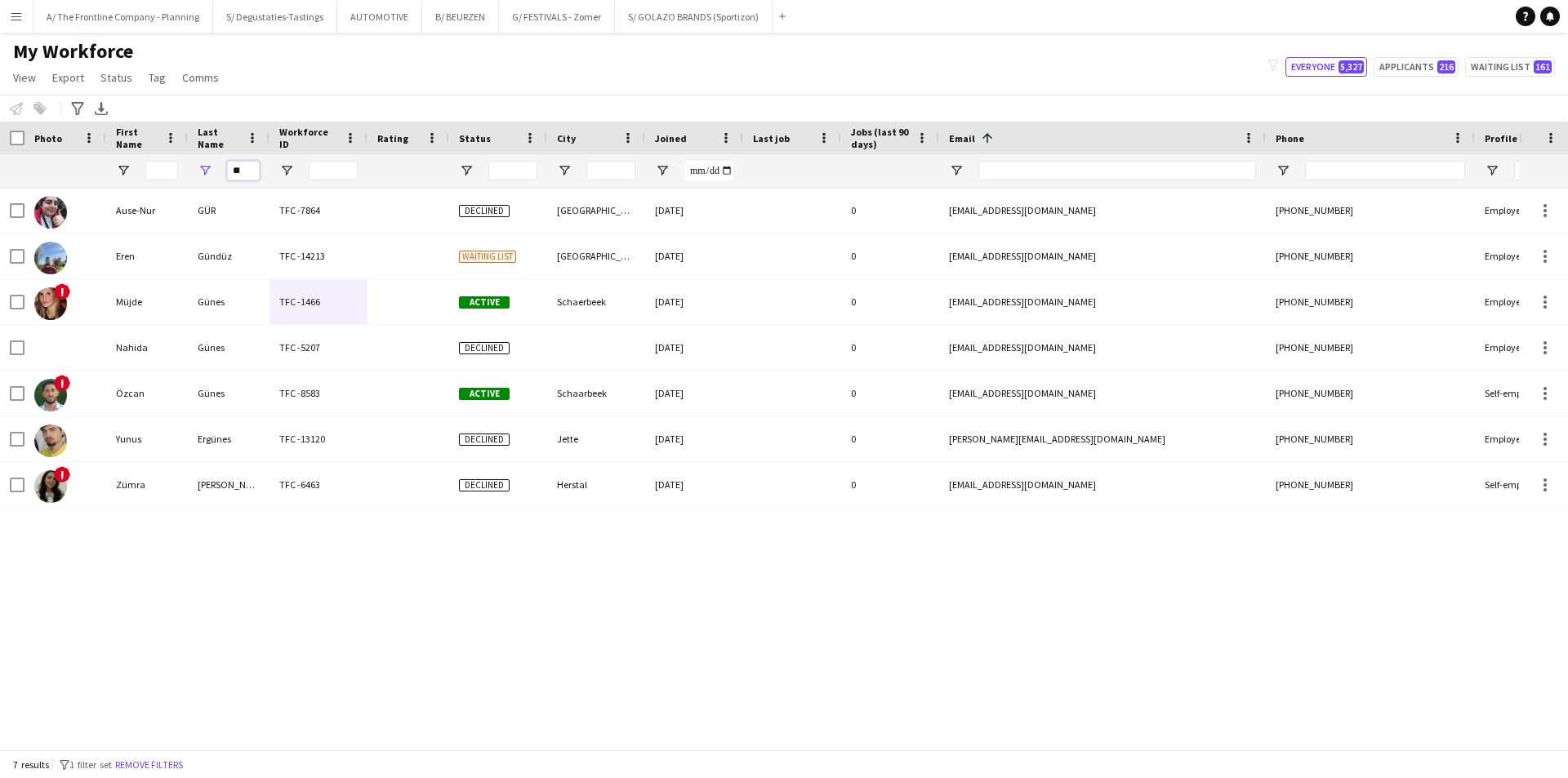
click at [234, 167] on input "**" at bounding box center [243, 170] width 32 height 19
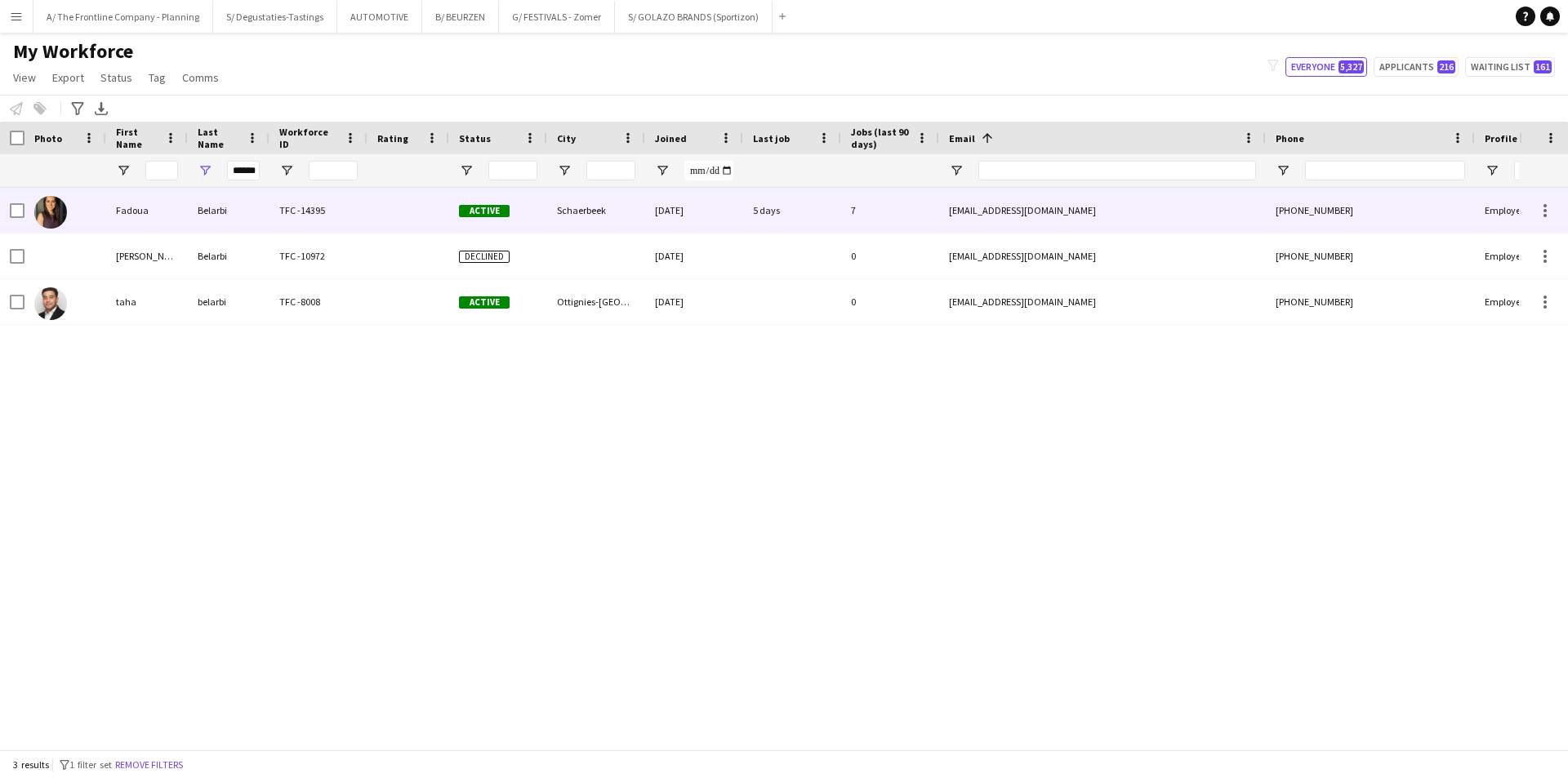
click at [240, 207] on div "Belarbi" at bounding box center [229, 210] width 82 height 44
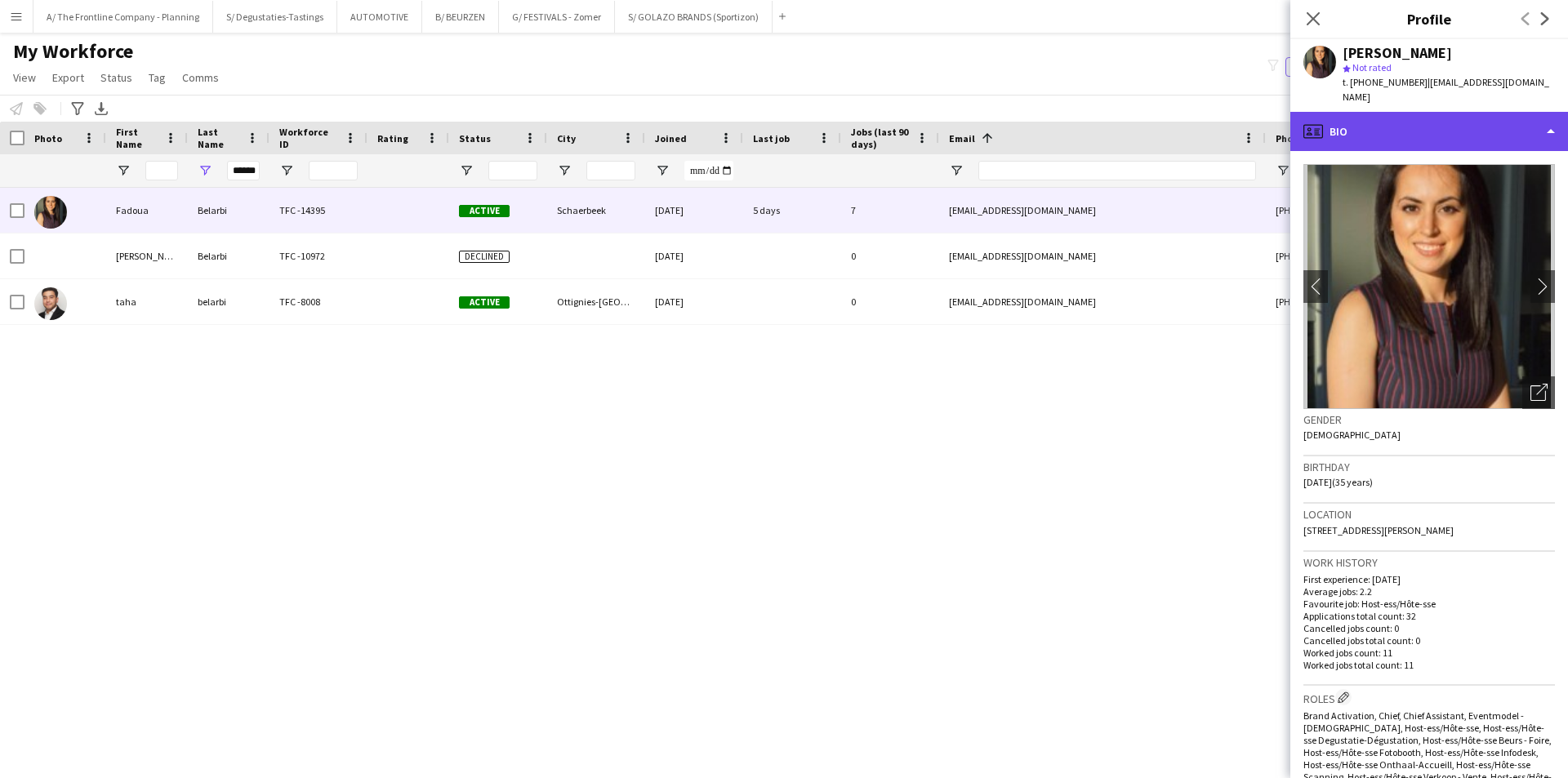
click at [1384, 116] on div "profile Bio" at bounding box center [1429, 132] width 278 height 39
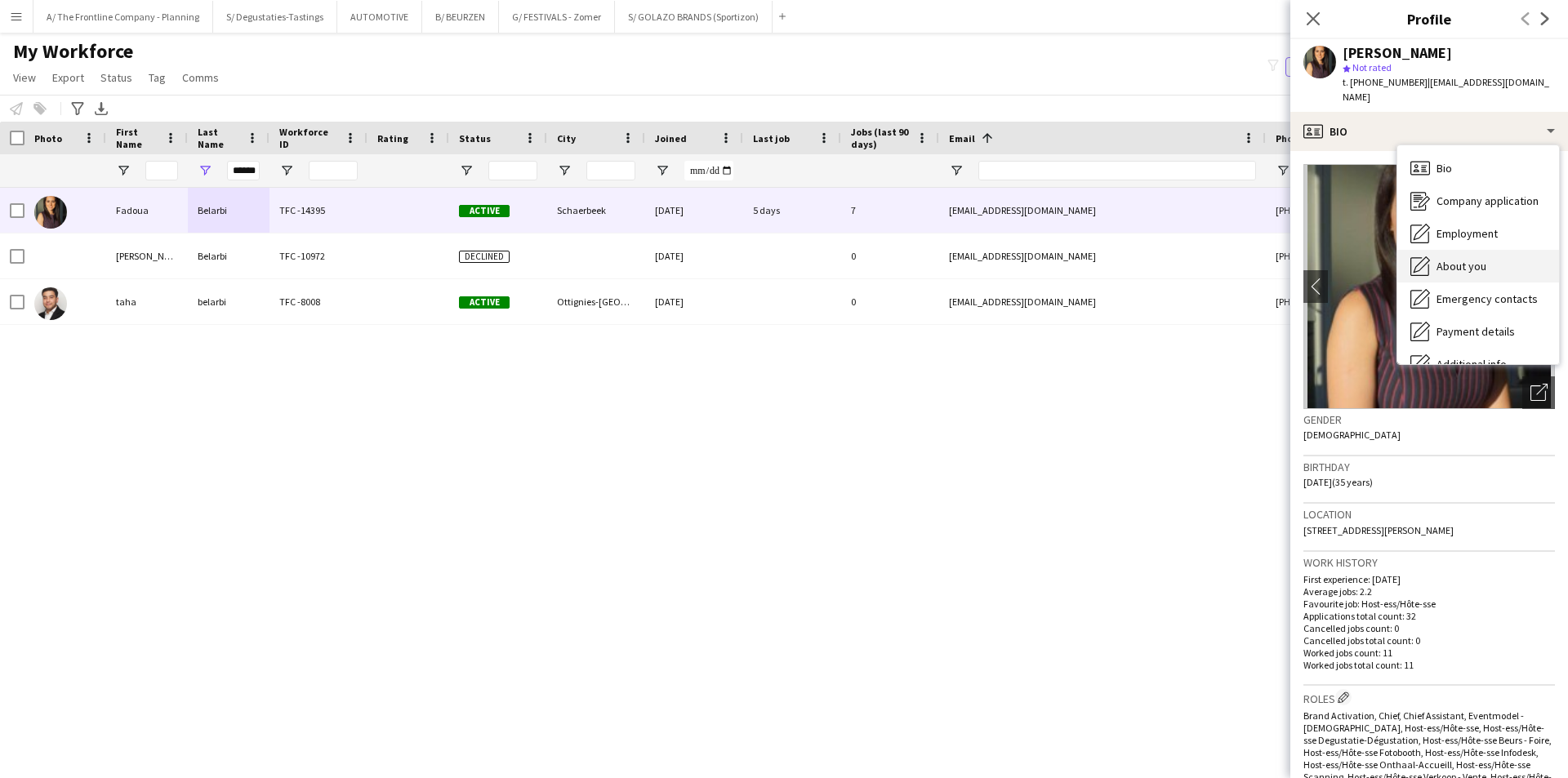
click at [1460, 263] on div "About you About you" at bounding box center [1478, 266] width 162 height 32
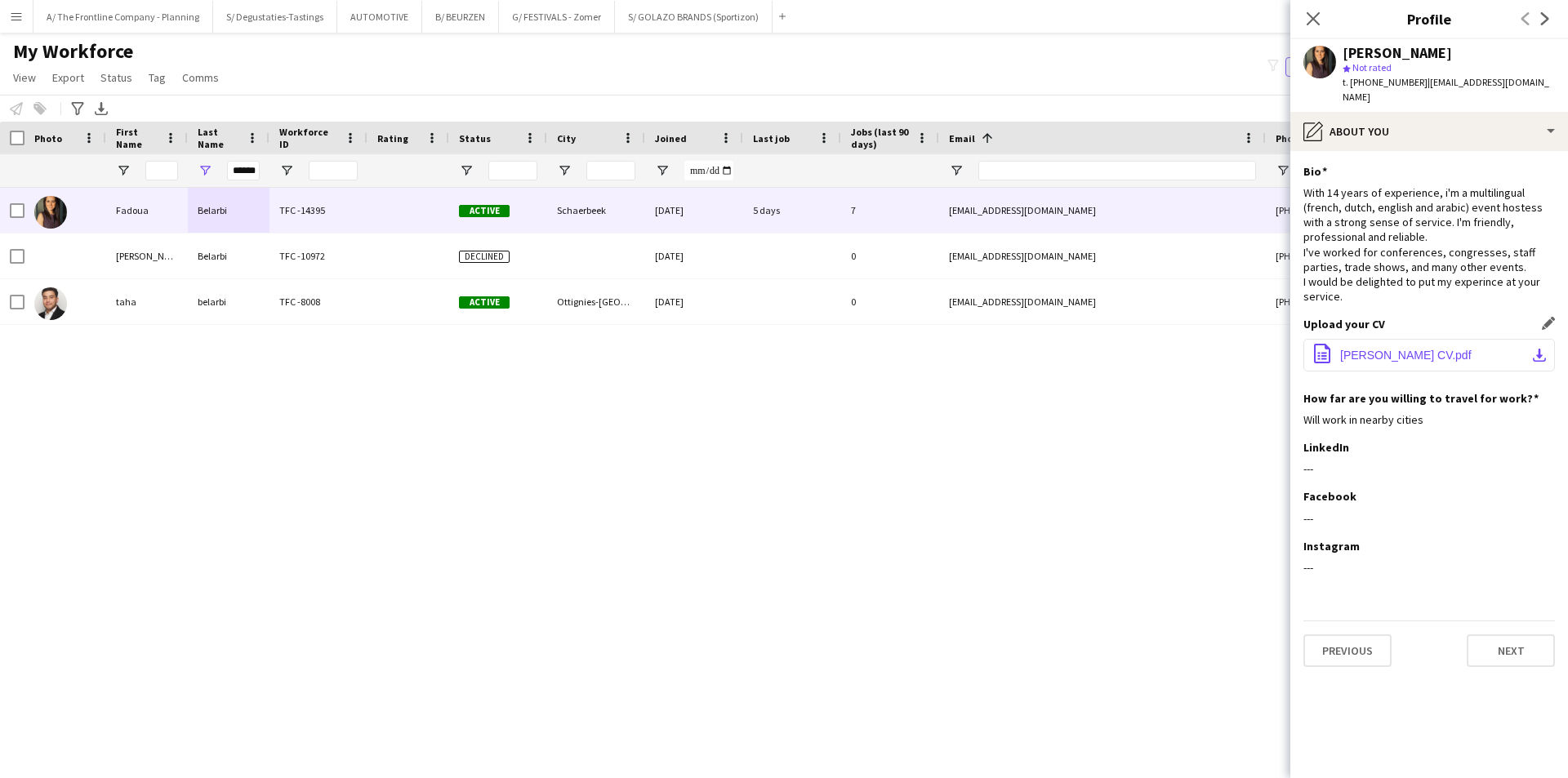
click at [1454, 348] on span "Belarbi Fadoua CV.pdf" at bounding box center [1406, 355] width 132 height 13
drag, startPoint x: 1320, startPoint y: 16, endPoint x: 1216, endPoint y: 74, distance: 119.1
click at [1320, 16] on icon "Close pop-in" at bounding box center [1313, 19] width 13 height 13
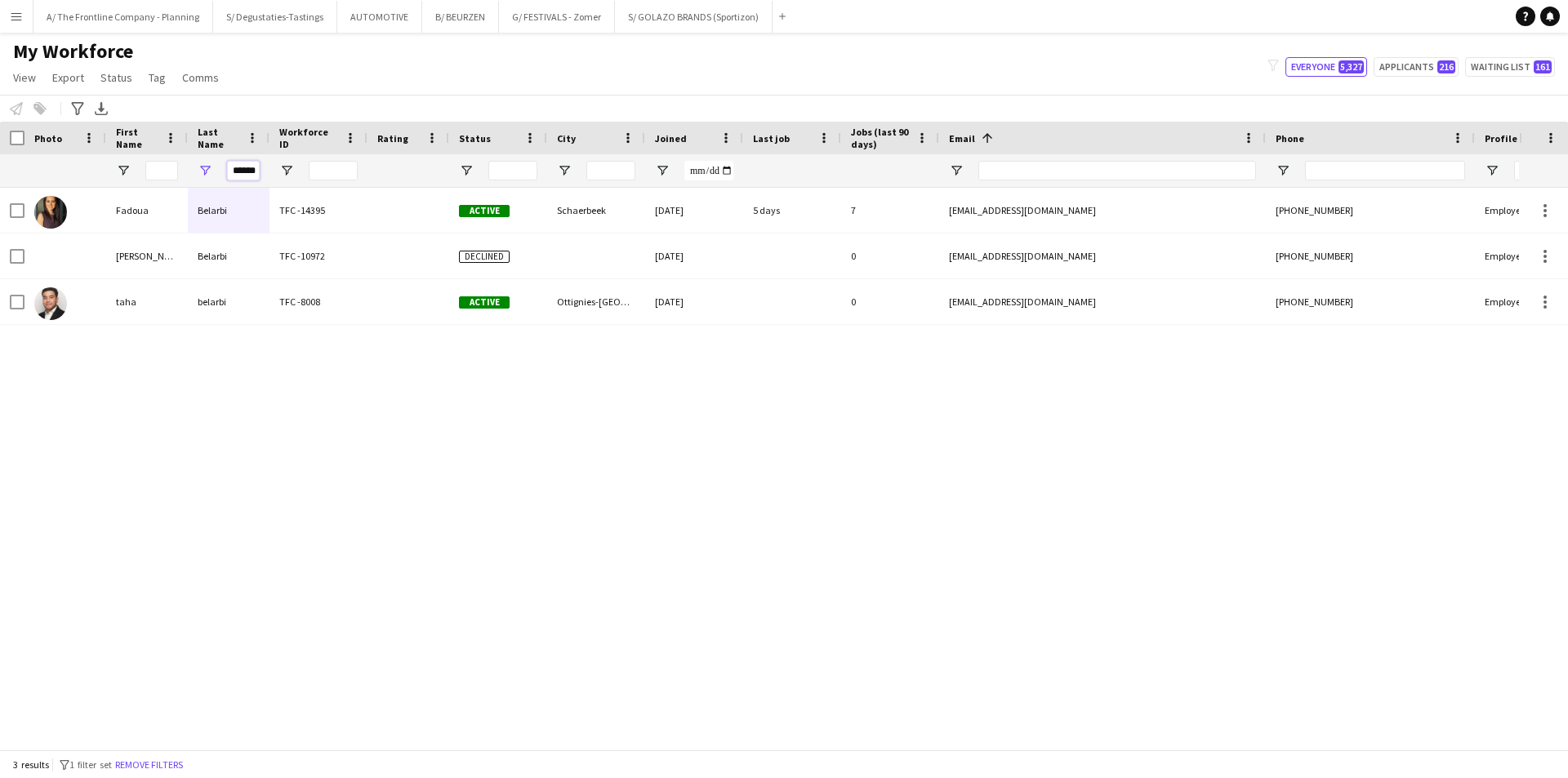
click at [257, 169] on input "******" at bounding box center [243, 170] width 32 height 19
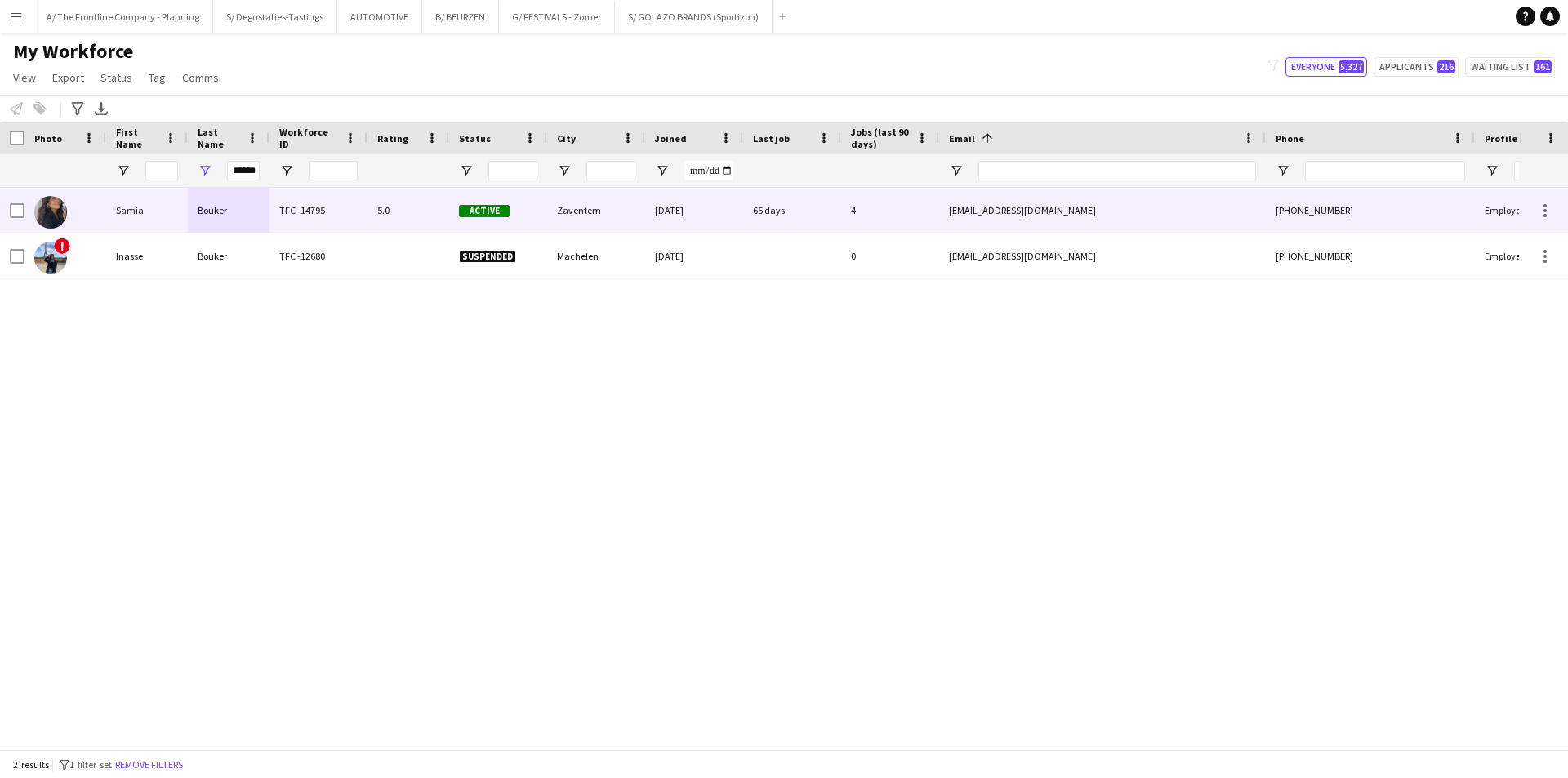
click at [258, 217] on div "Bouker" at bounding box center [229, 210] width 82 height 44
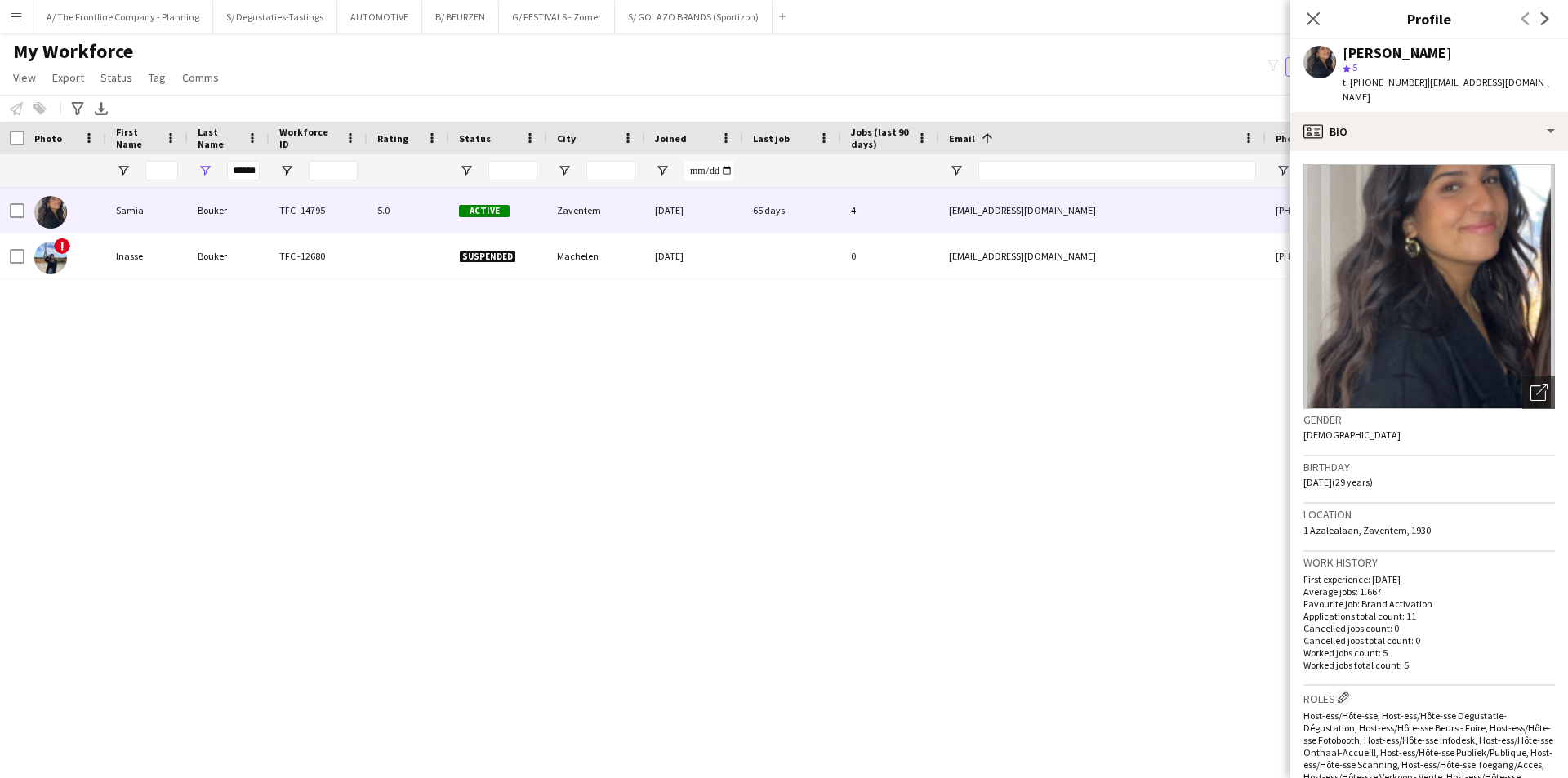
click at [1432, 151] on app-crew-profile-bio "Open photos pop-in Gender Female Birthday 05-09-1996 (29 years) Location 1 Azal…" at bounding box center [1429, 464] width 278 height 627
click at [1538, 378] on div "Open photos pop-in" at bounding box center [1537, 392] width 32 height 32
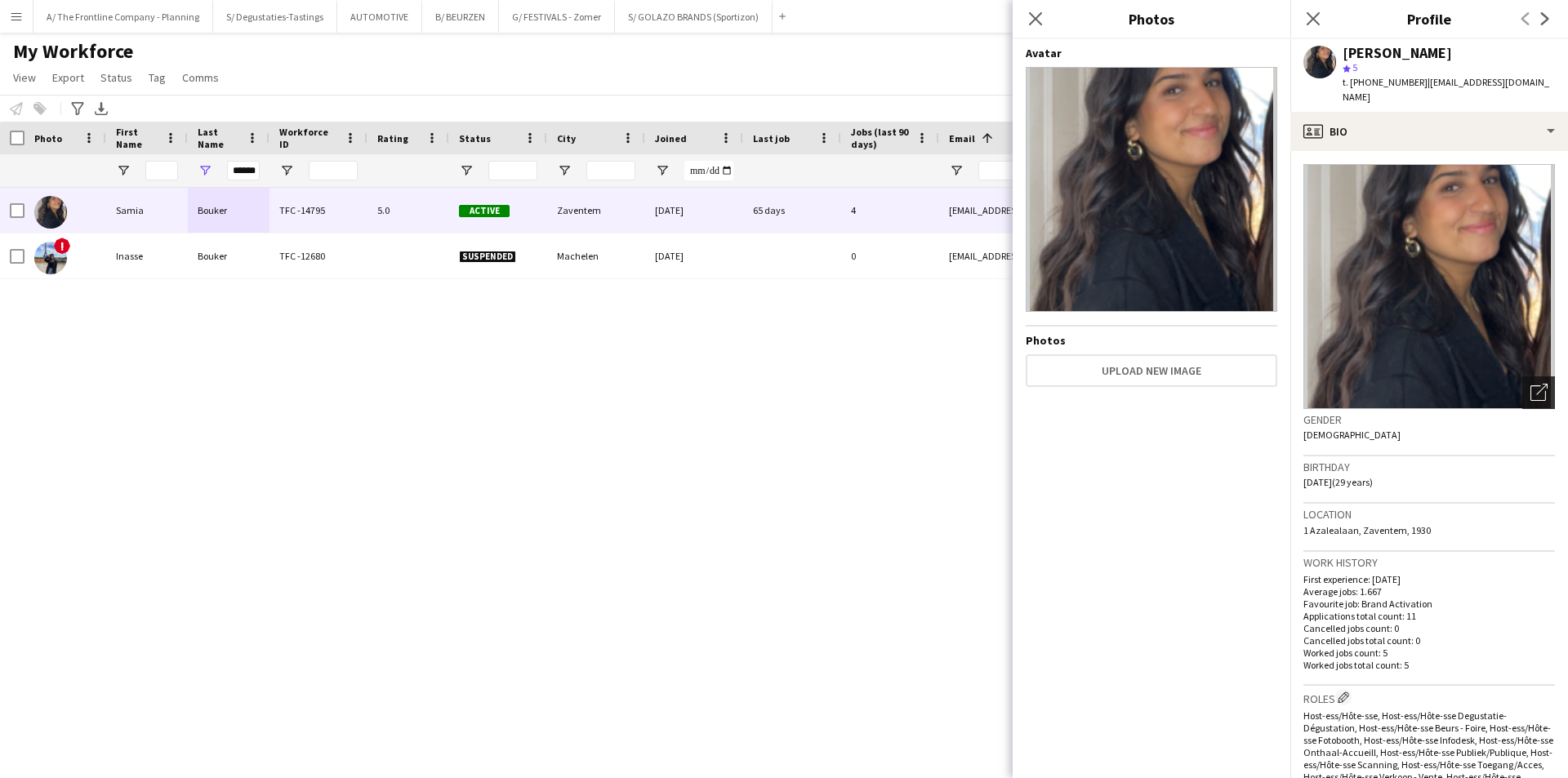
click at [1538, 378] on div "Open photos pop-in" at bounding box center [1537, 392] width 32 height 32
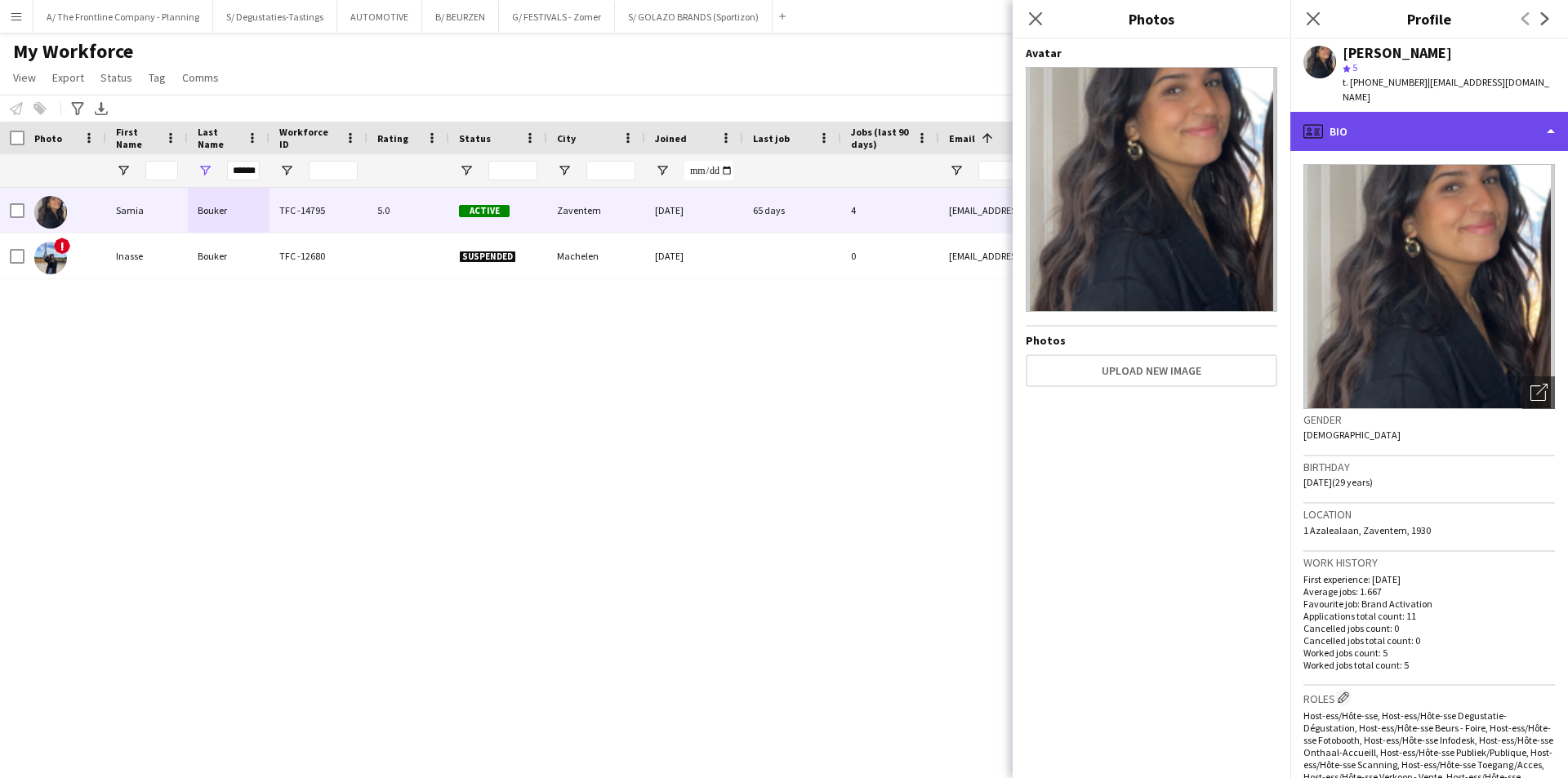
click at [1453, 116] on div "profile Bio" at bounding box center [1429, 132] width 278 height 39
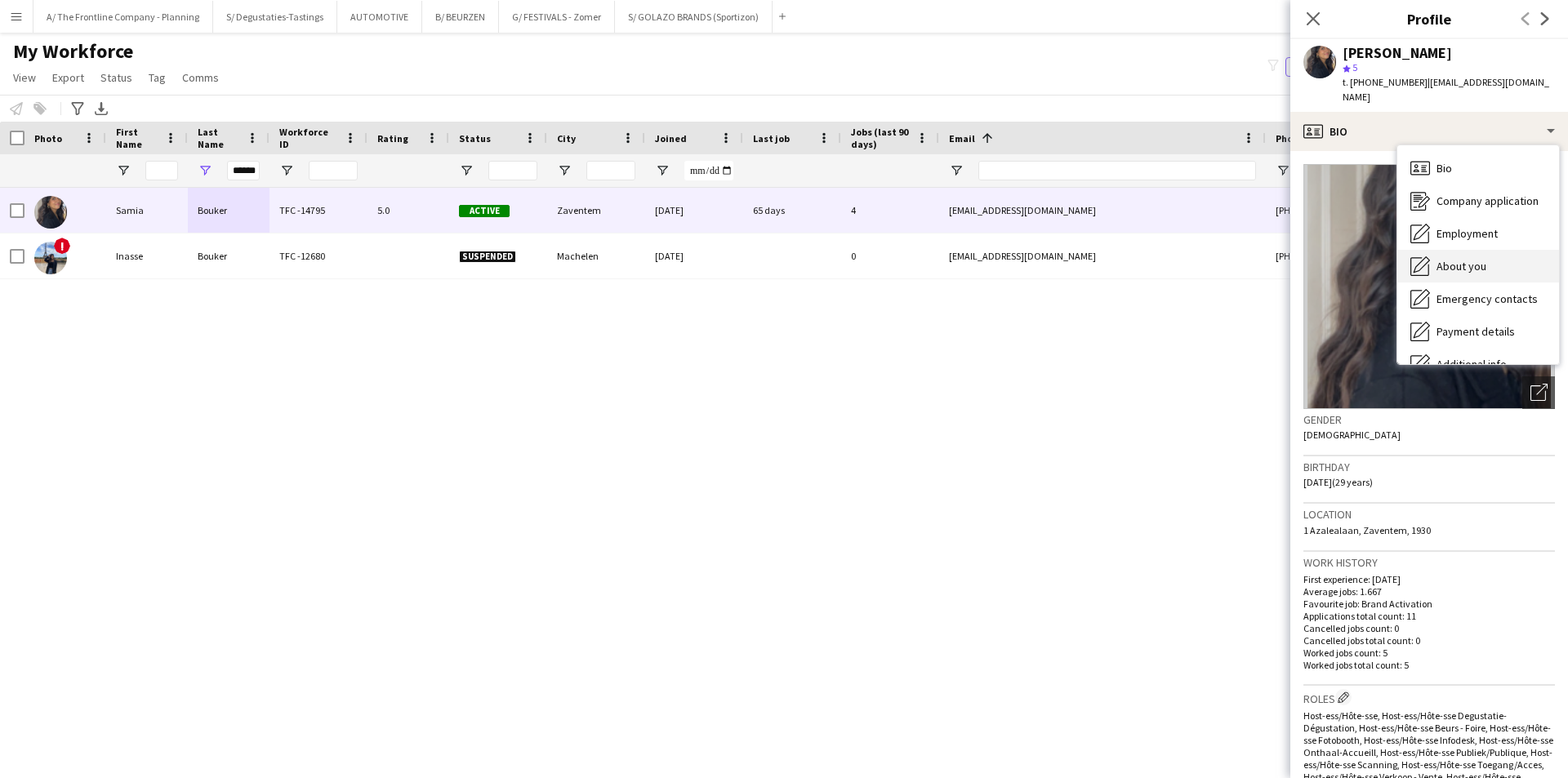
click at [1483, 250] on div "About you About you" at bounding box center [1478, 266] width 162 height 32
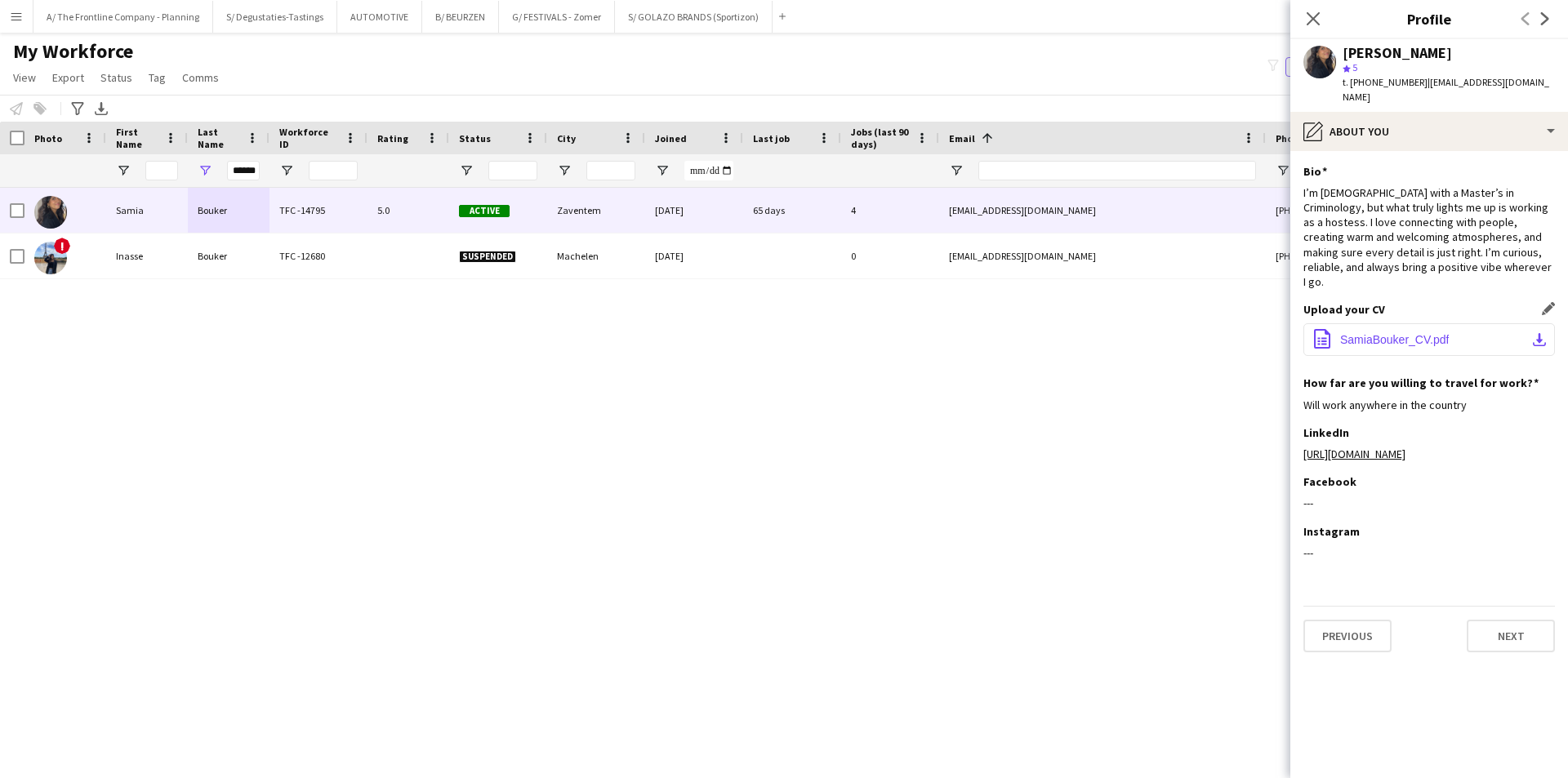
click at [1510, 323] on button "office-file-sheet SamiaBouker_CV.pdf download-bottom" at bounding box center [1429, 339] width 252 height 32
drag, startPoint x: 1436, startPoint y: 540, endPoint x: 1436, endPoint y: 491, distance: 49.0
click at [1436, 540] on div "Instagram Edit this field ---" at bounding box center [1429, 548] width 252 height 49
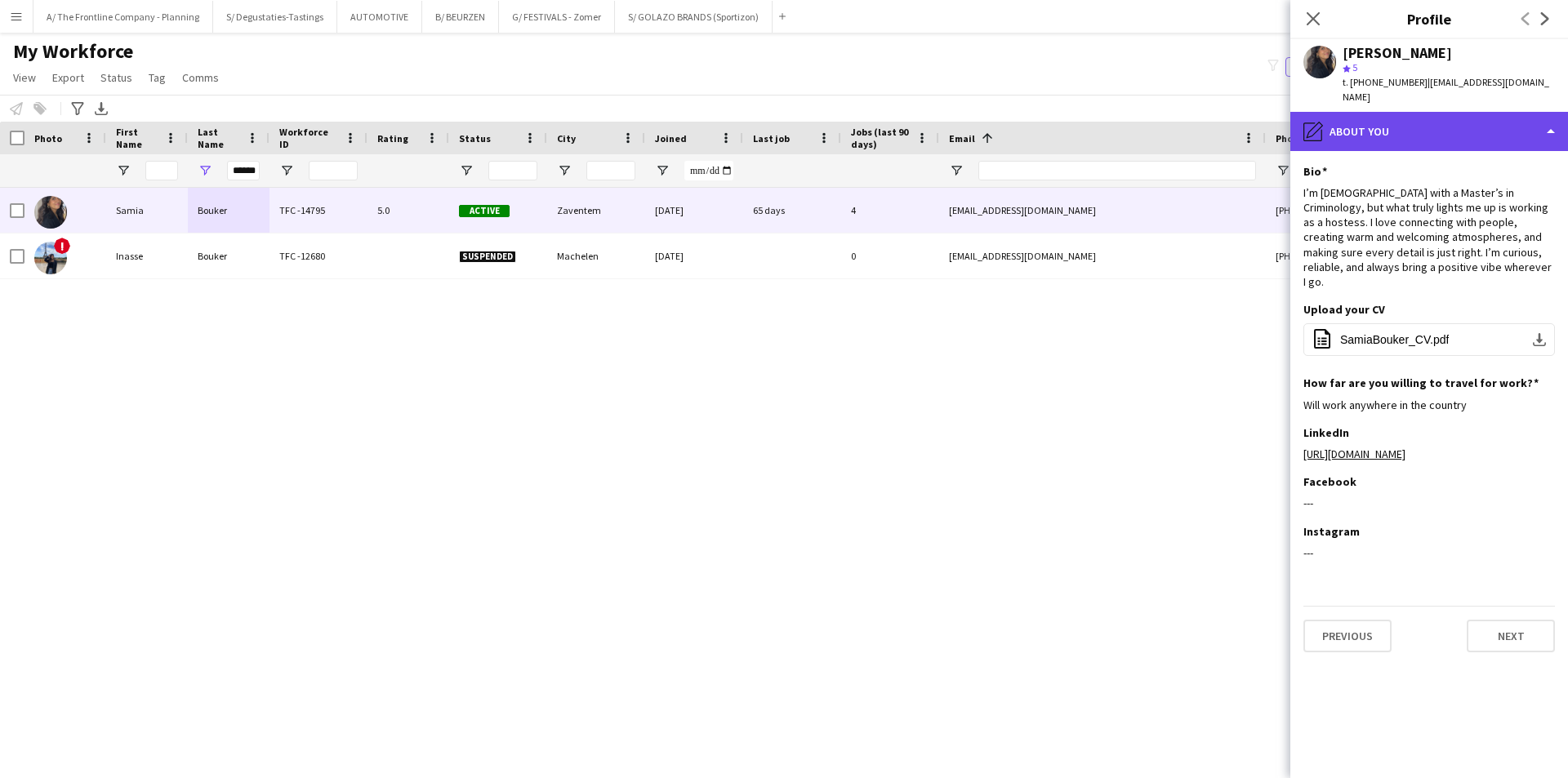
click at [1413, 131] on div "pencil4 About you" at bounding box center [1429, 132] width 278 height 39
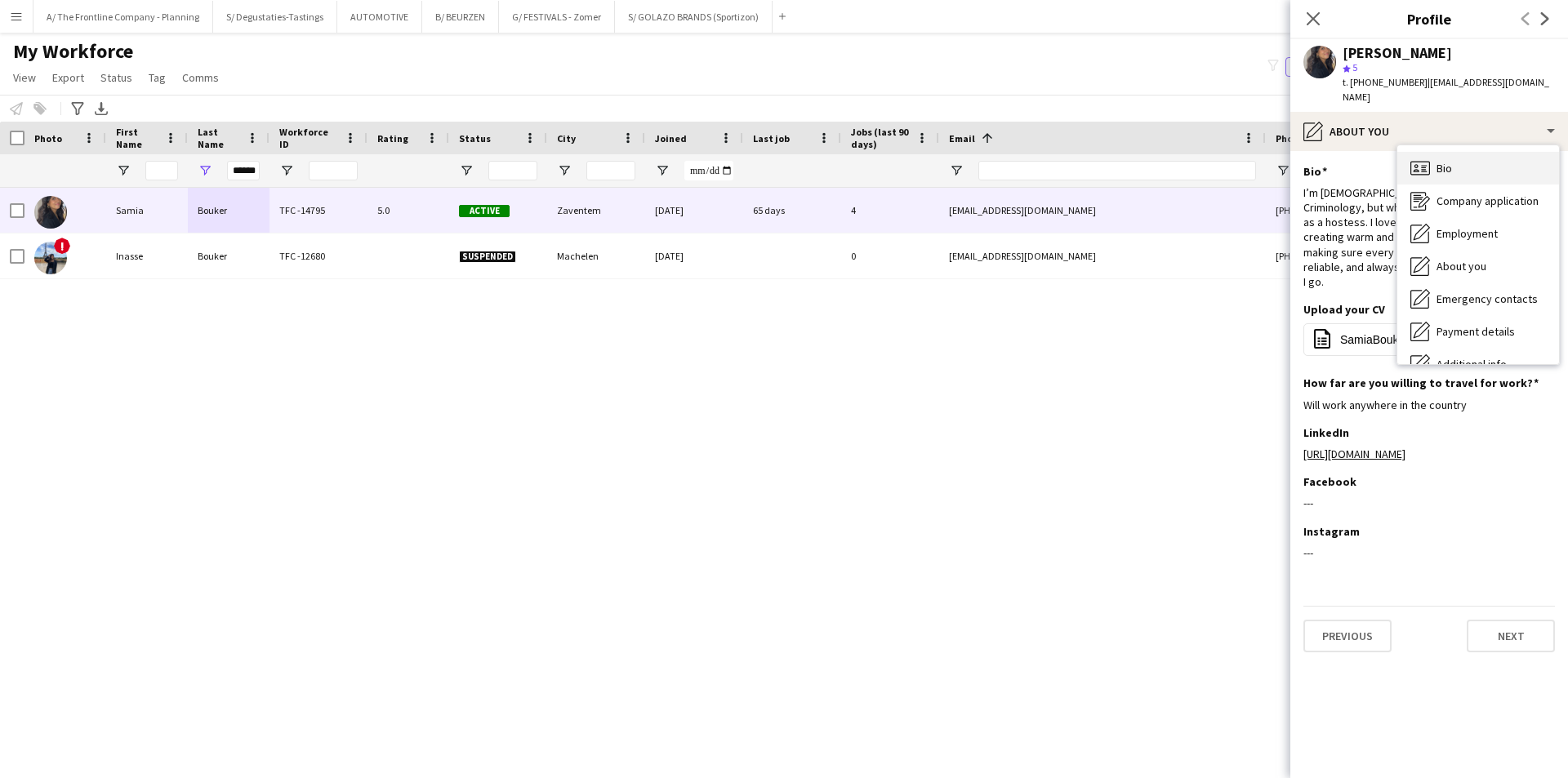
click at [1442, 152] on div "Bio Bio" at bounding box center [1478, 168] width 162 height 32
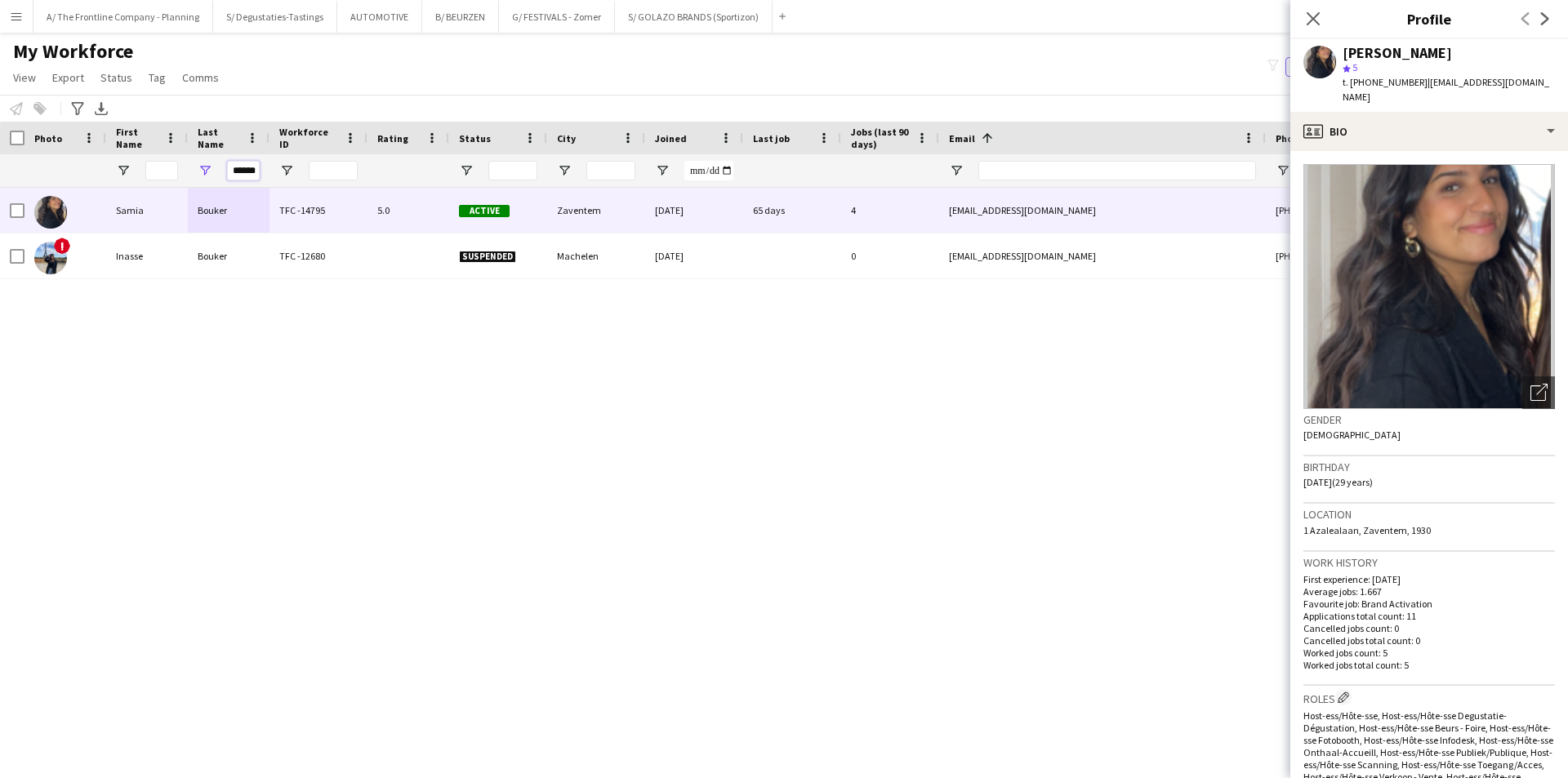
click at [240, 172] on input "******" at bounding box center [243, 170] width 32 height 19
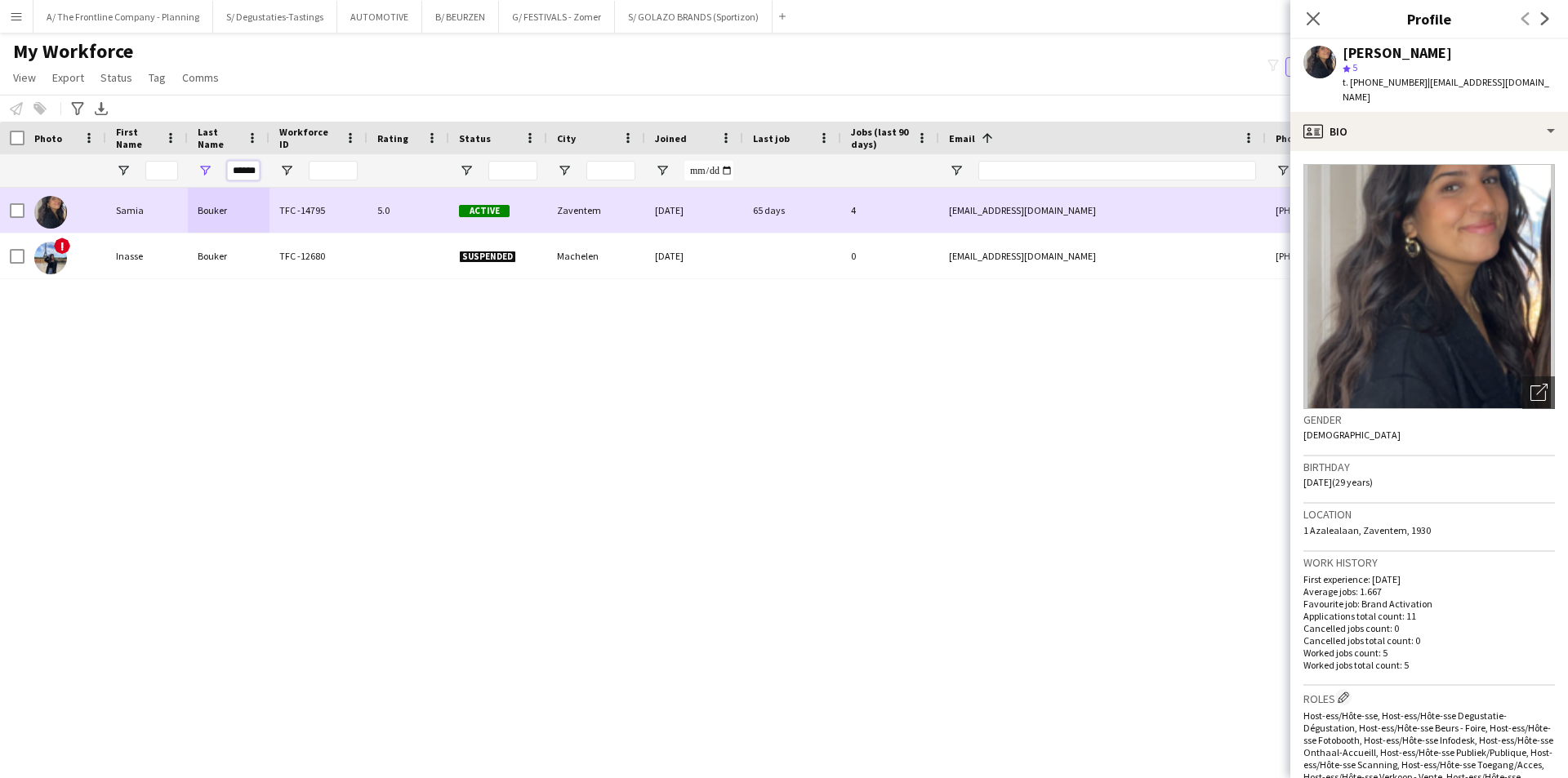
scroll to position [0, 4]
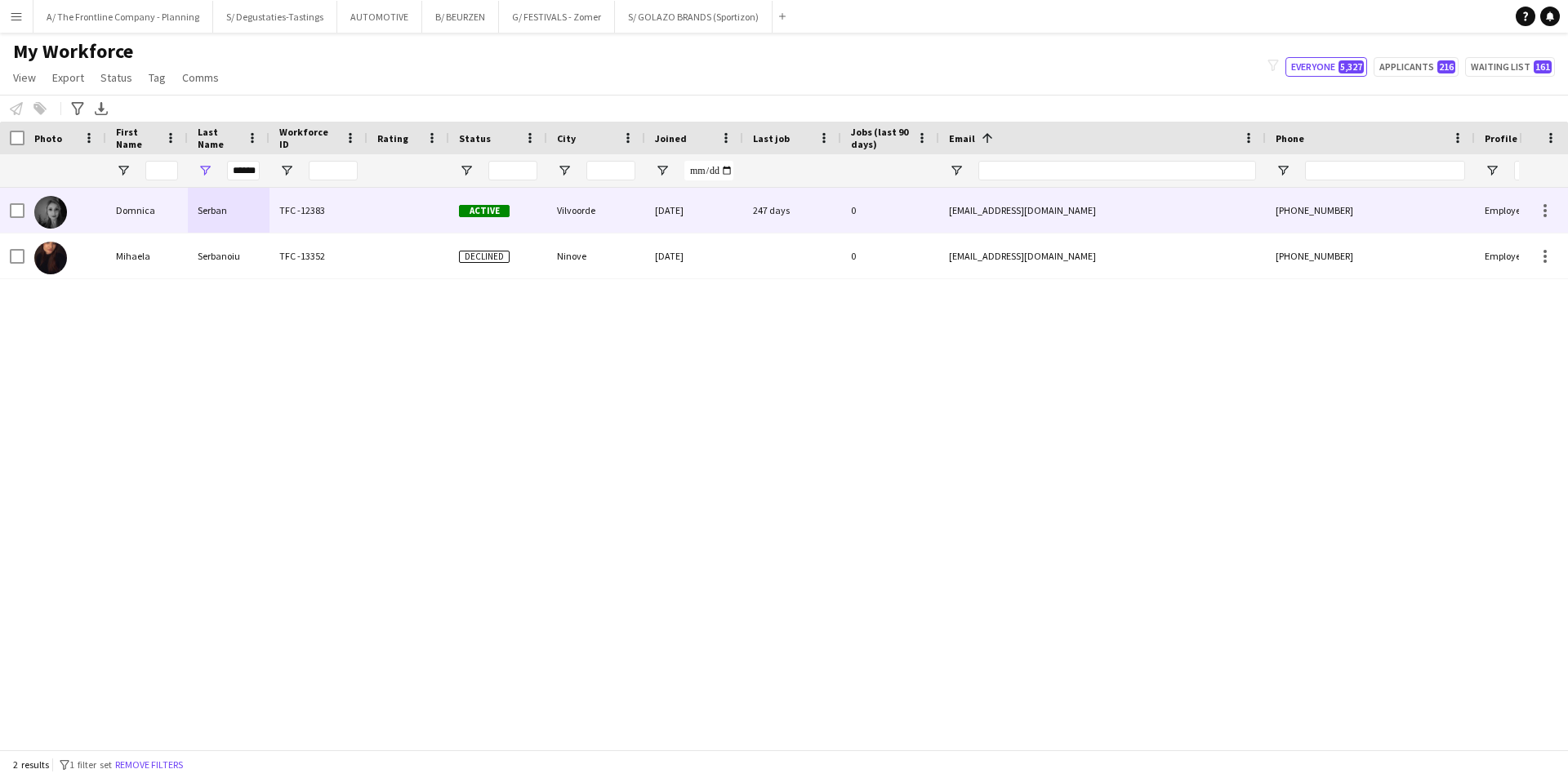
click at [325, 214] on div "TFC -12383" at bounding box center [319, 210] width 98 height 44
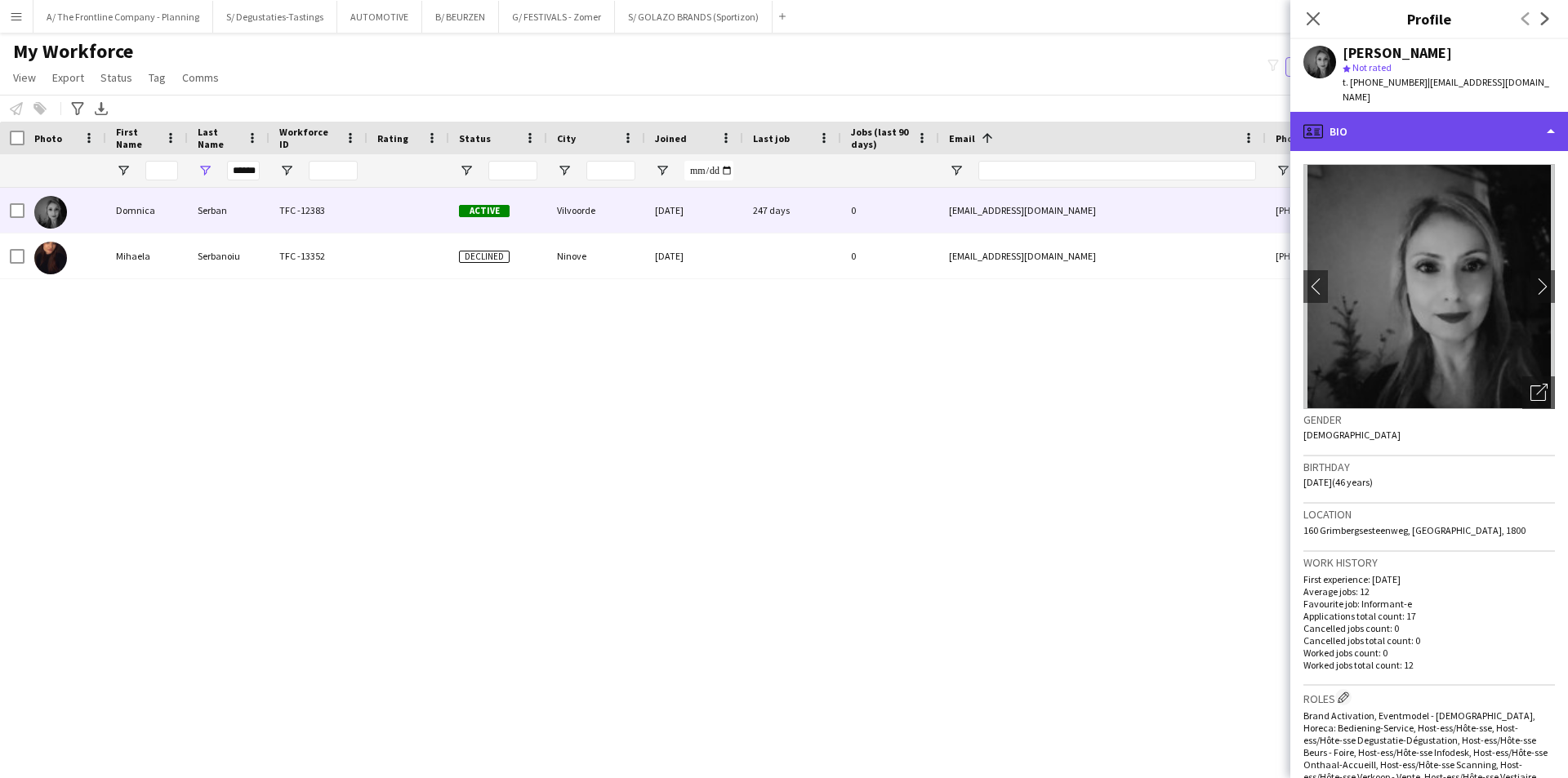
click at [1407, 119] on div "profile Bio" at bounding box center [1429, 132] width 278 height 39
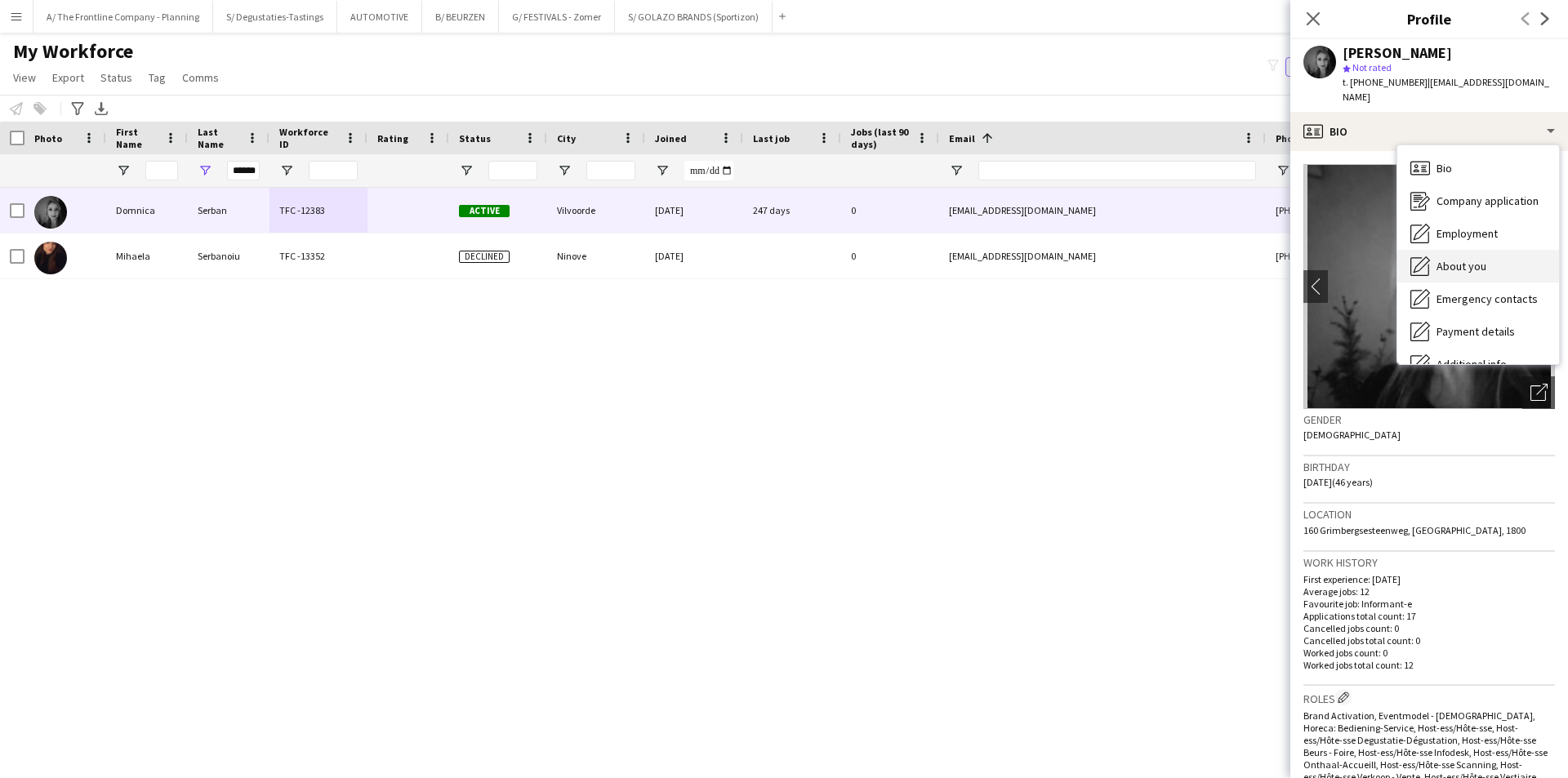
click at [1436, 258] on span "About you" at bounding box center [1461, 266] width 50 height 15
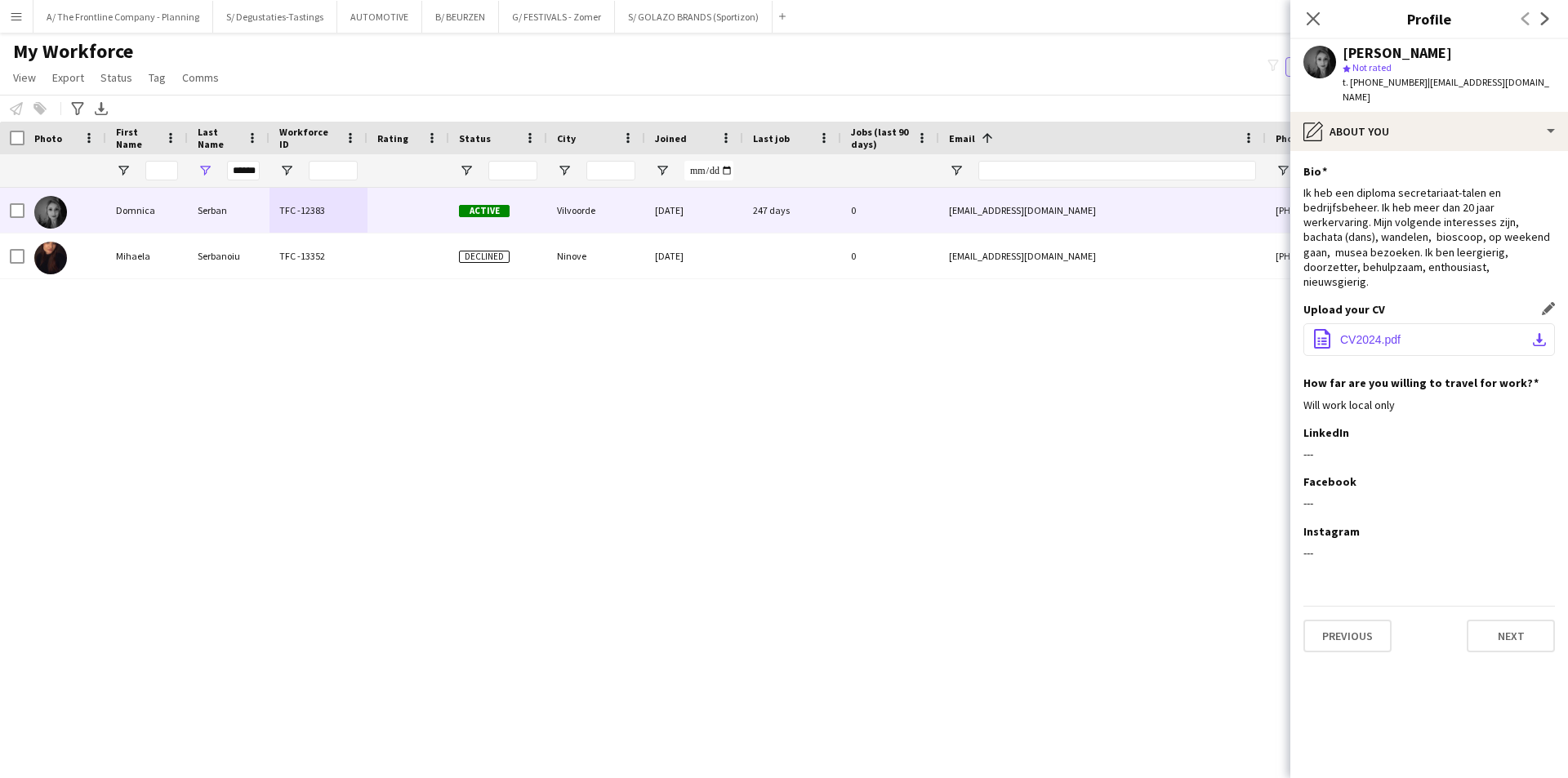
click at [1346, 323] on button "office-file-sheet CV2024.pdf download-bottom" at bounding box center [1429, 339] width 252 height 32
drag, startPoint x: 1105, startPoint y: 74, endPoint x: 970, endPoint y: 88, distance: 135.7
click at [1105, 74] on div "My Workforce View Views Default view New view Update view Delete view Edit name…" at bounding box center [784, 67] width 1568 height 56
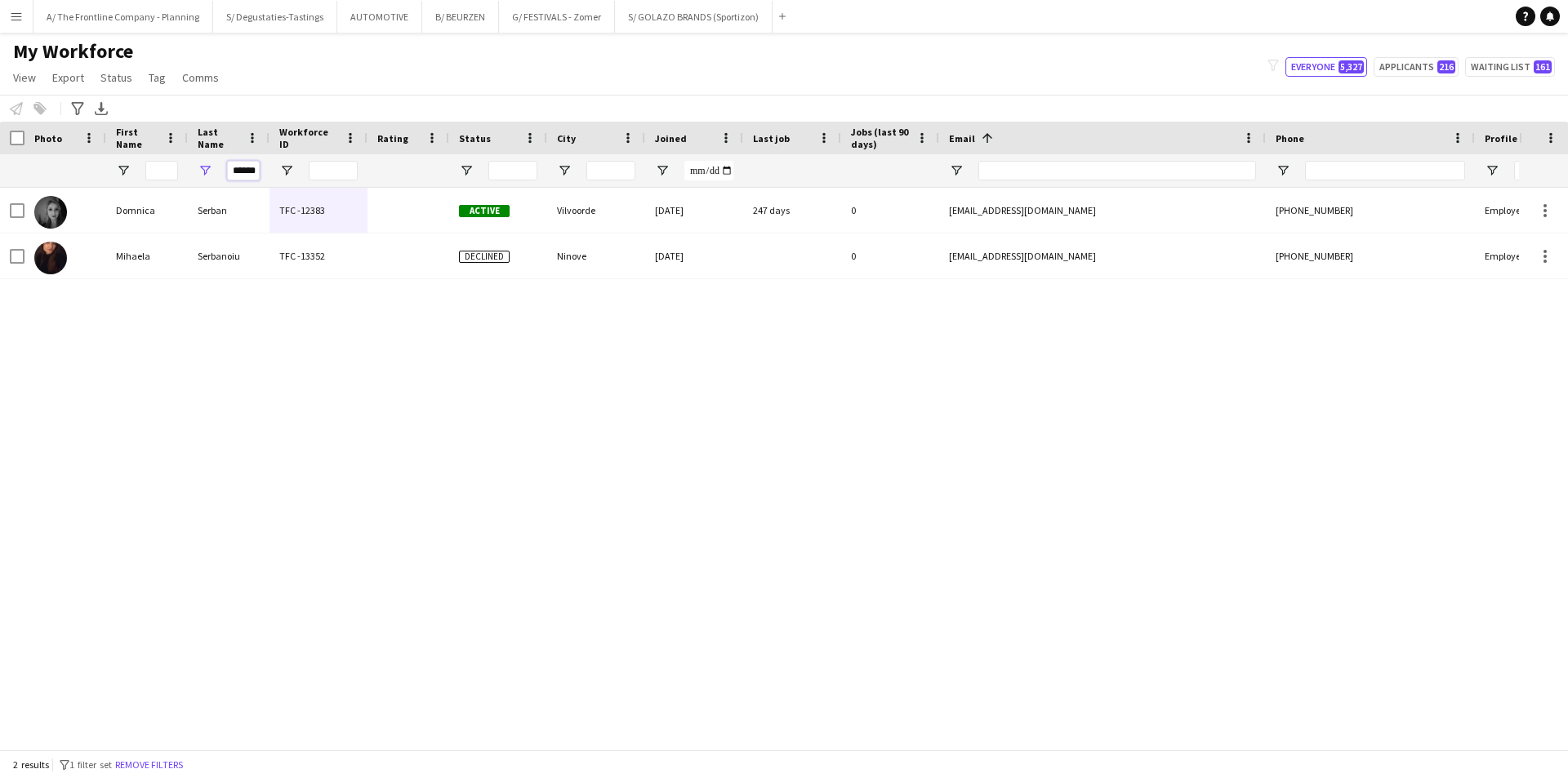
click at [241, 167] on input "******" at bounding box center [243, 170] width 32 height 19
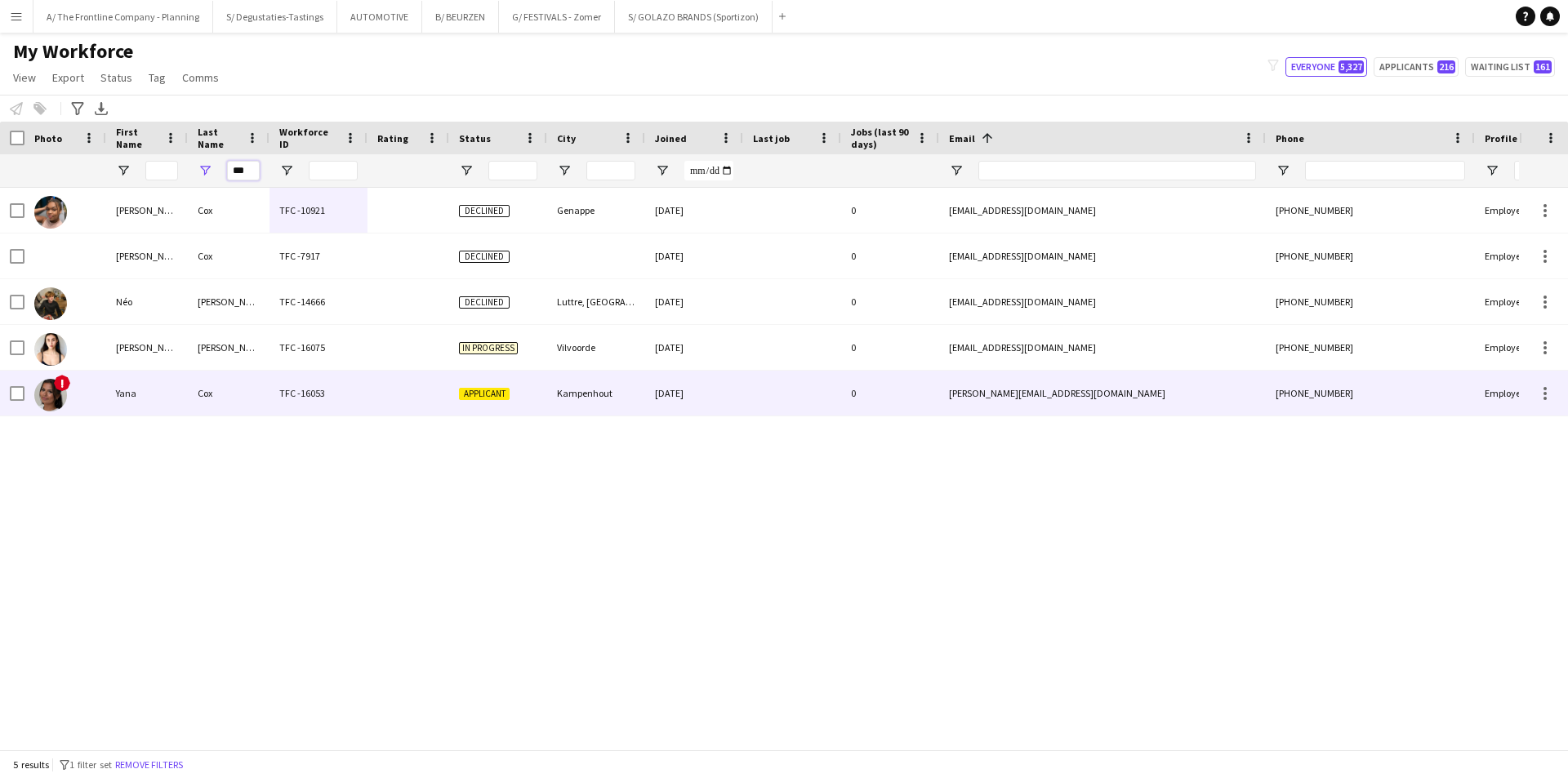
type input "***"
click at [244, 389] on div "Cox" at bounding box center [229, 393] width 82 height 44
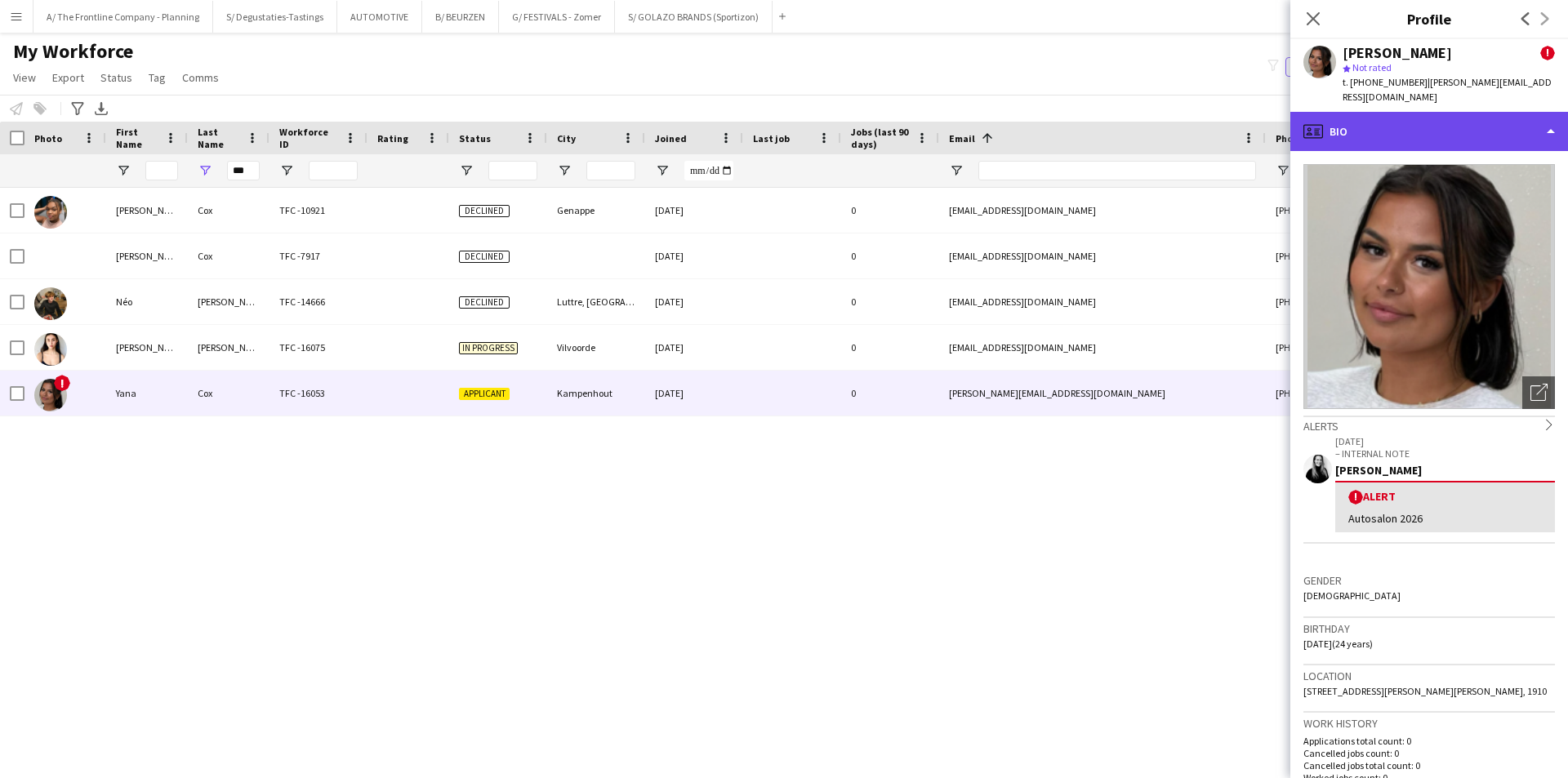
click at [1479, 113] on div "profile Bio" at bounding box center [1429, 132] width 278 height 39
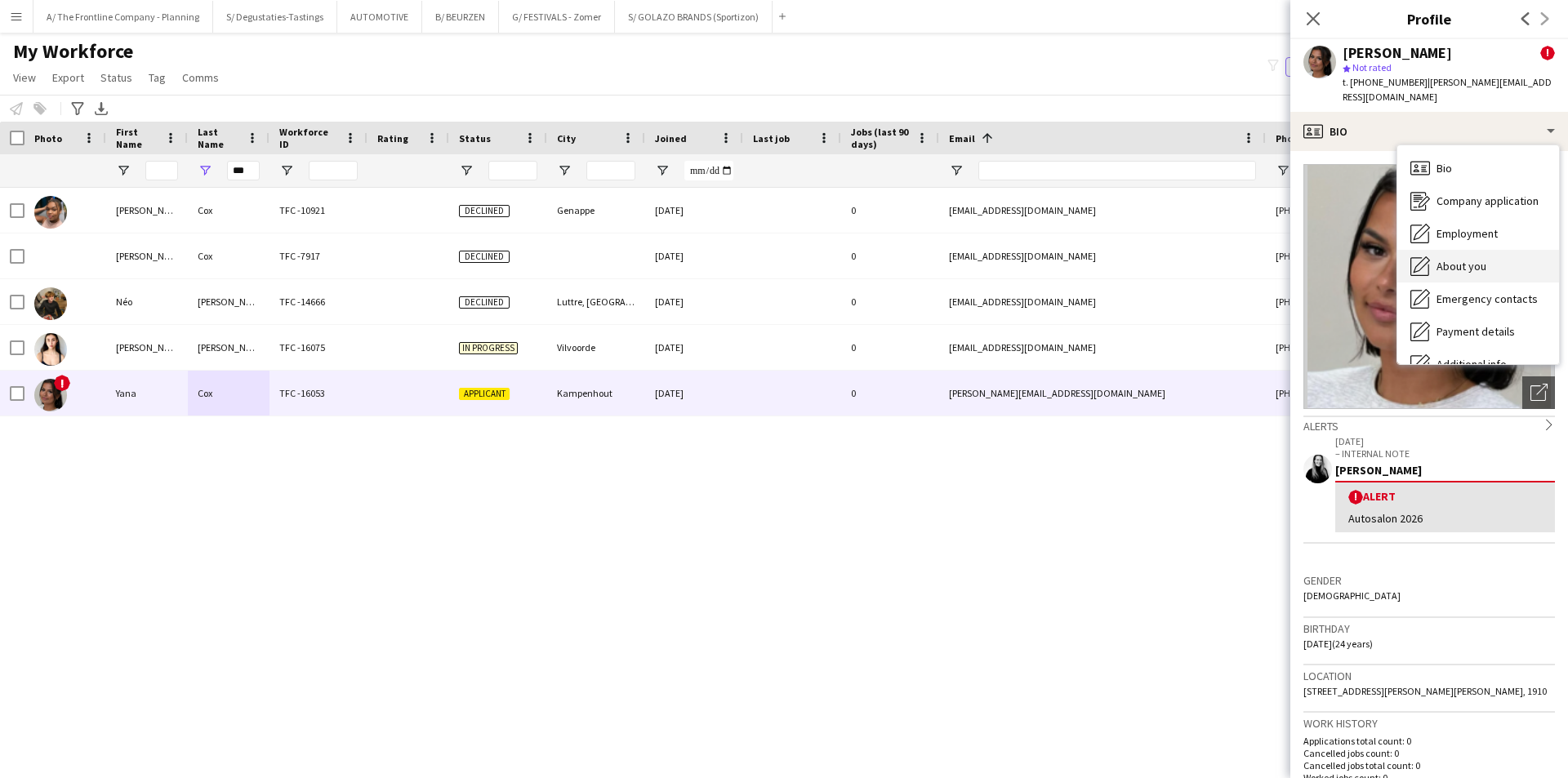
click at [1458, 258] on span "About you" at bounding box center [1461, 266] width 50 height 15
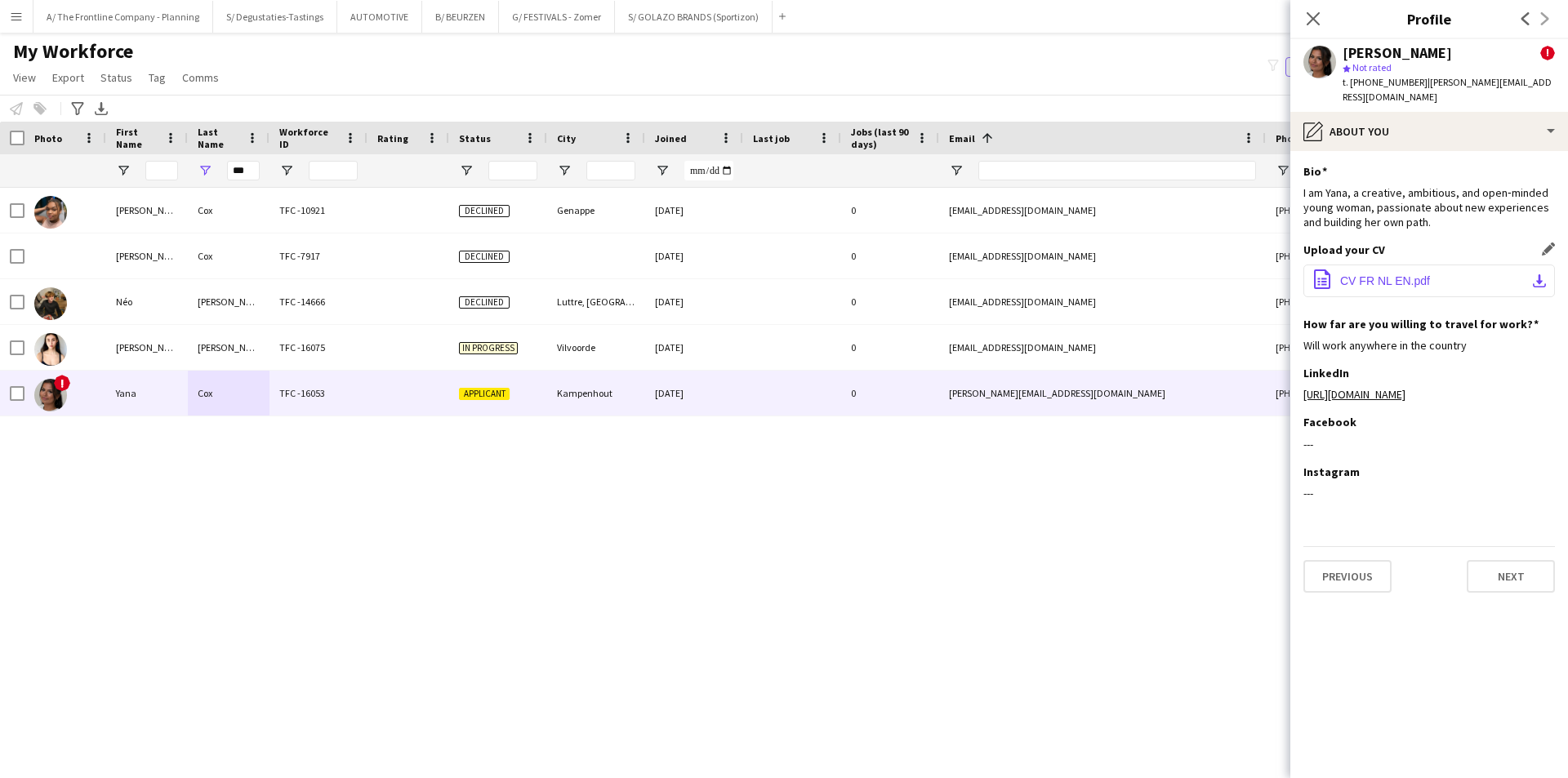
click at [1411, 274] on span "CV FR NL EN.pdf" at bounding box center [1385, 281] width 90 height 13
click at [15, 8] on button "Menu" at bounding box center [16, 16] width 32 height 32
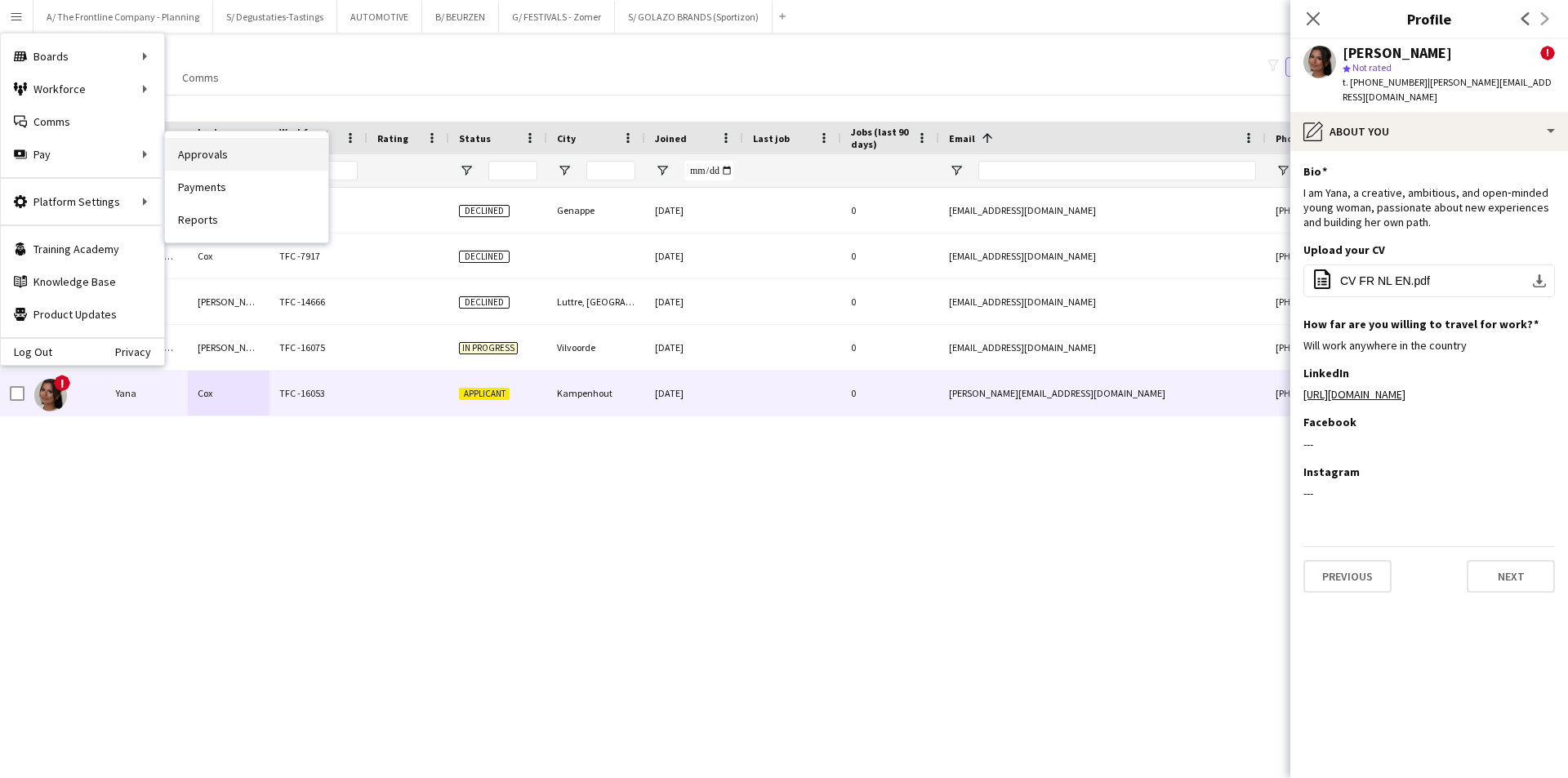
click at [204, 156] on link "Approvals" at bounding box center [246, 154] width 163 height 32
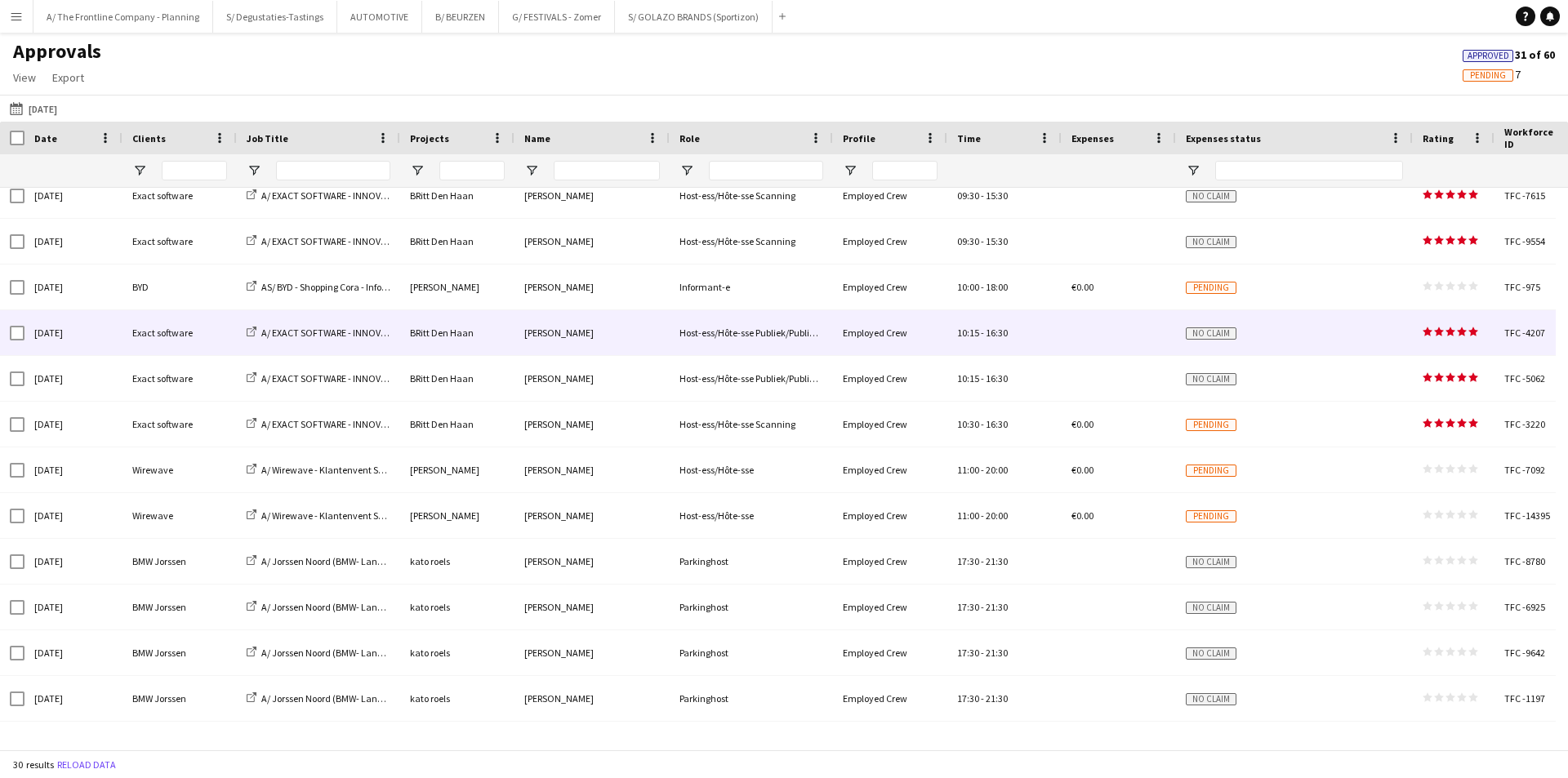
scroll to position [817, 0]
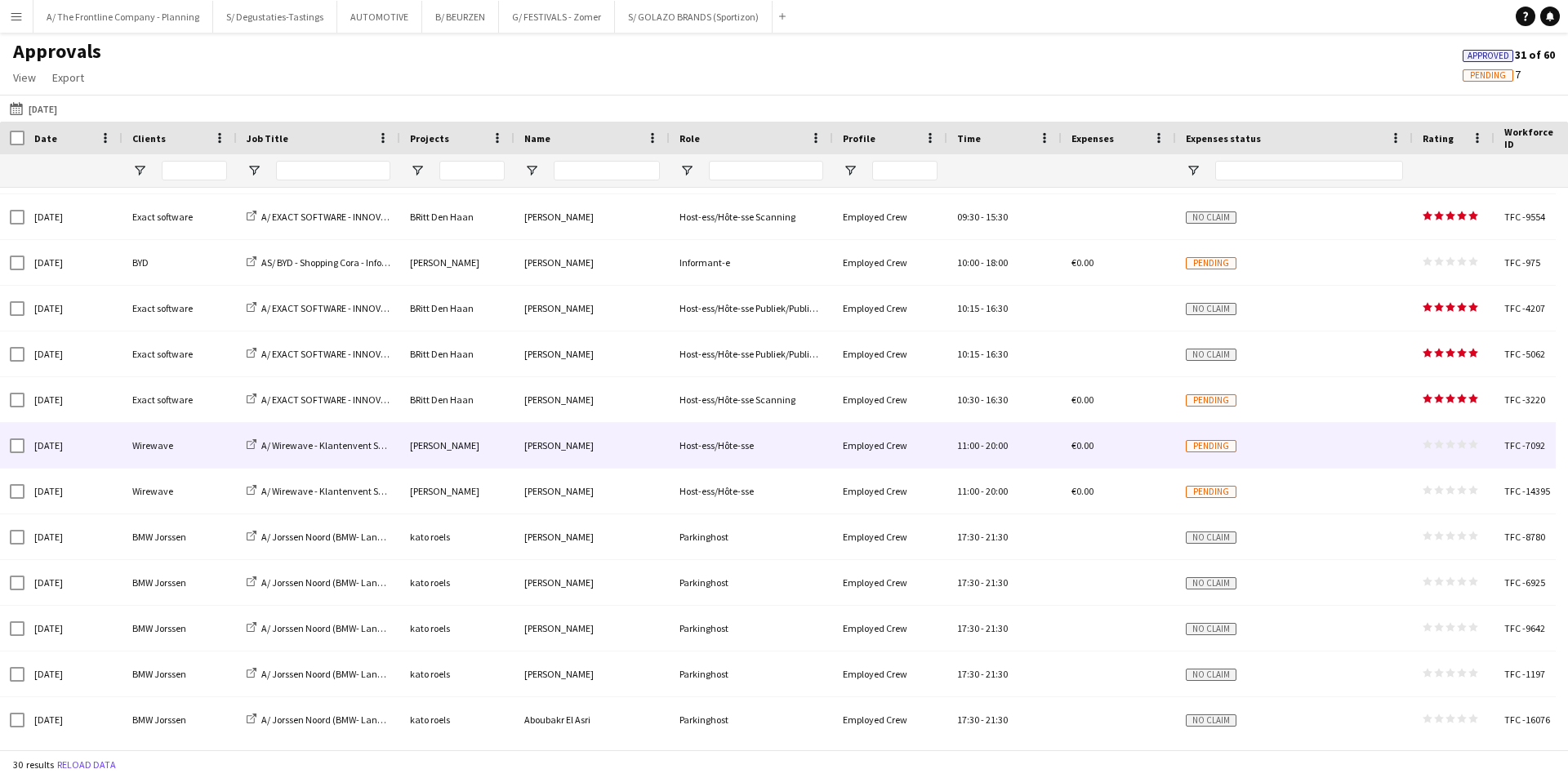
click at [599, 443] on div "[PERSON_NAME]" at bounding box center [592, 445] width 156 height 44
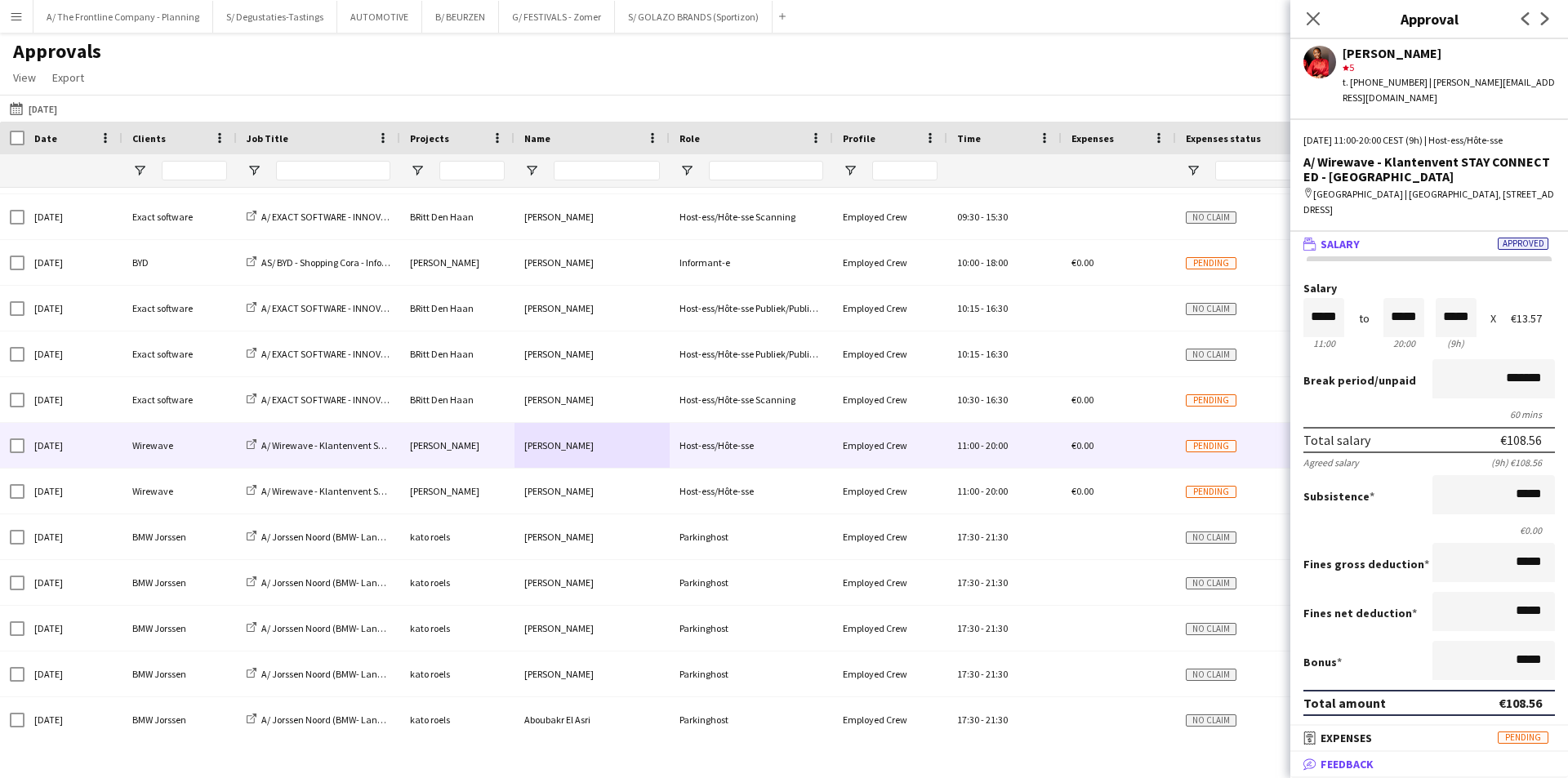
click at [1407, 773] on mat-expansion-panel-header "bubble-pencil Feedback" at bounding box center [1429, 764] width 278 height 24
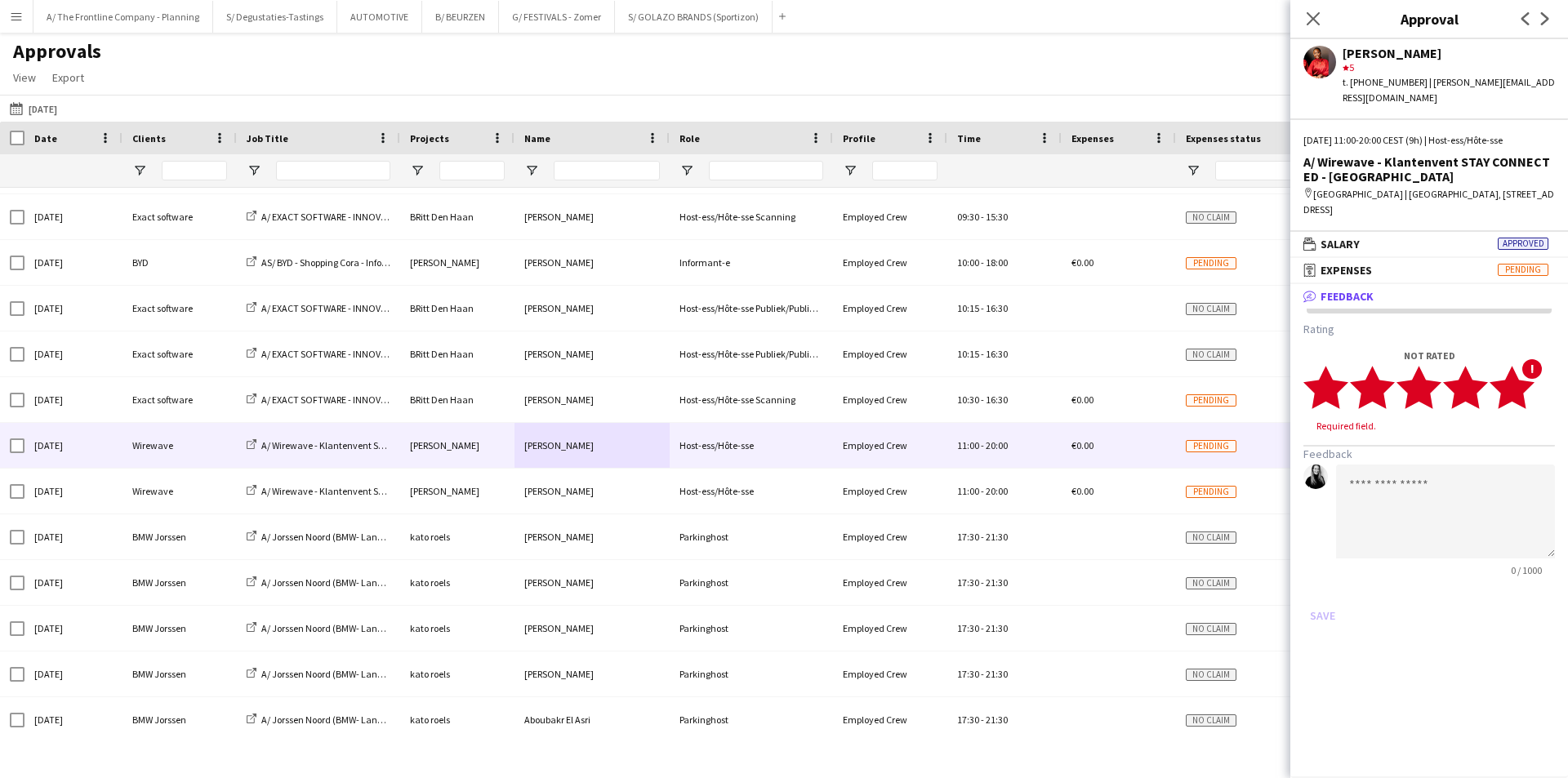
click at [1522, 379] on polygon at bounding box center [1512, 387] width 44 height 43
click at [1471, 453] on textarea at bounding box center [1445, 496] width 219 height 94
paste textarea "**********"
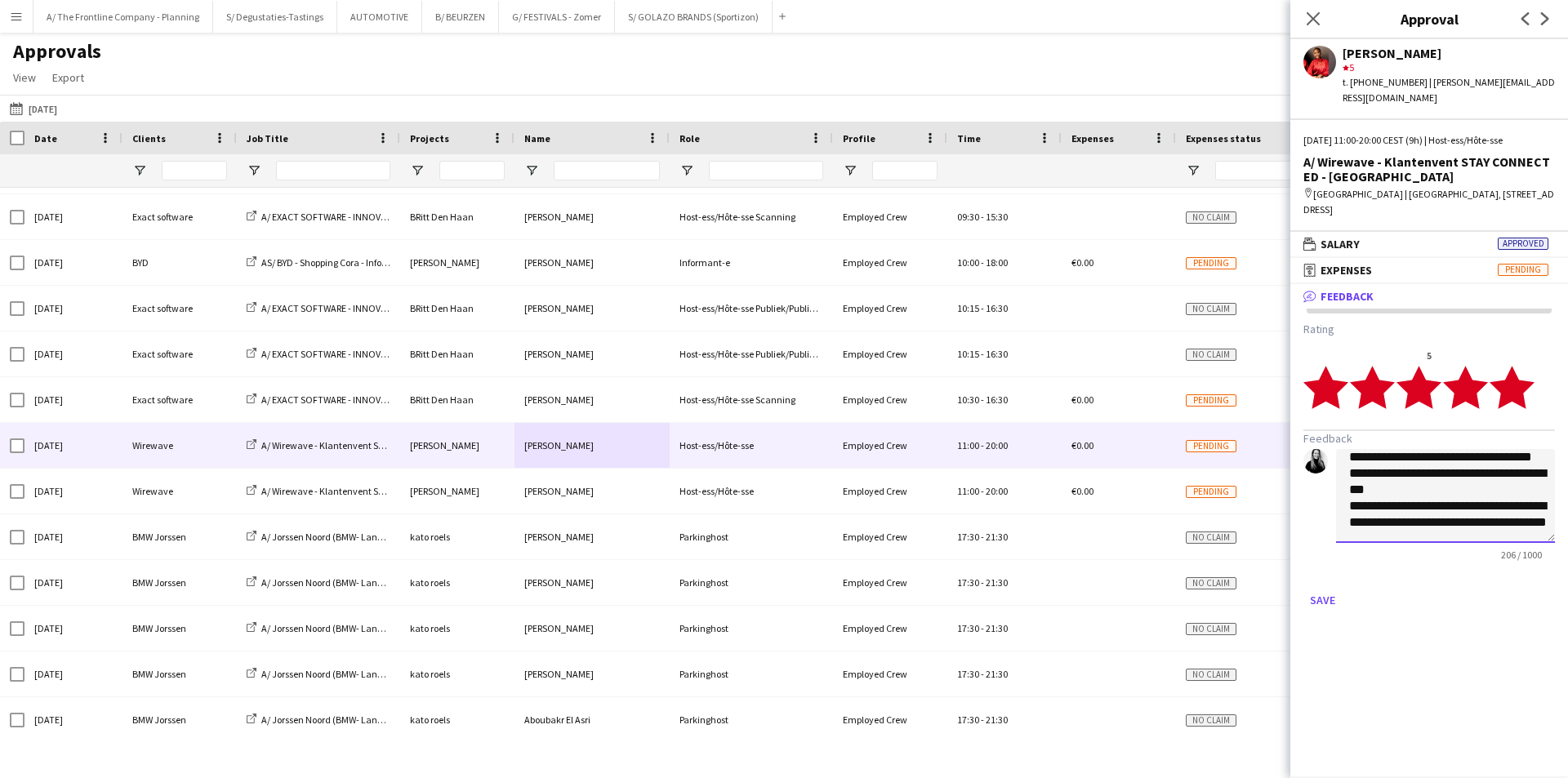
scroll to position [0, 0]
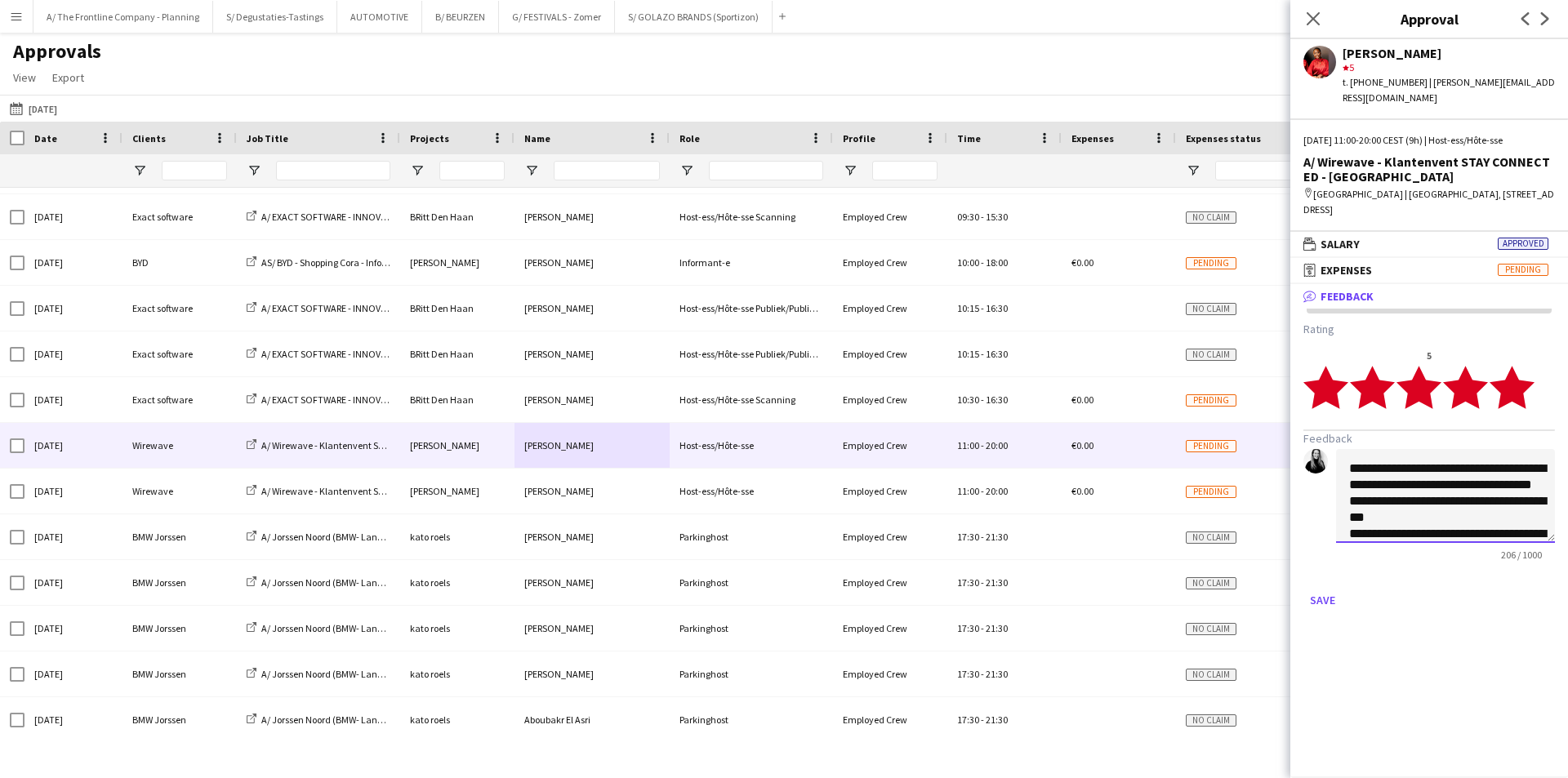
click at [1348, 456] on textarea "**********" at bounding box center [1445, 496] width 219 height 94
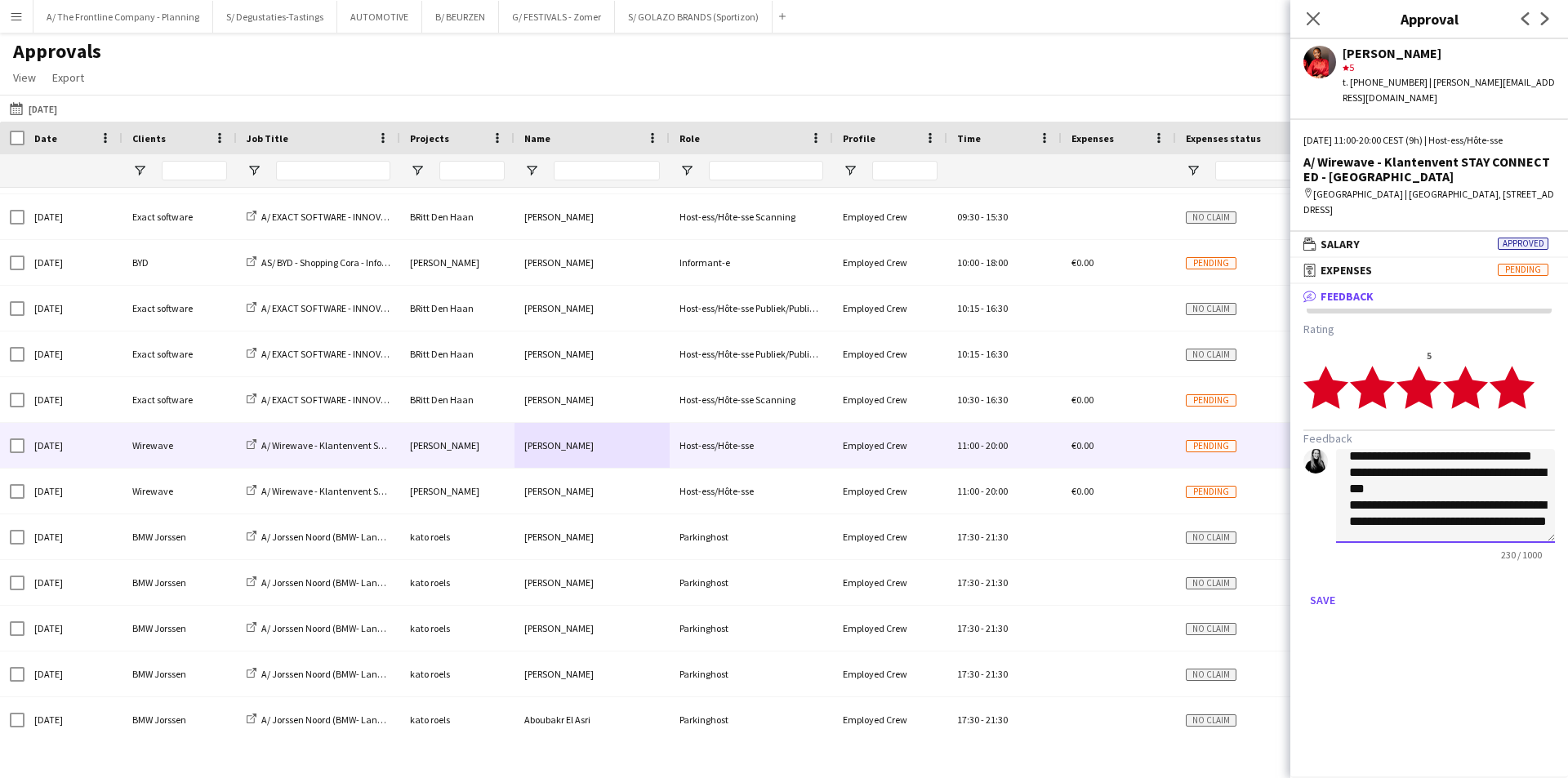
drag, startPoint x: 1348, startPoint y: 456, endPoint x: 1460, endPoint y: 546, distance: 143.7
click at [1460, 546] on form "**********" at bounding box center [1429, 467] width 252 height 292
type textarea "**********"
click at [1329, 587] on button "Save" at bounding box center [1322, 600] width 38 height 26
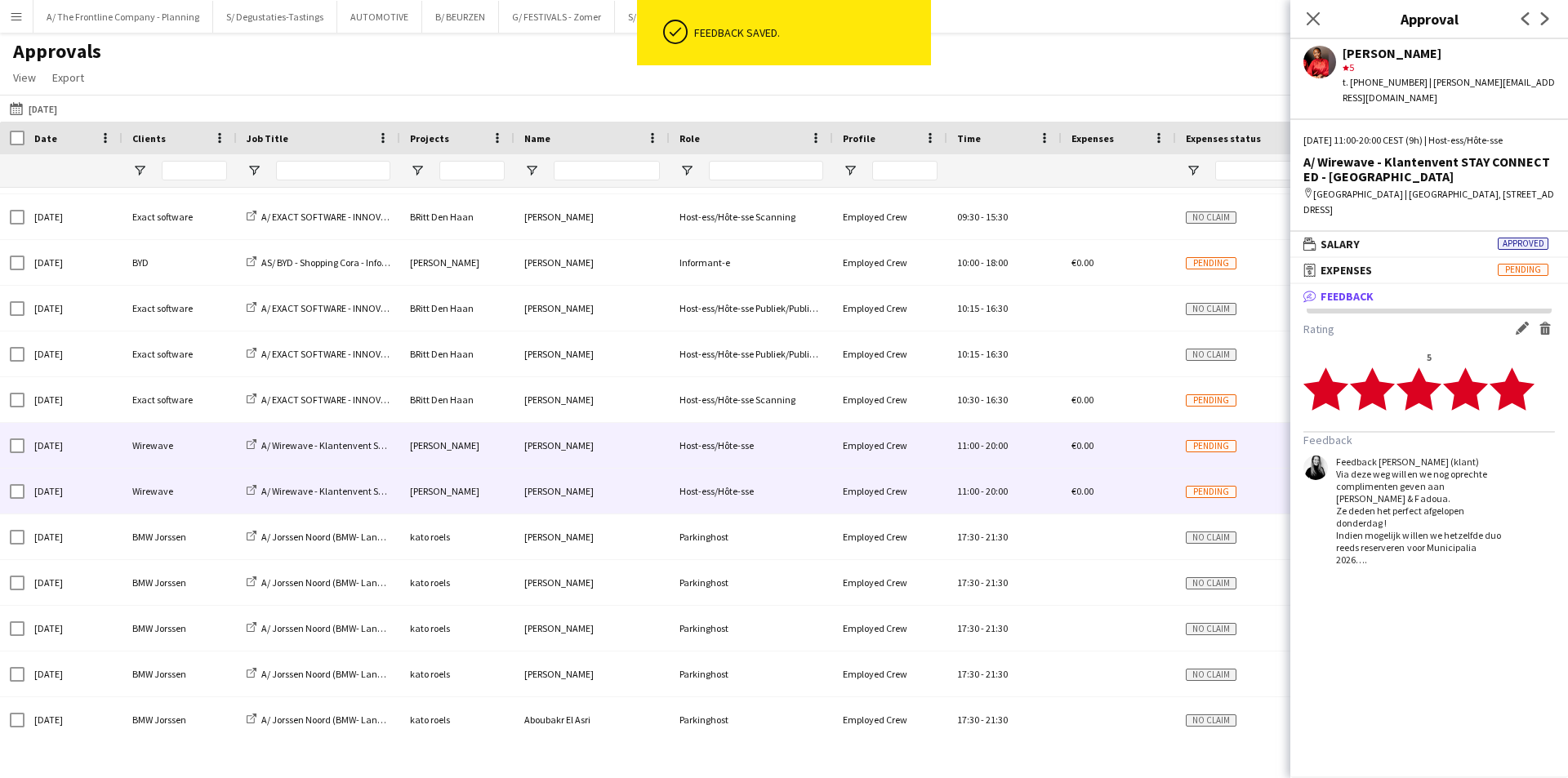
click at [722, 487] on div "Host-ess/Hôte-sse" at bounding box center [751, 491] width 163 height 44
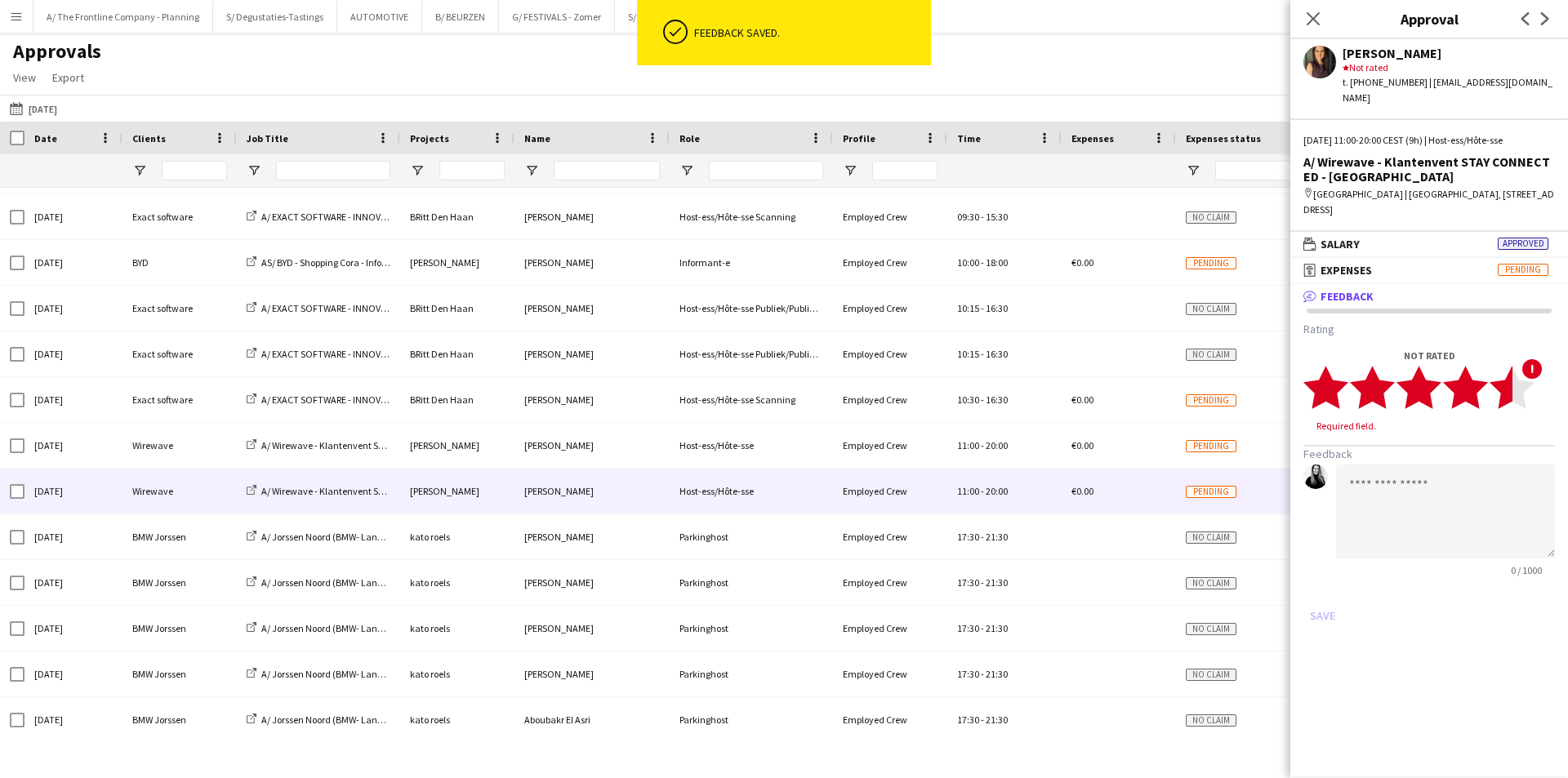
click at [1515, 381] on polygon at bounding box center [1512, 387] width 44 height 43
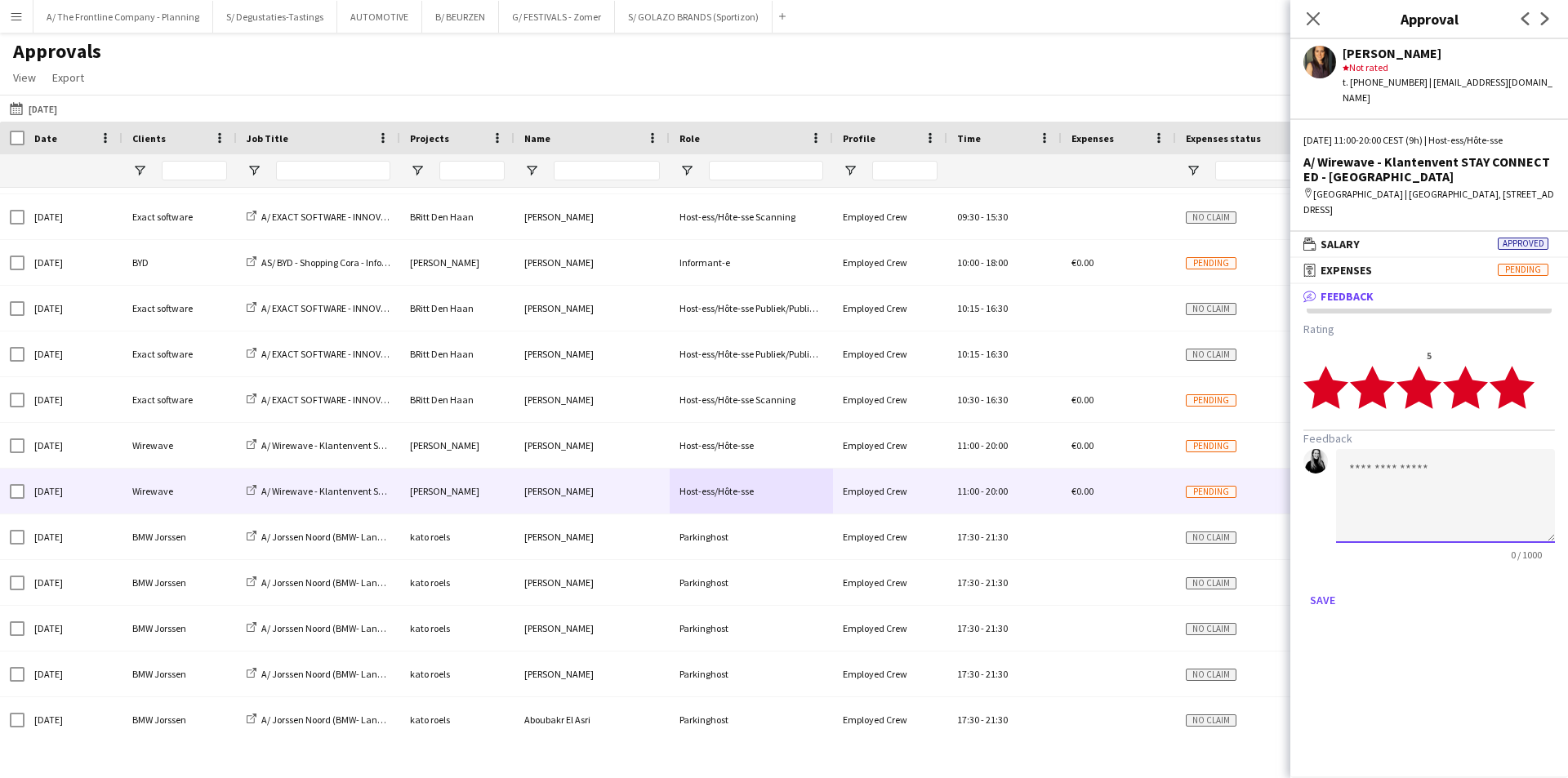
click at [1488, 500] on textarea at bounding box center [1445, 496] width 219 height 94
paste textarea "**********"
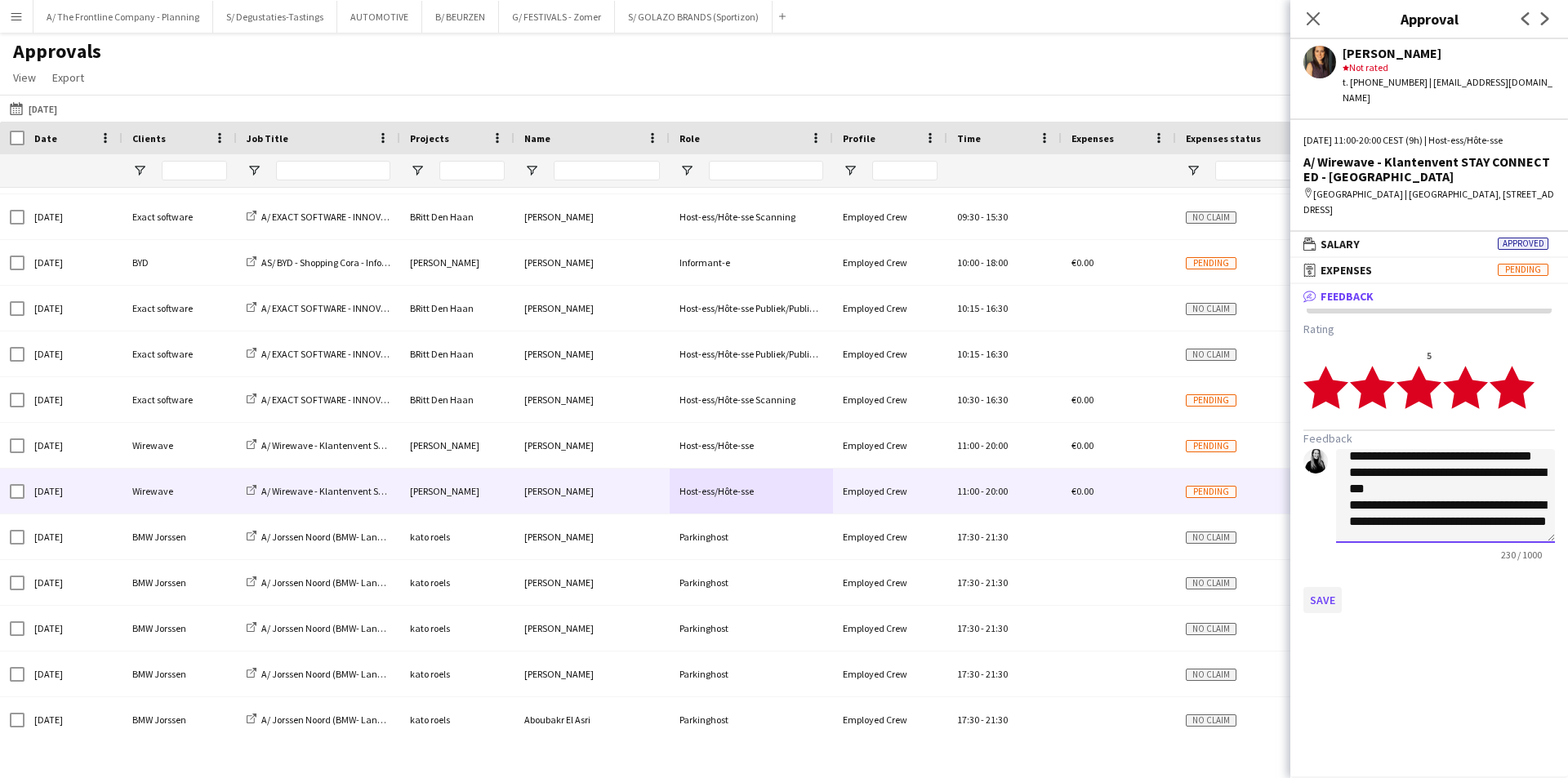
type textarea "**********"
click at [1328, 587] on button "Save" at bounding box center [1322, 600] width 38 height 26
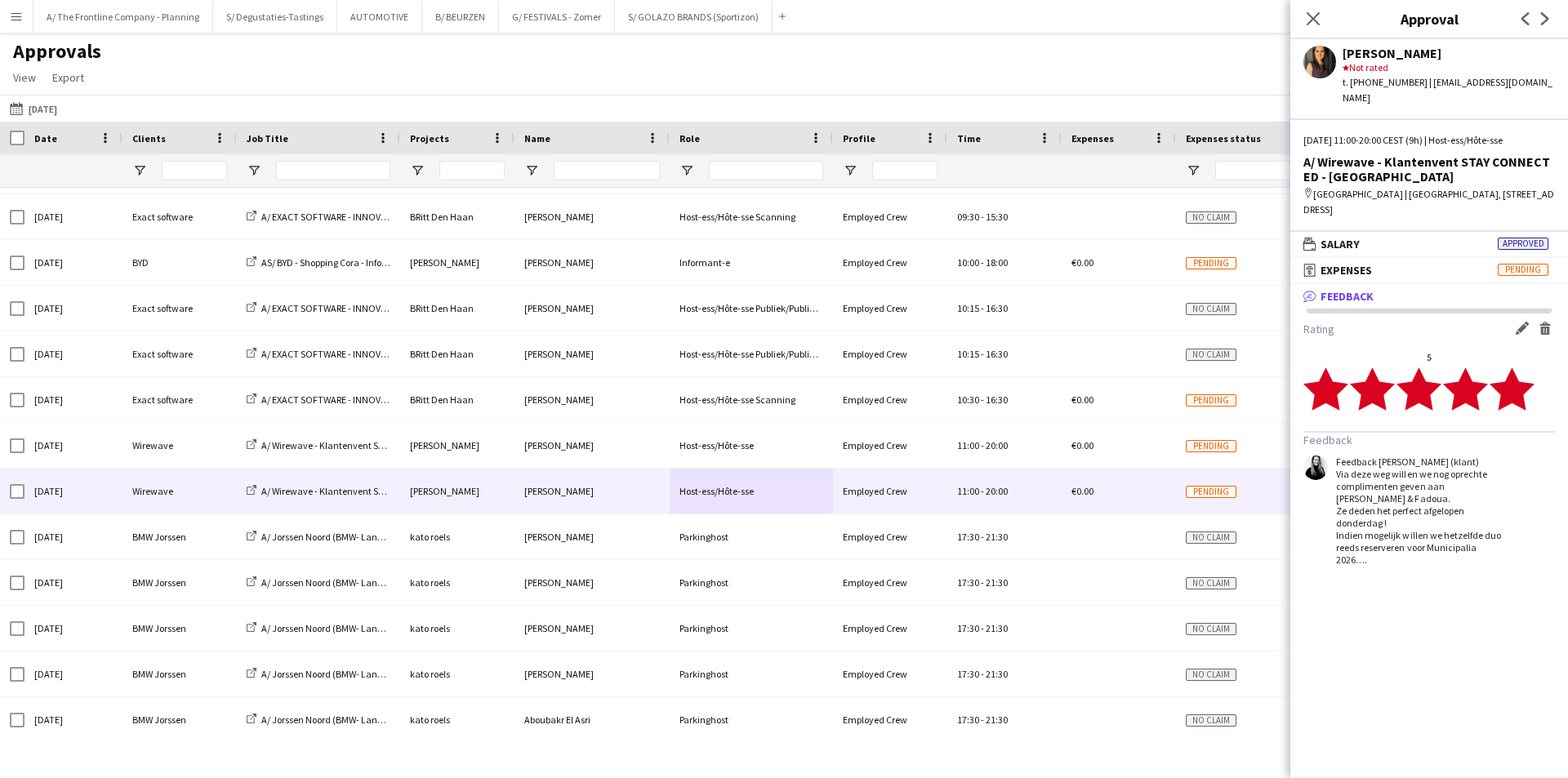
click at [19, 12] on app-icon "Menu" at bounding box center [17, 17] width 13 height 13
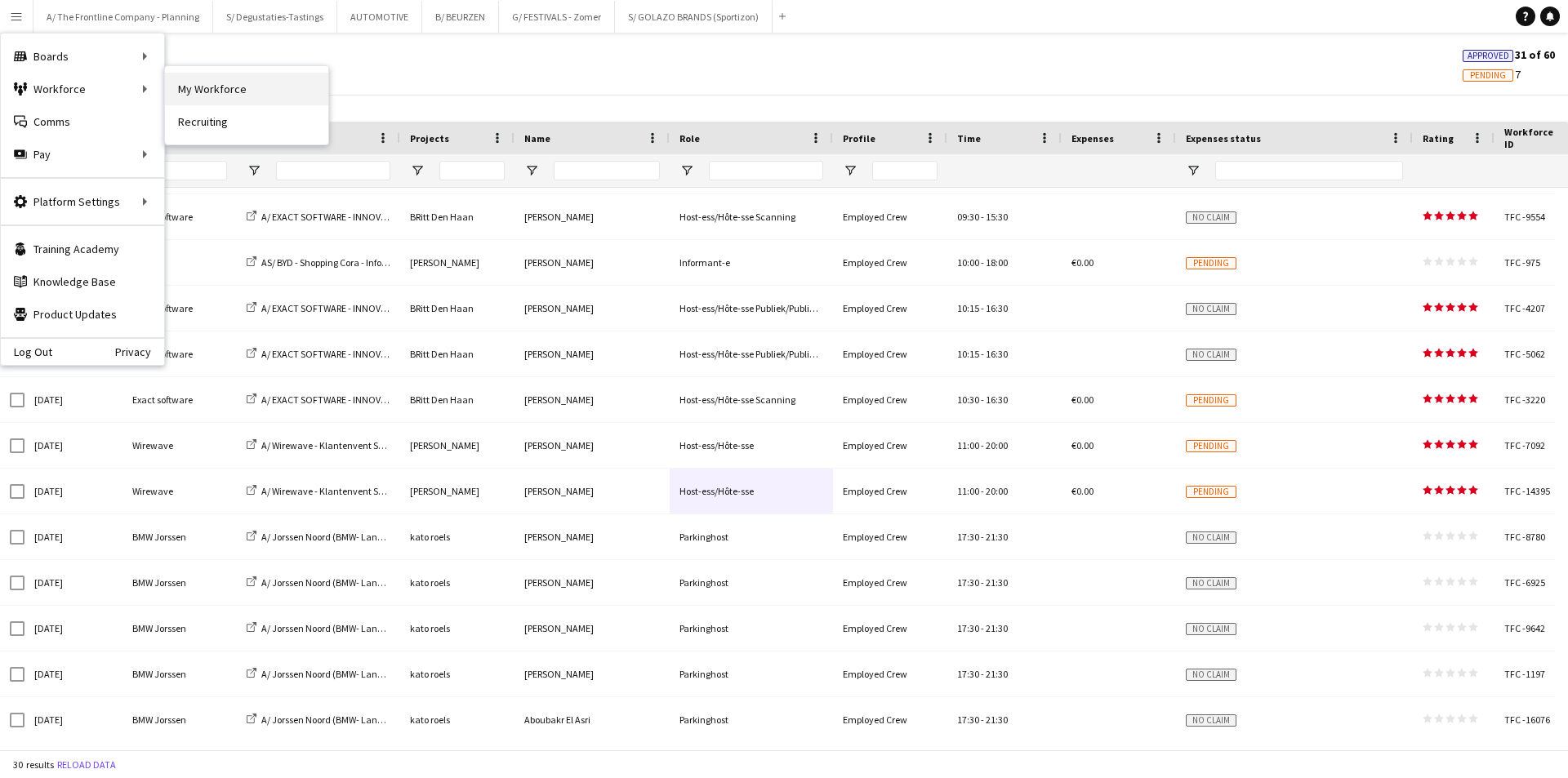
click at [259, 95] on link "My Workforce" at bounding box center [246, 88] width 163 height 32
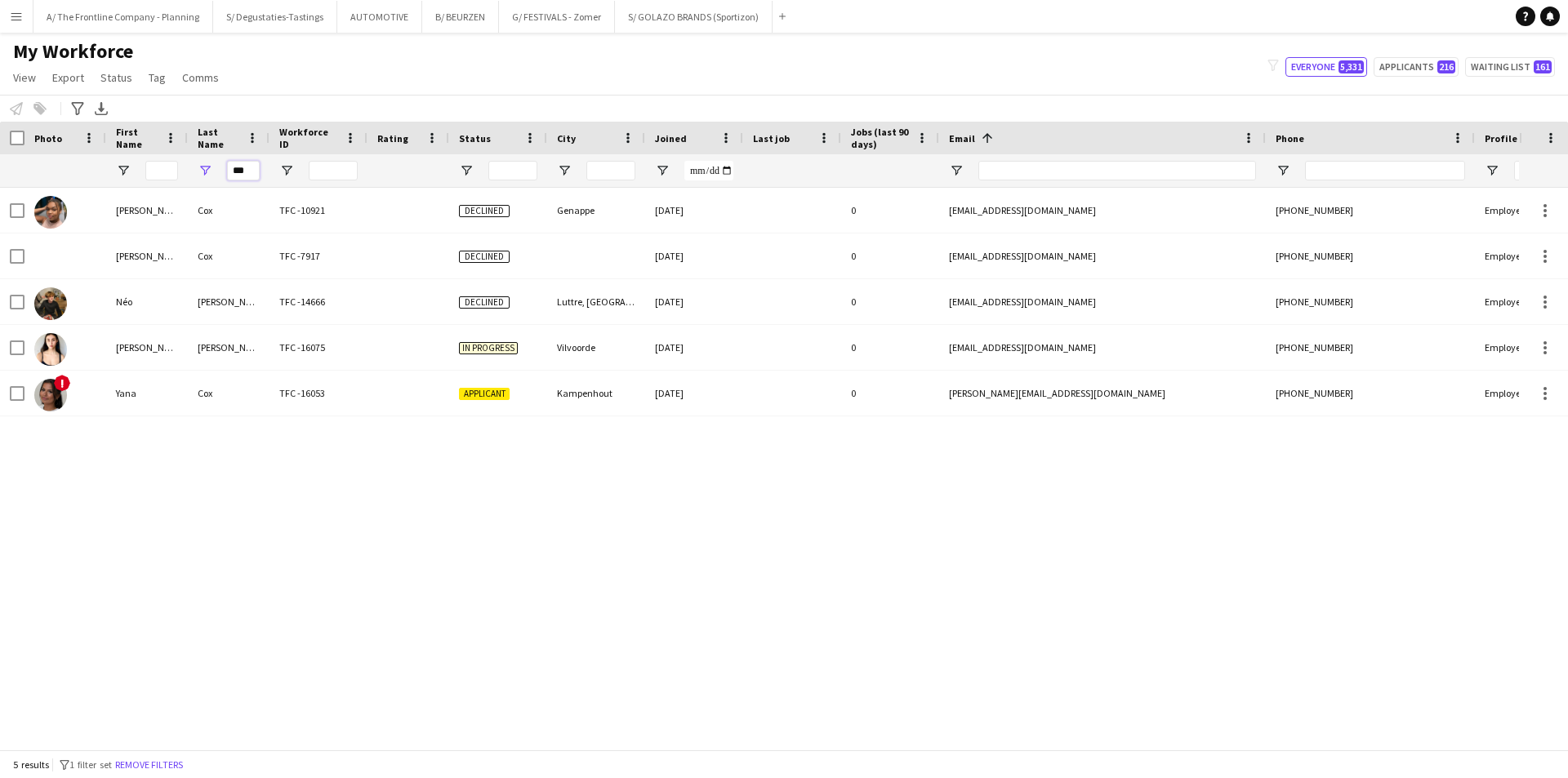
click at [239, 169] on input "***" at bounding box center [243, 170] width 32 height 19
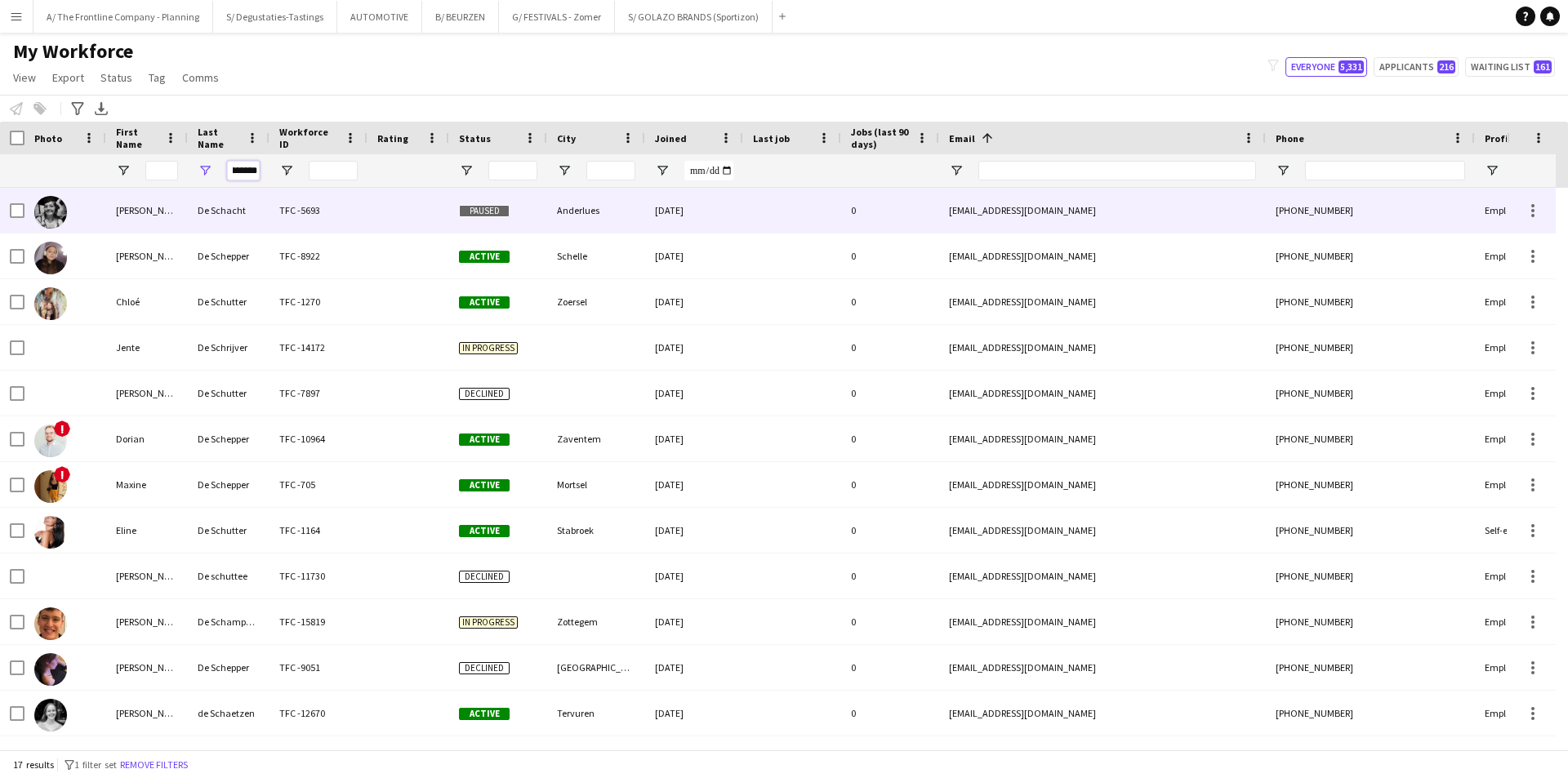
scroll to position [0, 25]
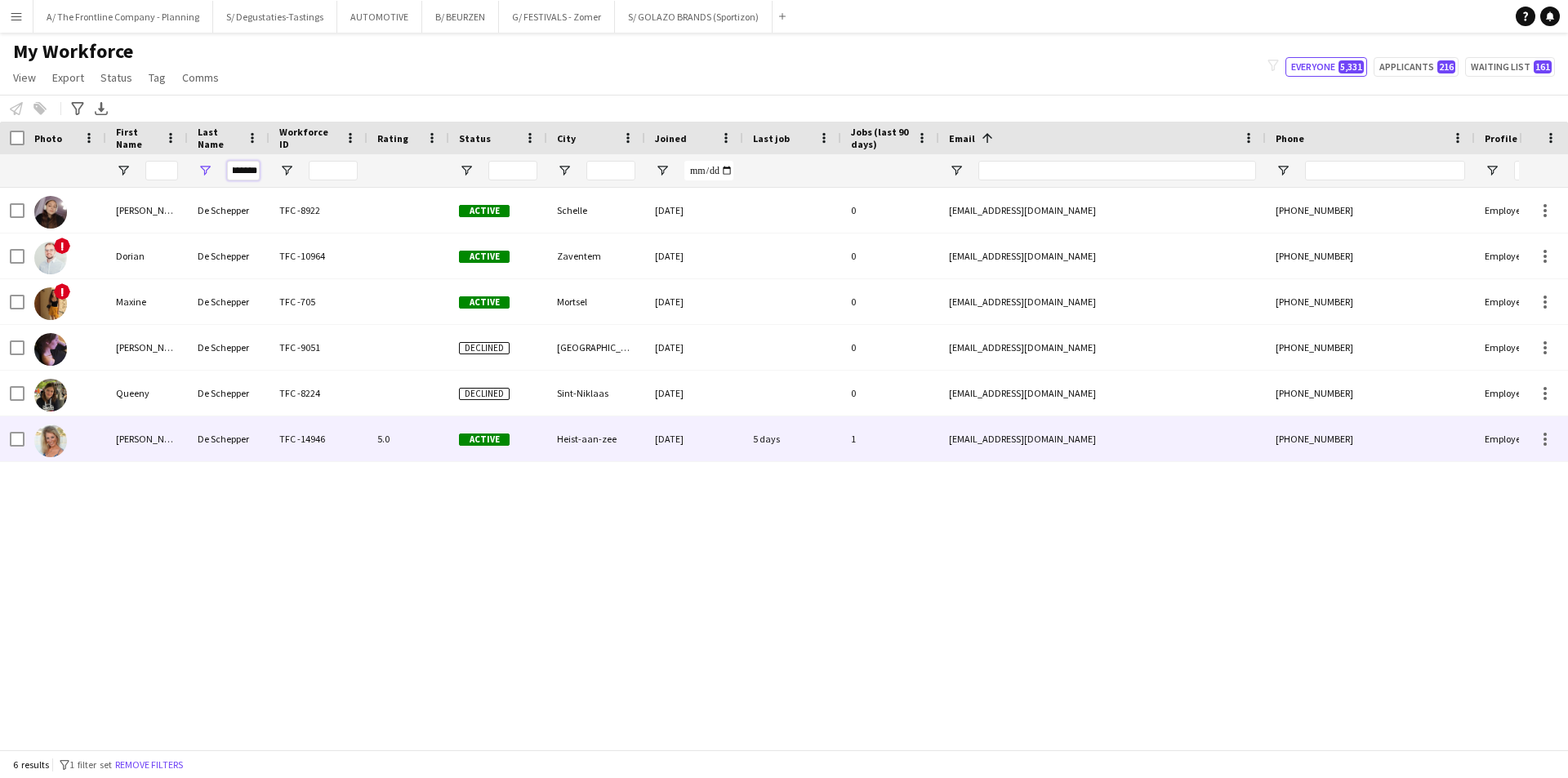
type input "**********"
click at [260, 420] on div "De Schepper" at bounding box center [229, 439] width 82 height 44
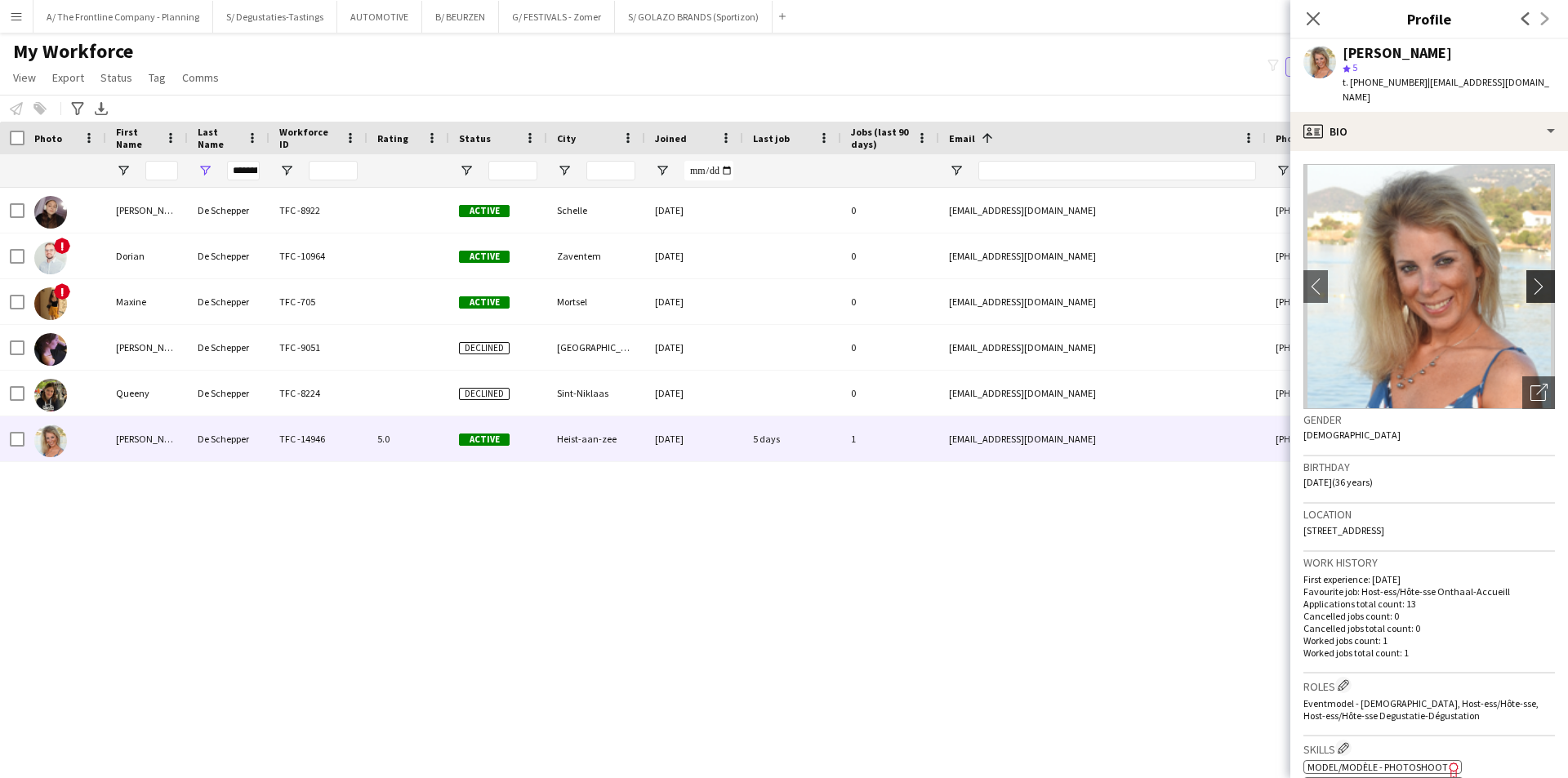
click at [1529, 270] on button "chevron-right" at bounding box center [1542, 286] width 32 height 32
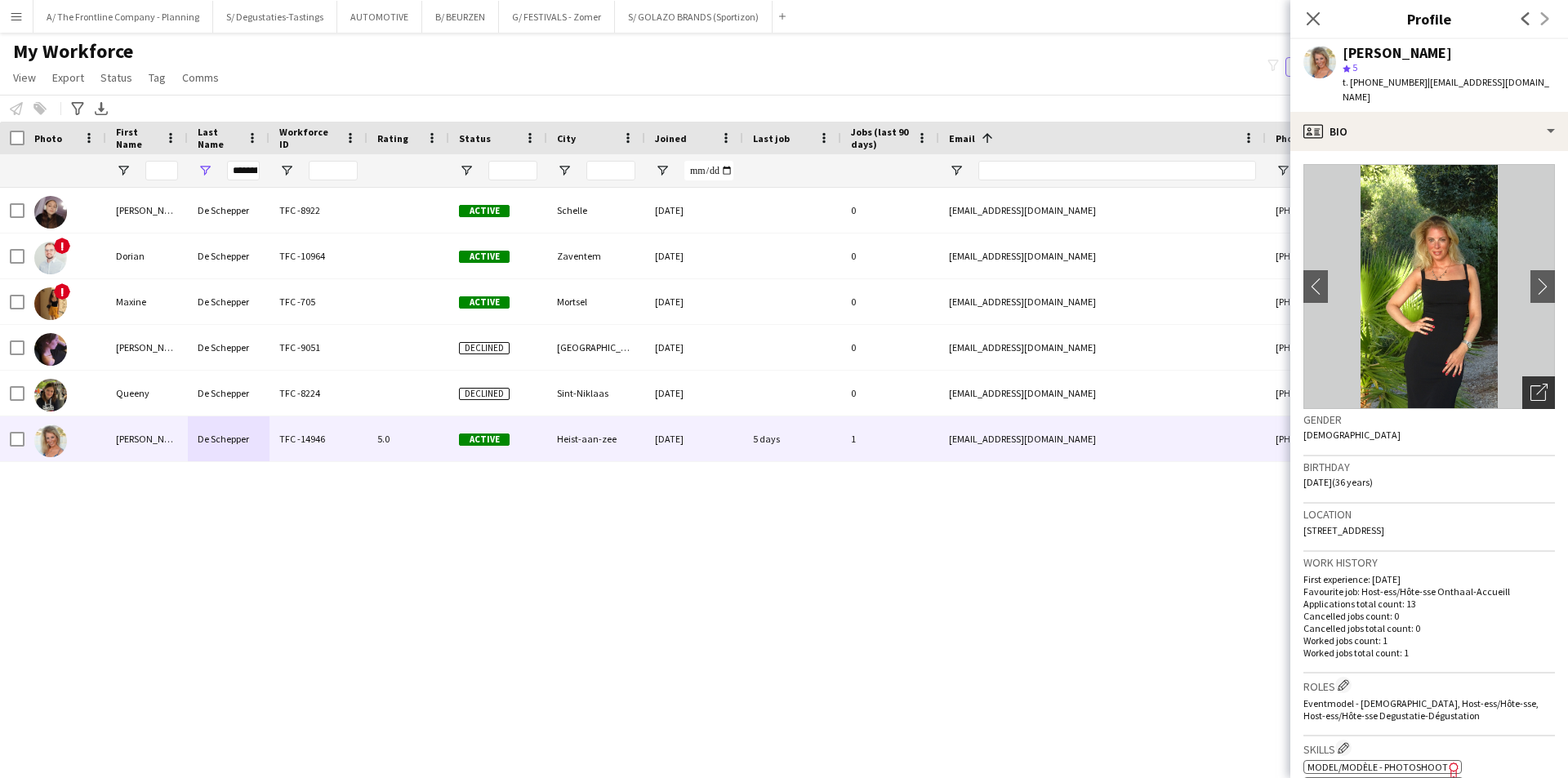
click at [1530, 383] on icon "Open photos pop-in" at bounding box center [1538, 392] width 18 height 18
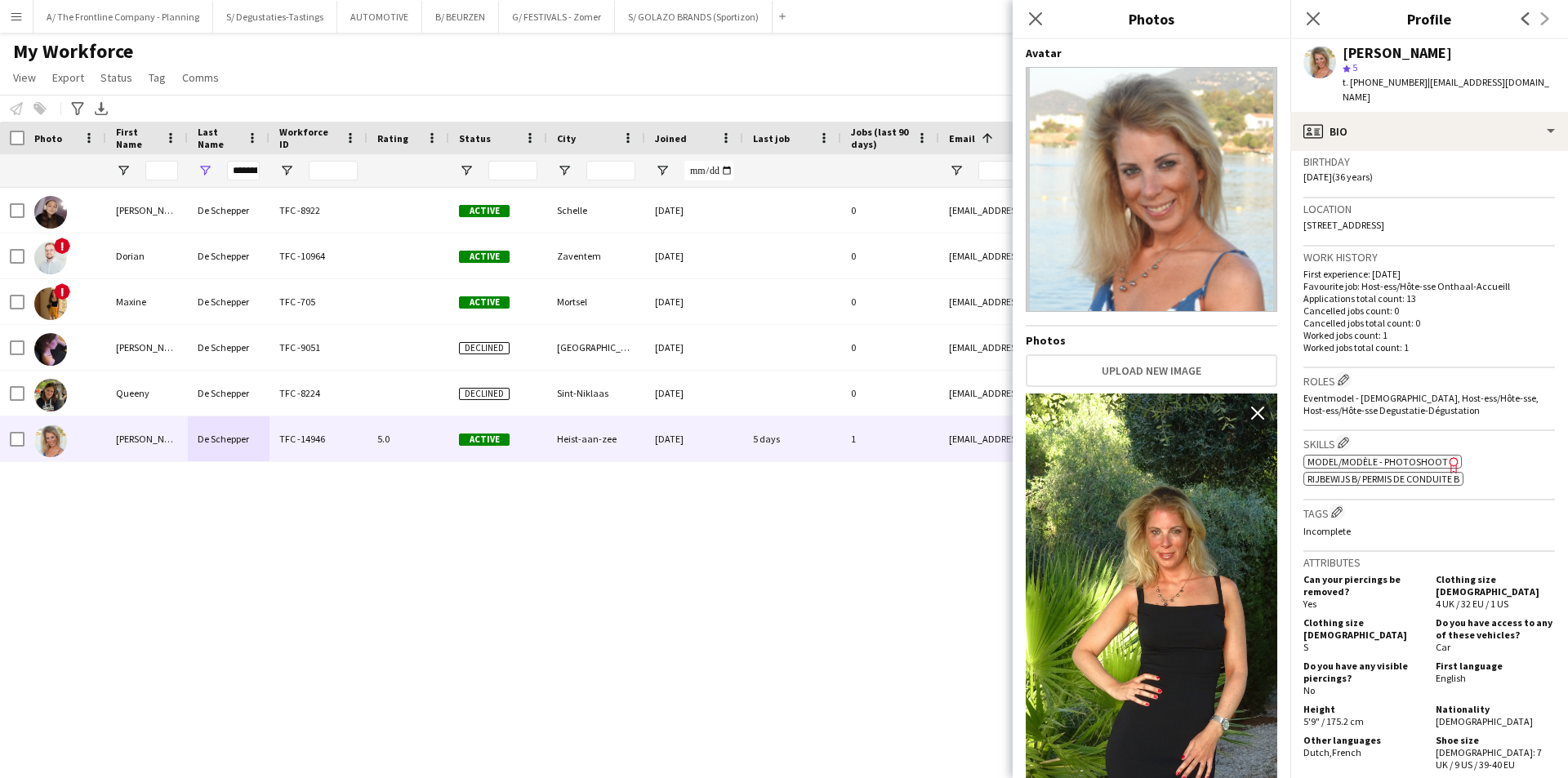
scroll to position [327, 0]
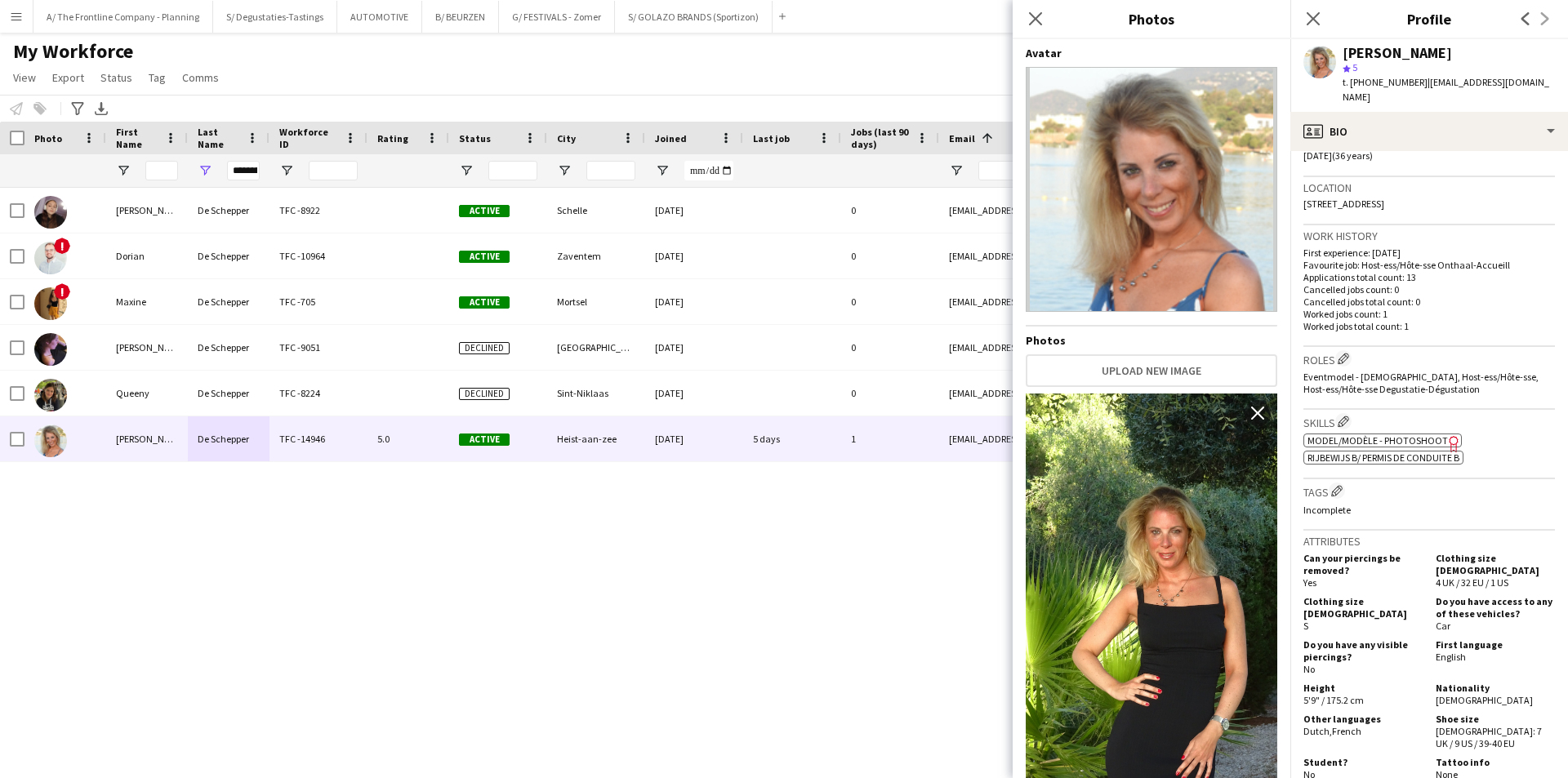
click at [1370, 434] on span "Model/Modèle - Photoshoot" at bounding box center [1378, 440] width 141 height 12
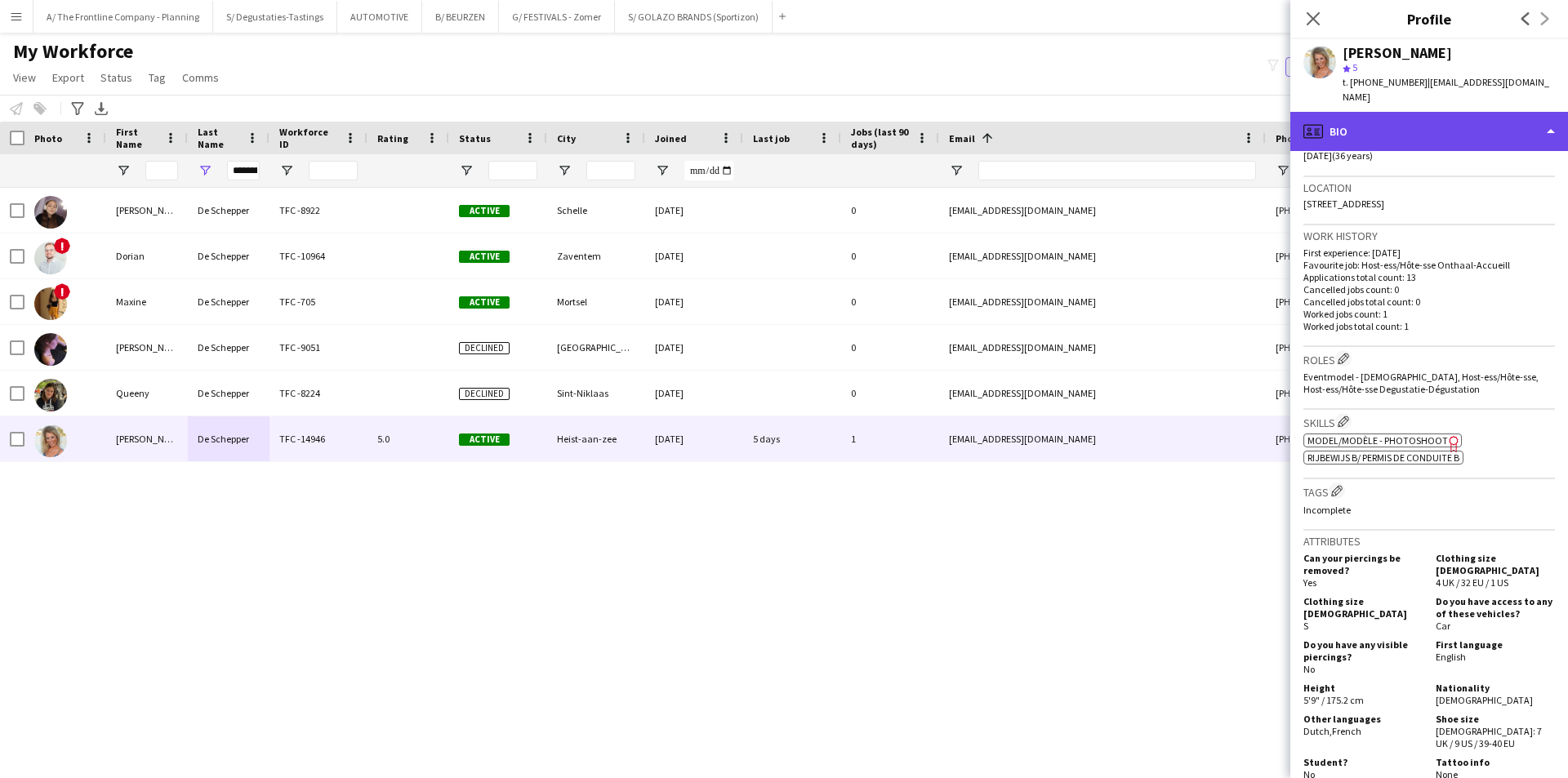
click at [1480, 112] on div "profile Bio" at bounding box center [1429, 132] width 278 height 39
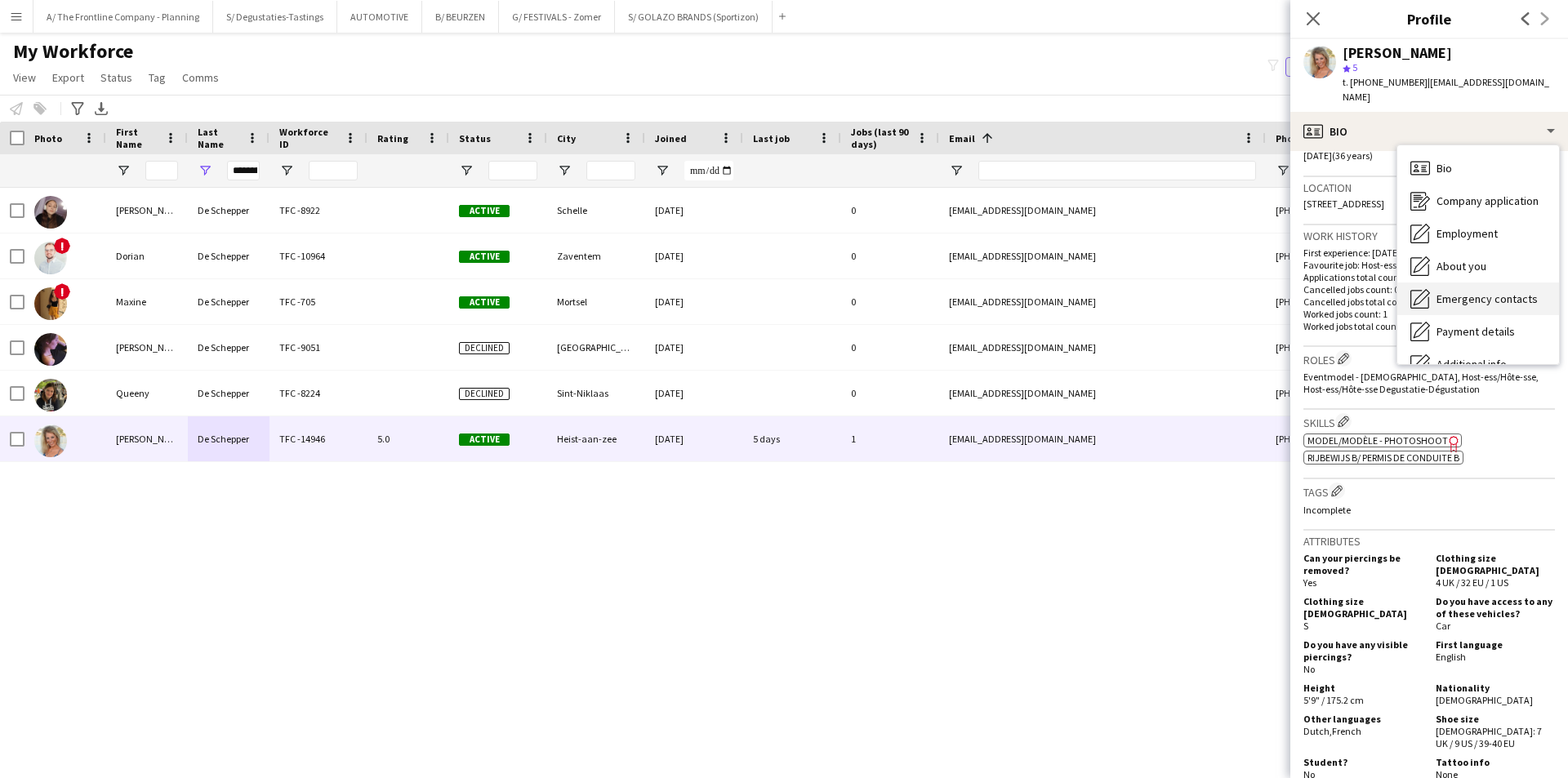
click at [1518, 282] on div "Emergency contacts Emergency contacts" at bounding box center [1478, 298] width 162 height 32
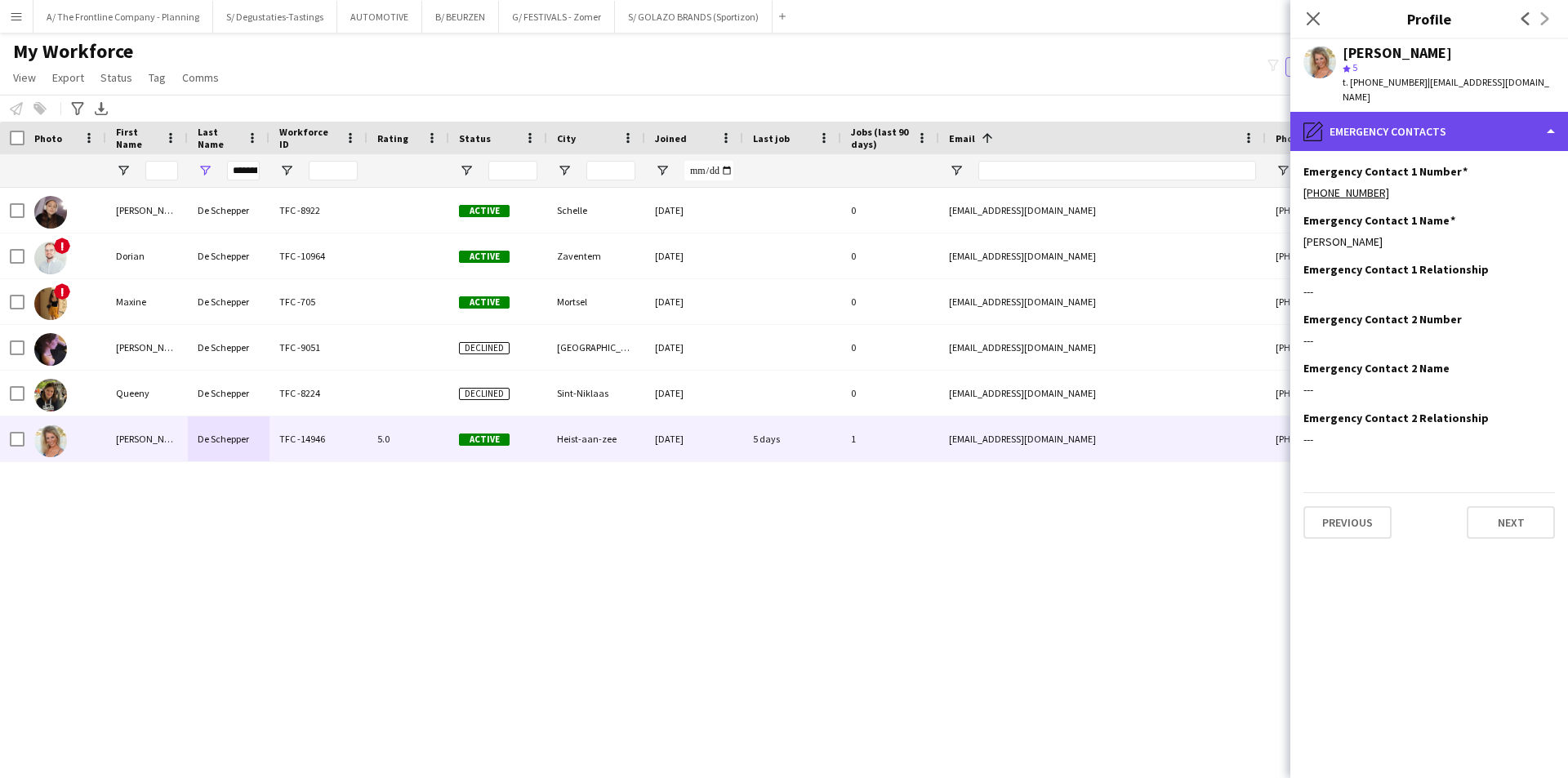
click at [1460, 114] on div "pencil4 Emergency contacts" at bounding box center [1429, 132] width 278 height 39
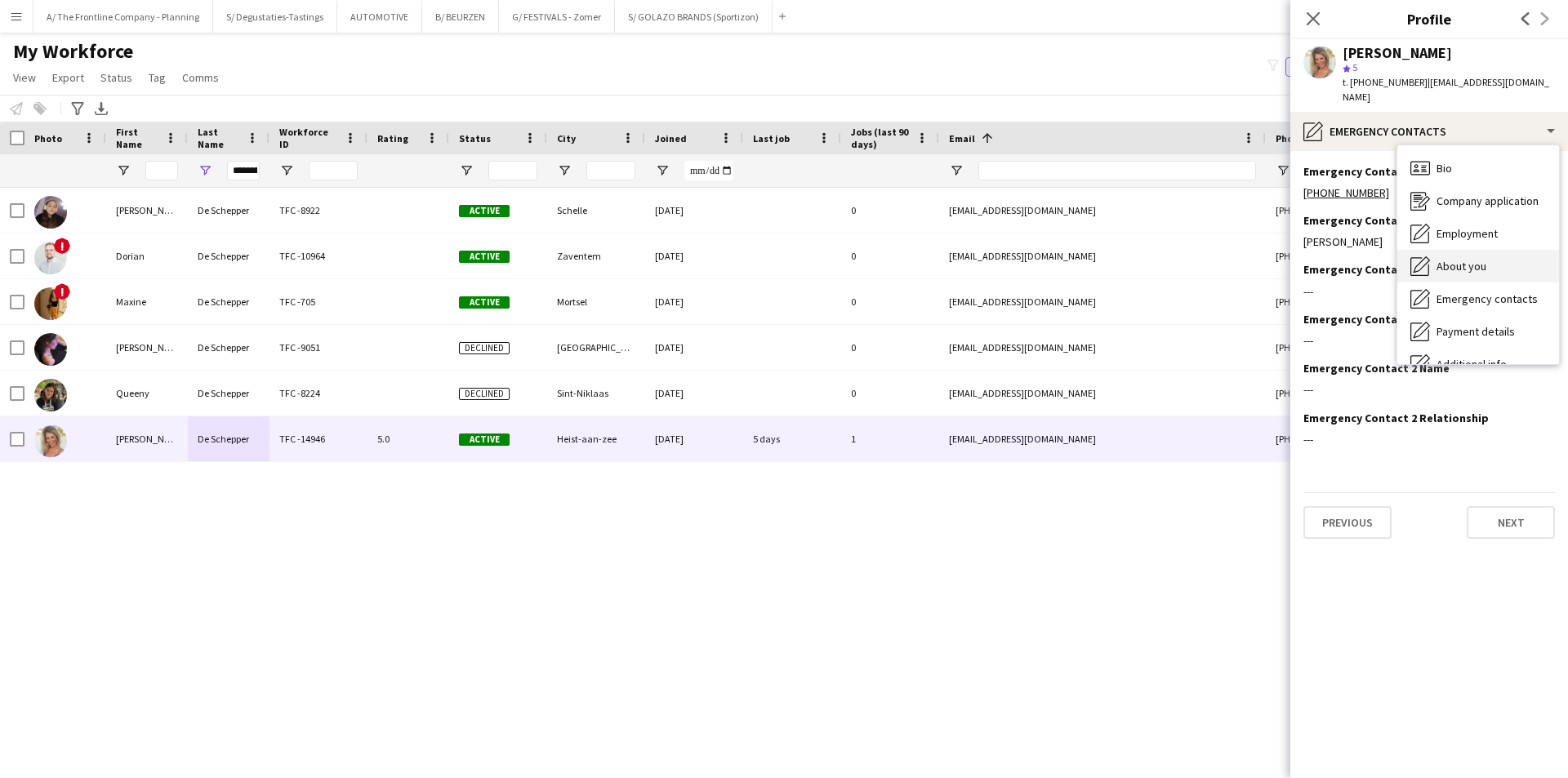
click at [1469, 258] on span "About you" at bounding box center [1461, 266] width 50 height 15
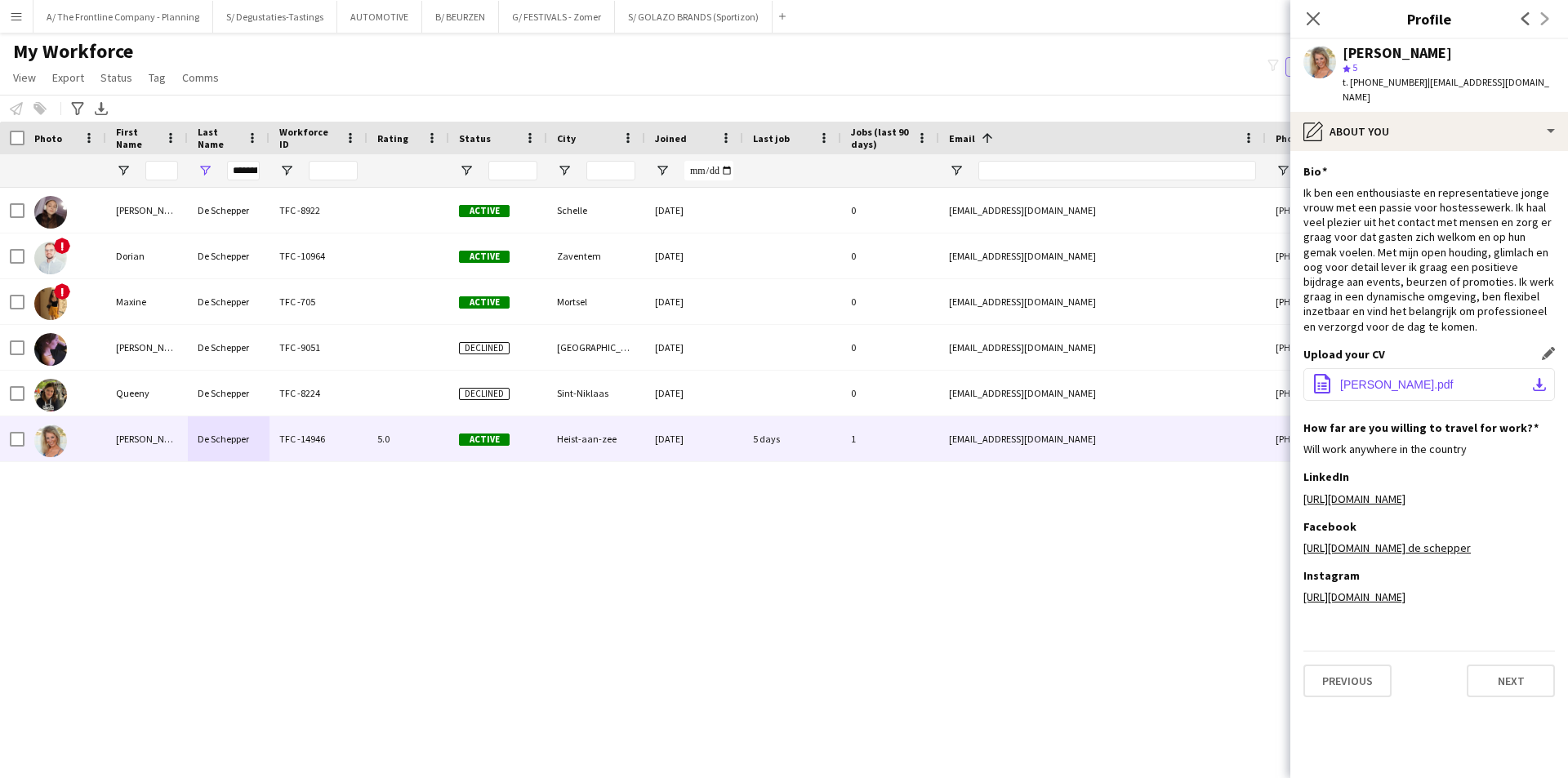
click at [1421, 378] on span "Stéphanie de schepper.pdf" at bounding box center [1397, 384] width 114 height 13
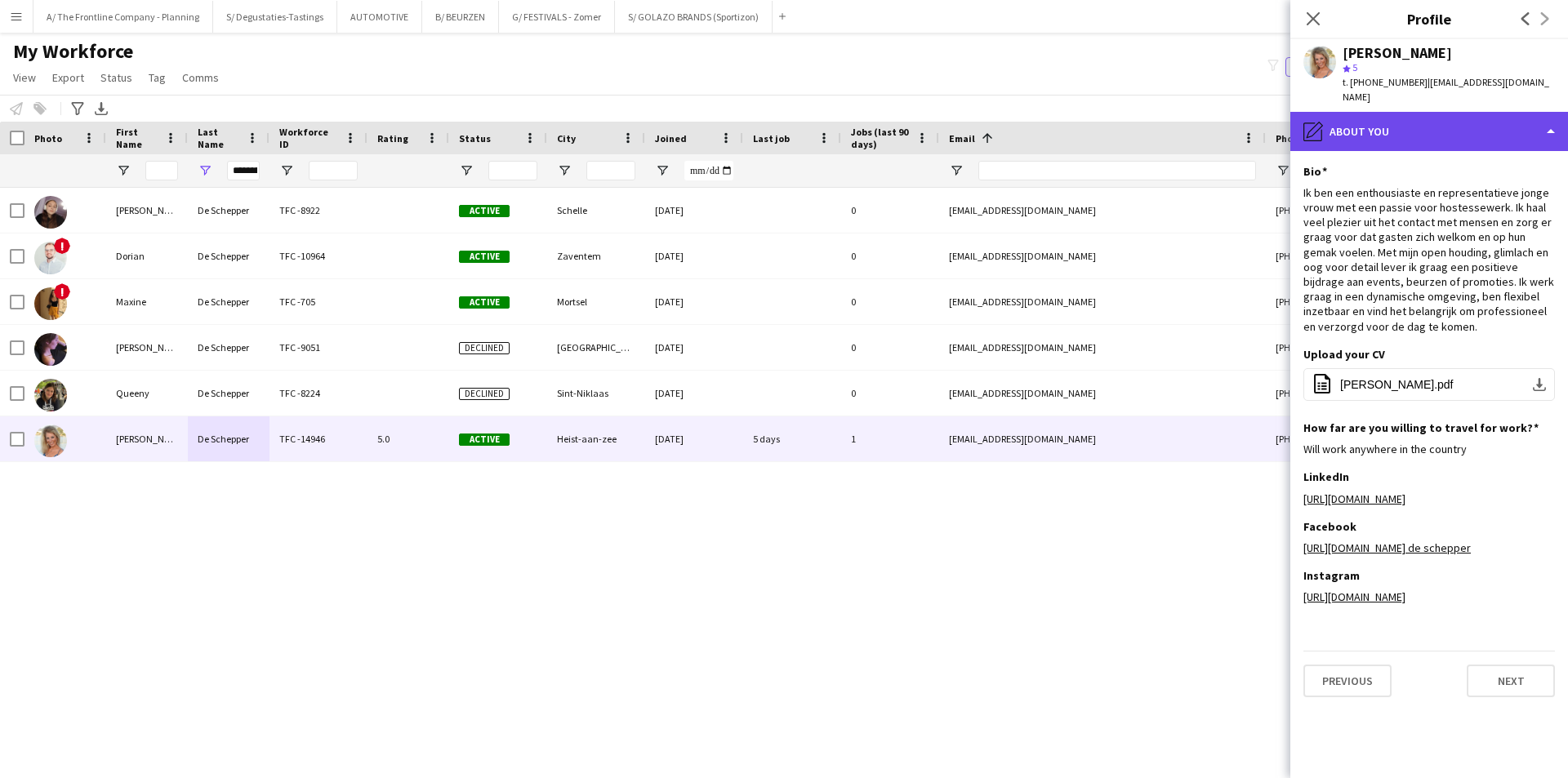
click at [1476, 112] on div "pencil4 About you" at bounding box center [1429, 132] width 278 height 39
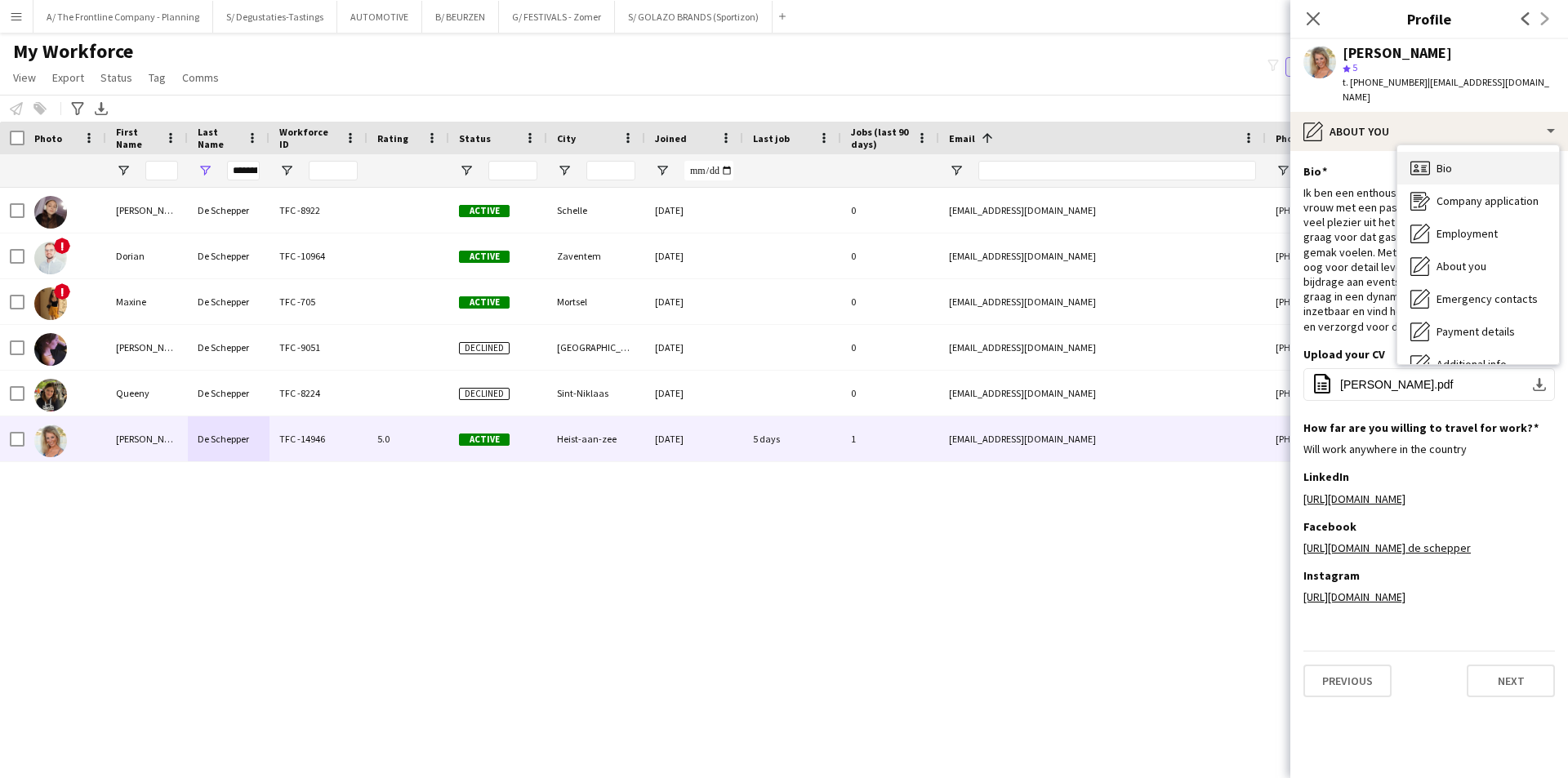
click at [1480, 152] on div "Bio Bio" at bounding box center [1478, 168] width 162 height 32
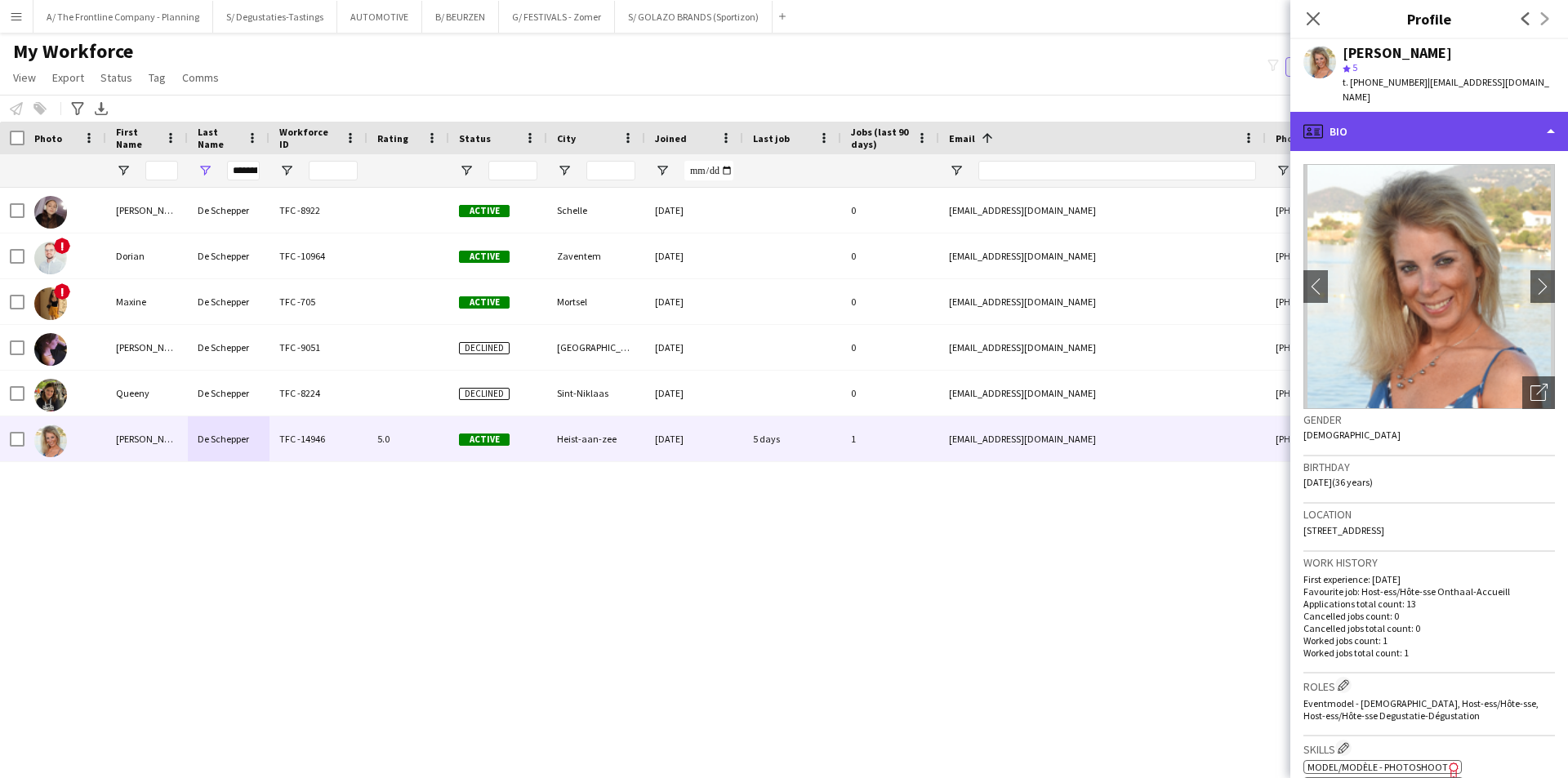
click at [1430, 124] on div "profile Bio" at bounding box center [1429, 132] width 278 height 39
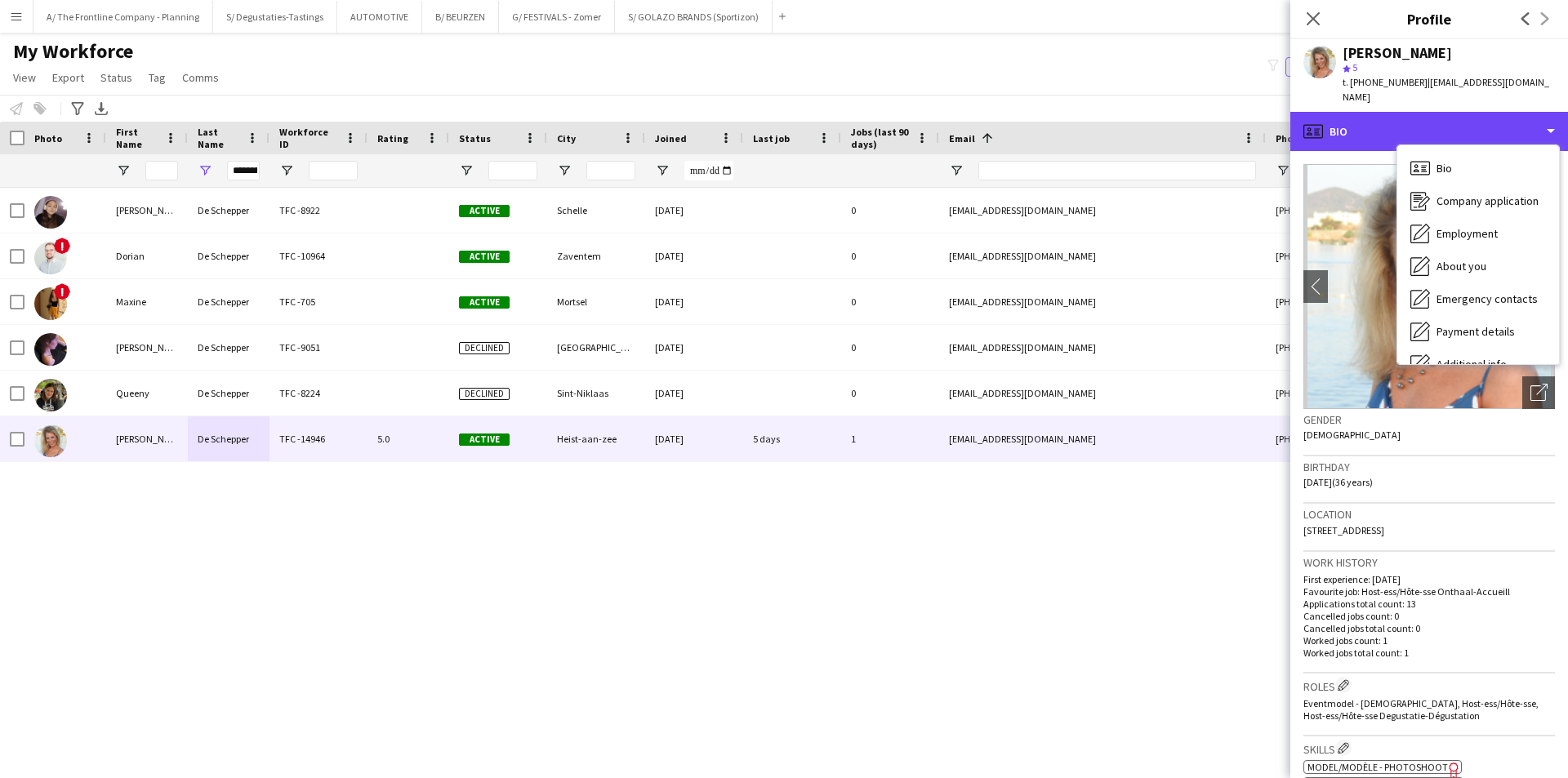
scroll to position [120, 0]
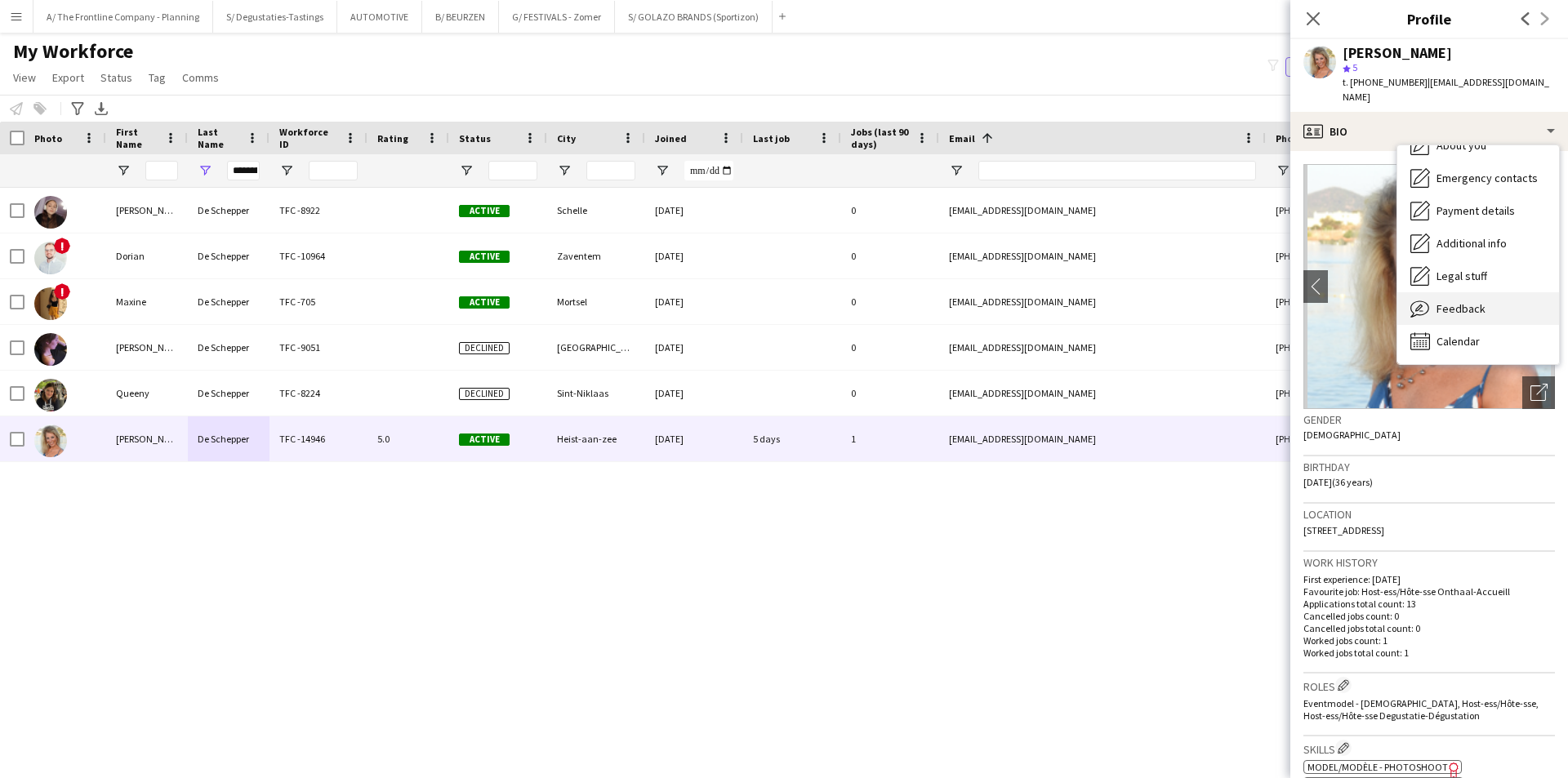
click at [1452, 301] on div "Feedback Feedback" at bounding box center [1478, 308] width 162 height 32
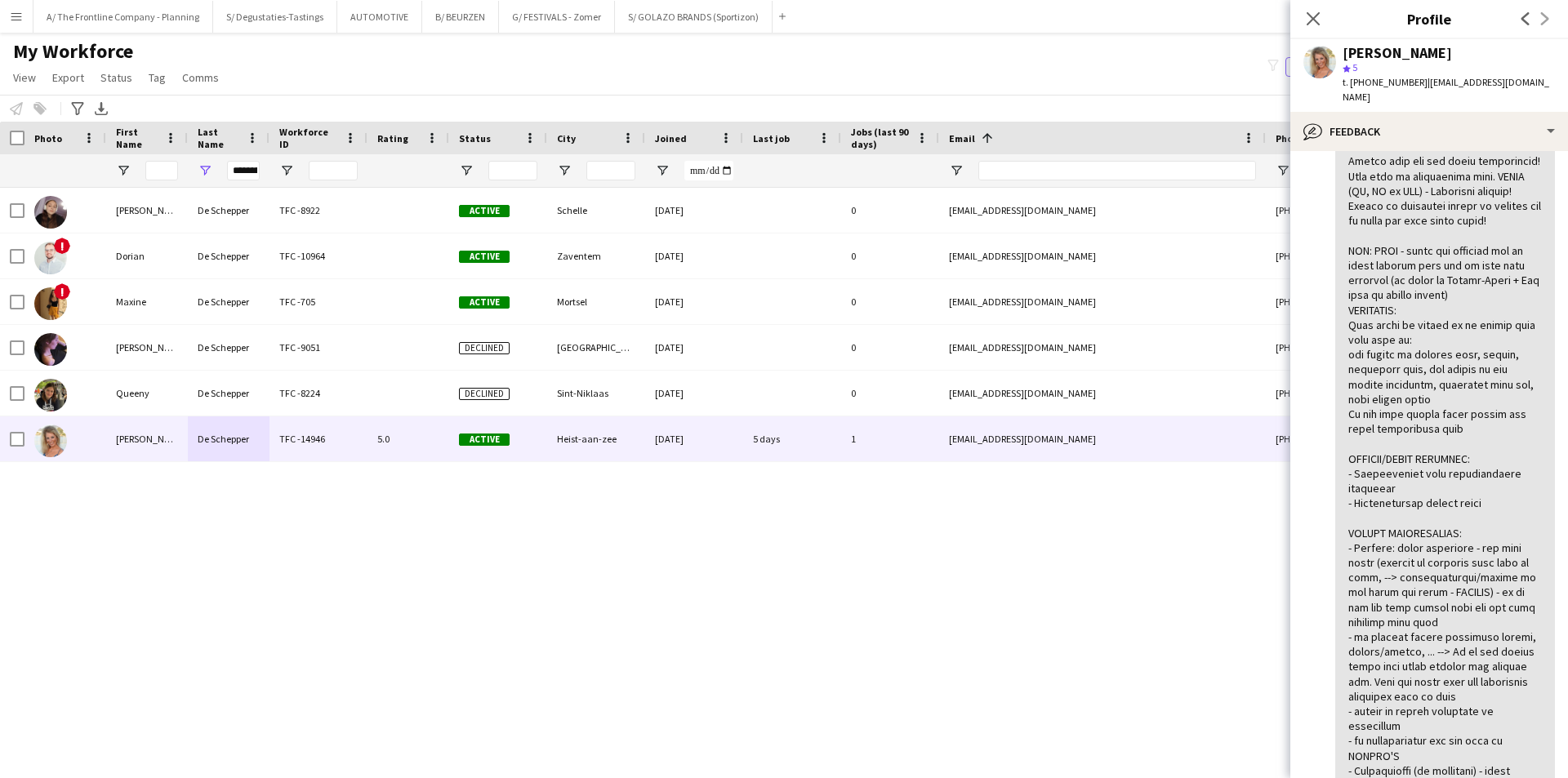
scroll to position [735, 0]
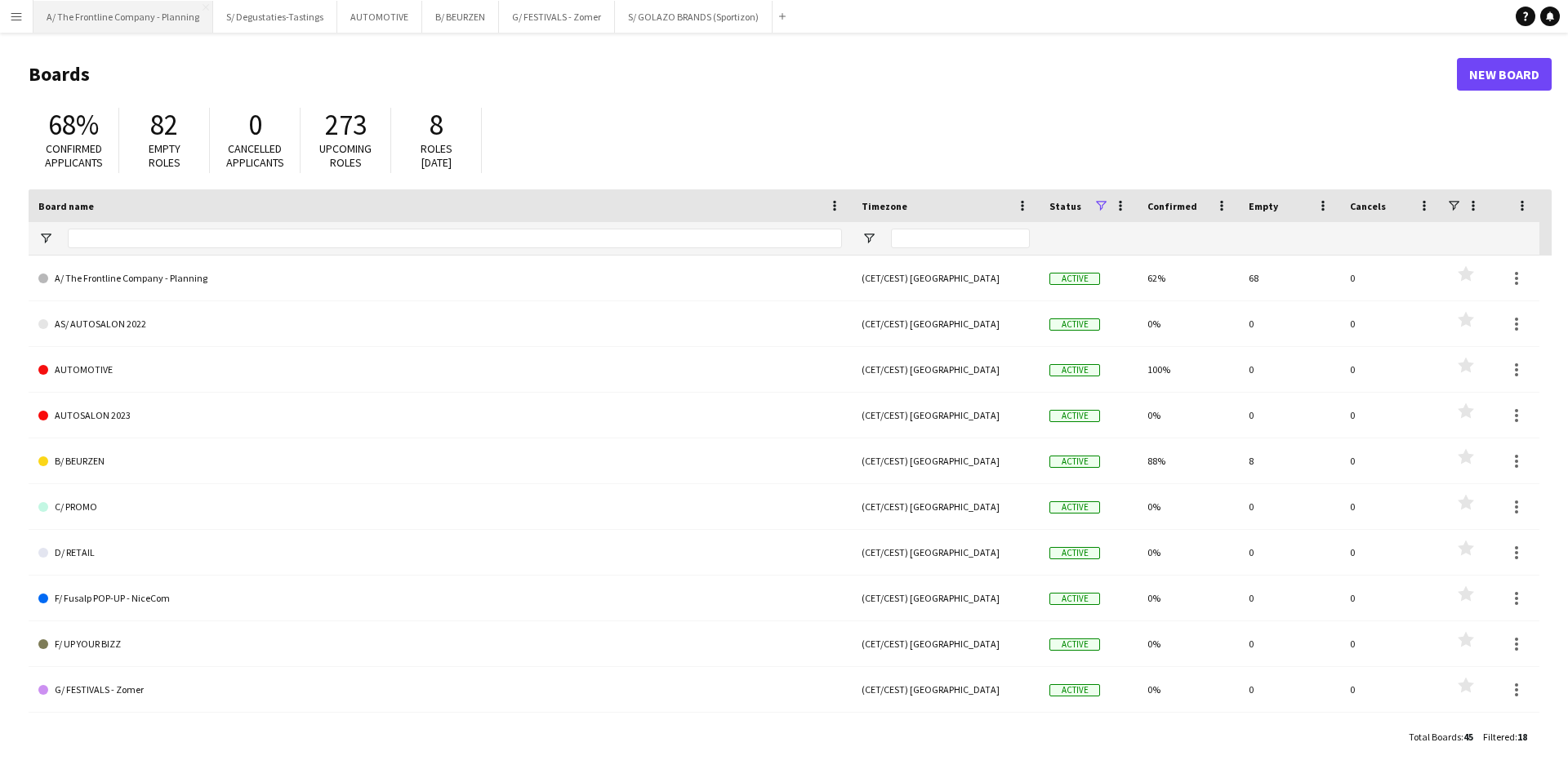
click at [161, 26] on button "A/ The Frontline Company - Planning Close" at bounding box center [123, 17] width 180 height 31
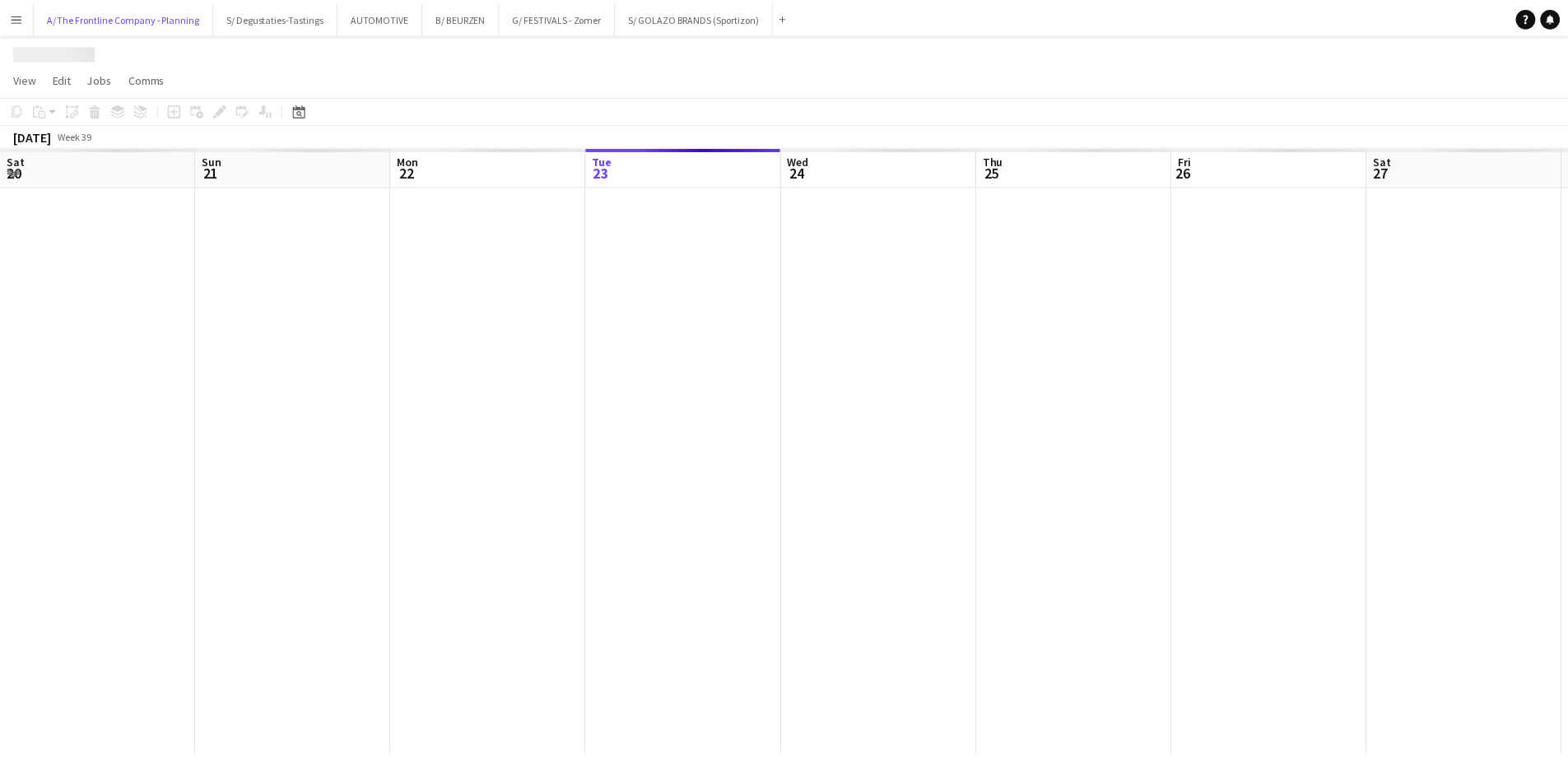
scroll to position [0, 393]
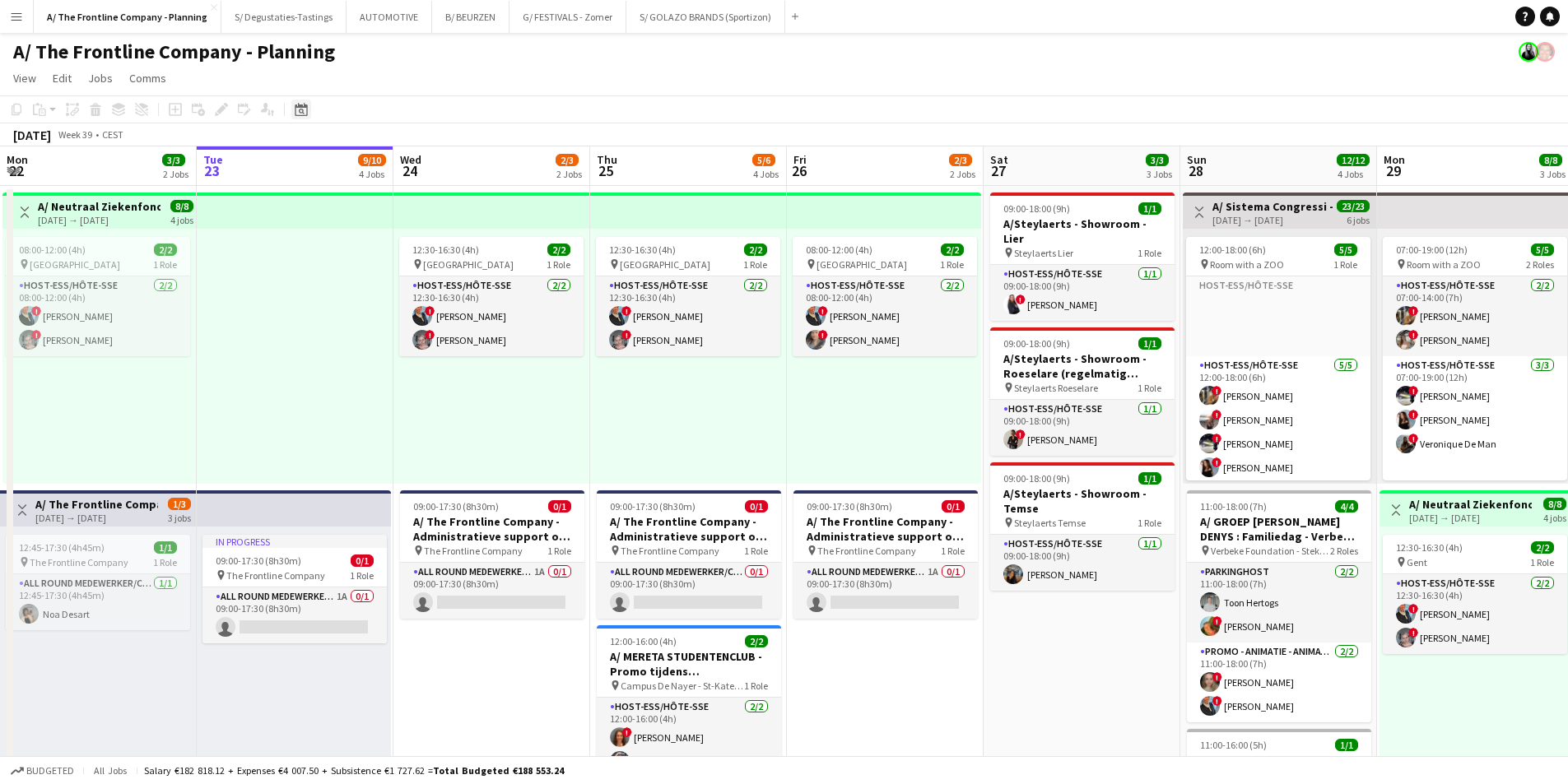
click at [302, 107] on icon at bounding box center [301, 109] width 12 height 13
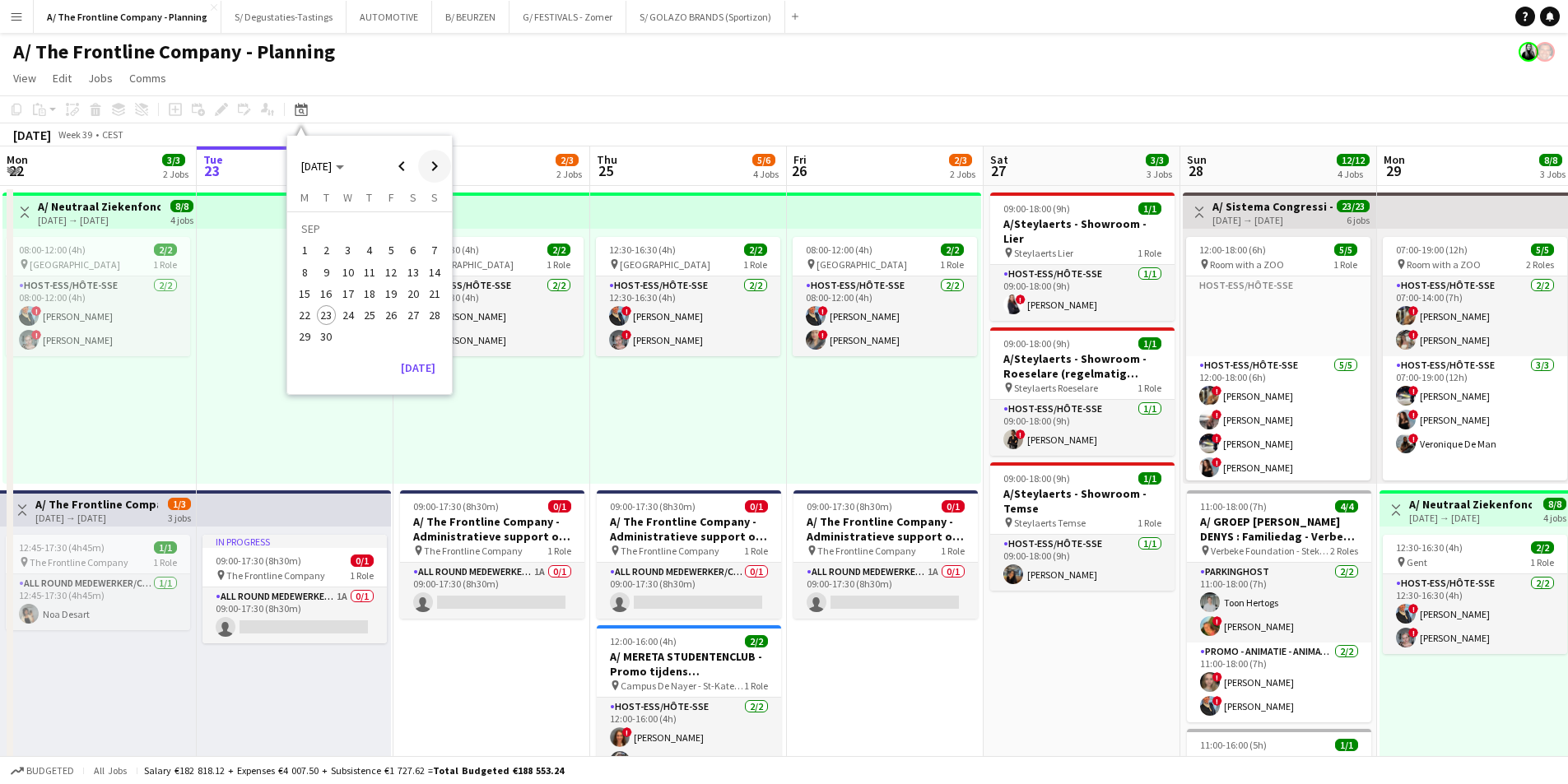
click at [421, 161] on span "Next month" at bounding box center [434, 165] width 33 height 33
click at [392, 274] on span "10" at bounding box center [390, 272] width 20 height 20
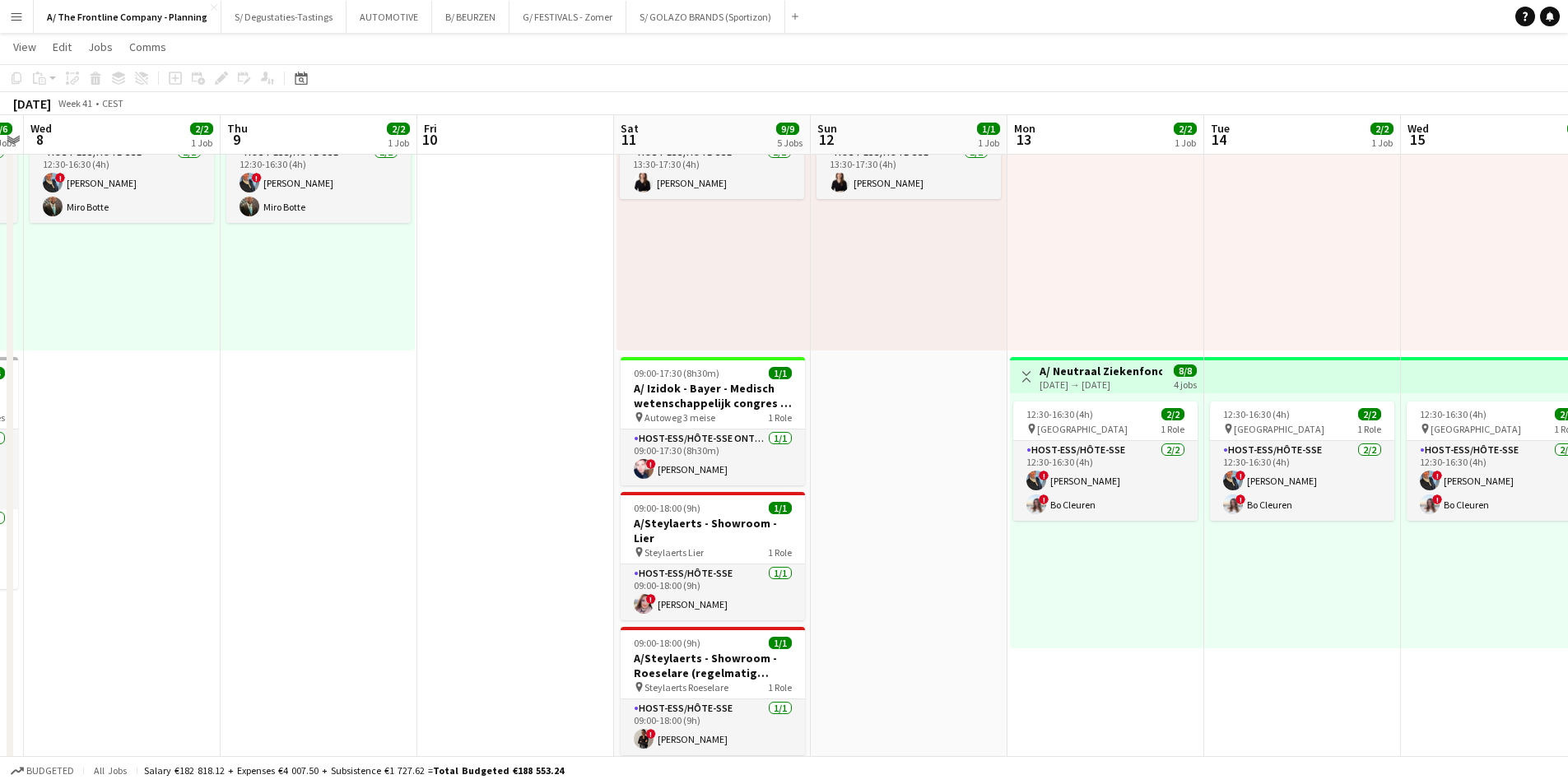
scroll to position [0, 0]
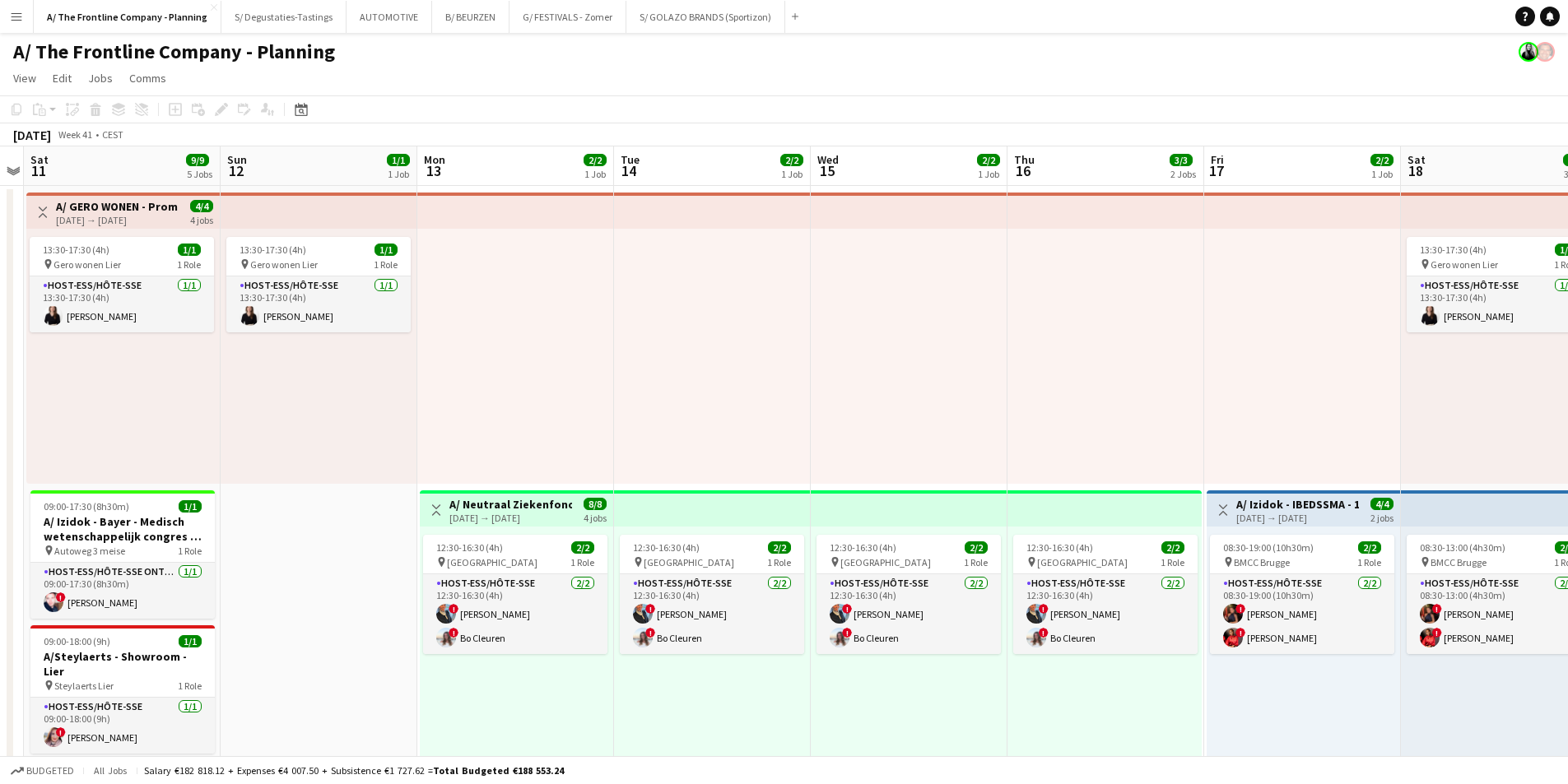
scroll to position [0, 464]
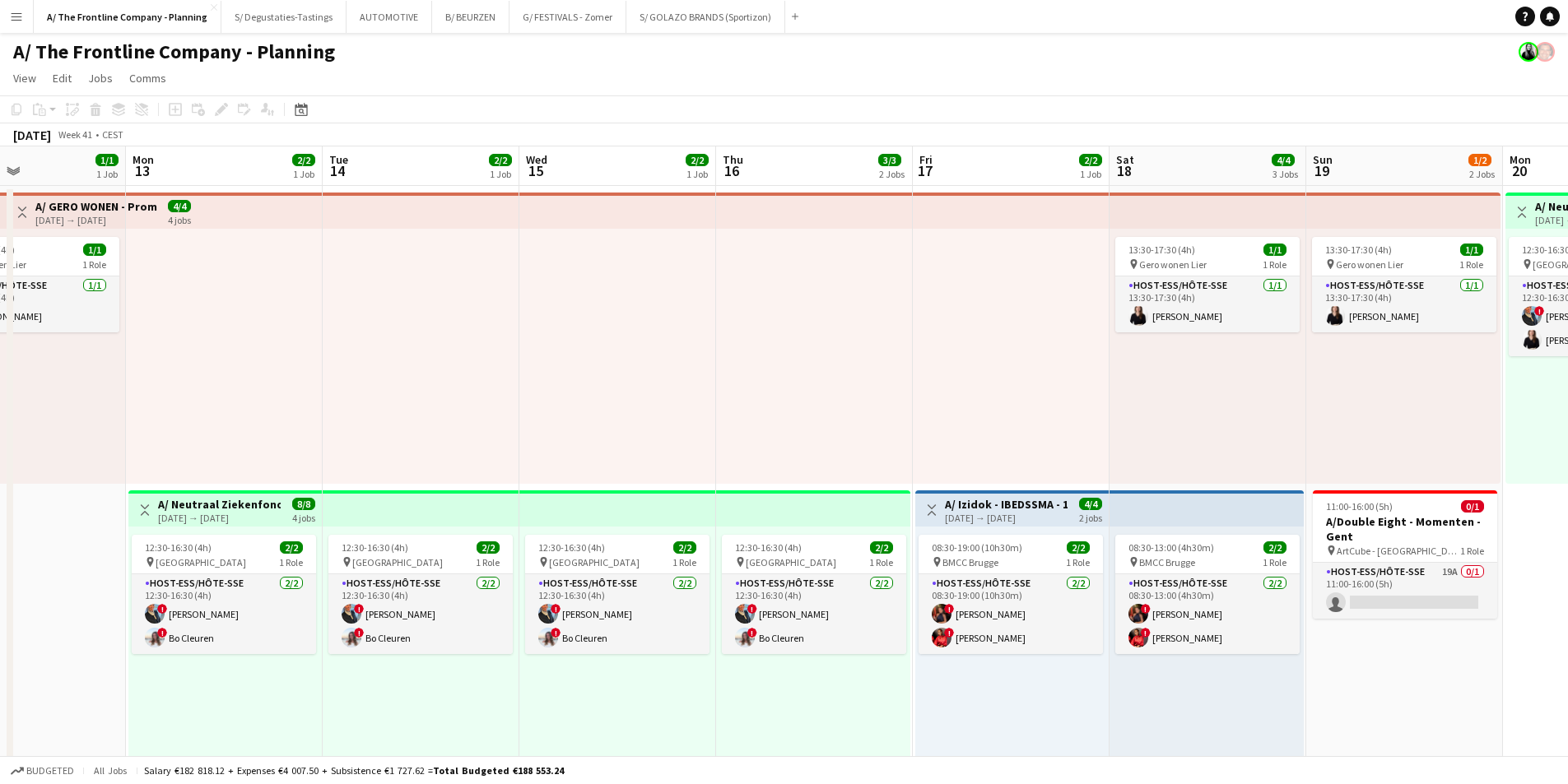
click at [1394, 578] on app-card-role "Host-ess/Hôte-sse 19A 0/1 11:00-16:00 (5h) single-neutral-actions" at bounding box center [1405, 591] width 185 height 56
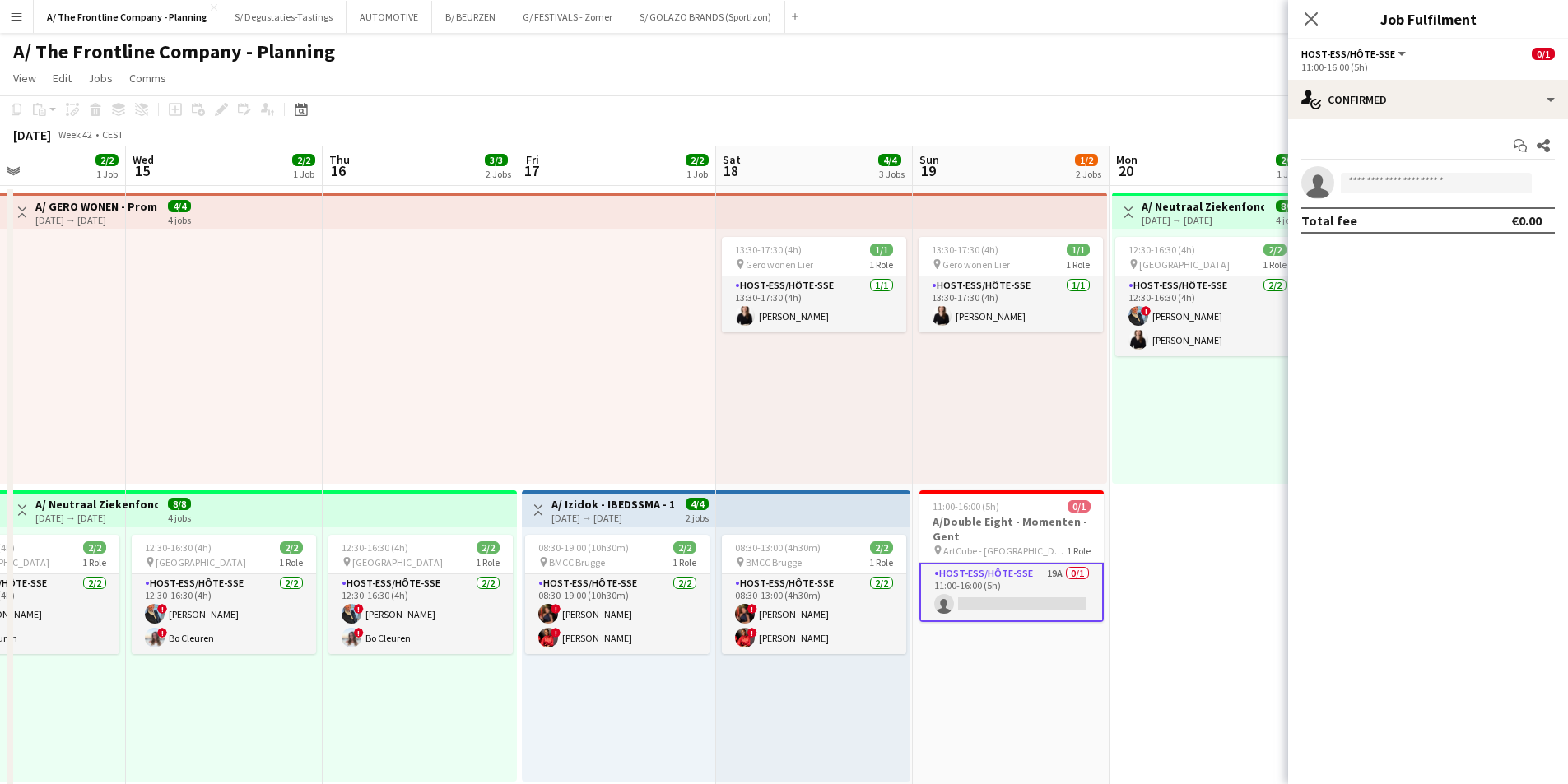
scroll to position [0, 488]
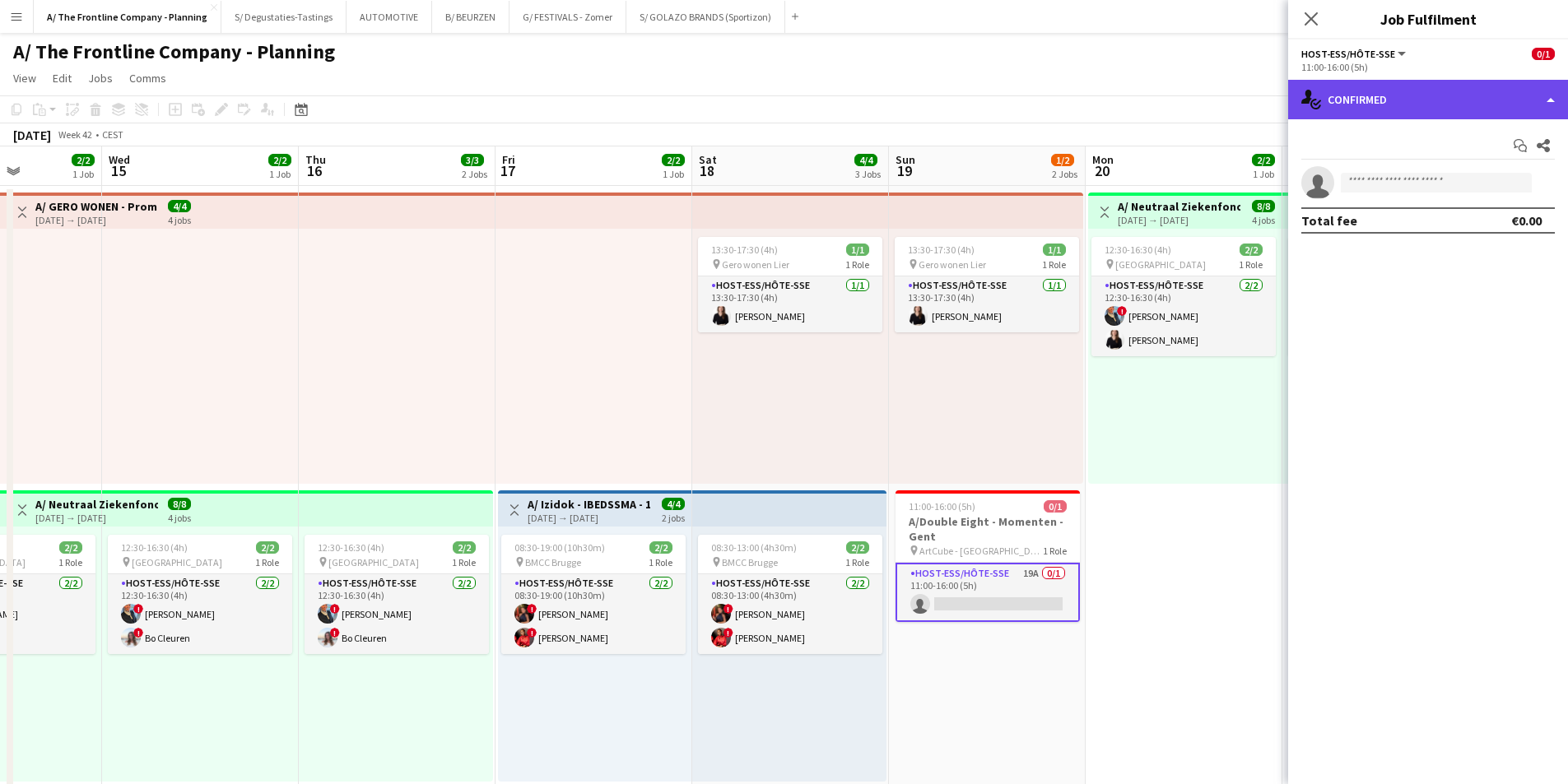
click at [1435, 114] on div "single-neutral-actions-check-2 Confirmed" at bounding box center [1428, 100] width 280 height 39
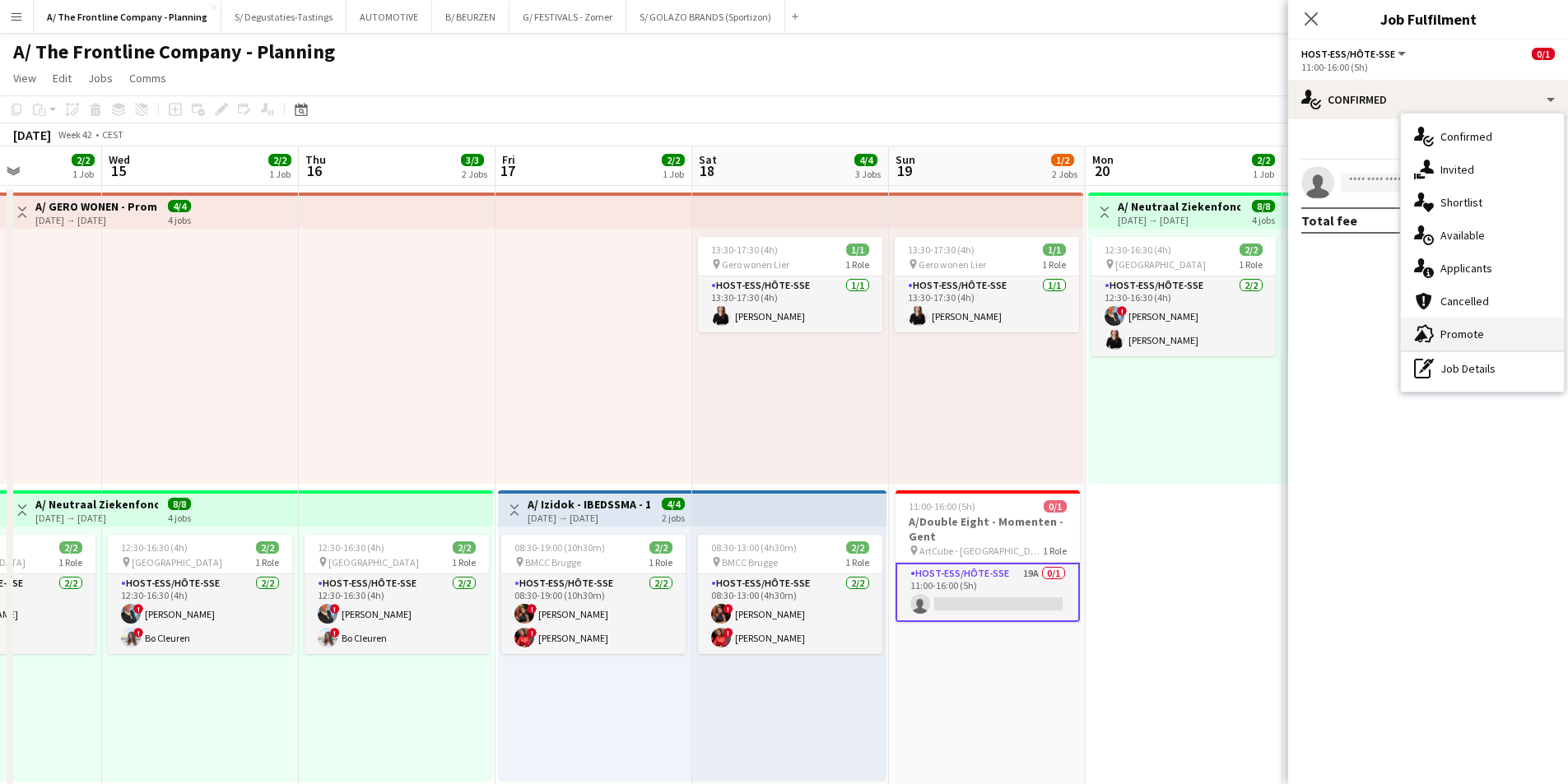
click at [1457, 330] on span "Promote" at bounding box center [1462, 334] width 44 height 15
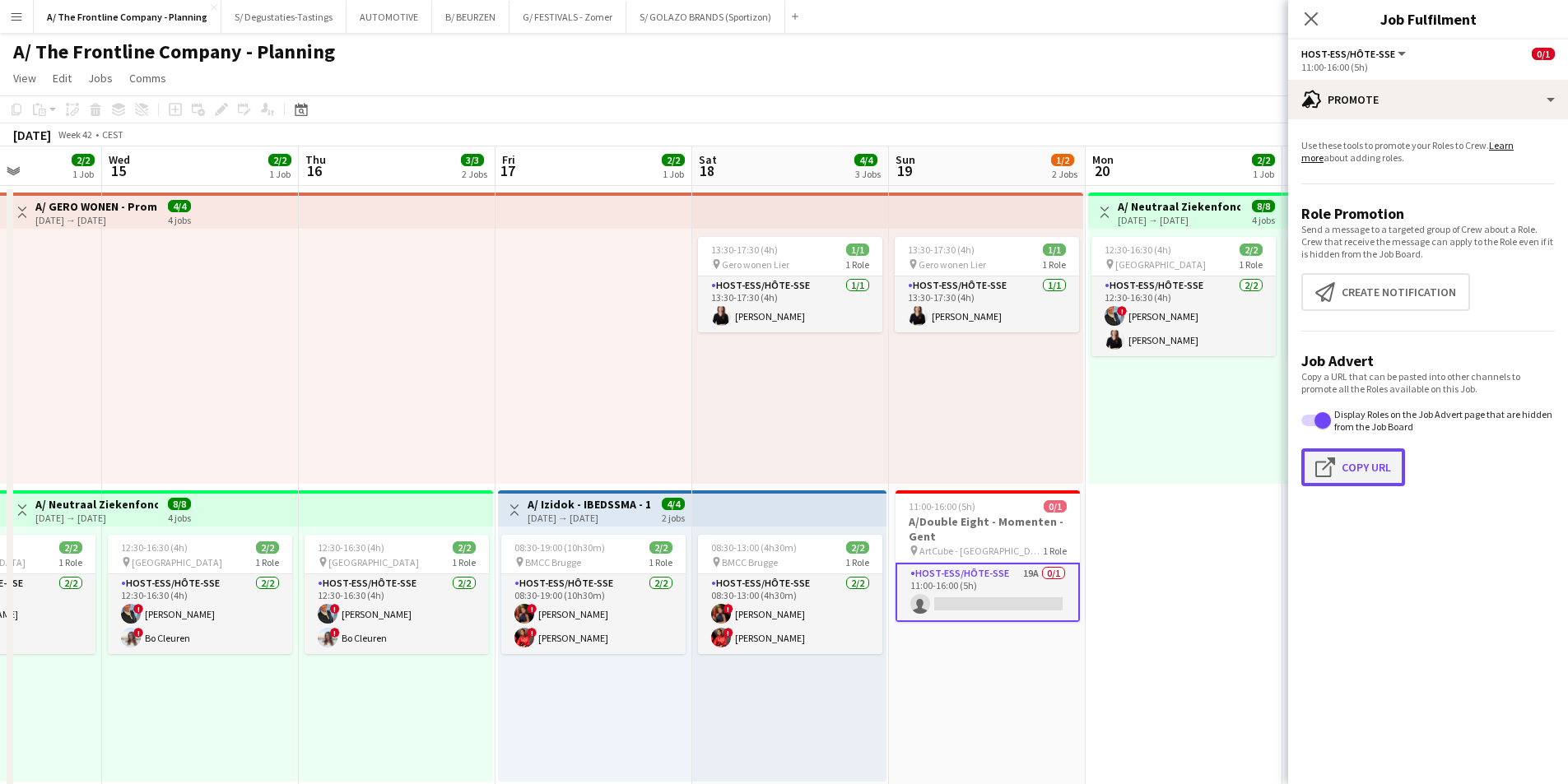
click at [1339, 463] on app-icon "Click to copy URL" at bounding box center [1328, 467] width 26 height 20
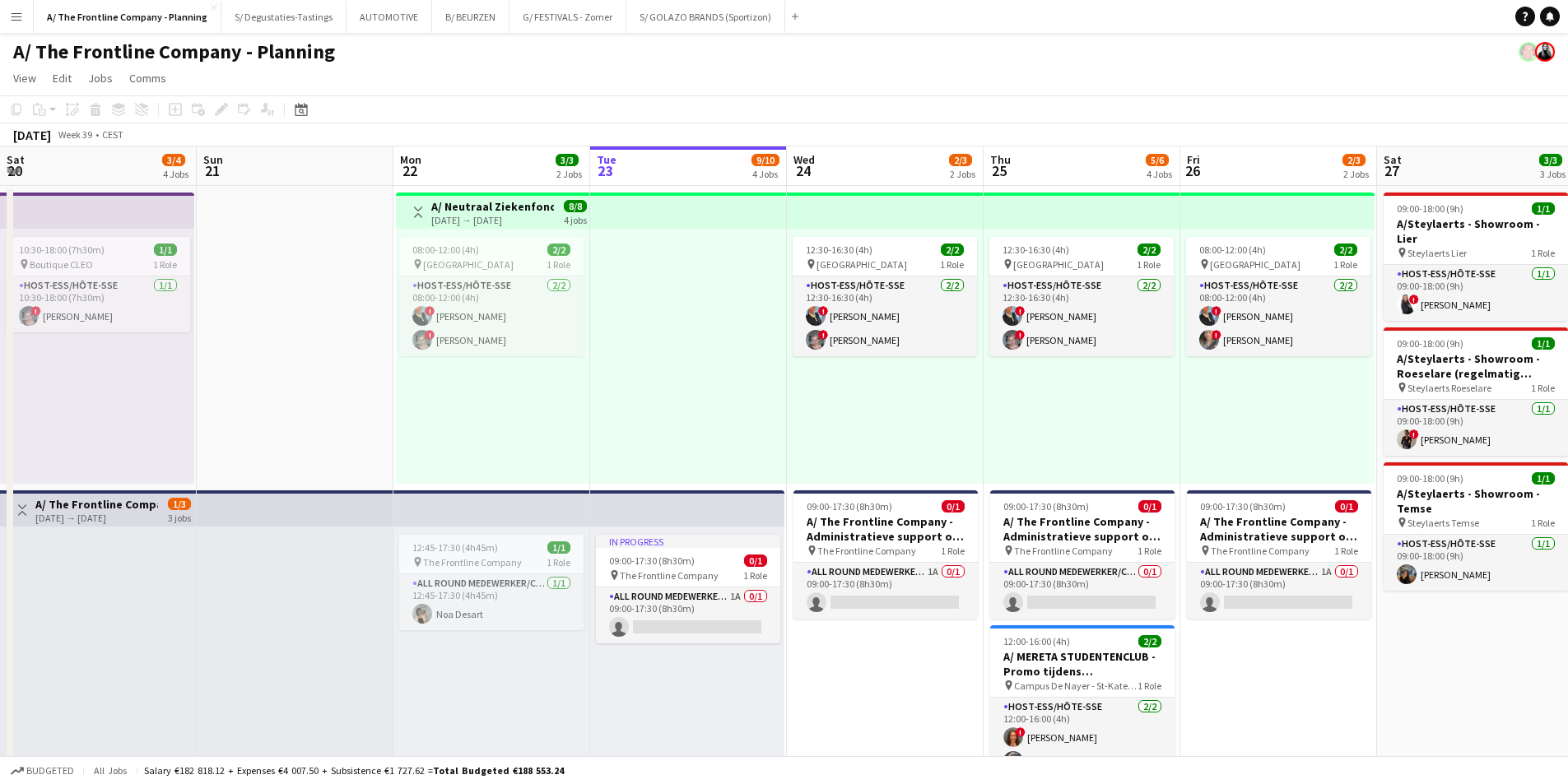
scroll to position [0, 393]
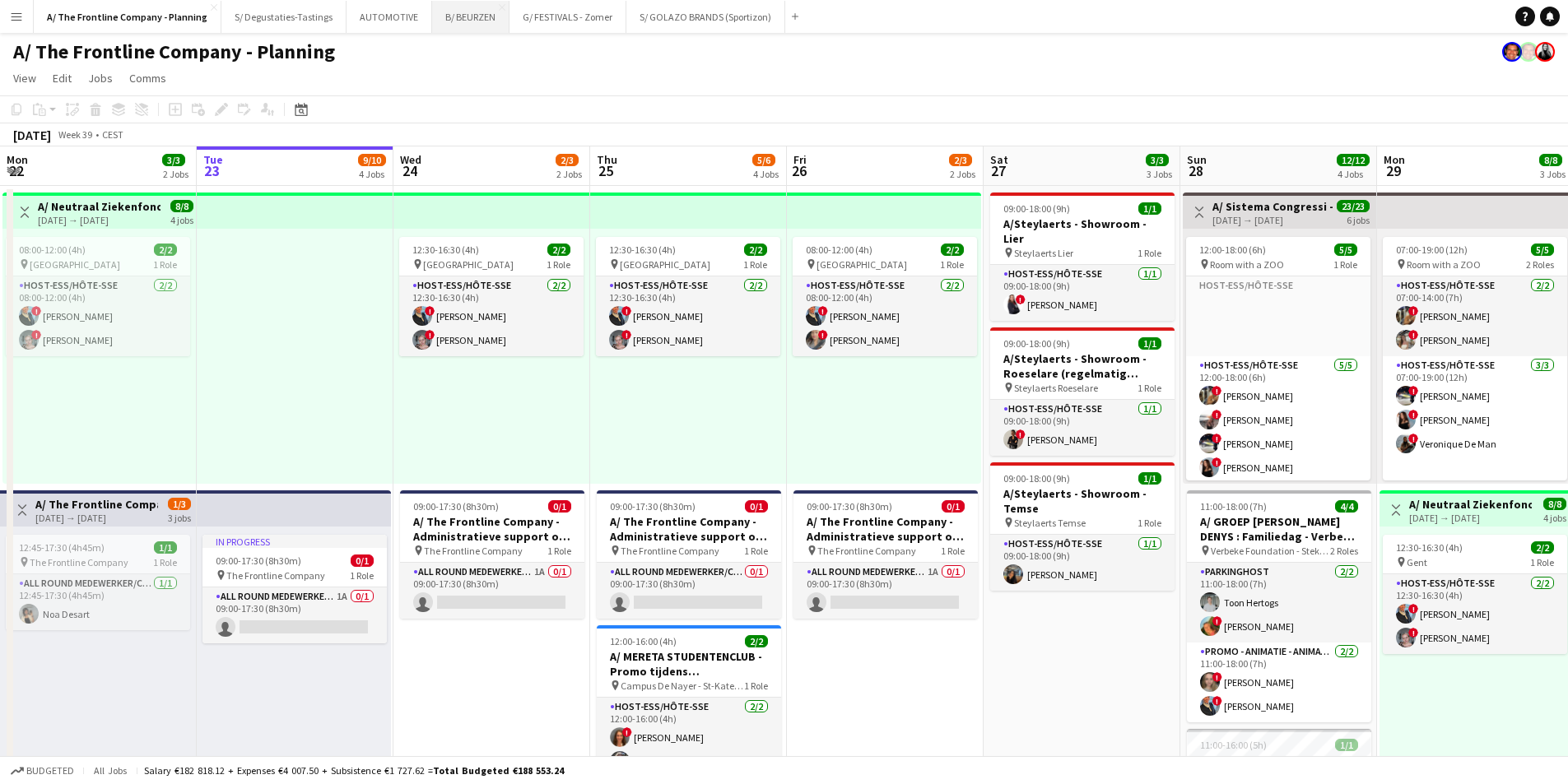
click at [441, 18] on button "B/ BEURZEN Close" at bounding box center [470, 17] width 77 height 32
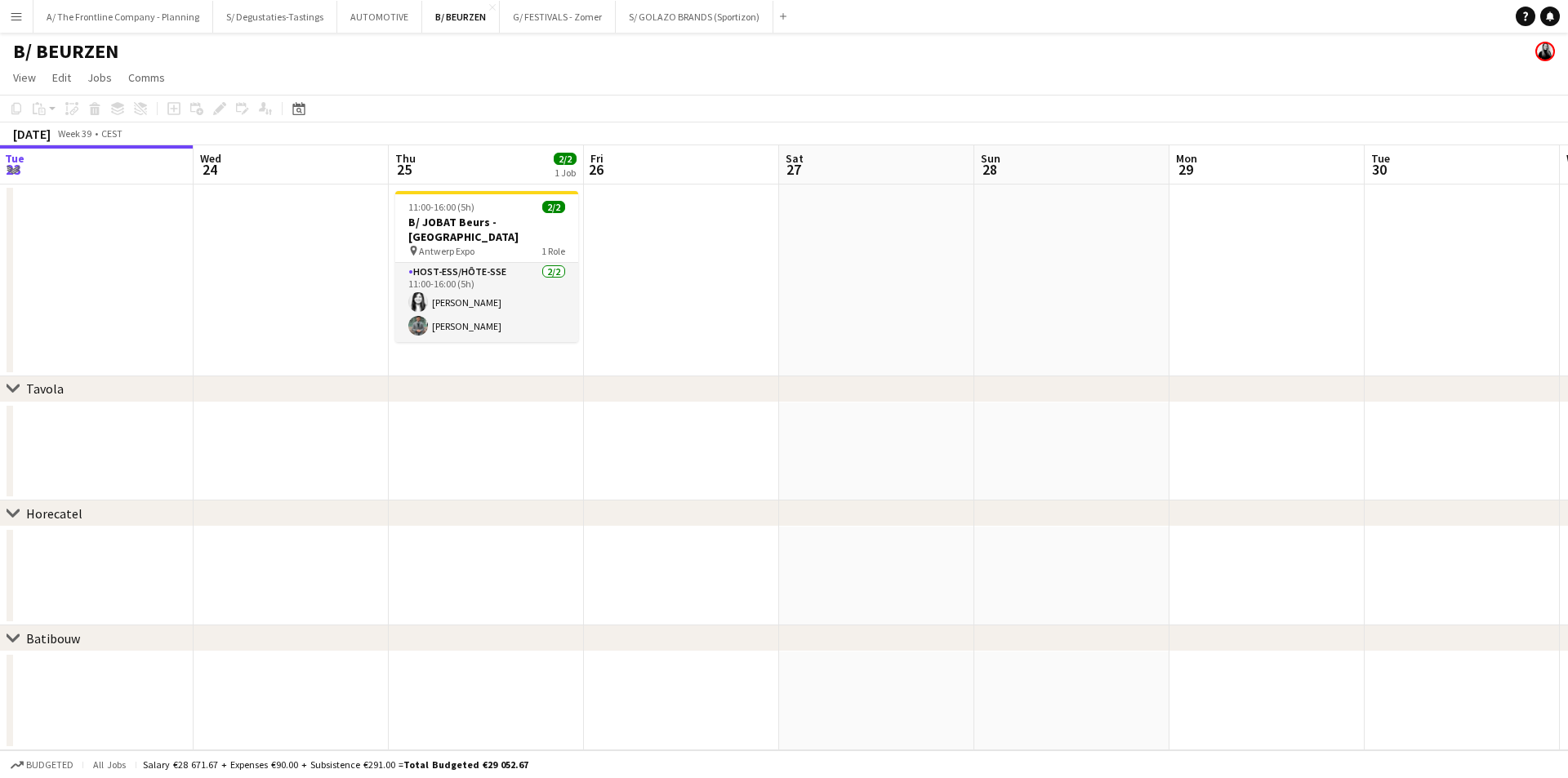
drag, startPoint x: 1040, startPoint y: 307, endPoint x: 457, endPoint y: 311, distance: 583.0
click at [457, 311] on app-calendar-viewport "Sat 20 Sun 21 Mon 22 Tue 23 Wed 24 Thu 25 2/2 1 Job Fri 26 Sat 27 Sun 28 Mon 29…" at bounding box center [784, 447] width 1568 height 605
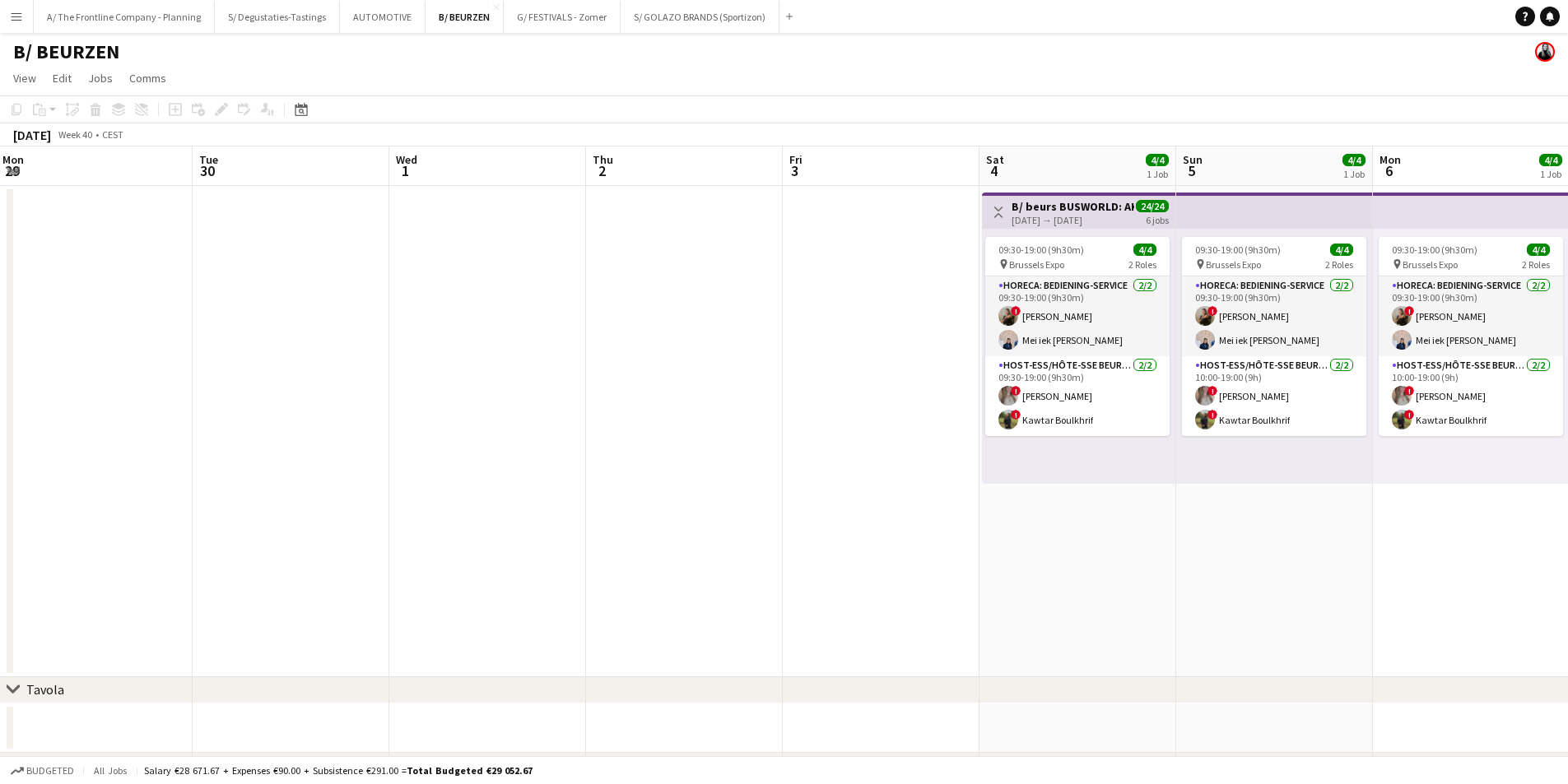
drag, startPoint x: 556, startPoint y: 263, endPoint x: 185, endPoint y: 263, distance: 371.0
click at [185, 263] on app-calendar-viewport "Fri 26 Sat 27 Sun 28 Mon 29 Tue 30 Wed 1 Thu 2 Fri 3 Sat 4 4/4 1 Job Sun 5 4/4 …" at bounding box center [784, 525] width 1568 height 758
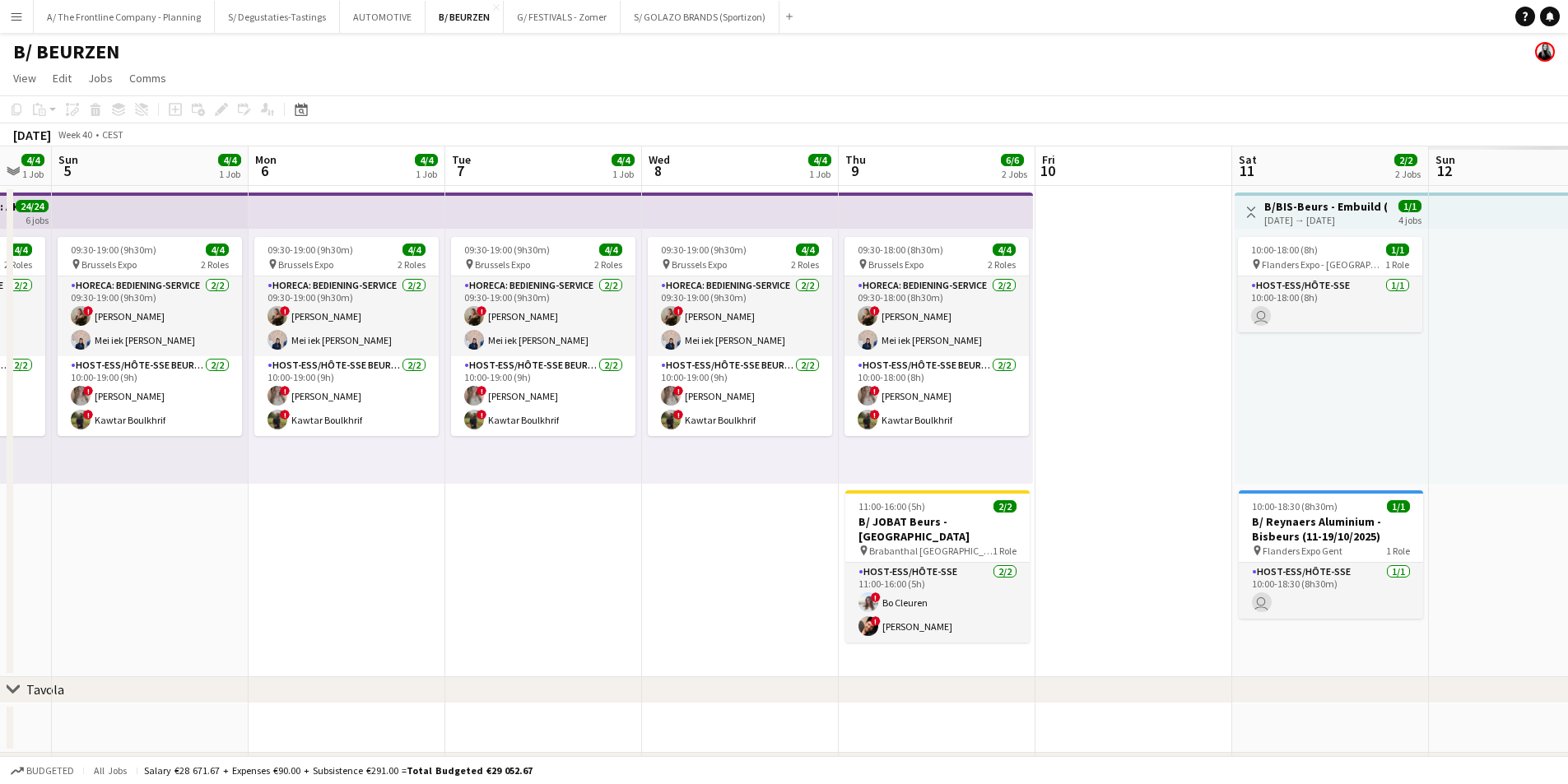
drag, startPoint x: 1047, startPoint y: 286, endPoint x: 381, endPoint y: 351, distance: 669.2
click at [329, 343] on app-calendar-viewport "Thu 2 Fri 3 Sat 4 4/4 1 Job Sun 5 4/4 1 Job Mon 6 4/4 1 Job Tue 7 4/4 1 Job Wed…" at bounding box center [784, 525] width 1568 height 758
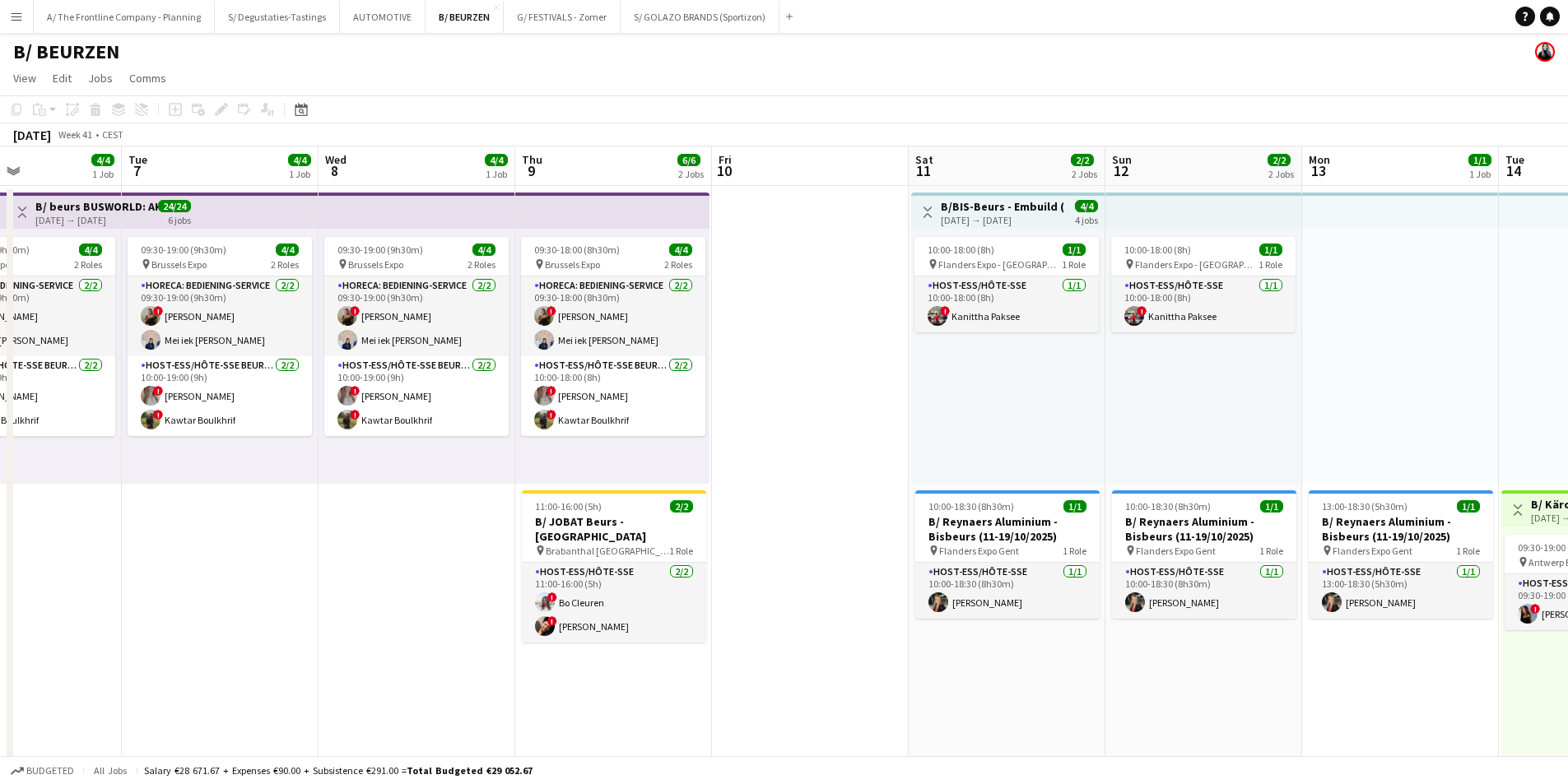
drag, startPoint x: 540, startPoint y: 341, endPoint x: 435, endPoint y: 338, distance: 105.0
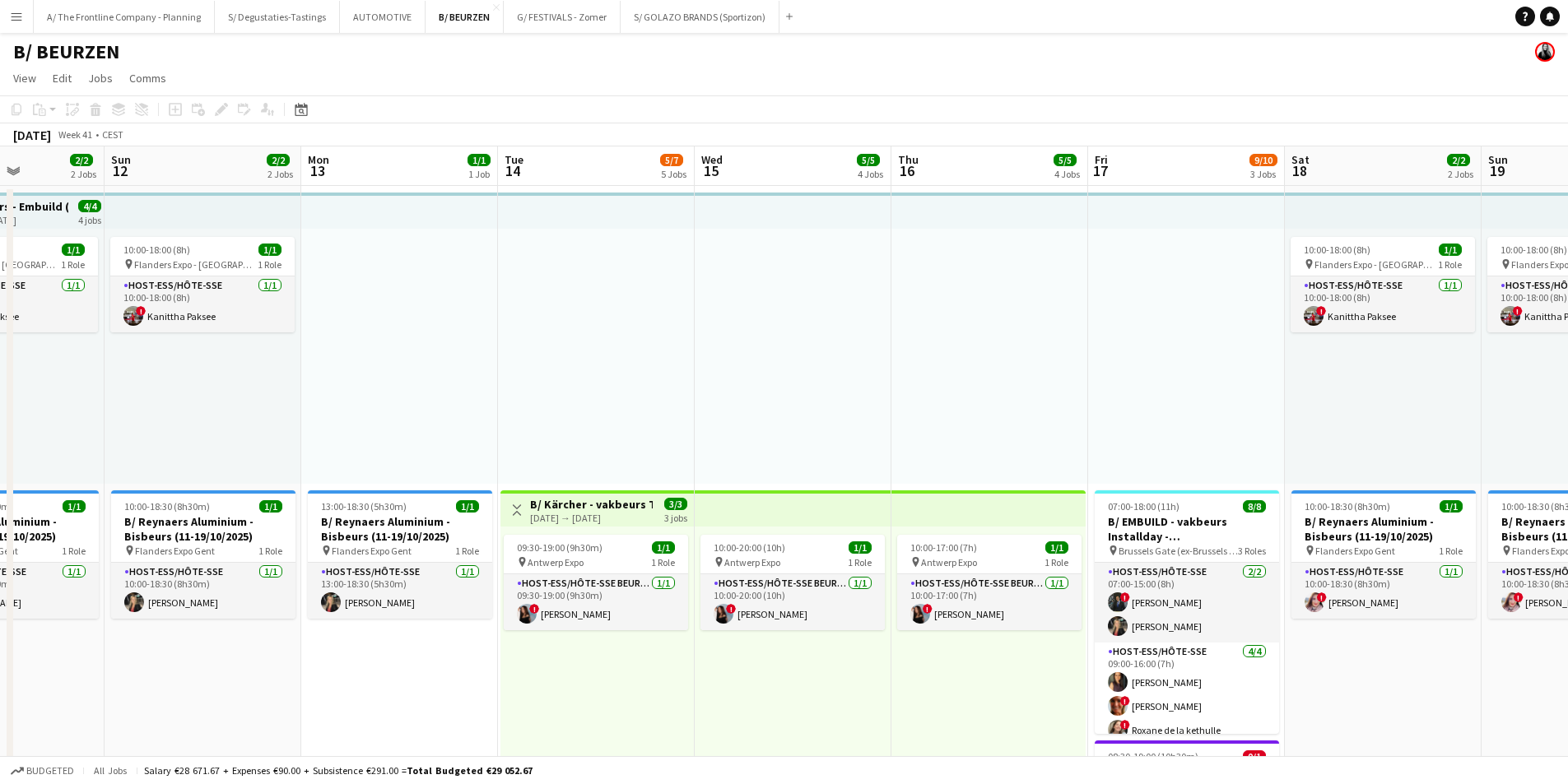
drag, startPoint x: 838, startPoint y: 343, endPoint x: 337, endPoint y: 357, distance: 501.2
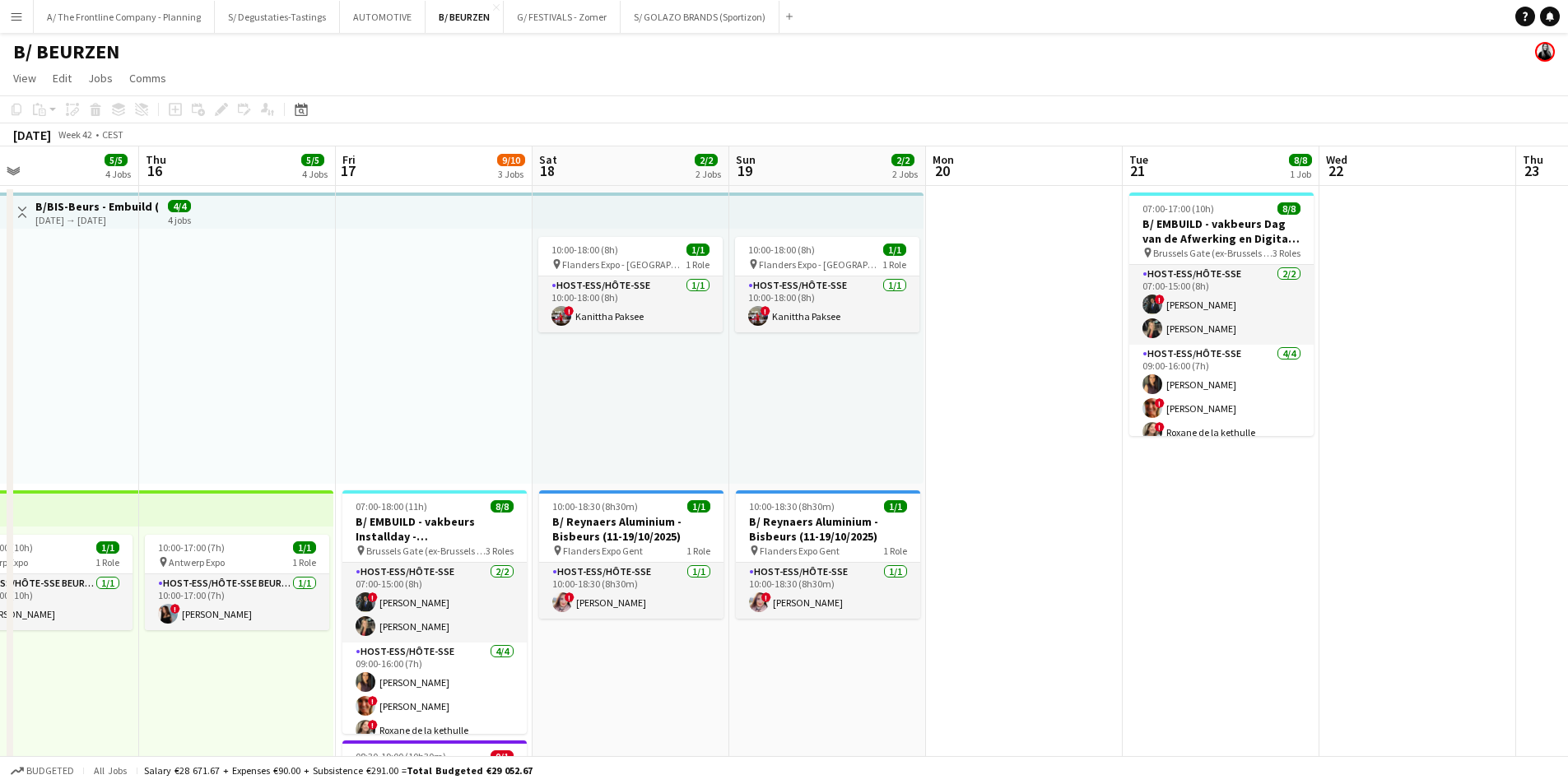
drag, startPoint x: 1171, startPoint y: 345, endPoint x: 441, endPoint y: 345, distance: 730.0
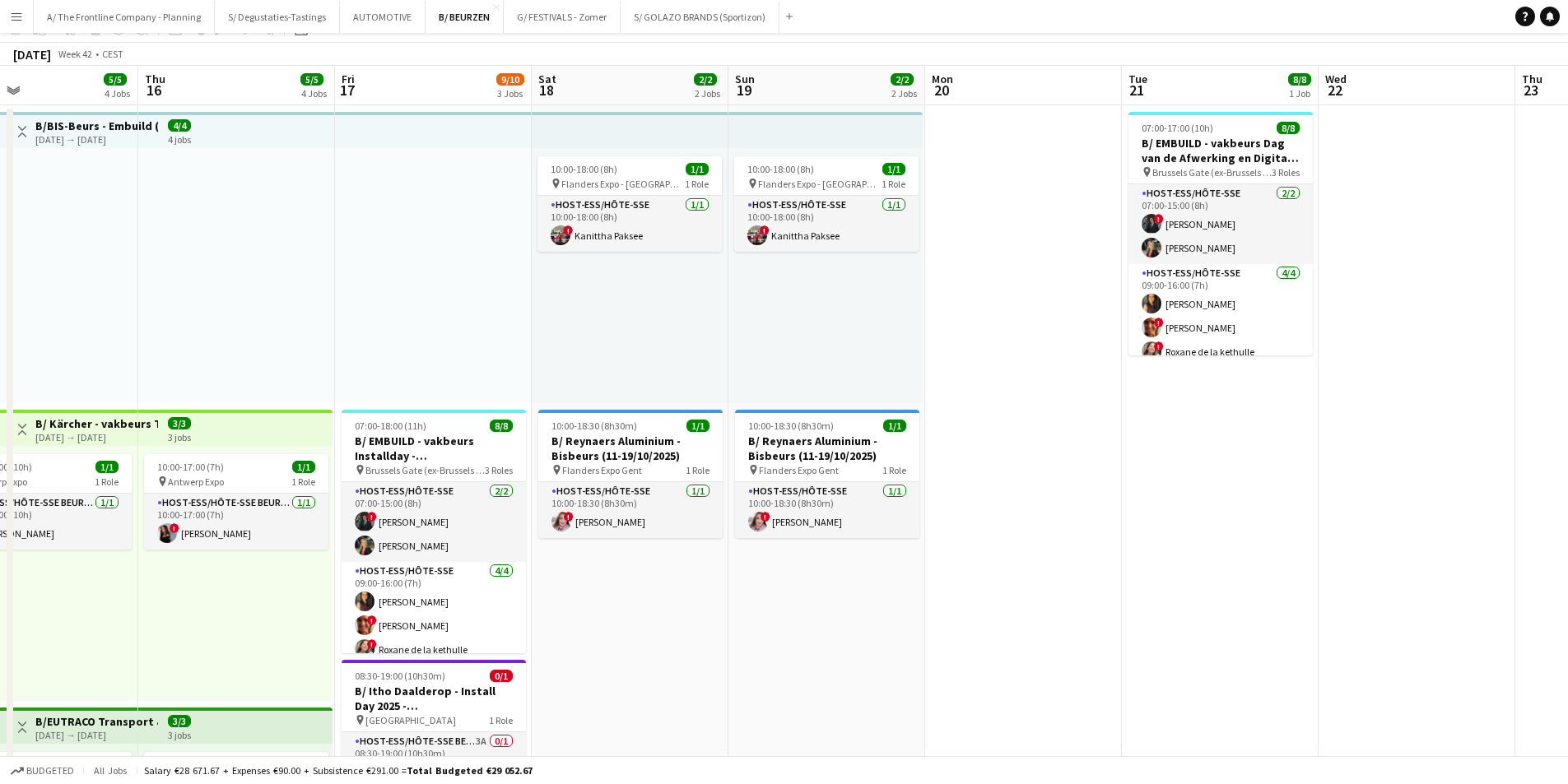
scroll to position [82, 0]
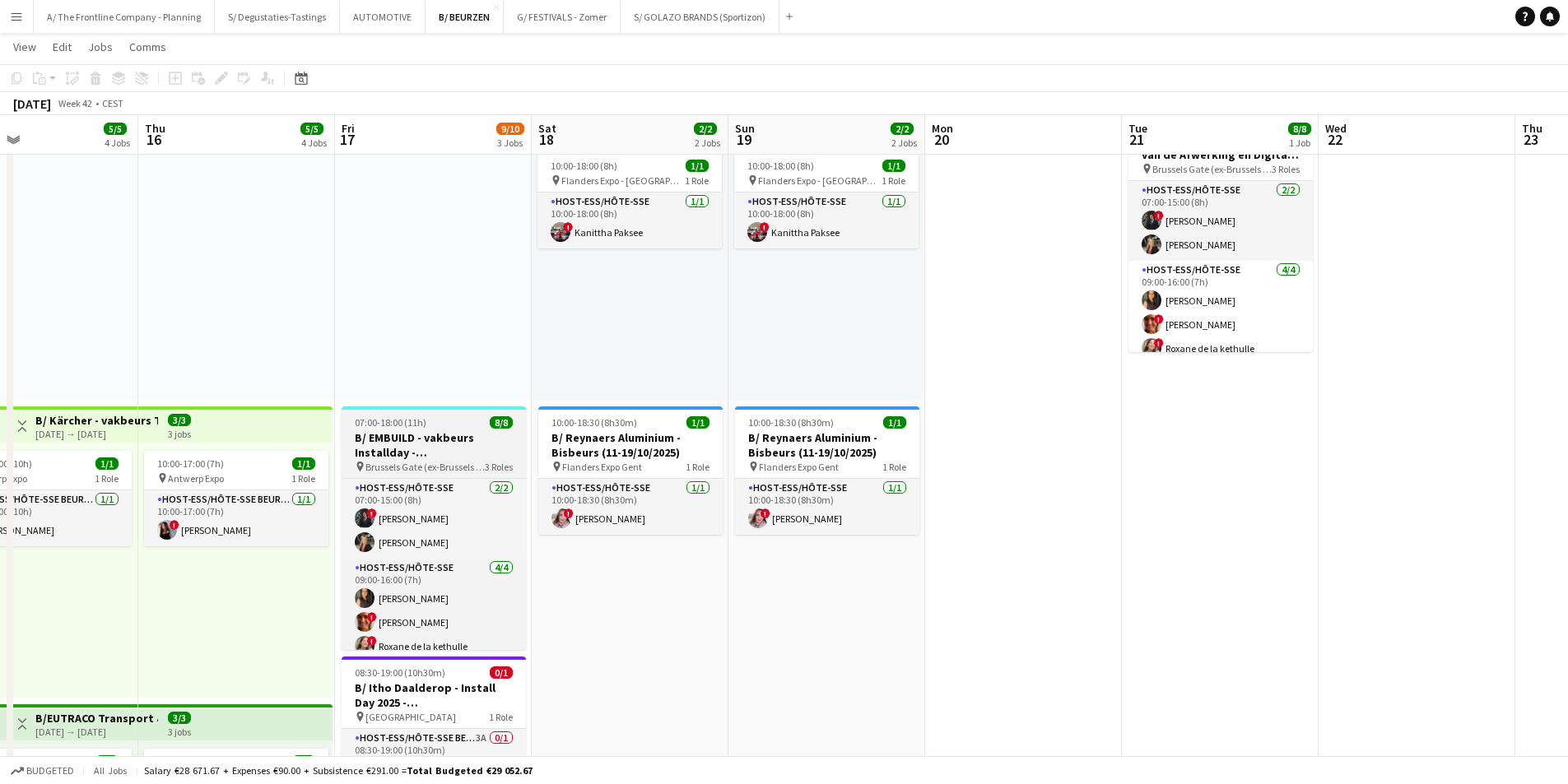
click at [450, 430] on h3 "B/ EMBUILD - vakbeurs Installday - [GEOGRAPHIC_DATA]" at bounding box center [434, 445] width 185 height 30
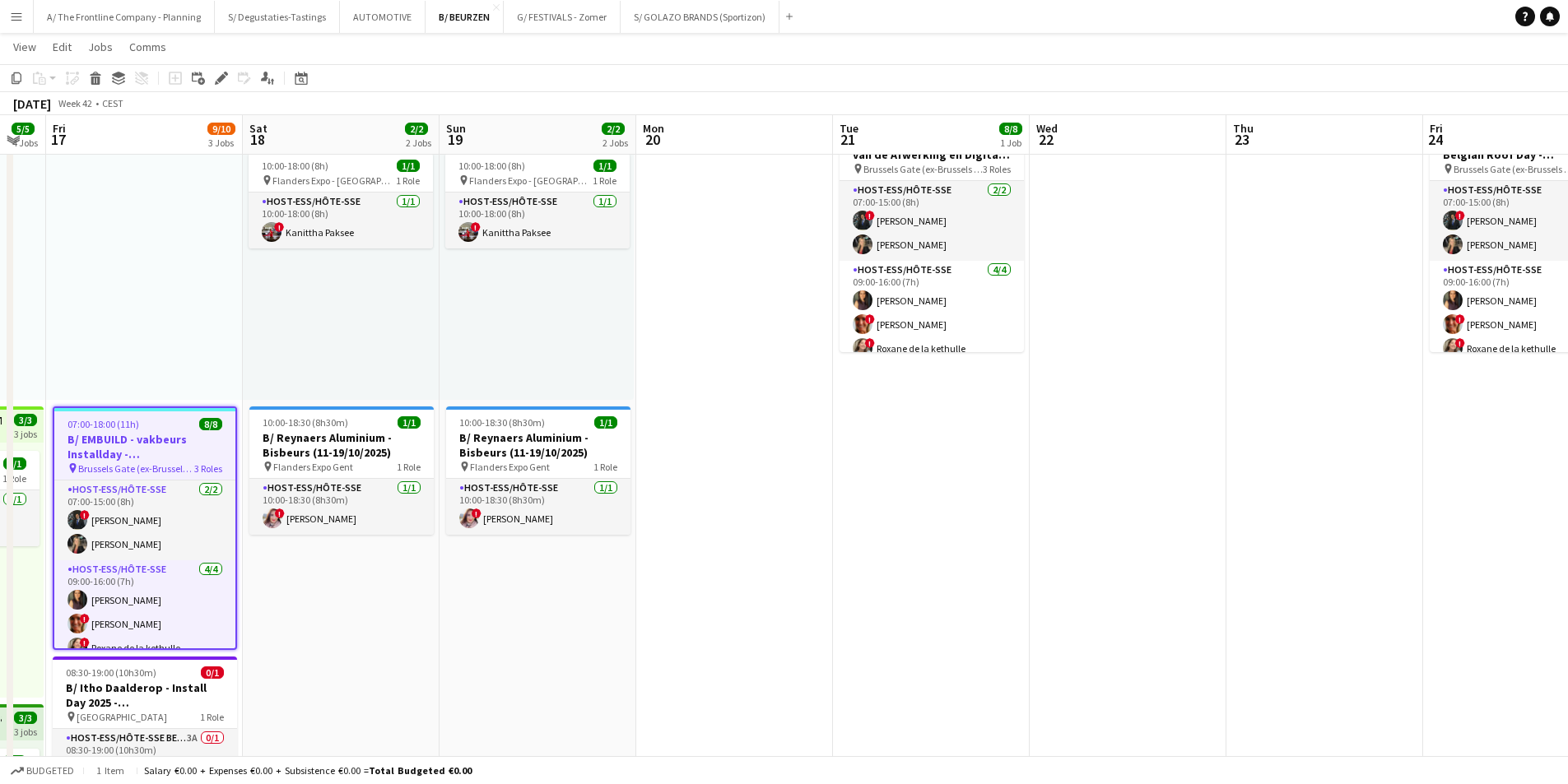
scroll to position [0, 539]
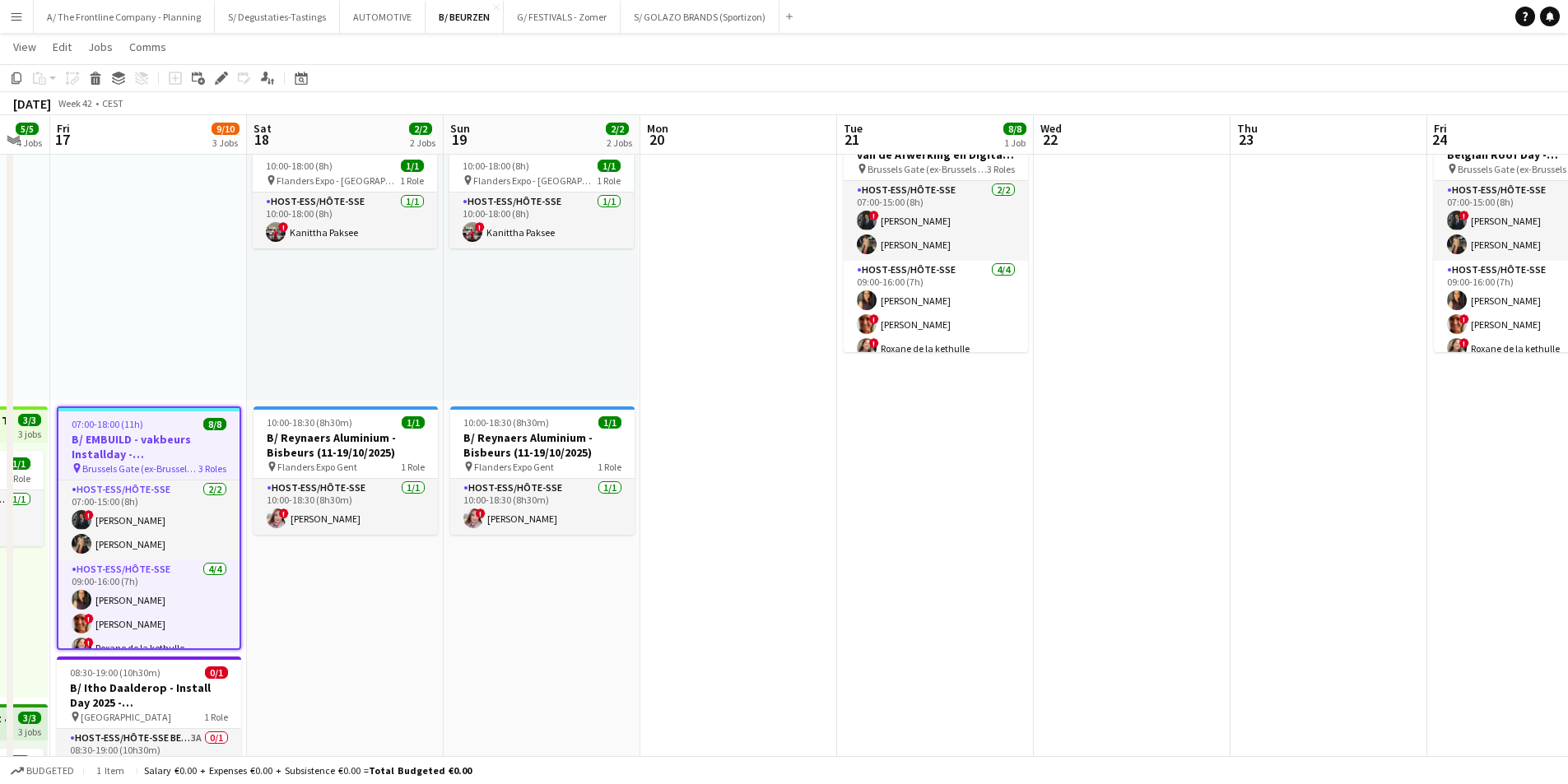
drag, startPoint x: 1254, startPoint y: 457, endPoint x: 773, endPoint y: 541, distance: 488.3
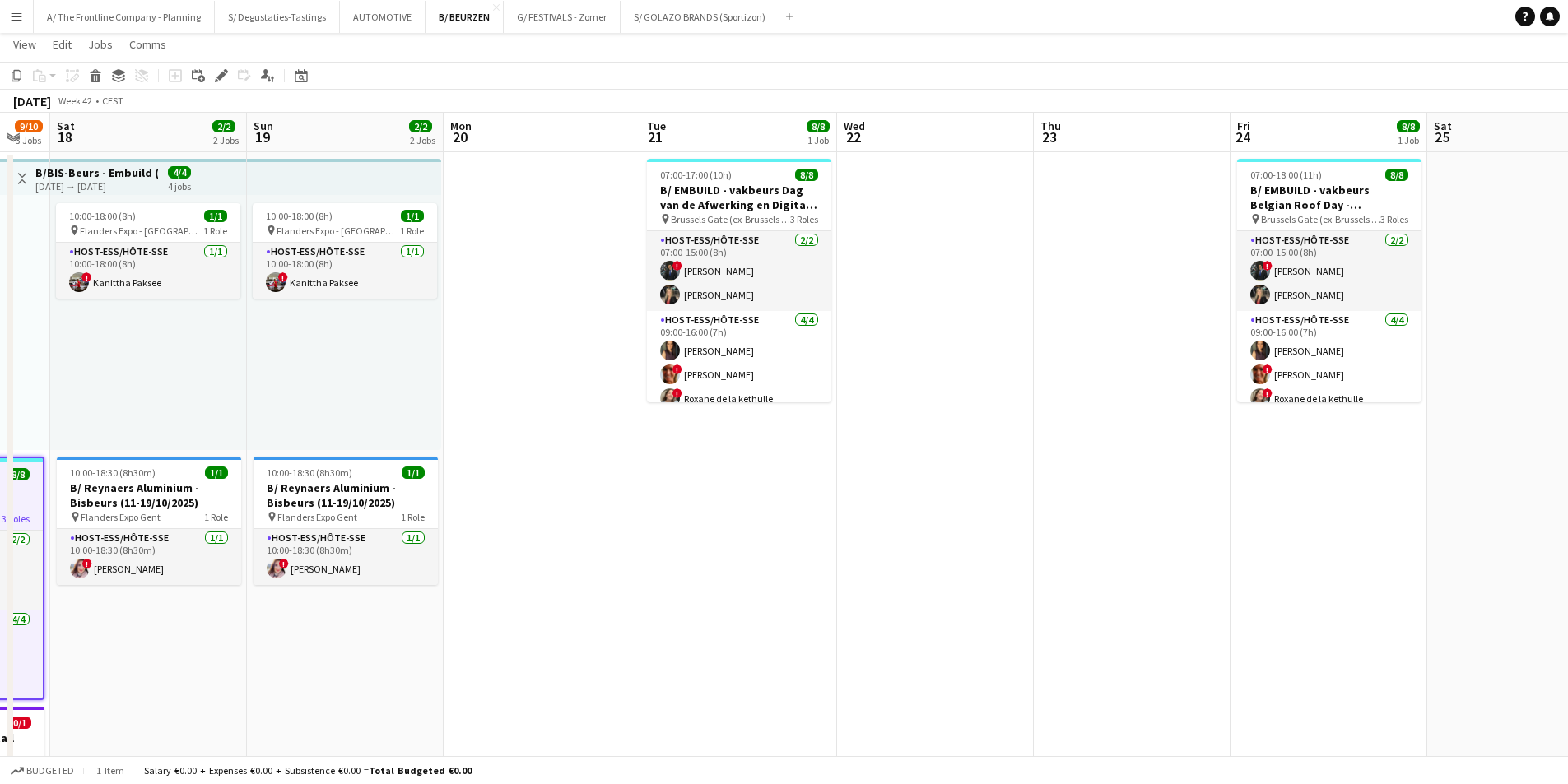
scroll to position [0, 0]
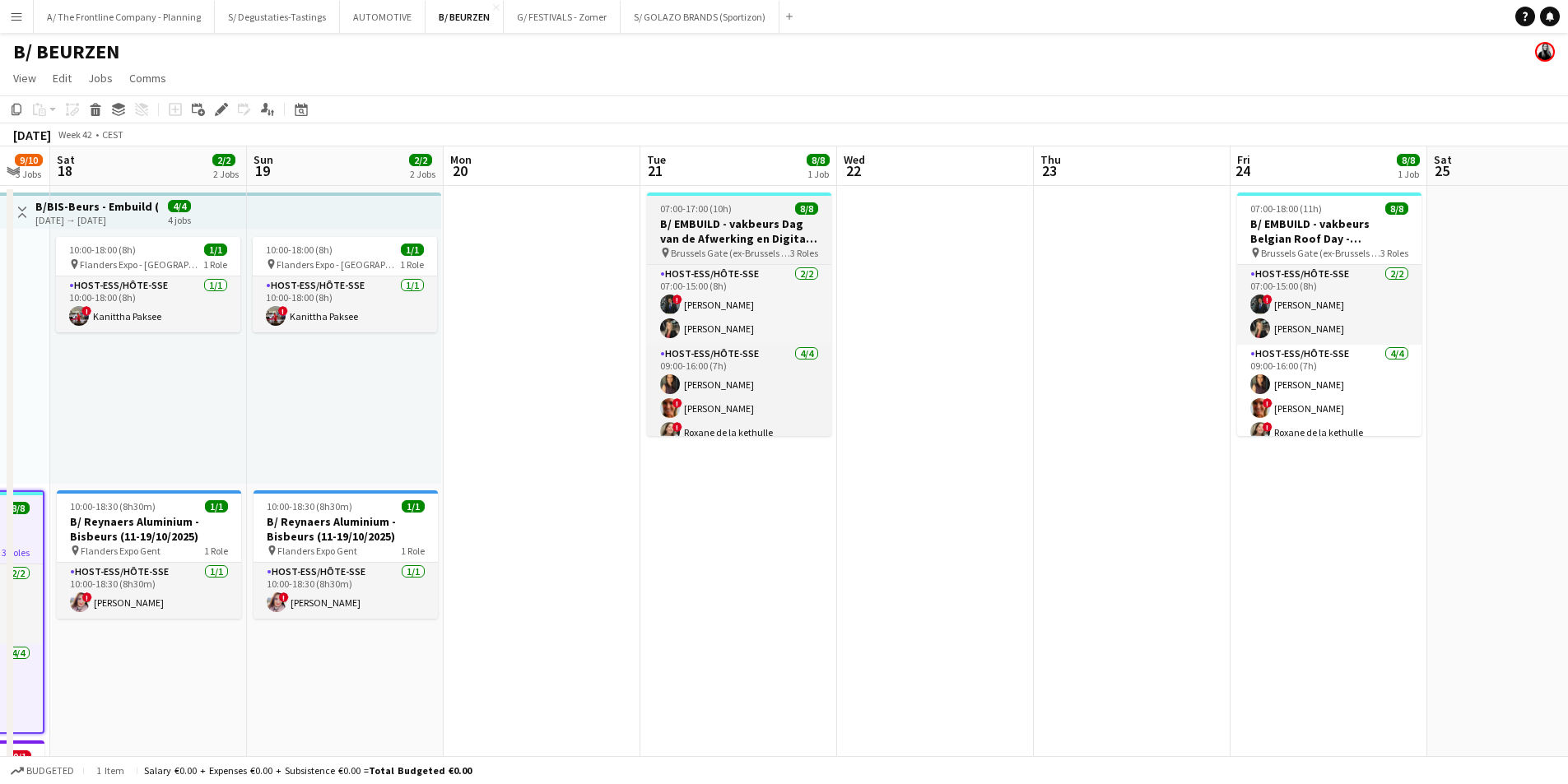
click at [748, 231] on h3 "B/ EMBUILD - vakbeurs Dag van de Afwerking en Digital - [GEOGRAPHIC_DATA]" at bounding box center [739, 231] width 185 height 30
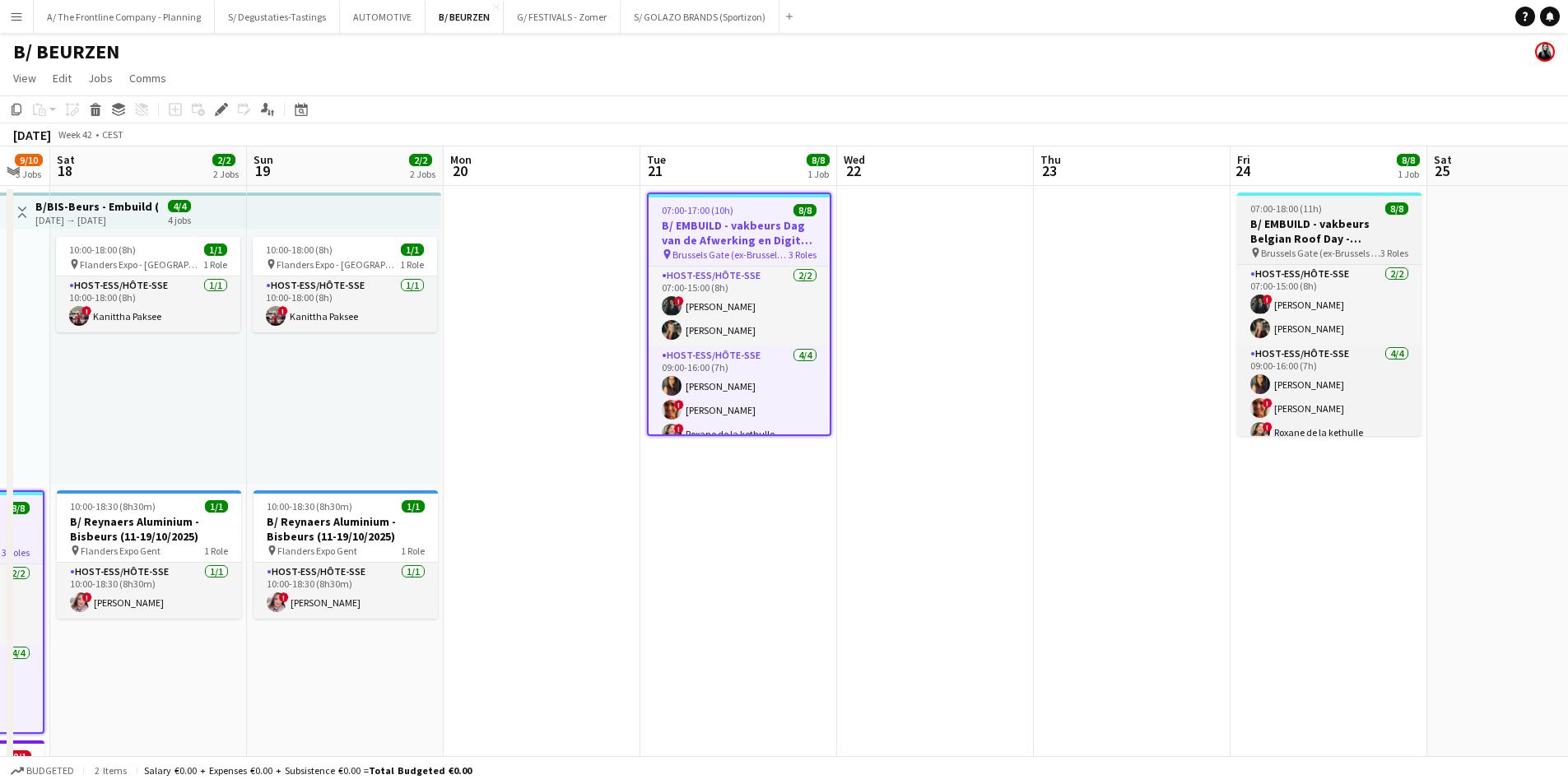
click at [1319, 219] on h3 "B/ EMBUILD - vakbeurs Belgian Roof Day - [GEOGRAPHIC_DATA]" at bounding box center [1329, 231] width 185 height 30
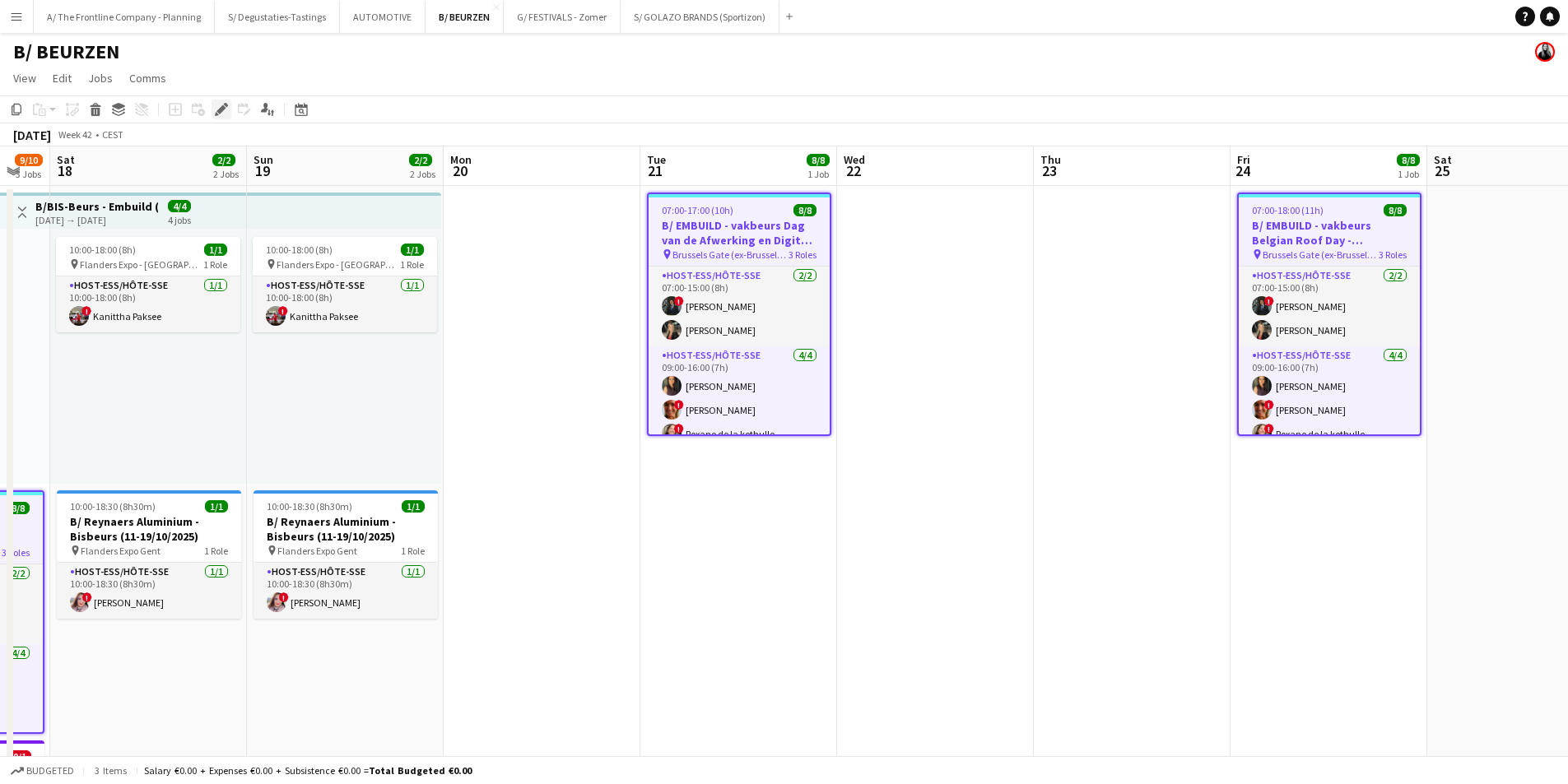
click at [217, 117] on div "Edit" at bounding box center [221, 109] width 20 height 20
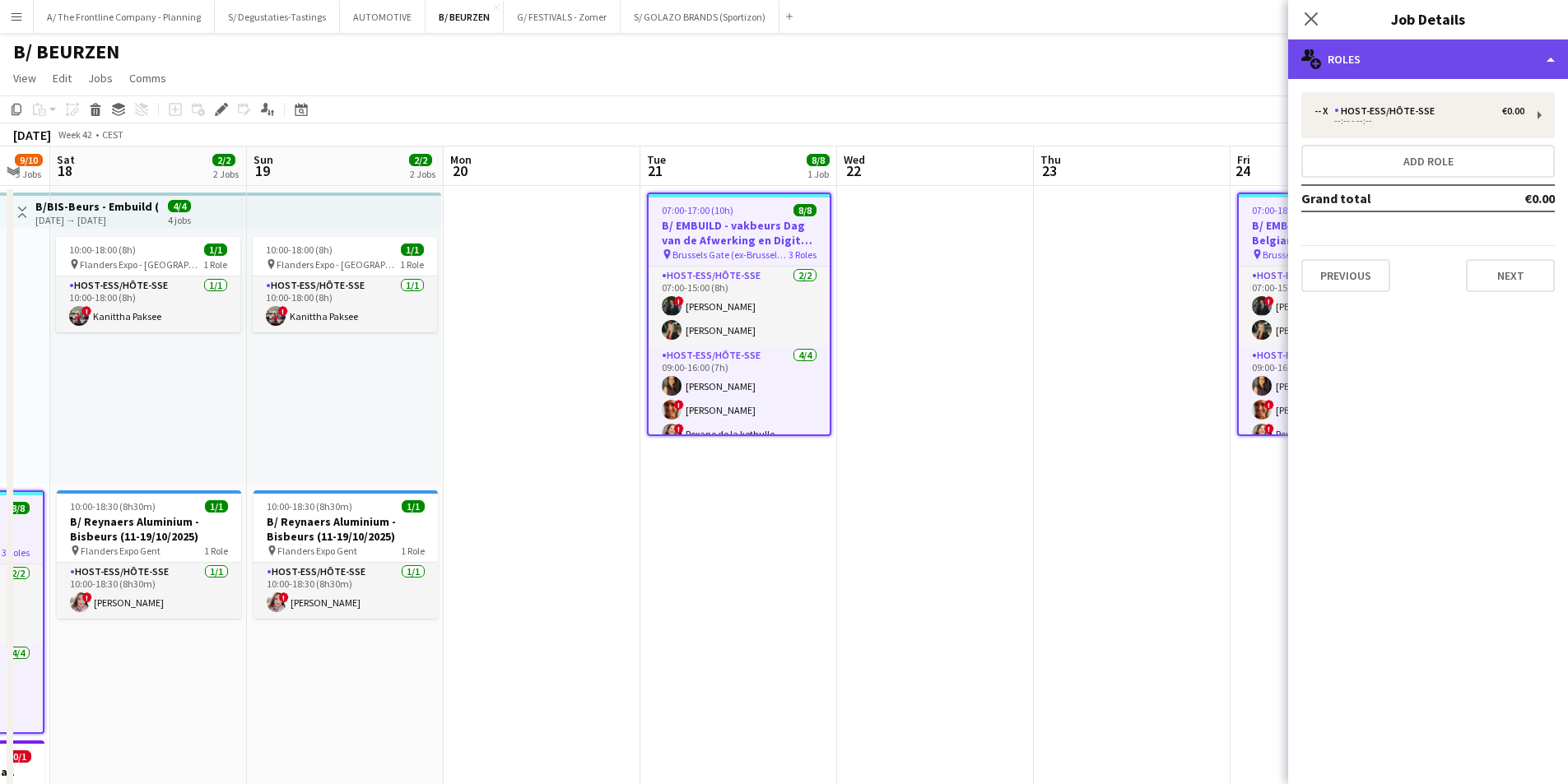
click at [1427, 52] on div "multiple-users-add Roles" at bounding box center [1428, 59] width 280 height 39
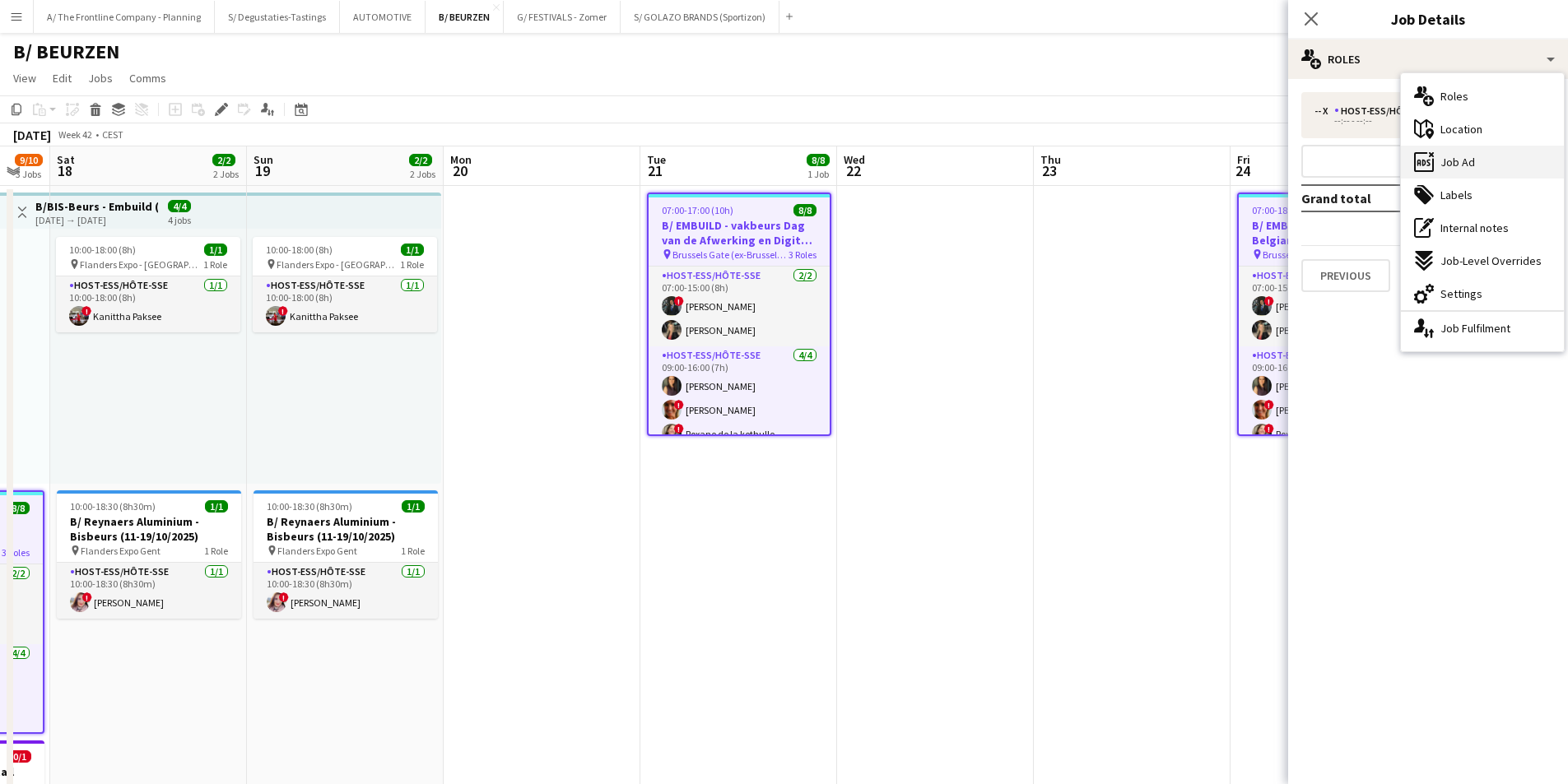
click at [1463, 165] on span "Job Ad" at bounding box center [1457, 162] width 35 height 15
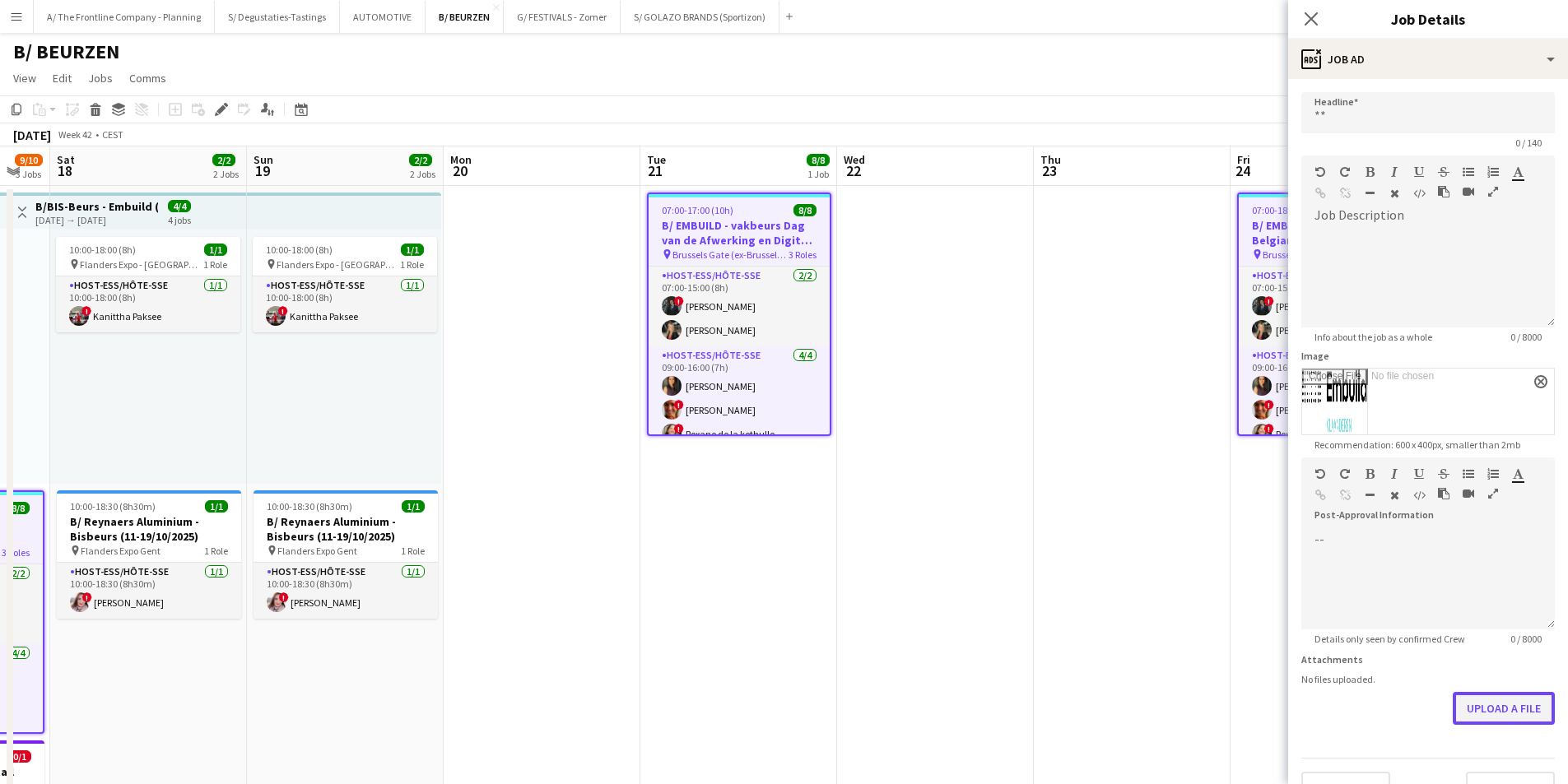
click at [1456, 703] on button "Upload a file" at bounding box center [1503, 708] width 102 height 33
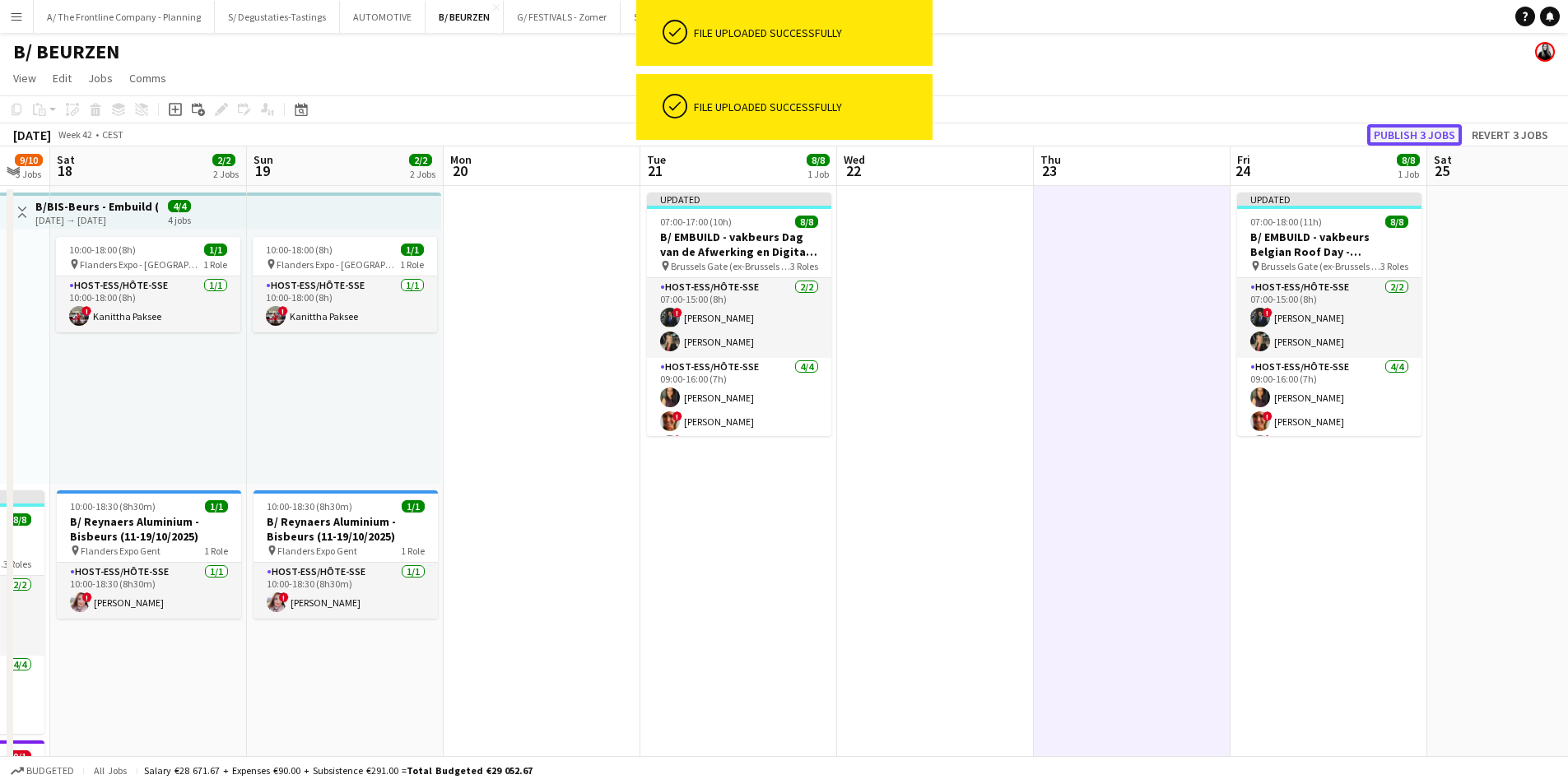
click at [1411, 130] on button "Publish 3 jobs" at bounding box center [1413, 134] width 94 height 21
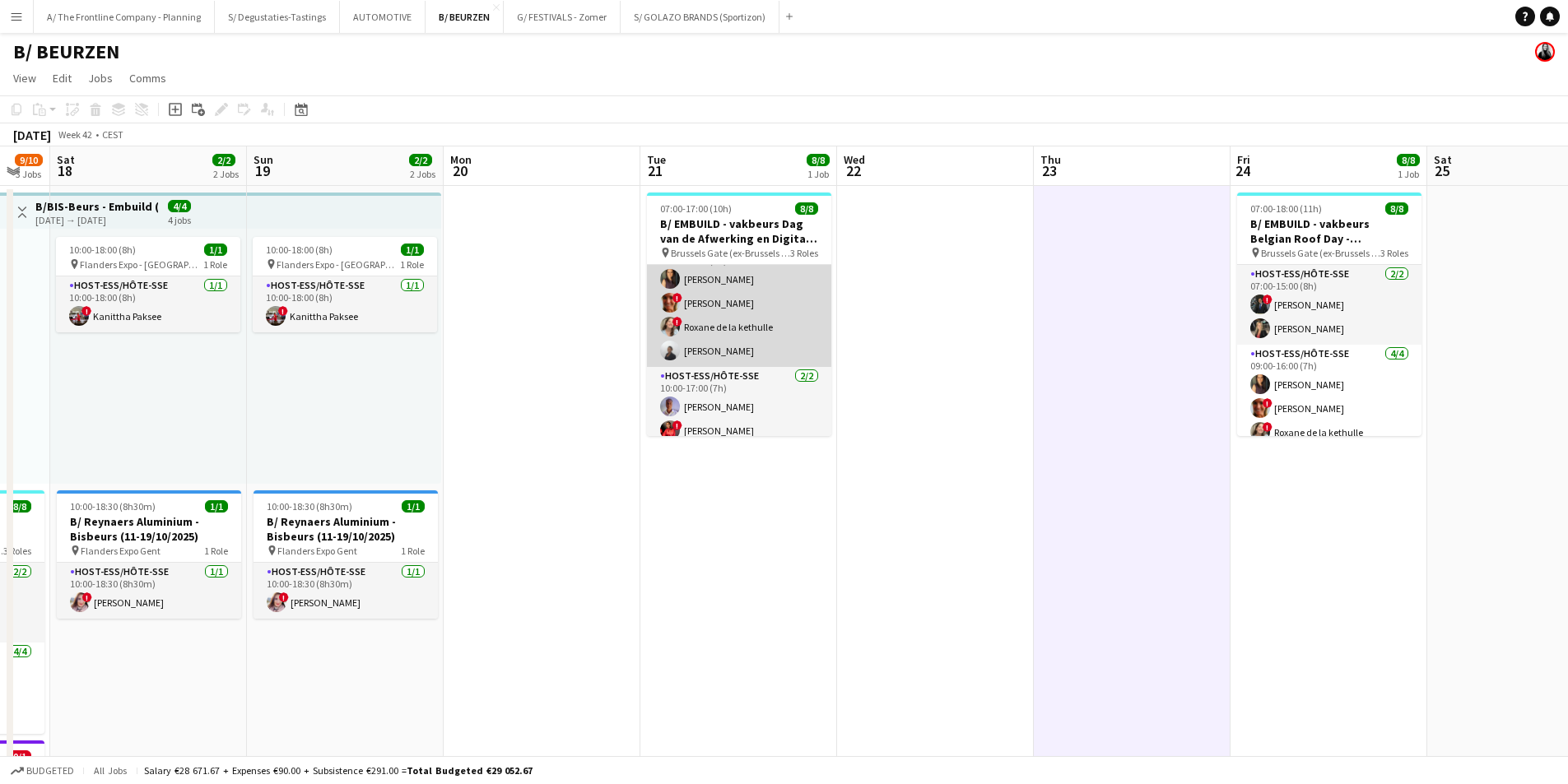
scroll to position [116, 0]
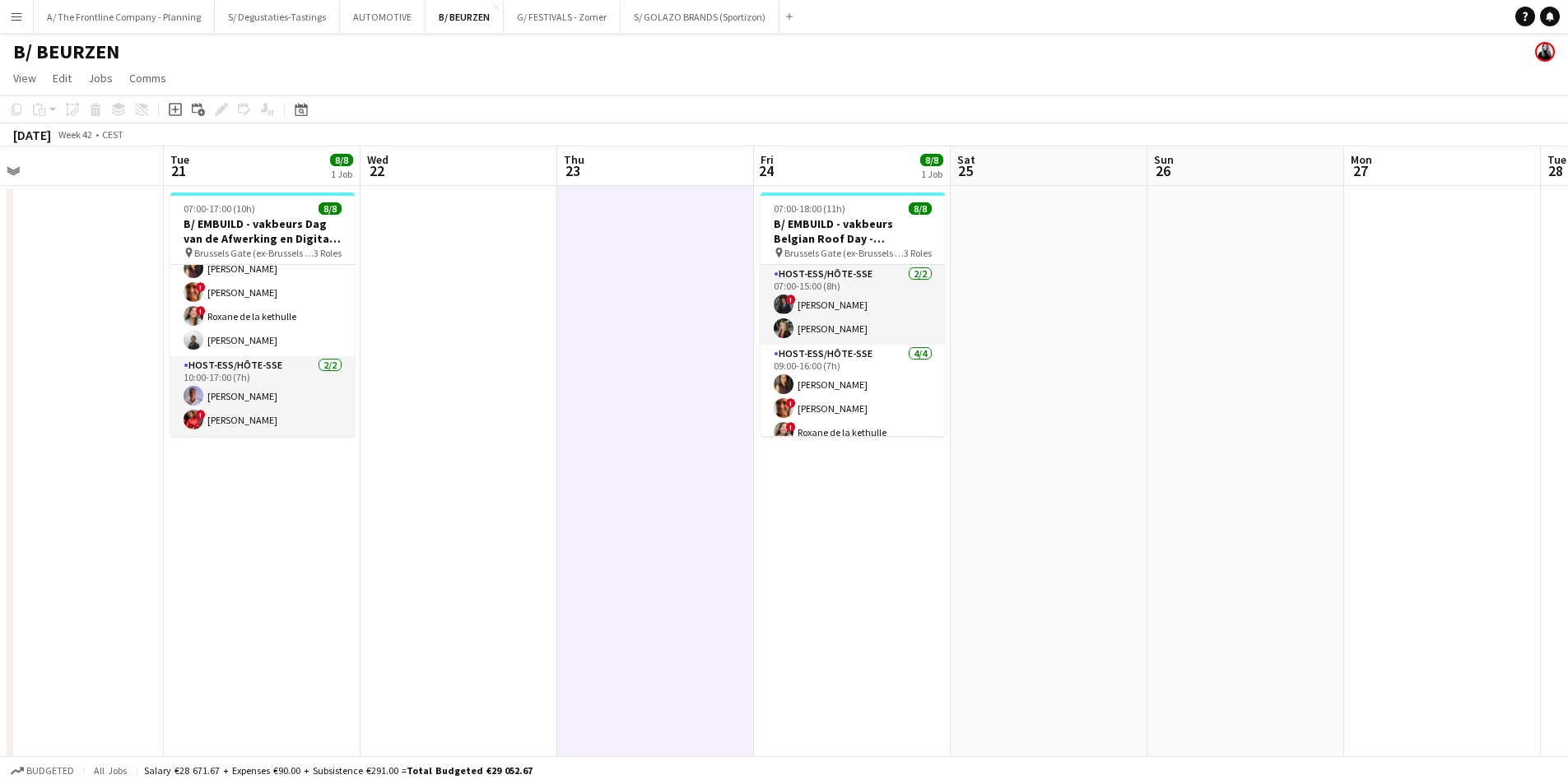
drag, startPoint x: 1308, startPoint y: 467, endPoint x: 926, endPoint y: 465, distance: 382.0
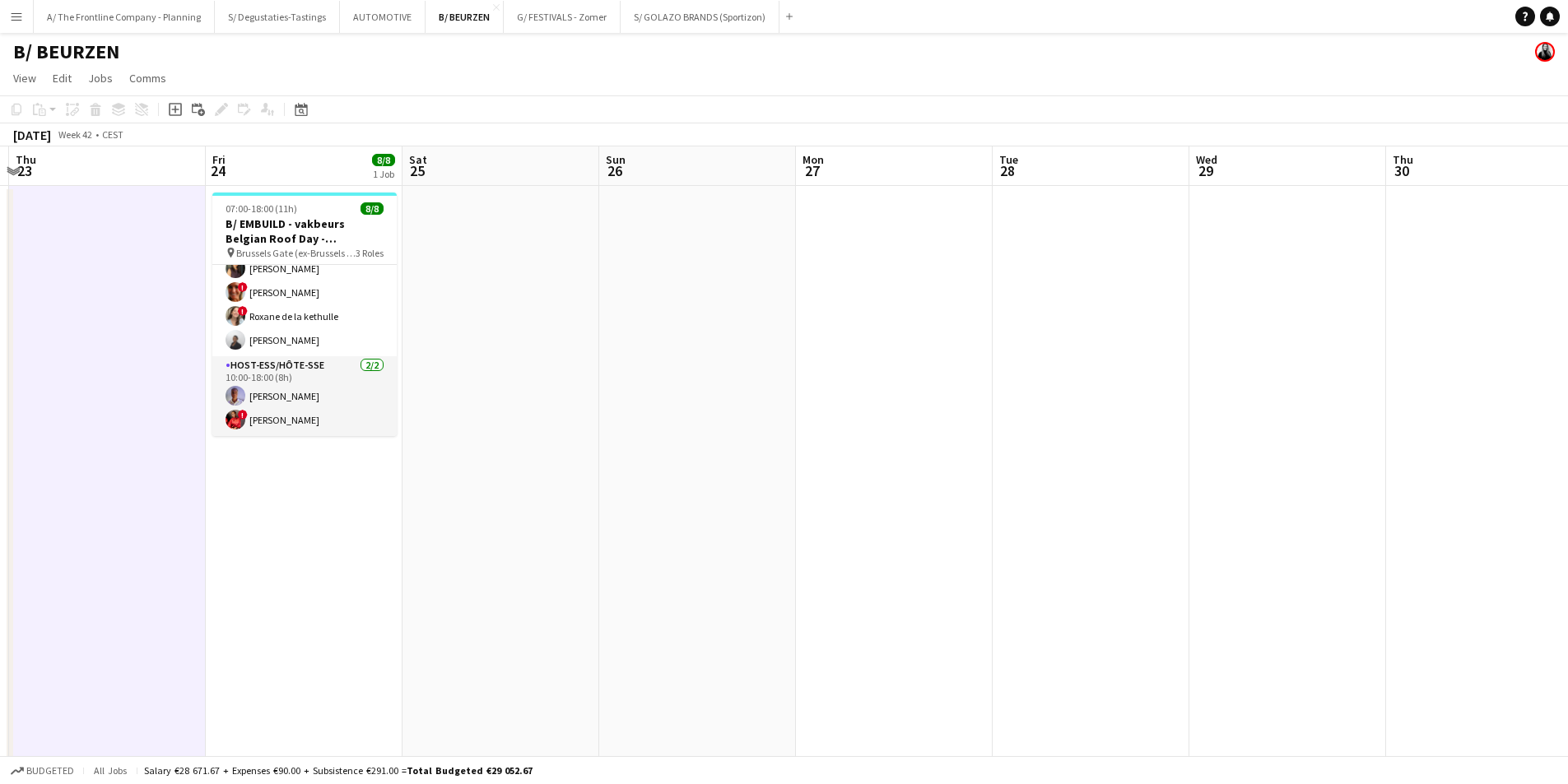
drag, startPoint x: 901, startPoint y: 413, endPoint x: 588, endPoint y: 413, distance: 313.0
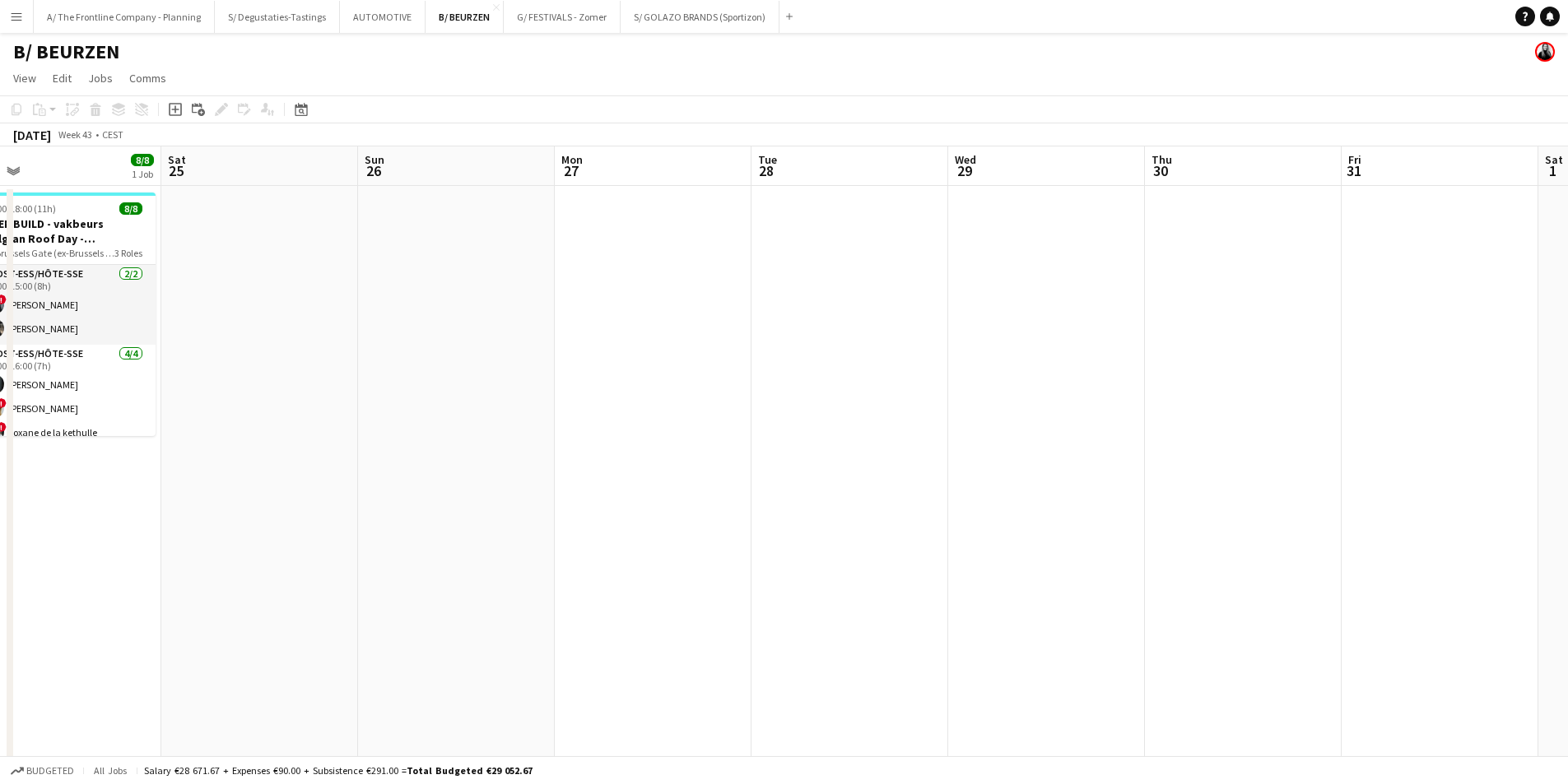
drag, startPoint x: 1096, startPoint y: 385, endPoint x: 1096, endPoint y: 413, distance: 28.0
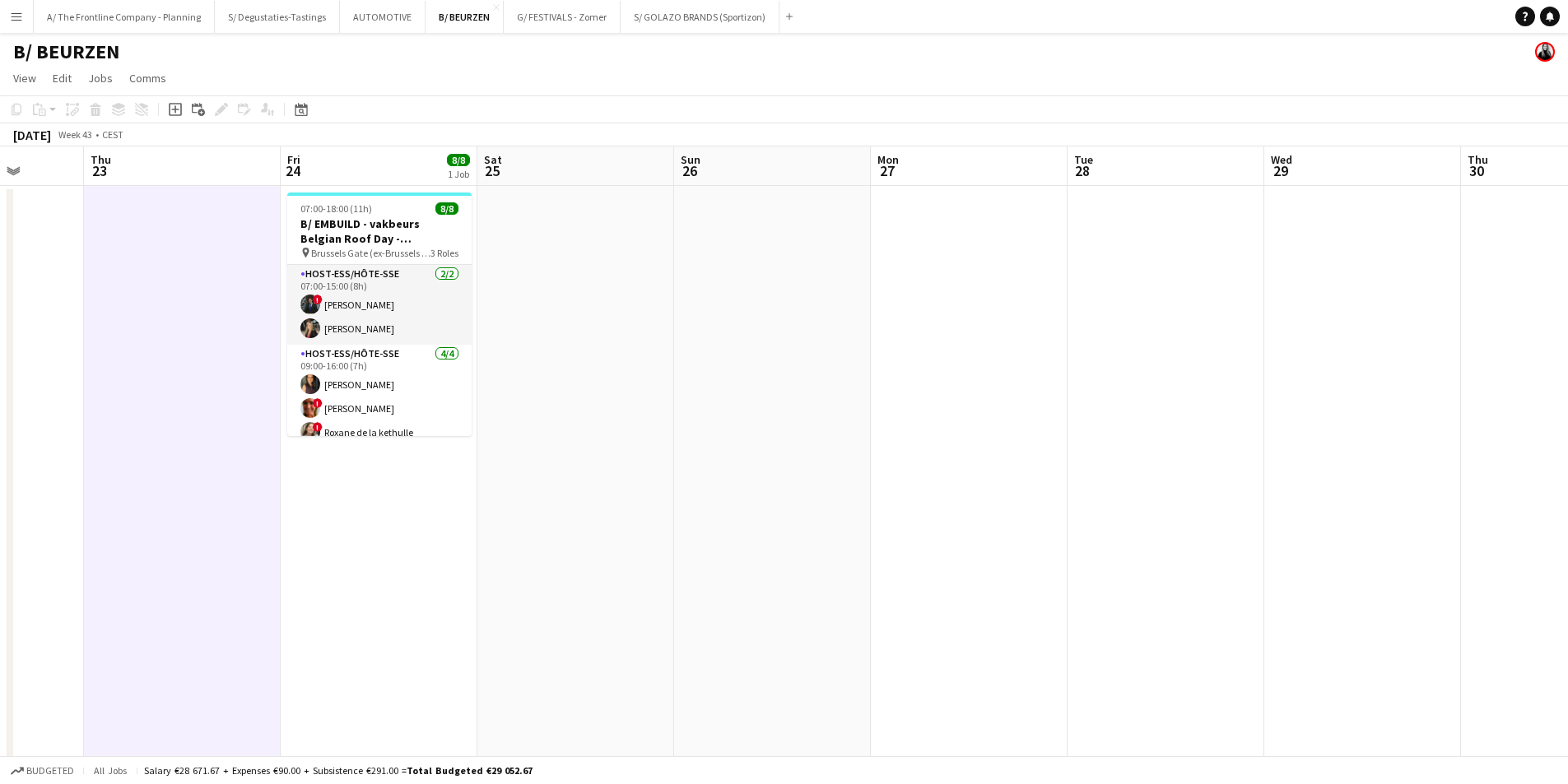
drag, startPoint x: 978, startPoint y: 384, endPoint x: 1012, endPoint y: 379, distance: 34.4
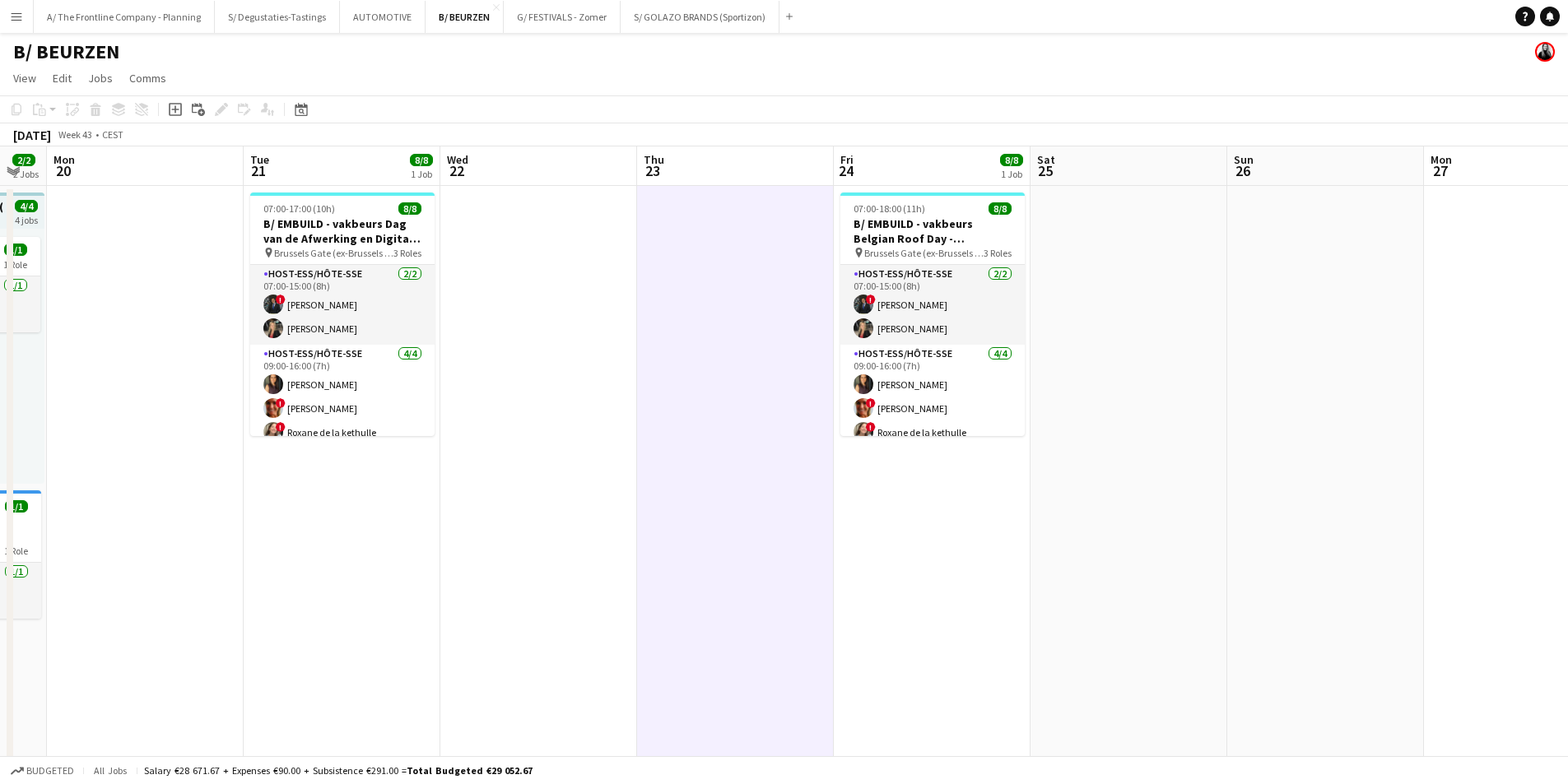
scroll to position [0, 519]
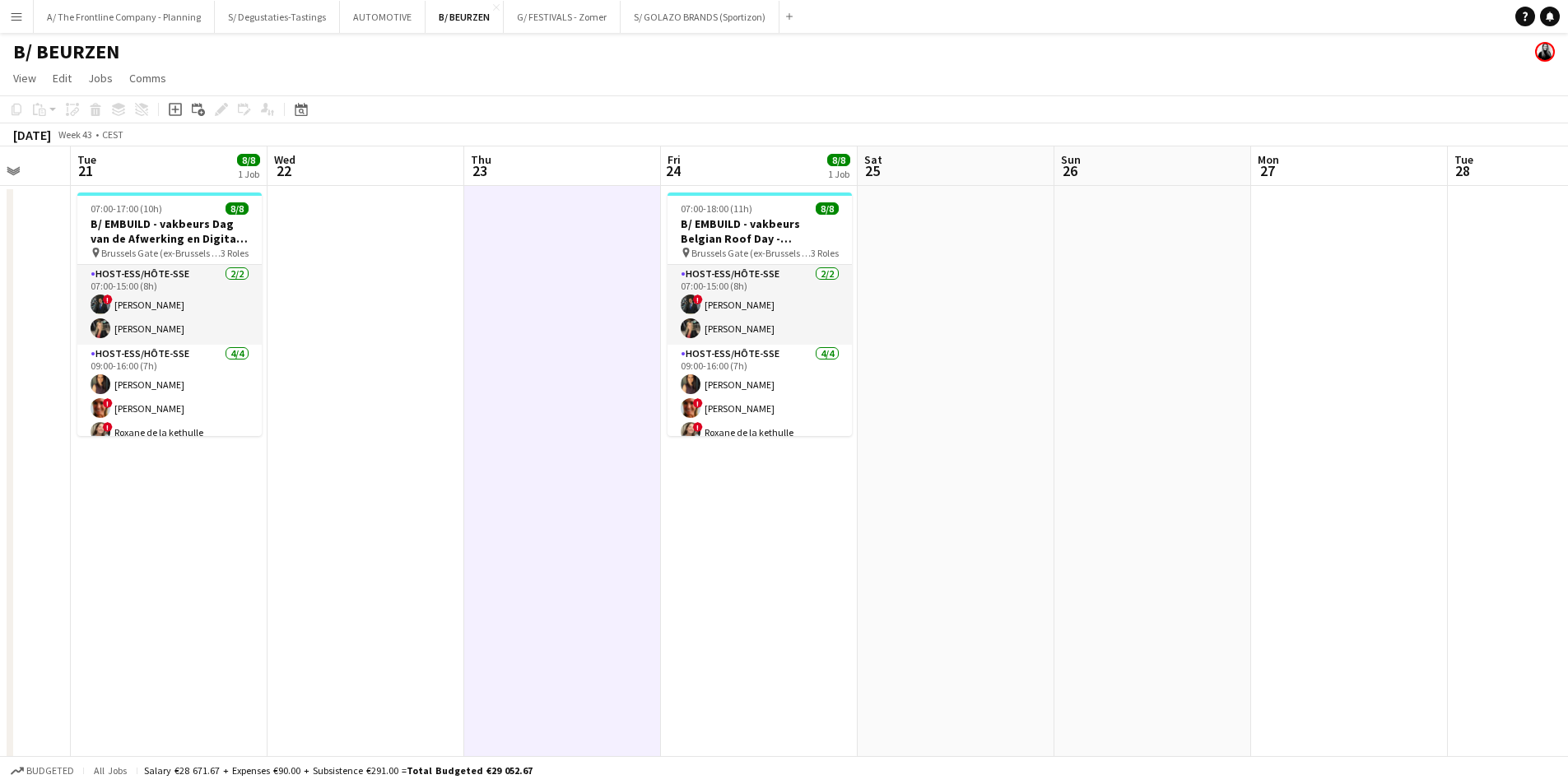
drag, startPoint x: 133, startPoint y: 374, endPoint x: 302, endPoint y: 369, distance: 169.1
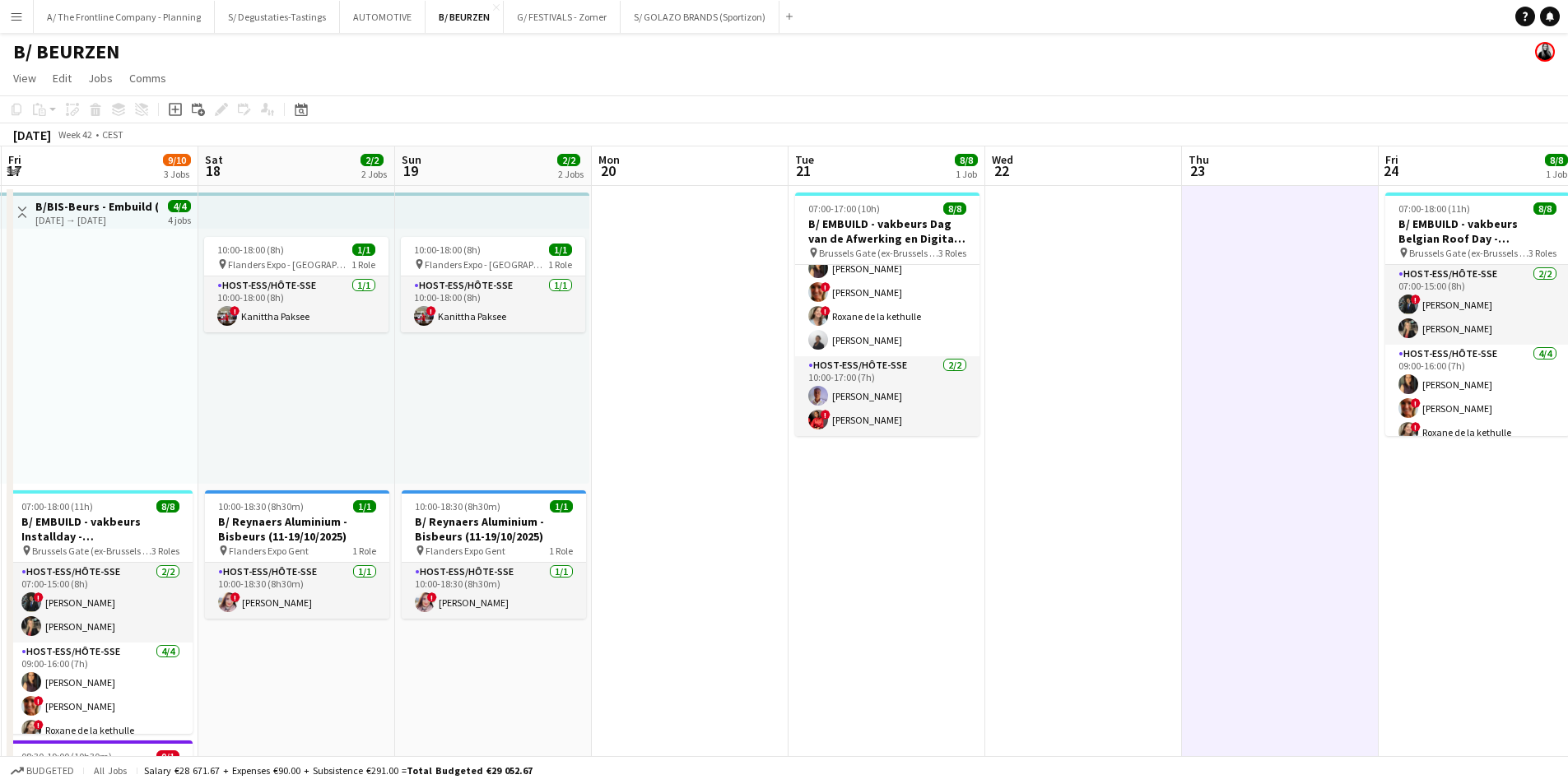
scroll to position [0, 448]
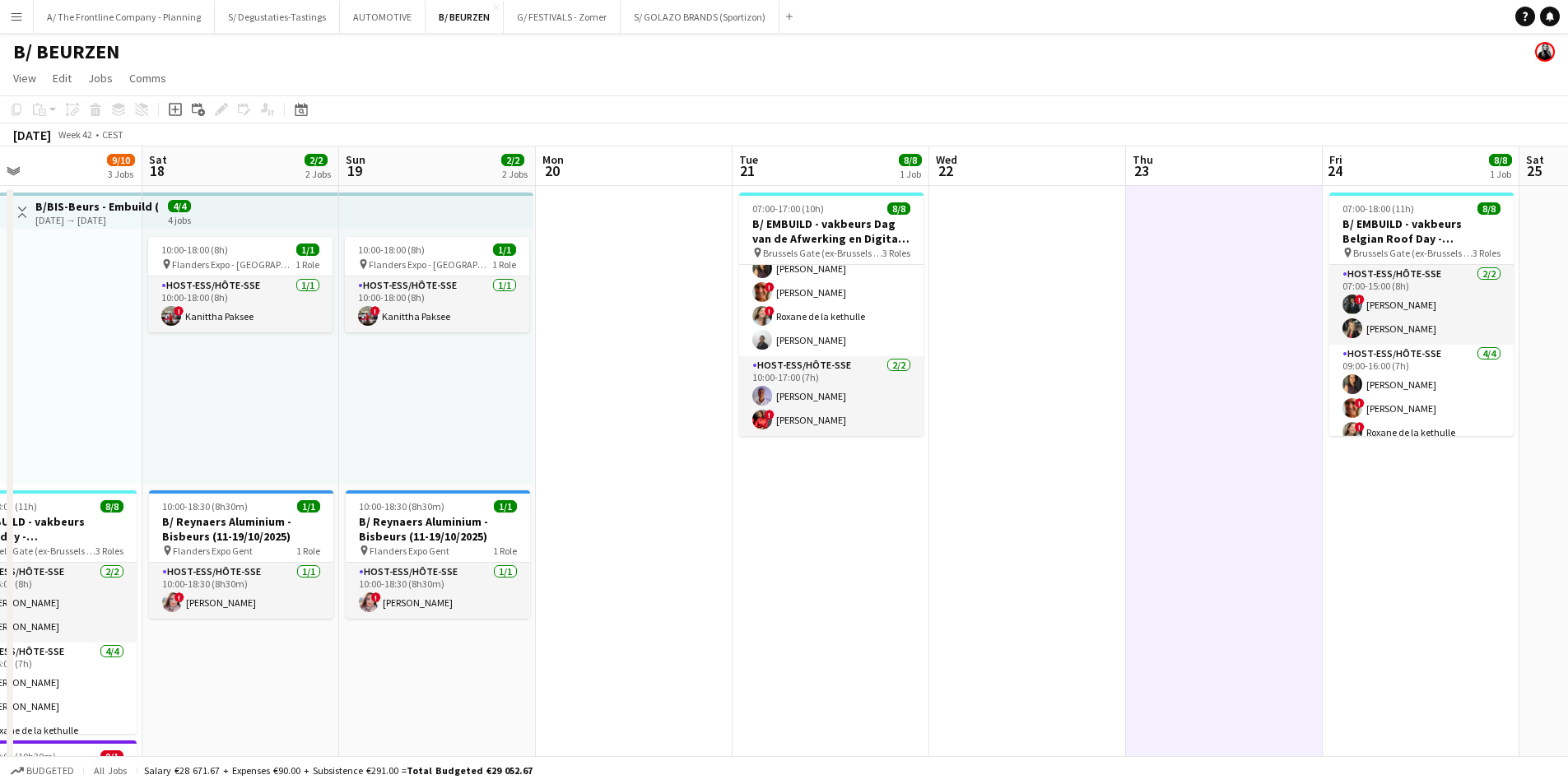
drag, startPoint x: 210, startPoint y: 387, endPoint x: 872, endPoint y: 393, distance: 662.0
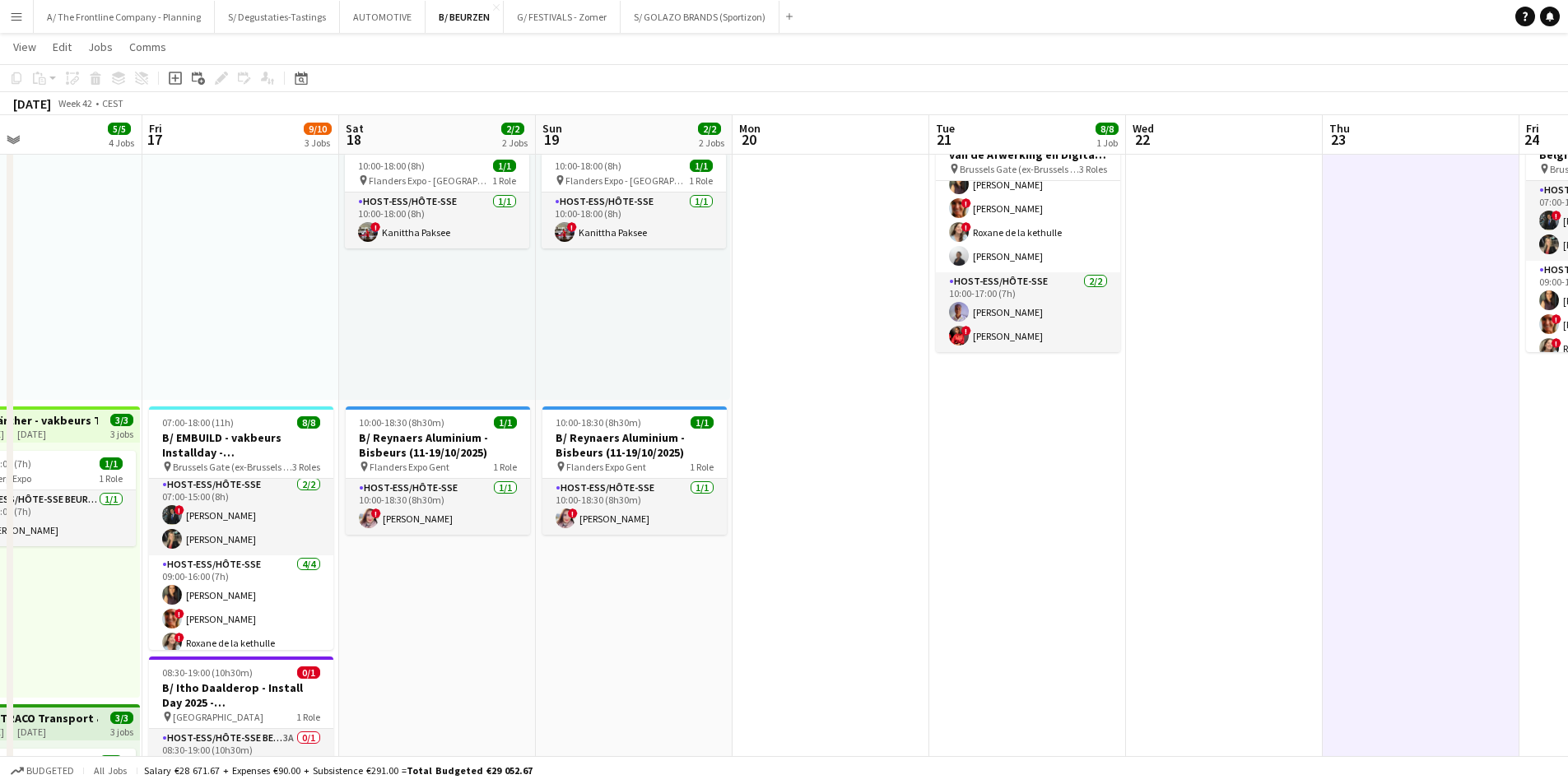
scroll to position [0, 0]
